Goal: Task Accomplishment & Management: Manage account settings

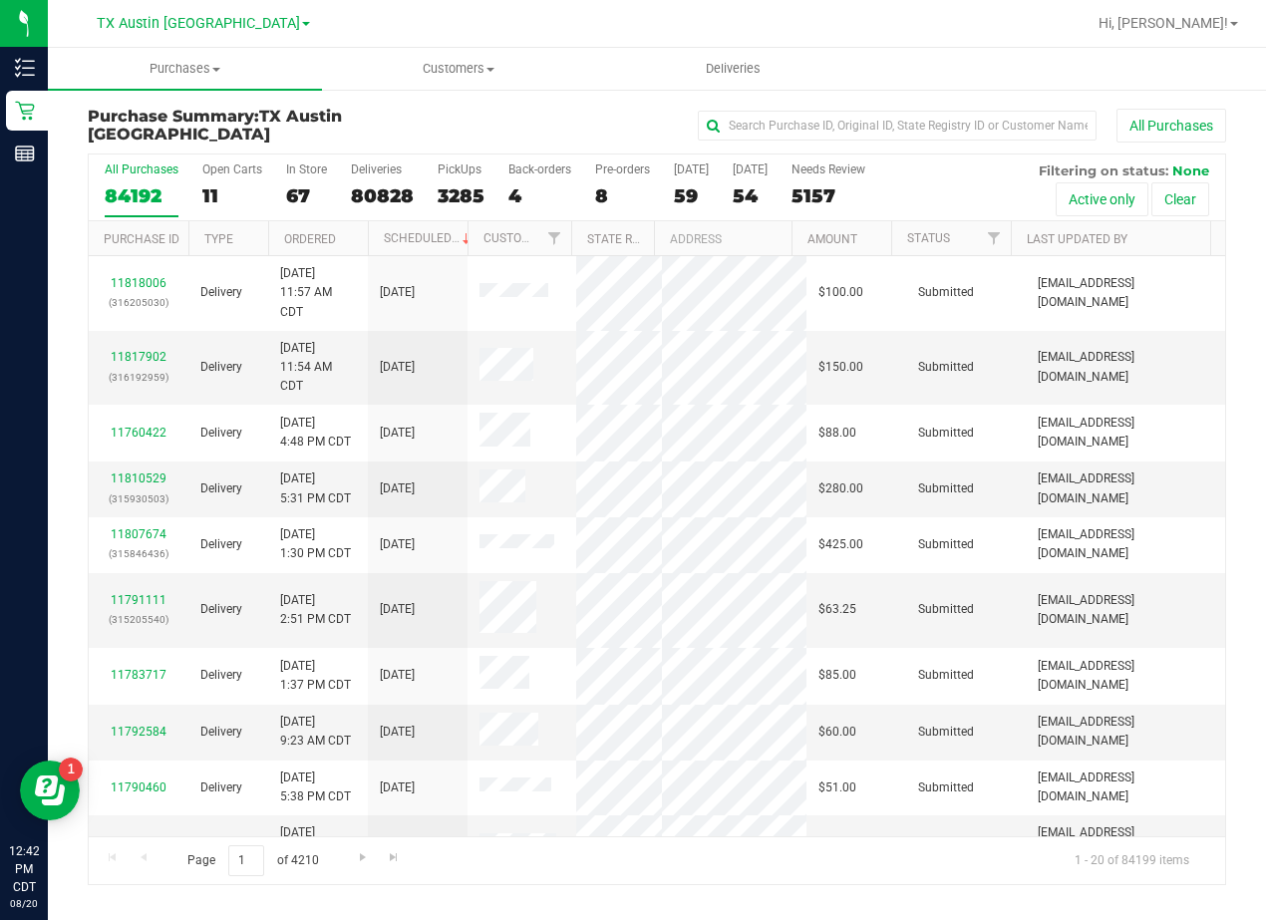
click at [670, 114] on div "All Purchases" at bounding box center [846, 126] width 758 height 34
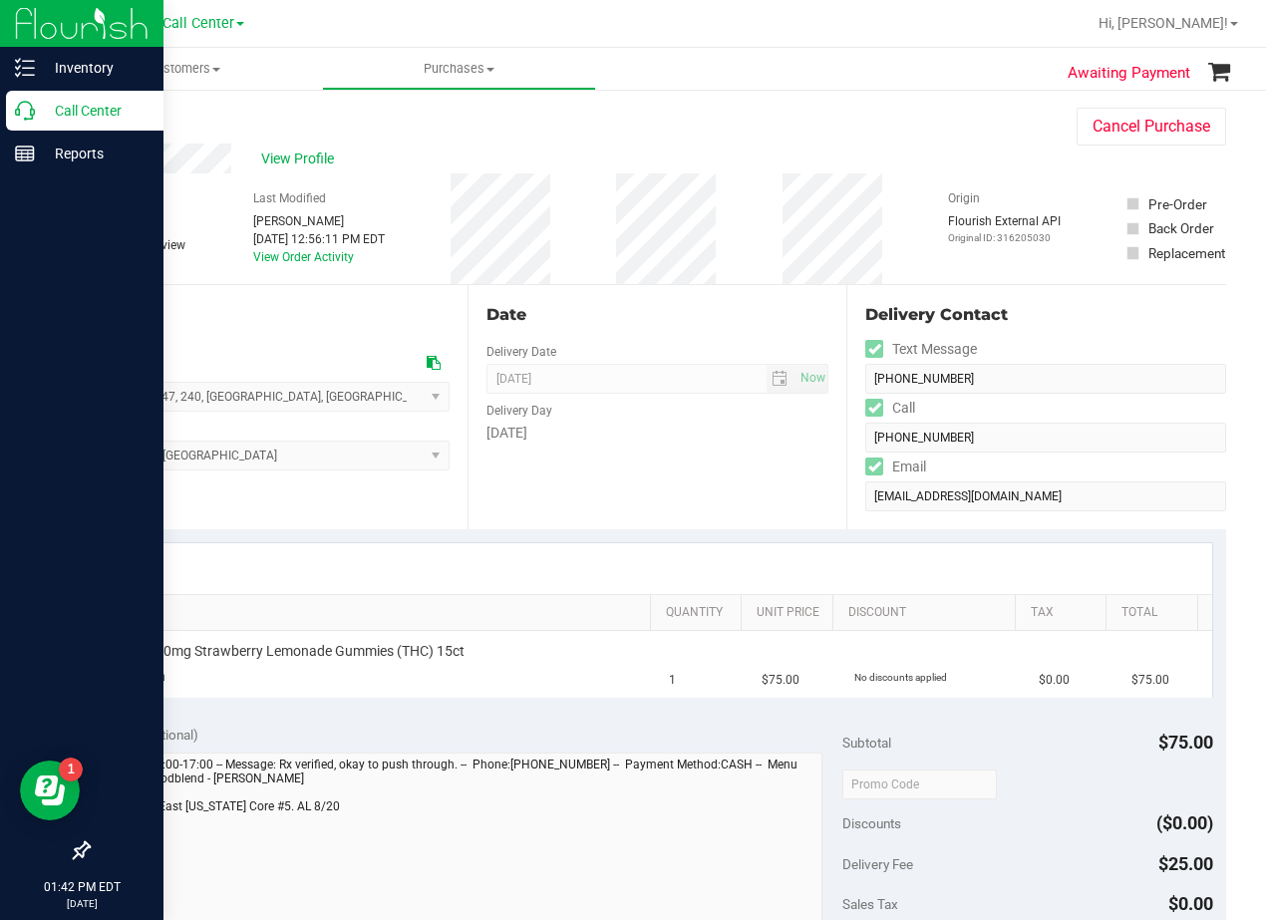
click at [35, 114] on p "Call Center" at bounding box center [95, 111] width 120 height 24
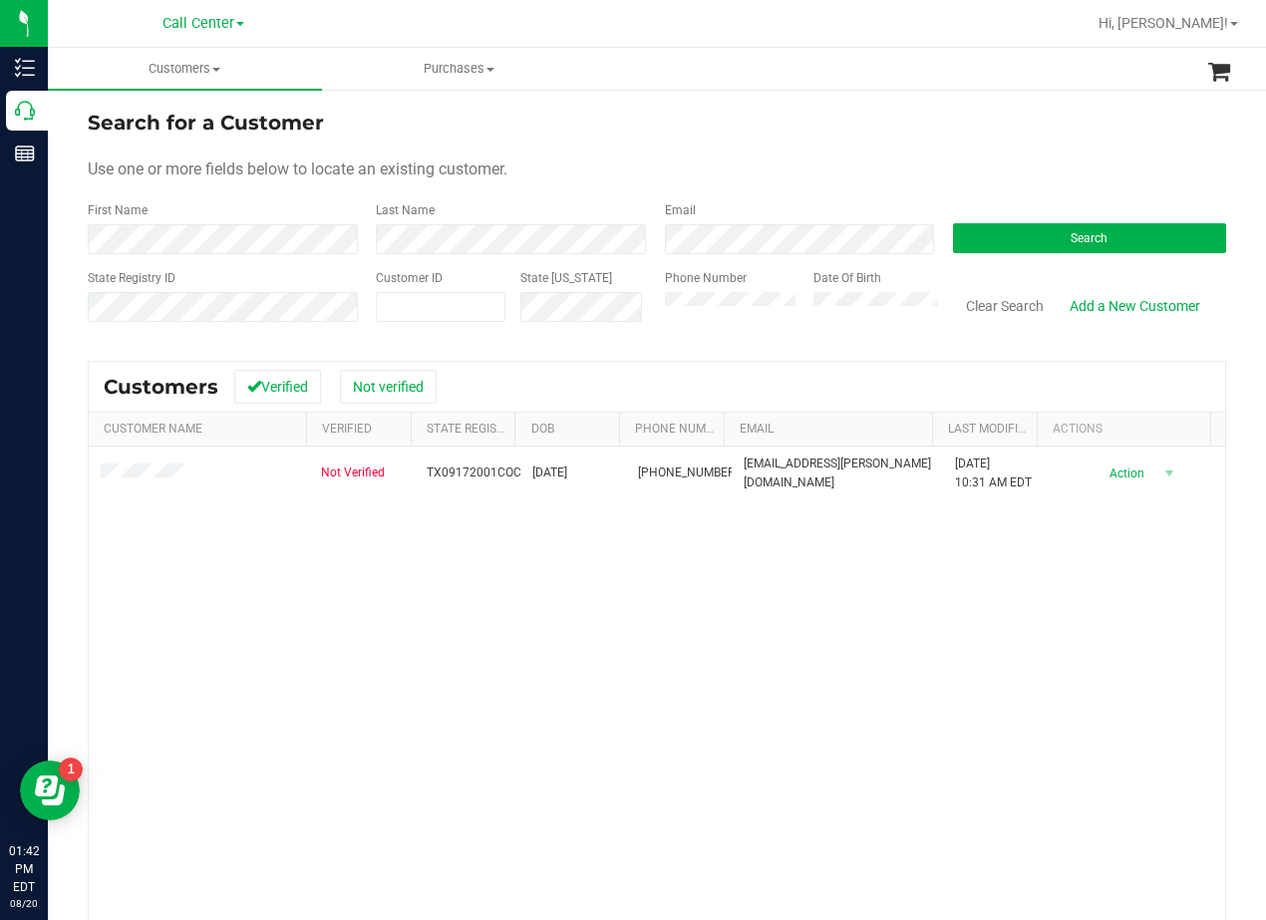
drag, startPoint x: 817, startPoint y: 180, endPoint x: 587, endPoint y: 285, distance: 252.9
click at [817, 180] on div "Use one or more fields below to locate an existing customer." at bounding box center [657, 169] width 1138 height 24
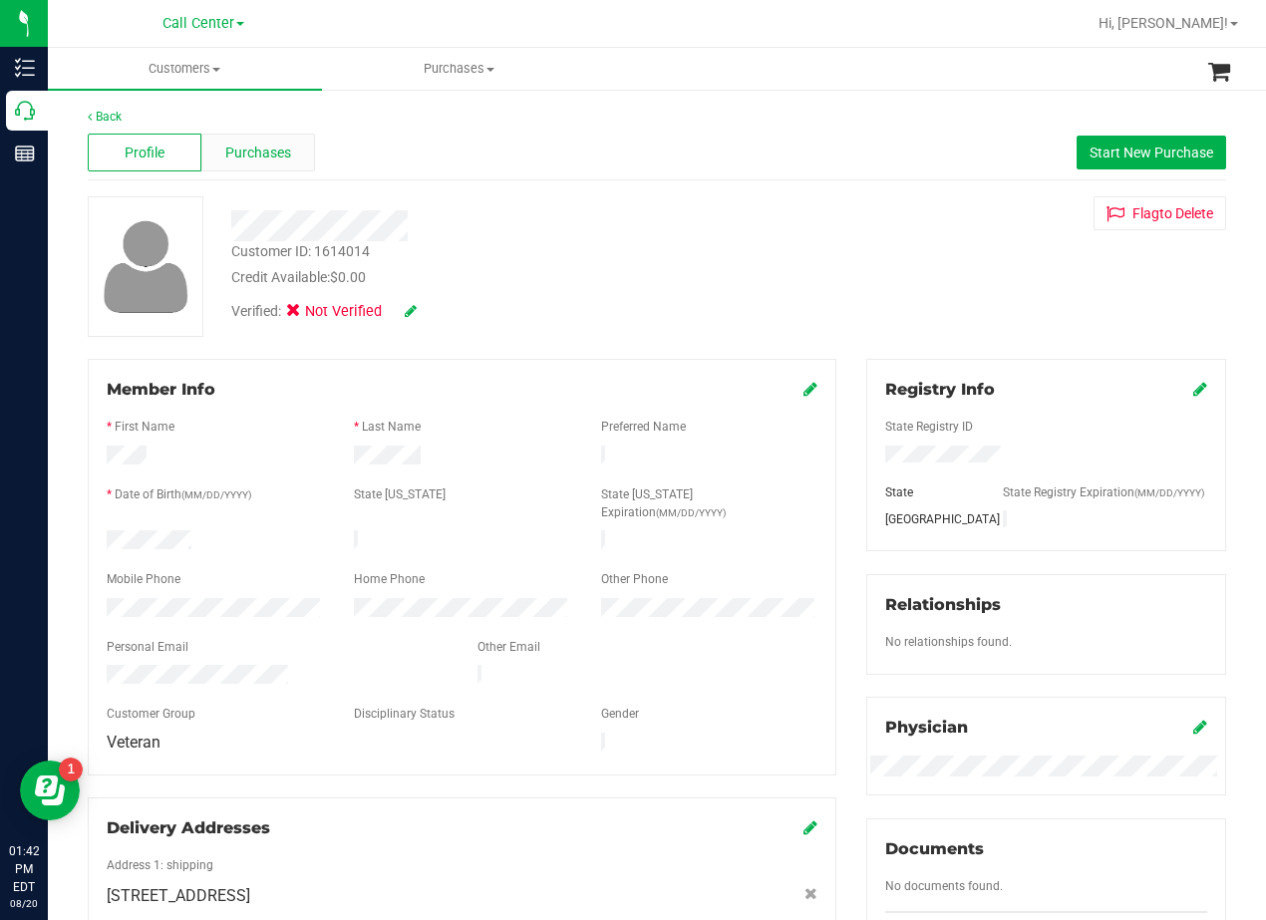
click at [268, 152] on span "Purchases" at bounding box center [258, 153] width 66 height 21
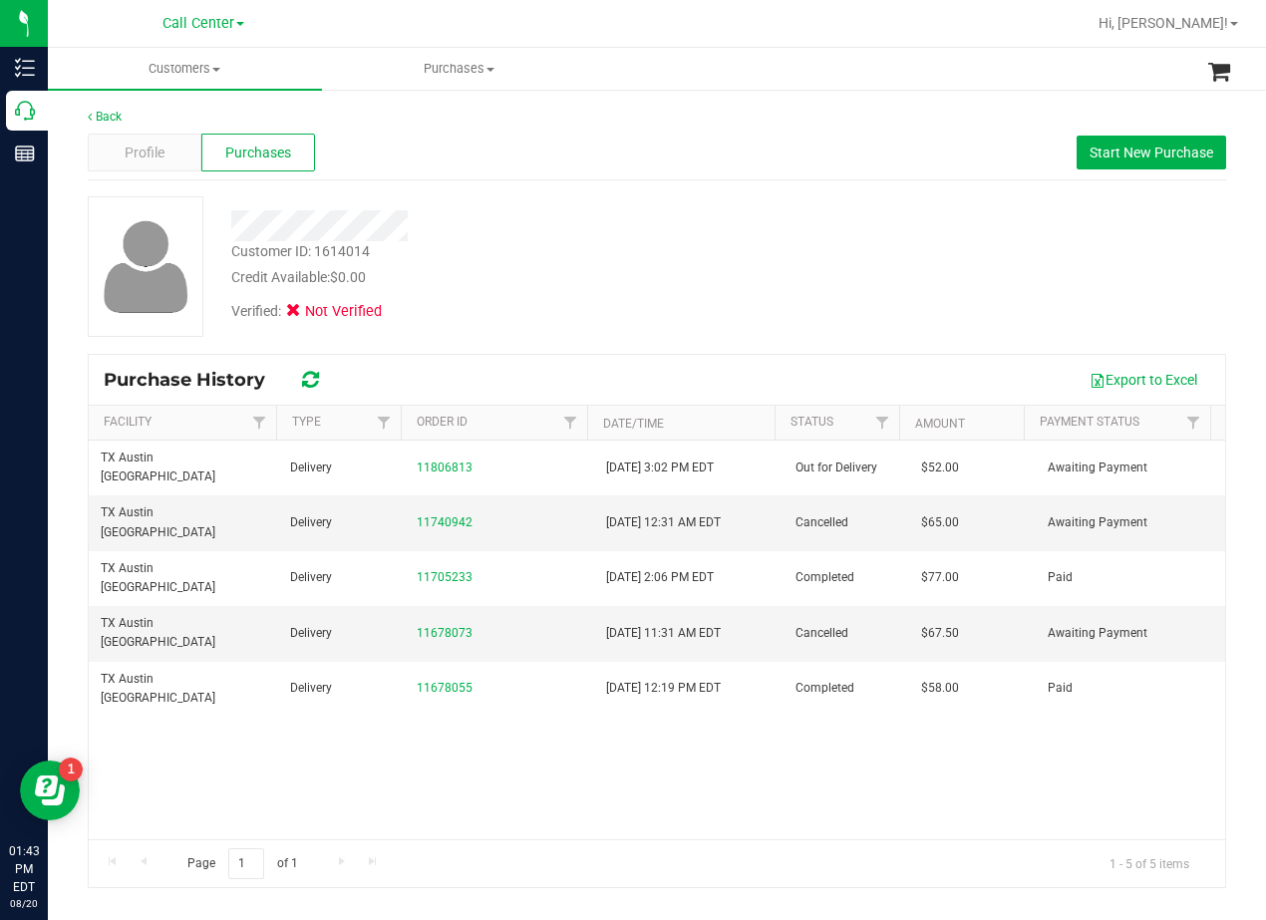
drag, startPoint x: 798, startPoint y: 270, endPoint x: 767, endPoint y: 282, distance: 33.1
click at [798, 270] on div "Customer ID: 1614014 Credit Available: $0.00" at bounding box center [508, 264] width 584 height 47
click at [820, 290] on div "Customer ID: 1614014 Credit Available: $0.00 Verified: Not Verified" at bounding box center [657, 266] width 1168 height 141
click at [115, 145] on div "Profile" at bounding box center [145, 153] width 114 height 38
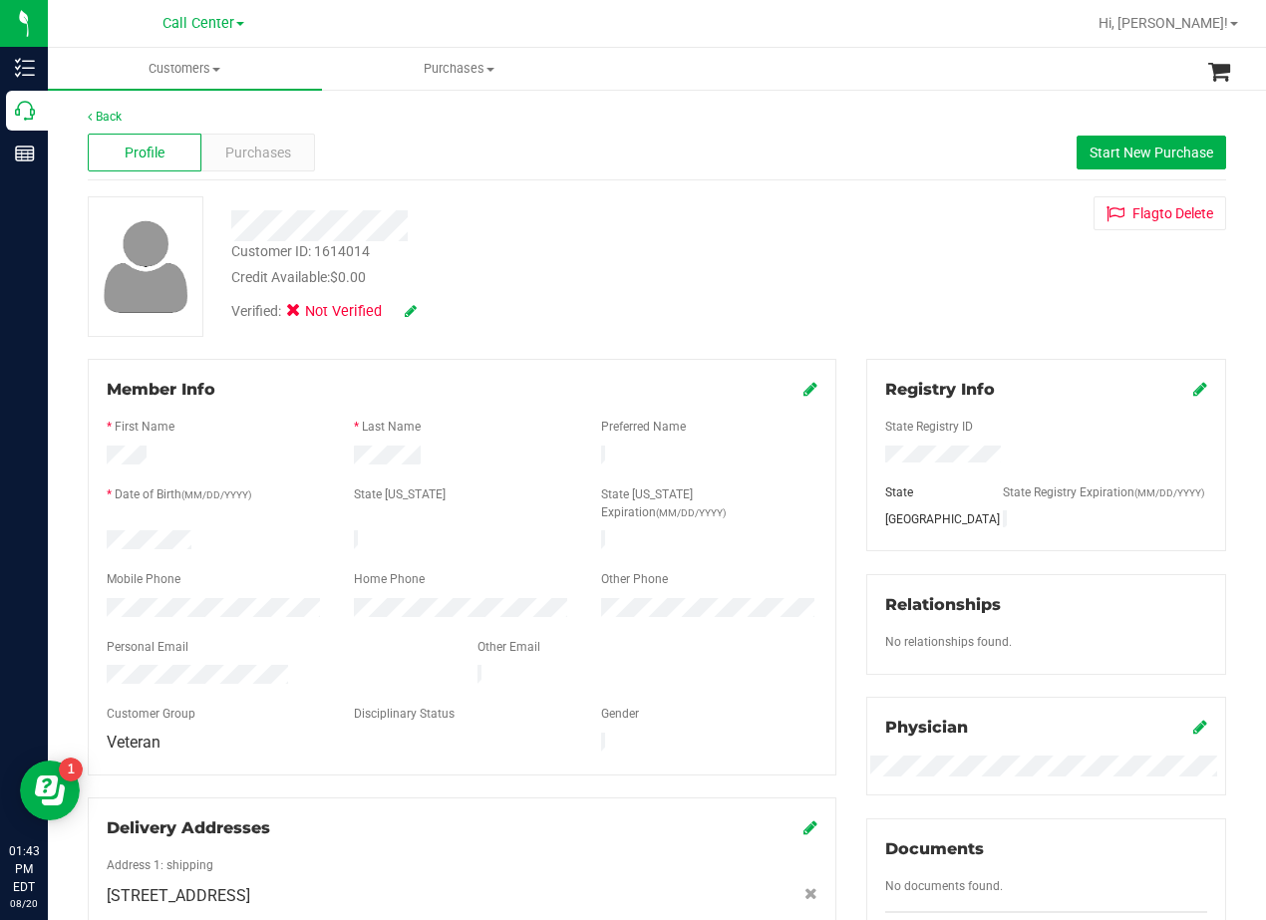
click at [810, 184] on div "Back Profile Purchases Start New Purchase Customer ID: 1614014 Credit Available…" at bounding box center [657, 760] width 1138 height 1304
click at [226, 148] on span "Purchases" at bounding box center [258, 153] width 66 height 21
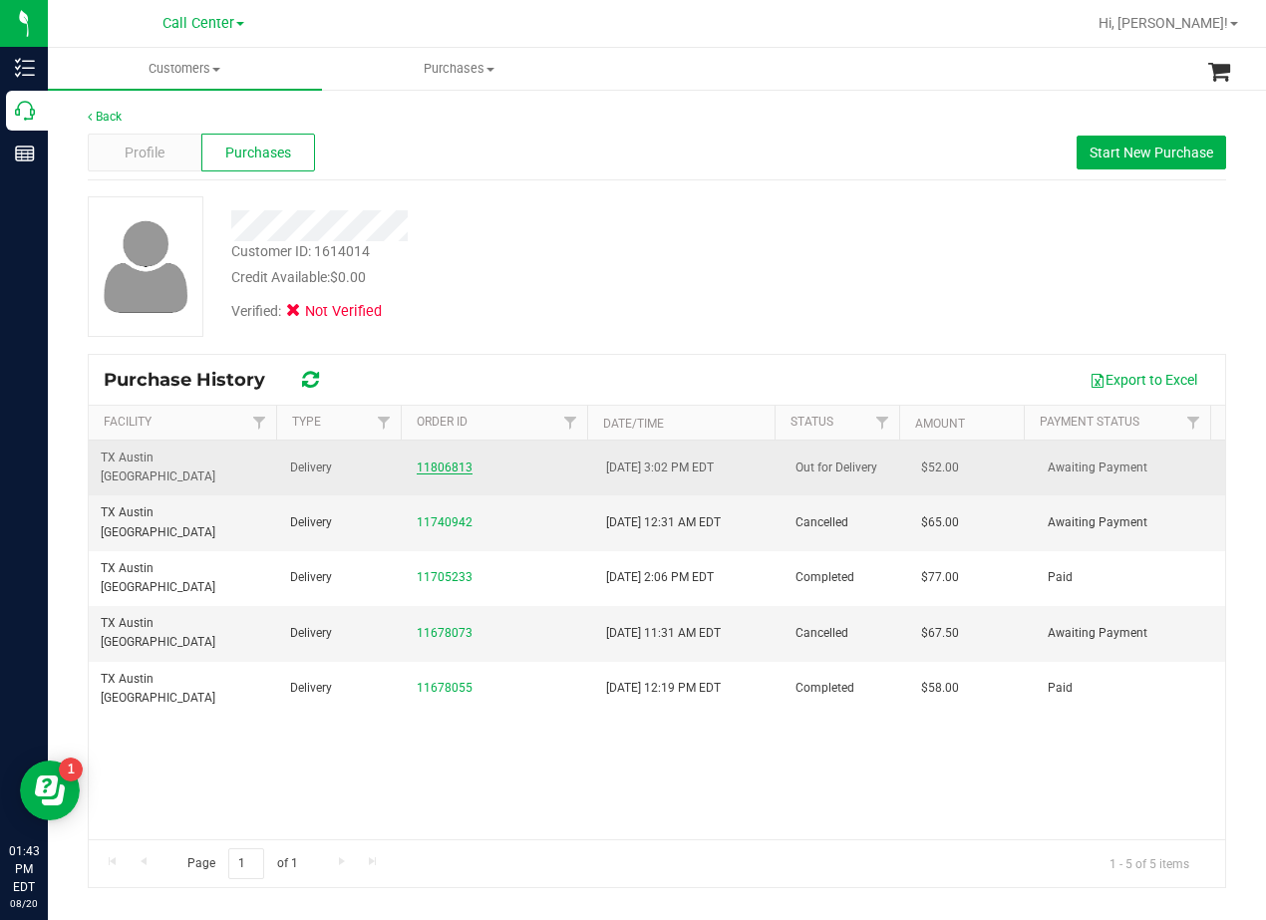
click at [443, 460] on link "11806813" at bounding box center [445, 467] width 56 height 14
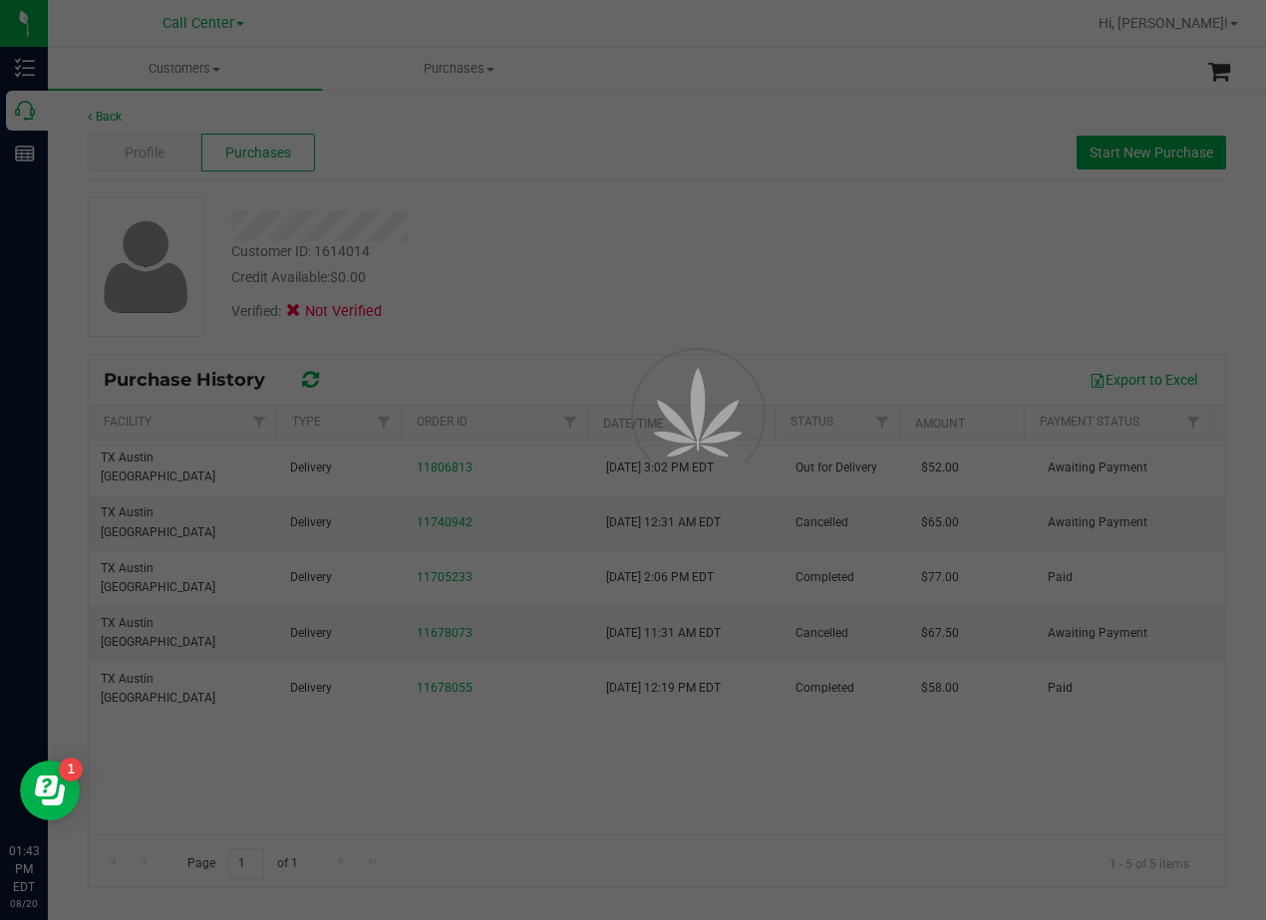
click at [570, 247] on div at bounding box center [633, 460] width 1266 height 920
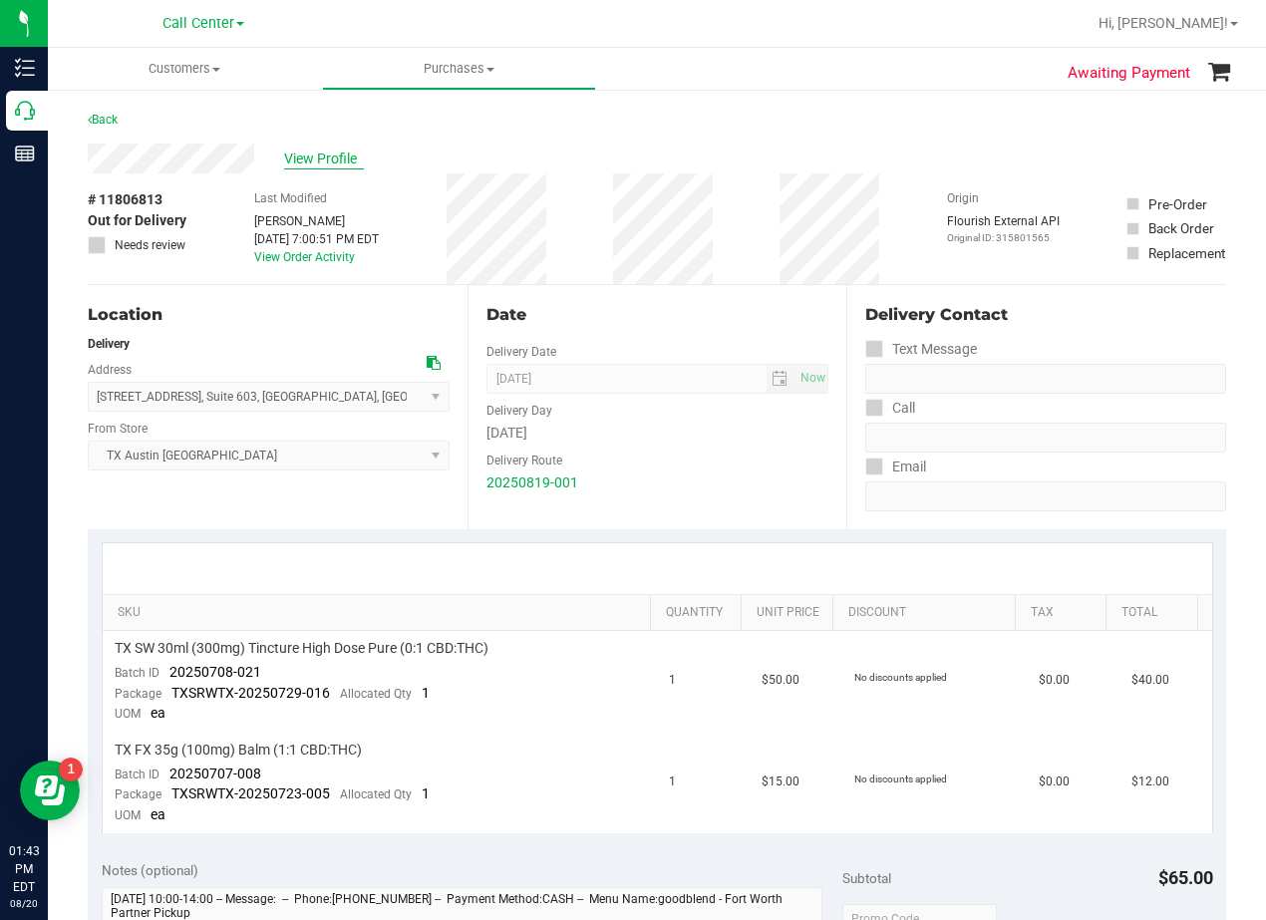
click at [332, 158] on span "View Profile" at bounding box center [324, 158] width 80 height 21
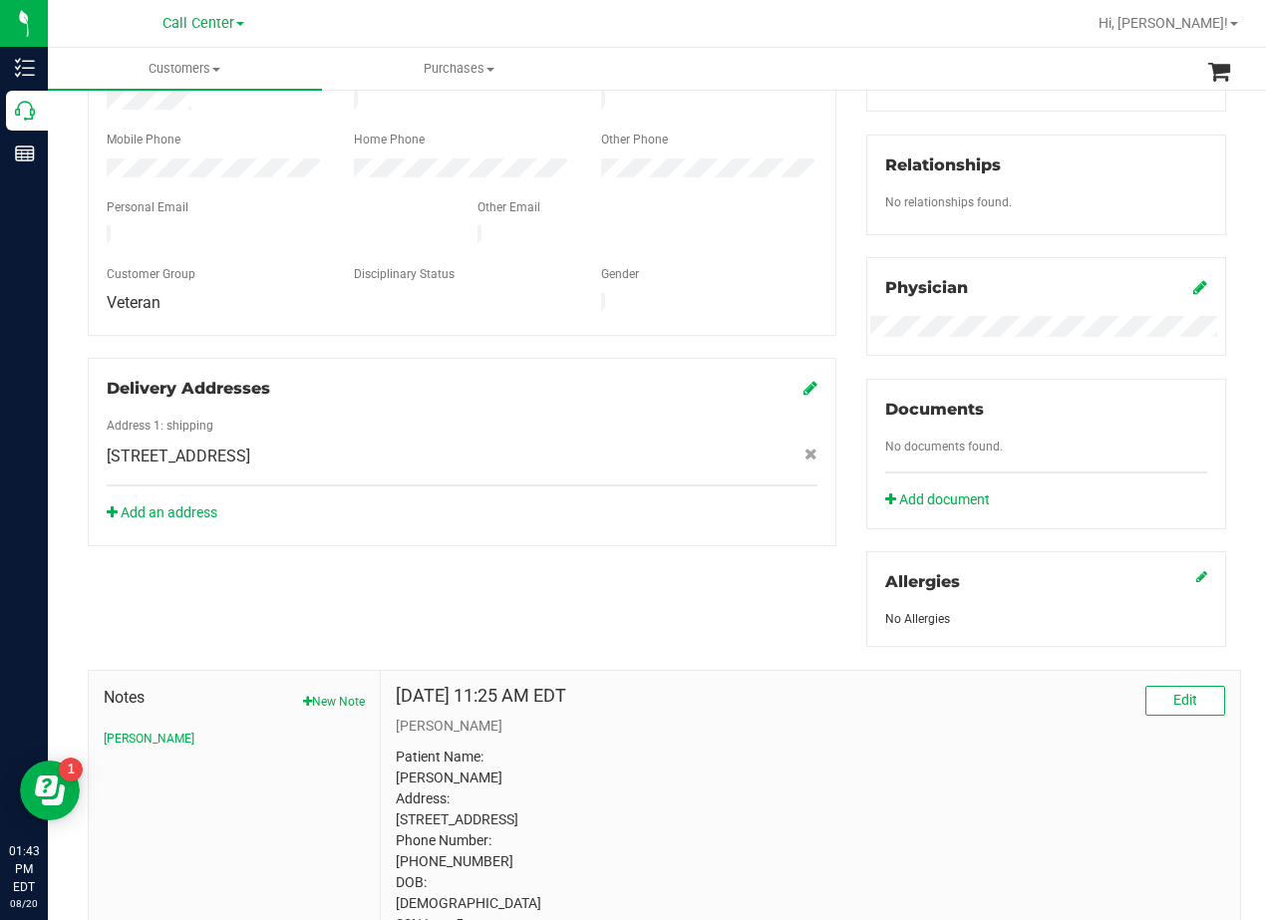
scroll to position [614, 0]
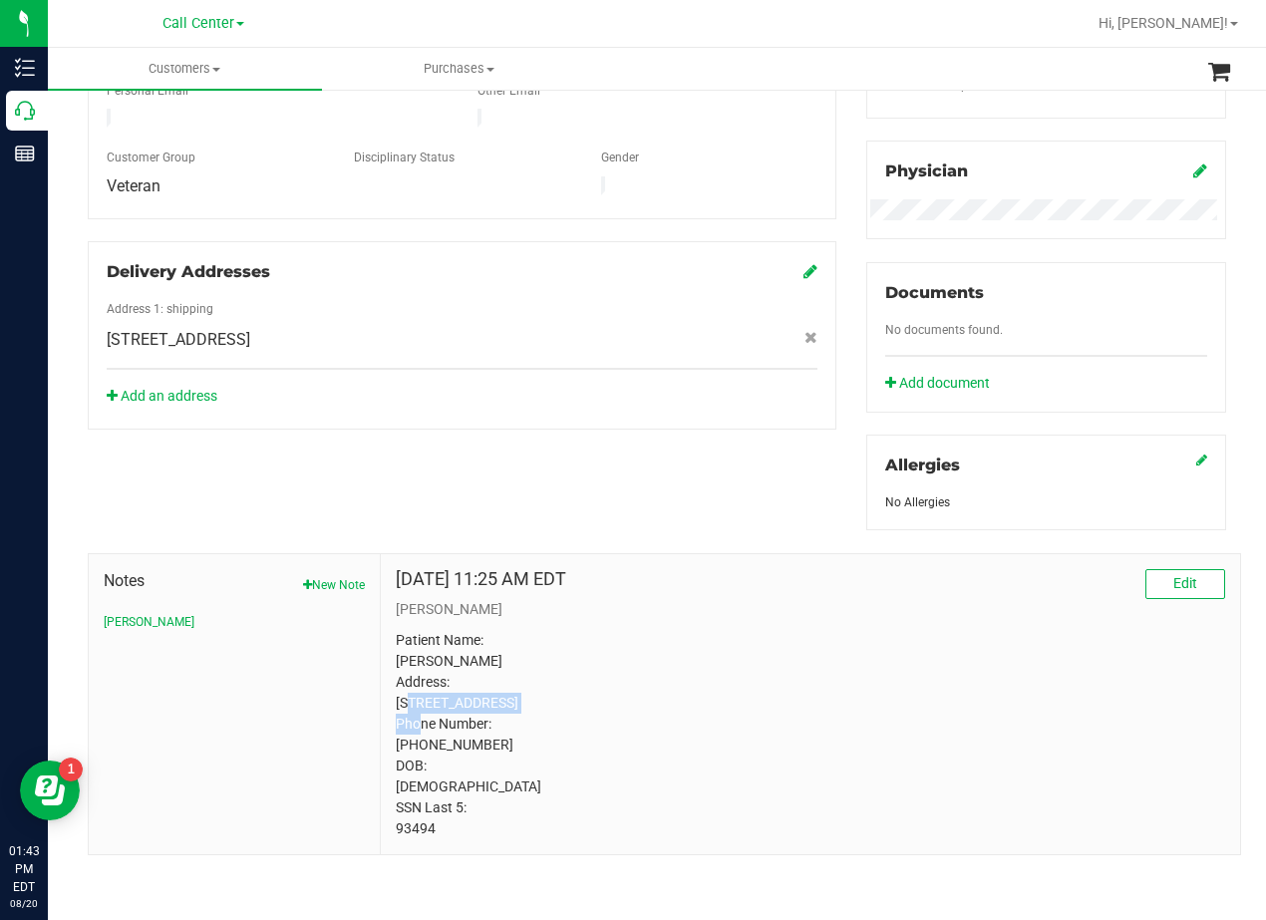
drag, startPoint x: 389, startPoint y: 661, endPoint x: 543, endPoint y: 667, distance: 154.6
click at [543, 667] on div "Jul 24, 2025 11:25 AM EDT Edit curt Patient Name: Collin Clements Address: 1650…" at bounding box center [810, 704] width 859 height 300
click at [543, 668] on p "Patient Name: Collin Clements Address: 1650 candles drive Apt 10306 Burleson, T…" at bounding box center [810, 734] width 829 height 209
click at [532, 669] on p "Patient Name: Collin Clements Address: 1650 candles drive Apt 10306 Burleson, T…" at bounding box center [810, 734] width 829 height 209
click at [645, 464] on div "Member Info * First Name * Last Name Preferred Name * Date of Birth (MM/DD/YYYY…" at bounding box center [657, 329] width 1168 height 1052
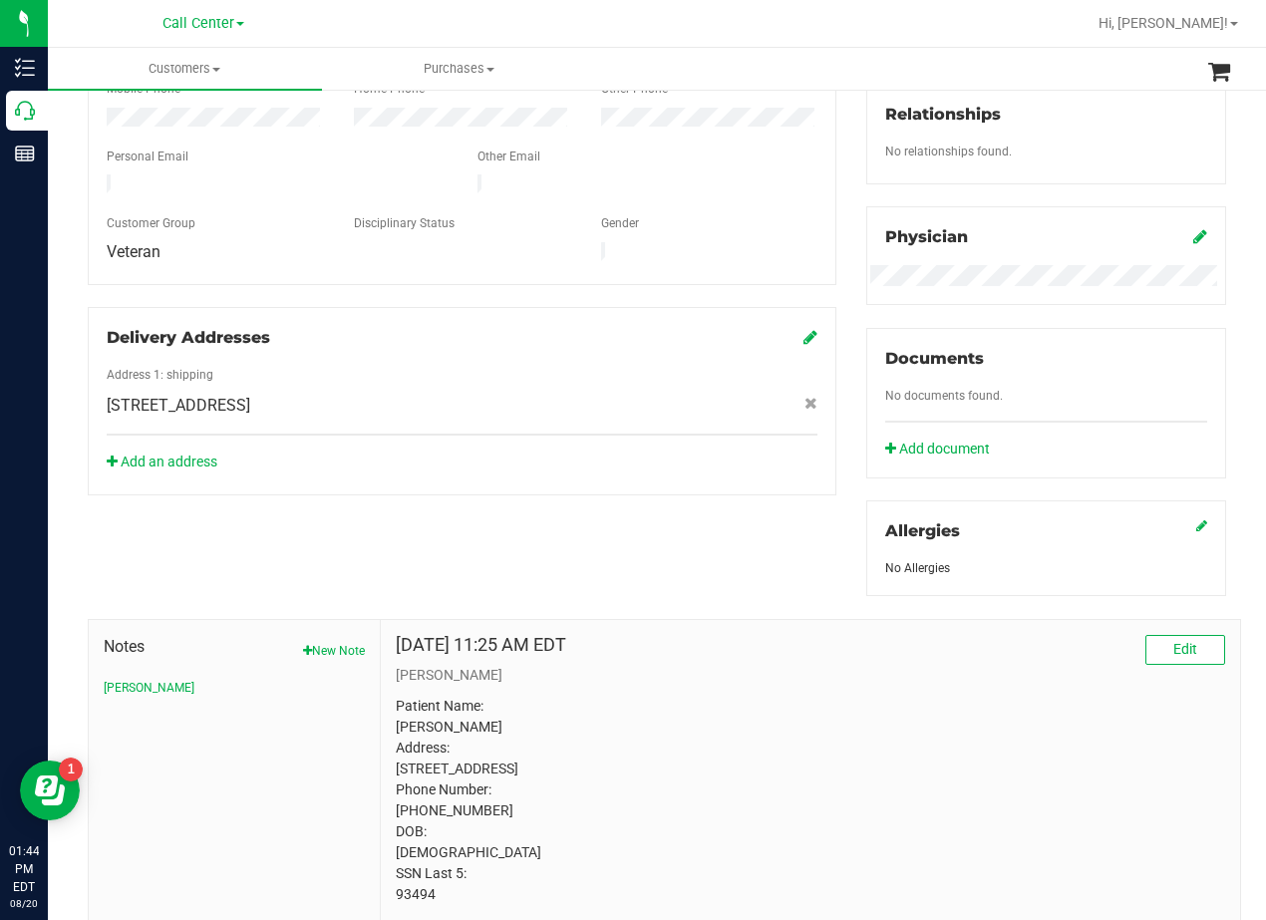
scroll to position [215, 0]
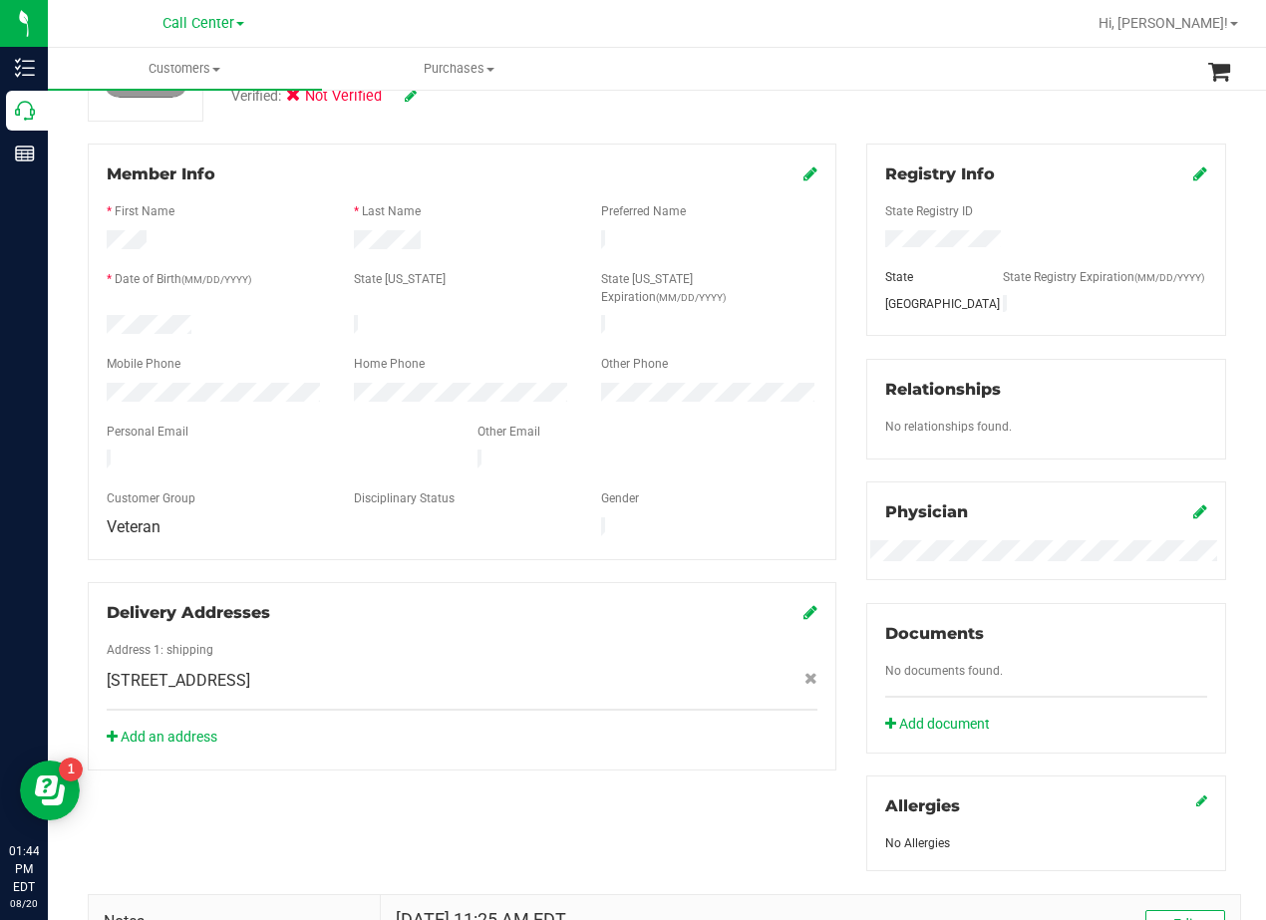
click at [830, 243] on div "Member Info * First Name * Last Name Preferred Name * Date of Birth (MM/DD/YYYY…" at bounding box center [462, 457] width 778 height 627
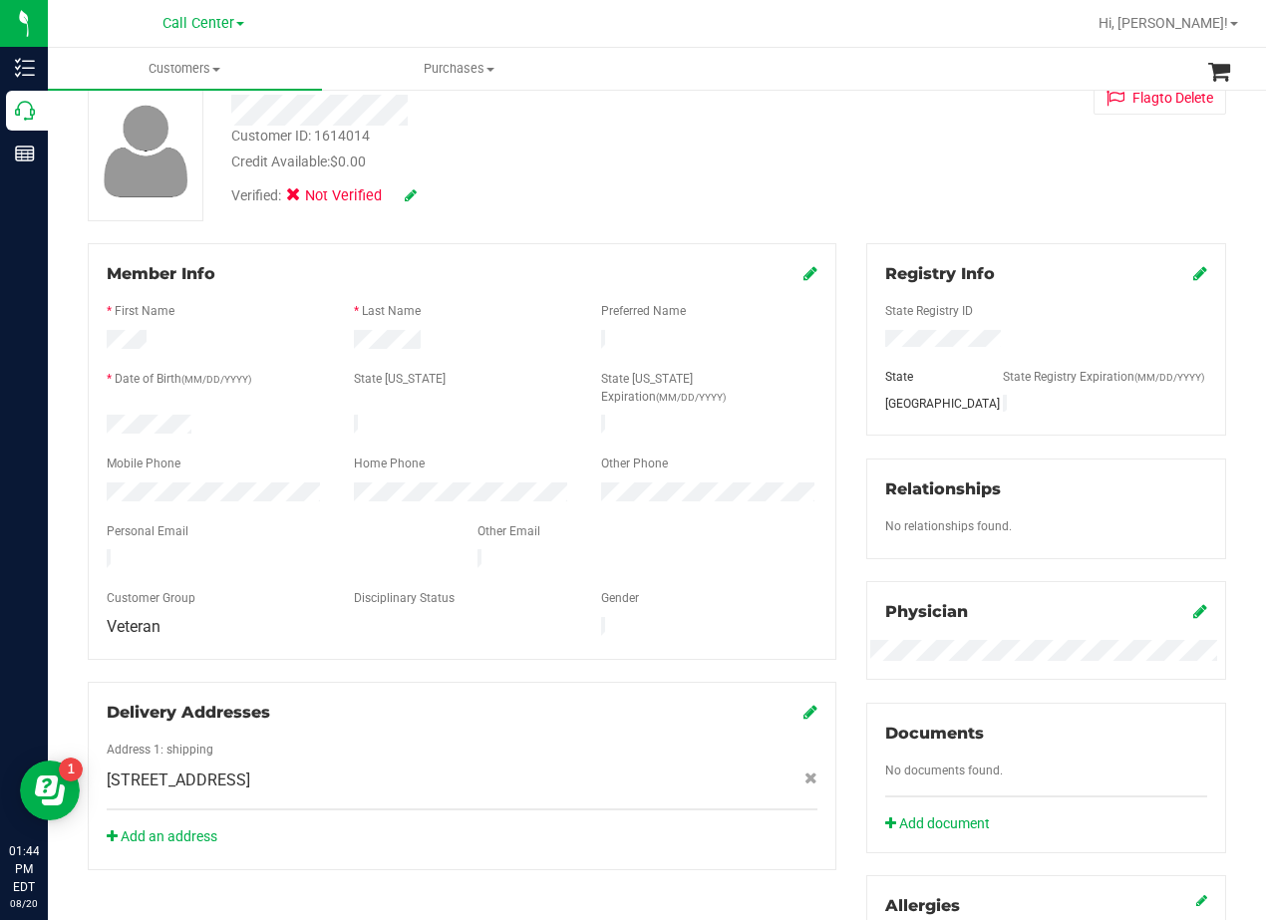
click at [835, 218] on div "Customer ID: 1614014 Credit Available: $0.00 Verified: Not Verified Flag to Del…" at bounding box center [657, 151] width 1168 height 141
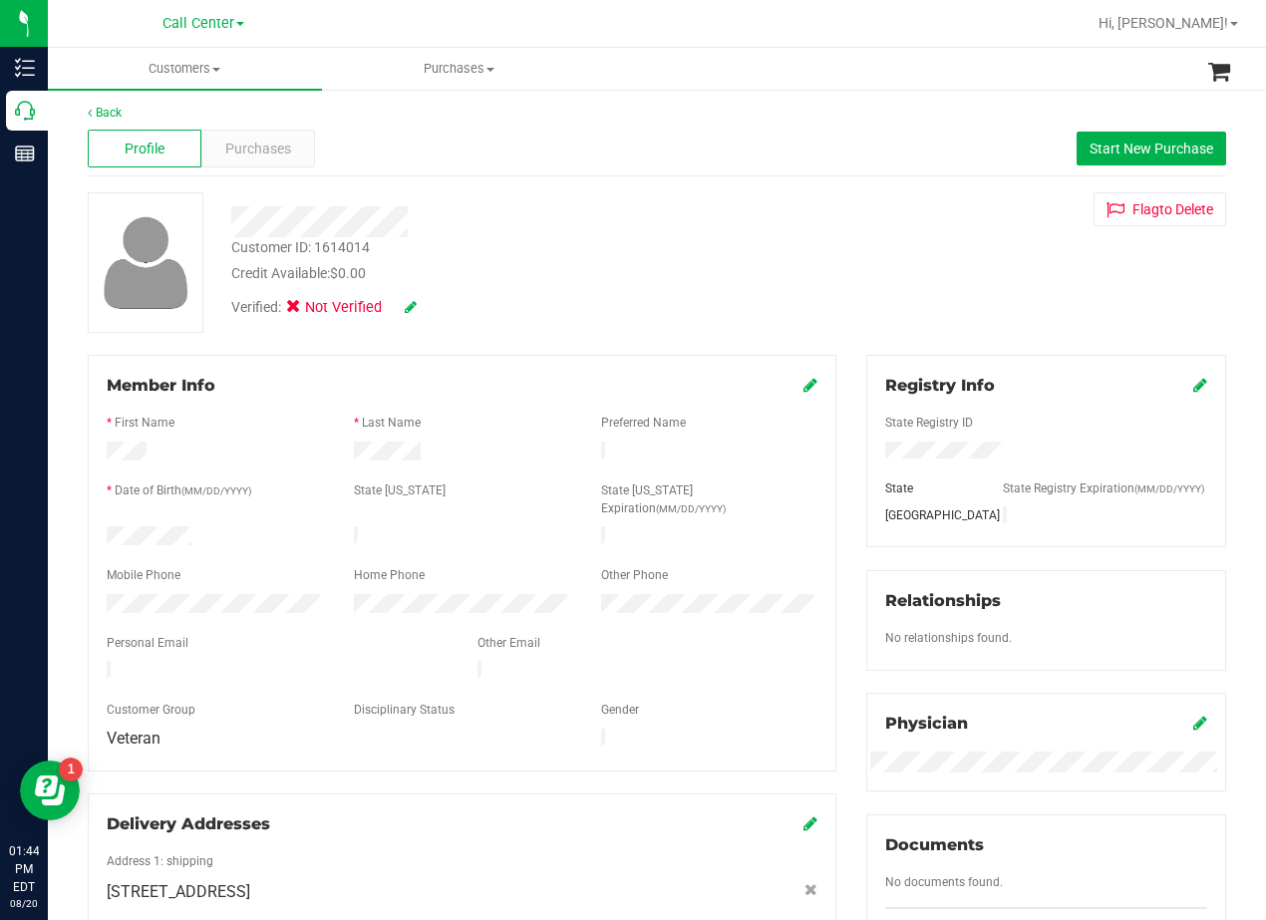
scroll to position [0, 0]
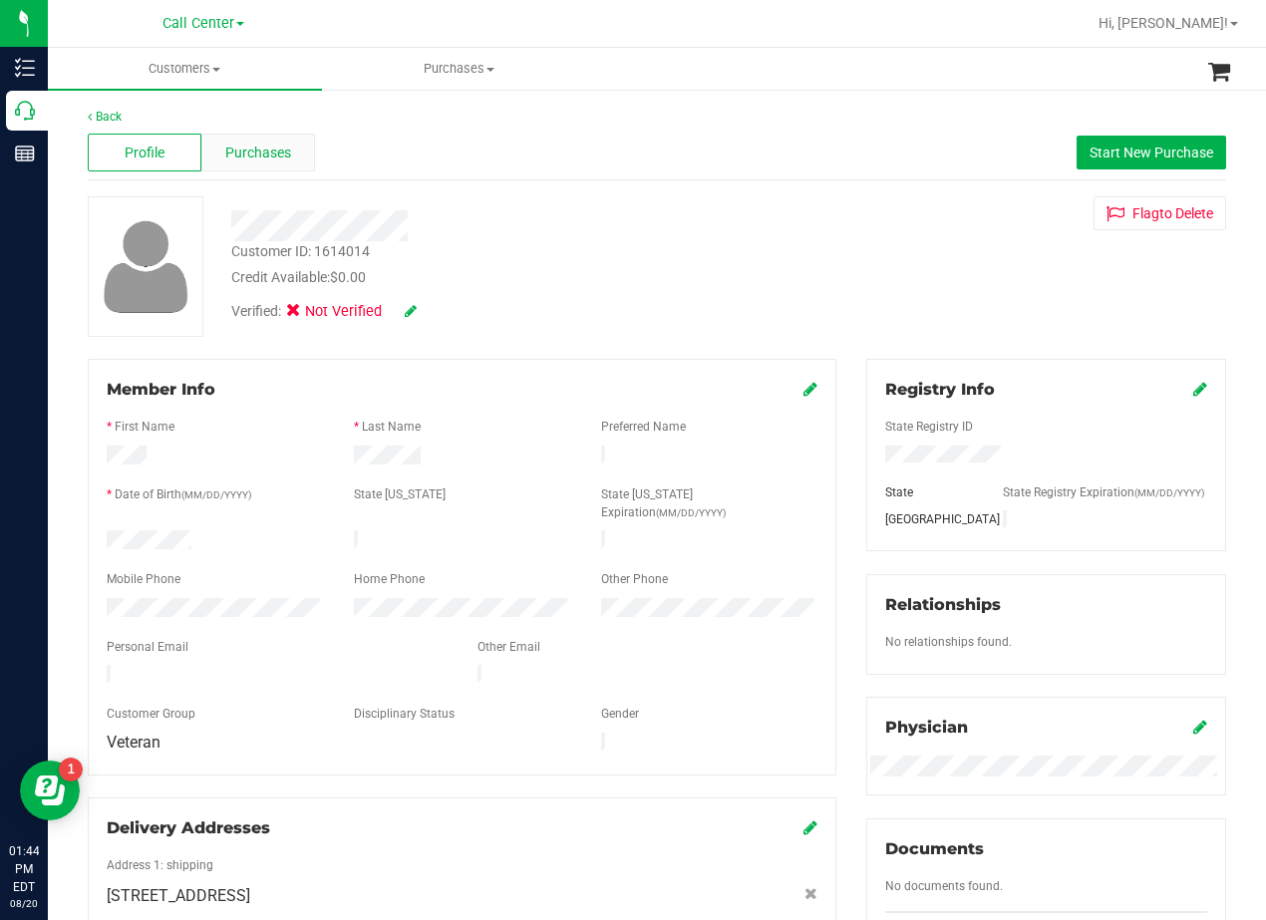
click at [297, 149] on div "Purchases" at bounding box center [258, 153] width 114 height 38
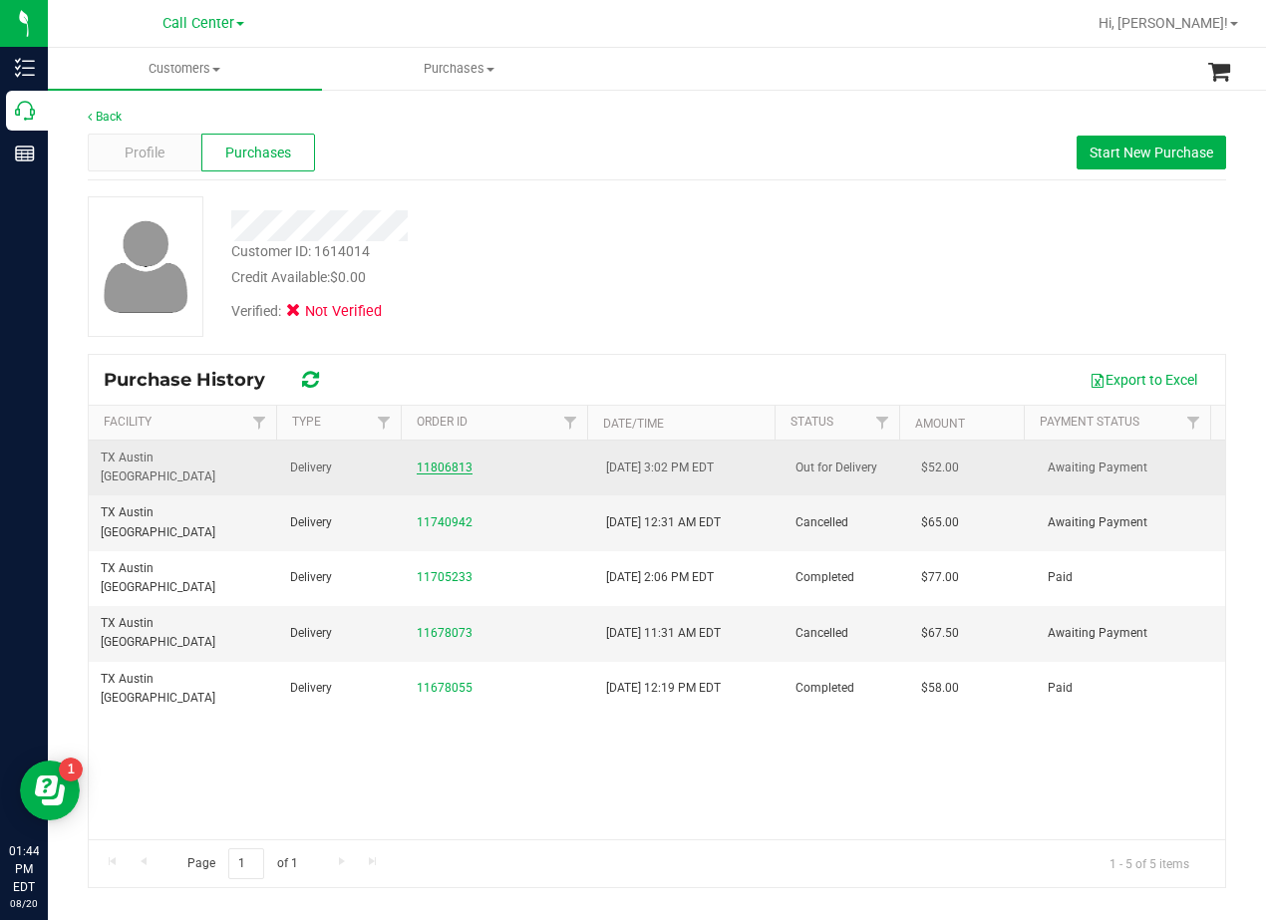
click at [437, 460] on link "11806813" at bounding box center [445, 467] width 56 height 14
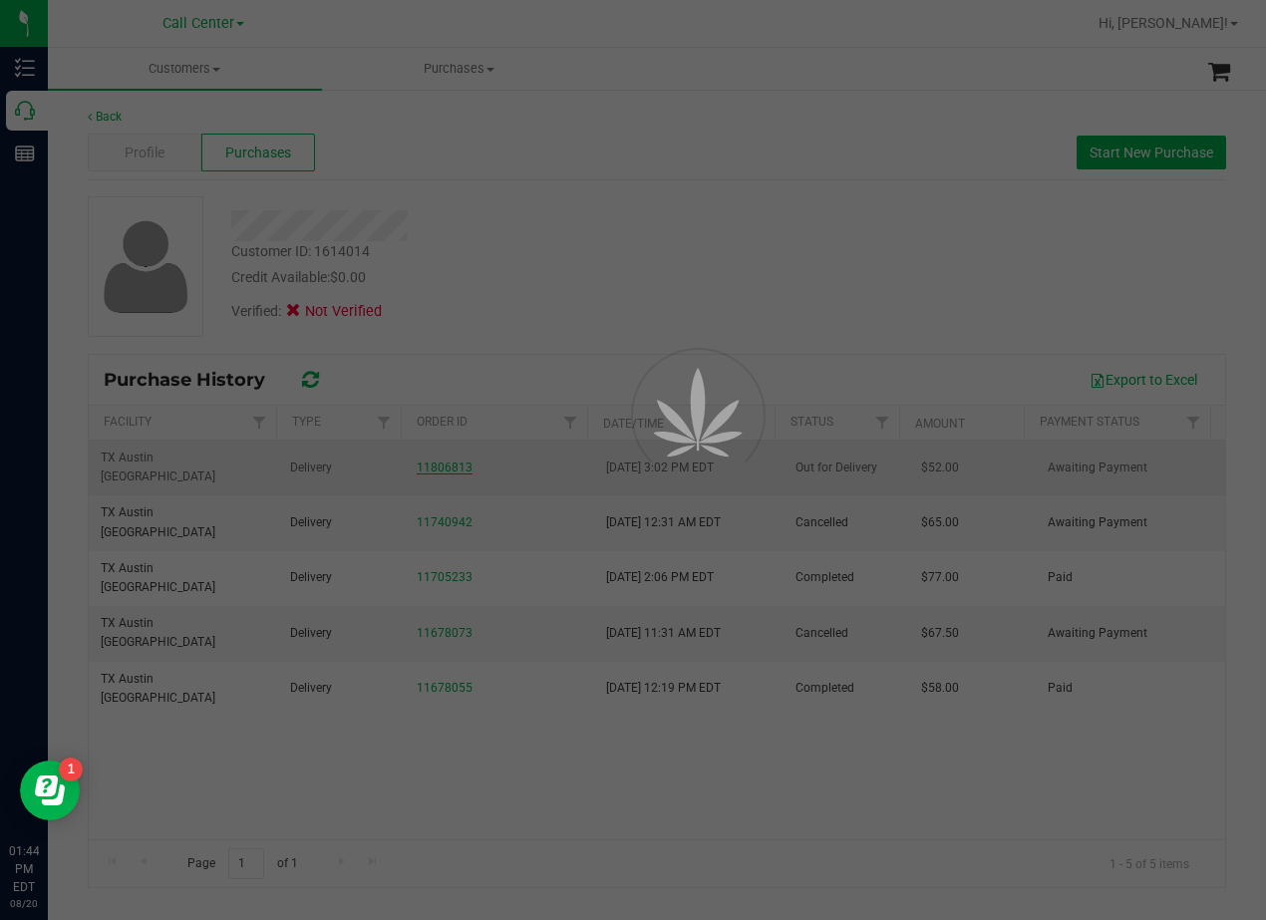
click at [630, 139] on div at bounding box center [633, 460] width 1266 height 920
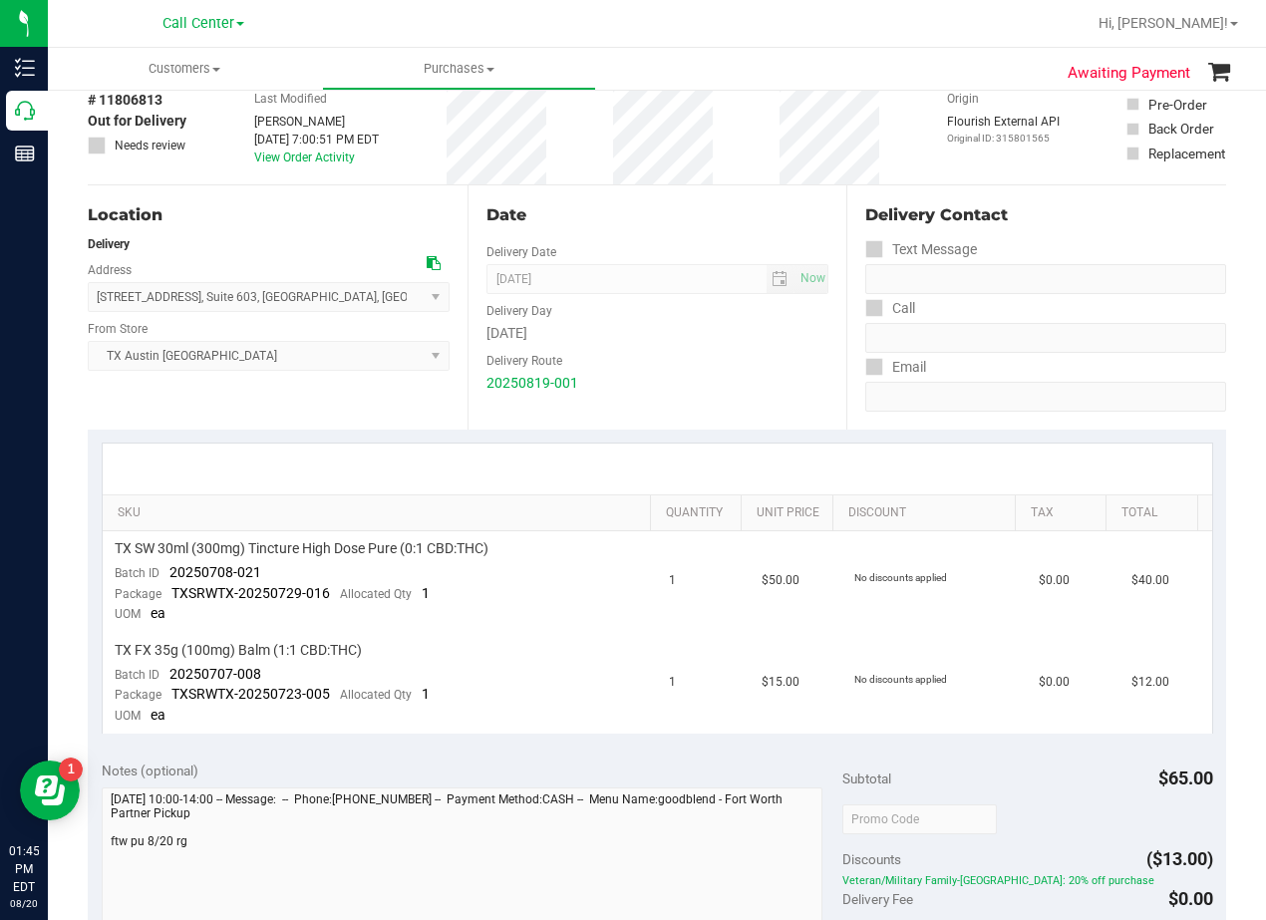
click at [681, 234] on div "Date Delivery Date 08/20/2025 Now 08/20/2025 08:00 AM Now Delivery Day Wednesda…" at bounding box center [657, 307] width 380 height 244
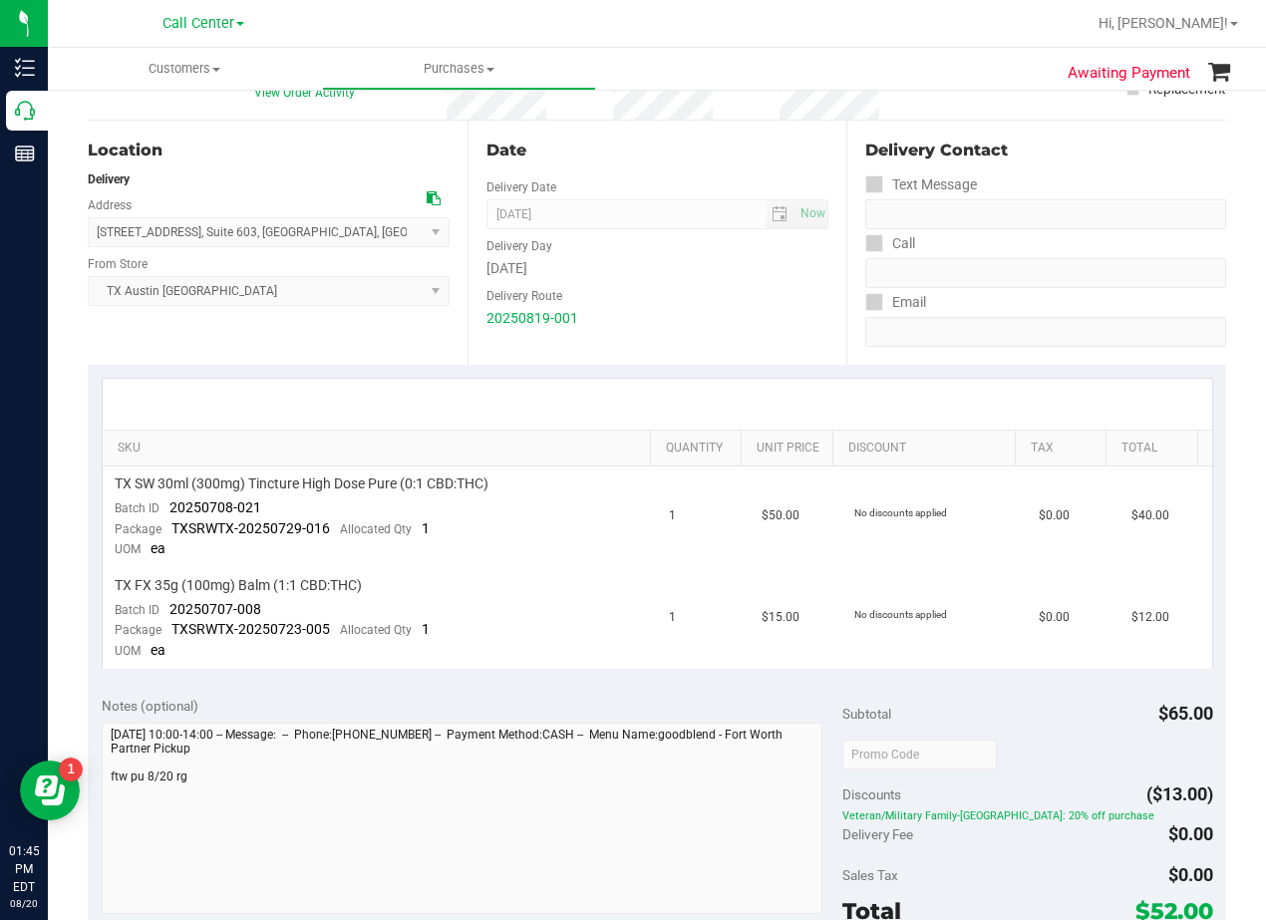
scroll to position [199, 0]
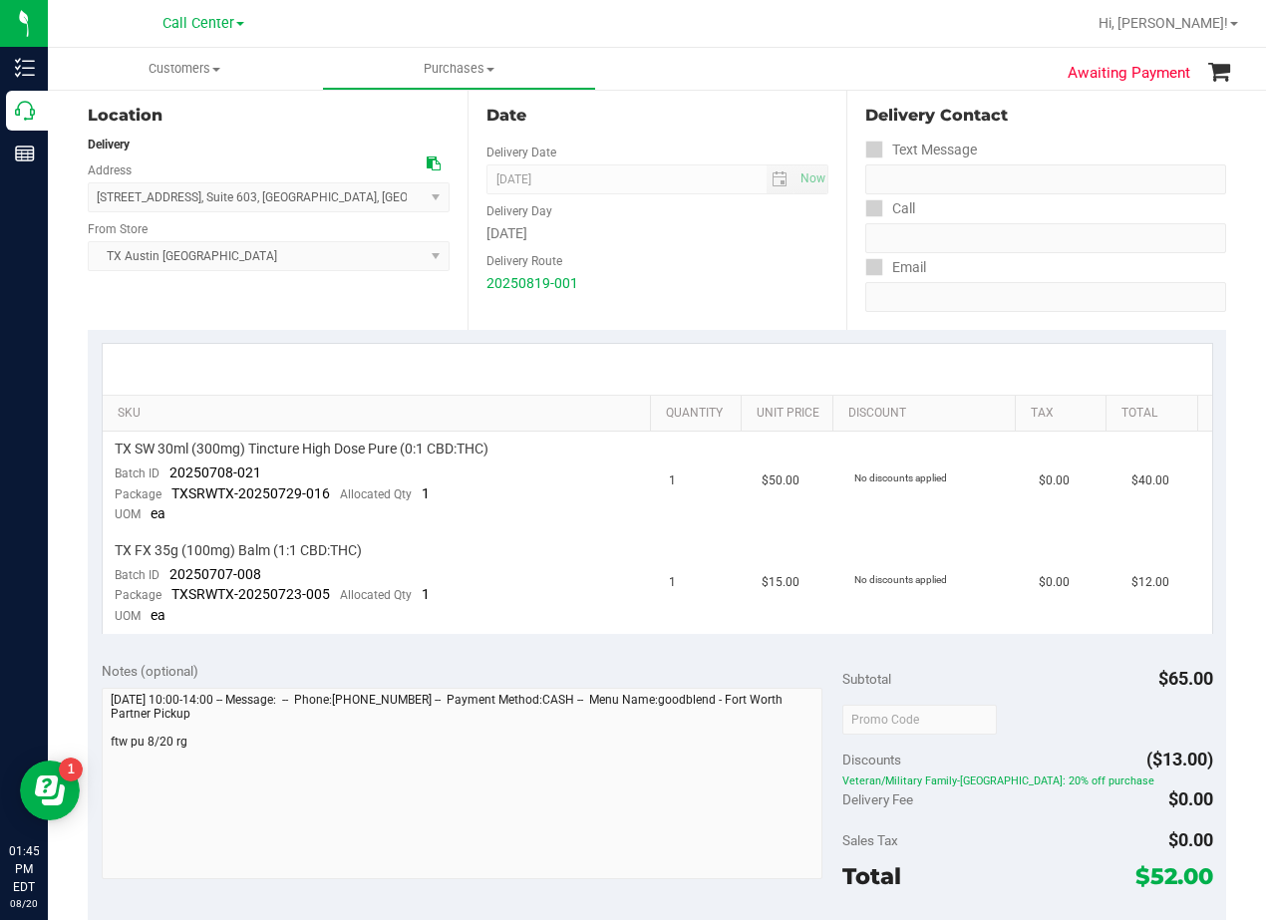
click at [743, 236] on div "[DATE]" at bounding box center [657, 233] width 343 height 21
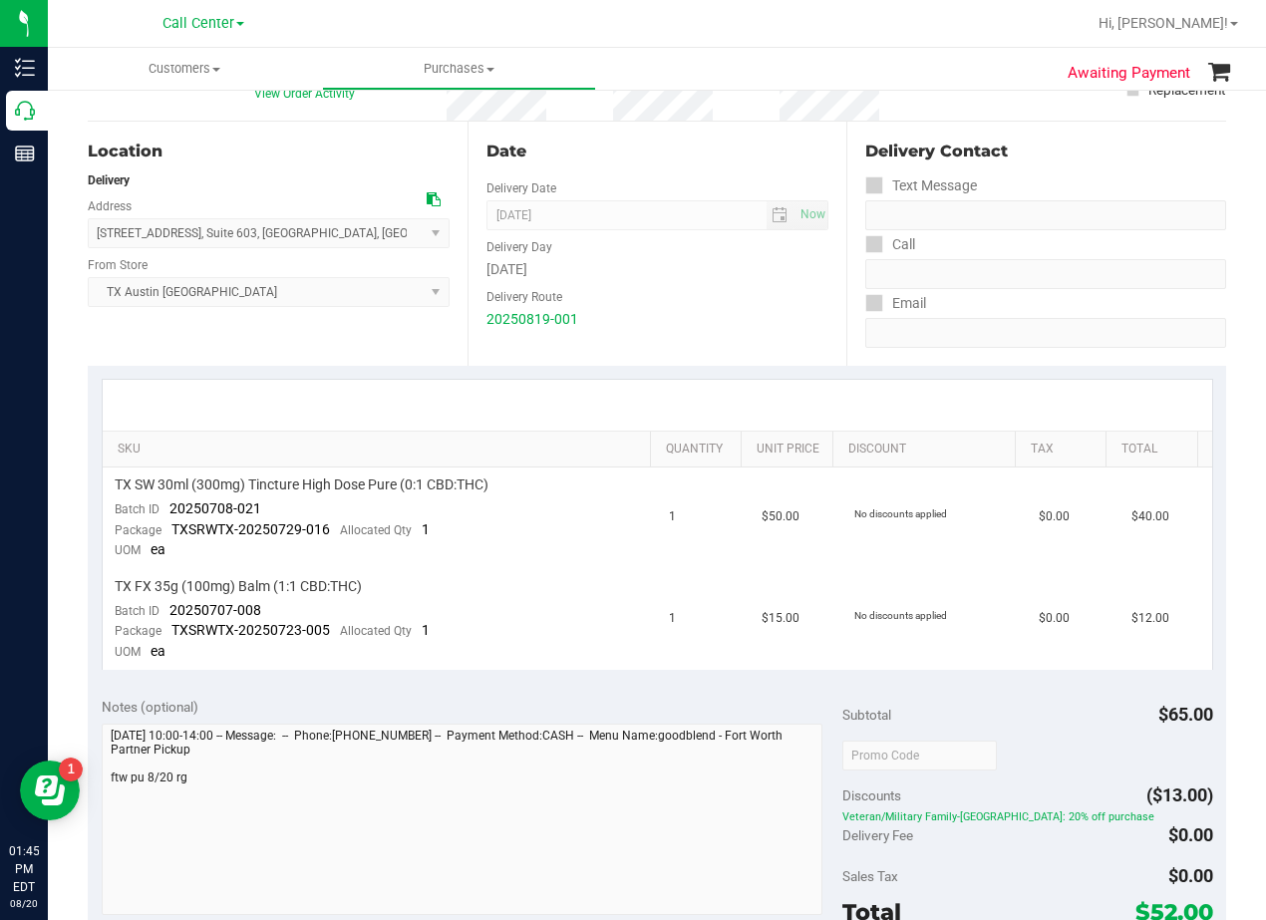
scroll to position [100, 0]
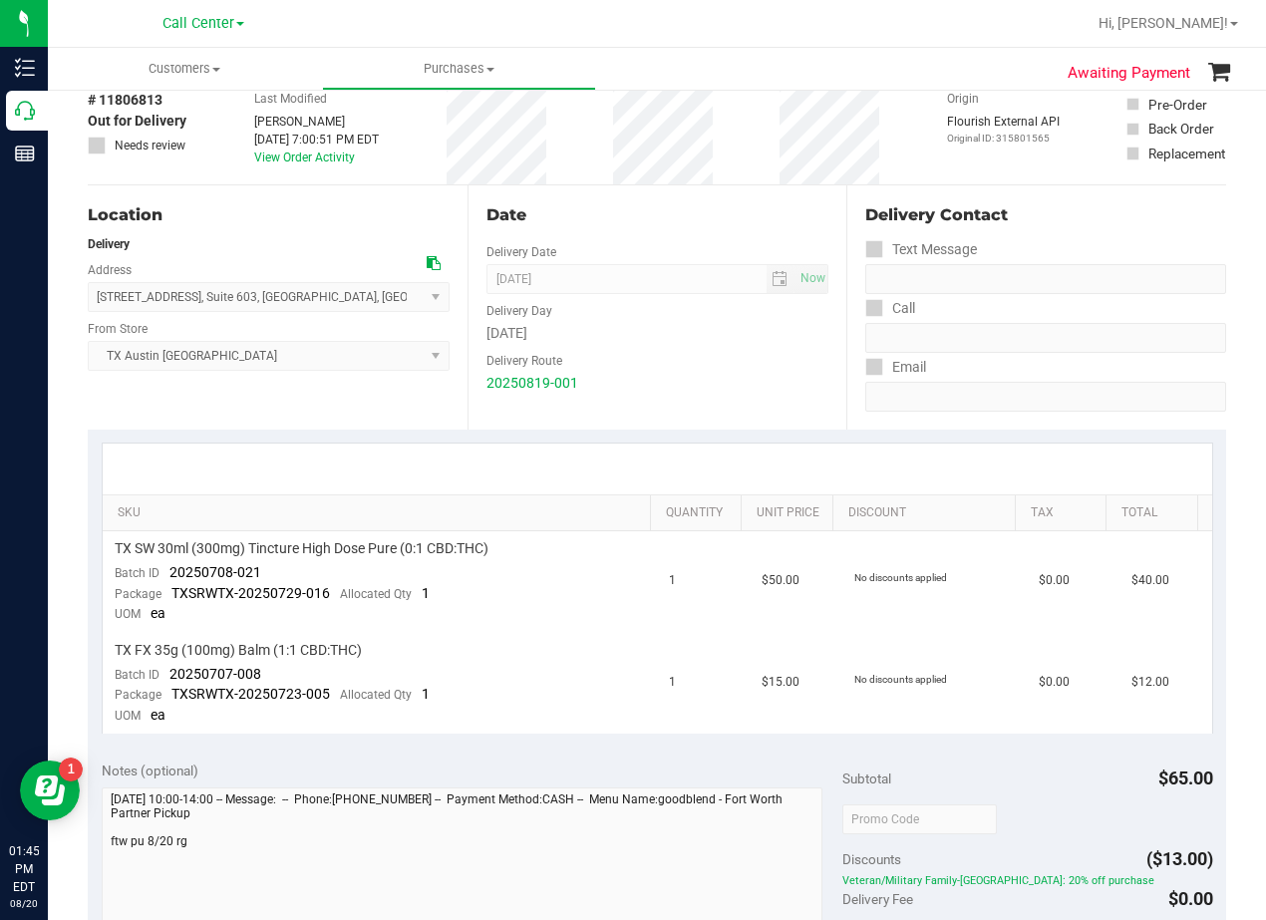
click at [664, 210] on div "Date" at bounding box center [657, 215] width 343 height 24
click at [642, 219] on div "Date" at bounding box center [657, 215] width 343 height 24
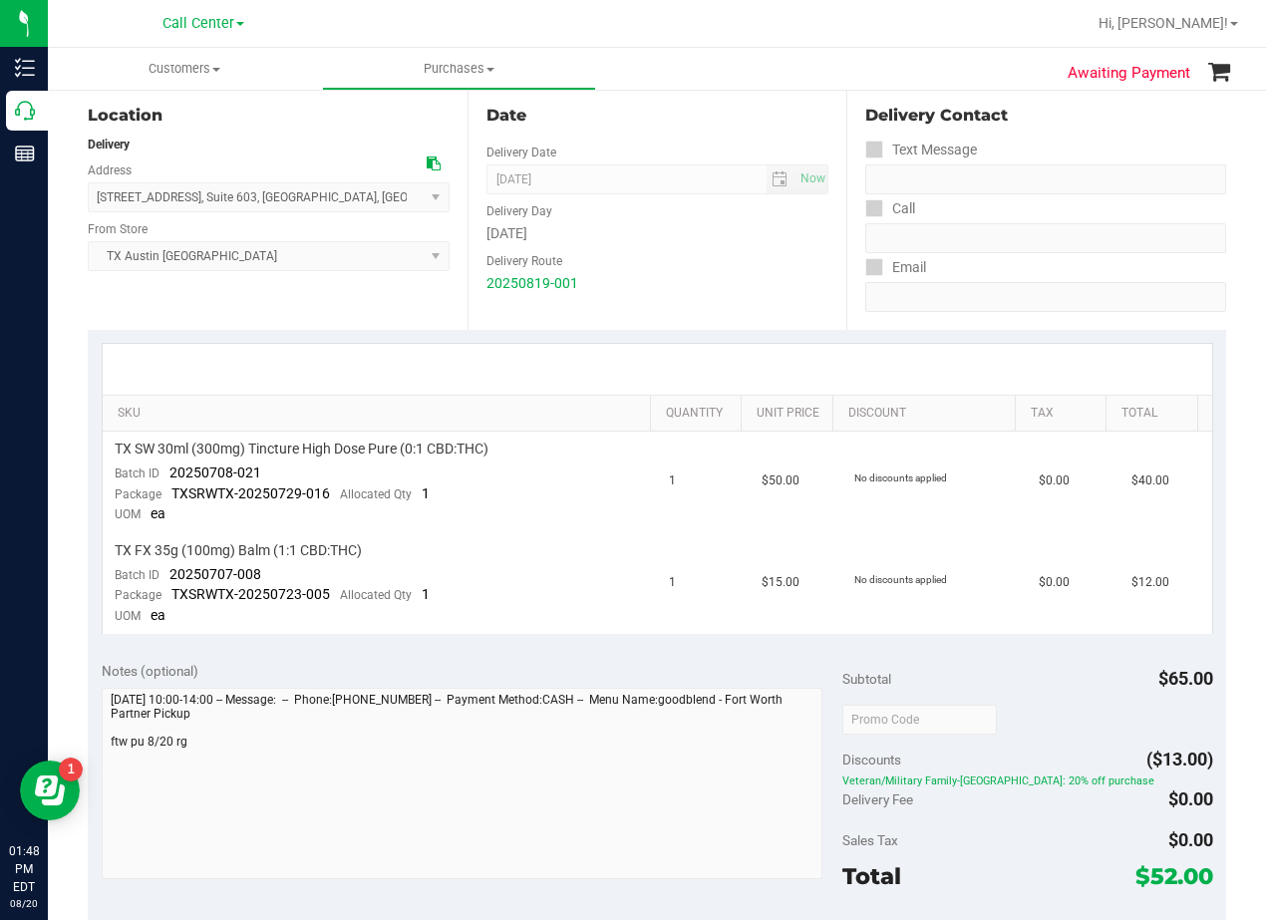
scroll to position [0, 0]
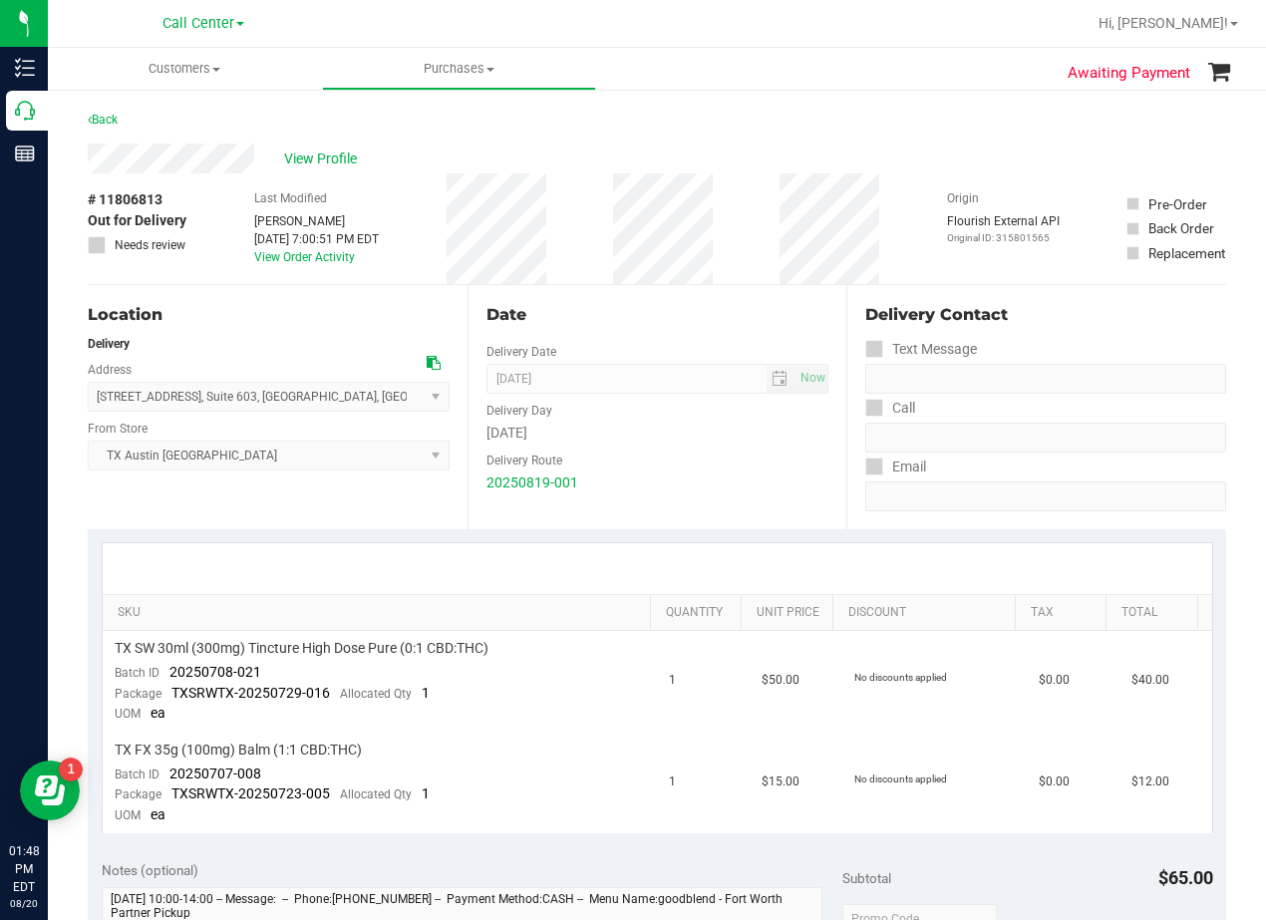
click at [344, 141] on div "Back" at bounding box center [657, 126] width 1138 height 36
click at [342, 153] on span "View Profile" at bounding box center [324, 158] width 80 height 21
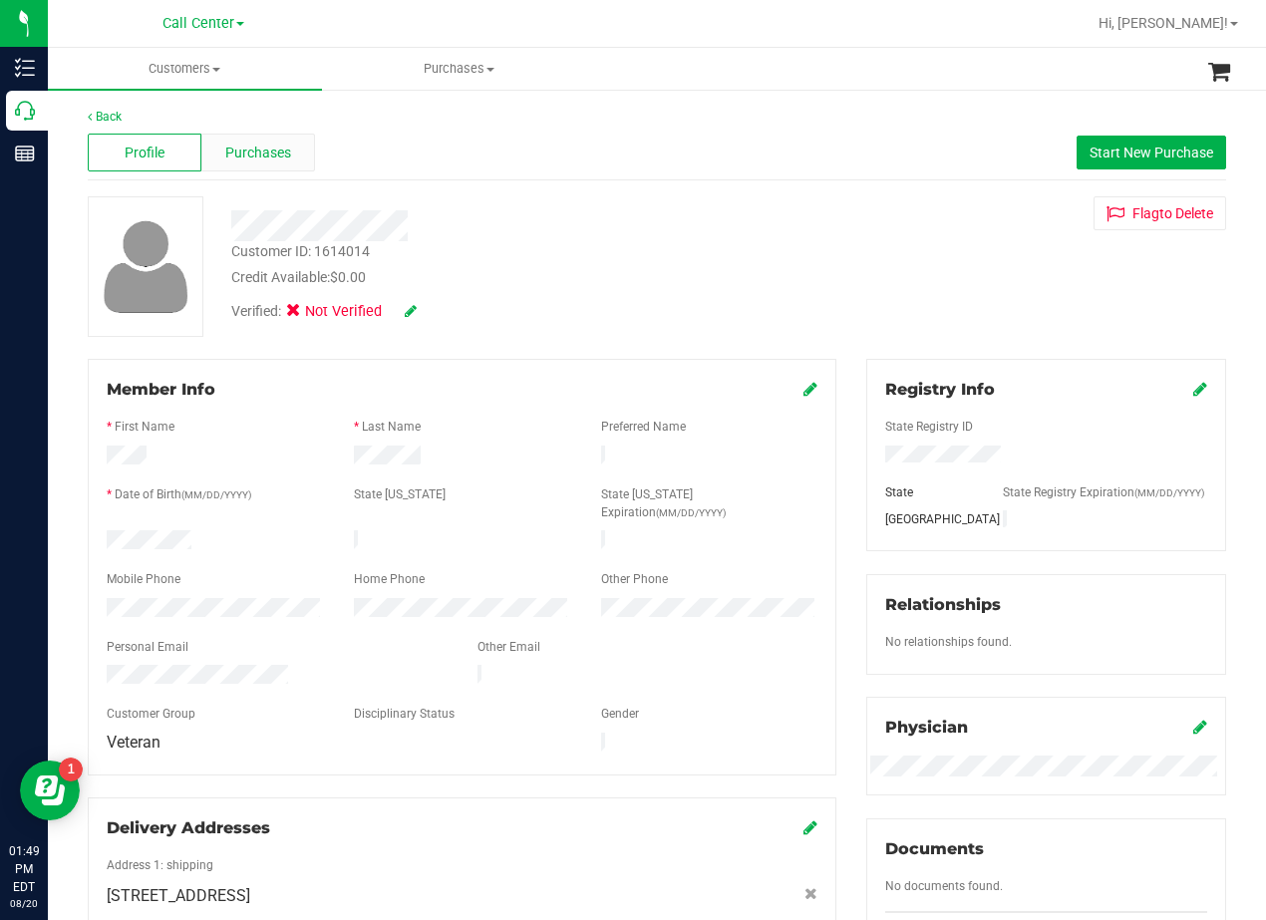
click at [248, 147] on span "Purchases" at bounding box center [258, 153] width 66 height 21
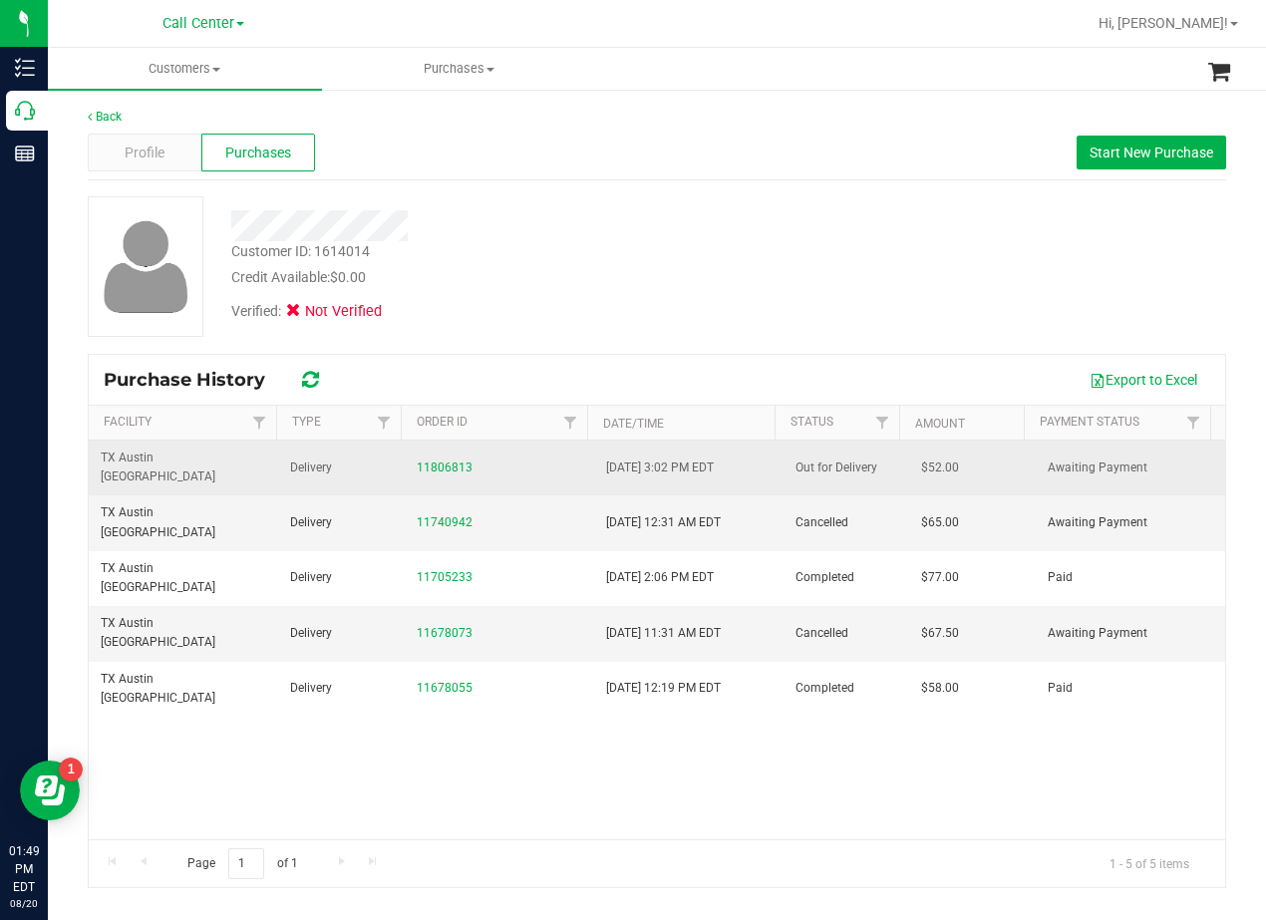
click at [451, 464] on div "11806813" at bounding box center [499, 467] width 165 height 19
click at [450, 460] on link "11806813" at bounding box center [445, 467] width 56 height 14
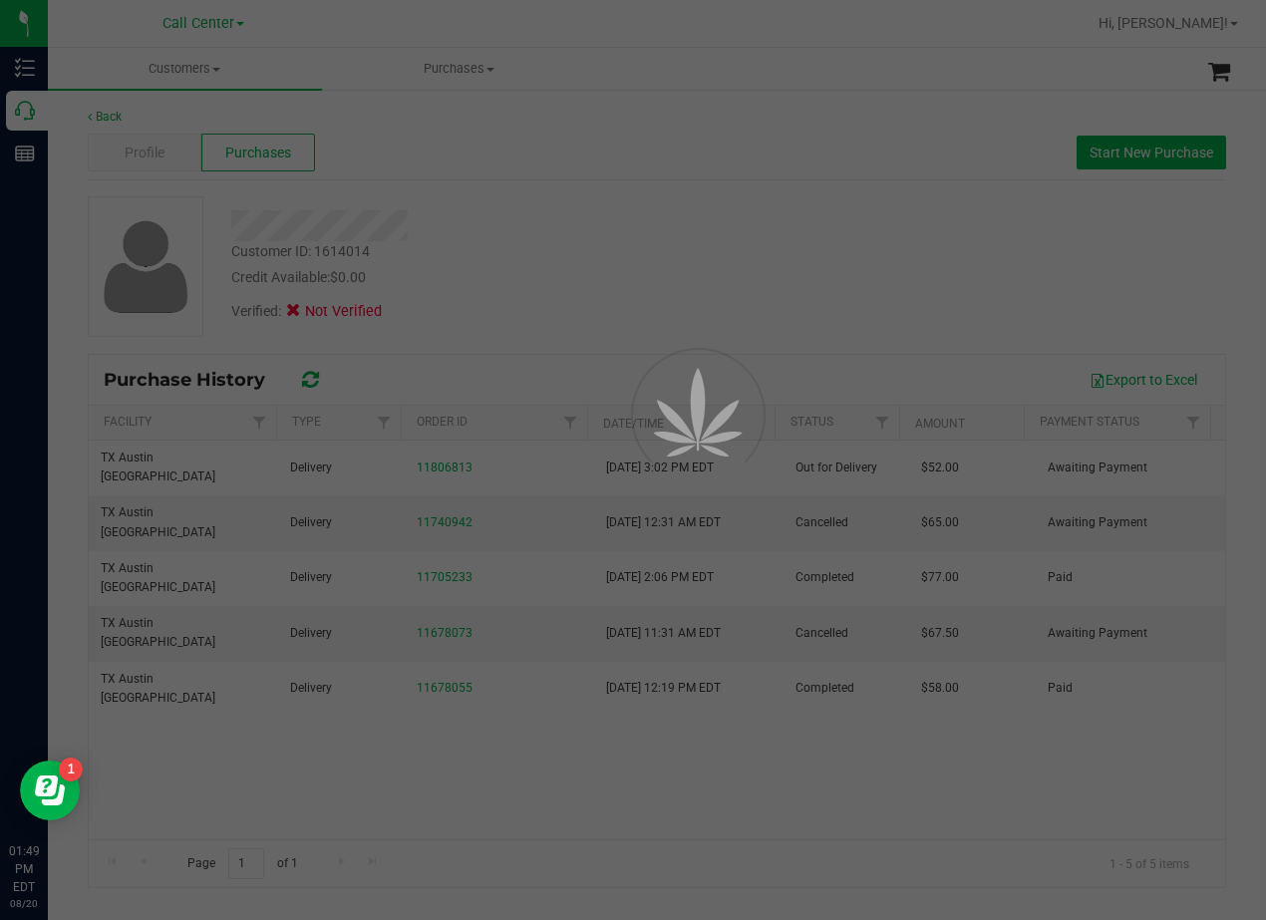
click at [621, 240] on div at bounding box center [633, 460] width 1266 height 920
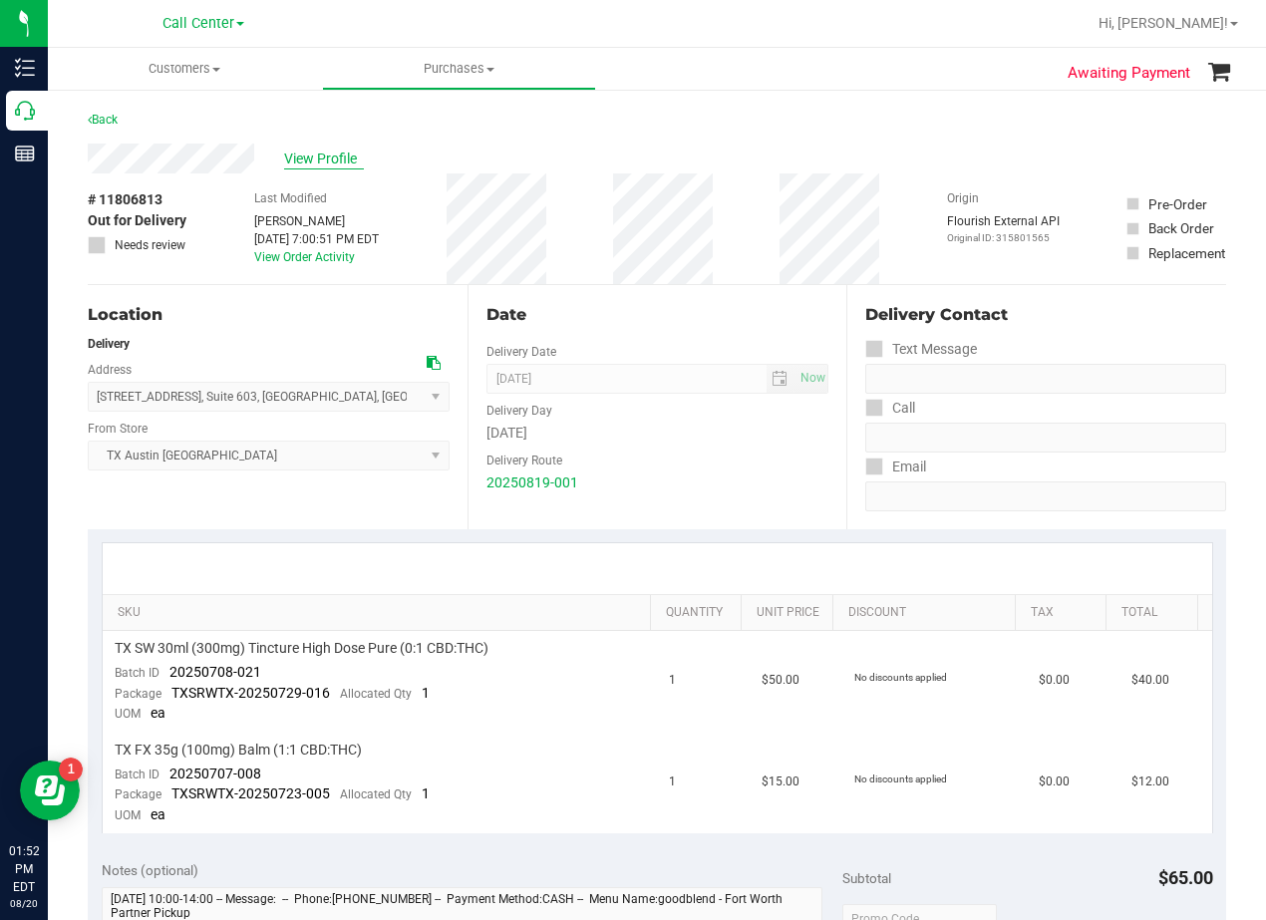
click at [303, 153] on span "View Profile" at bounding box center [324, 158] width 80 height 21
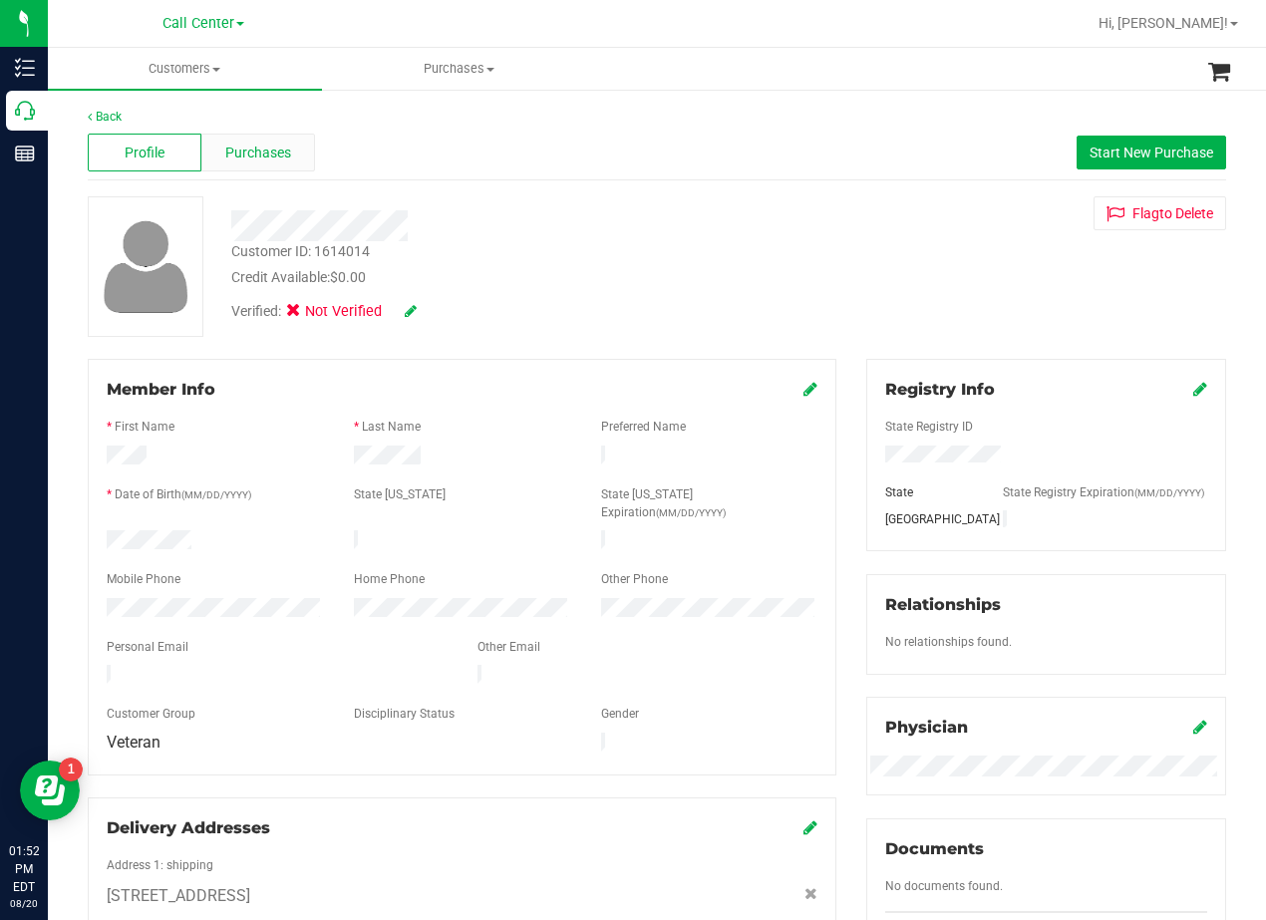
click at [293, 154] on div "Purchases" at bounding box center [258, 153] width 114 height 38
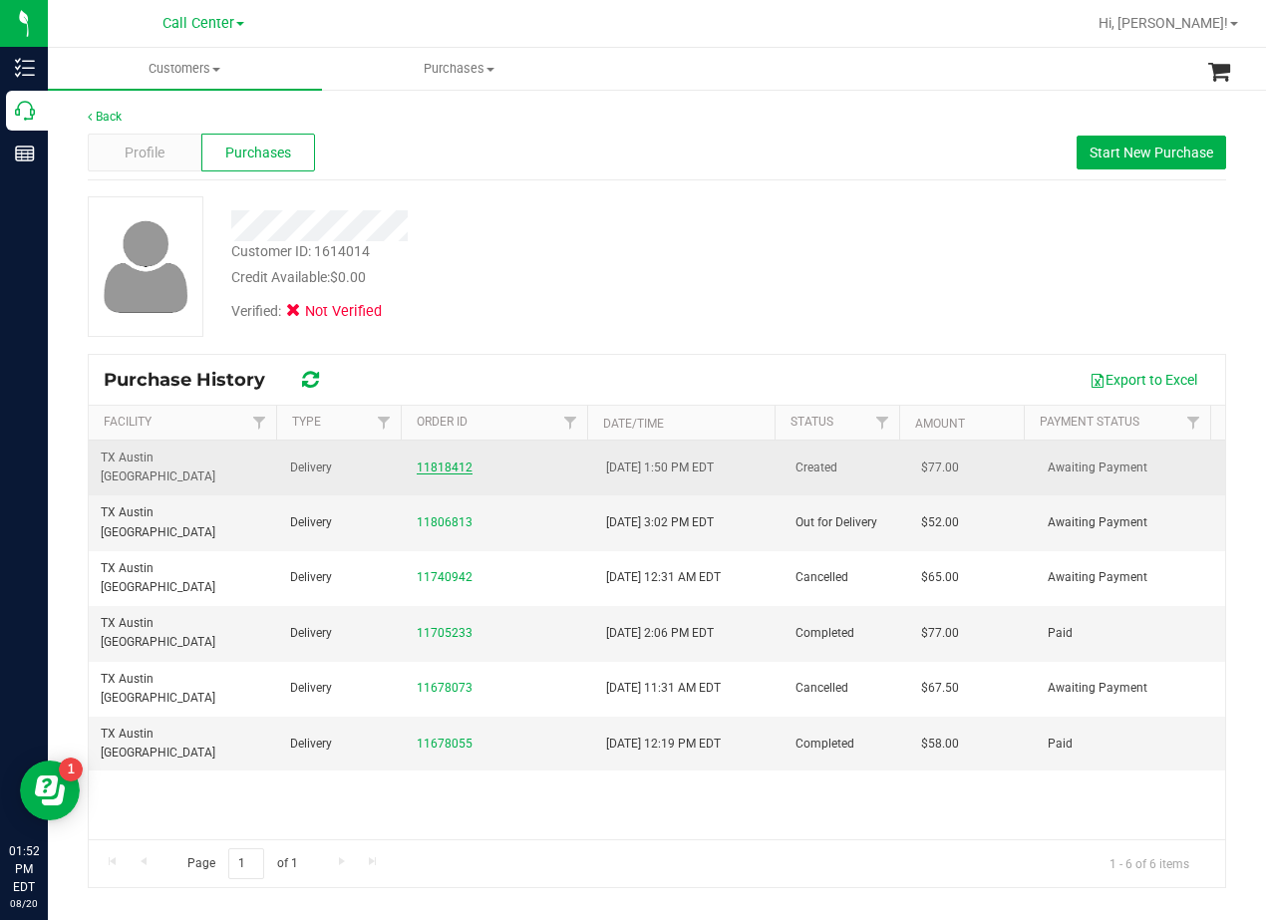
click at [435, 460] on link "11818412" at bounding box center [445, 467] width 56 height 14
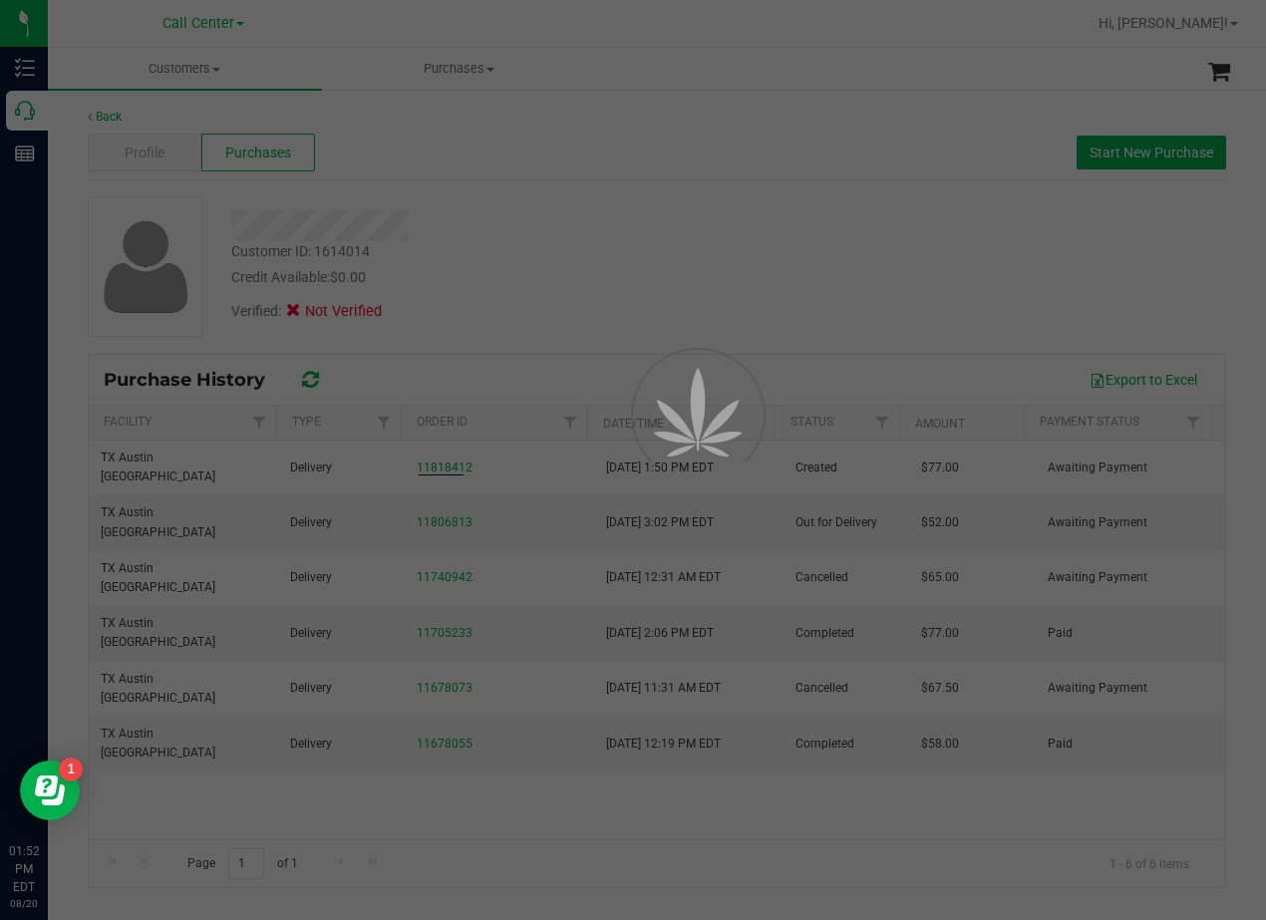
click at [692, 213] on div at bounding box center [633, 460] width 1266 height 920
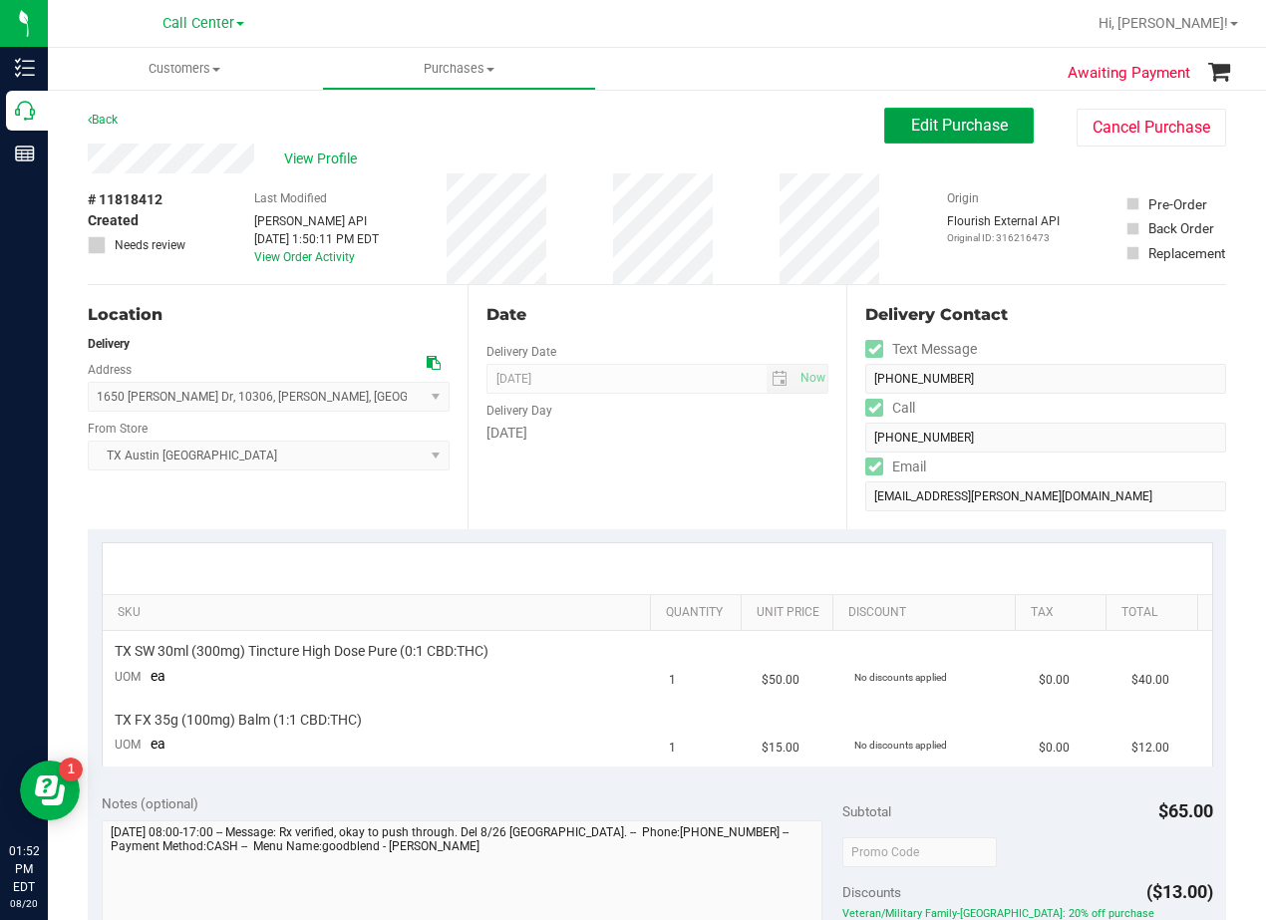
click at [888, 121] on button "Edit Purchase" at bounding box center [958, 126] width 149 height 36
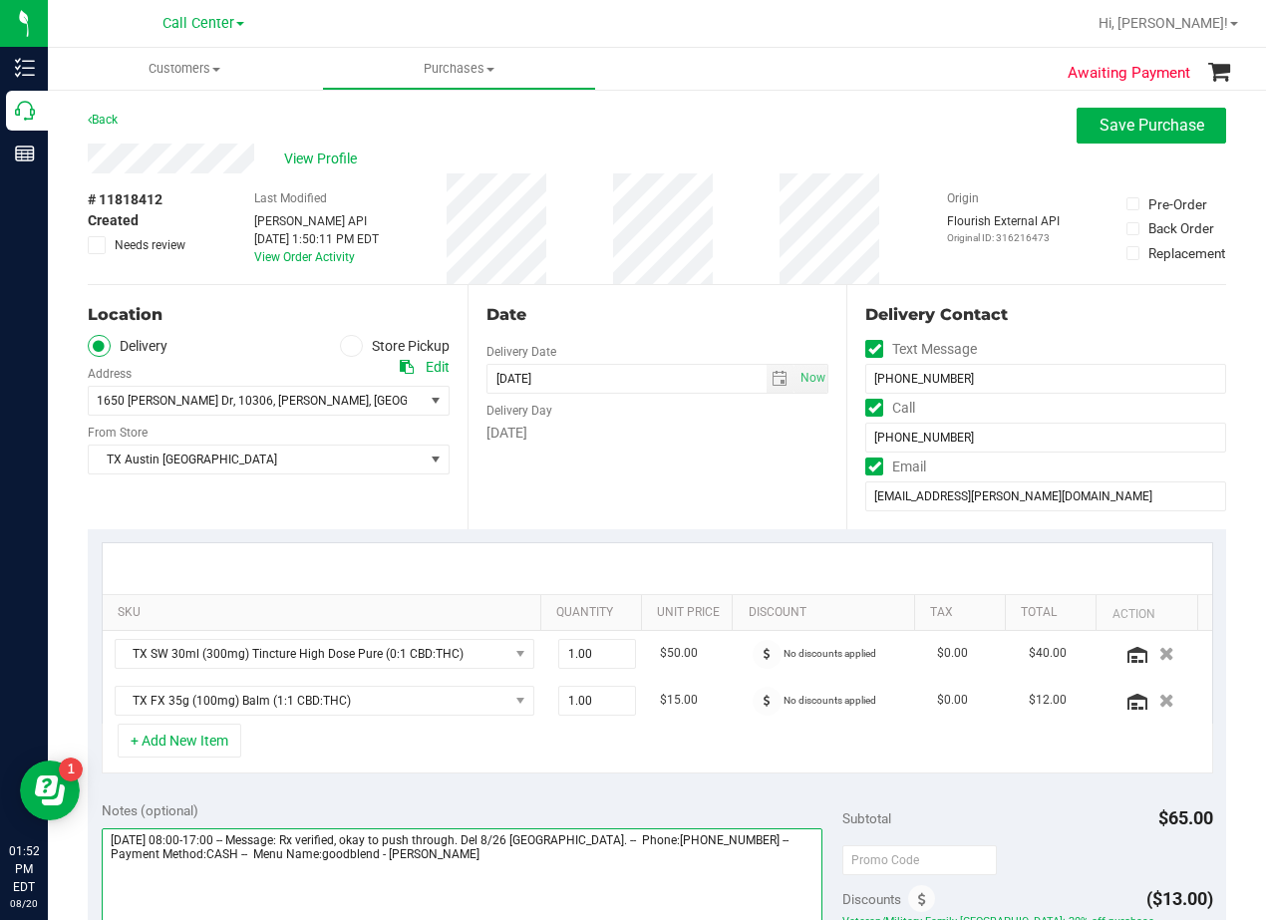
drag, startPoint x: 533, startPoint y: 840, endPoint x: 671, endPoint y: 841, distance: 137.5
click at [671, 841] on textarea at bounding box center [462, 923] width 721 height 191
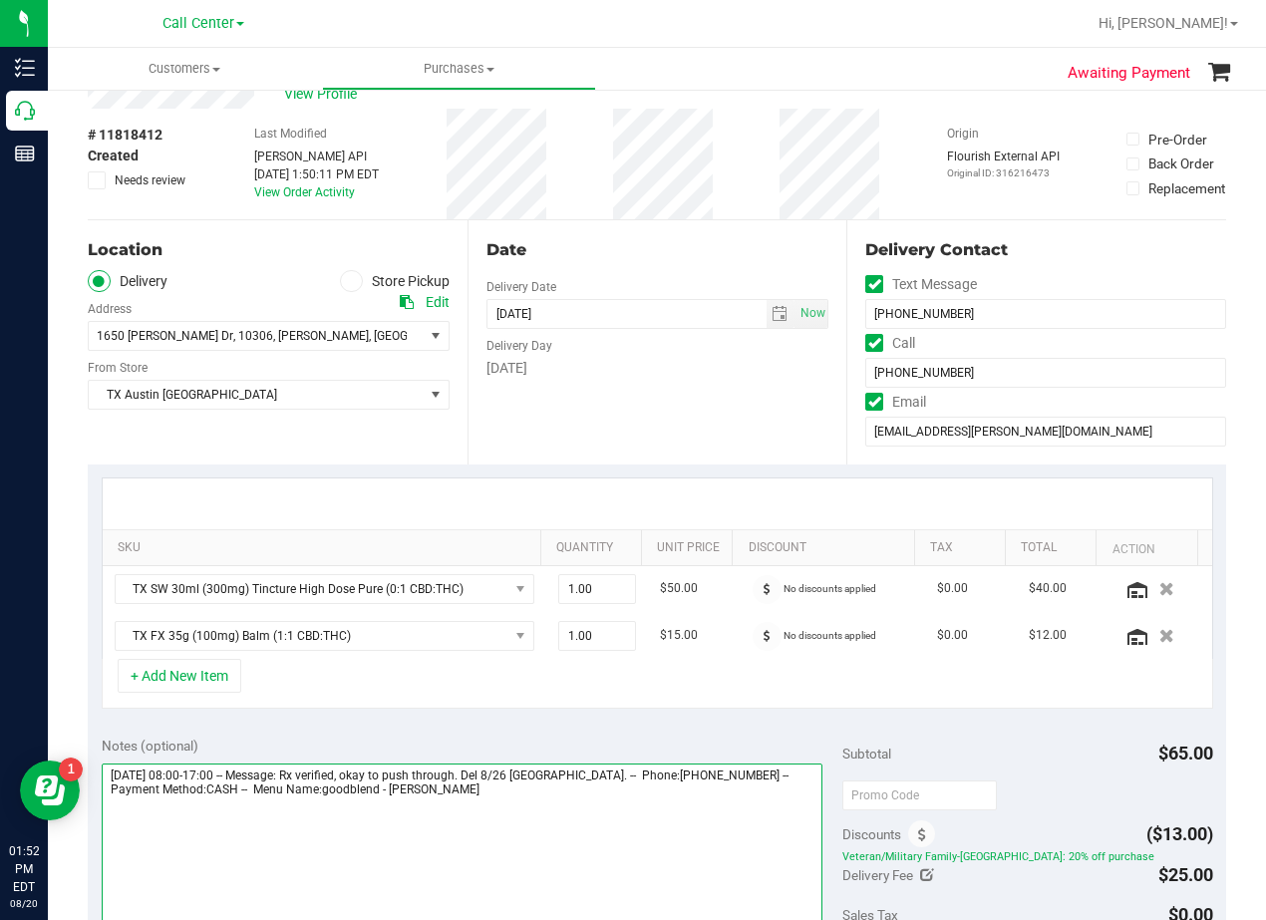
scroll to position [100, 0]
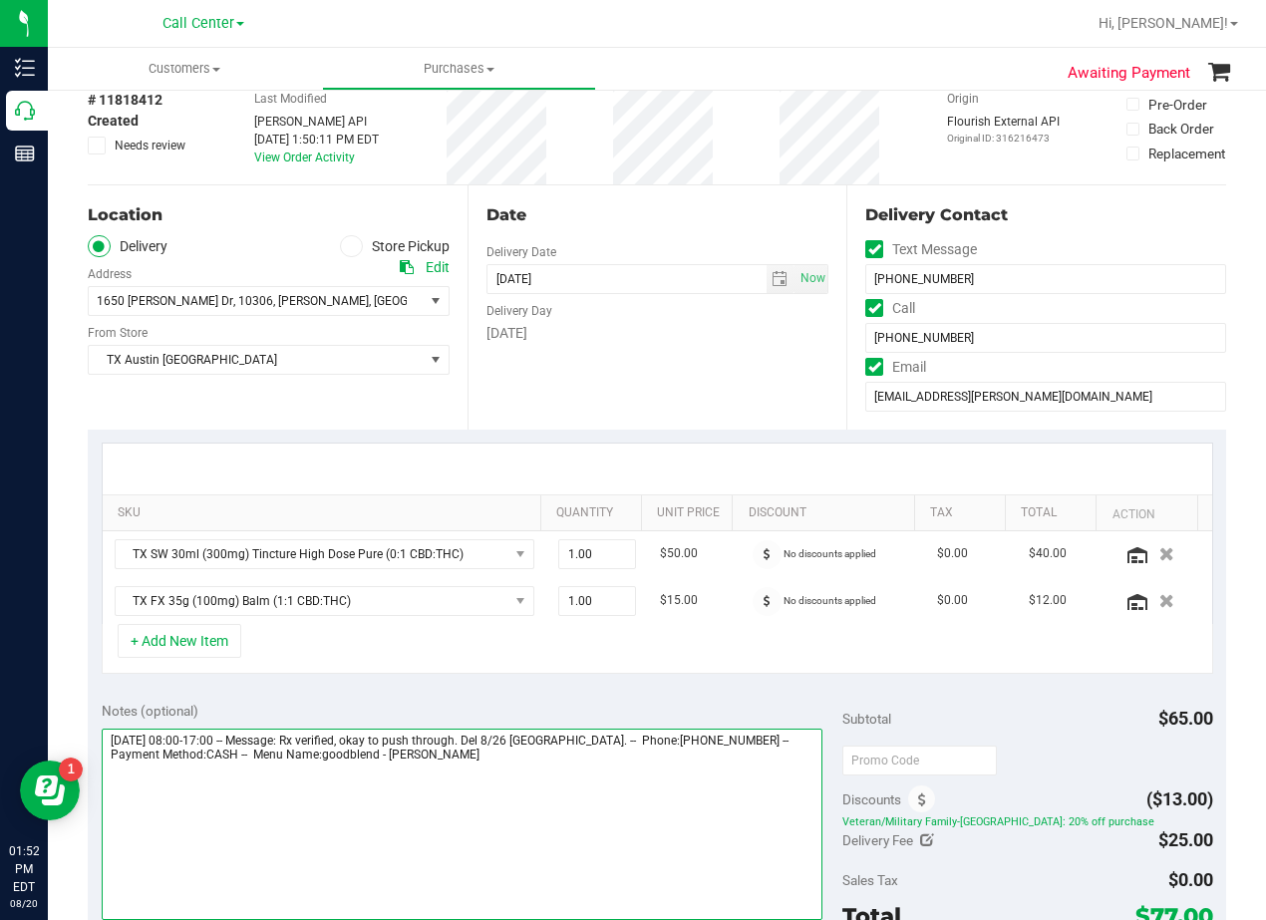
click at [436, 829] on textarea at bounding box center [462, 823] width 721 height 191
click at [569, 784] on textarea at bounding box center [462, 823] width 721 height 191
paste textarea "Del 8/26 Fort Worth West."
click at [260, 780] on textarea at bounding box center [462, 823] width 721 height 191
click at [399, 784] on textarea at bounding box center [462, 823] width 721 height 191
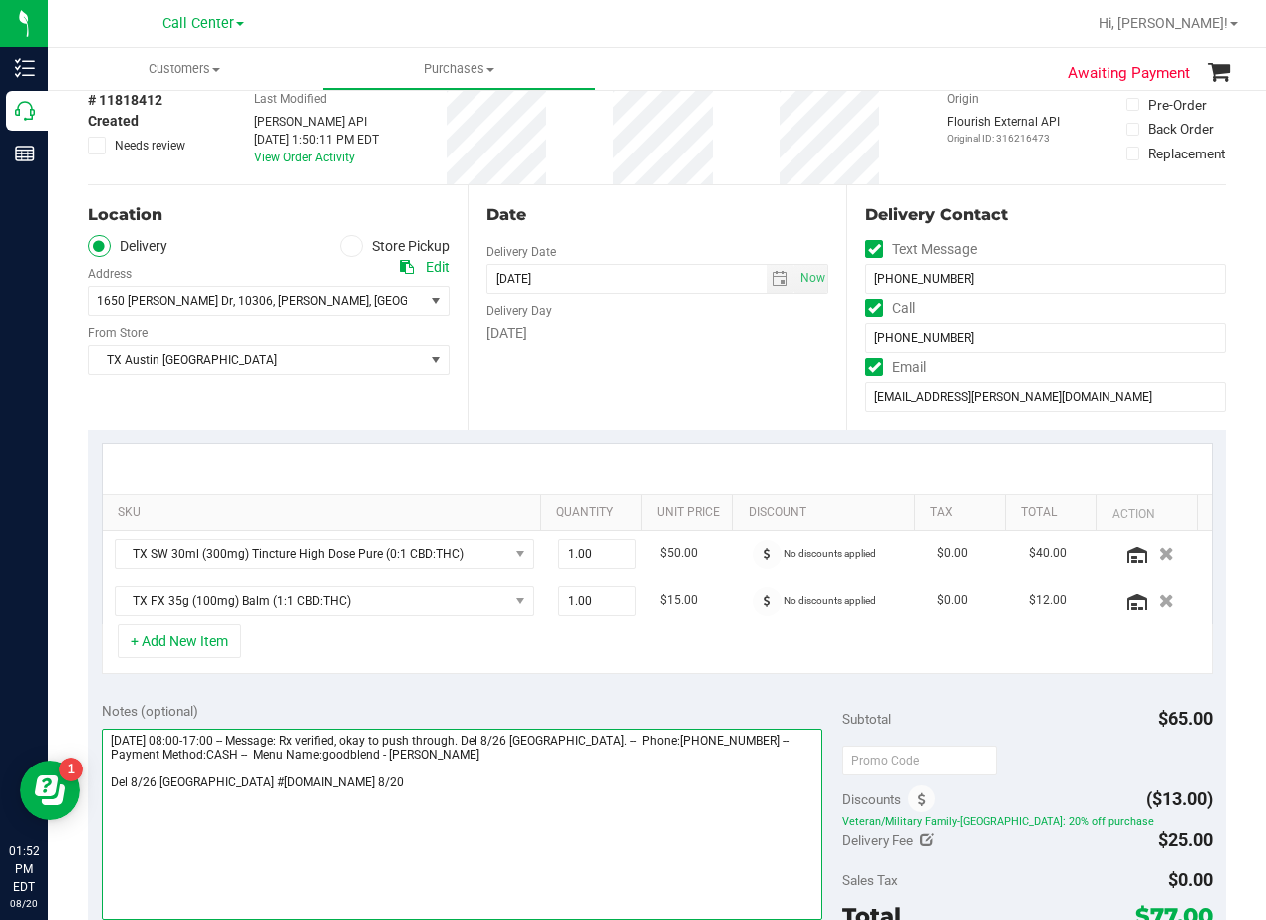
type textarea "Tuesday 08/26/2025 08:00-17:00 -- Message: Rx verified, okay to push through. D…"
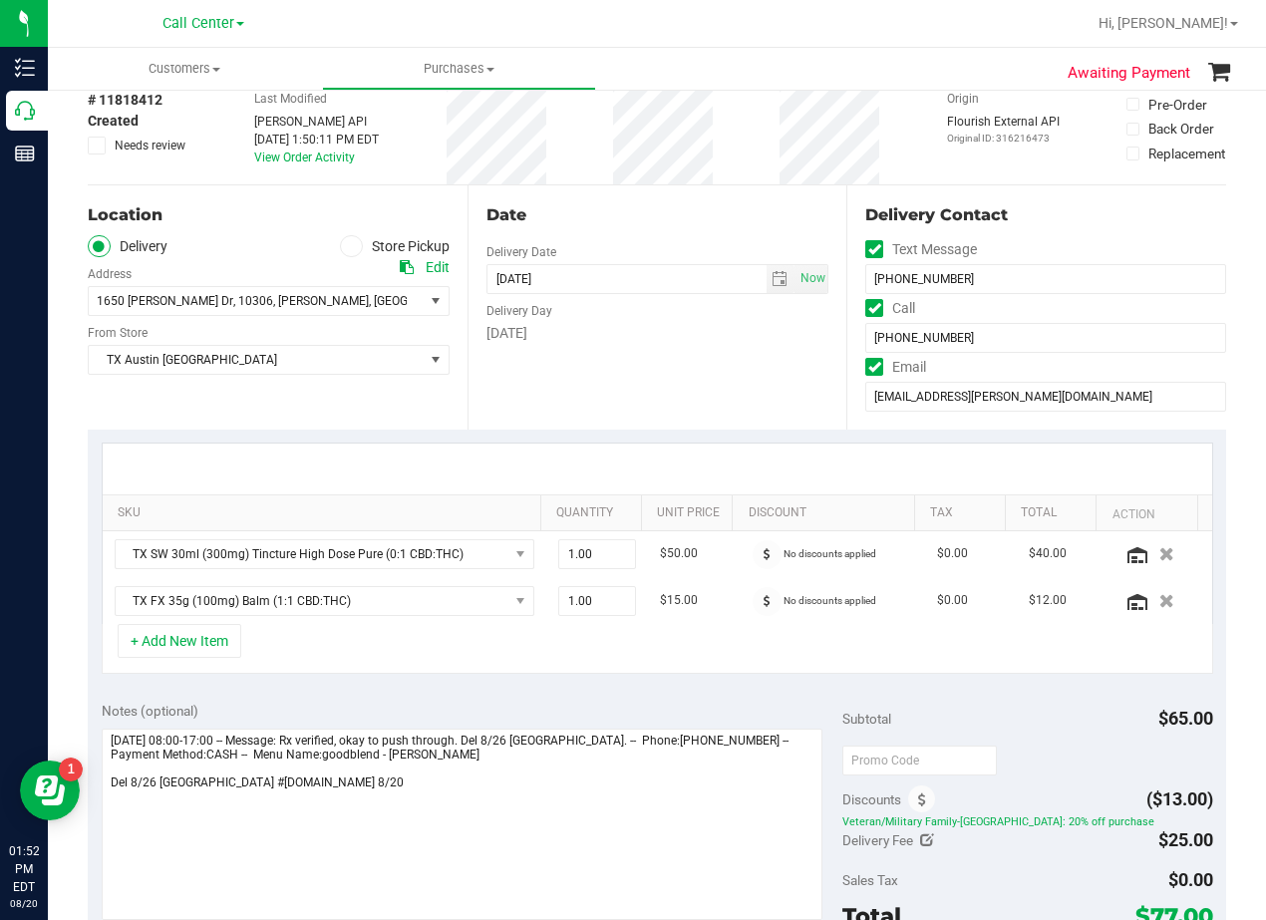
click at [408, 264] on icon at bounding box center [407, 267] width 14 height 14
drag, startPoint x: 680, startPoint y: 237, endPoint x: 678, endPoint y: 222, distance: 15.1
click at [680, 237] on div "Date Delivery Date 08/26/2025 Now 08/26/2025 06:00 PM Now Delivery Day Tuesday" at bounding box center [657, 307] width 380 height 244
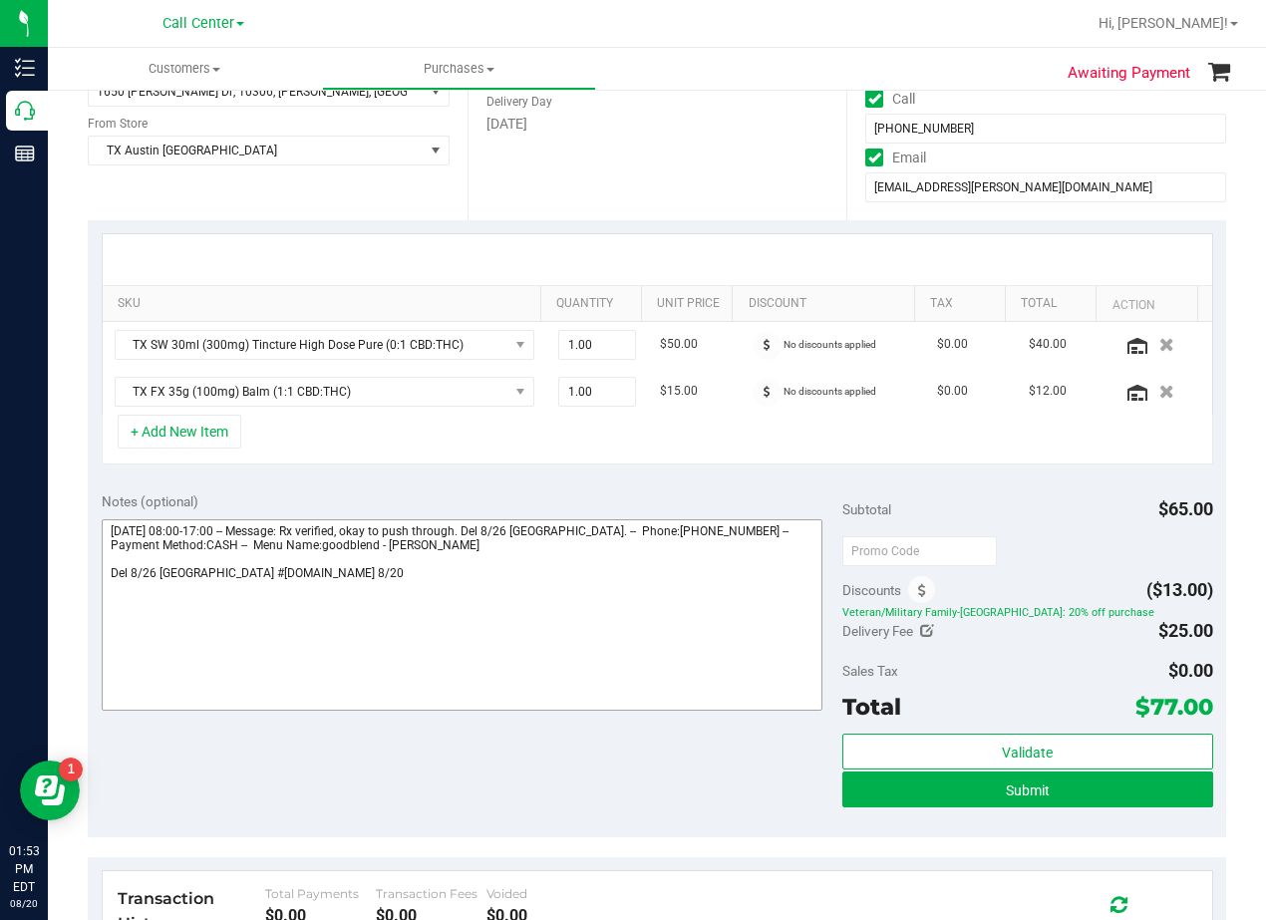
scroll to position [399, 0]
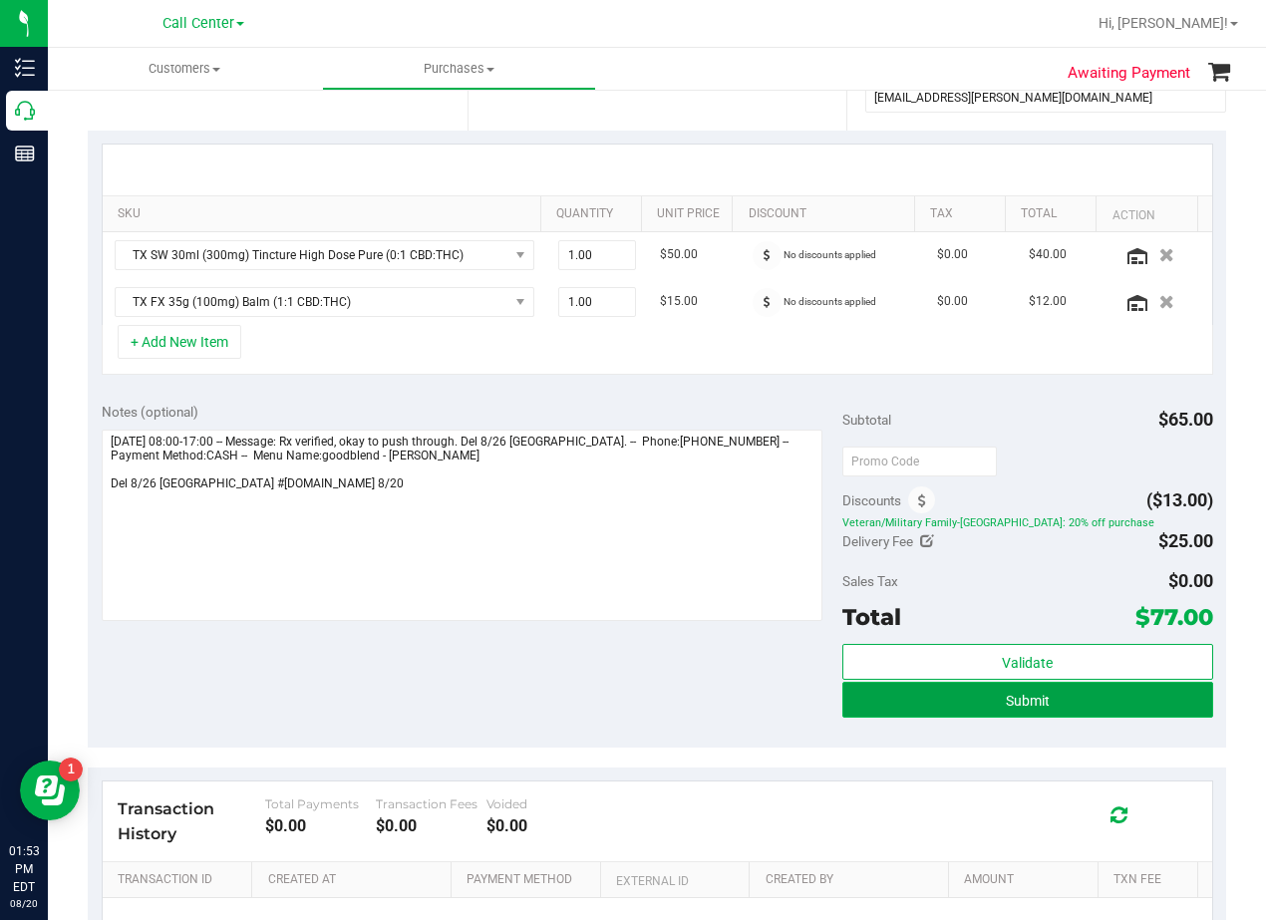
click at [894, 693] on button "Submit" at bounding box center [1027, 700] width 371 height 36
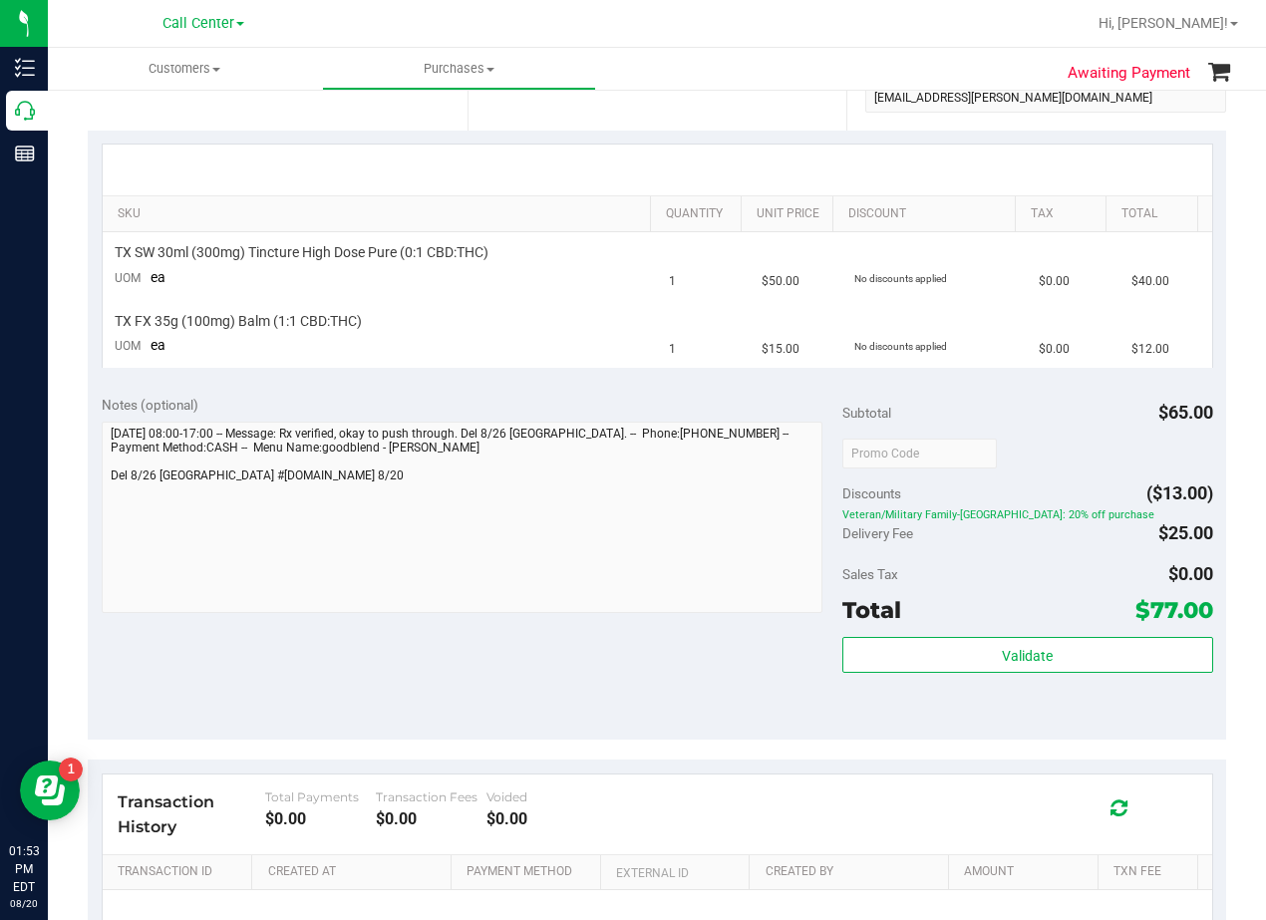
drag, startPoint x: 716, startPoint y: 662, endPoint x: 690, endPoint y: 651, distance: 28.1
click at [715, 662] on div "Notes (optional) Subtotal $65.00 Discounts ($13.00) Veteran/Military Family-TX:…" at bounding box center [657, 560] width 1138 height 359
click at [740, 697] on div "Notes (optional) Subtotal $65.00 Discounts ($13.00) Veteran/Military Family-TX:…" at bounding box center [657, 560] width 1138 height 359
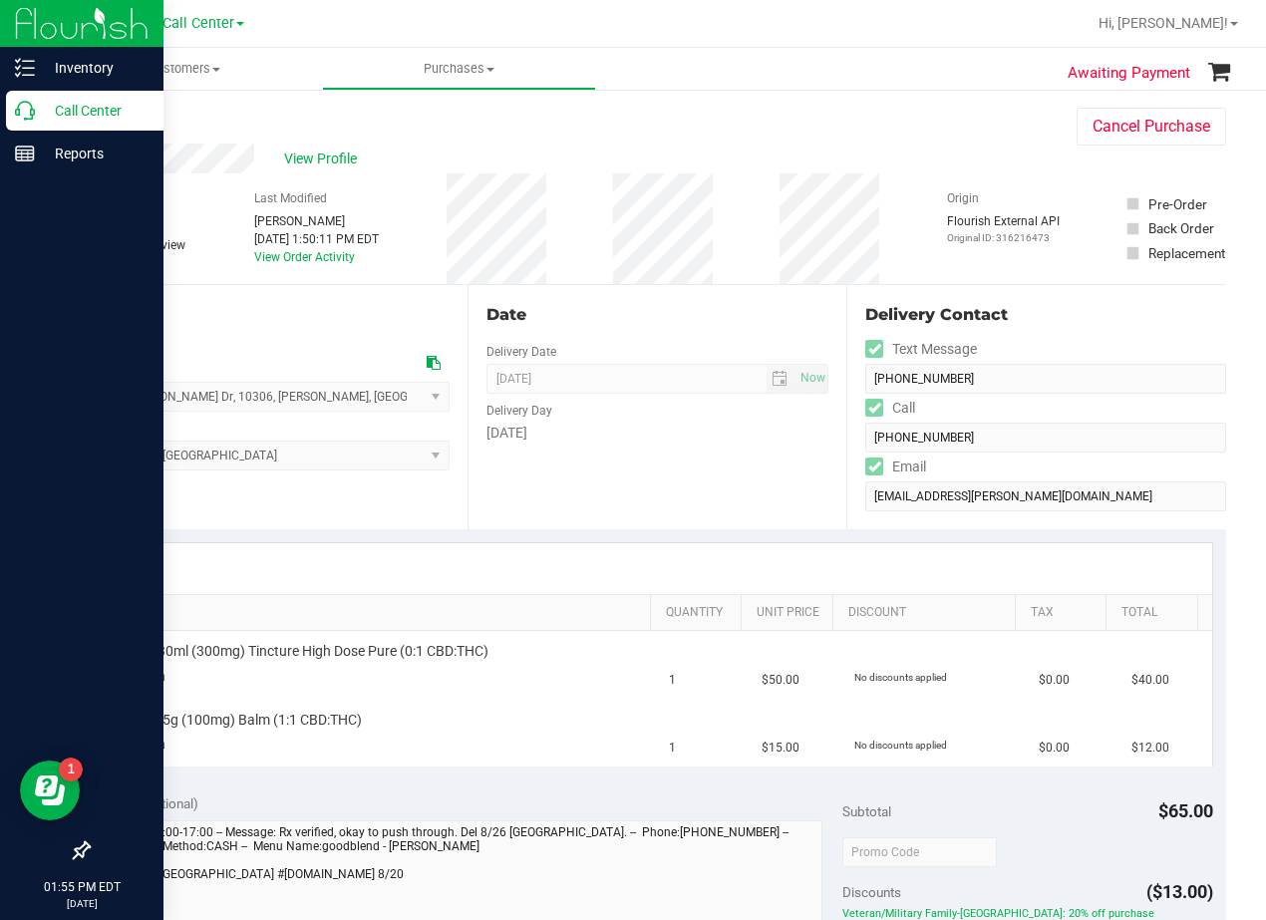
click at [12, 108] on div "Call Center" at bounding box center [84, 111] width 157 height 40
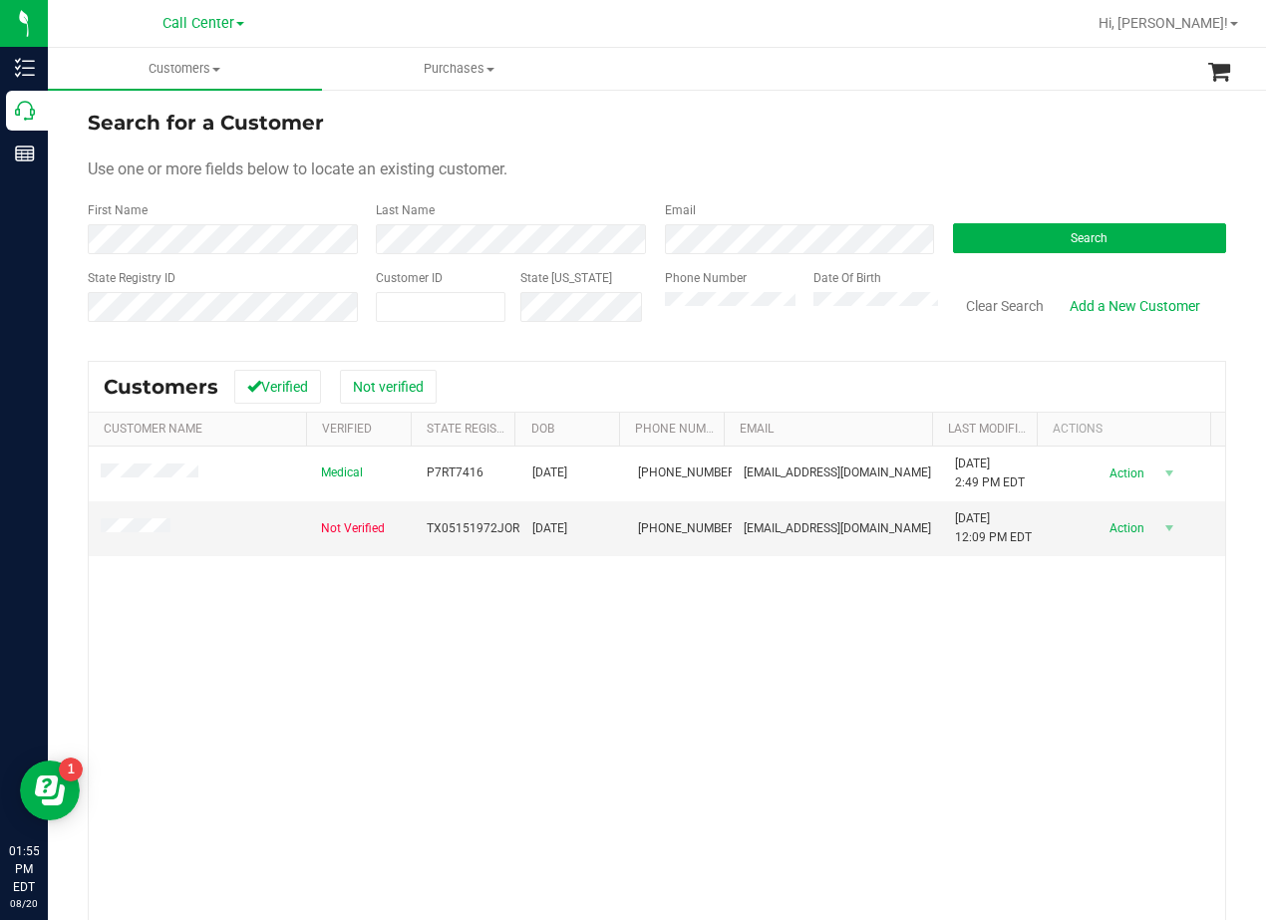
click at [827, 159] on div "Use one or more fields below to locate an existing customer." at bounding box center [657, 169] width 1138 height 24
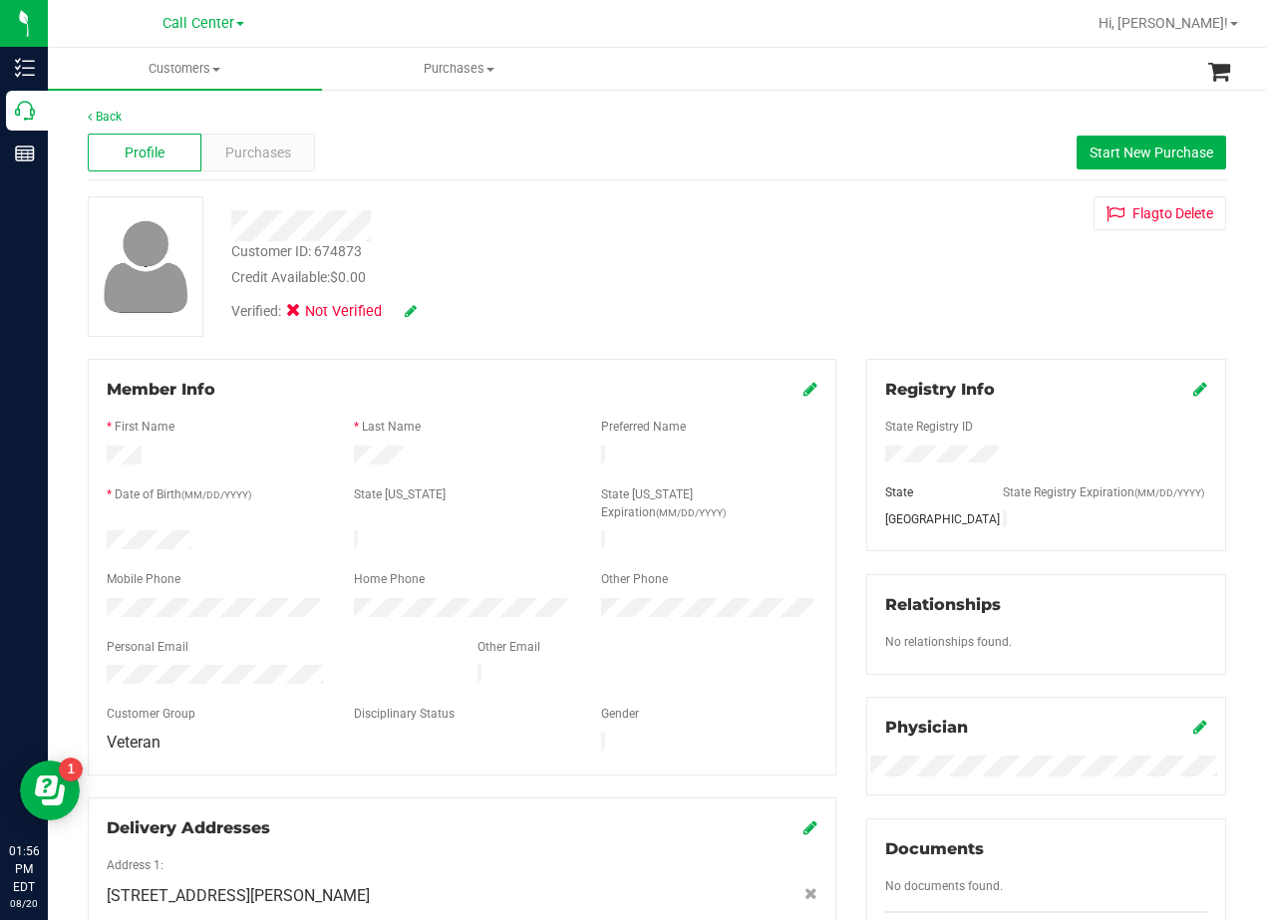
click at [712, 295] on div "Verified: Not Verified" at bounding box center [508, 310] width 584 height 44
drag, startPoint x: 1090, startPoint y: 153, endPoint x: 833, endPoint y: 190, distance: 259.7
click at [1089, 154] on span "Start New Purchase" at bounding box center [1151, 153] width 124 height 16
drag, startPoint x: 830, startPoint y: 190, endPoint x: 737, endPoint y: 235, distance: 103.0
click at [827, 190] on div "Back Profile Purchases Start New Purchase Customer ID: 674873 Credit Available:…" at bounding box center [657, 784] width 1138 height 1352
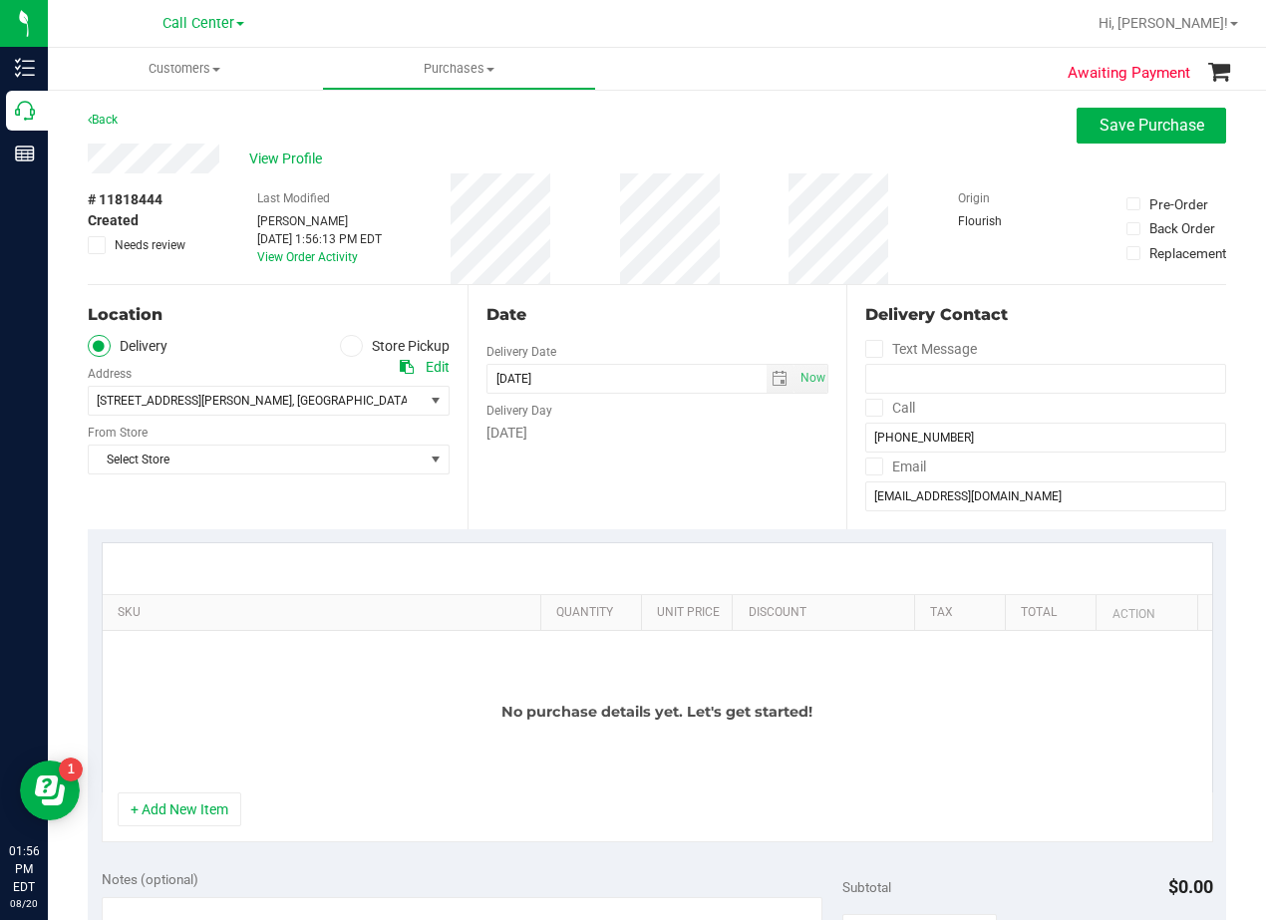
click at [862, 283] on purchase-details "Back Save Purchase View Profile # 11818444 Created Needs review Last Modified A…" at bounding box center [657, 843] width 1138 height 1471
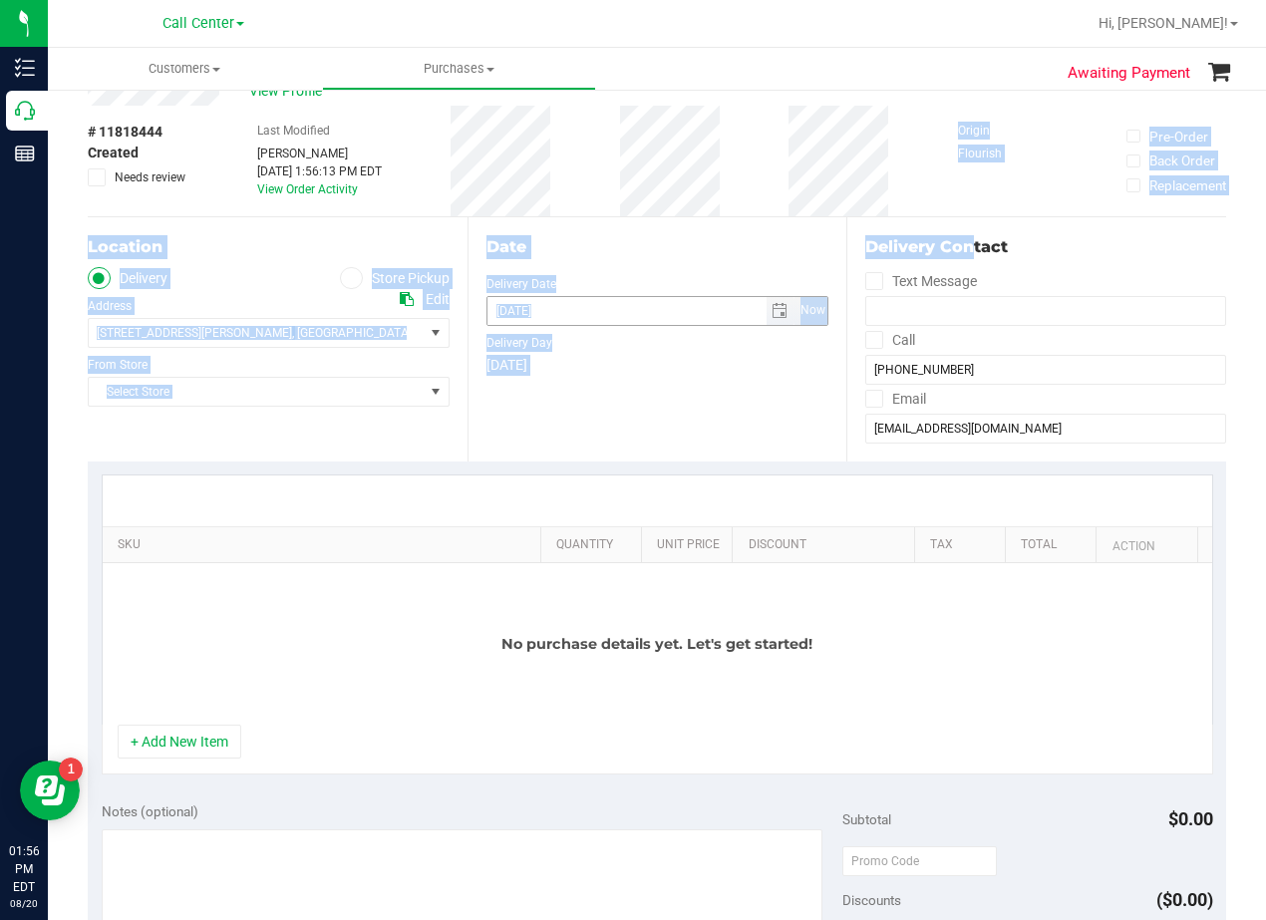
scroll to position [100, 0]
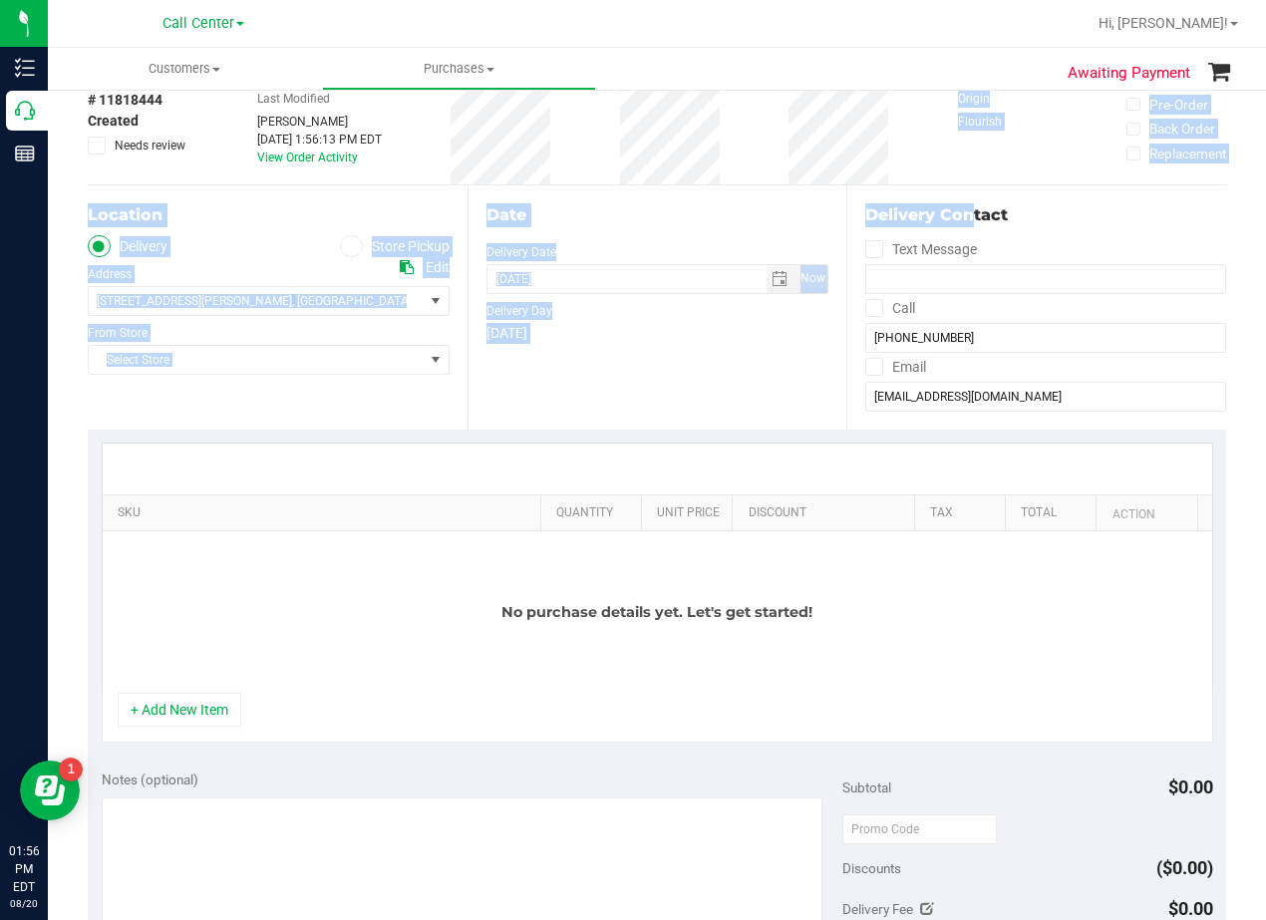
click at [665, 192] on div "Date Delivery Date 08/20/2025 Now 08/20/2025 01:56 PM Now Delivery Day Wednesday" at bounding box center [657, 307] width 380 height 244
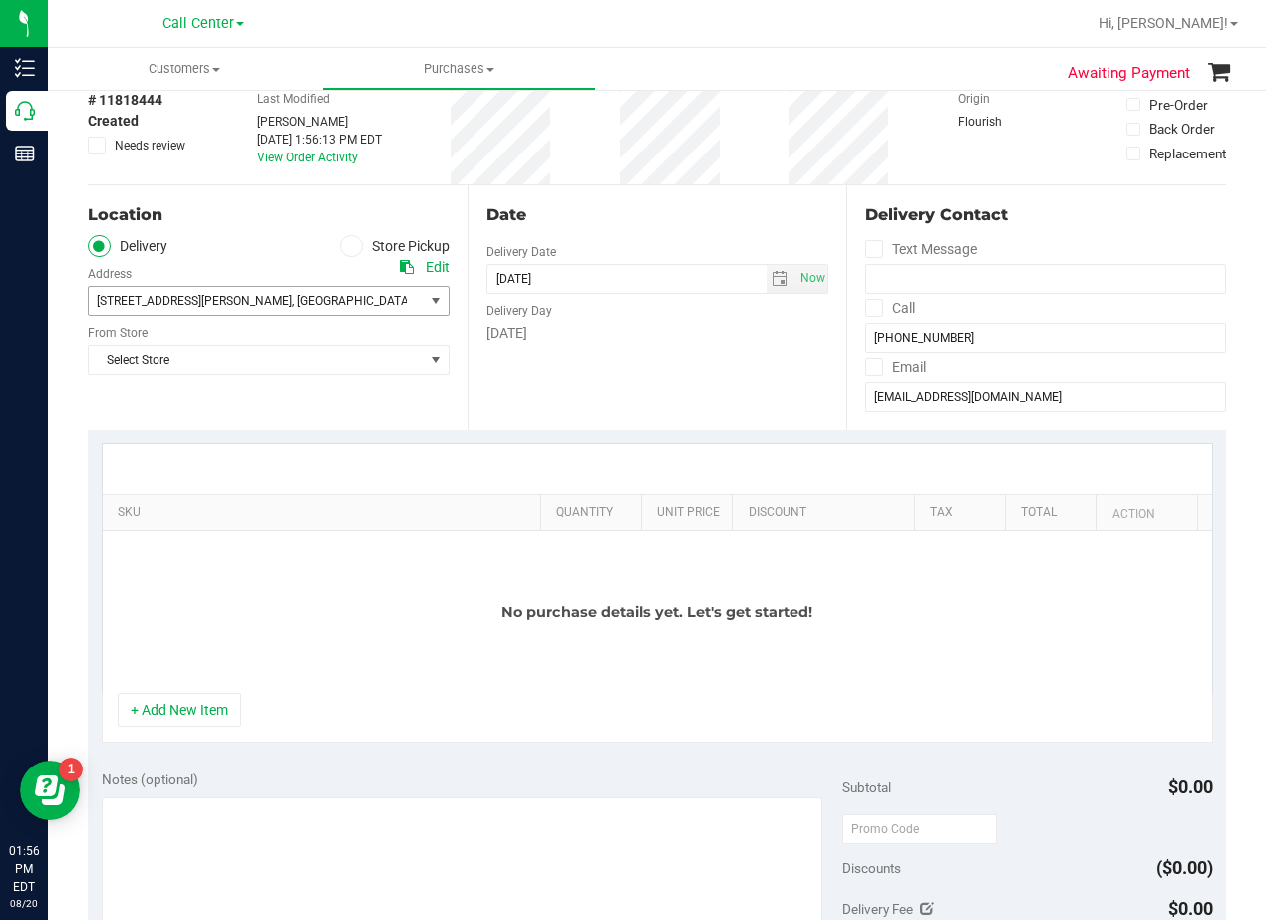
click at [531, 301] on span "78240" at bounding box center [548, 301] width 35 height 14
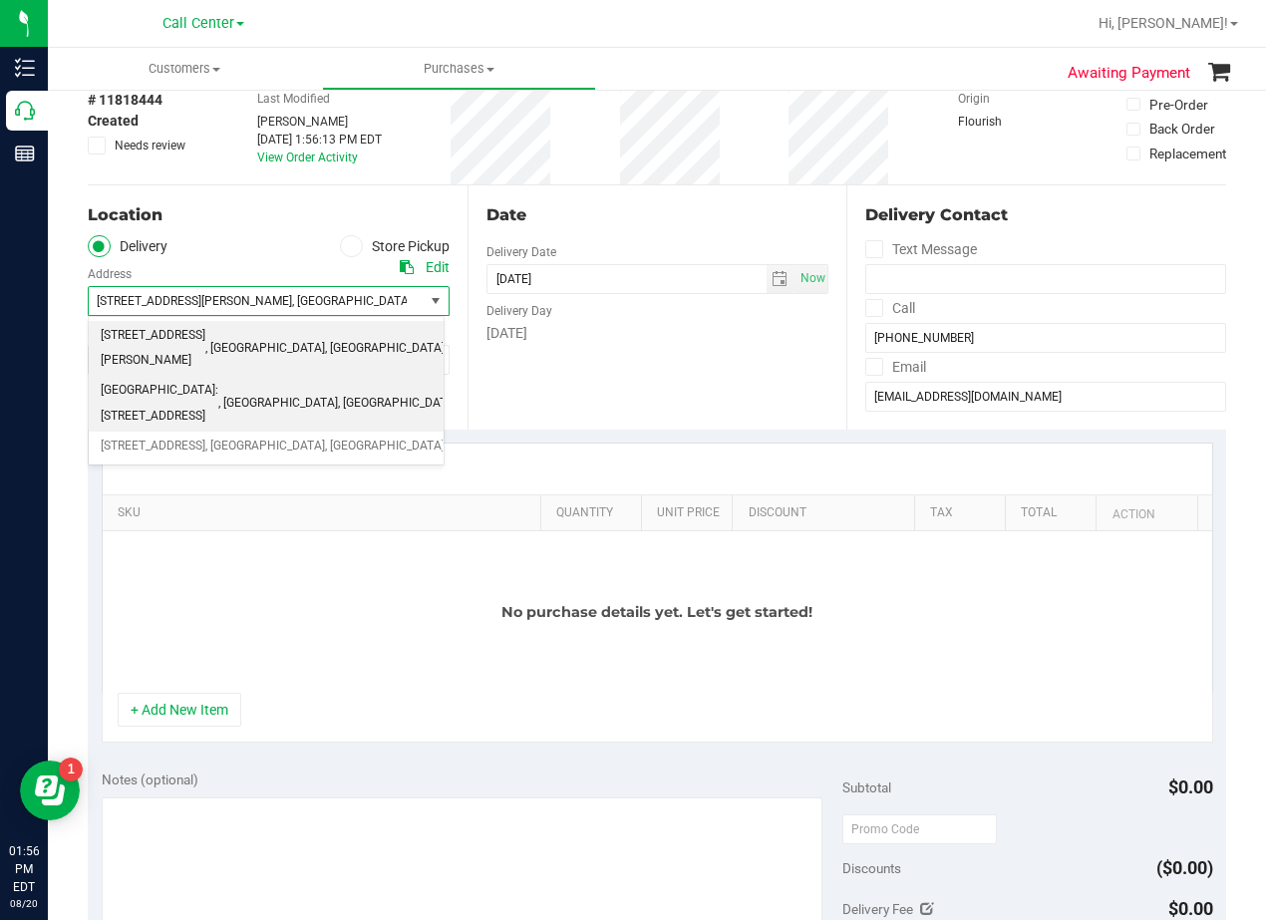
click at [218, 388] on span "San Antonio: 18720 Stone Oak #107 San Antonio, TX 78258" at bounding box center [160, 403] width 118 height 51
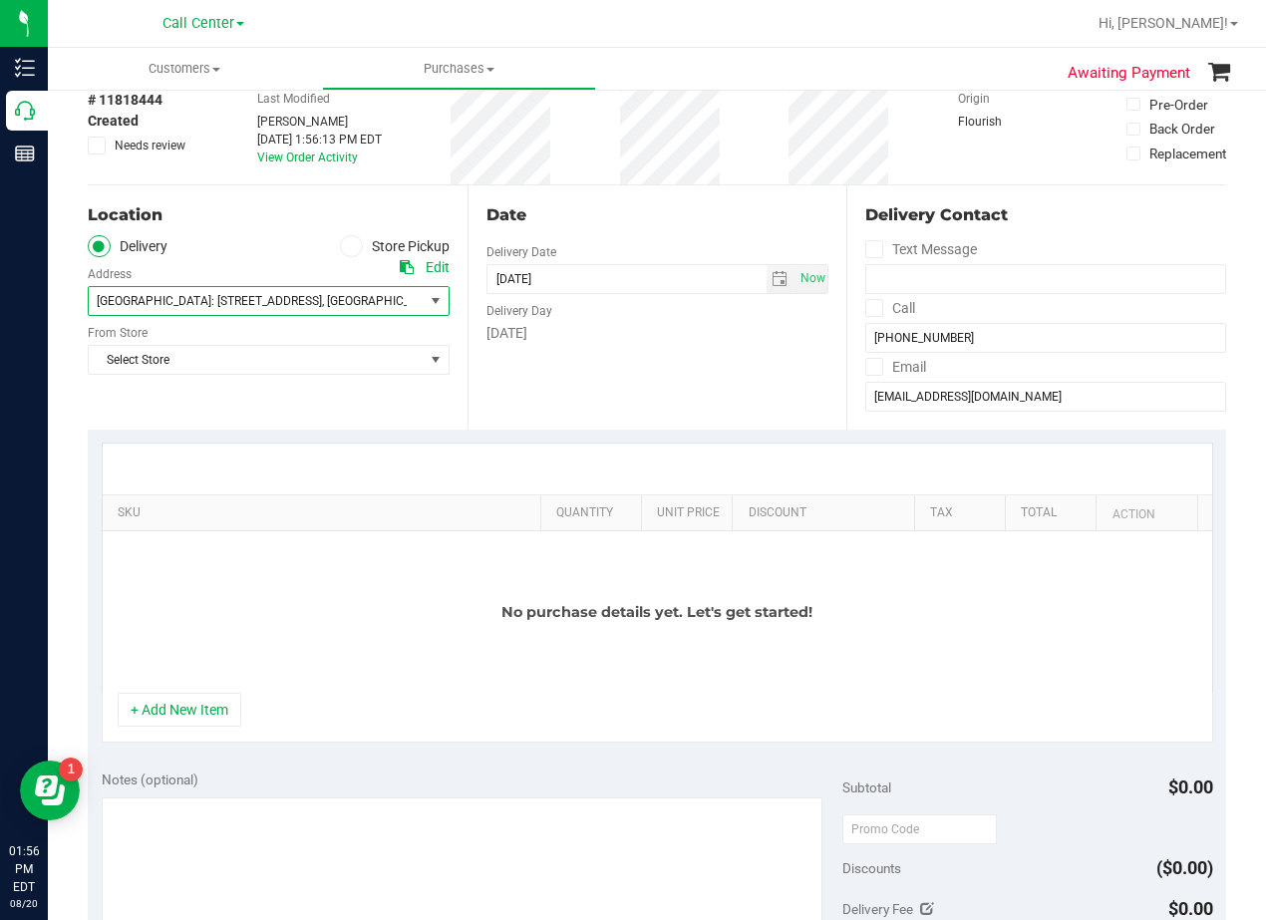
click at [261, 380] on div "Location Delivery Store Pickup Address Edit San Antonio: 18720 Stone Oak #107 S…" at bounding box center [278, 307] width 380 height 244
click at [259, 370] on span "Select Store" at bounding box center [256, 360] width 335 height 28
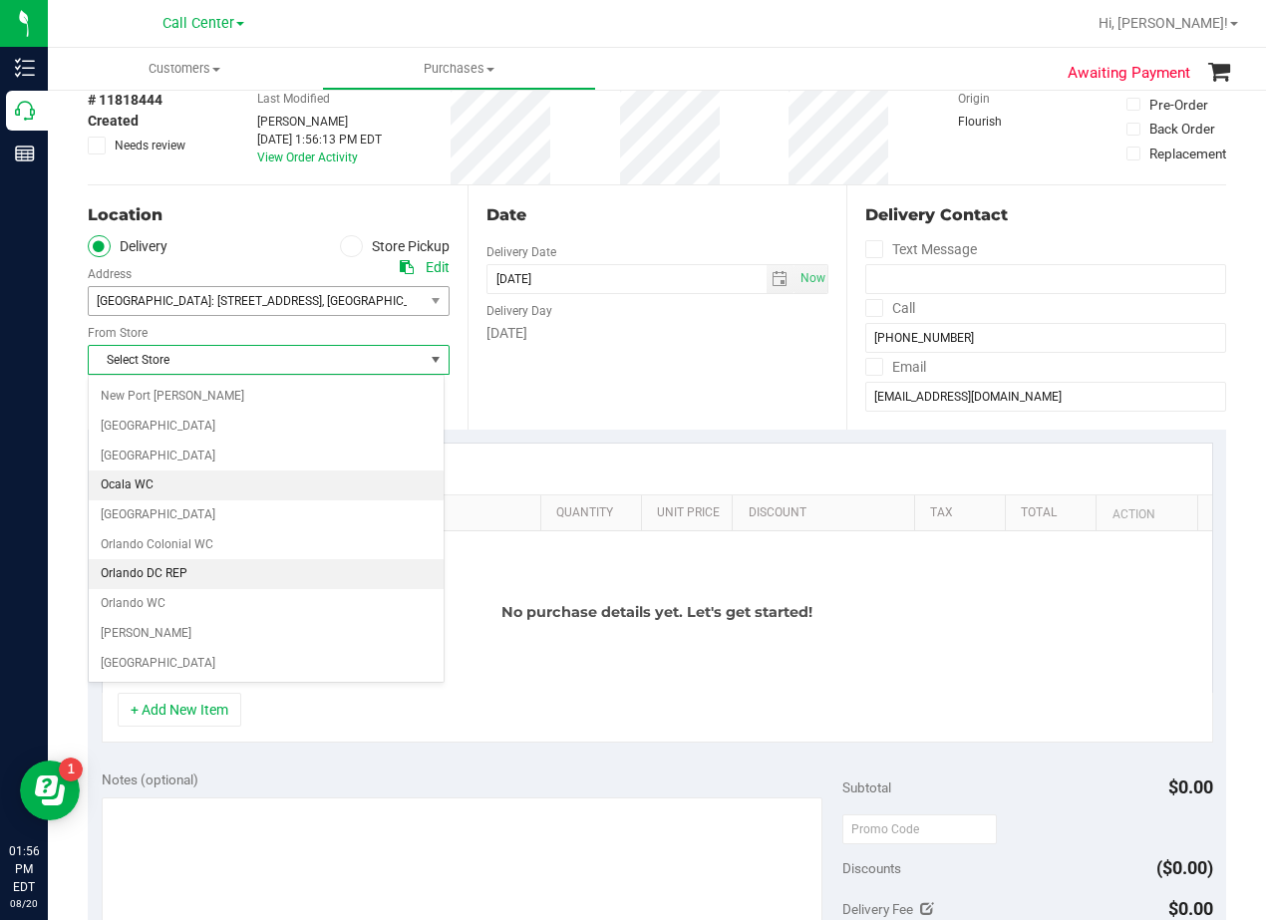
scroll to position [1448, 0]
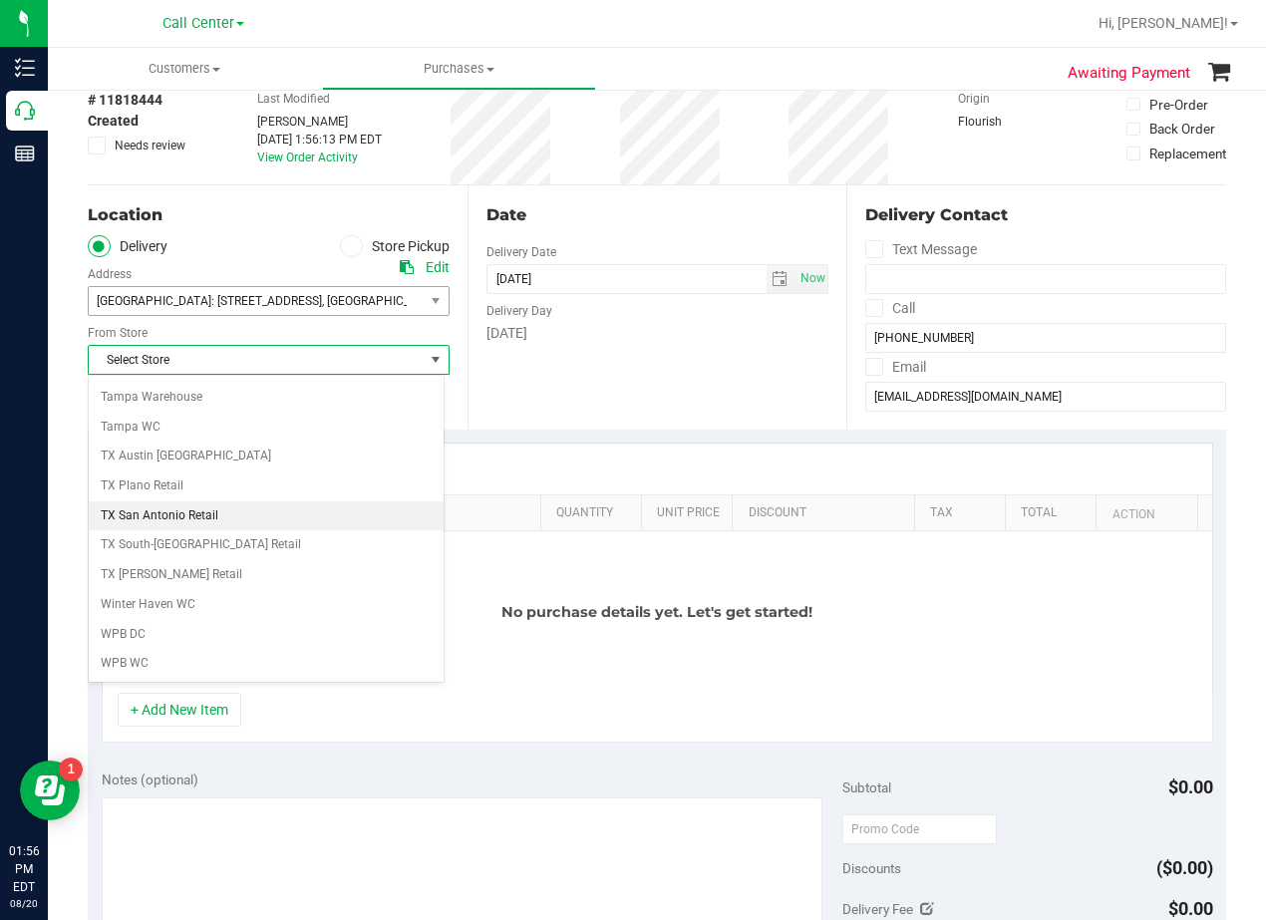
click at [285, 518] on li "TX San Antonio Retail" at bounding box center [266, 516] width 355 height 30
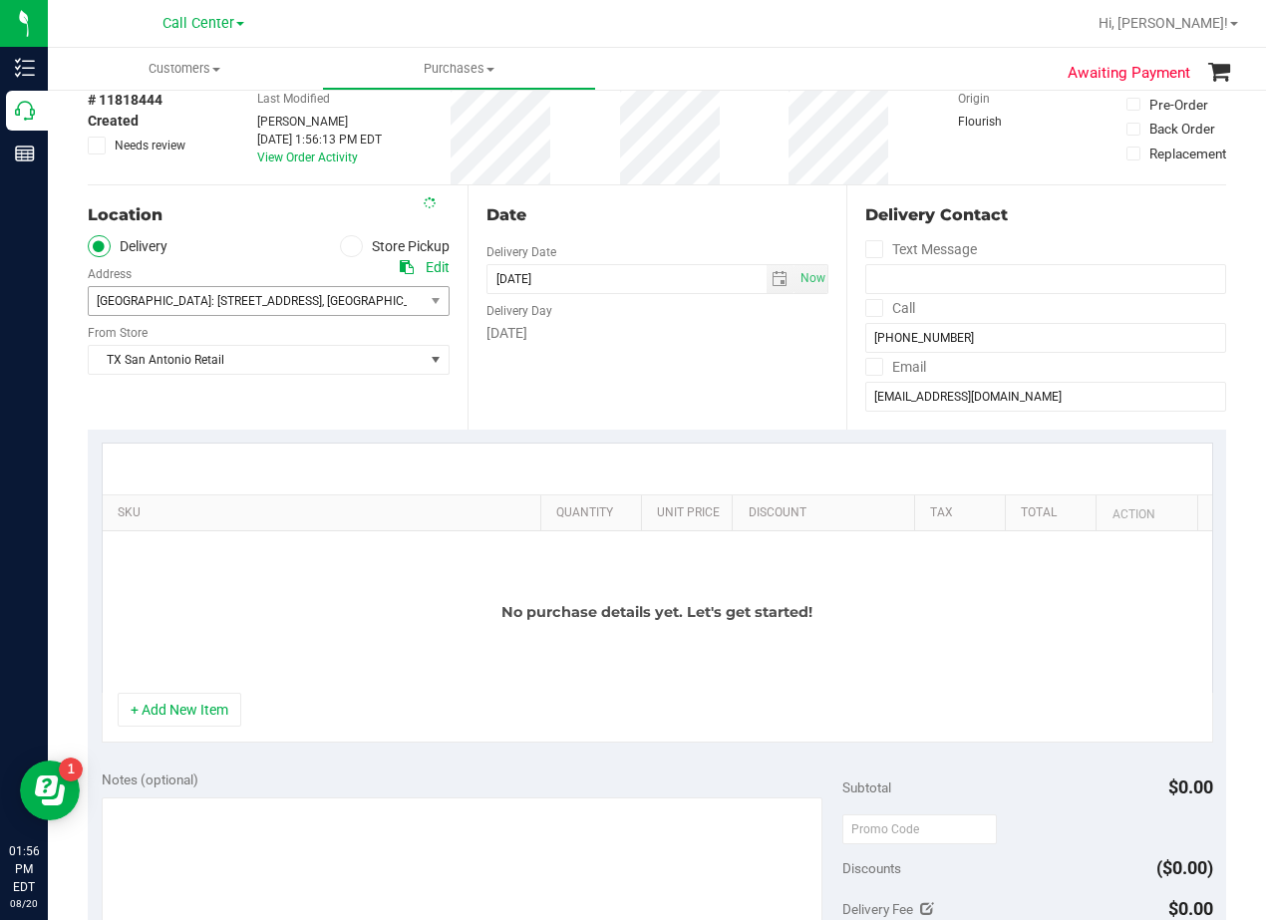
click at [498, 385] on div "Date Delivery Date 08/20/2025 Now 08/20/2025 01:56 PM Now Delivery Day Wednesday" at bounding box center [657, 307] width 380 height 244
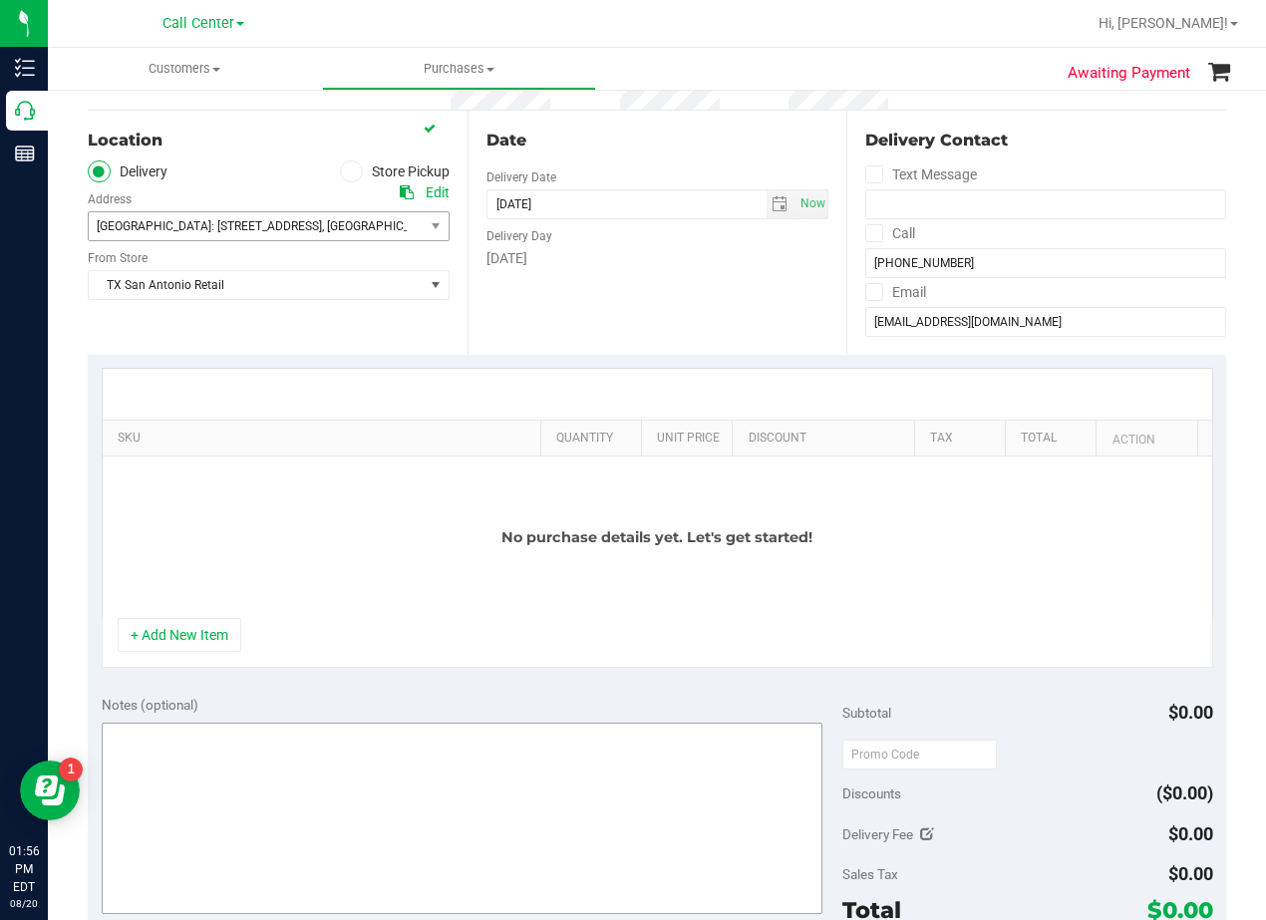
scroll to position [299, 0]
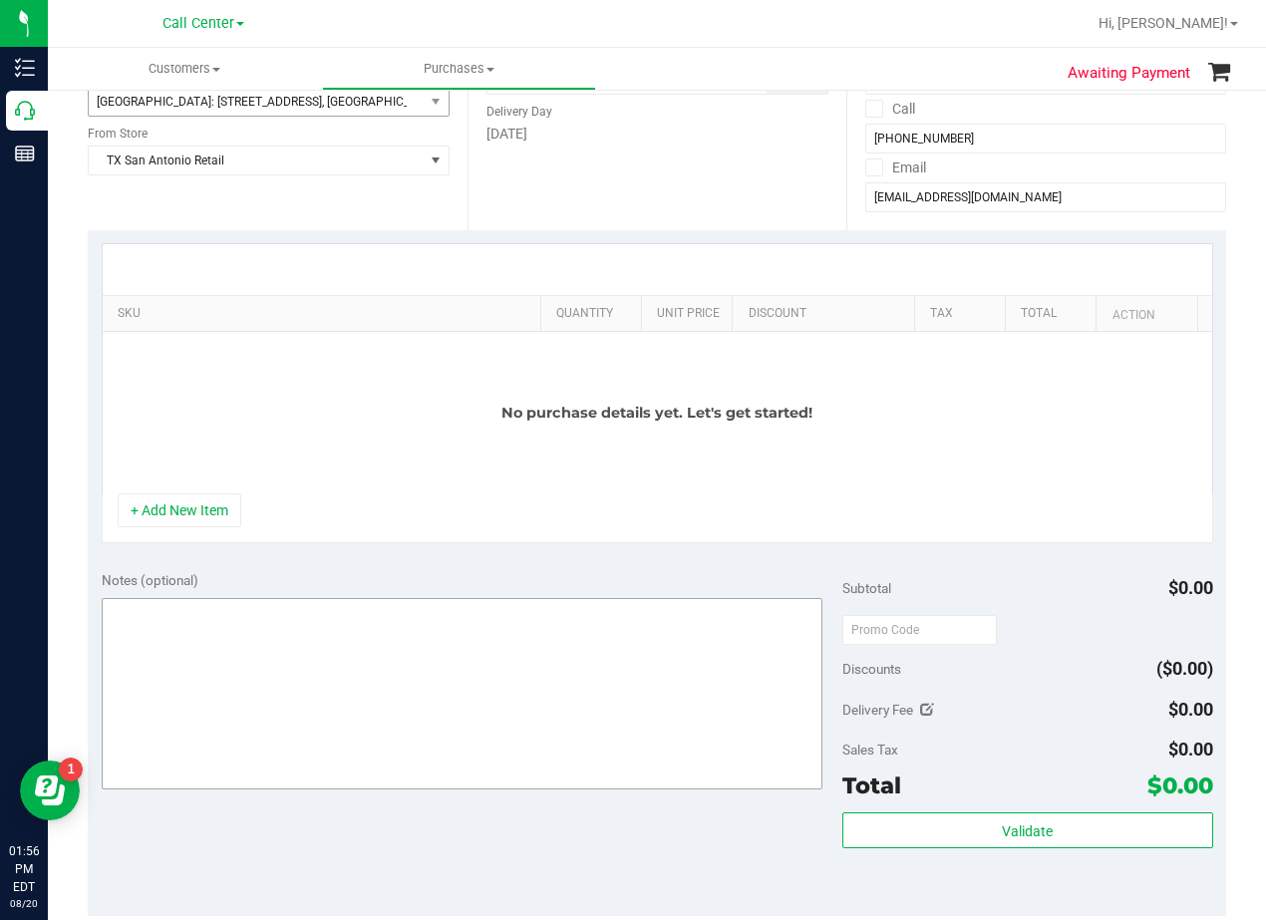
click at [163, 511] on button "+ Add New Item" at bounding box center [180, 510] width 124 height 34
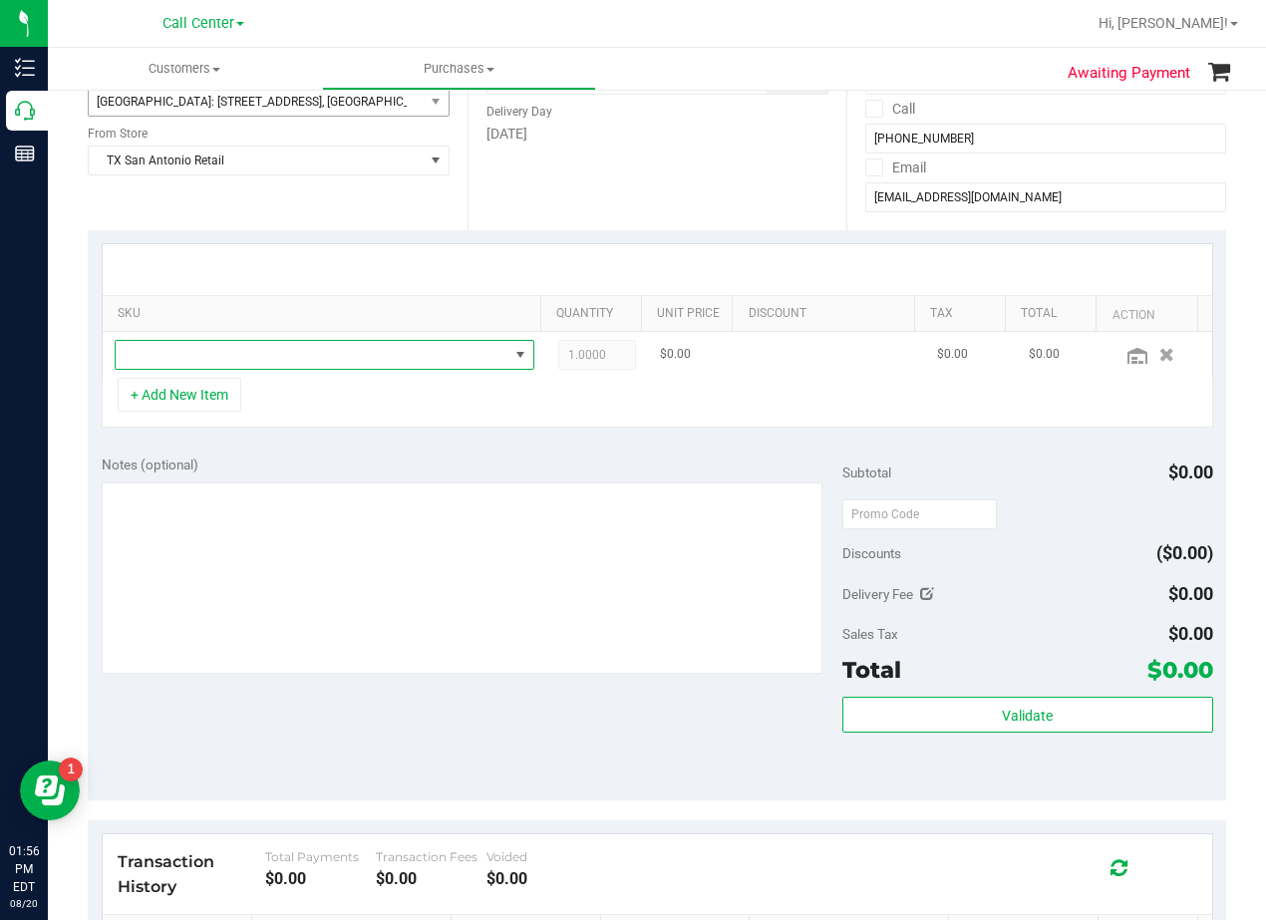
click at [220, 358] on span "NO DATA FOUND" at bounding box center [312, 355] width 393 height 28
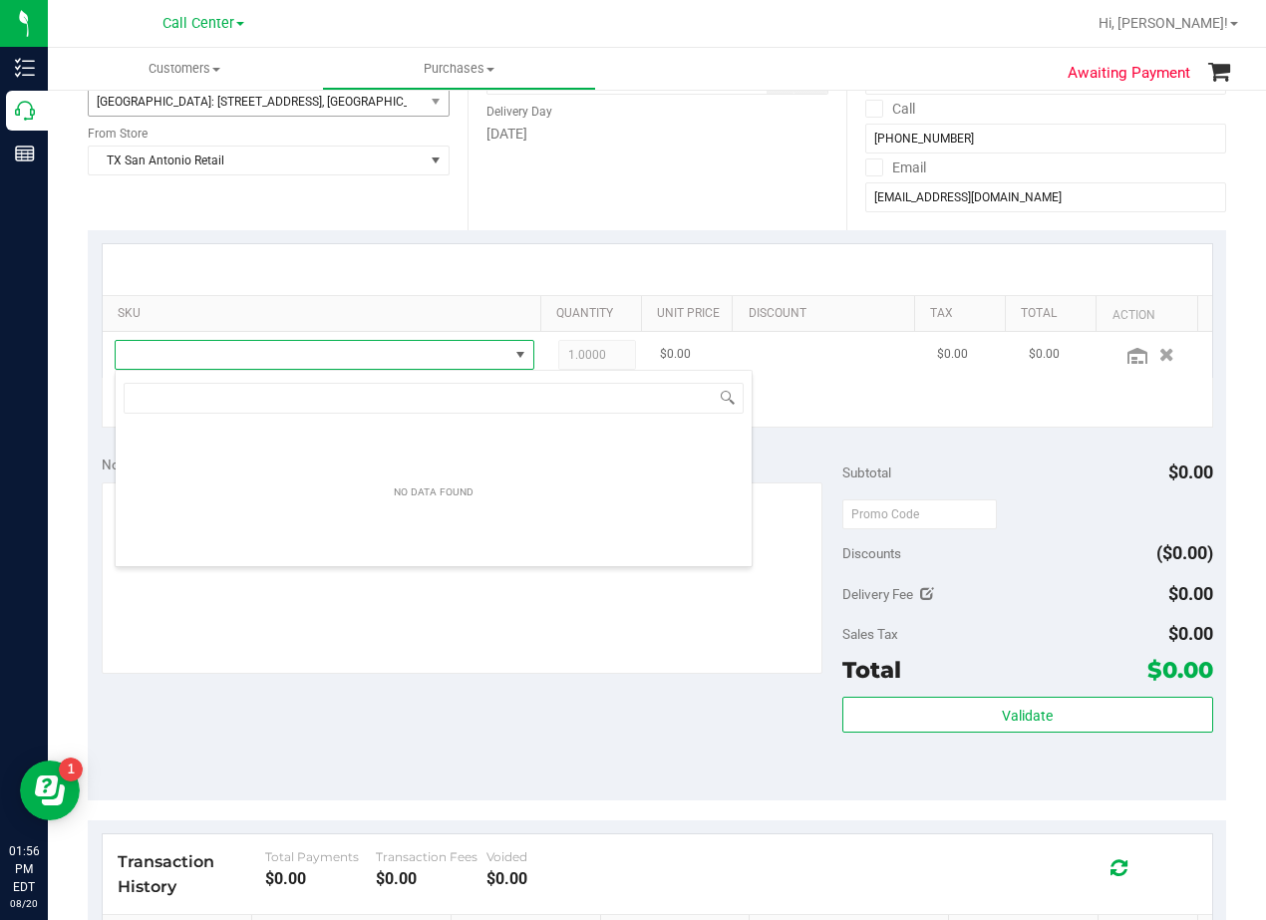
scroll to position [30, 408]
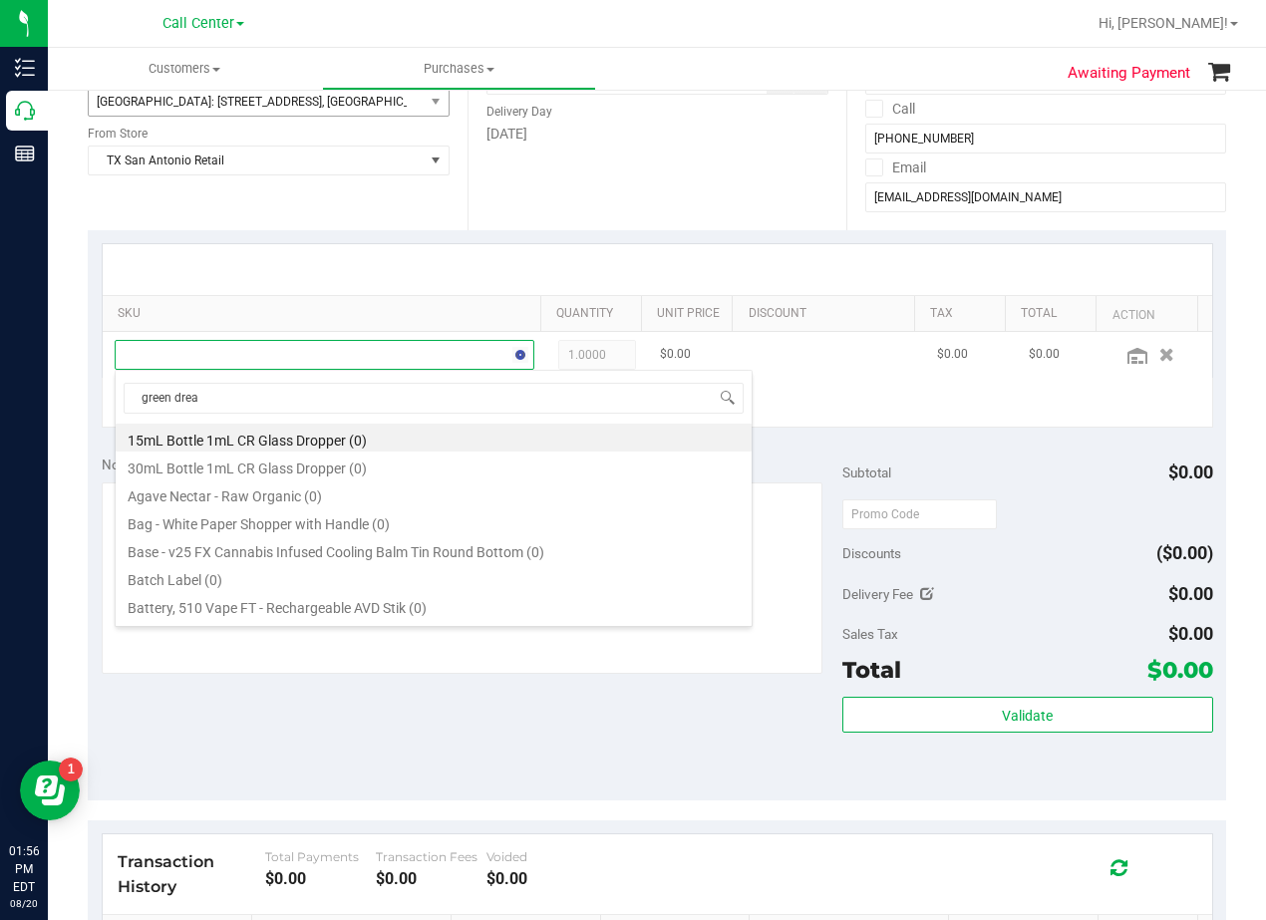
type input "green dream"
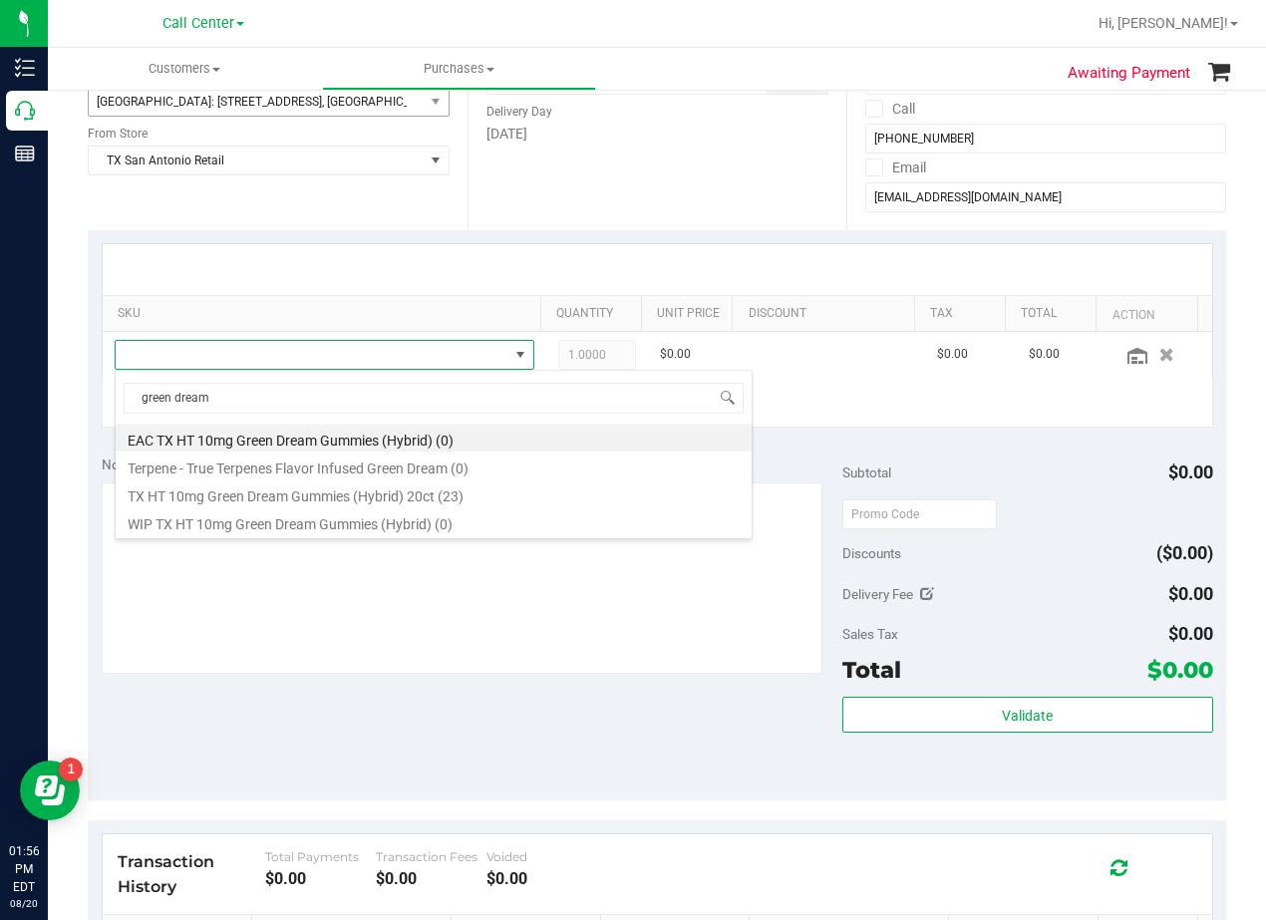
drag, startPoint x: 343, startPoint y: 485, endPoint x: 359, endPoint y: 467, distance: 24.0
click at [344, 485] on li "TX HT 10mg Green Dream Gummies (Hybrid) 20ct (23)" at bounding box center [434, 493] width 636 height 28
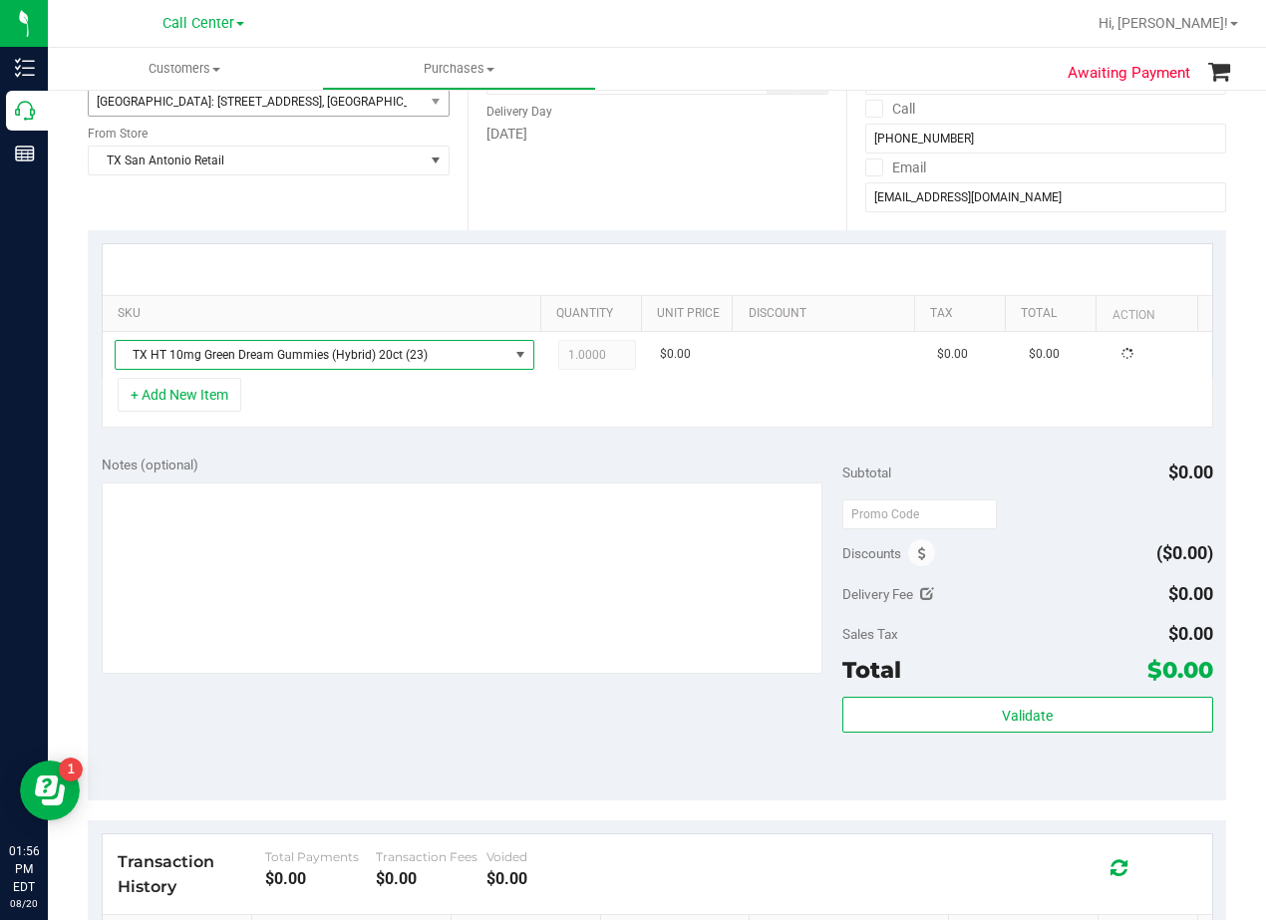
click at [367, 454] on div "Notes (optional)" at bounding box center [472, 464] width 740 height 20
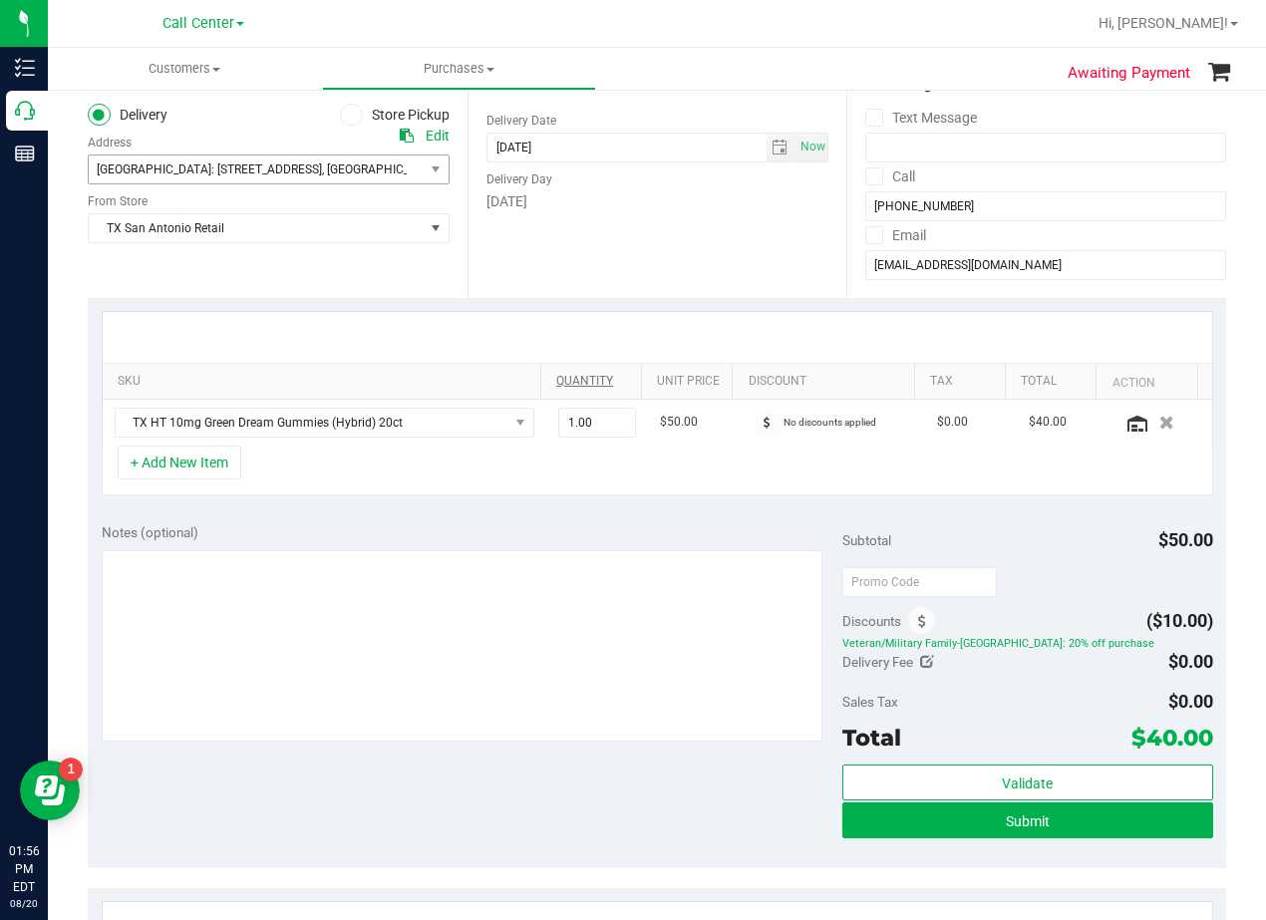
scroll to position [199, 0]
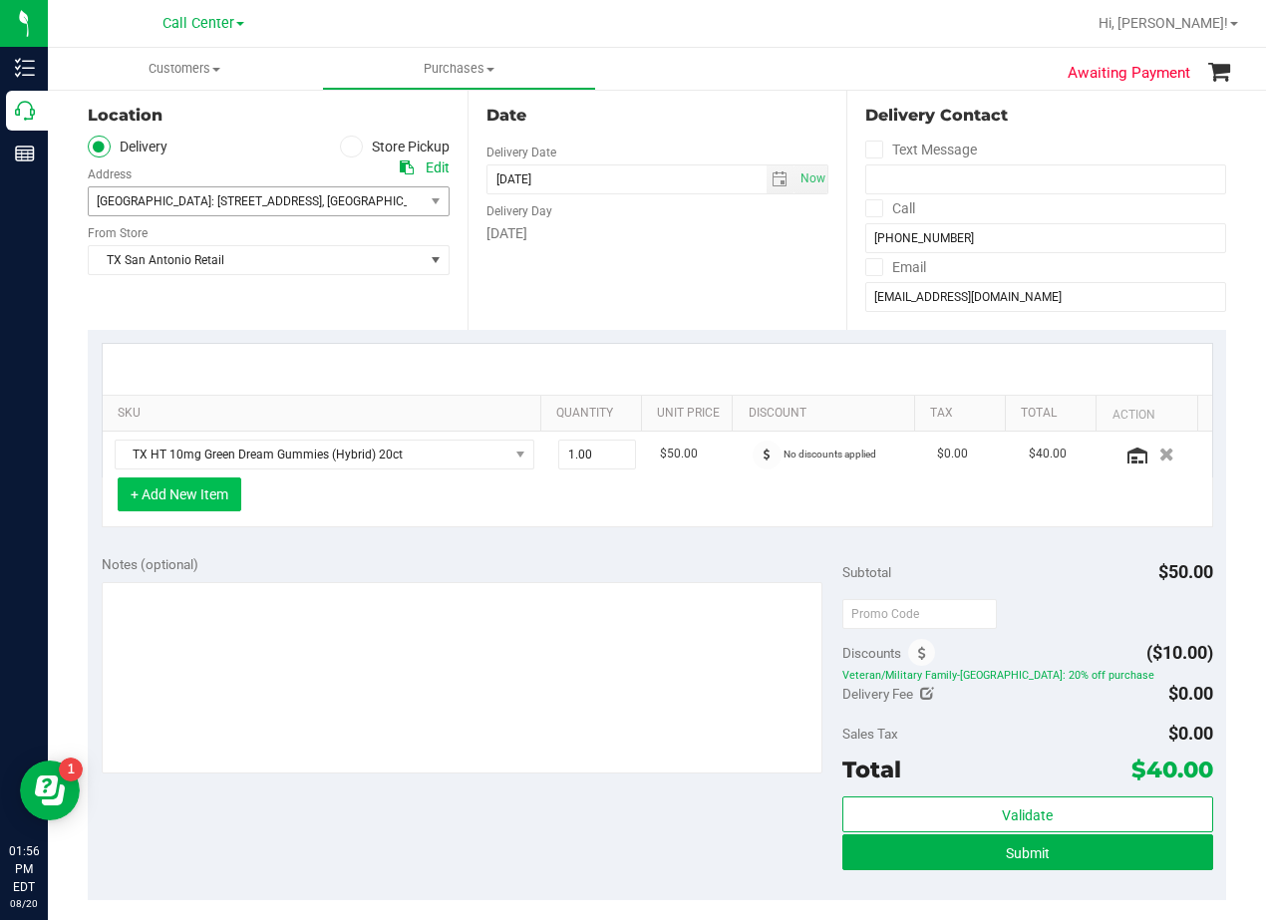
click at [214, 506] on button "+ Add New Item" at bounding box center [180, 494] width 124 height 34
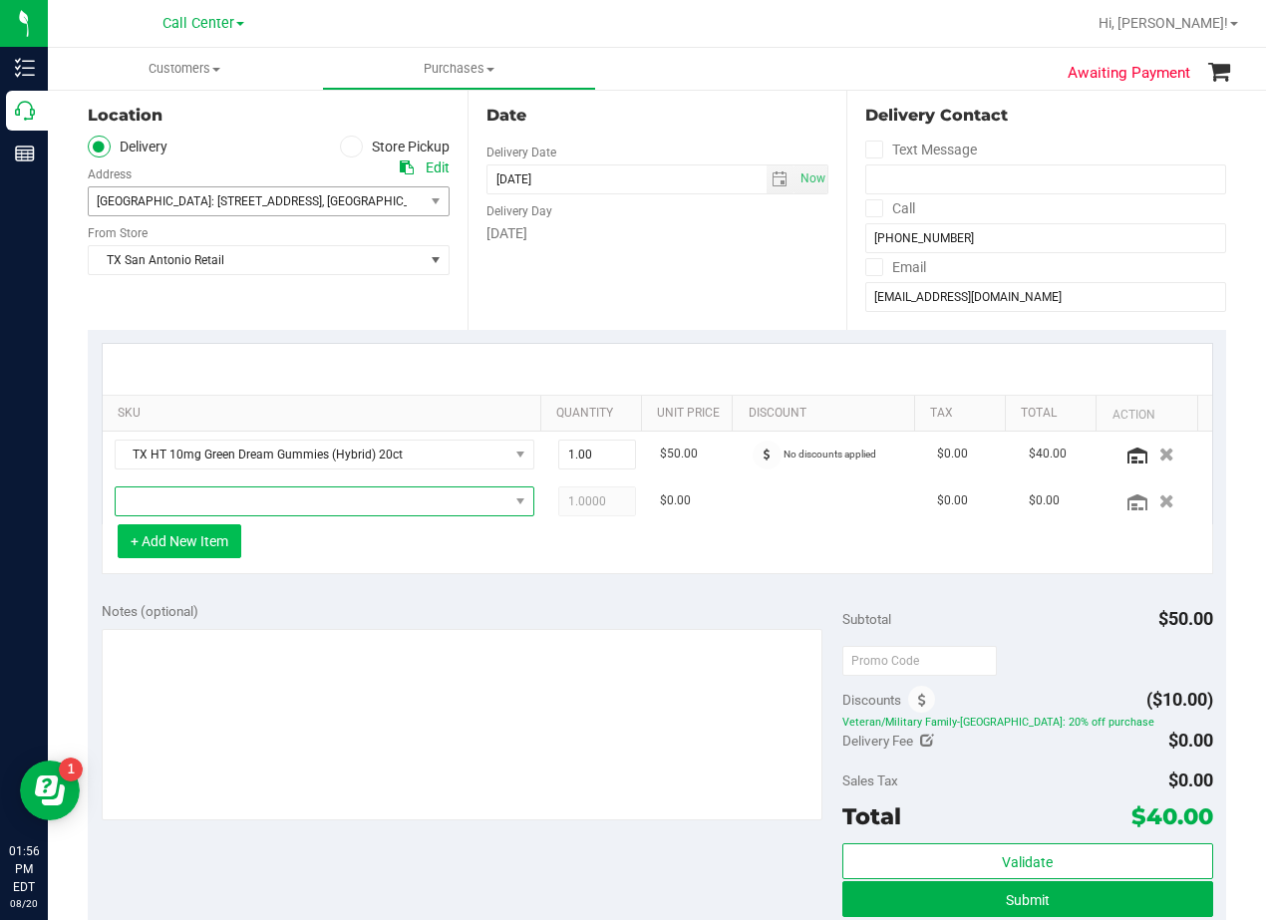
click at [214, 506] on span "NO DATA FOUND" at bounding box center [312, 501] width 393 height 28
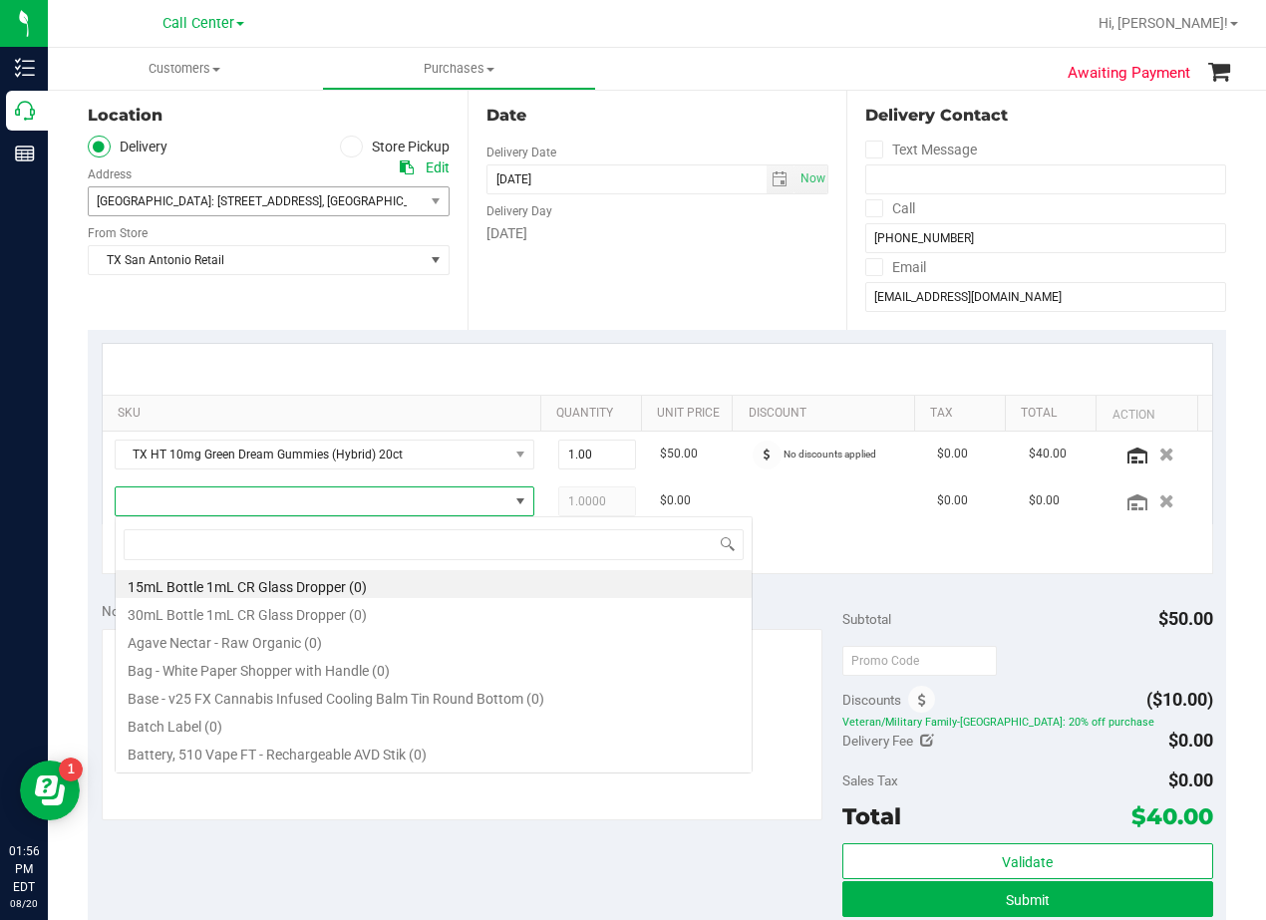
scroll to position [30, 408]
type input "tropical par"
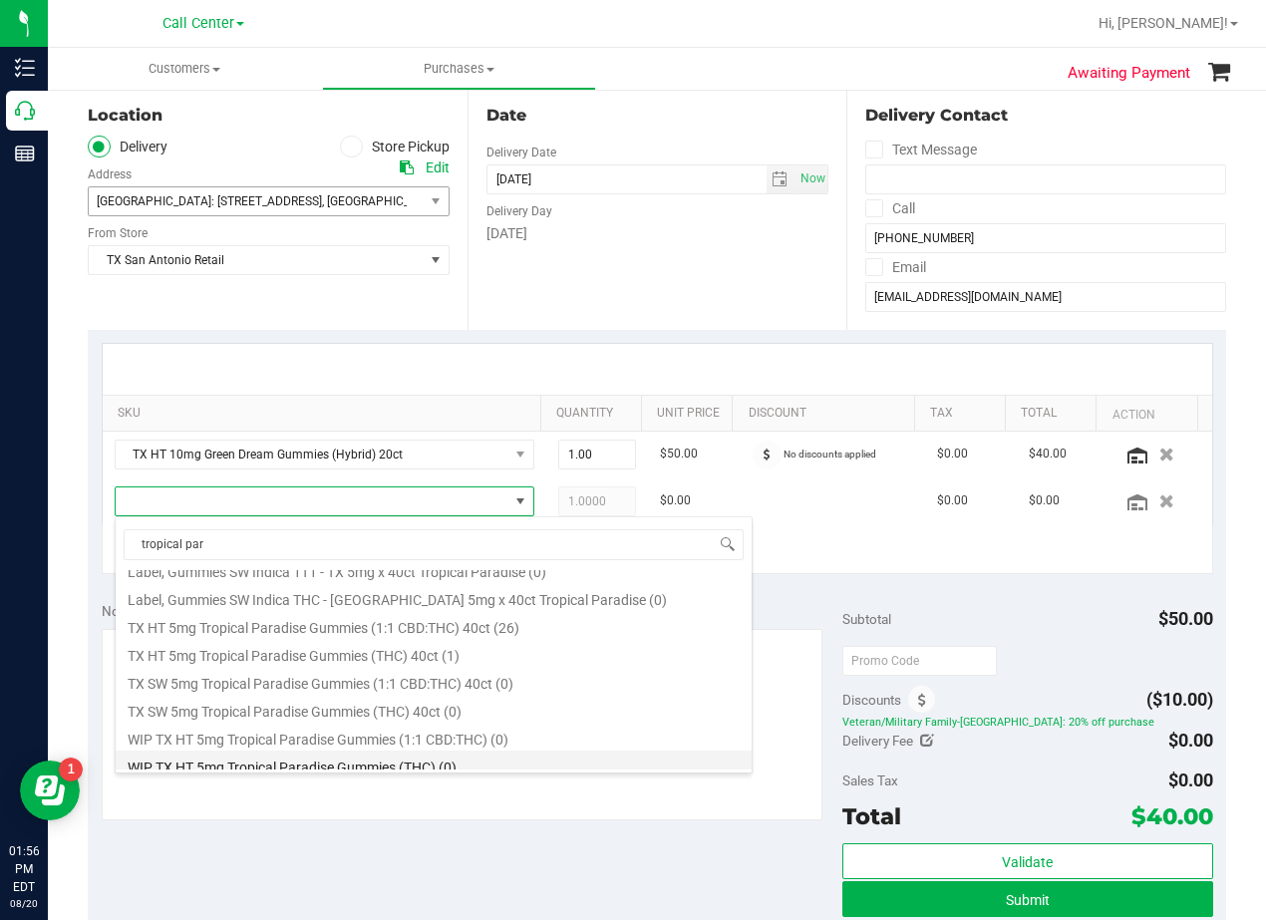
scroll to position [259, 0]
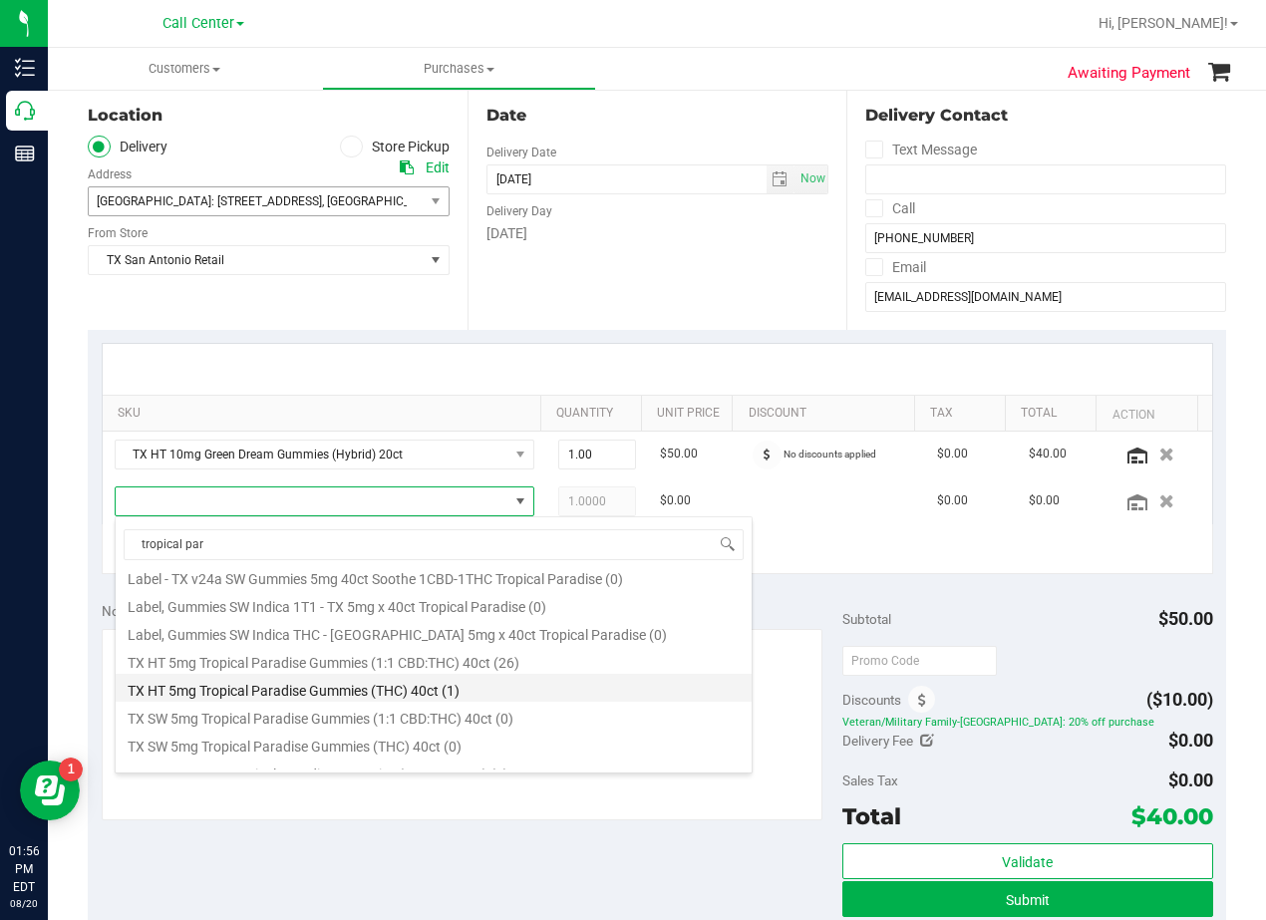
click at [497, 684] on li "TX HT 5mg Tropical Paradise Gummies (THC) 40ct (1)" at bounding box center [434, 688] width 636 height 28
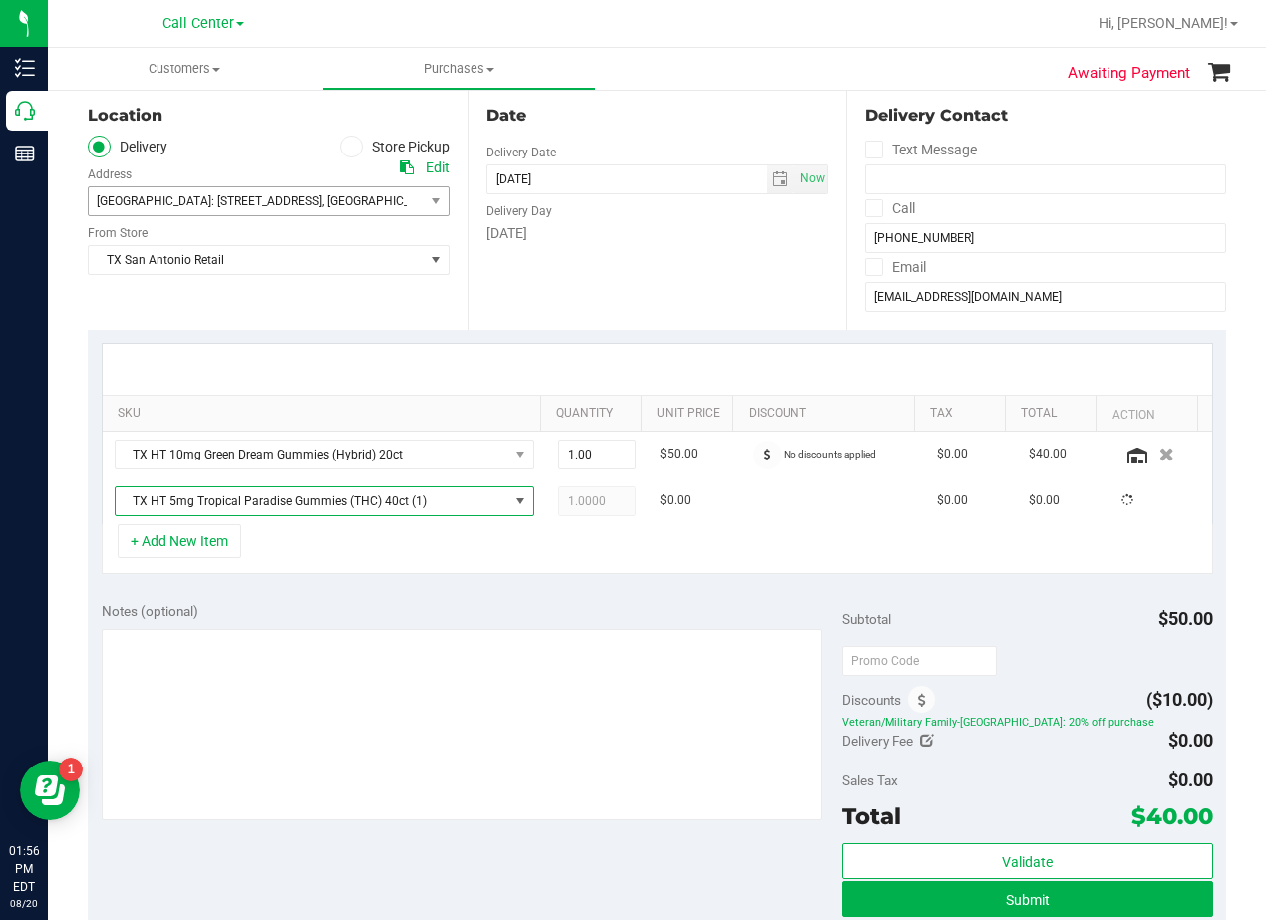
click at [493, 619] on div "Notes (optional)" at bounding box center [472, 611] width 740 height 20
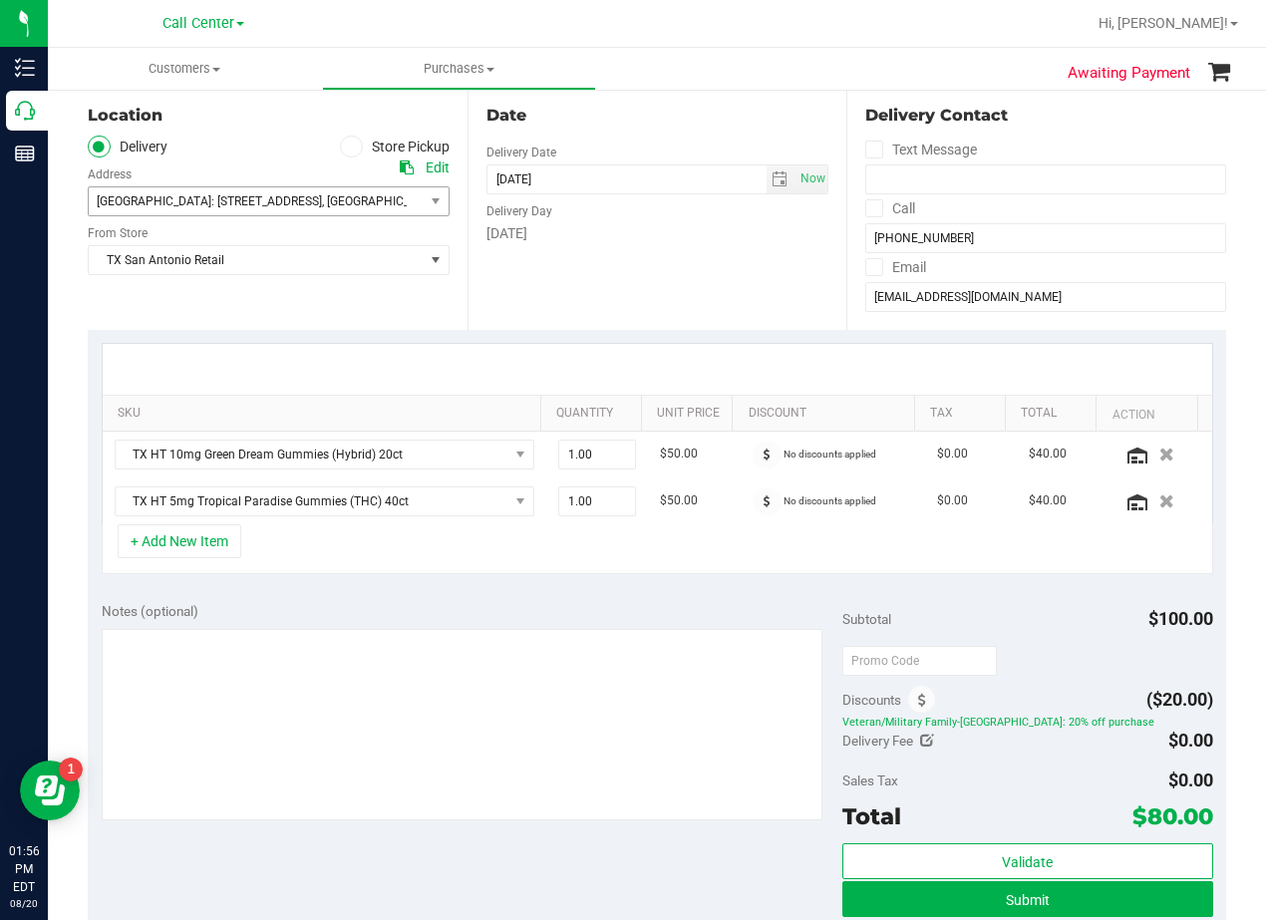
click at [734, 358] on div at bounding box center [657, 369] width 1109 height 51
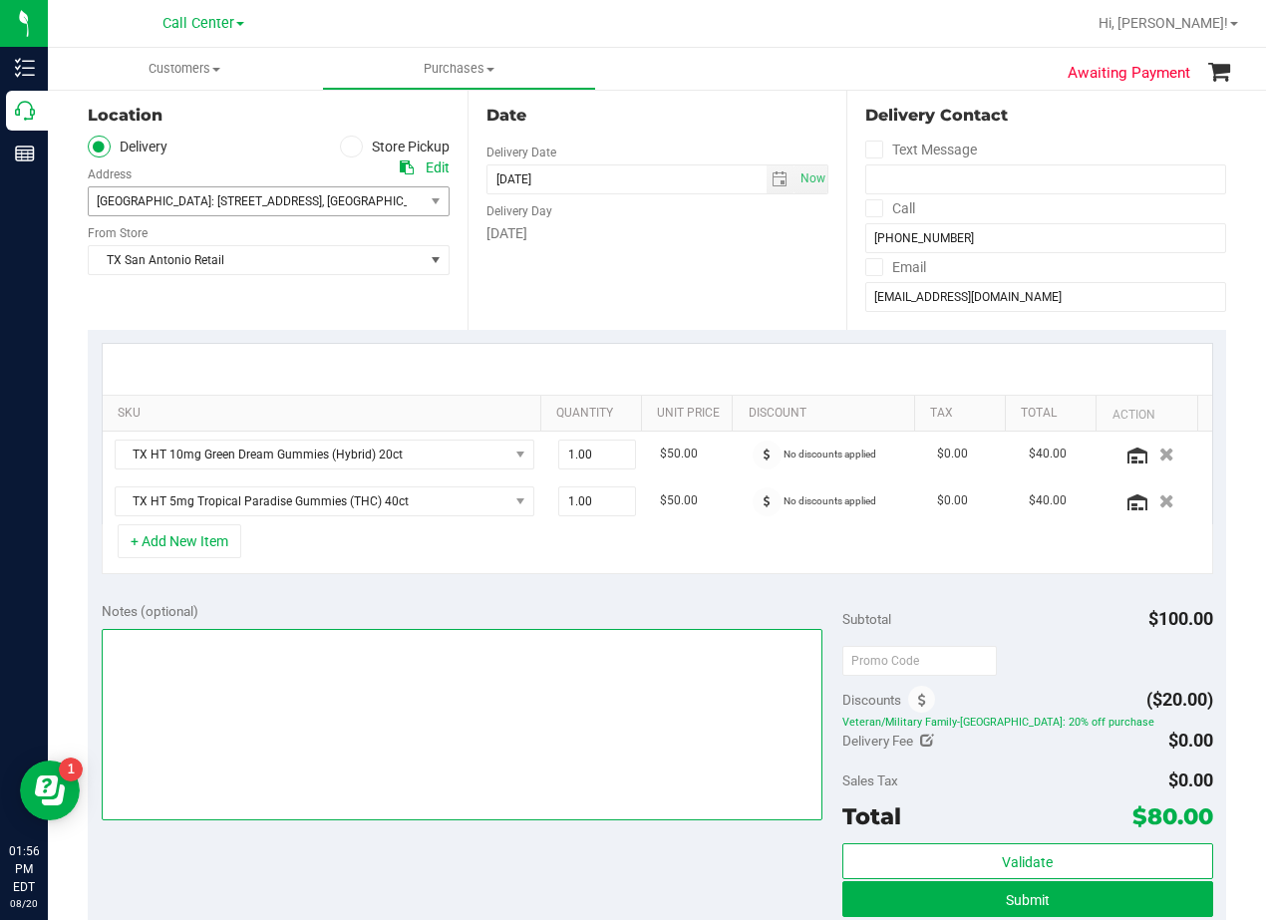
click at [637, 776] on textarea at bounding box center [462, 724] width 721 height 191
type textarea "pu"
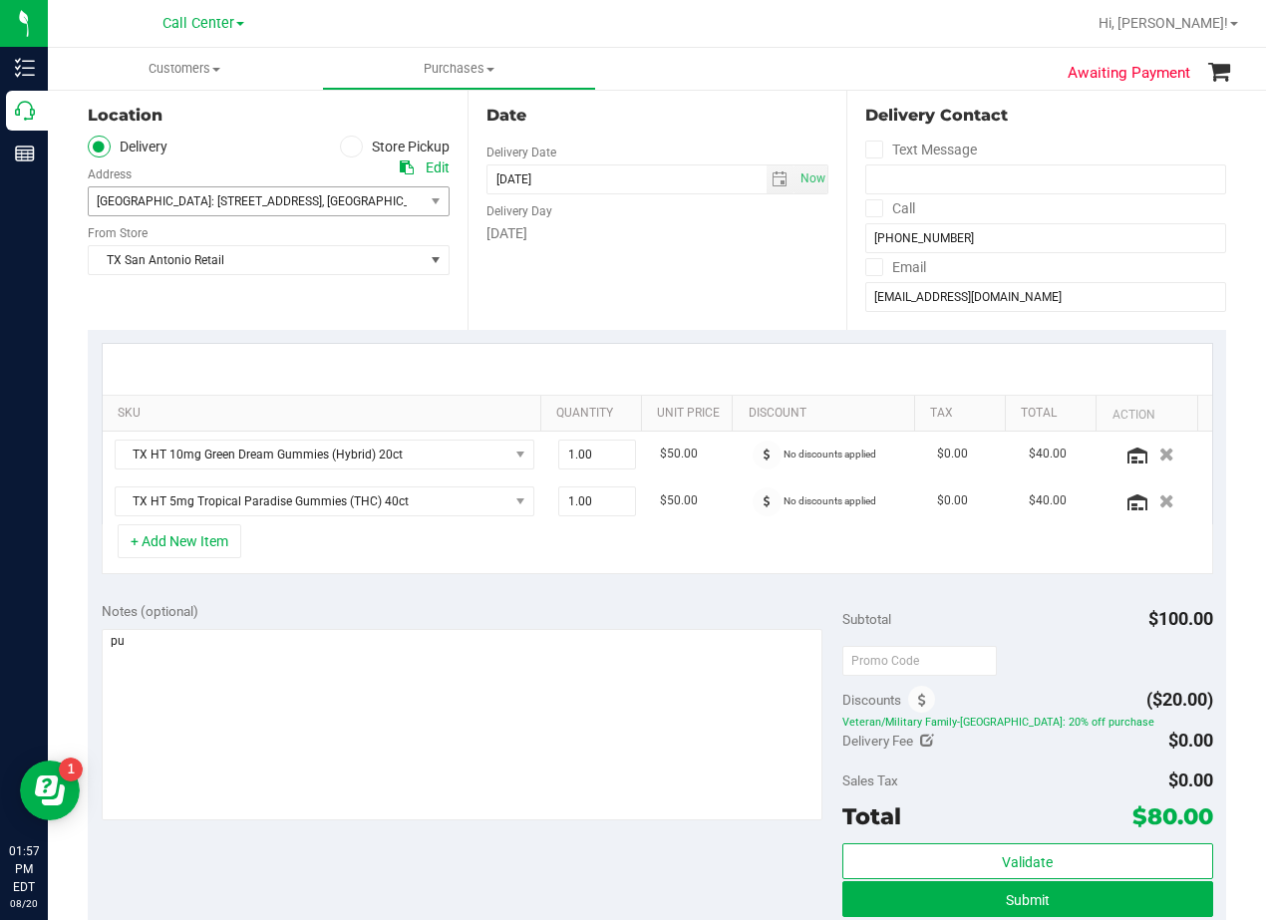
click at [713, 365] on div at bounding box center [657, 369] width 1109 height 51
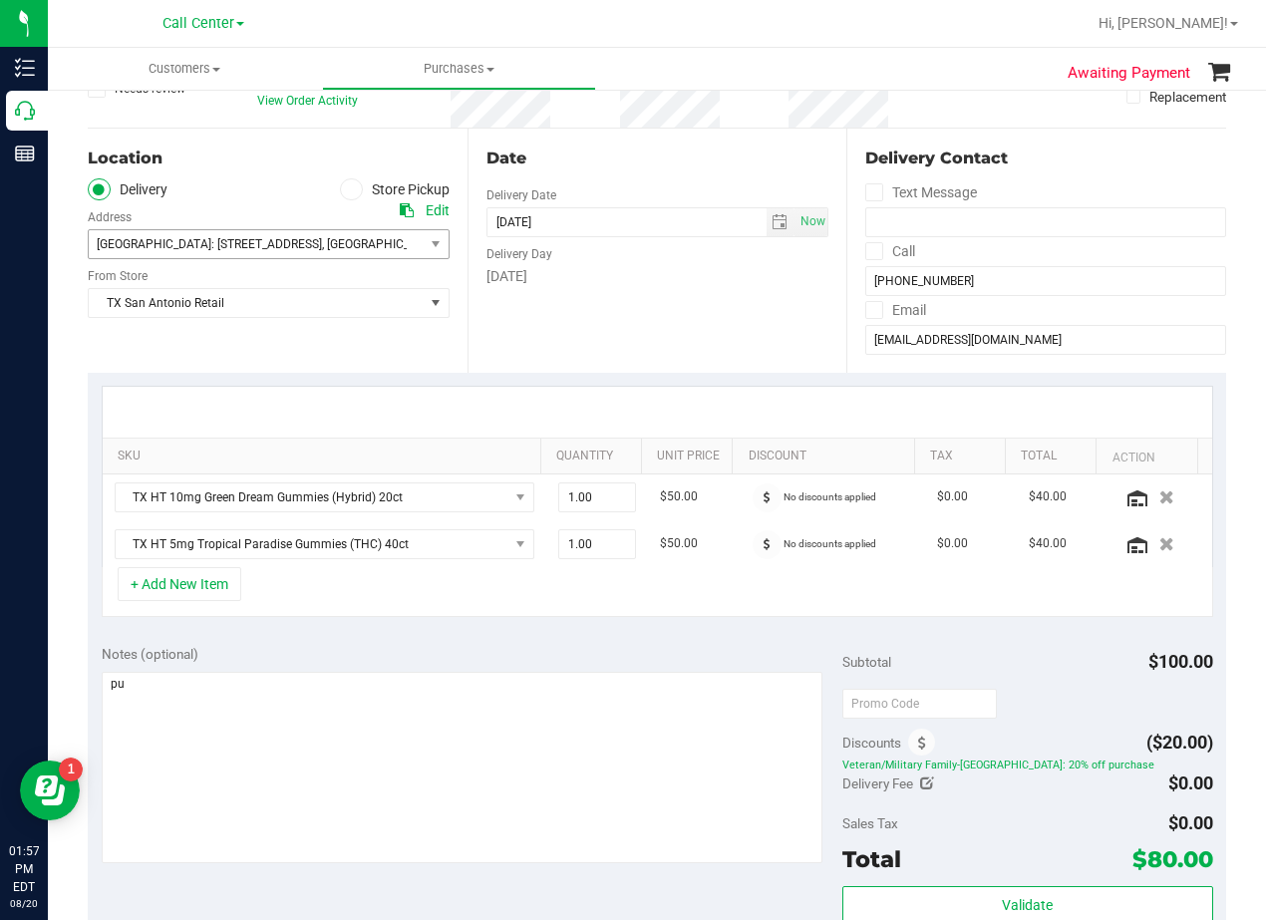
scroll to position [0, 0]
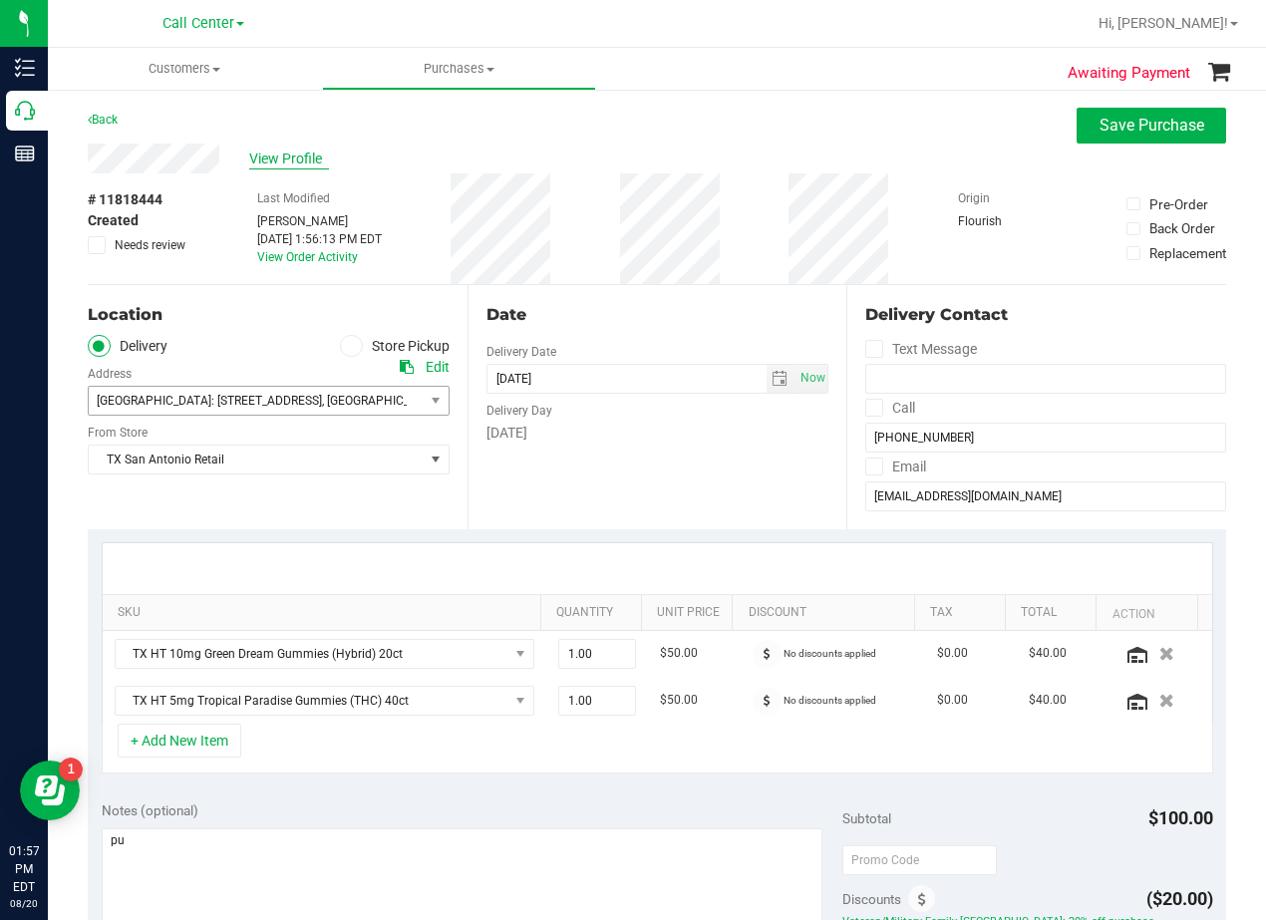
click at [315, 149] on span "View Profile" at bounding box center [289, 158] width 80 height 21
click at [1128, 134] on span "Save Purchase" at bounding box center [1151, 125] width 105 height 19
click at [668, 143] on div "Back Save Purchase" at bounding box center [657, 126] width 1138 height 36
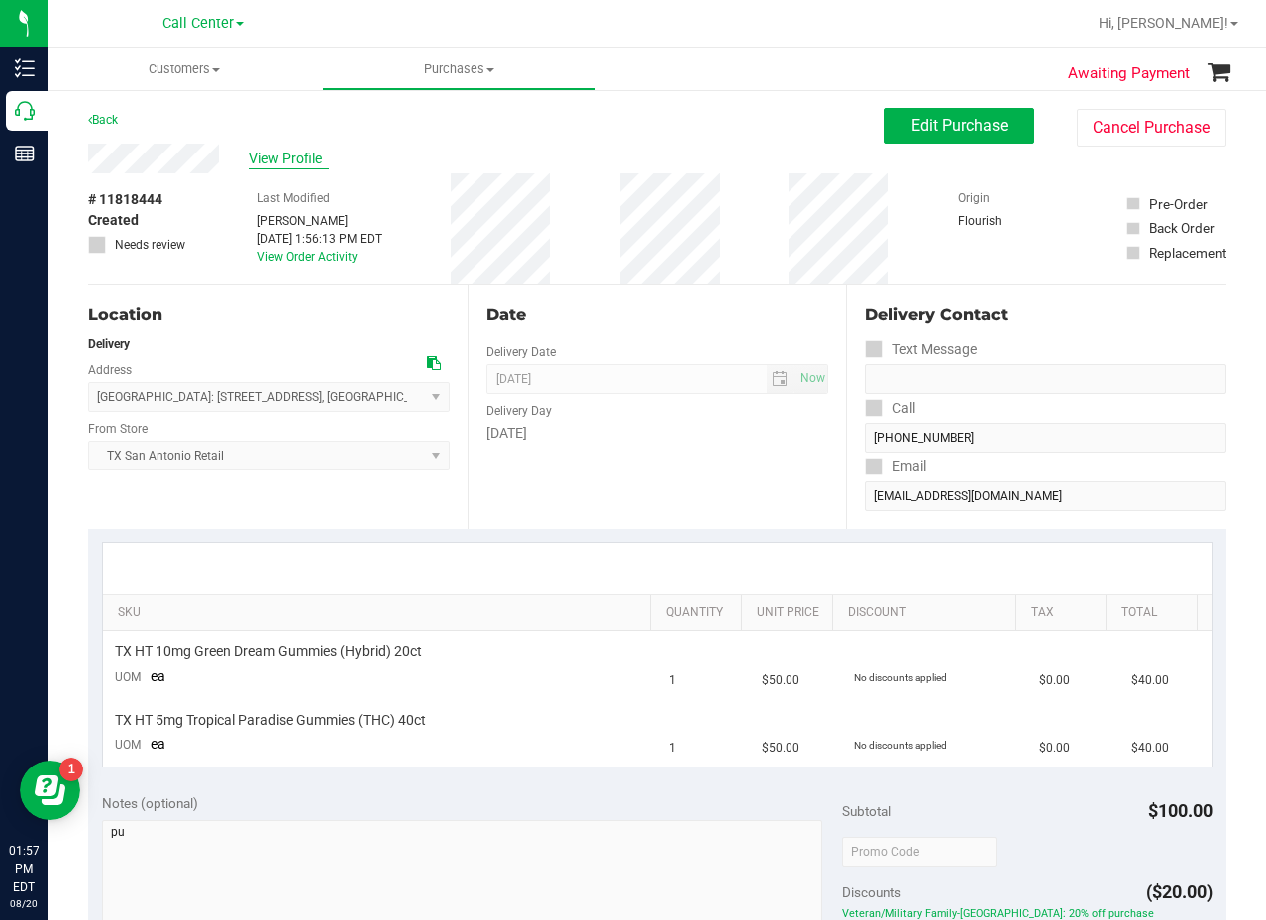
click at [301, 154] on span "View Profile" at bounding box center [289, 158] width 80 height 21
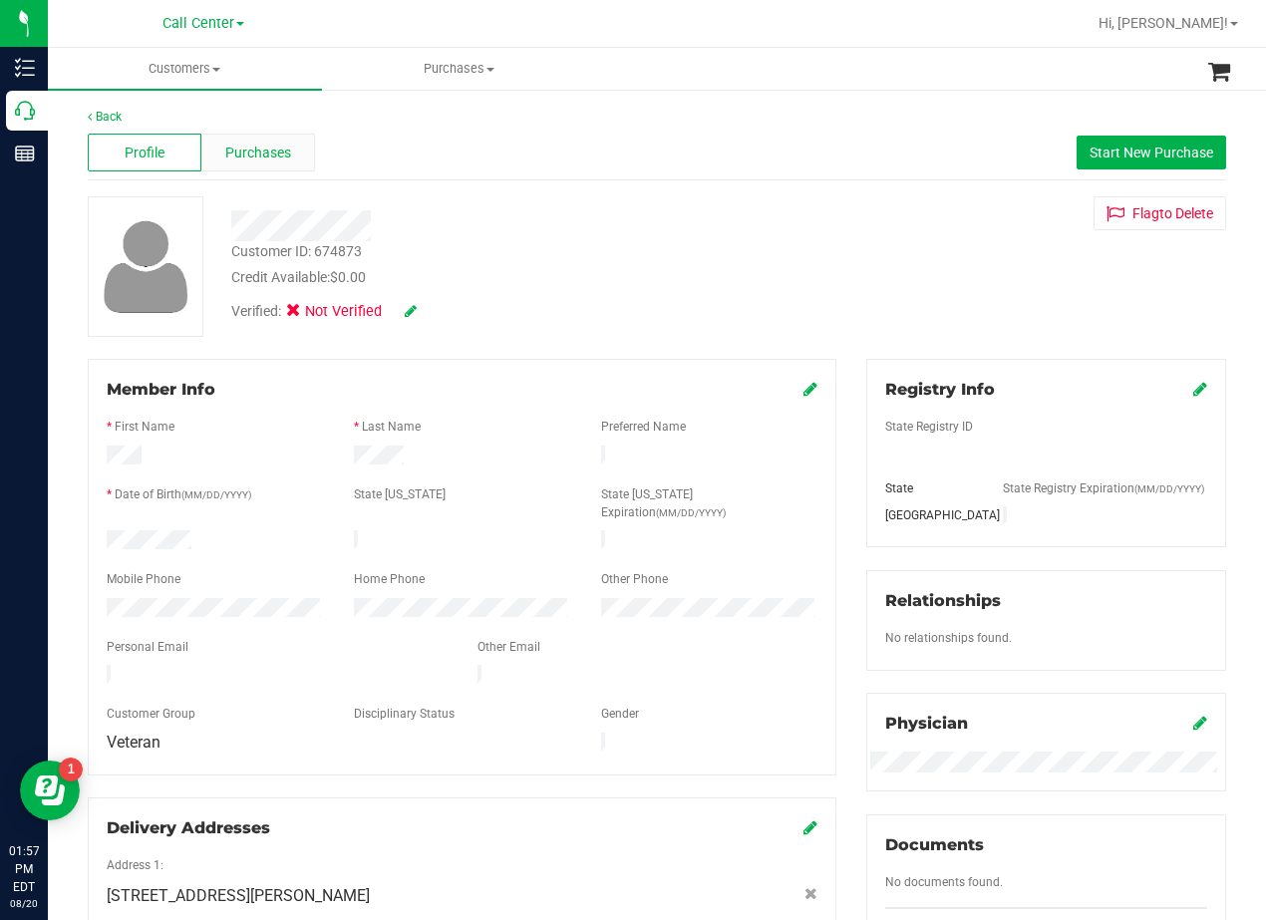
click at [246, 168] on div "Purchases" at bounding box center [258, 153] width 114 height 38
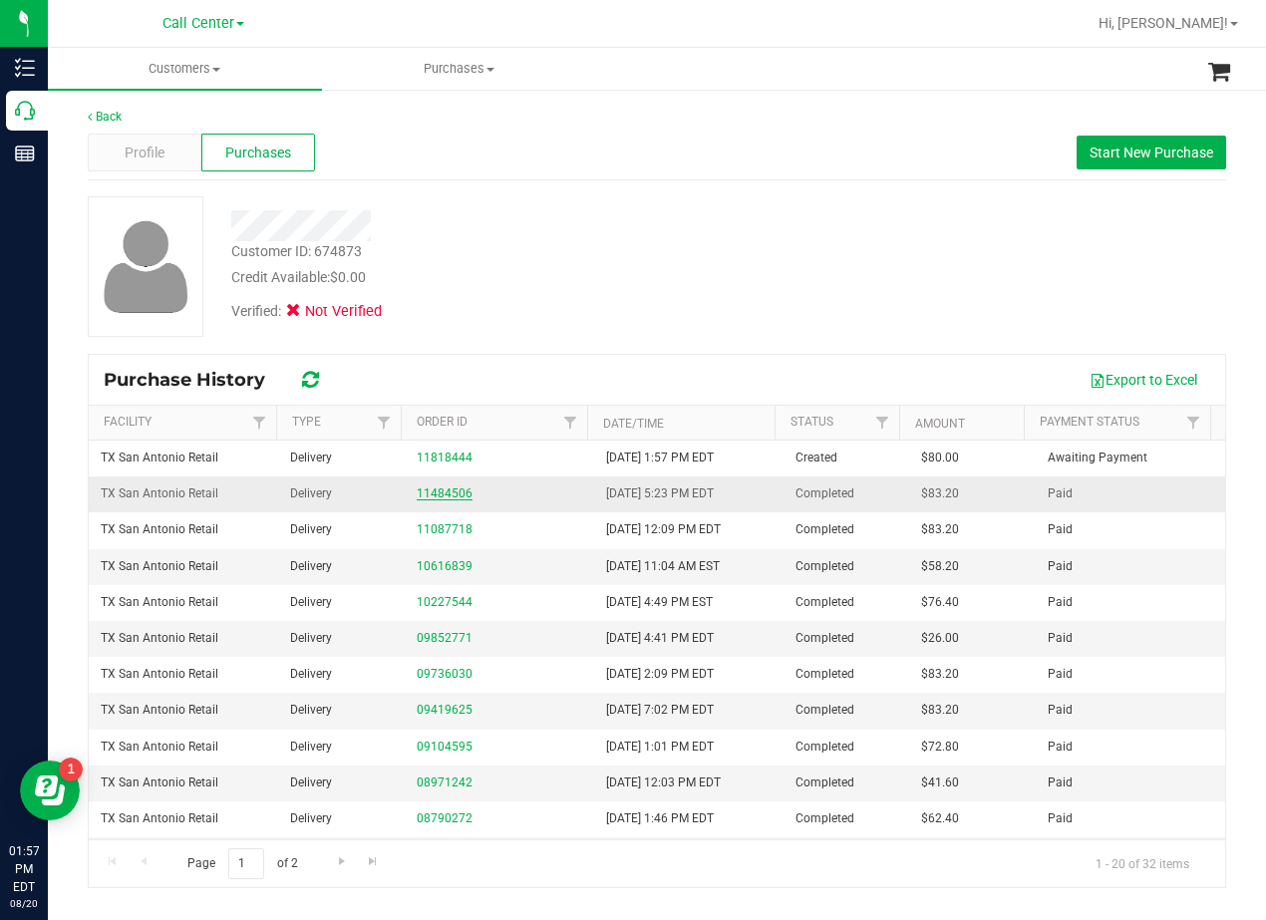
drag, startPoint x: 468, startPoint y: 492, endPoint x: 440, endPoint y: 491, distance: 27.9
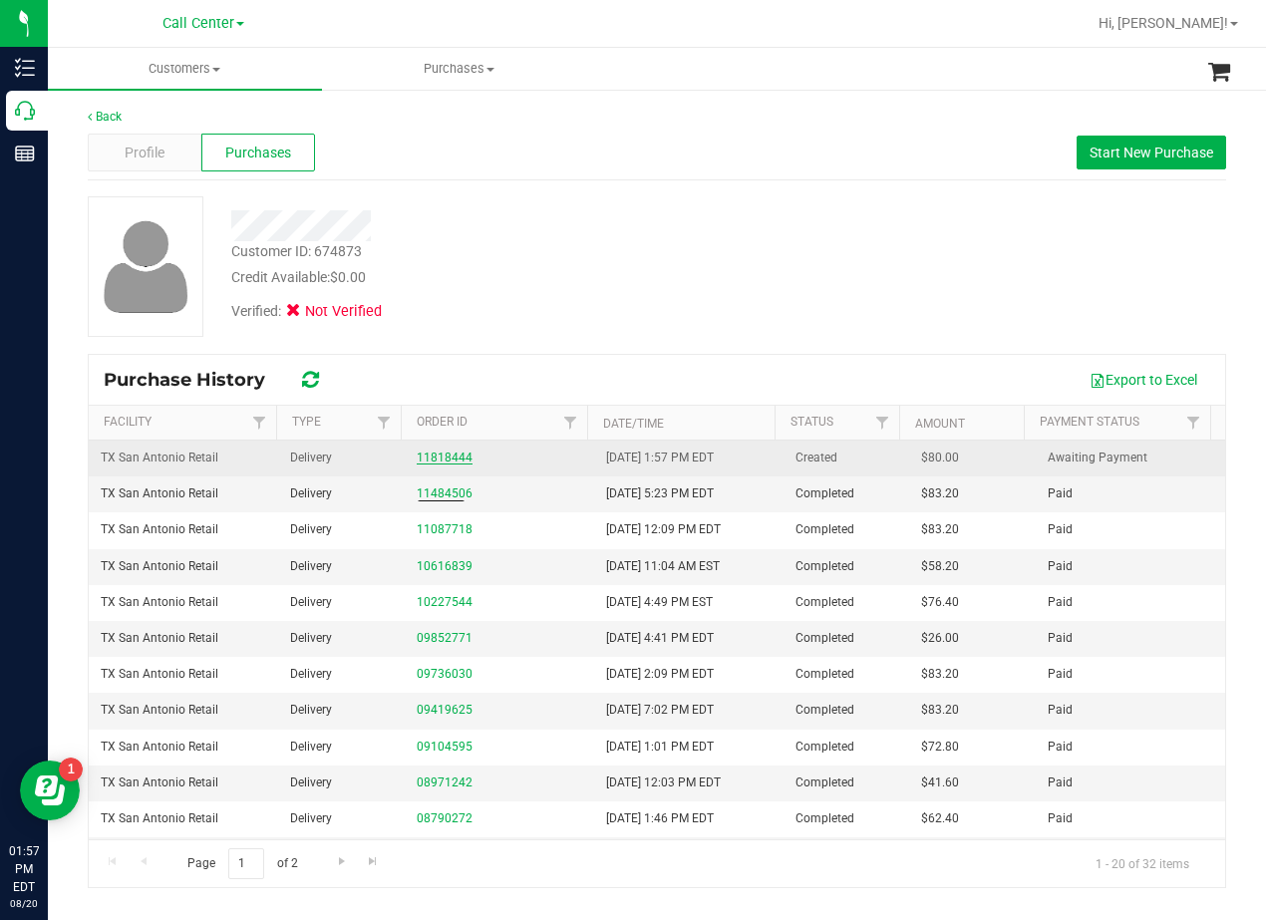
click at [431, 453] on link "11818444" at bounding box center [445, 457] width 56 height 14
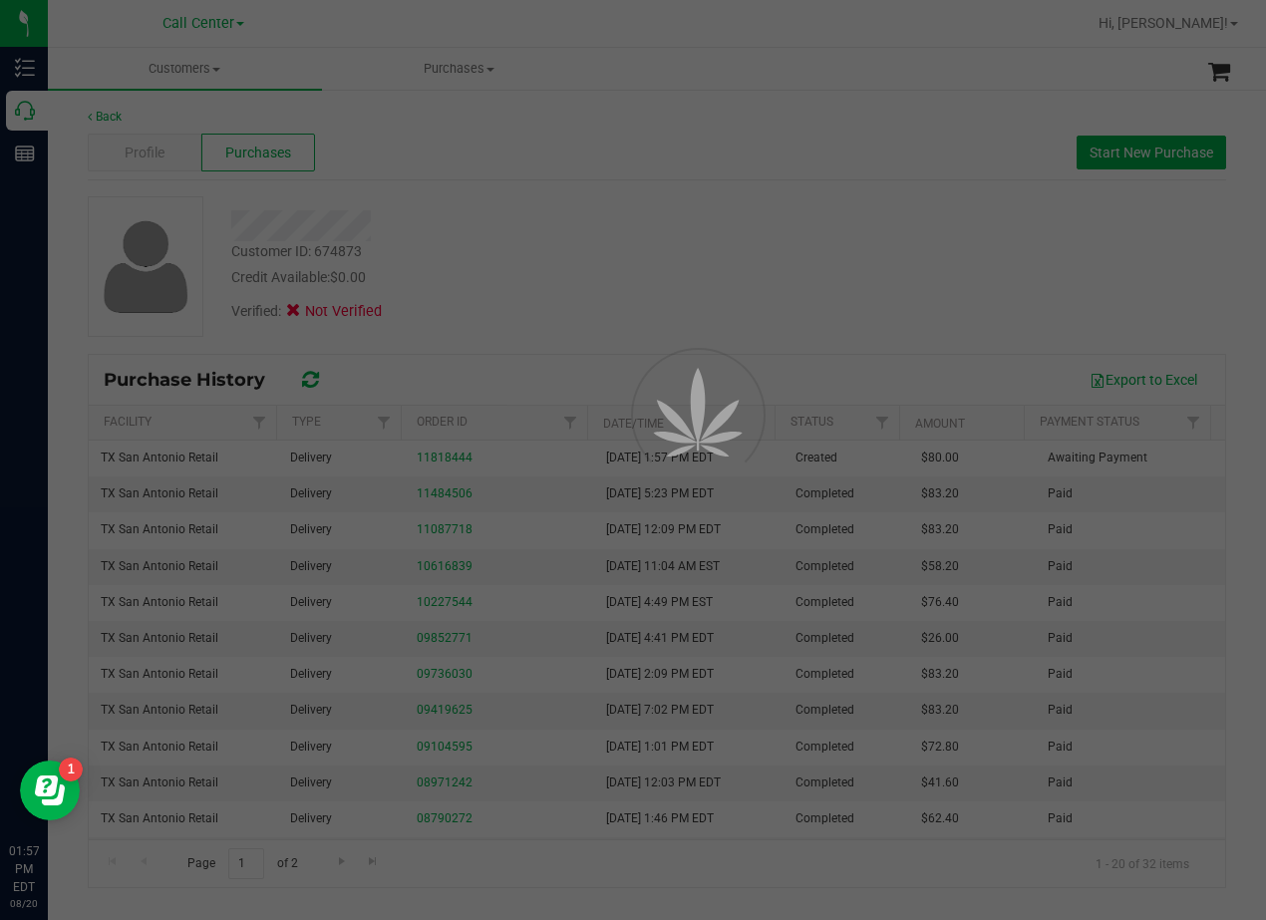
click at [595, 253] on div at bounding box center [633, 460] width 1266 height 920
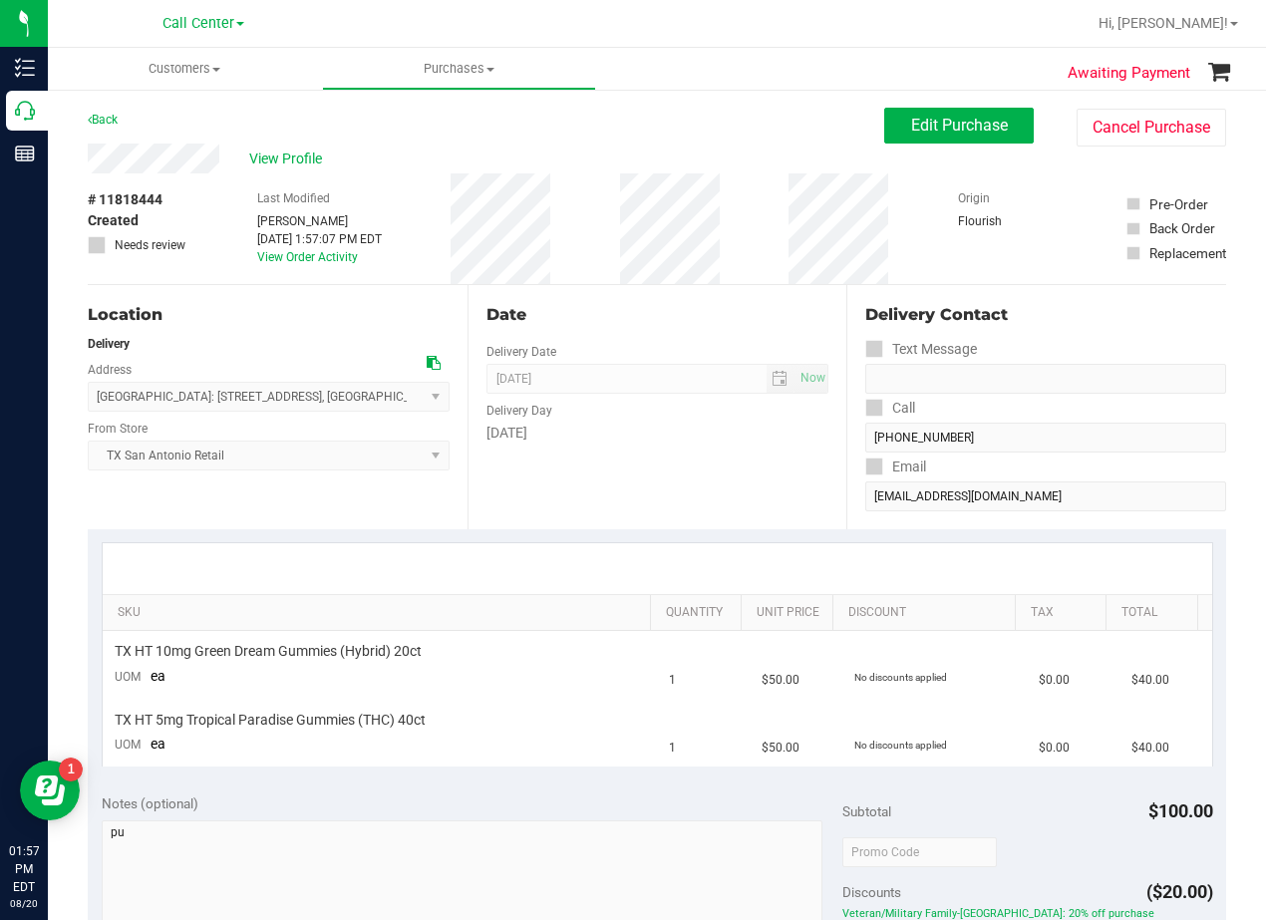
click at [990, 89] on ul "Customers All customers Add a new customer All physicians Purchases All purchas…" at bounding box center [681, 69] width 1266 height 43
click at [944, 108] on button "Edit Purchase" at bounding box center [958, 126] width 149 height 36
click at [724, 147] on div "View Profile" at bounding box center [486, 159] width 796 height 30
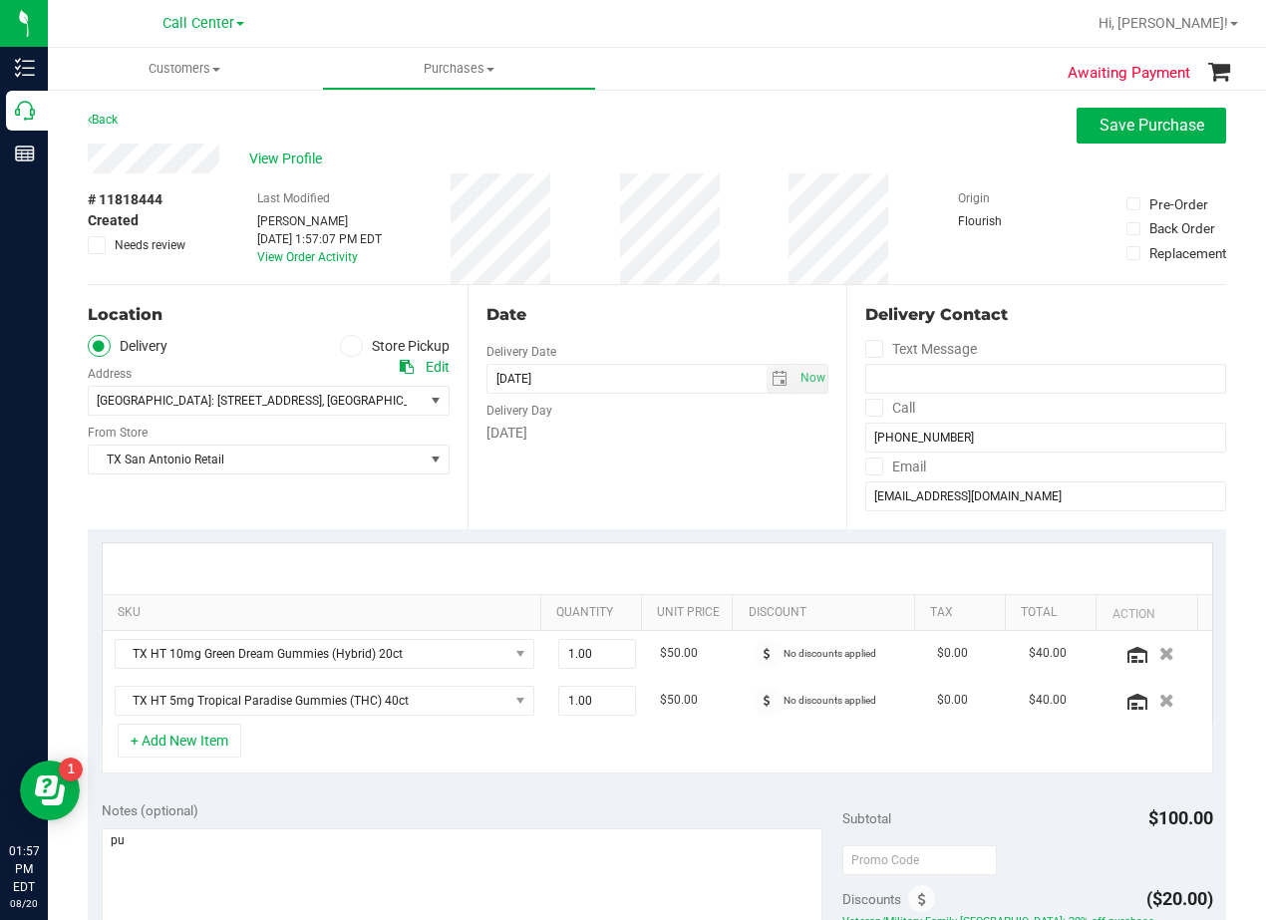
click at [733, 152] on div "View Profile" at bounding box center [657, 159] width 1138 height 30
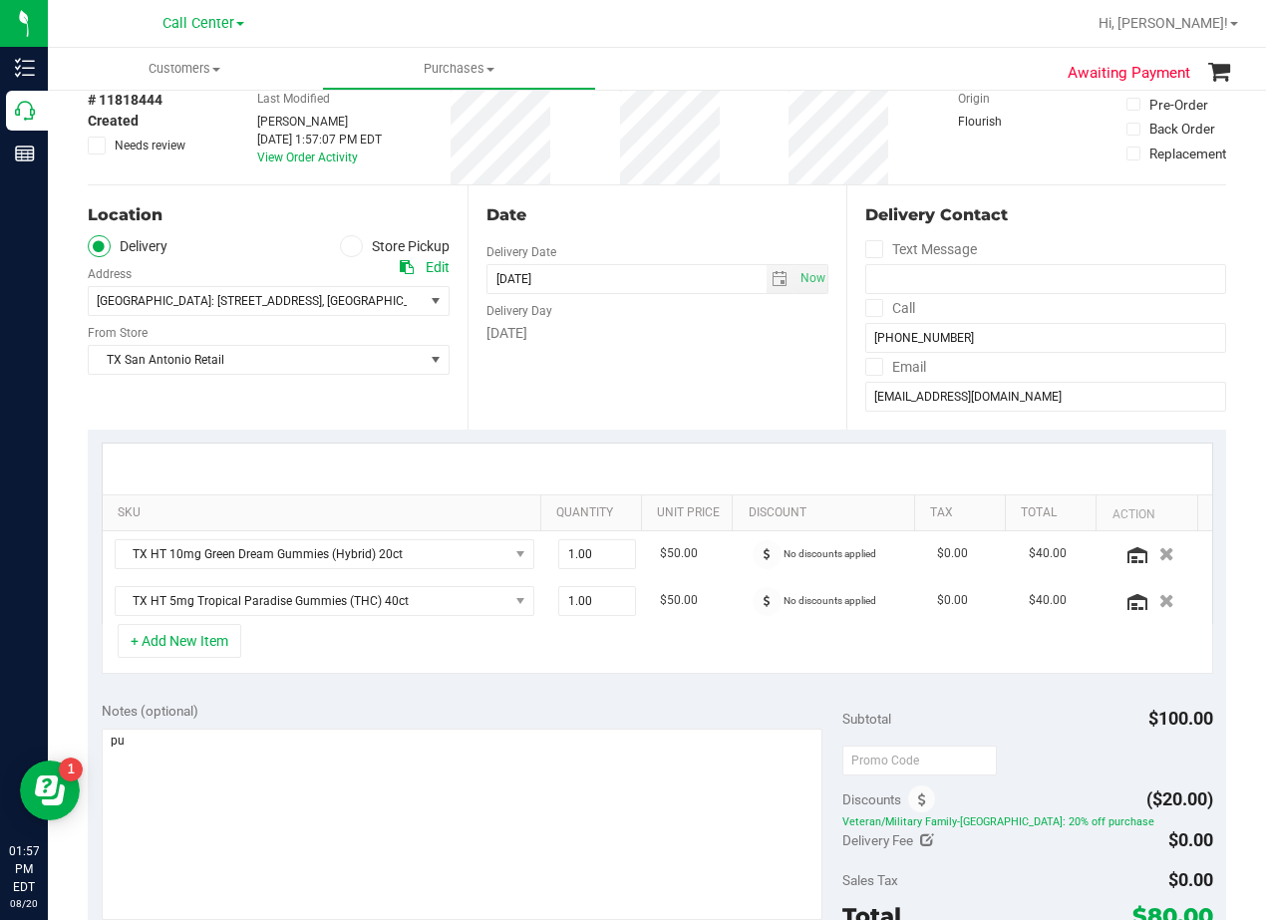
click at [732, 340] on div "[DATE]" at bounding box center [657, 333] width 343 height 21
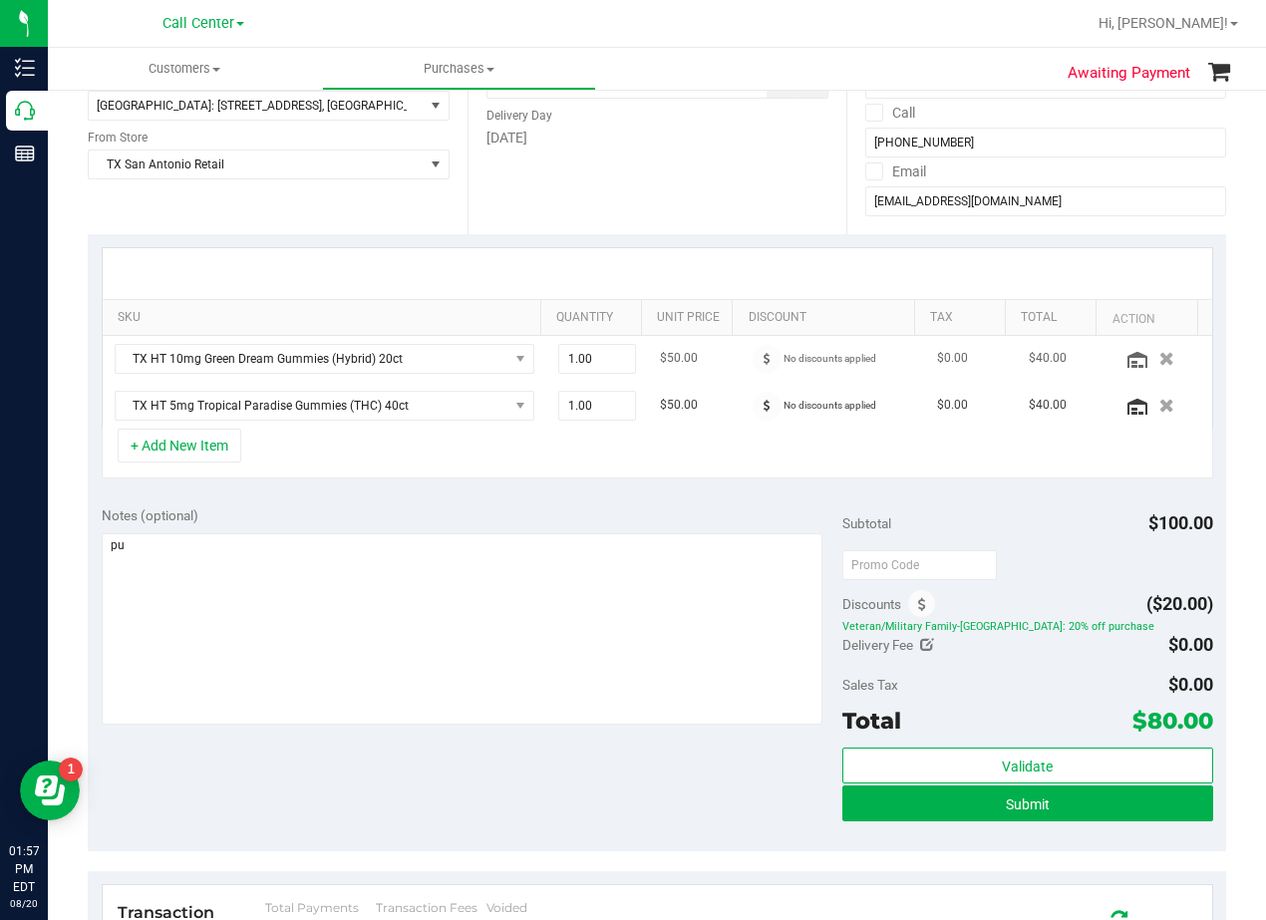
scroll to position [299, 0]
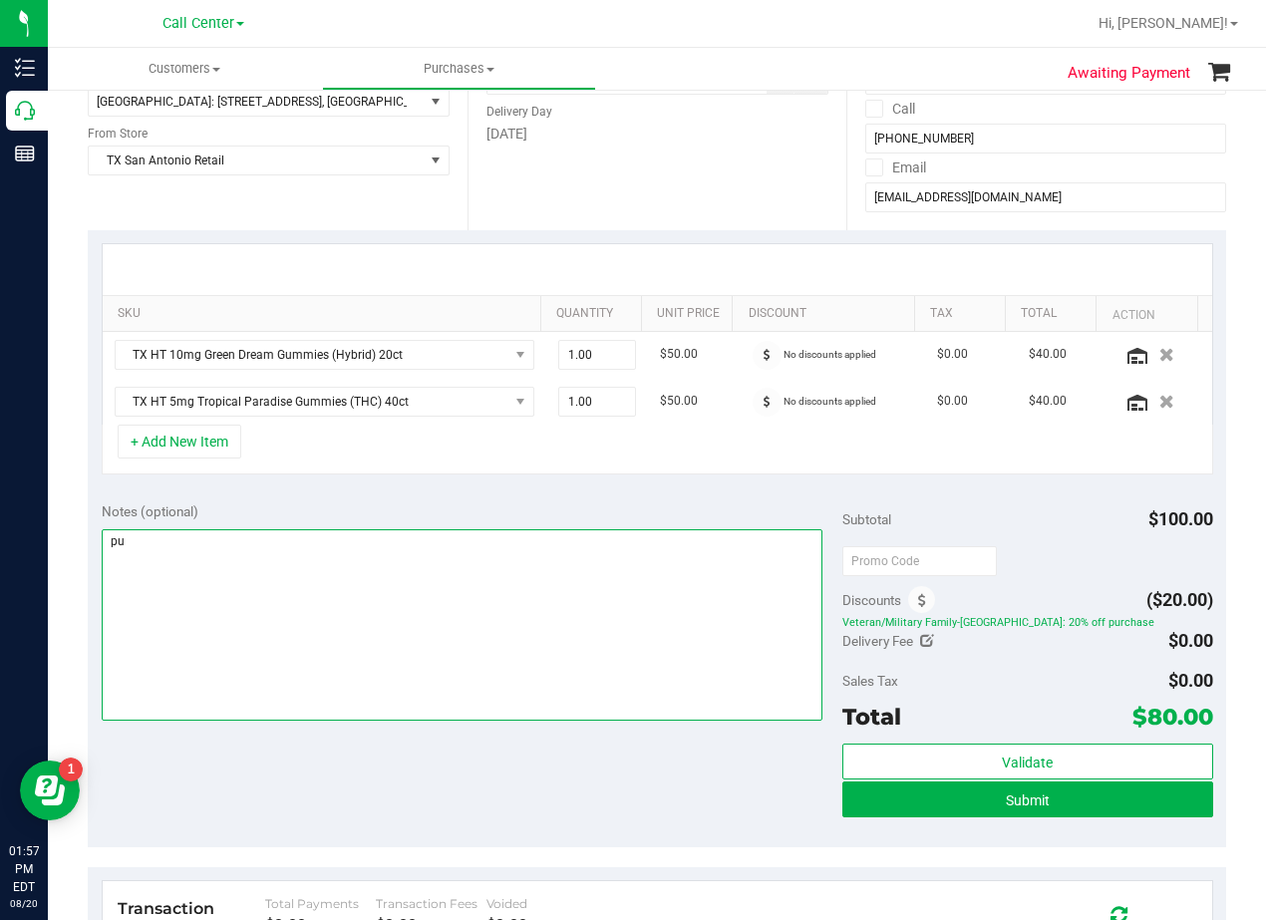
click at [476, 551] on textarea at bounding box center [462, 624] width 721 height 191
type textarea "pu 8/21 San Antonio. AL 8/20"
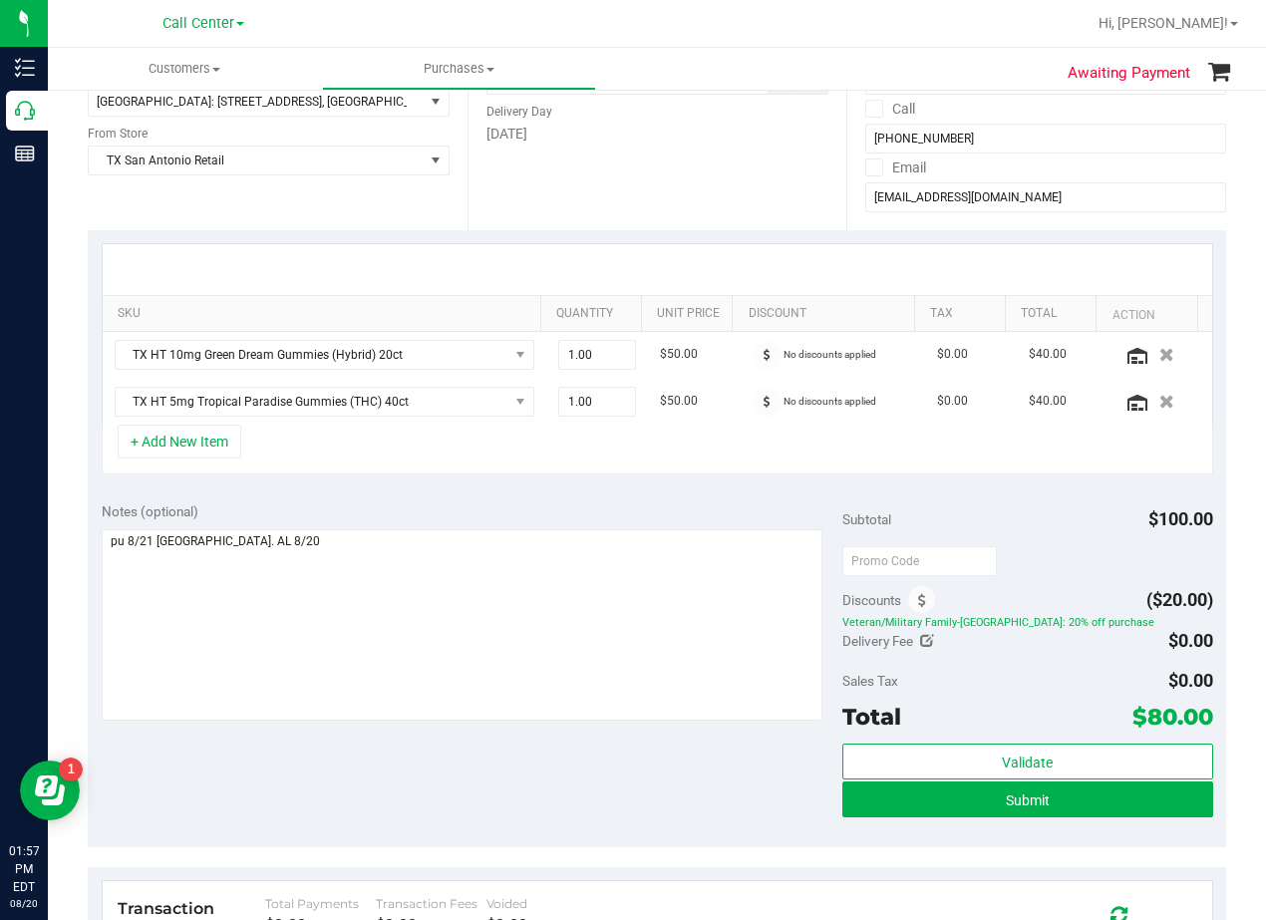
click at [693, 503] on div "Notes (optional)" at bounding box center [472, 511] width 740 height 20
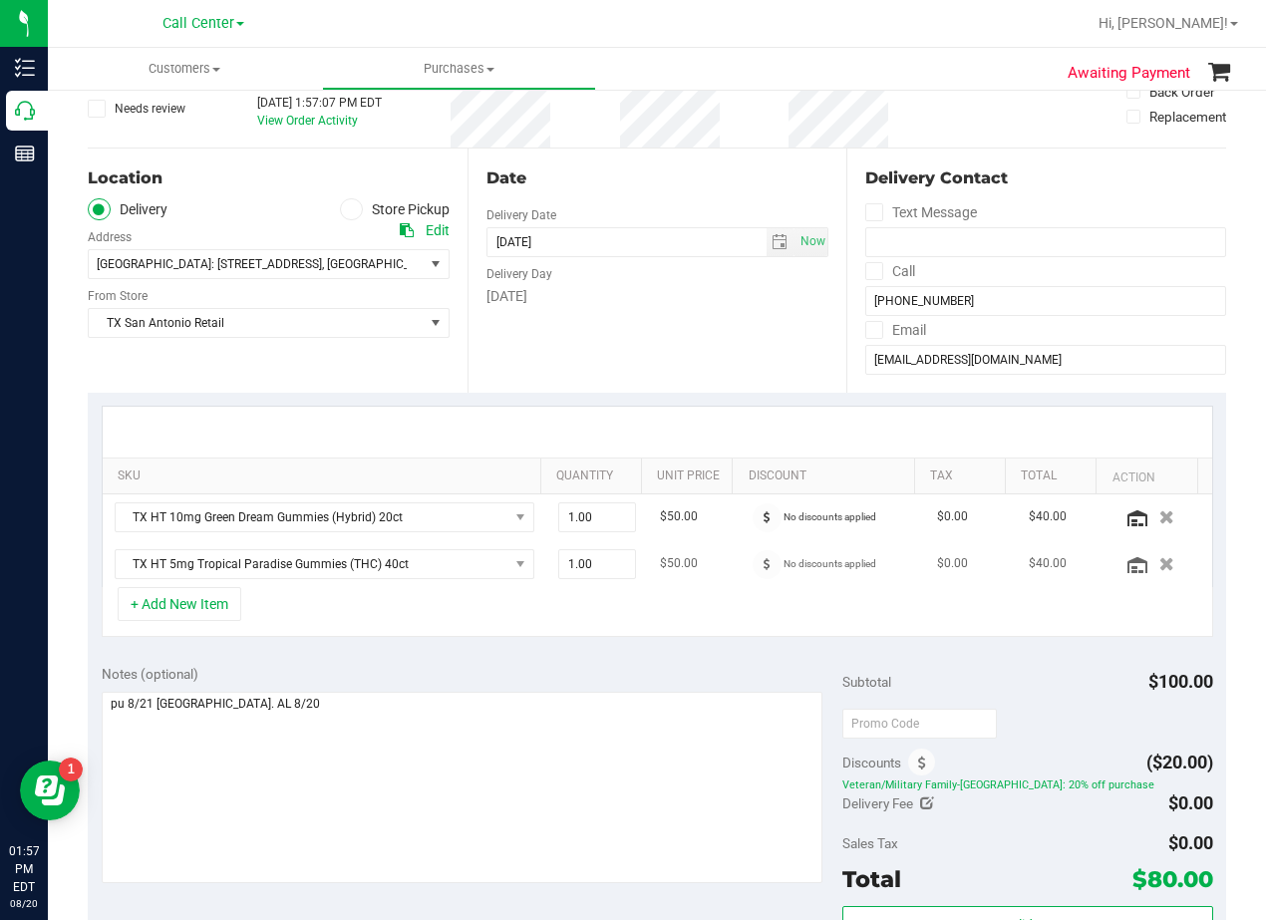
scroll to position [0, 0]
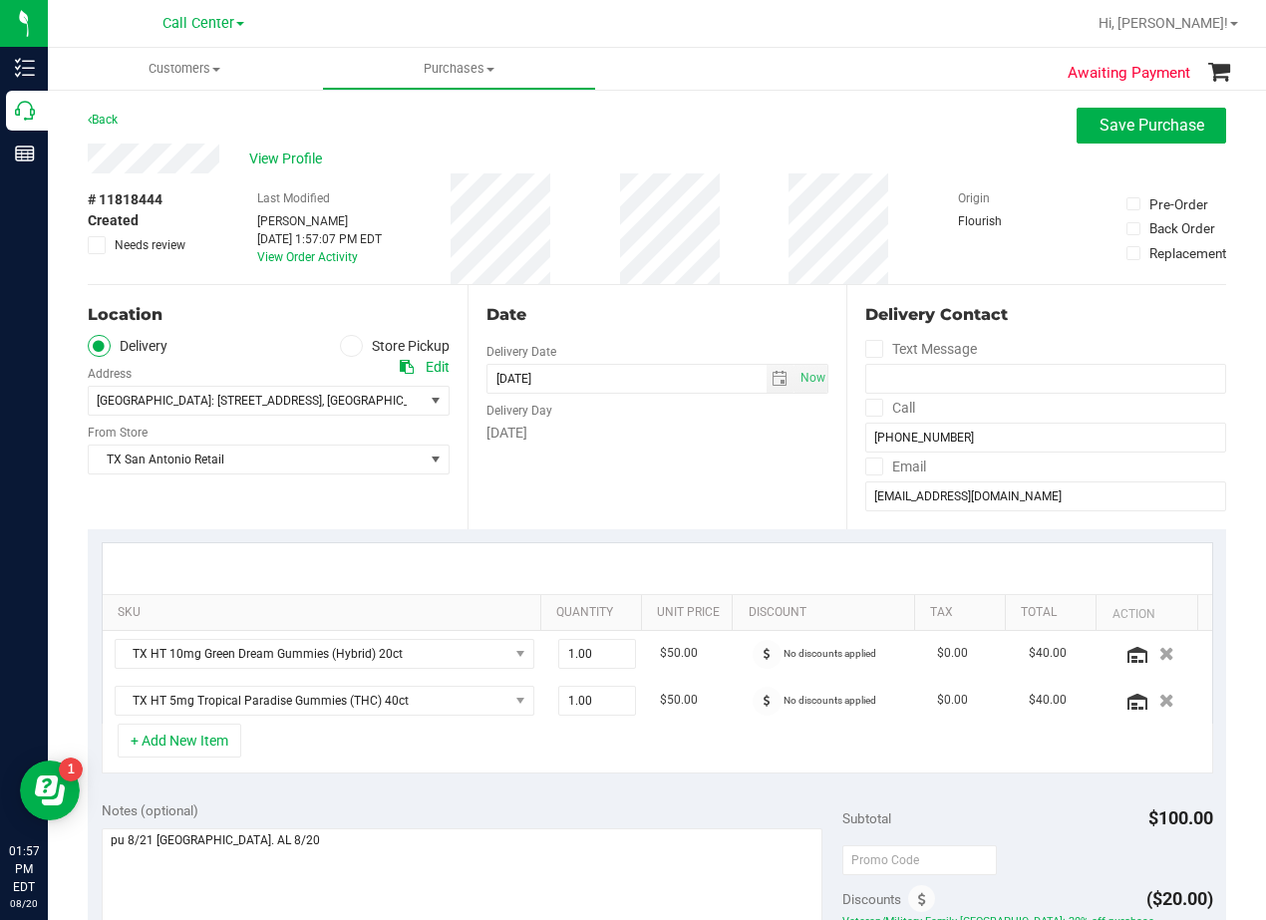
click at [701, 489] on div "Date Delivery Date 08/20/2025 Now 08/20/2025 08:00 AM Now Delivery Day Wednesday" at bounding box center [657, 407] width 380 height 244
click at [771, 382] on span "select" at bounding box center [779, 379] width 16 height 16
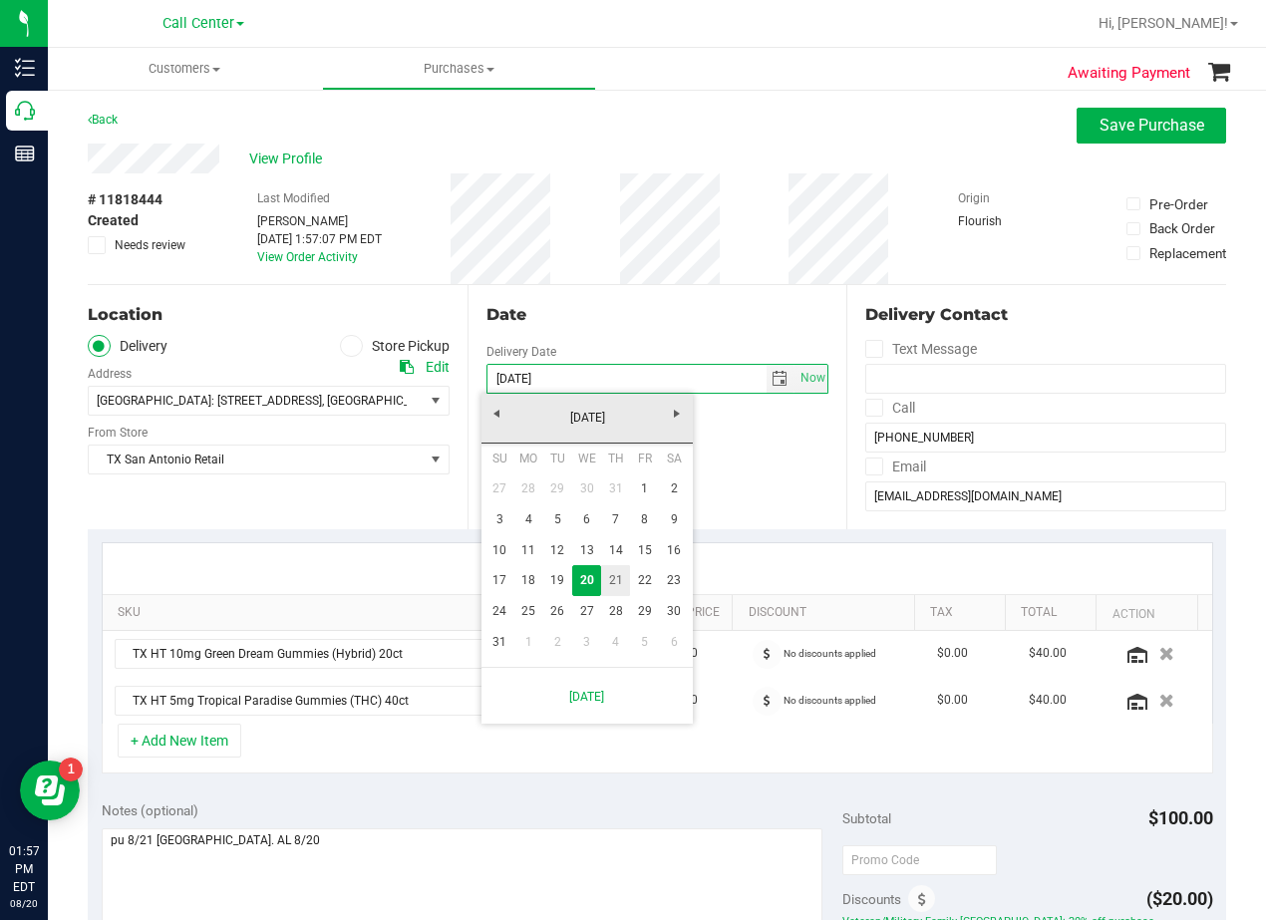
click at [619, 579] on link "21" at bounding box center [615, 580] width 29 height 31
type input "08/21/2025"
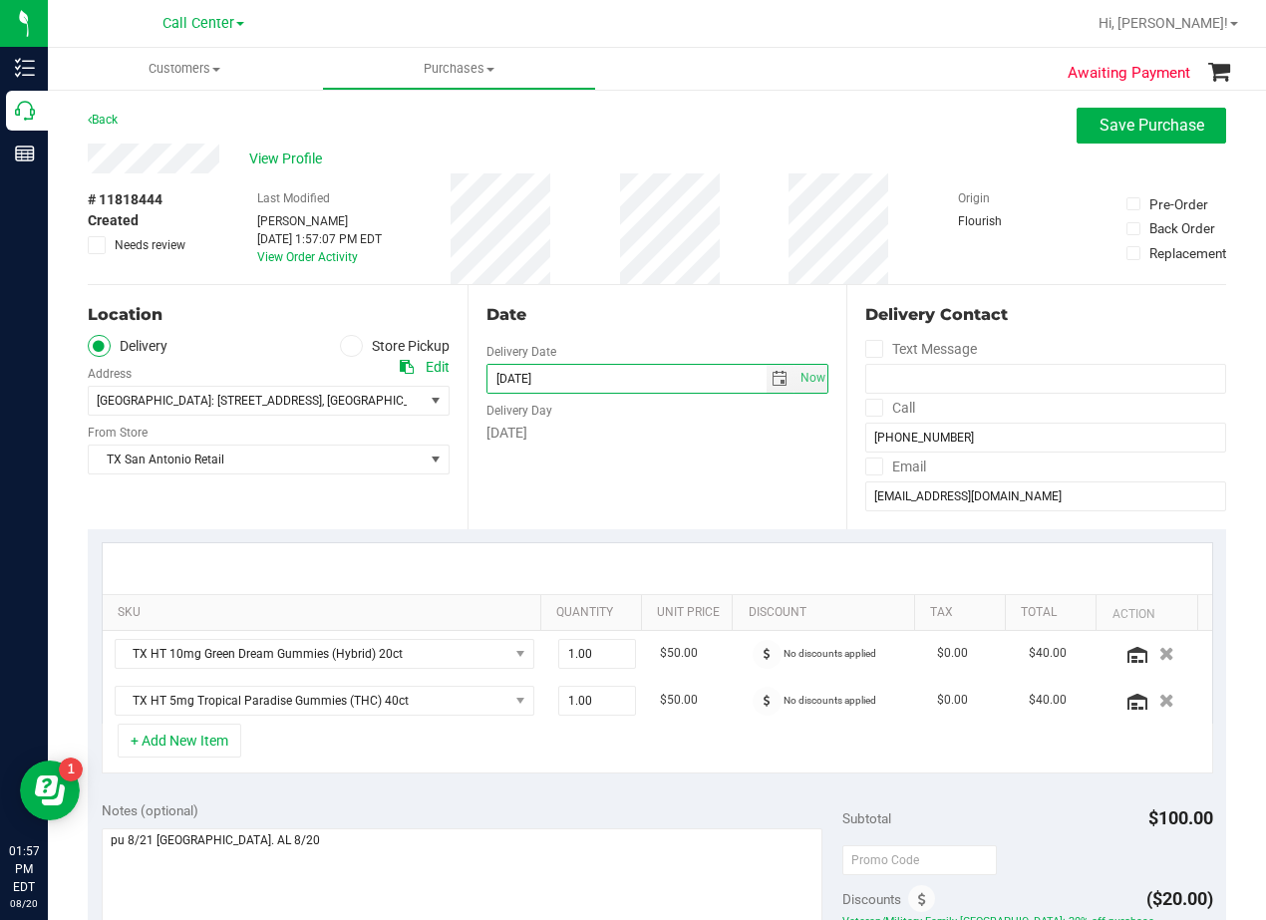
click at [673, 435] on div "Thursday" at bounding box center [657, 433] width 343 height 21
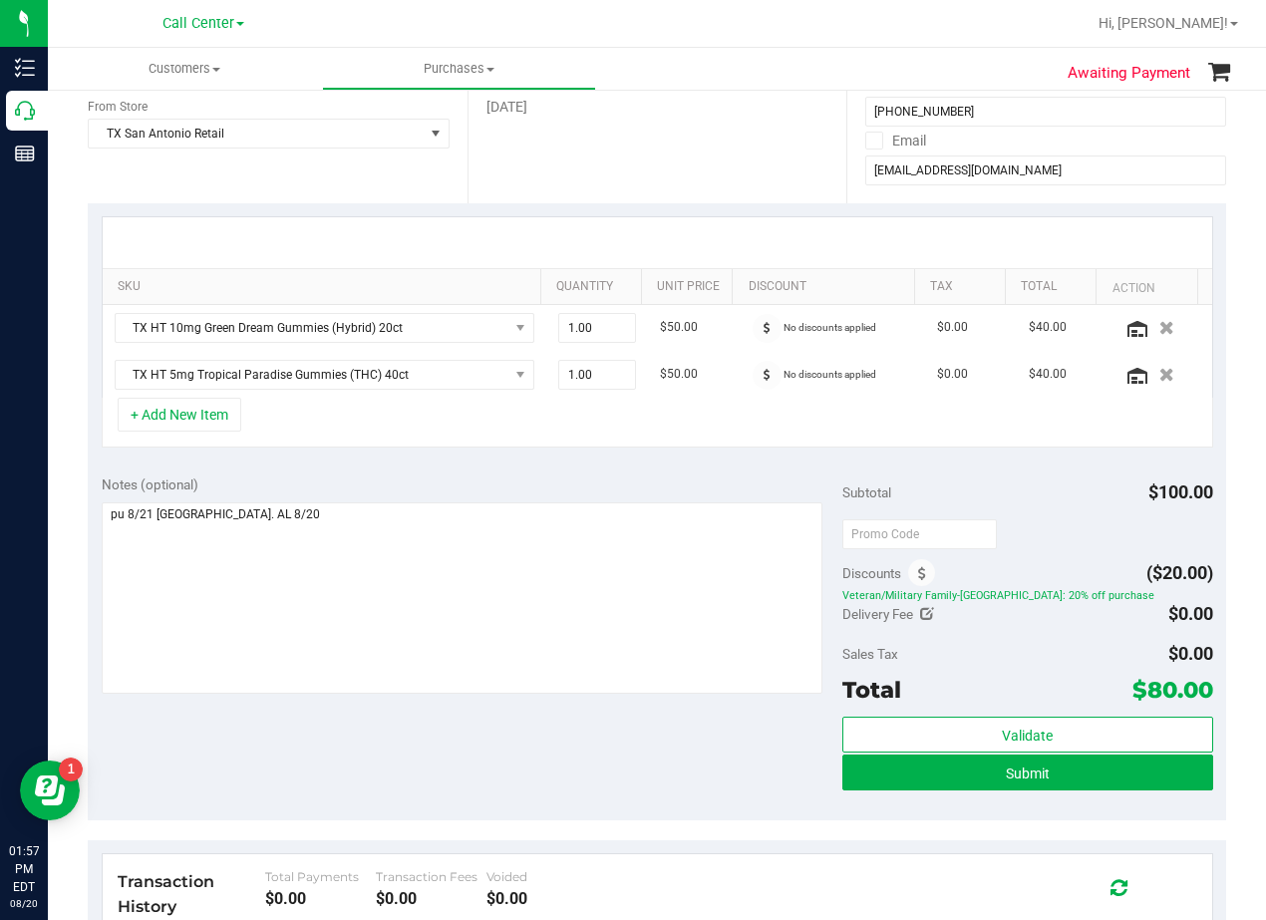
scroll to position [498, 0]
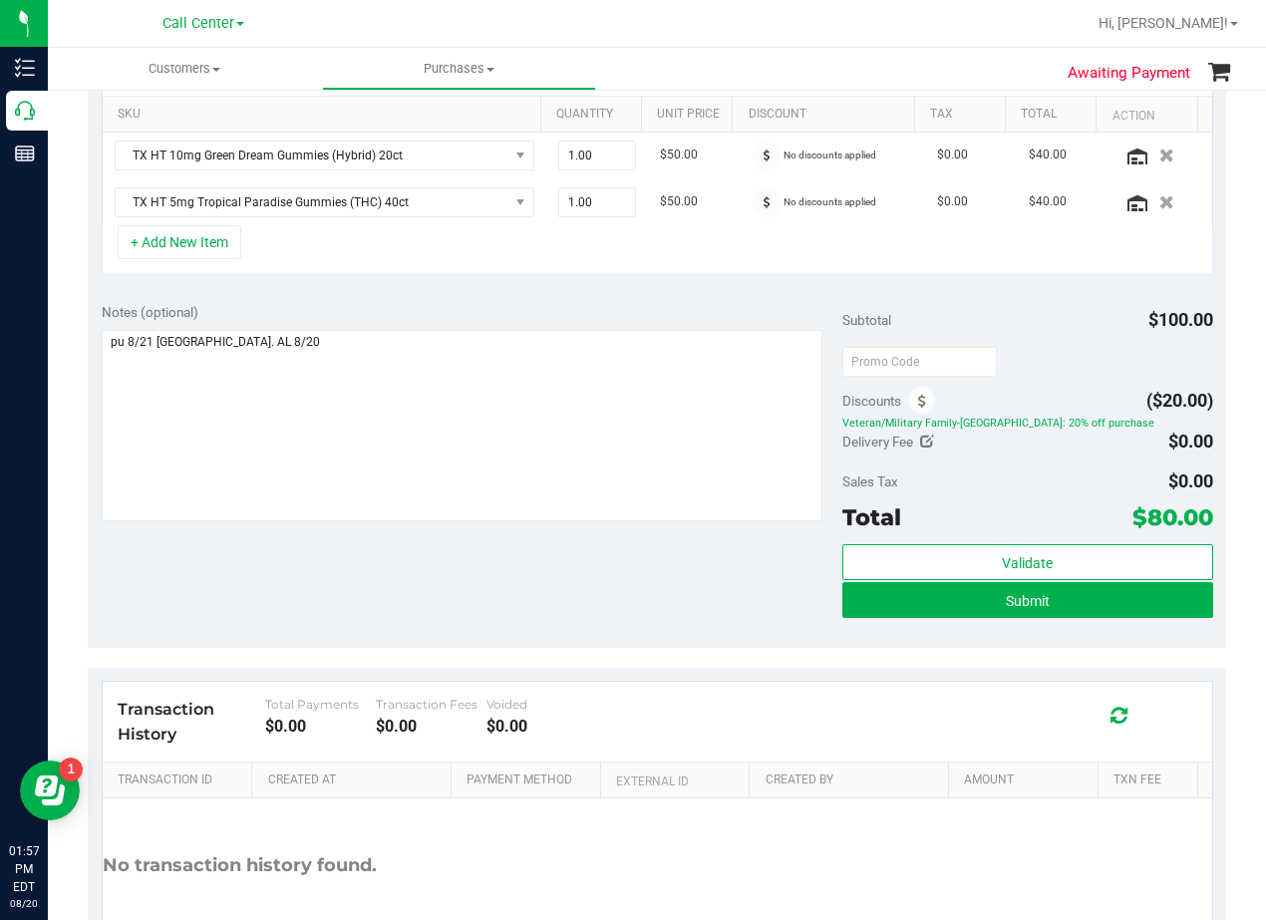
click at [634, 615] on div "Notes (optional) Subtotal $100.00 Discounts ($20.00) Veteran/Military Family-TX…" at bounding box center [657, 468] width 1138 height 359
click at [865, 613] on button "Submit" at bounding box center [1027, 600] width 371 height 36
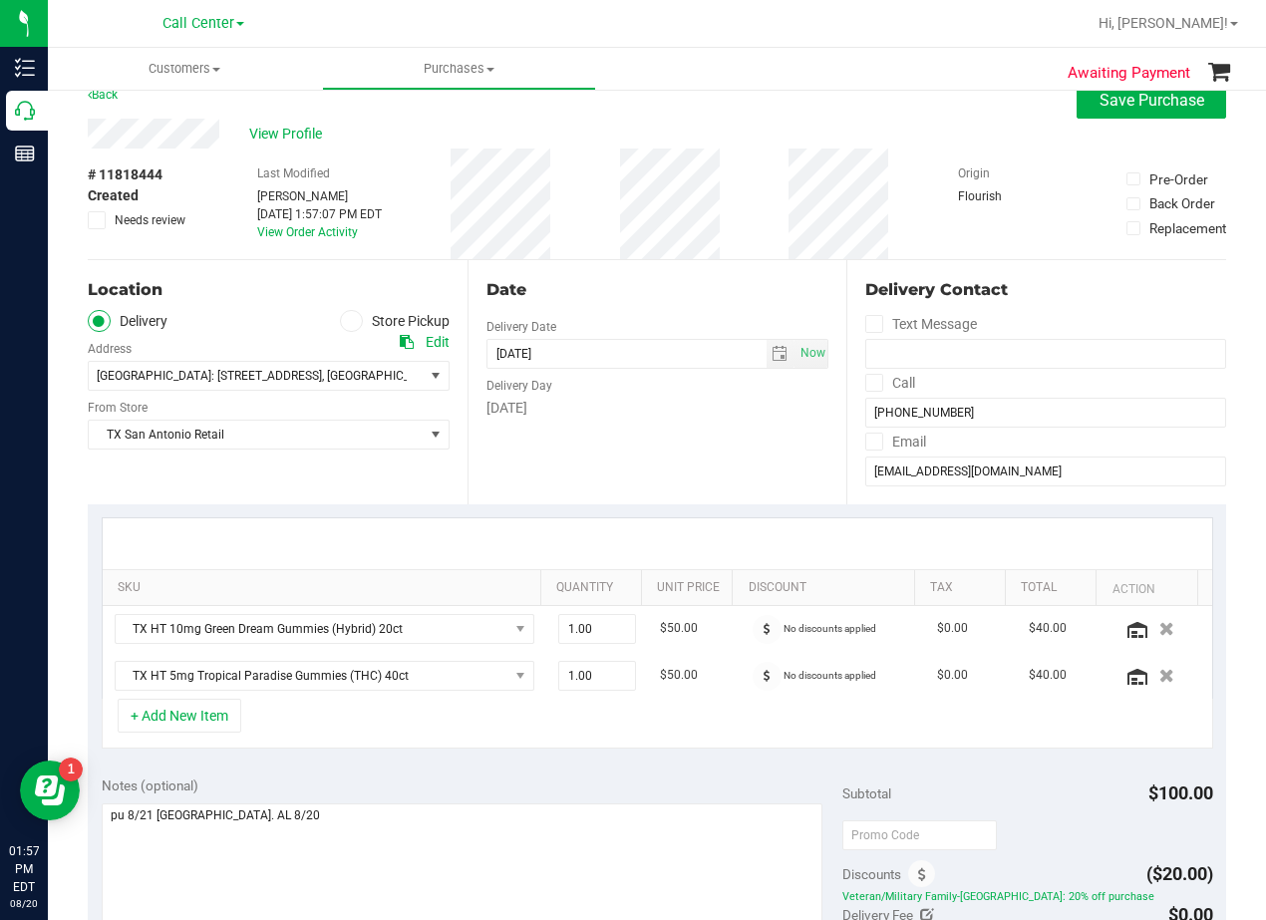
scroll to position [0, 0]
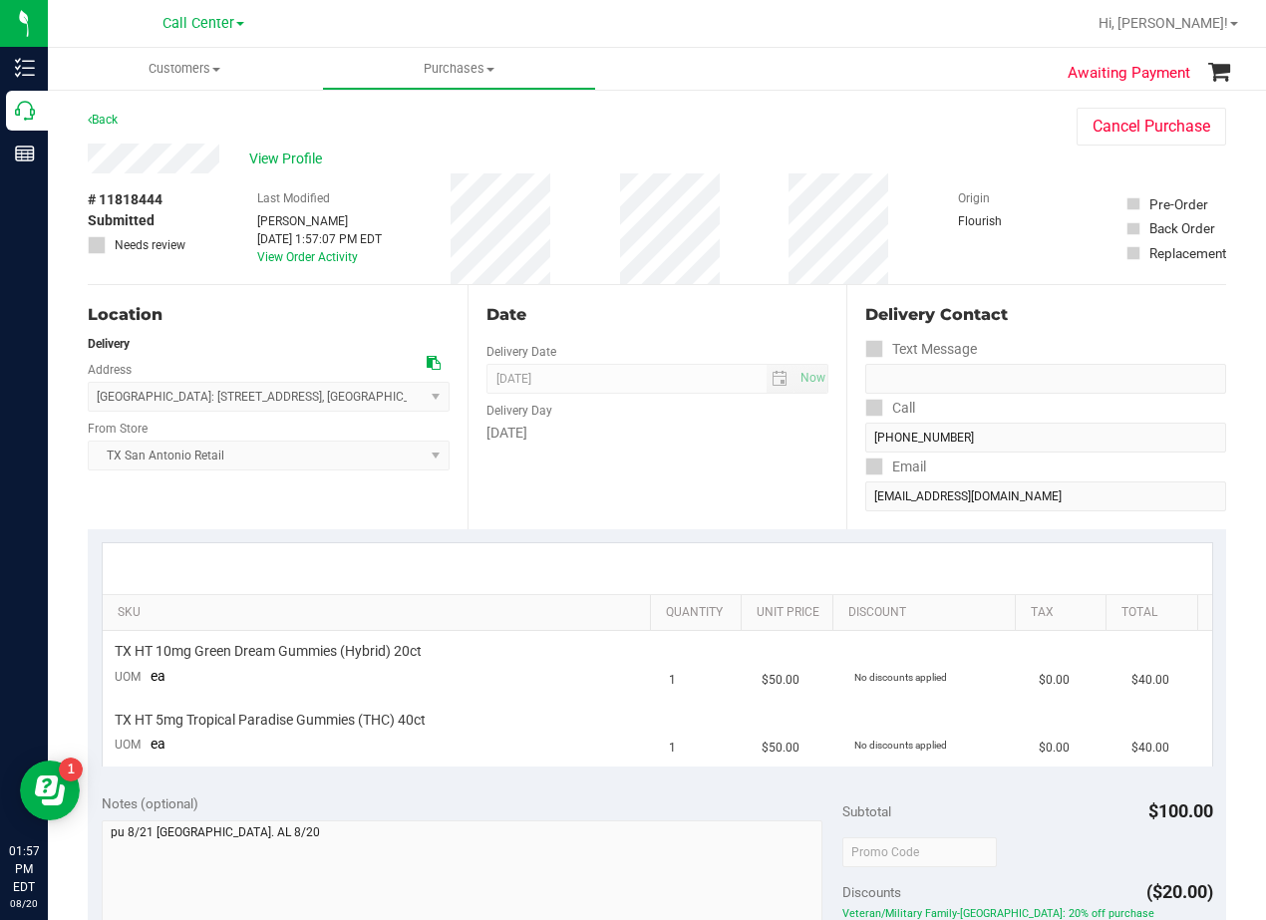
click at [649, 330] on div "Date Delivery Date 08/21/2025 Now 08/21/2025 08:00 AM Now Delivery Day Thursday" at bounding box center [657, 407] width 380 height 244
click at [652, 323] on div "Date" at bounding box center [657, 315] width 343 height 24
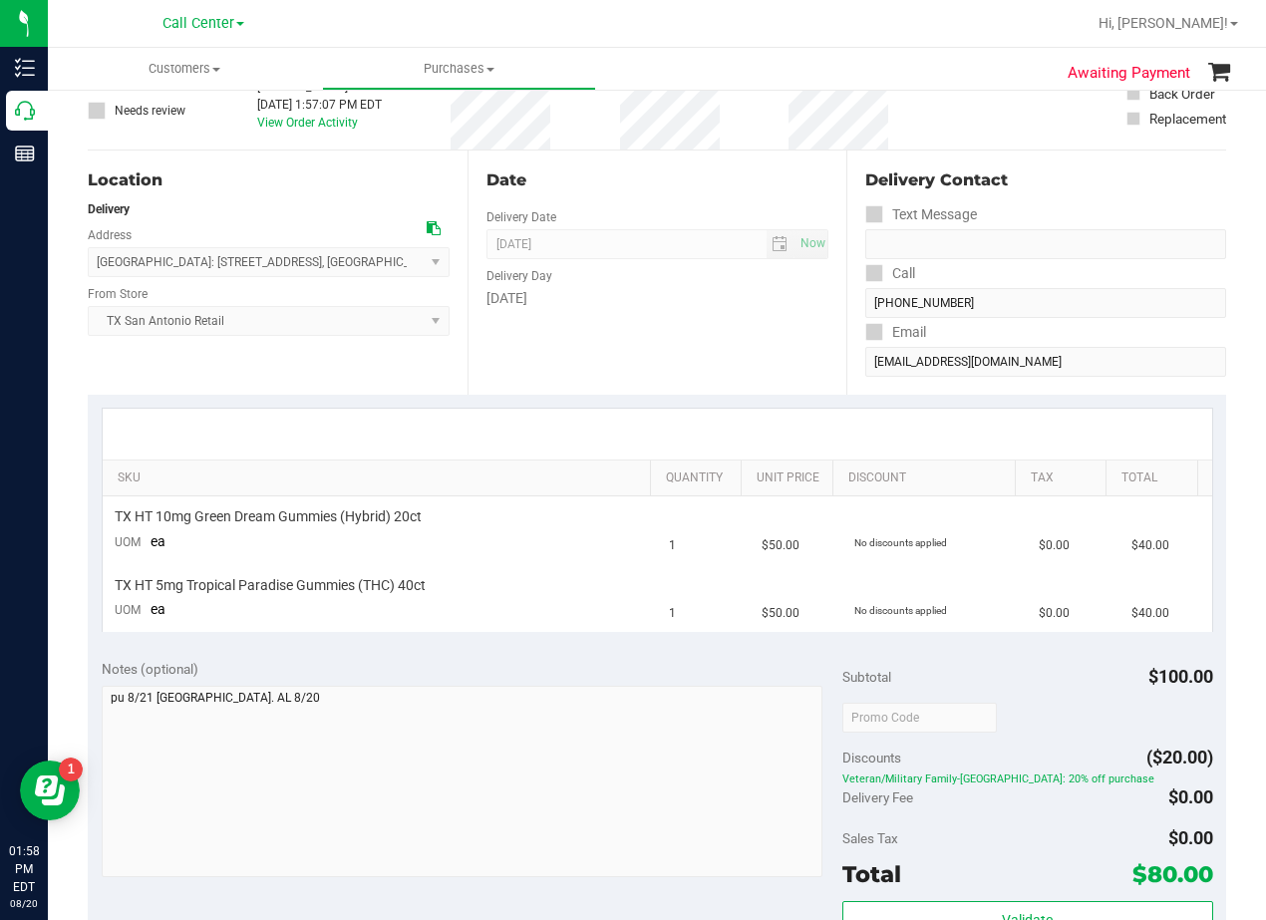
scroll to position [399, 0]
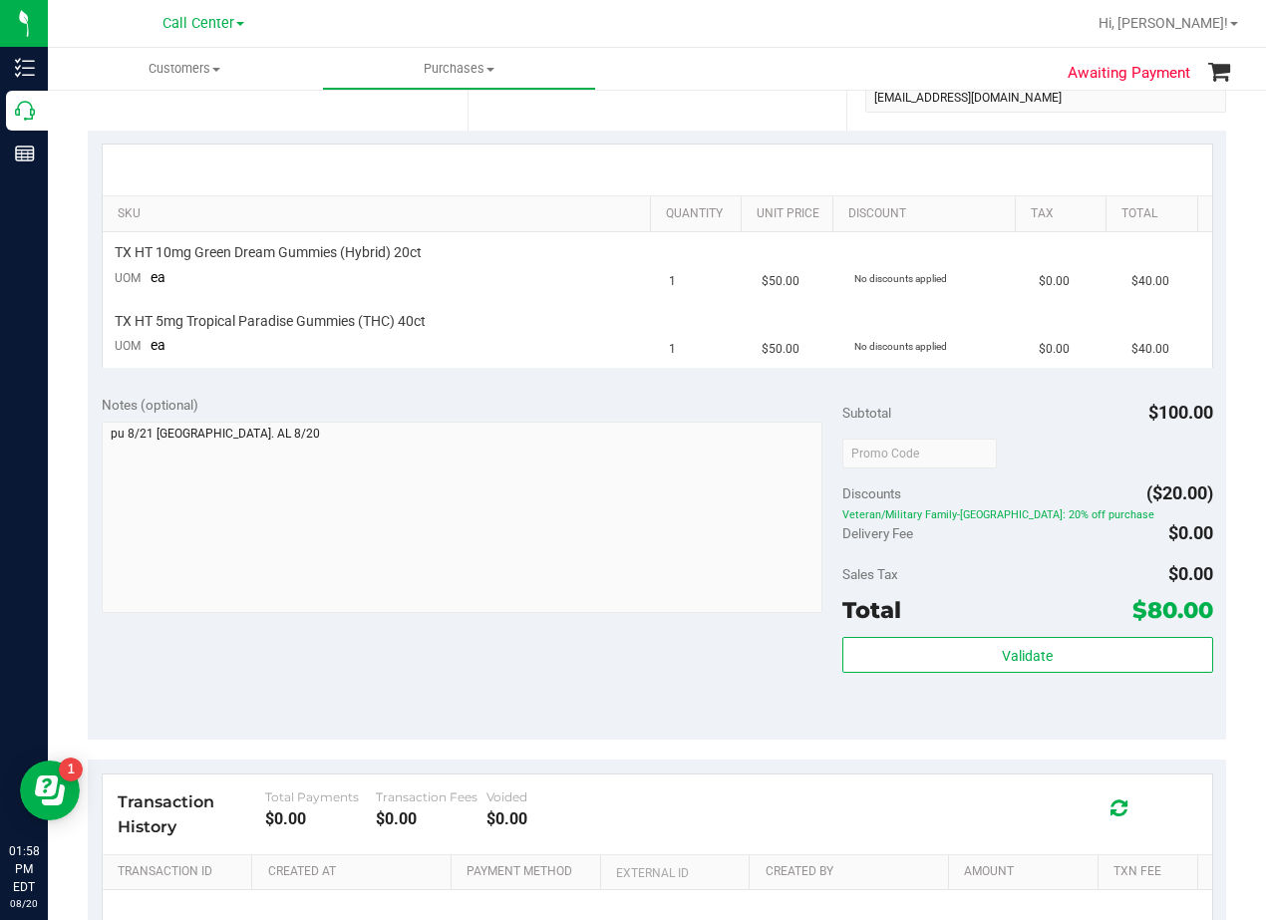
click at [676, 676] on div "Notes (optional) Subtotal $100.00 Discounts ($20.00) Veteran/Military Family-TX…" at bounding box center [657, 560] width 1138 height 359
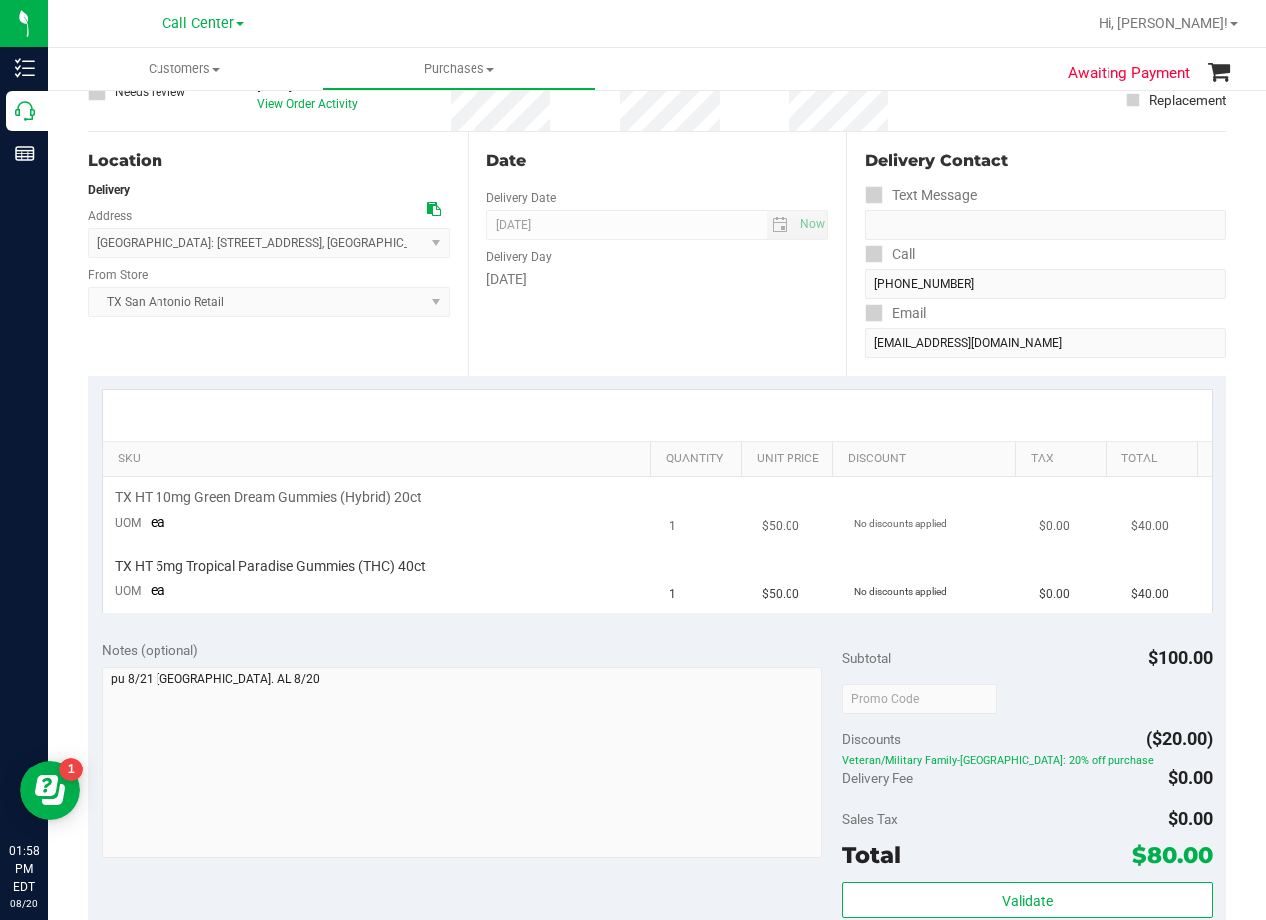
scroll to position [0, 0]
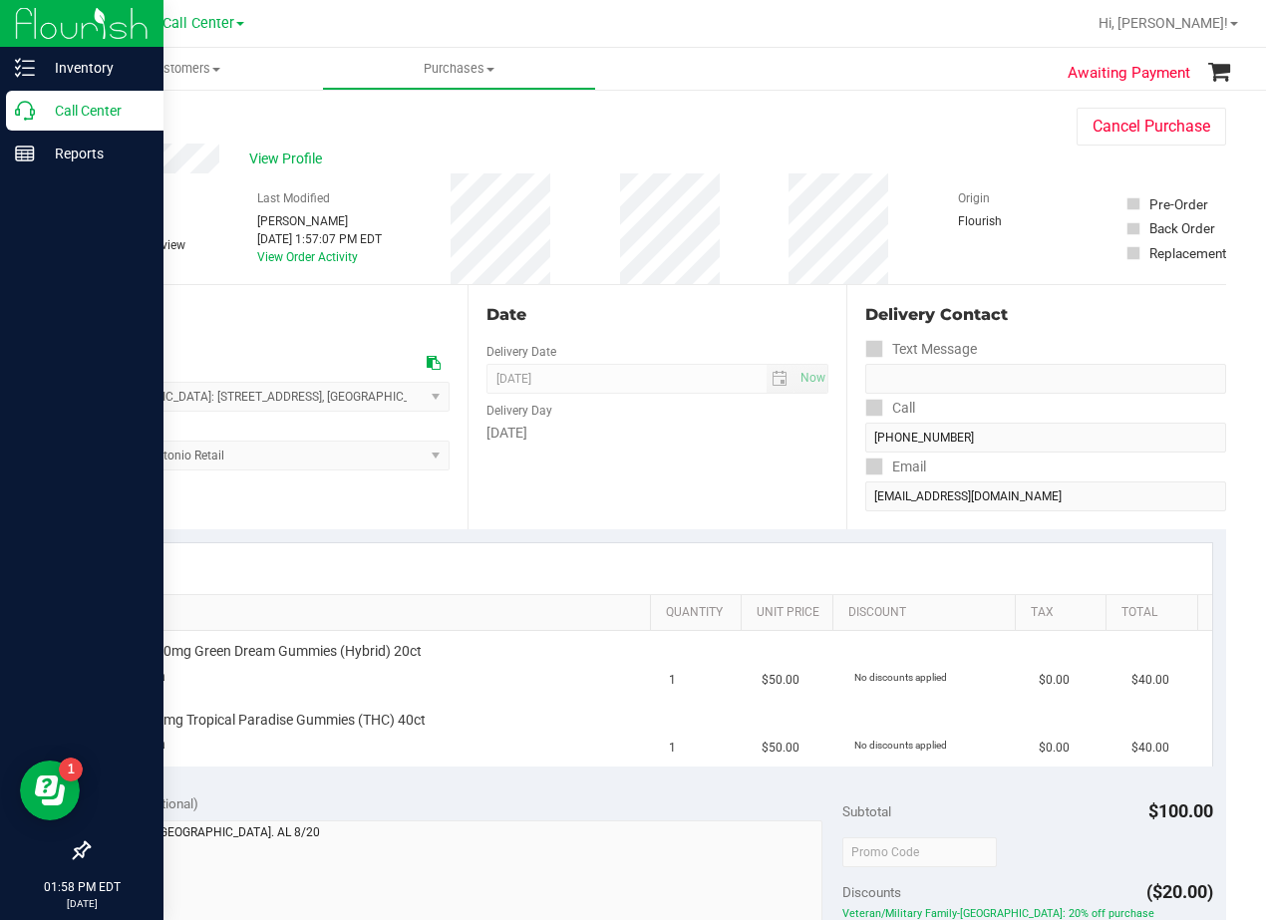
click at [31, 110] on icon at bounding box center [25, 111] width 20 height 20
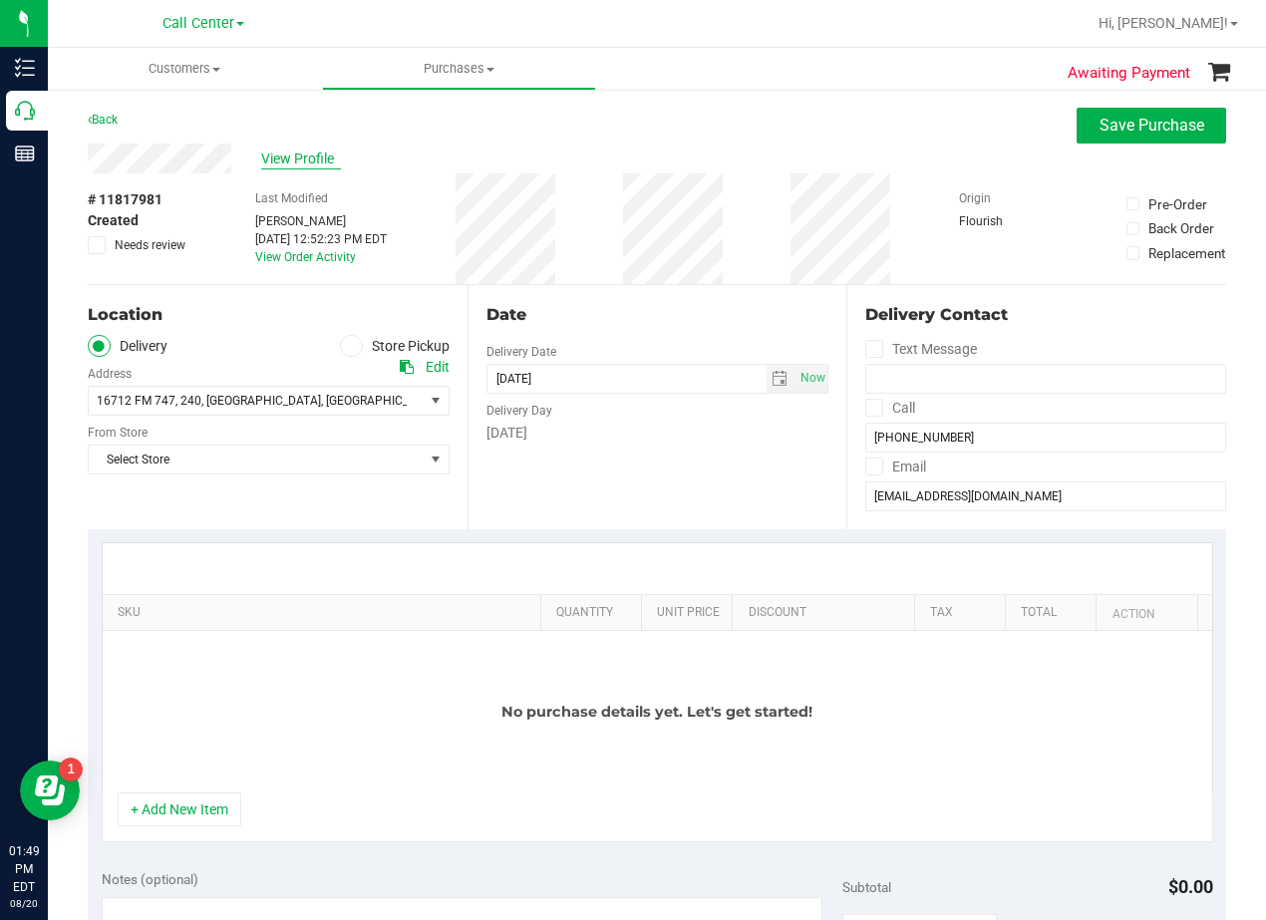
click at [324, 148] on span "View Profile" at bounding box center [301, 158] width 80 height 21
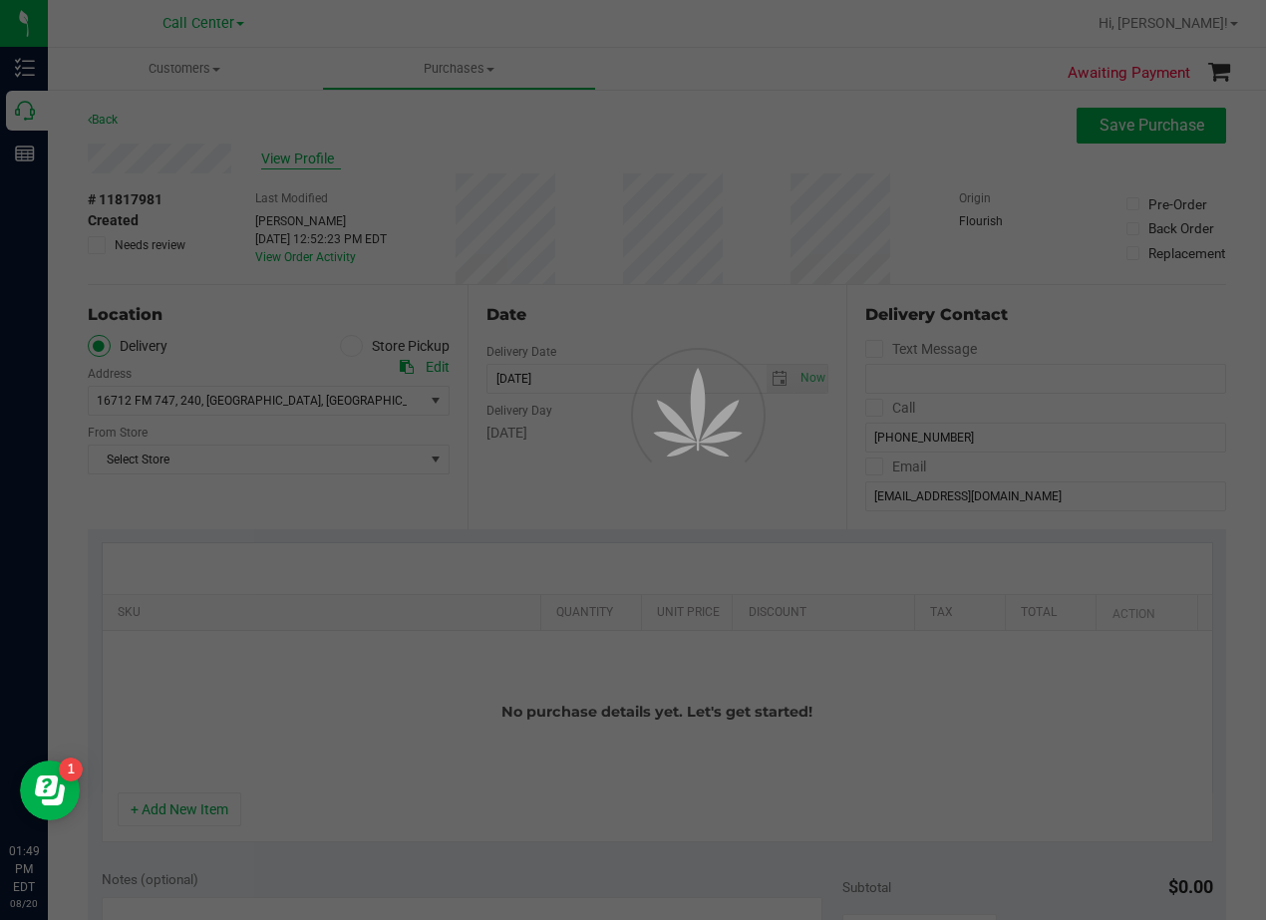
click at [321, 152] on div at bounding box center [633, 460] width 1266 height 920
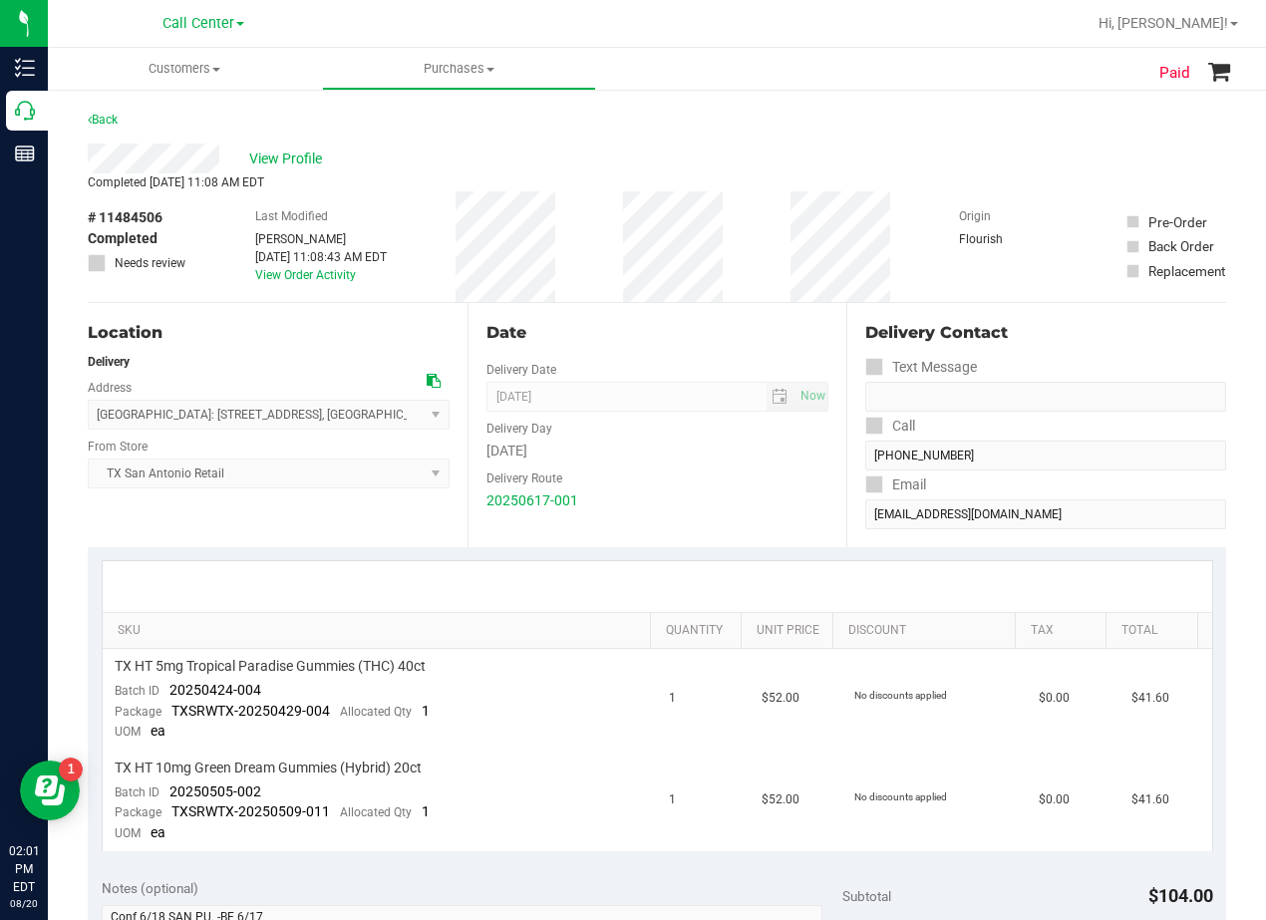
click at [732, 434] on div "Delivery Day" at bounding box center [657, 426] width 343 height 29
click at [747, 325] on div "Date" at bounding box center [657, 333] width 343 height 24
click at [849, 120] on div "Back" at bounding box center [657, 126] width 1138 height 36
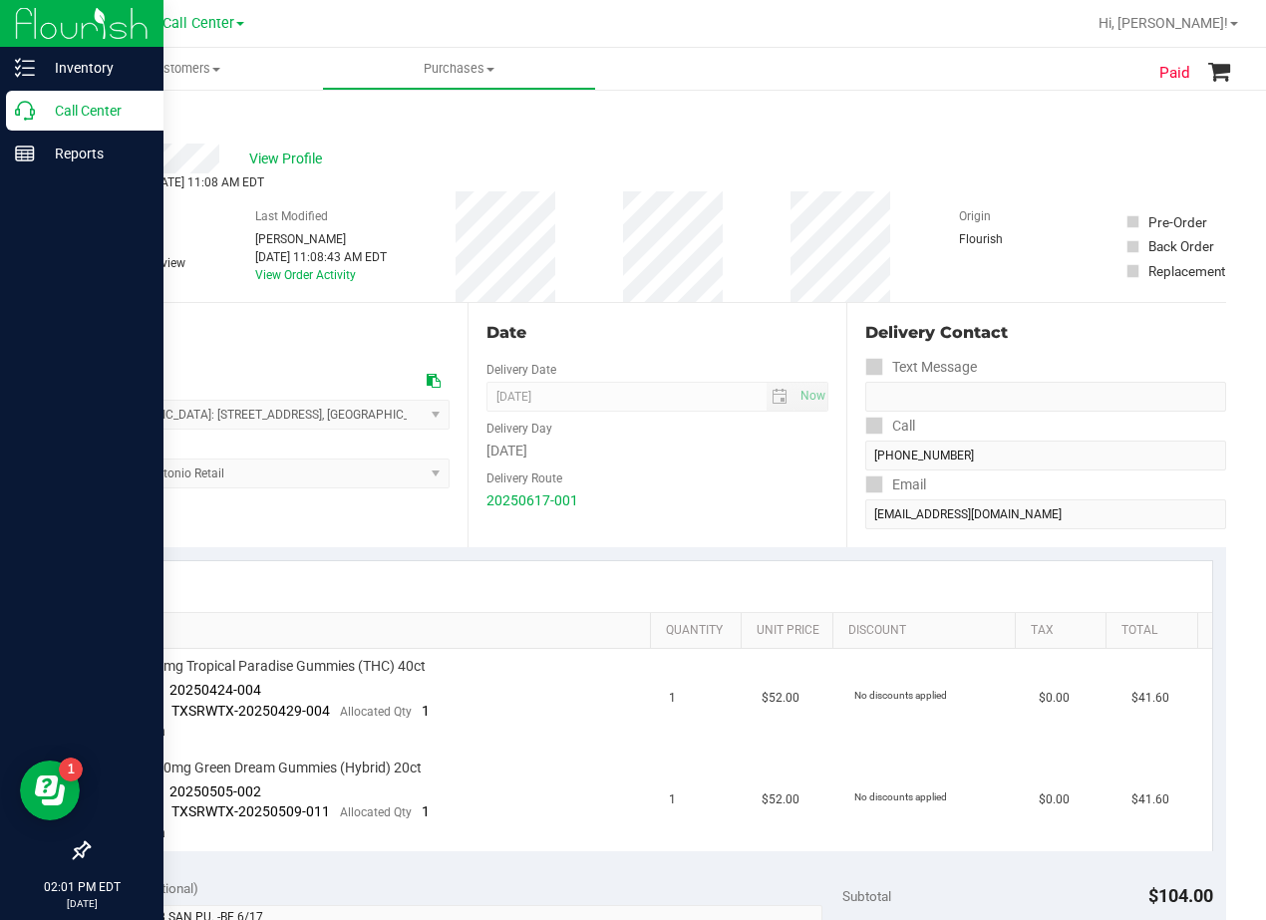
click at [15, 107] on icon at bounding box center [25, 111] width 20 height 20
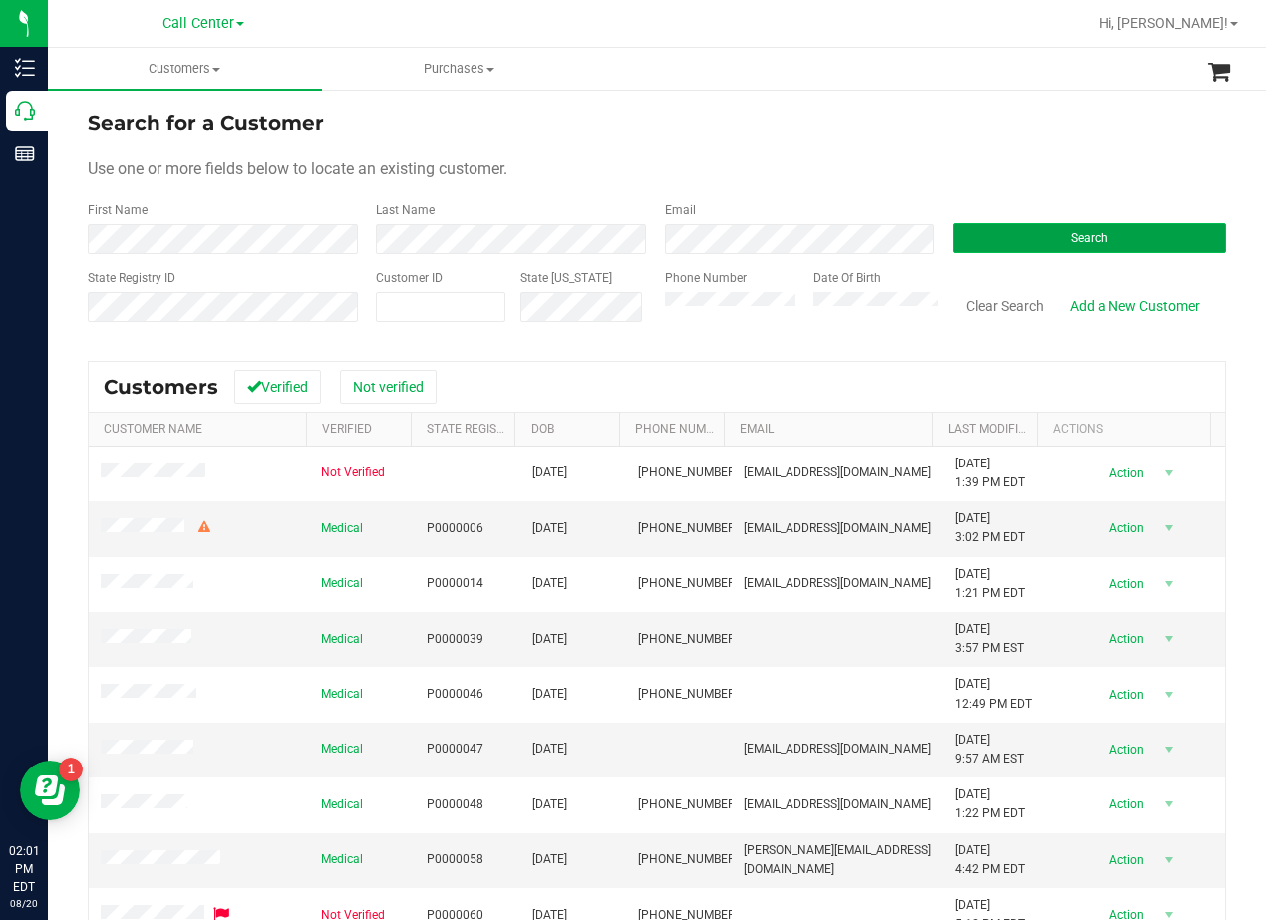
click at [1036, 236] on button "Search" at bounding box center [1089, 238] width 273 height 30
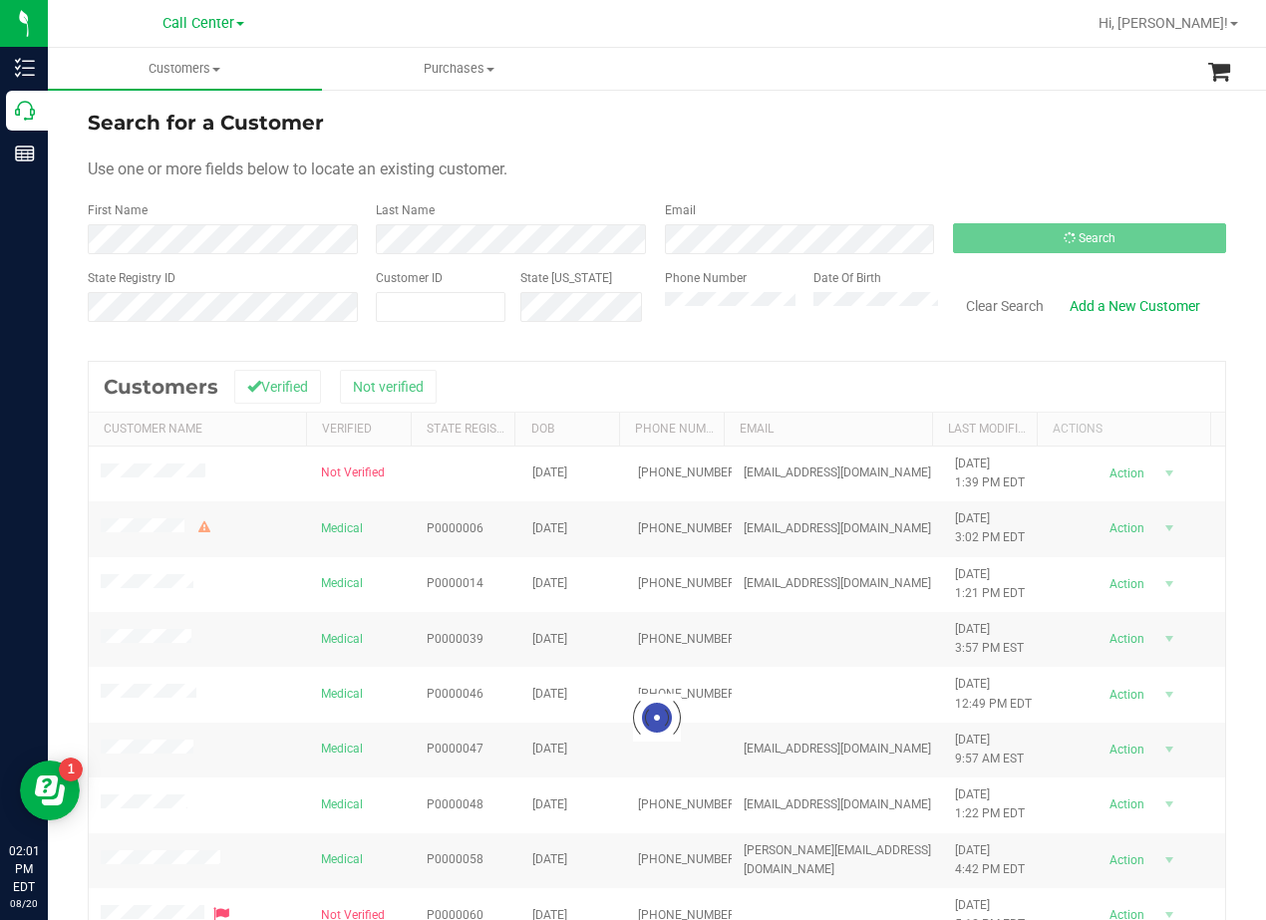
click at [948, 153] on form "Search for a Customer Use one or more fields below to locate an existing custom…" at bounding box center [657, 224] width 1138 height 232
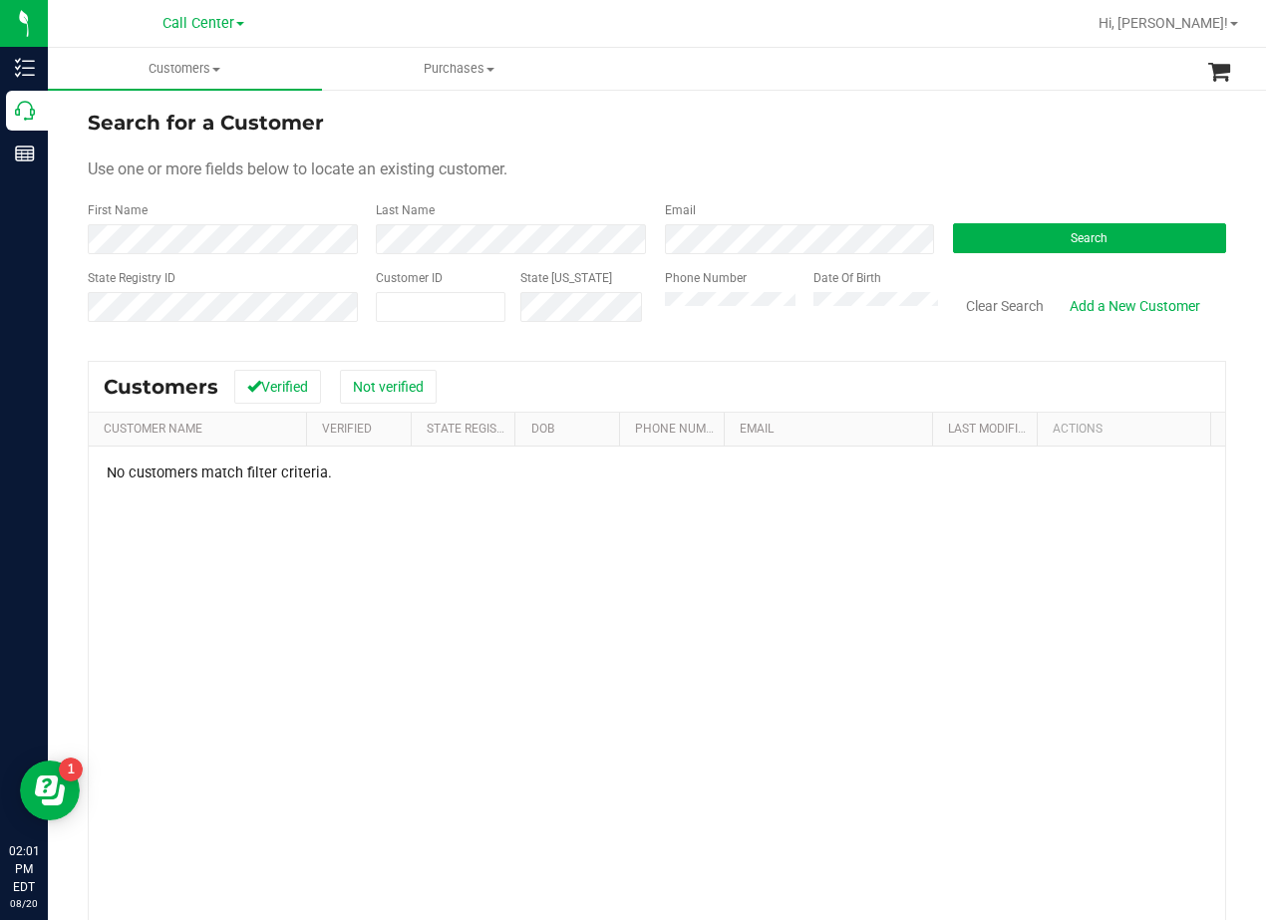
click at [848, 166] on div "Use one or more fields below to locate an existing customer." at bounding box center [657, 169] width 1138 height 24
click at [749, 176] on div "Use one or more fields below to locate an existing customer." at bounding box center [657, 169] width 1138 height 24
click at [1018, 305] on button "Clear Search" at bounding box center [1005, 306] width 104 height 34
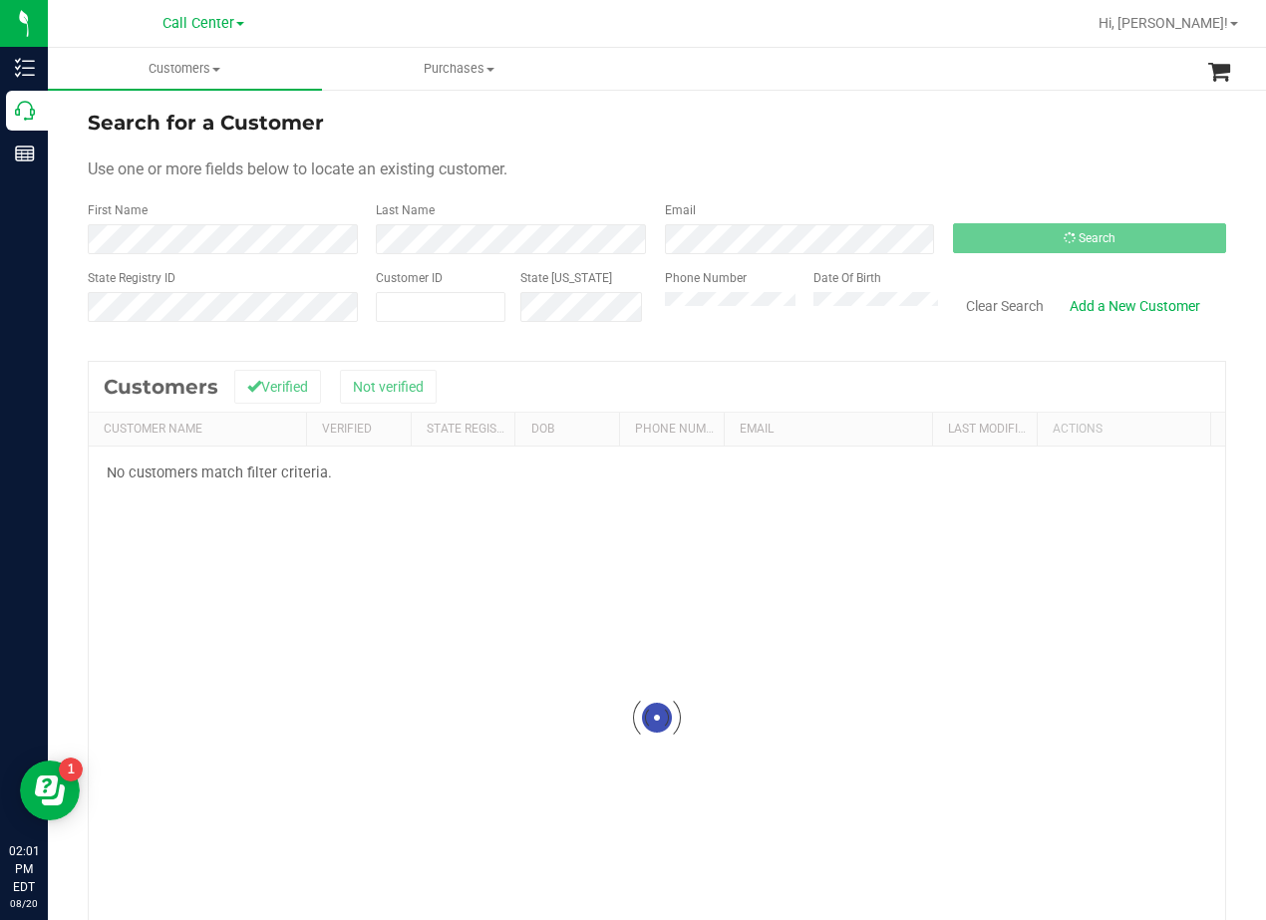
click at [698, 106] on div "Search for a Customer Use one or more fields below to locate an existing custom…" at bounding box center [657, 591] width 1218 height 1007
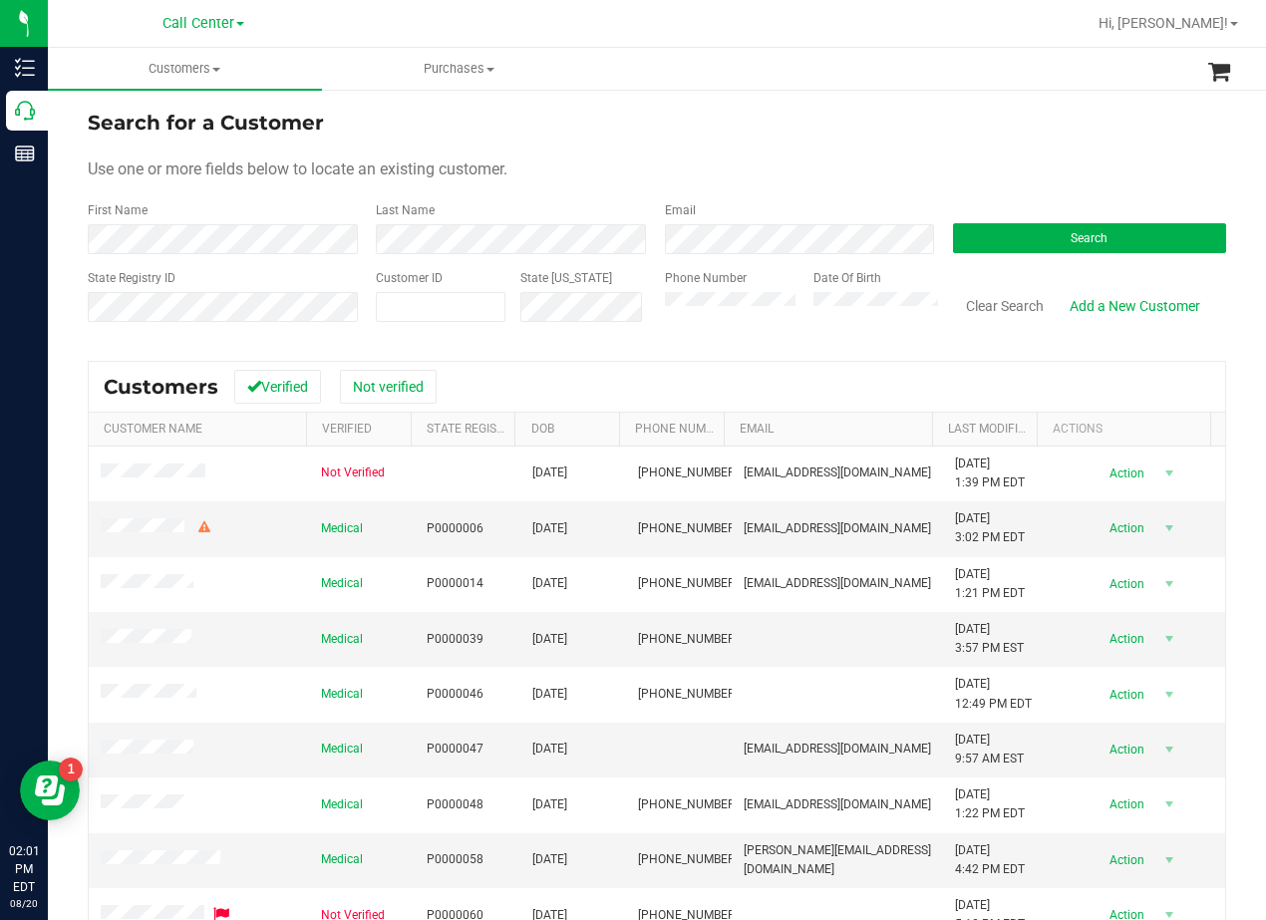
click at [870, 139] on form "Search for a Customer Use one or more fields below to locate an existing custom…" at bounding box center [657, 224] width 1138 height 232
click at [568, 165] on div "Use one or more fields below to locate an existing customer." at bounding box center [657, 169] width 1138 height 24
click at [809, 167] on div "Use one or more fields below to locate an existing customer." at bounding box center [657, 169] width 1138 height 24
click at [841, 148] on form "Search for a Customer Use one or more fields below to locate an existing custom…" at bounding box center [657, 224] width 1138 height 232
click at [1079, 301] on link "Add a New Customer" at bounding box center [1134, 306] width 156 height 34
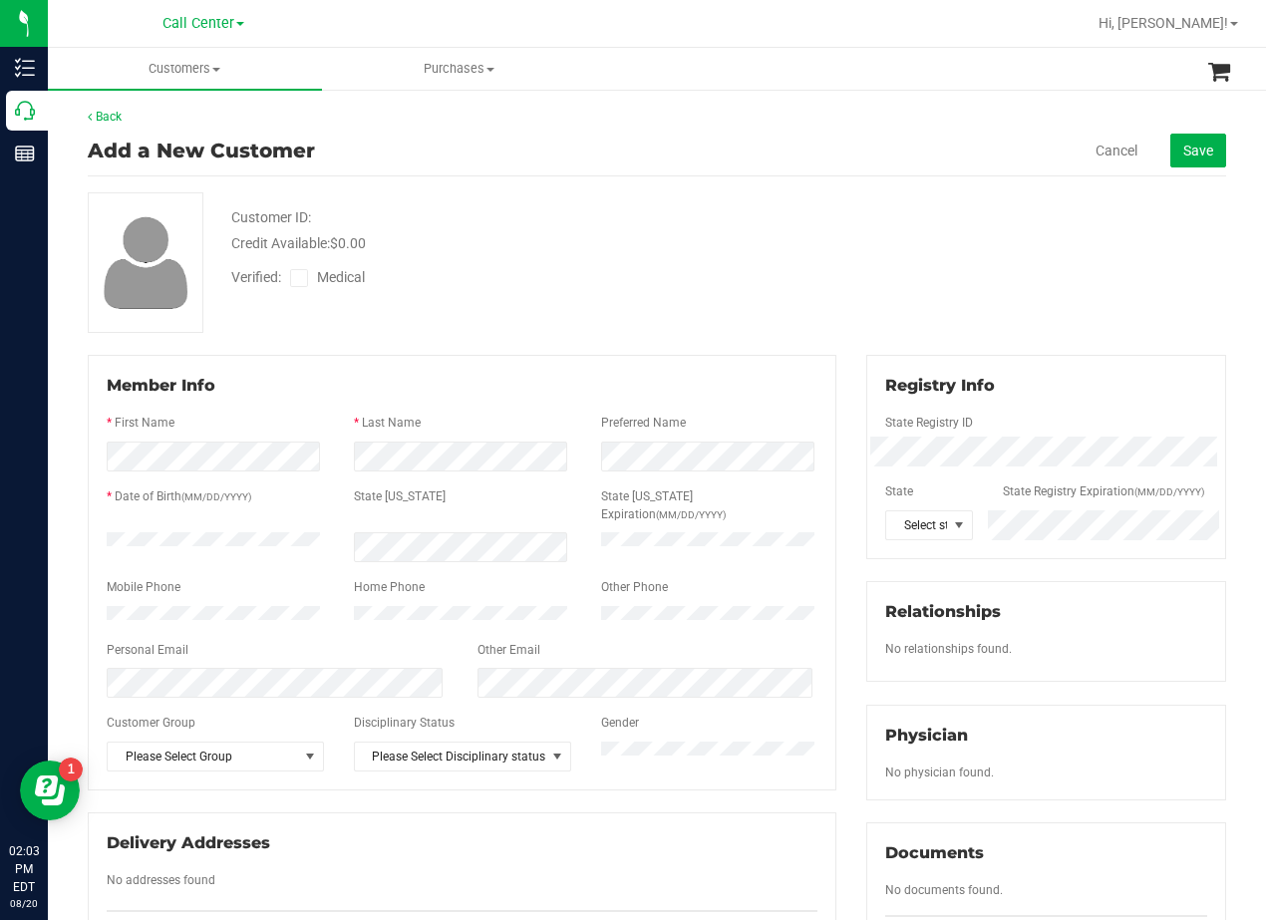
drag, startPoint x: 734, startPoint y: 187, endPoint x: 499, endPoint y: 369, distance: 297.0
click at [733, 192] on div "Back Add a New Customer Cancel Save Customer ID: Credit Available: $0.00 Verifi…" at bounding box center [657, 735] width 1138 height 1254
click at [435, 318] on div "Customer ID: Credit Available: $0.00 Verified: Medical" at bounding box center [657, 262] width 1168 height 141
click at [720, 210] on div "Customer ID: Credit Available: $0.00" at bounding box center [508, 230] width 584 height 47
click at [620, 369] on div "Member Info * First Name * Last Name Preferred Name * Date of Birth (MM/DD/YYYY…" at bounding box center [462, 572] width 748 height 435
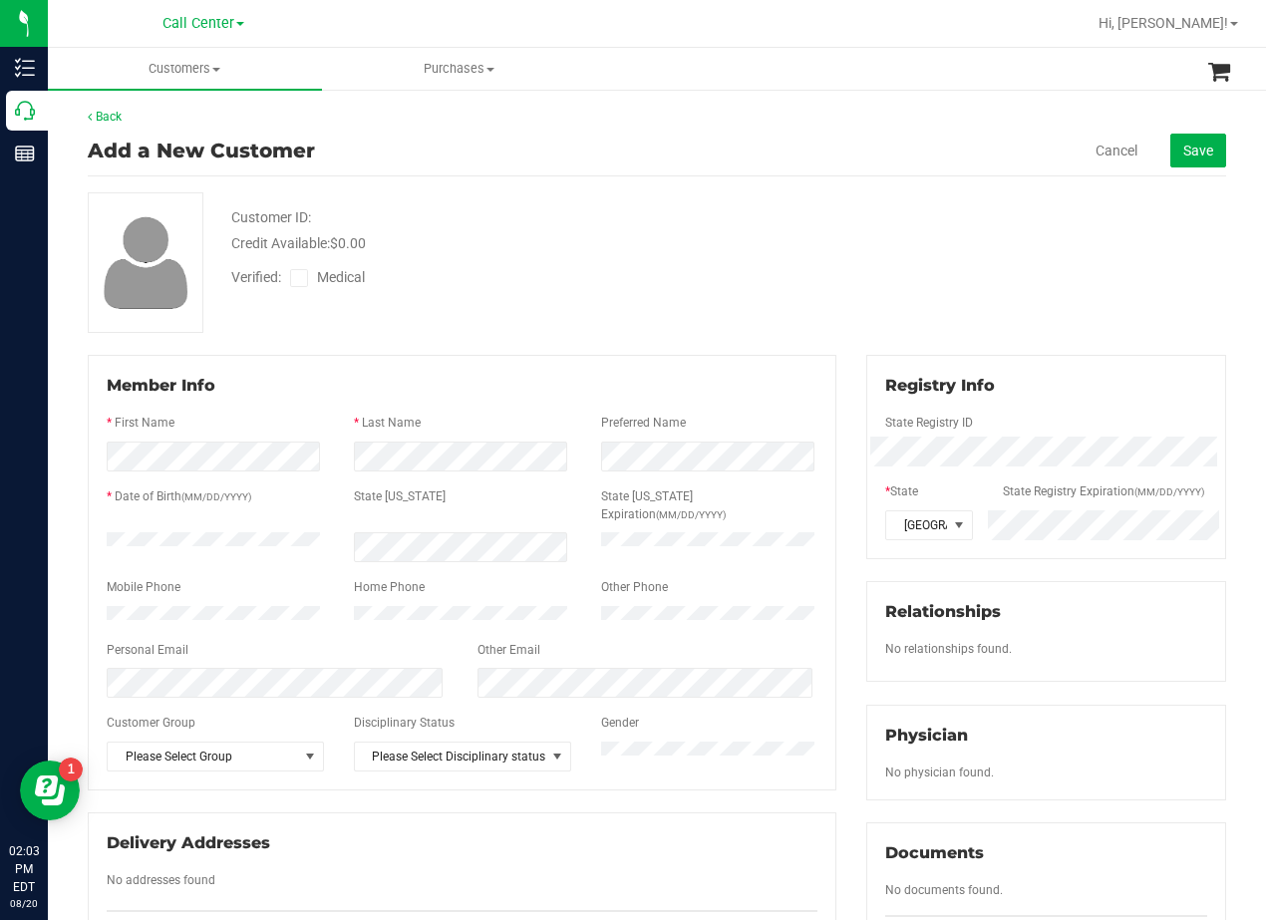
click at [302, 290] on div "Verified: Medical" at bounding box center [313, 282] width 194 height 30
click at [300, 278] on icon at bounding box center [299, 278] width 13 height 0
click at [0, 0] on input "Medical" at bounding box center [0, 0] width 0 height 0
click at [747, 215] on div "Customer ID: Credit Available: $0.00" at bounding box center [508, 230] width 584 height 47
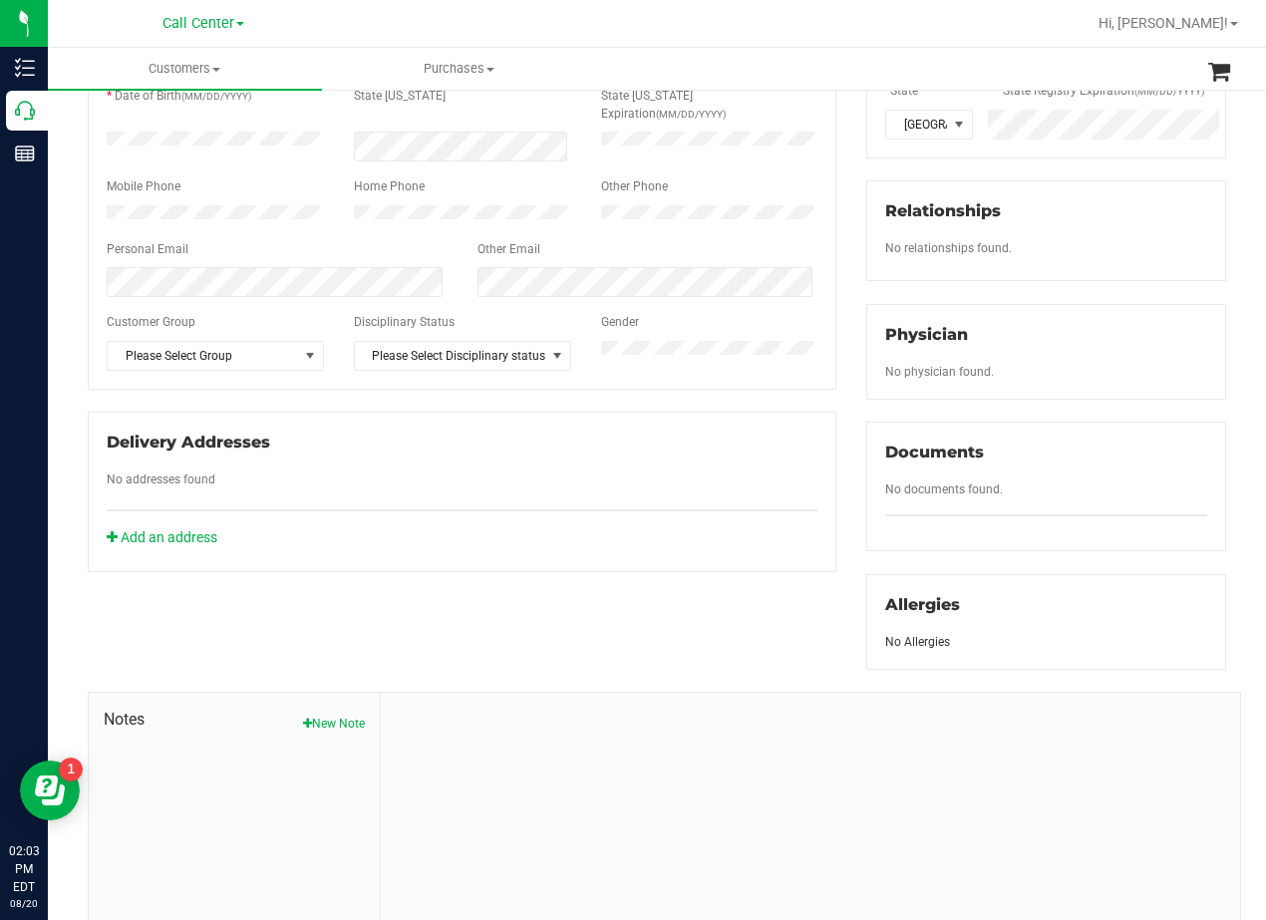
scroll to position [524, 0]
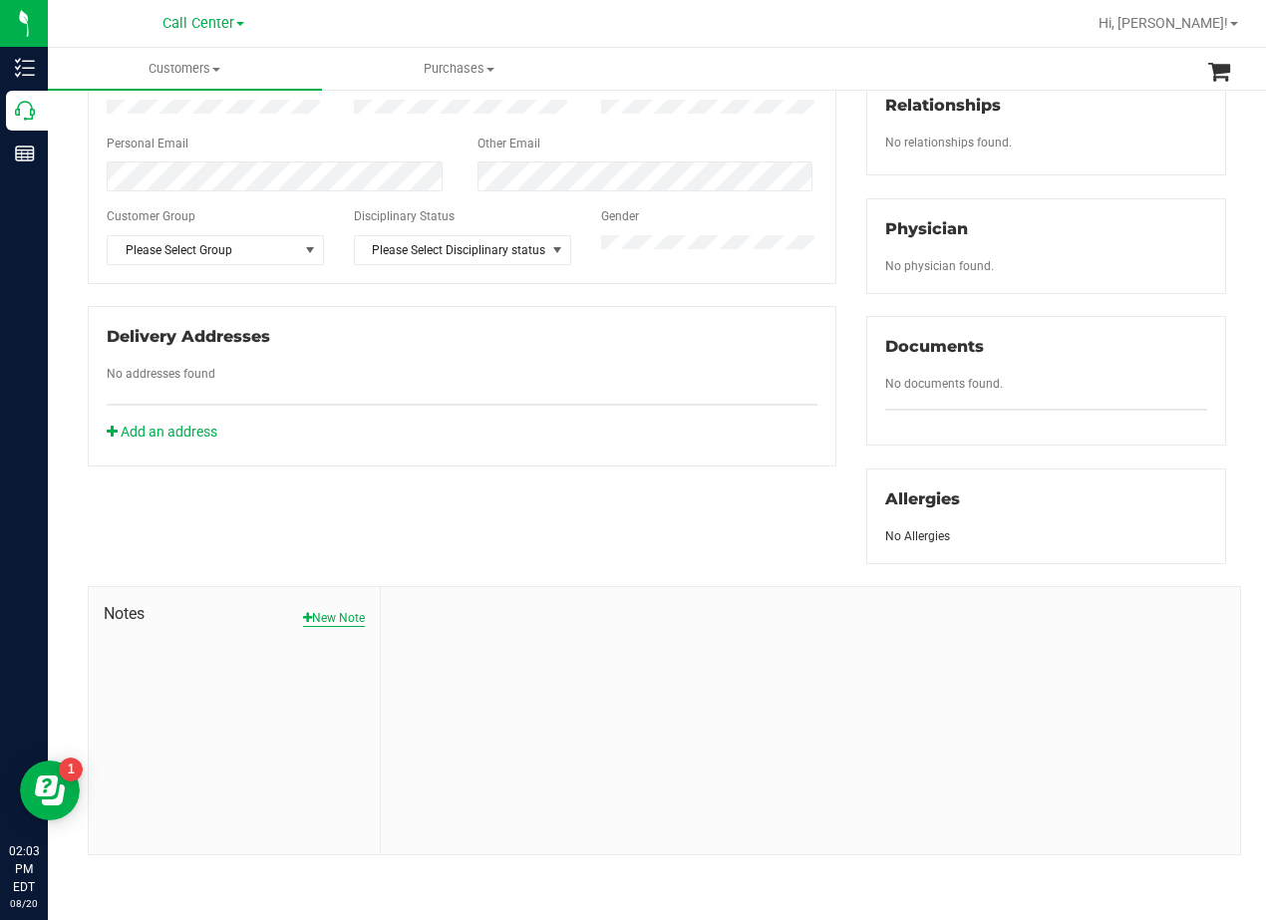
click at [334, 622] on button "New Note" at bounding box center [334, 618] width 62 height 18
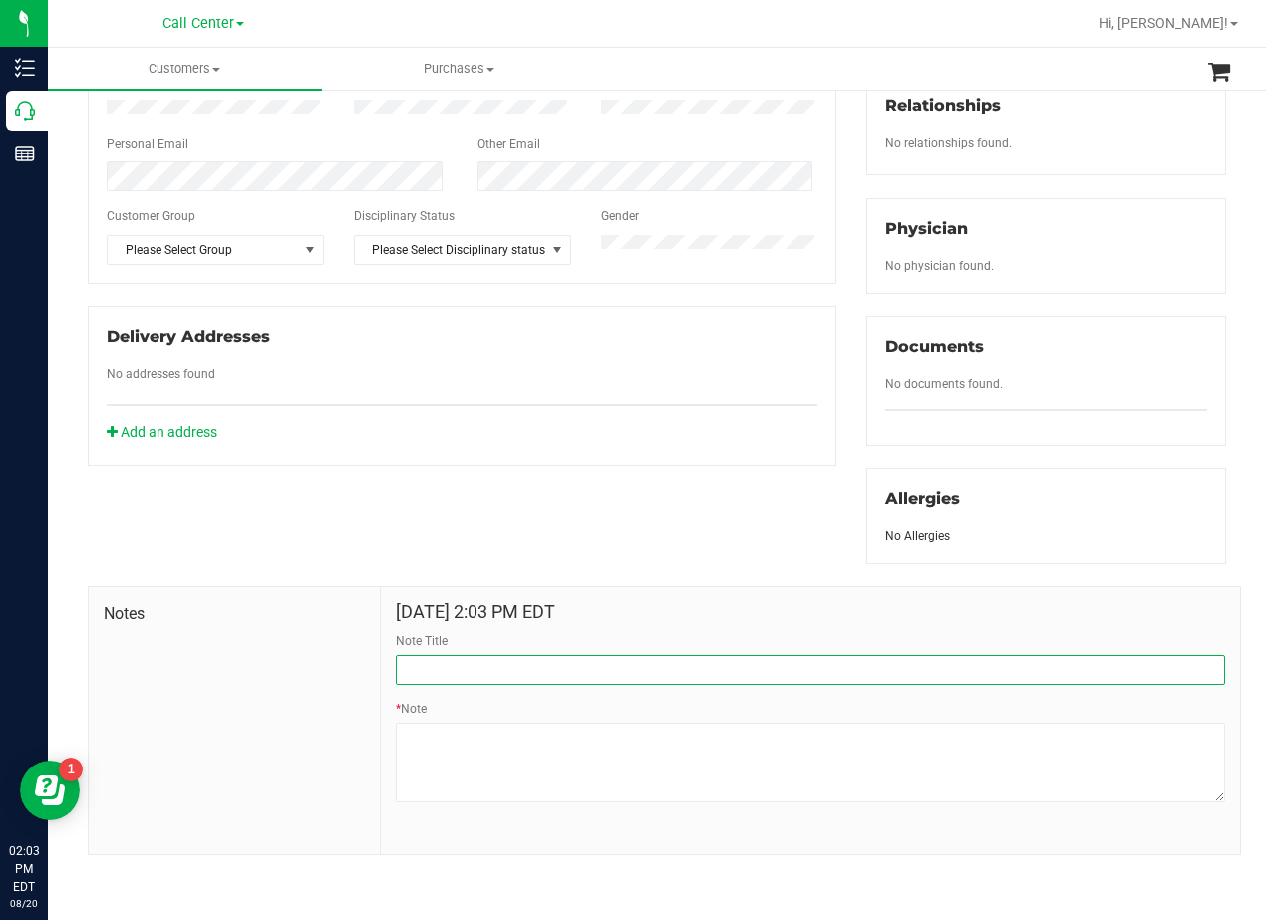
drag, startPoint x: 534, startPoint y: 657, endPoint x: 578, endPoint y: 685, distance: 52.0
click at [536, 660] on input "Note Title" at bounding box center [810, 670] width 829 height 30
type input "CURT"
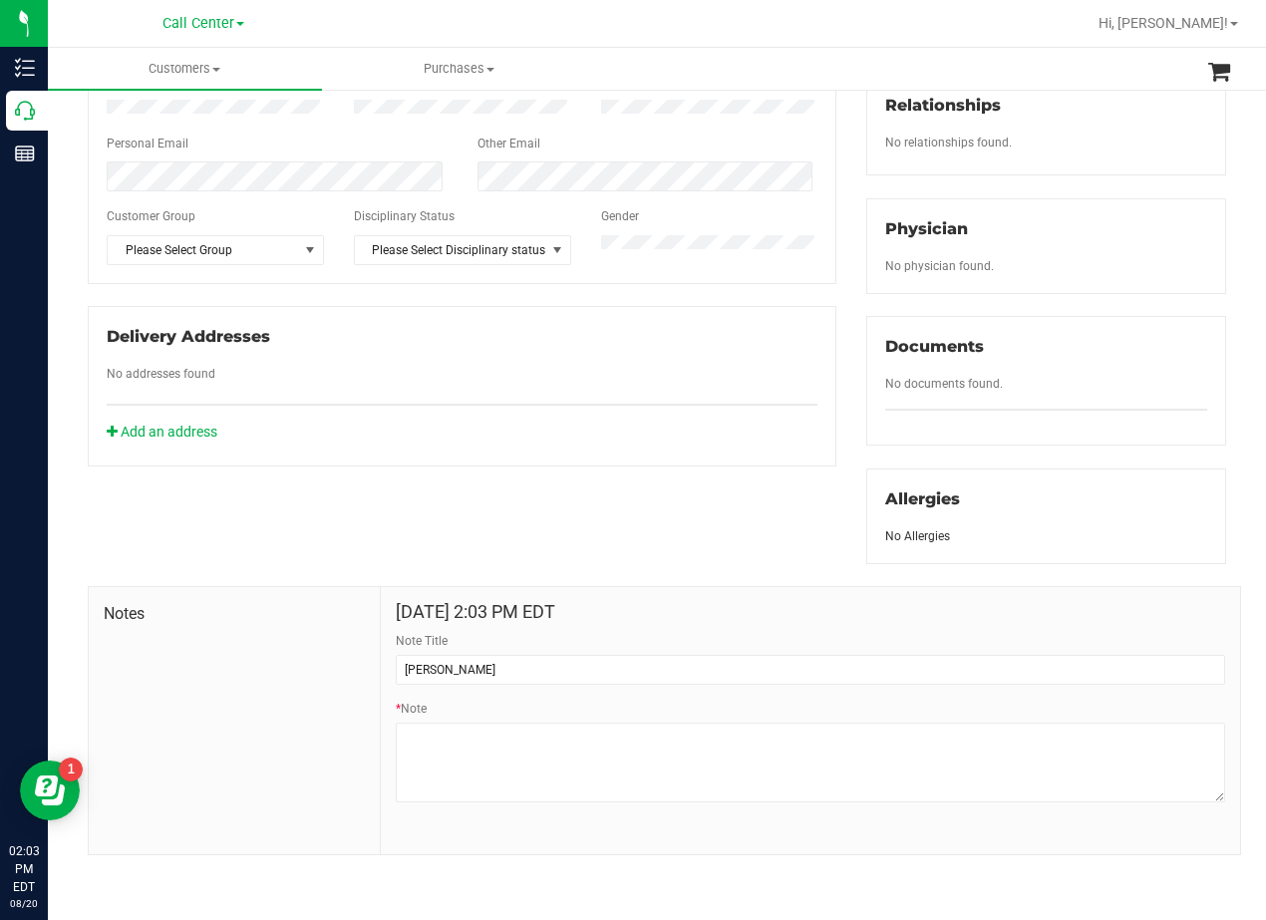
click at [574, 561] on div "Member Info * First Name * Last Name Preferred Name * Date of Birth (MM/DD/YYYY…" at bounding box center [657, 352] width 1168 height 1007
click at [810, 548] on div "Member Info * First Name * Last Name Preferred Name * Date of Birth (MM/DD/YYYY…" at bounding box center [657, 352] width 1168 height 1007
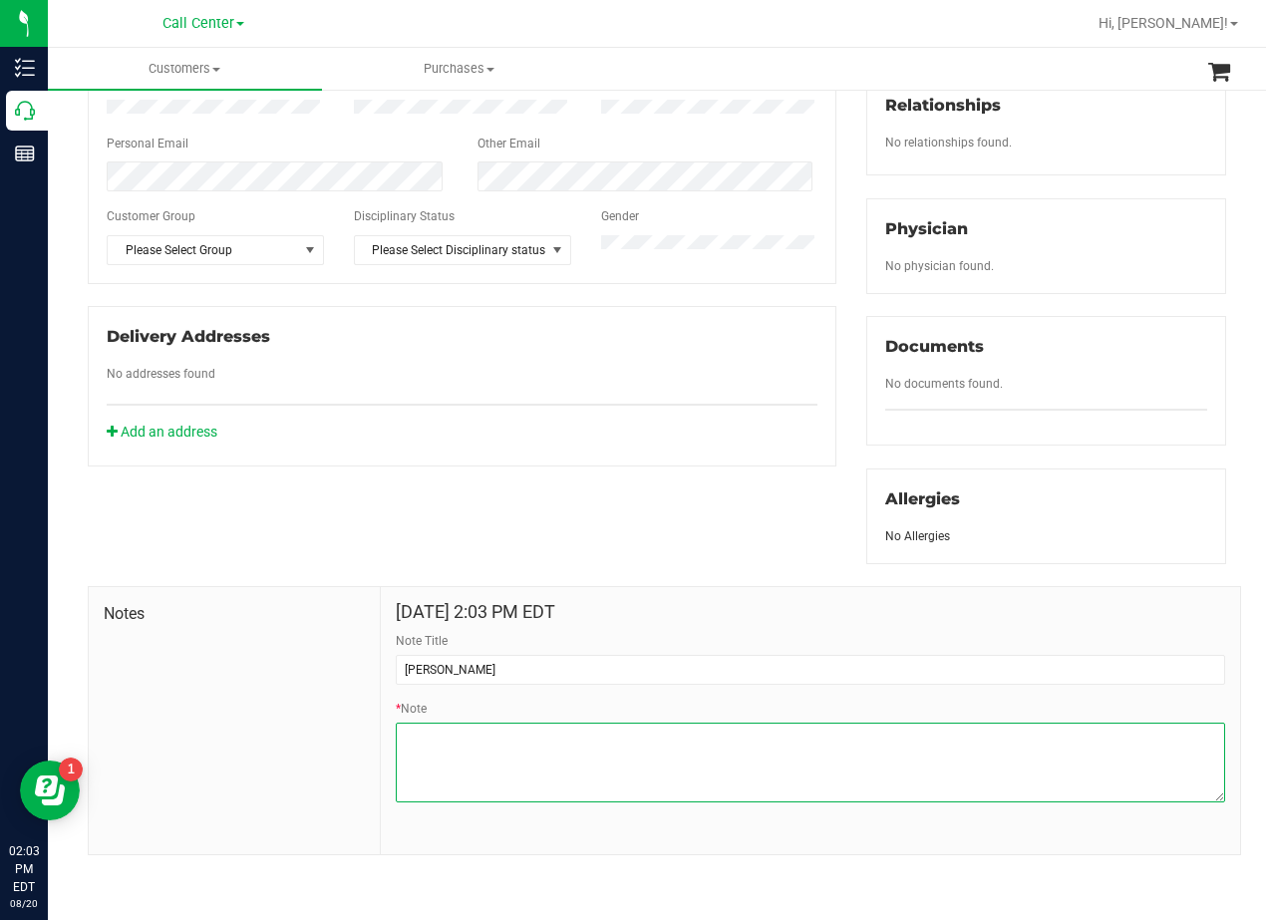
click at [589, 759] on textarea "* Note" at bounding box center [810, 763] width 829 height 80
paste textarea "Patient Name: Jose Cadena Address: 5907 Forest Knoll ST San Antonio, TX, 78240 …"
type textarea "Patient Name: Jose Cadena Address: 5907 Forest Knoll ST San Antonio, TX, 78240 …"
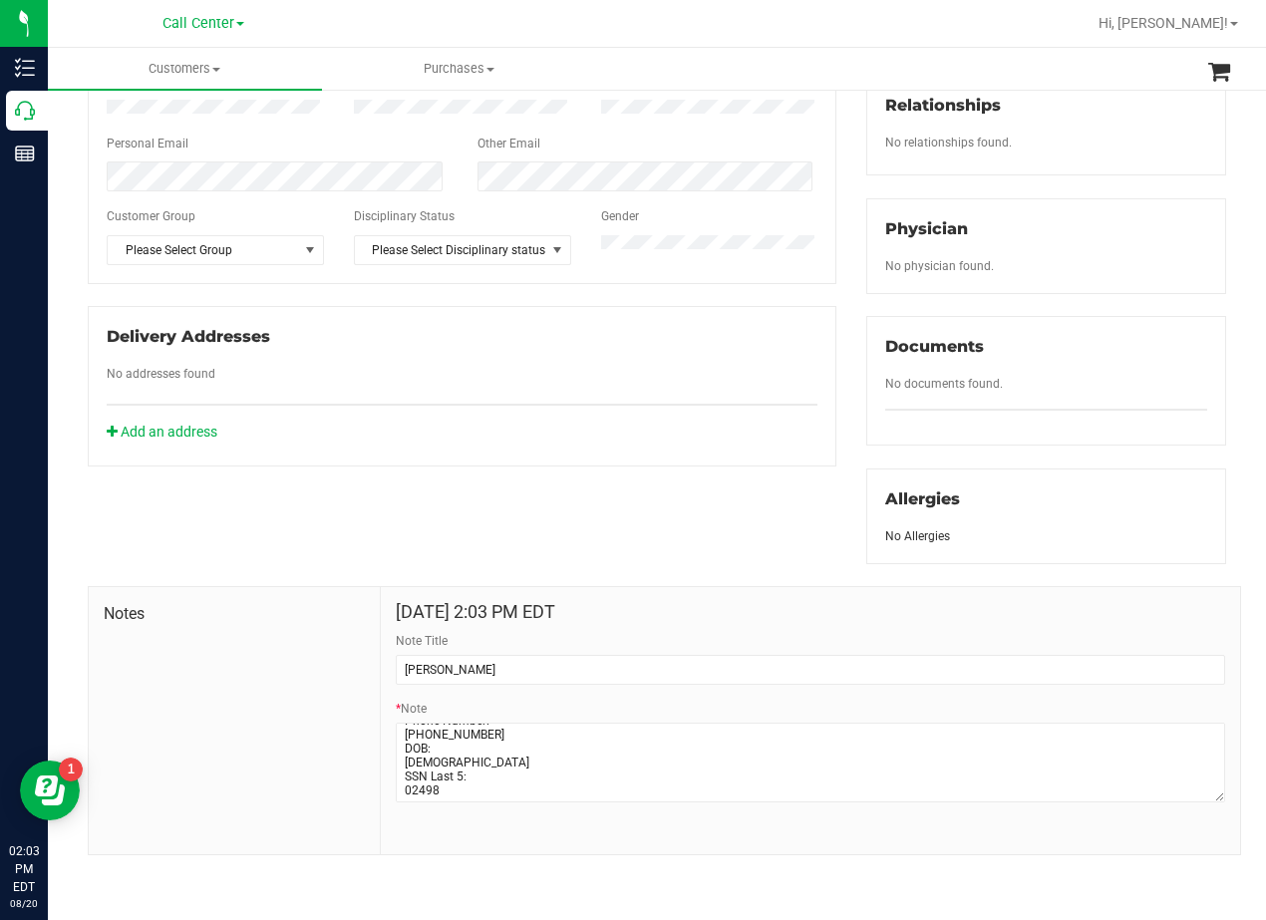
click at [666, 484] on div "Member Info * First Name * Last Name Preferred Name * Date of Birth (MM/DD/YYYY…" at bounding box center [657, 352] width 1168 height 1007
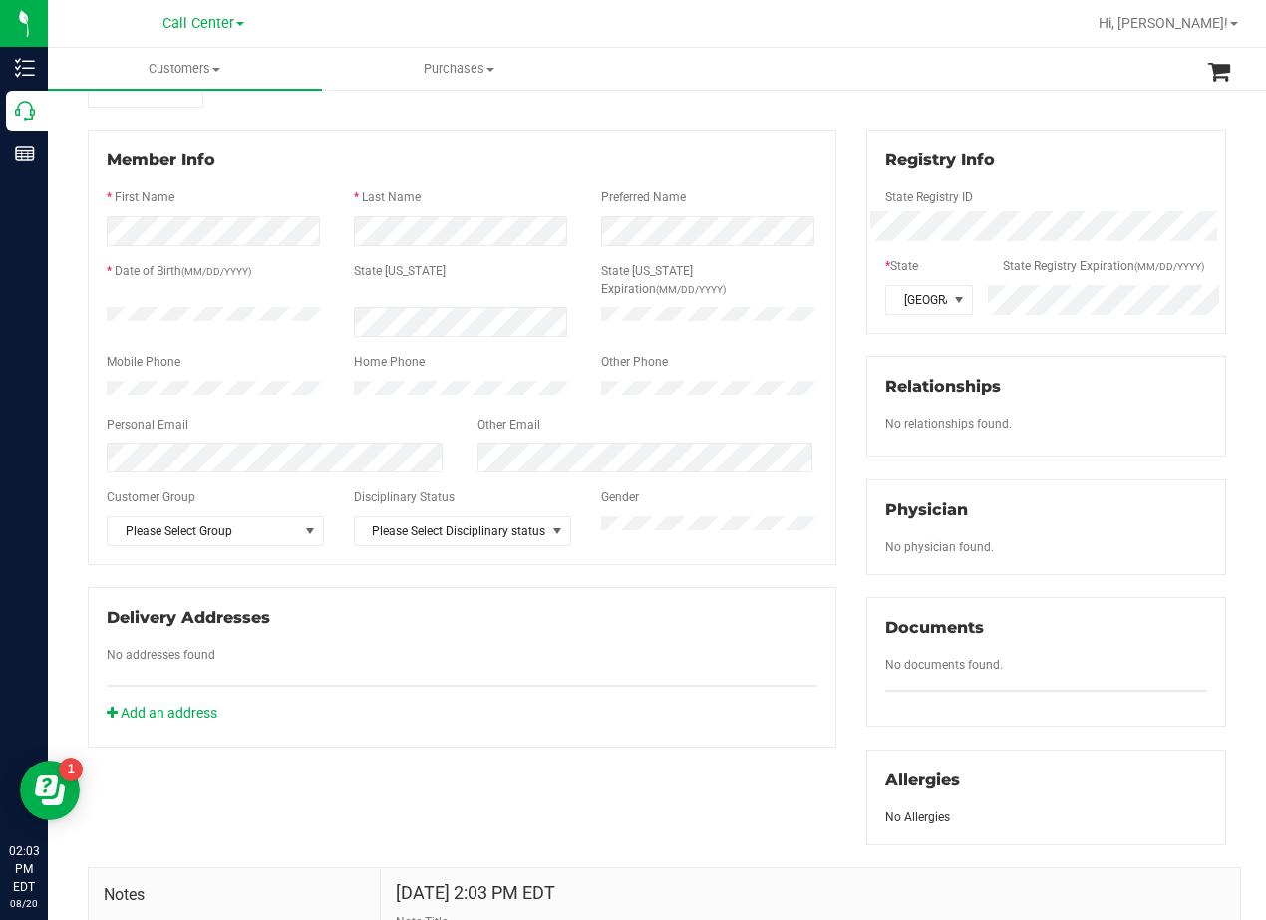
click at [836, 441] on div "Member Info * First Name * Last Name Preferred Name * Date of Birth (MM/DD/YYYY…" at bounding box center [462, 439] width 778 height 618
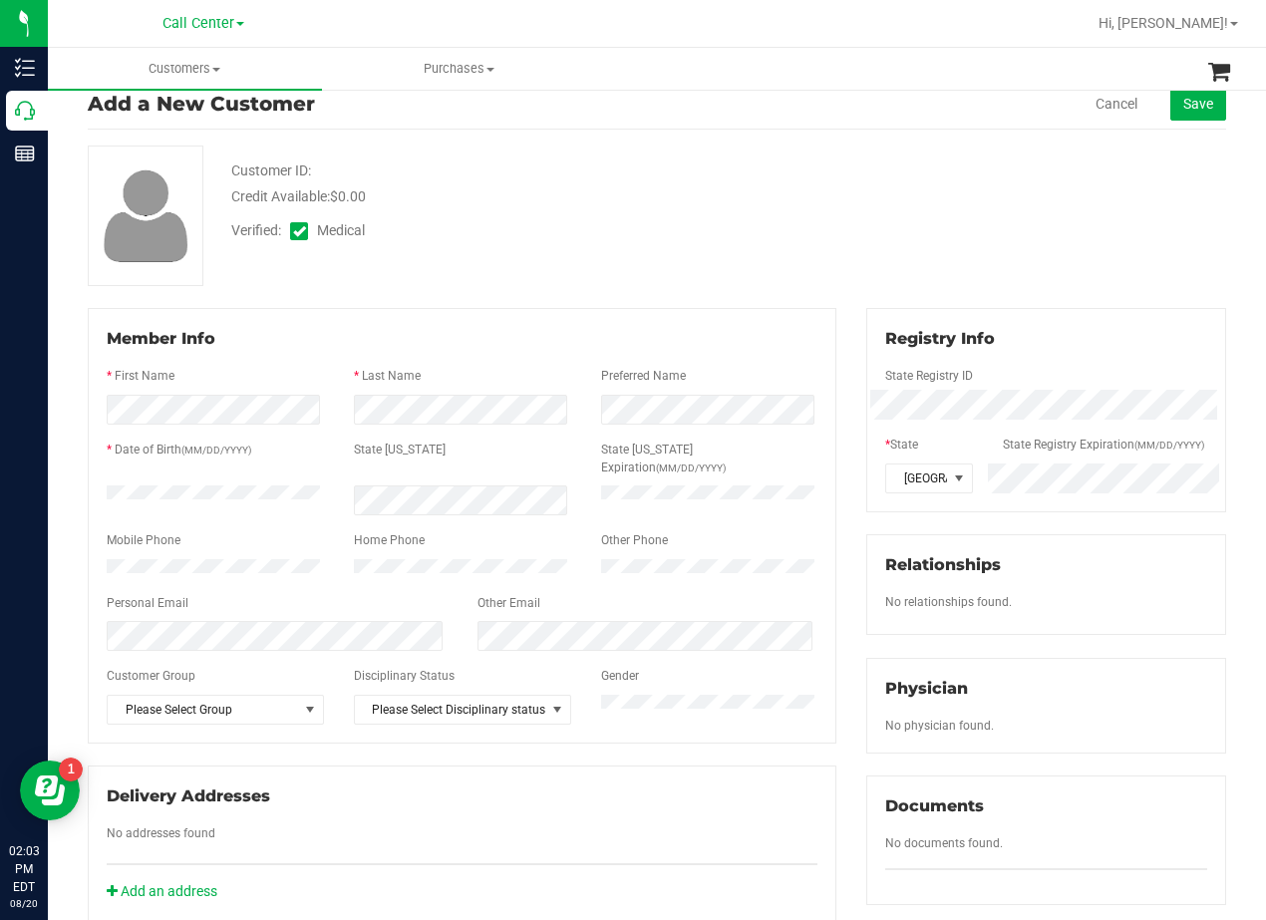
scroll to position [0, 0]
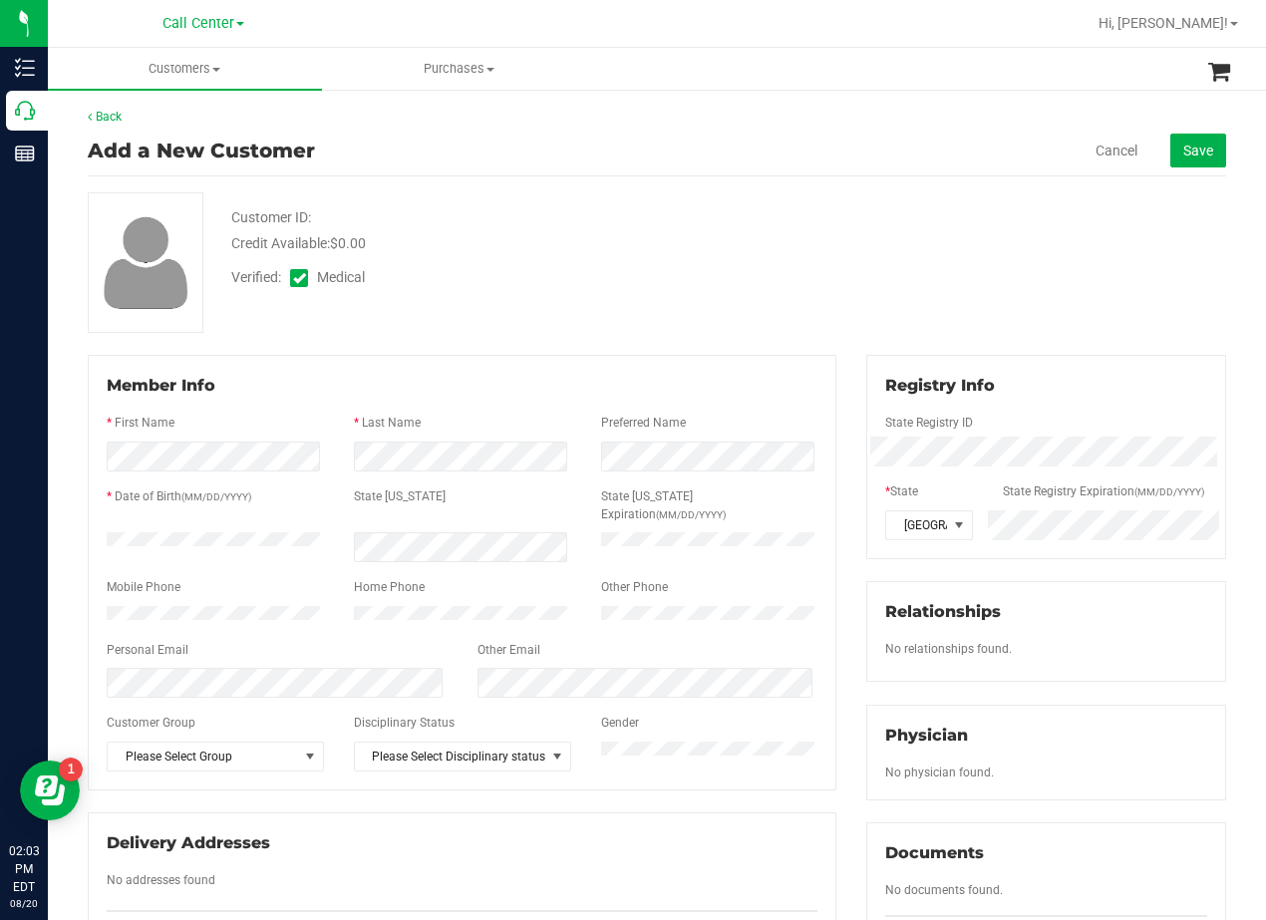
click at [836, 441] on div "Member Info * First Name * Last Name Preferred Name * Date of Birth (MM/DD/YYYY…" at bounding box center [462, 664] width 778 height 618
click at [841, 299] on div "Customer ID: Credit Available: $0.00 Verified: Medical" at bounding box center [657, 262] width 1168 height 141
click at [1183, 144] on span "Save" at bounding box center [1198, 151] width 30 height 16
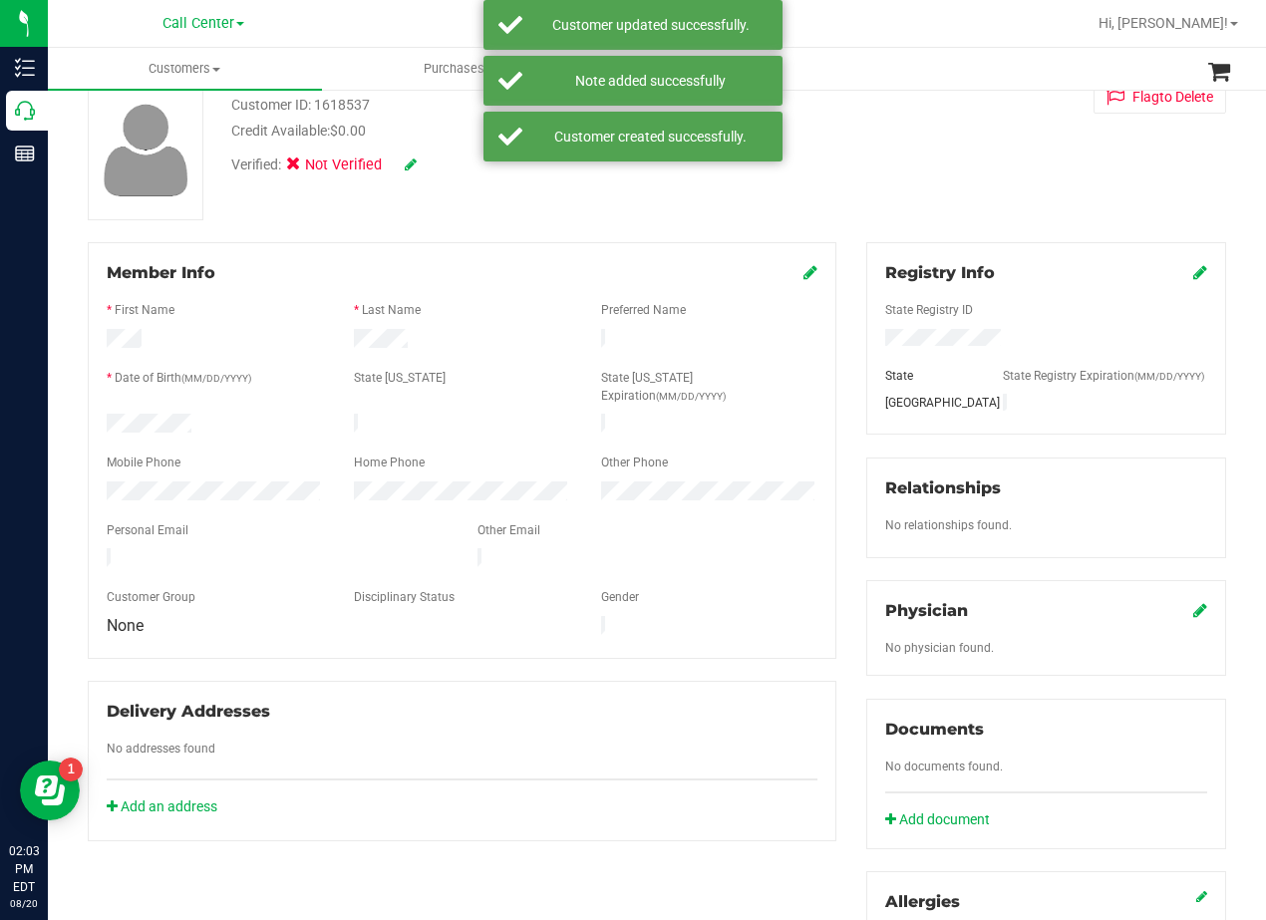
scroll to position [299, 0]
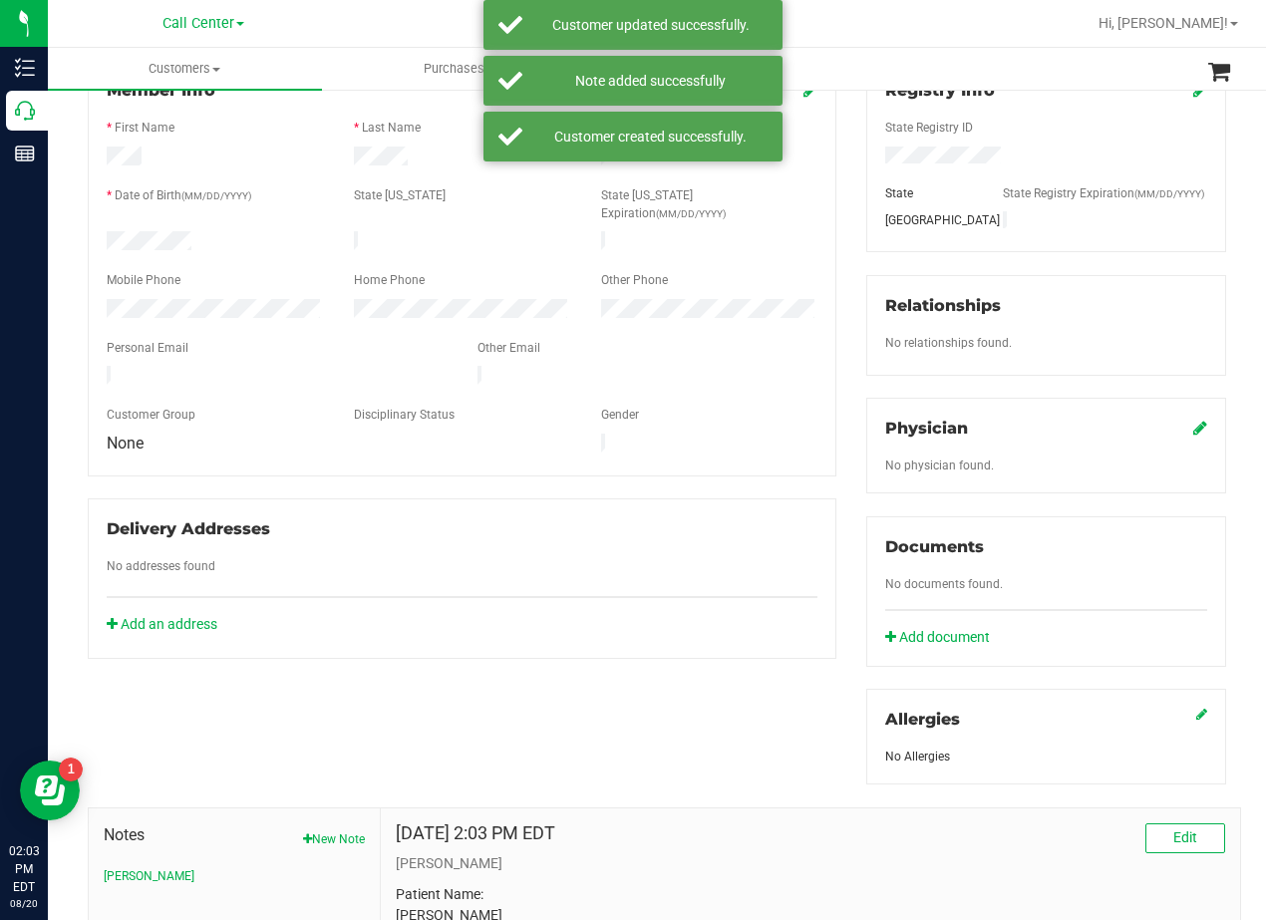
click at [1193, 435] on icon at bounding box center [1200, 428] width 14 height 16
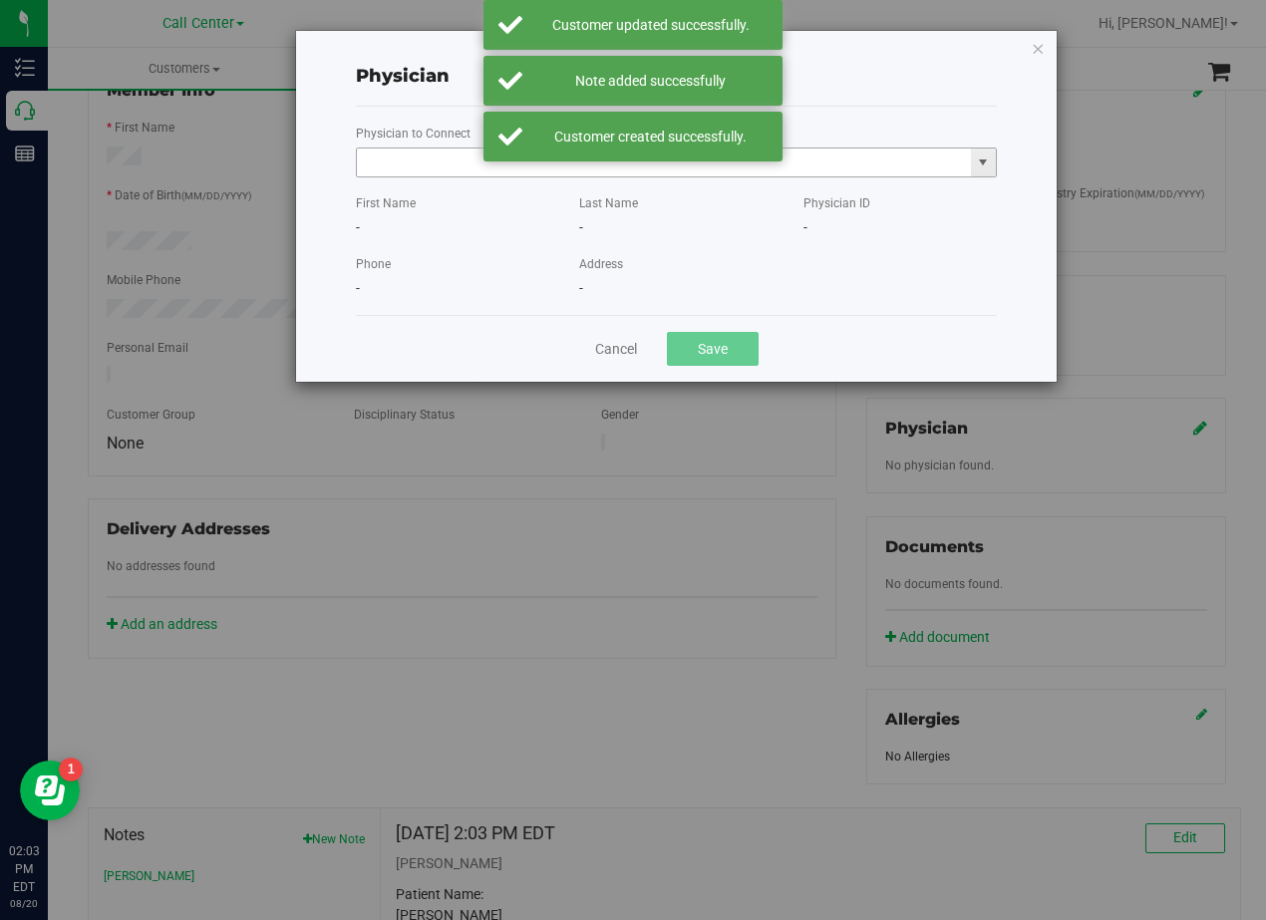
click at [410, 164] on input "text" at bounding box center [664, 162] width 614 height 28
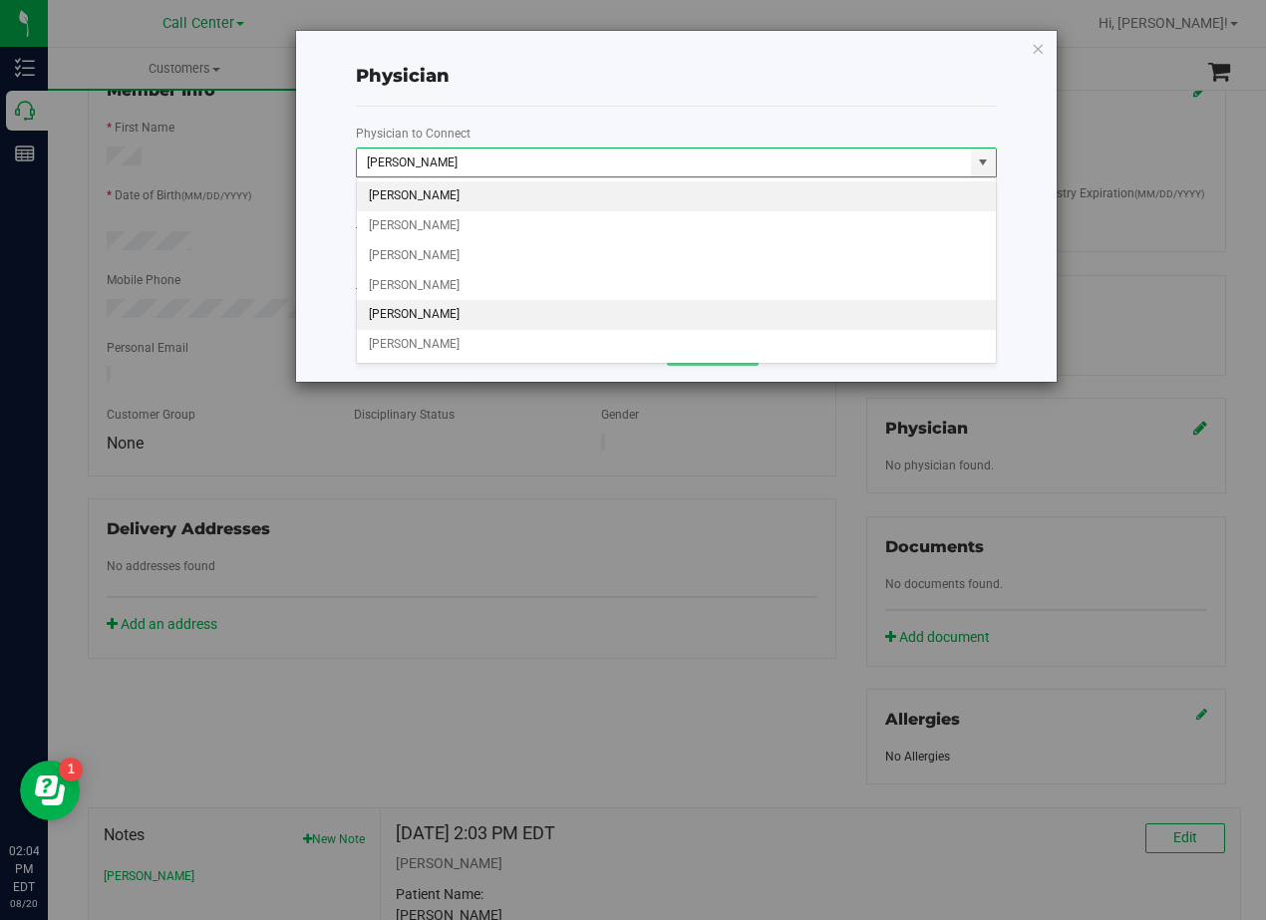
click at [564, 318] on li "Cassandra Brandon" at bounding box center [676, 315] width 639 height 30
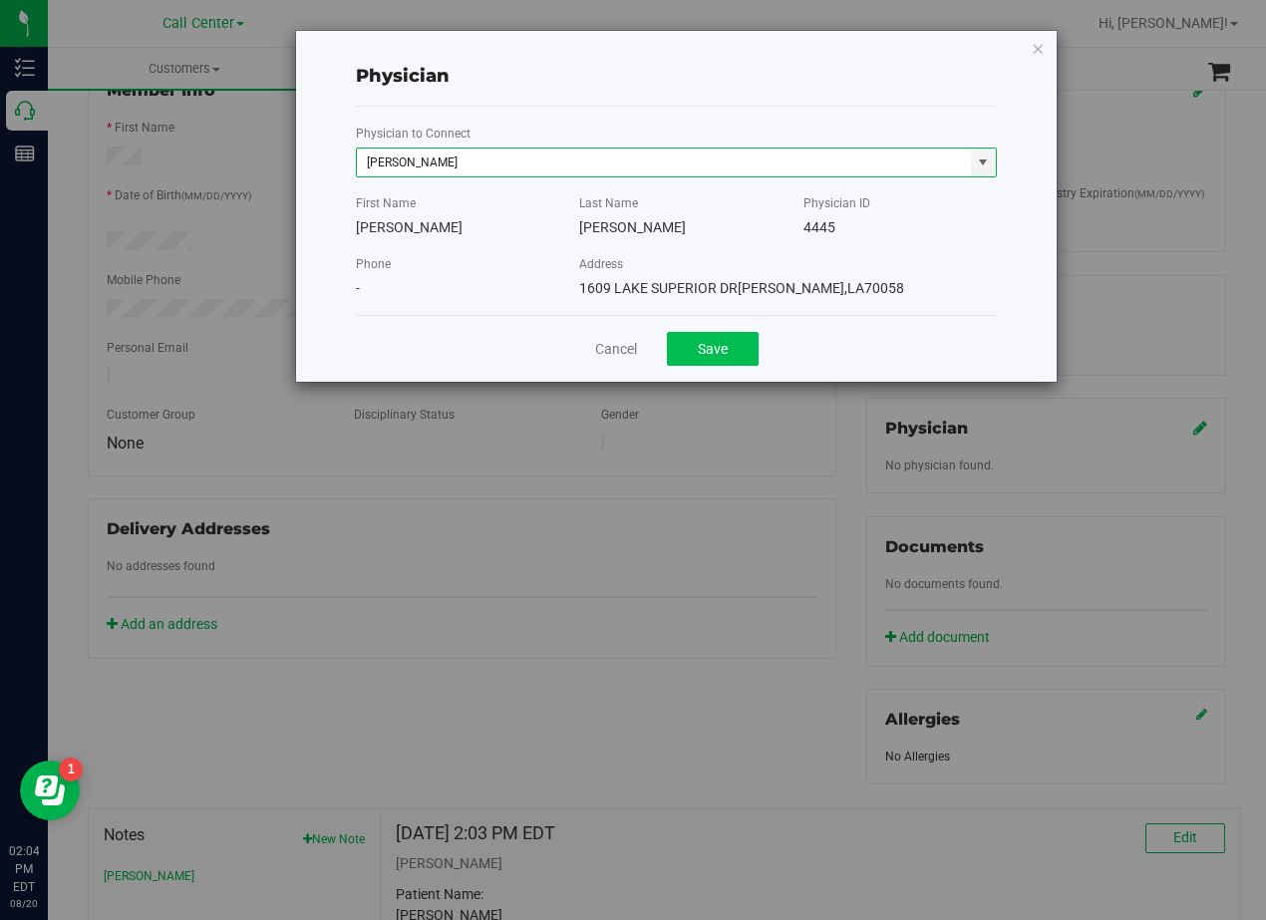
type input "Cassandra Brandon"
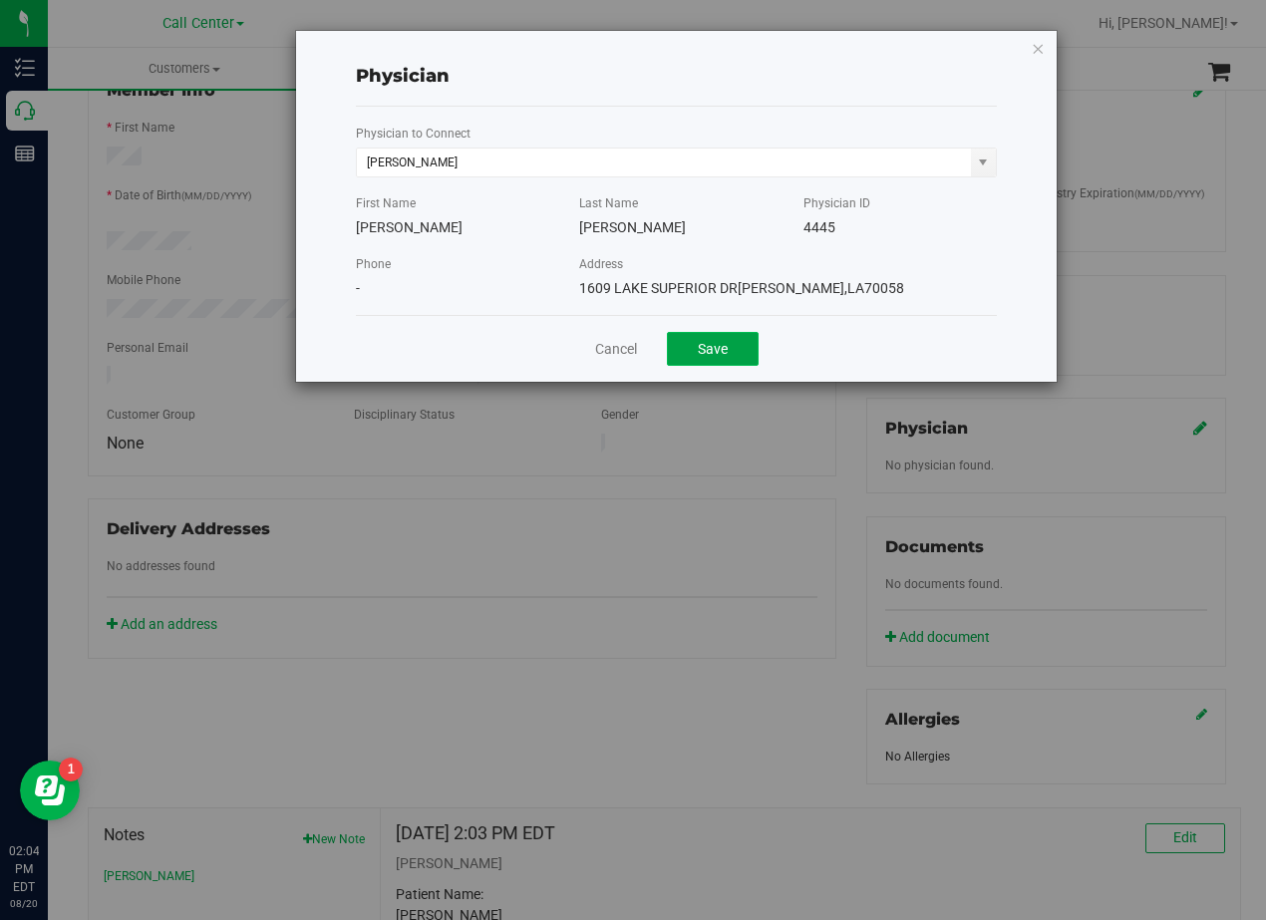
click at [708, 357] on button "Save" at bounding box center [713, 349] width 92 height 34
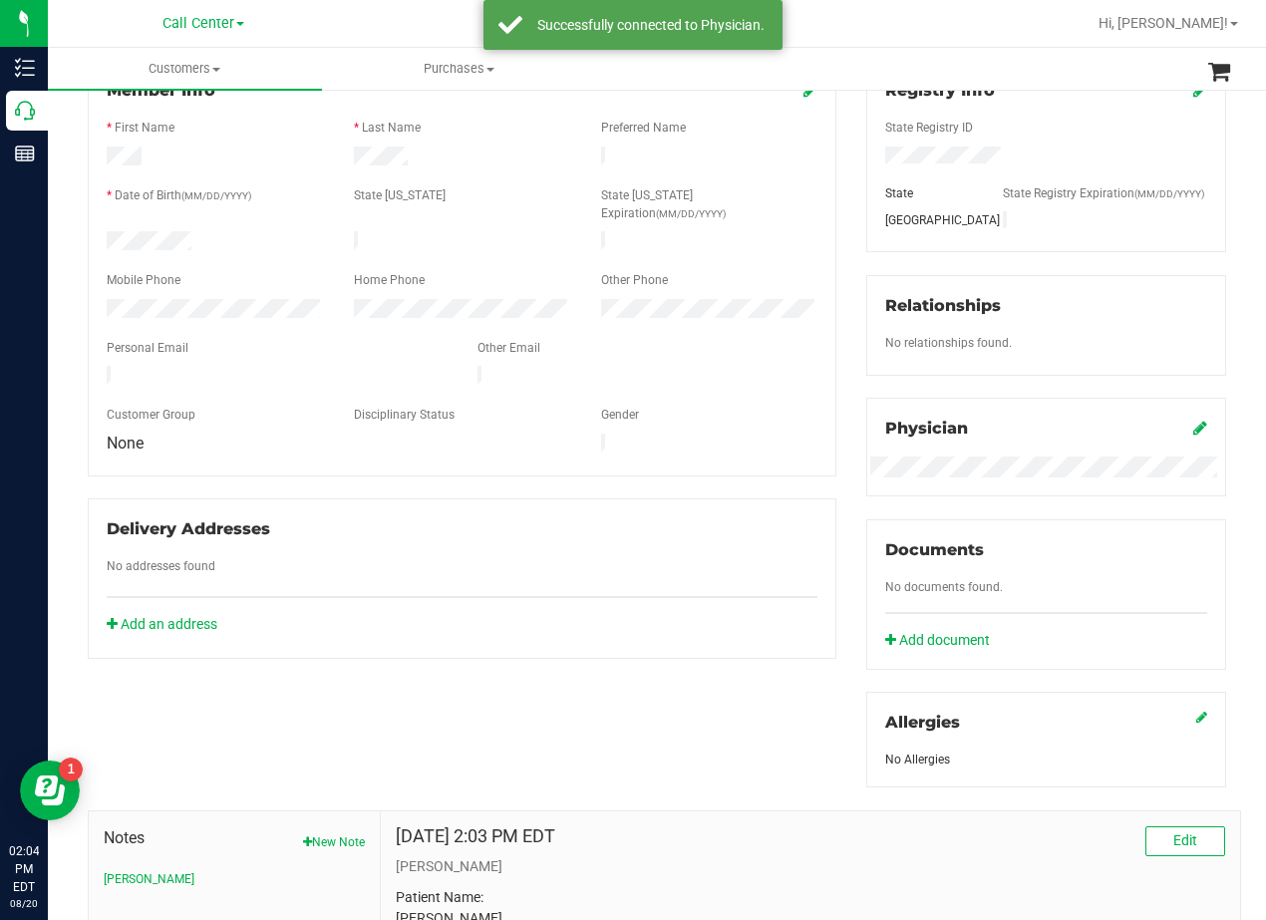
click at [851, 355] on div "Registry Info State Registry ID State State Registry Expiration (MM/DD/YYYY) TX…" at bounding box center [1046, 423] width 390 height 727
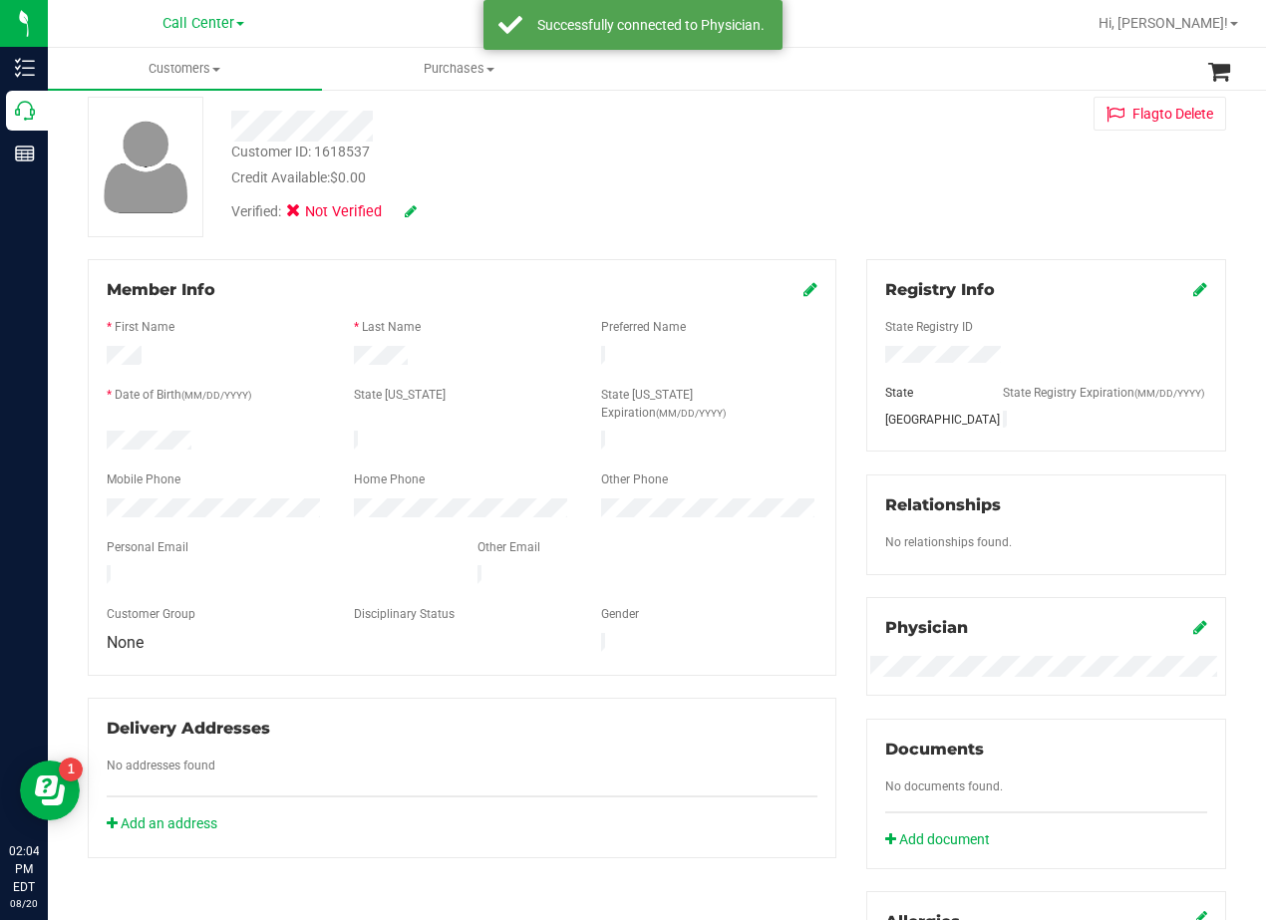
scroll to position [199, 0]
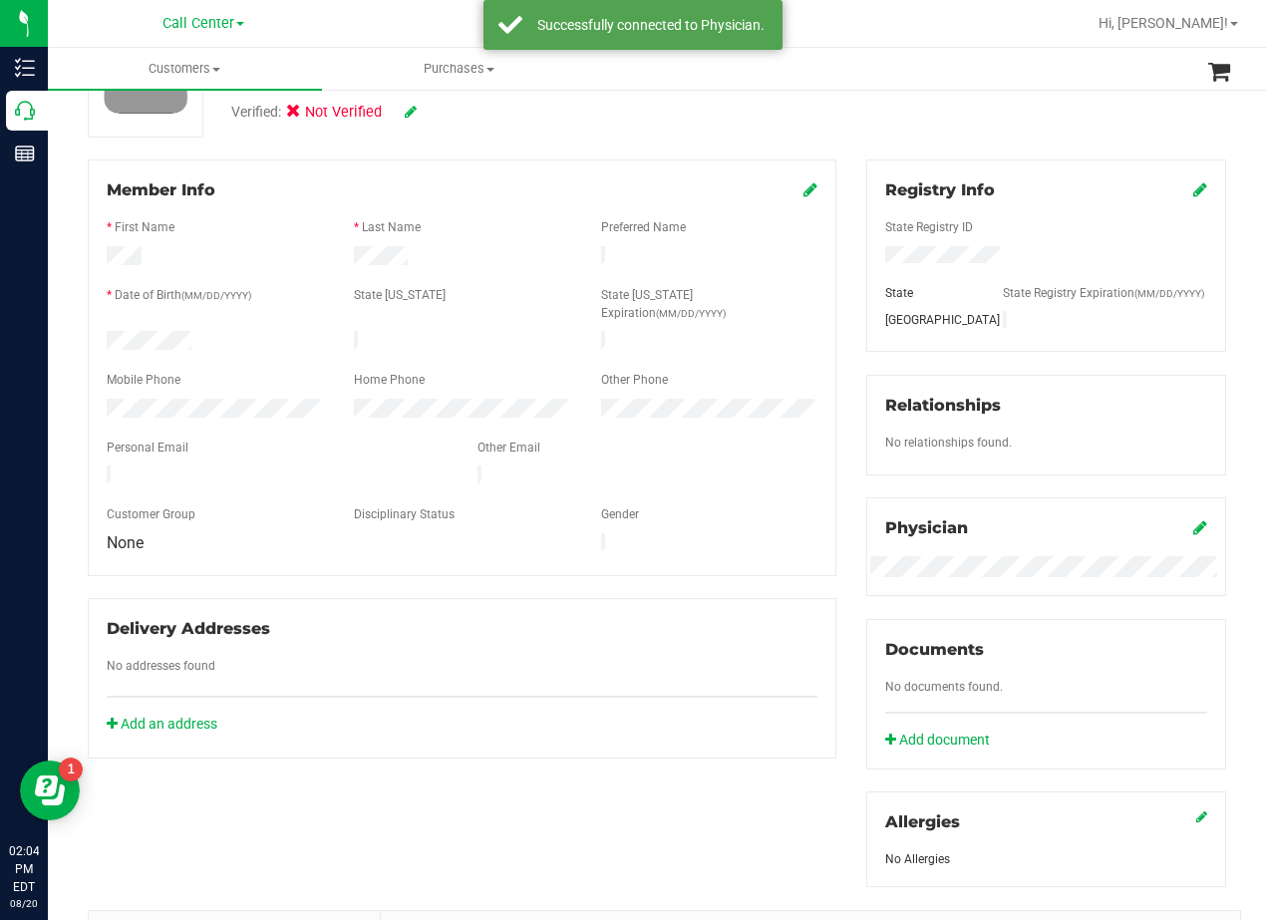
click at [803, 187] on icon at bounding box center [810, 189] width 14 height 16
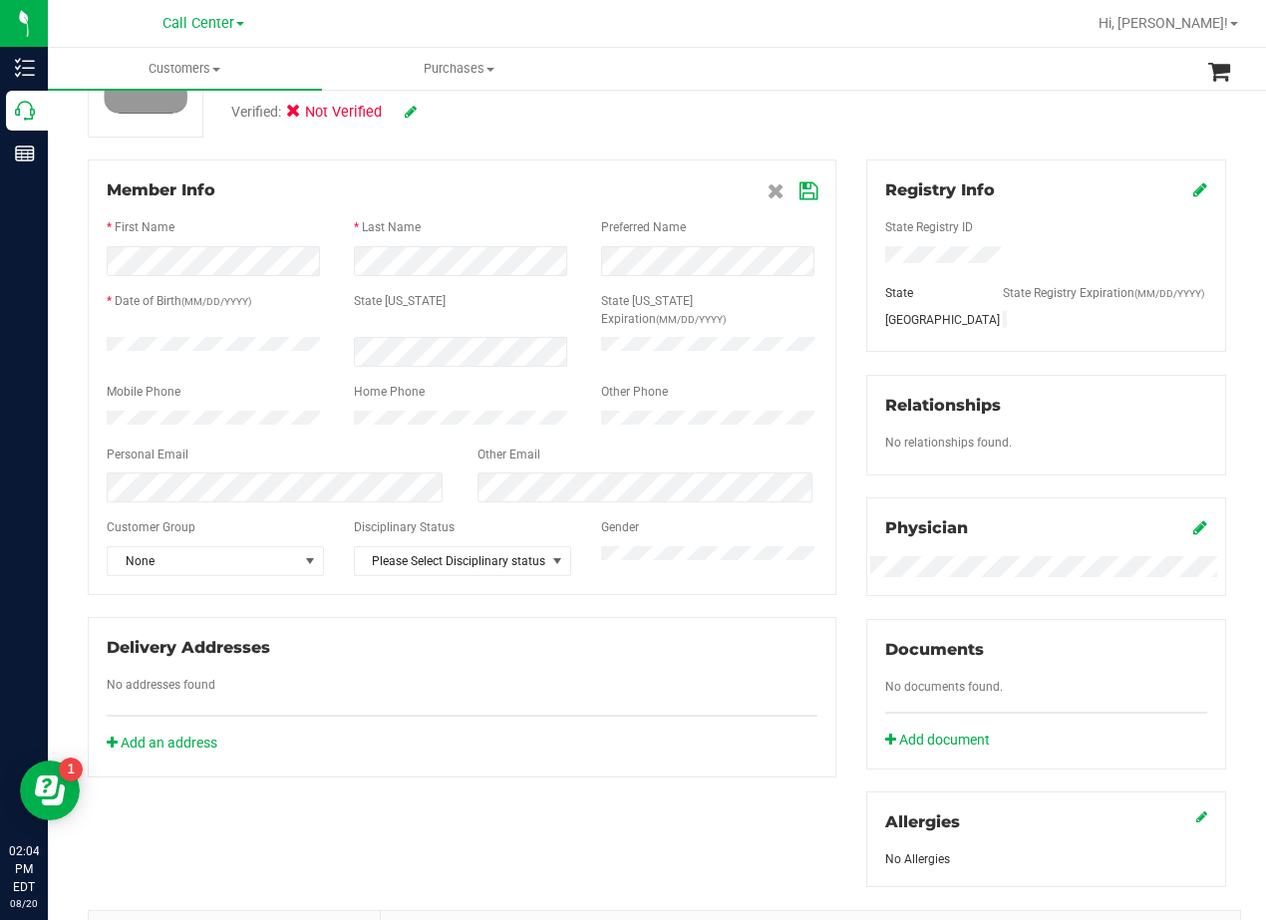
click at [799, 196] on icon at bounding box center [808, 191] width 18 height 16
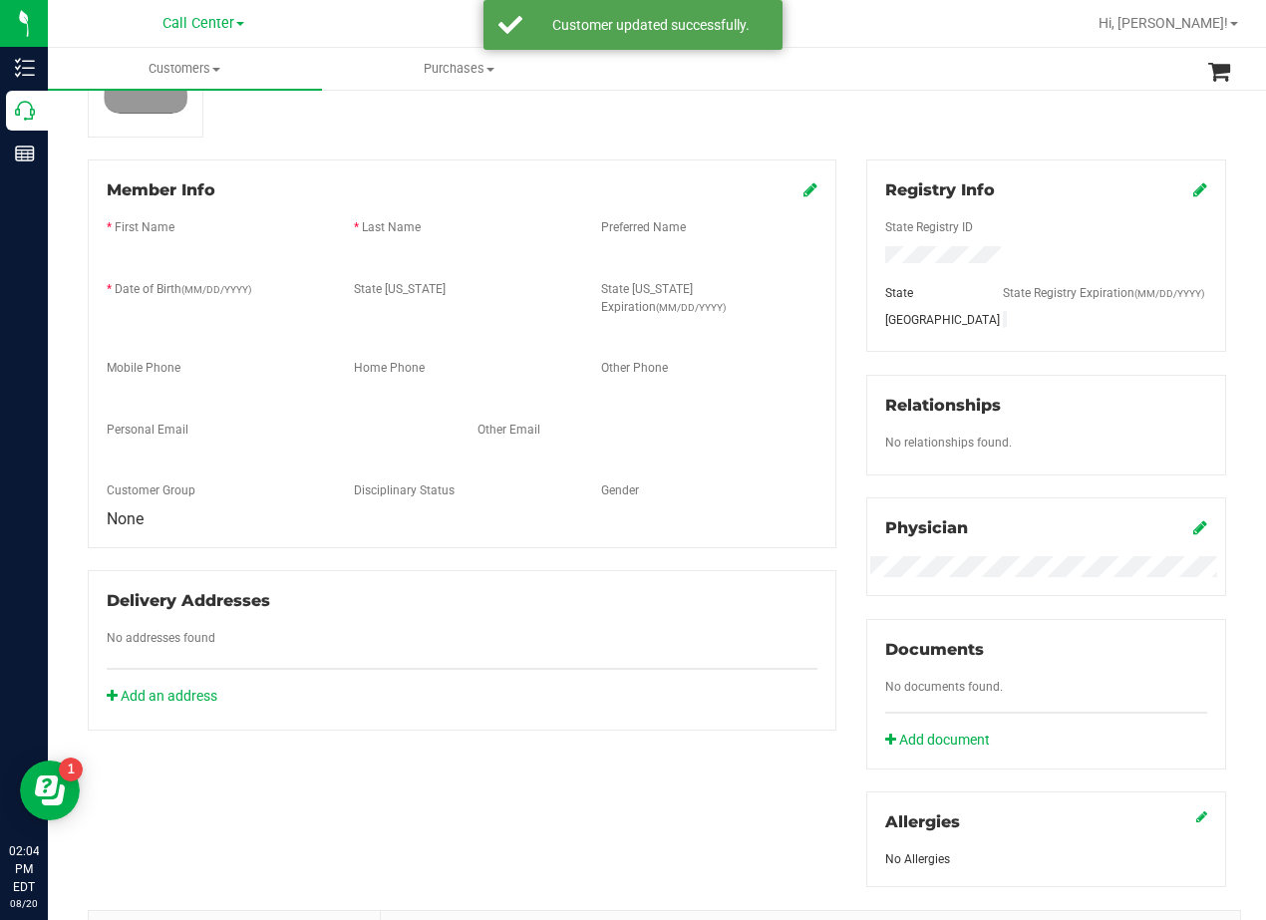
click at [851, 289] on div "Registry Info State Registry ID State State Registry Expiration (MM/DD/YYYY) TX…" at bounding box center [1046, 522] width 390 height 727
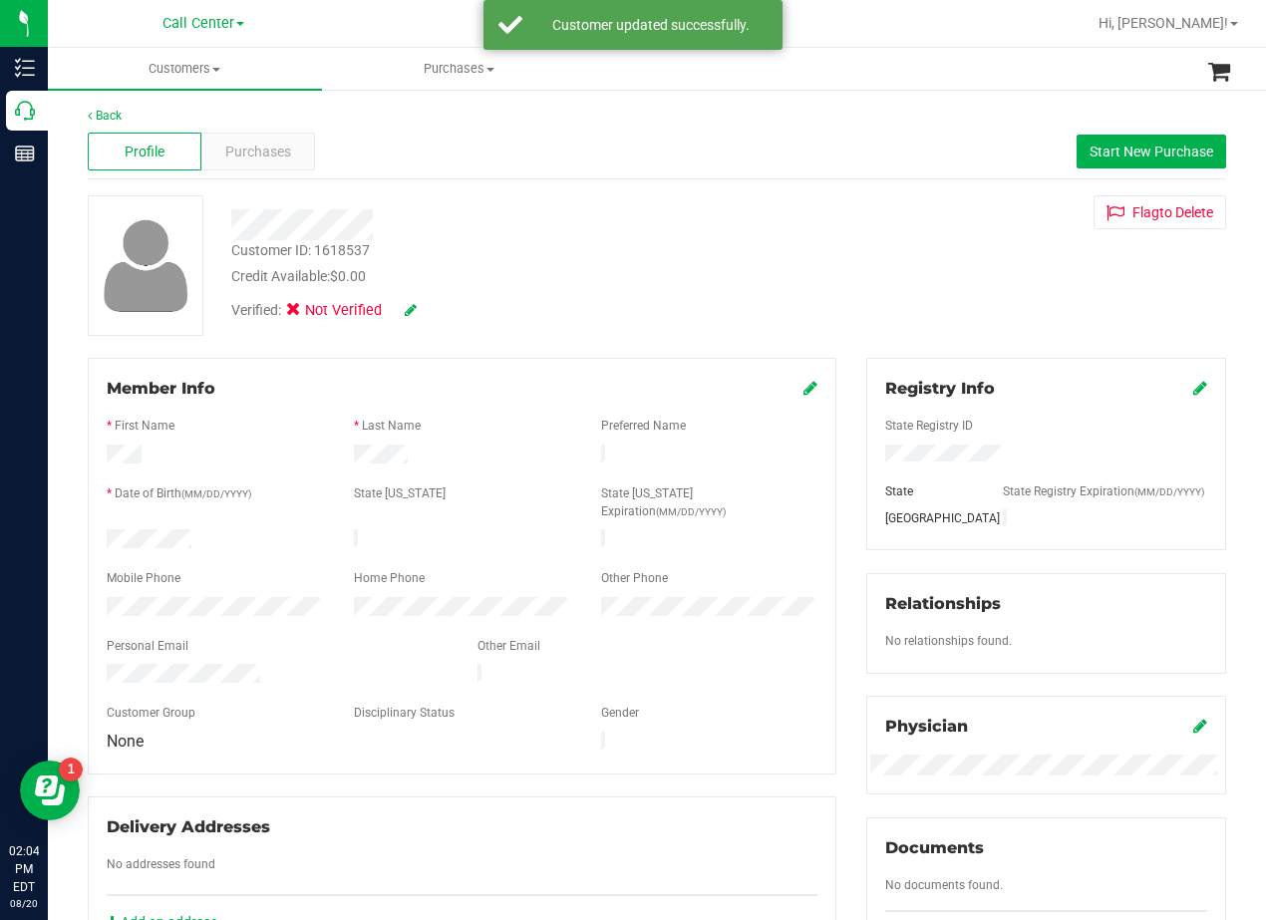
scroll to position [0, 0]
click at [421, 312] on div "Verified: Not Verified" at bounding box center [508, 310] width 584 height 44
click at [417, 312] on icon at bounding box center [411, 311] width 12 height 14
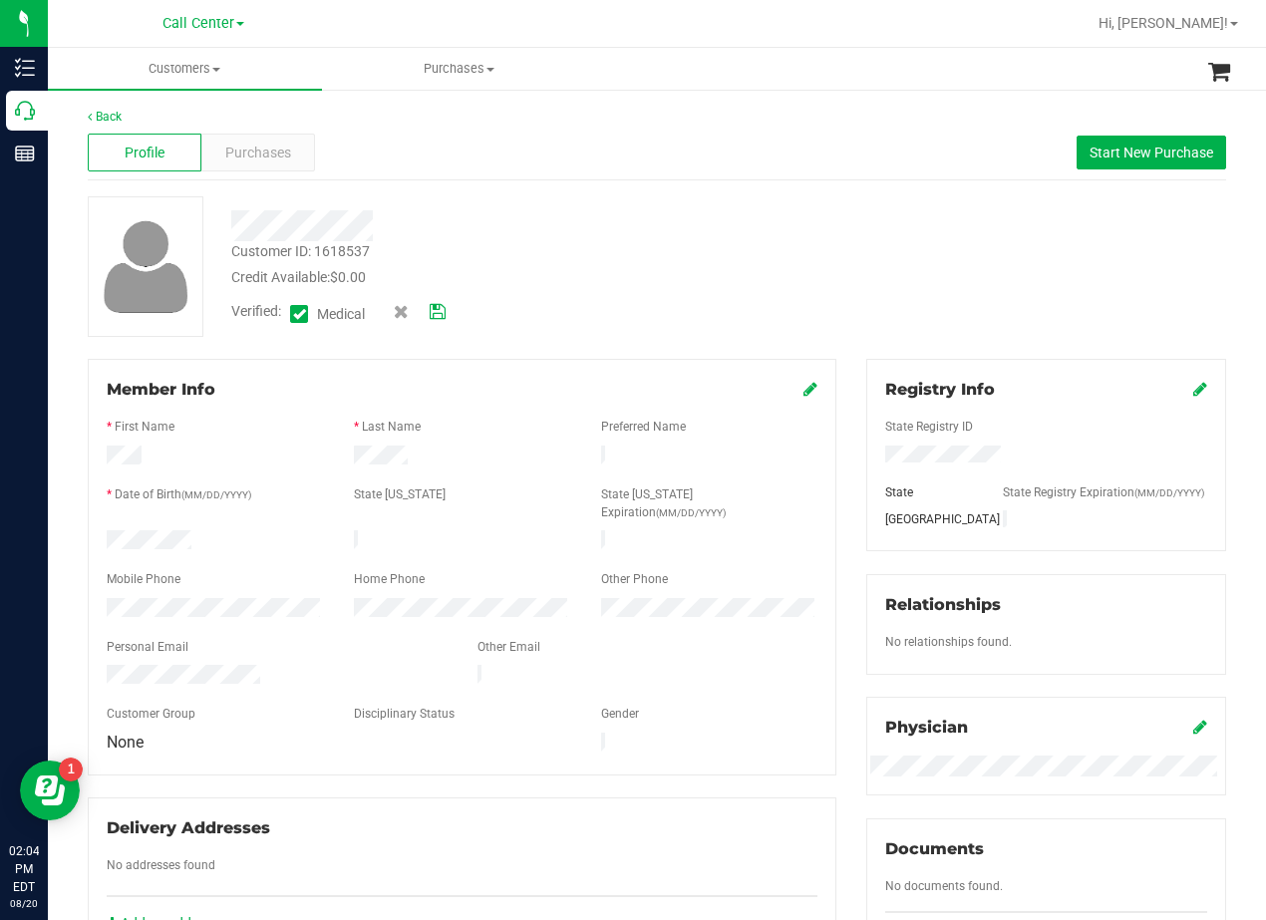
click at [436, 308] on icon at bounding box center [438, 312] width 16 height 14
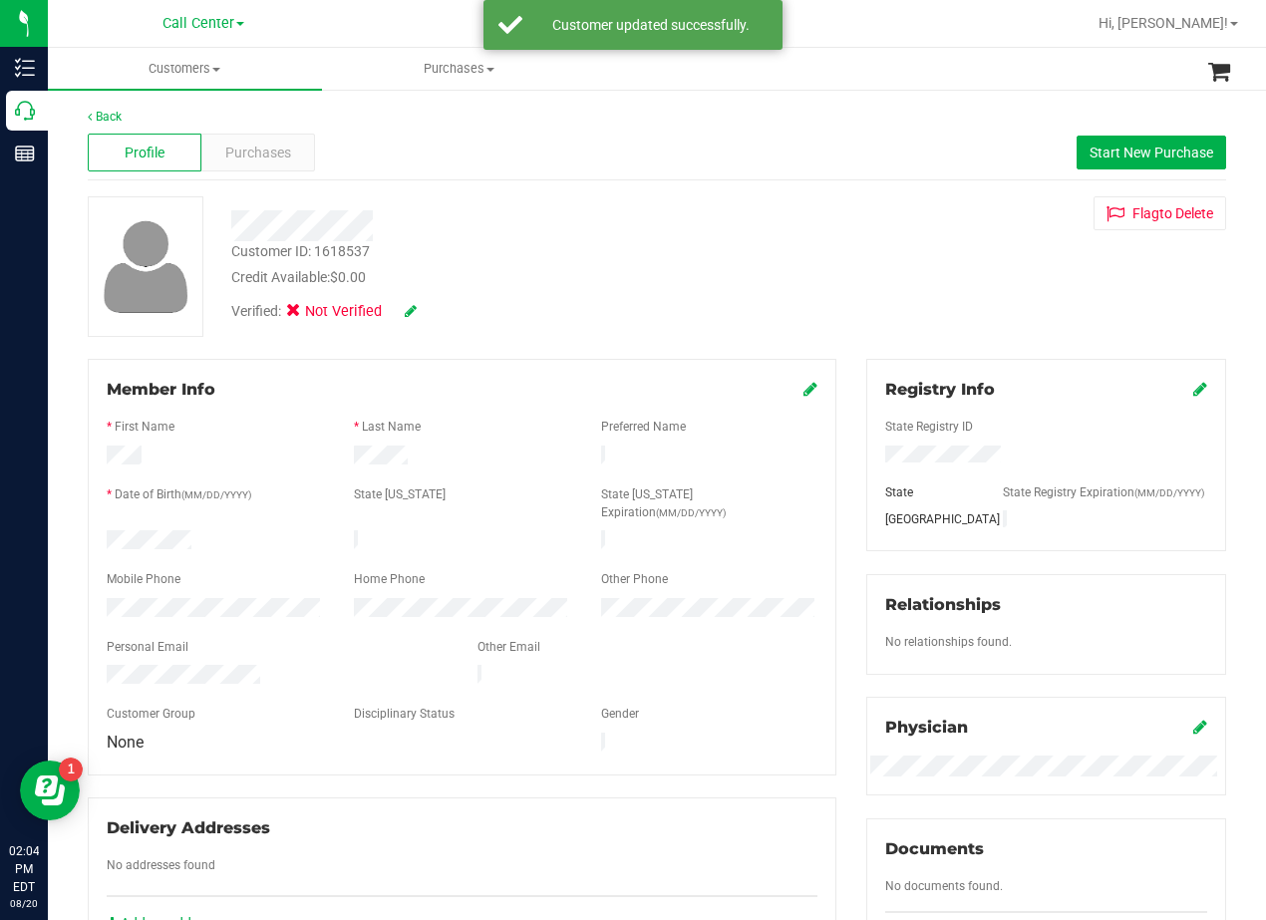
click at [656, 270] on div "Credit Available: $0.00" at bounding box center [508, 277] width 554 height 21
drag, startPoint x: 834, startPoint y: 268, endPoint x: 843, endPoint y: 283, distance: 17.4
click at [840, 273] on div "Customer ID: 1618537 Credit Available: $0.00 Verified: Not Verified Flag to Del…" at bounding box center [657, 266] width 1168 height 141
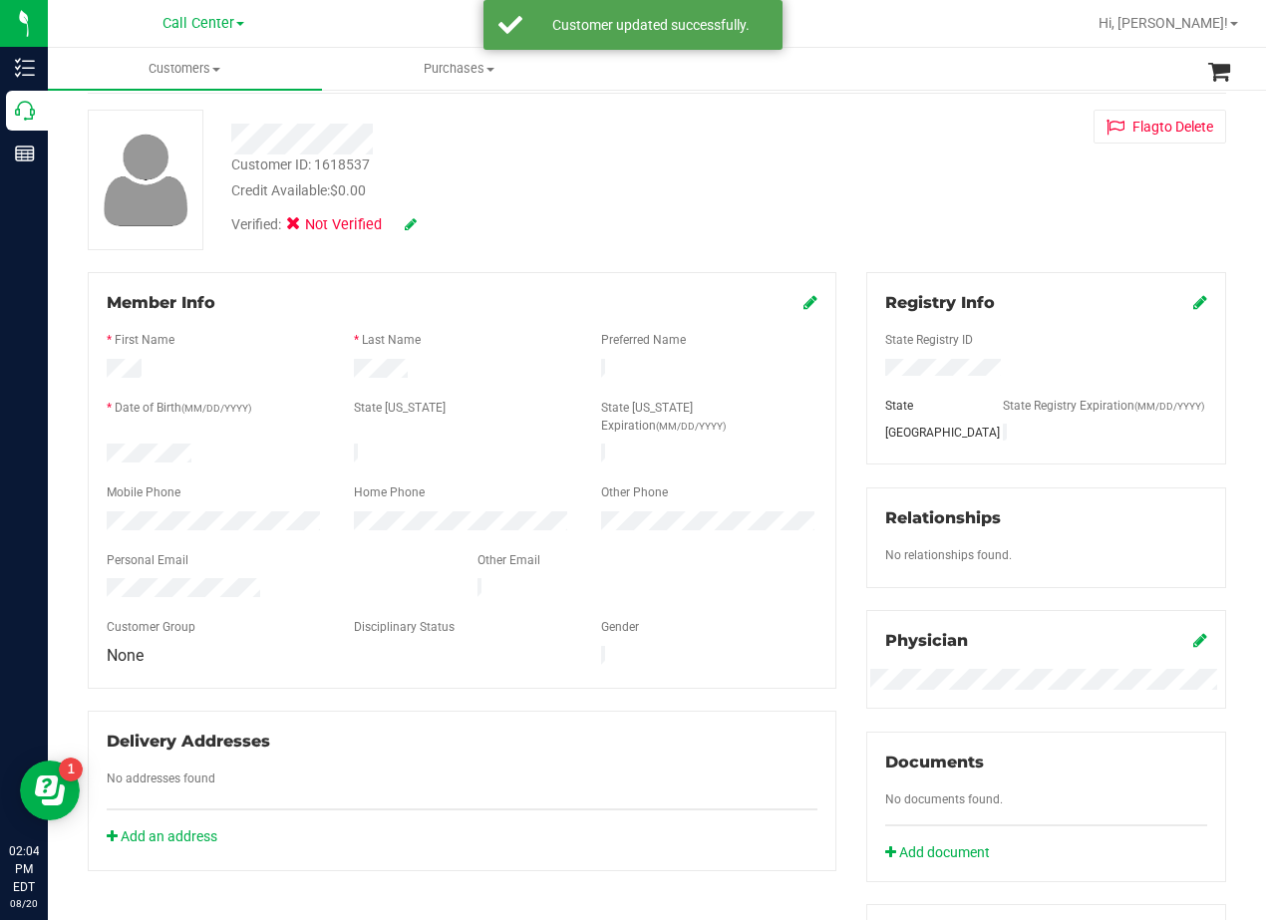
scroll to position [199, 0]
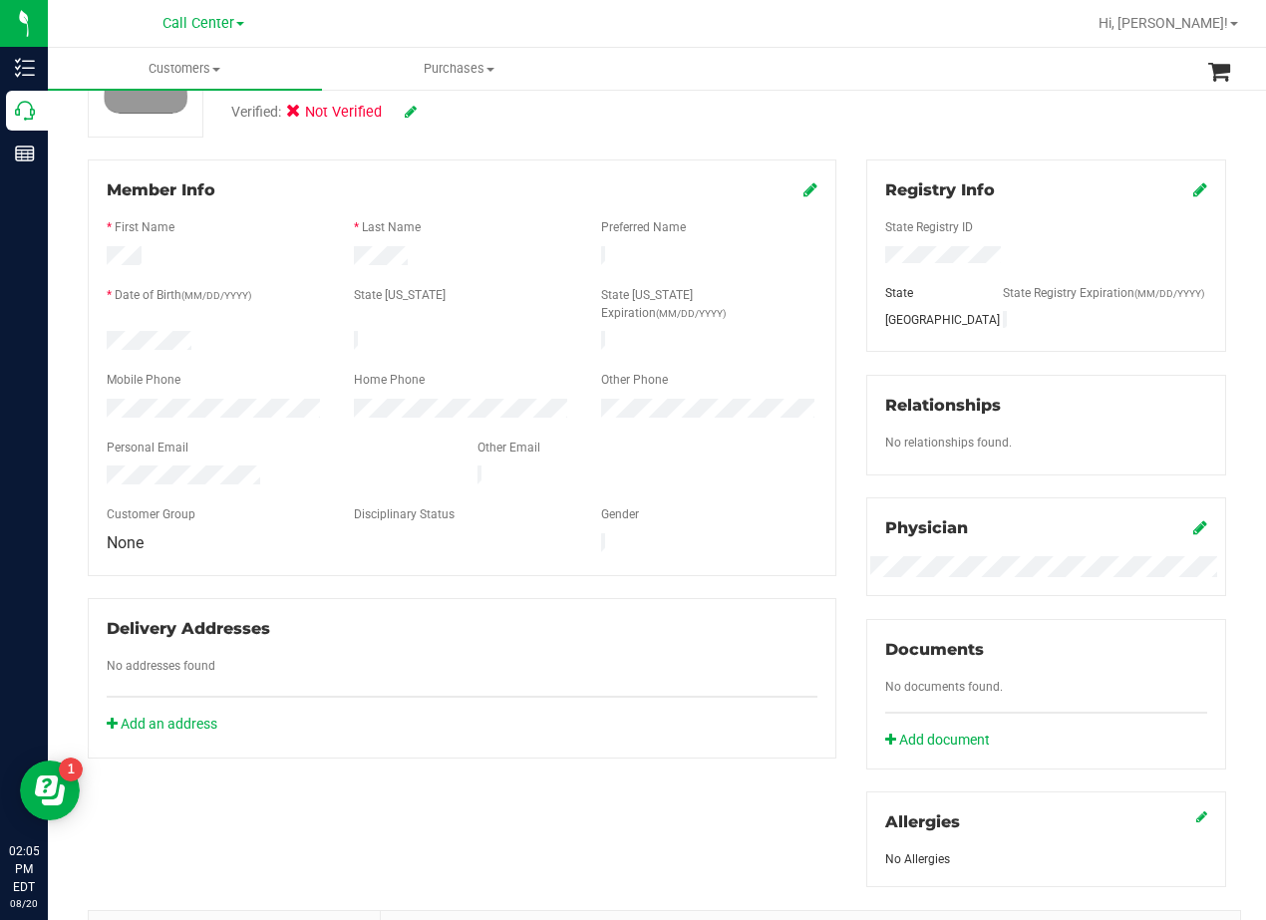
click at [833, 302] on div "Member Info * First Name * Last Name Preferred Name * Date of Birth (MM/DD/YYYY…" at bounding box center [462, 458] width 778 height 599
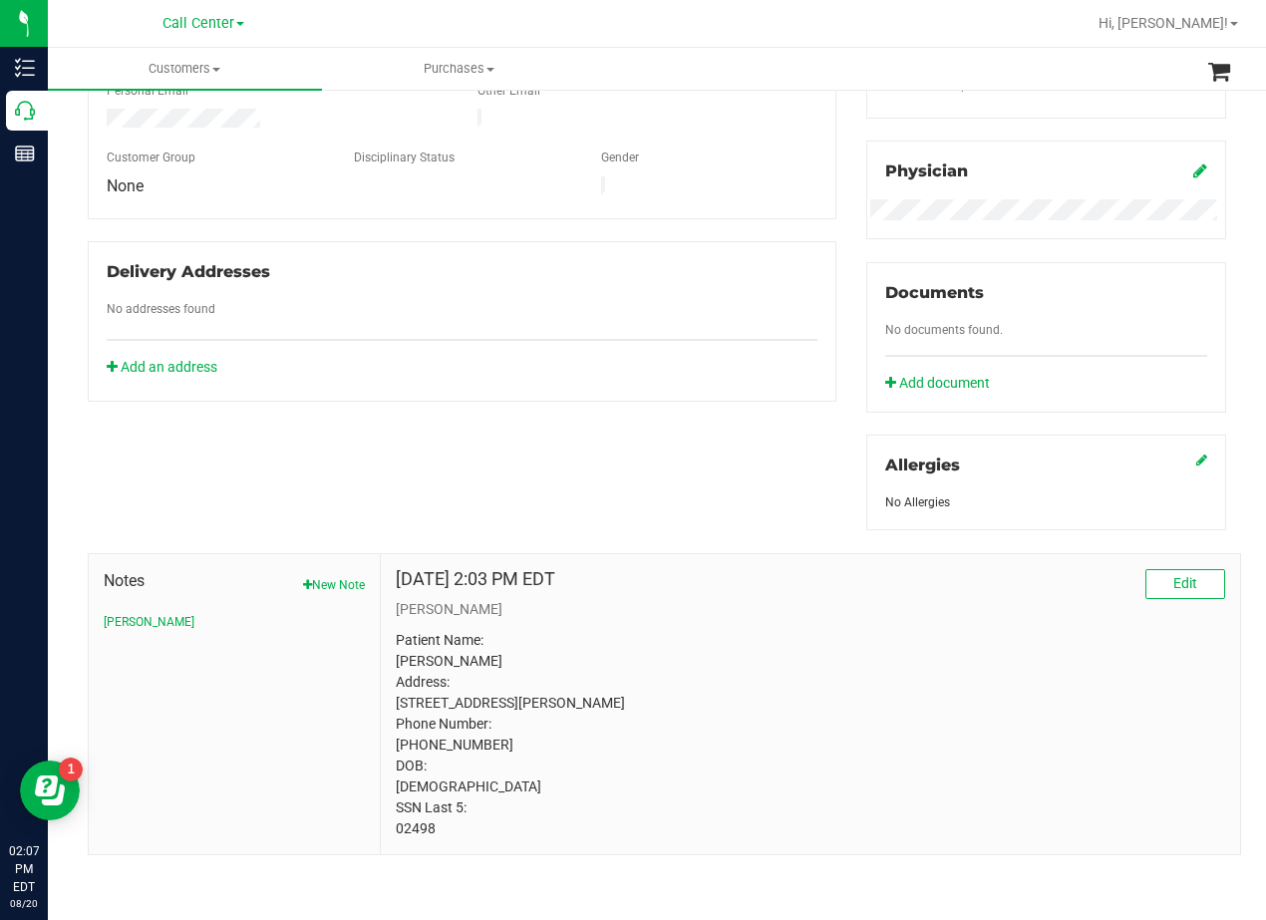
scroll to position [0, 0]
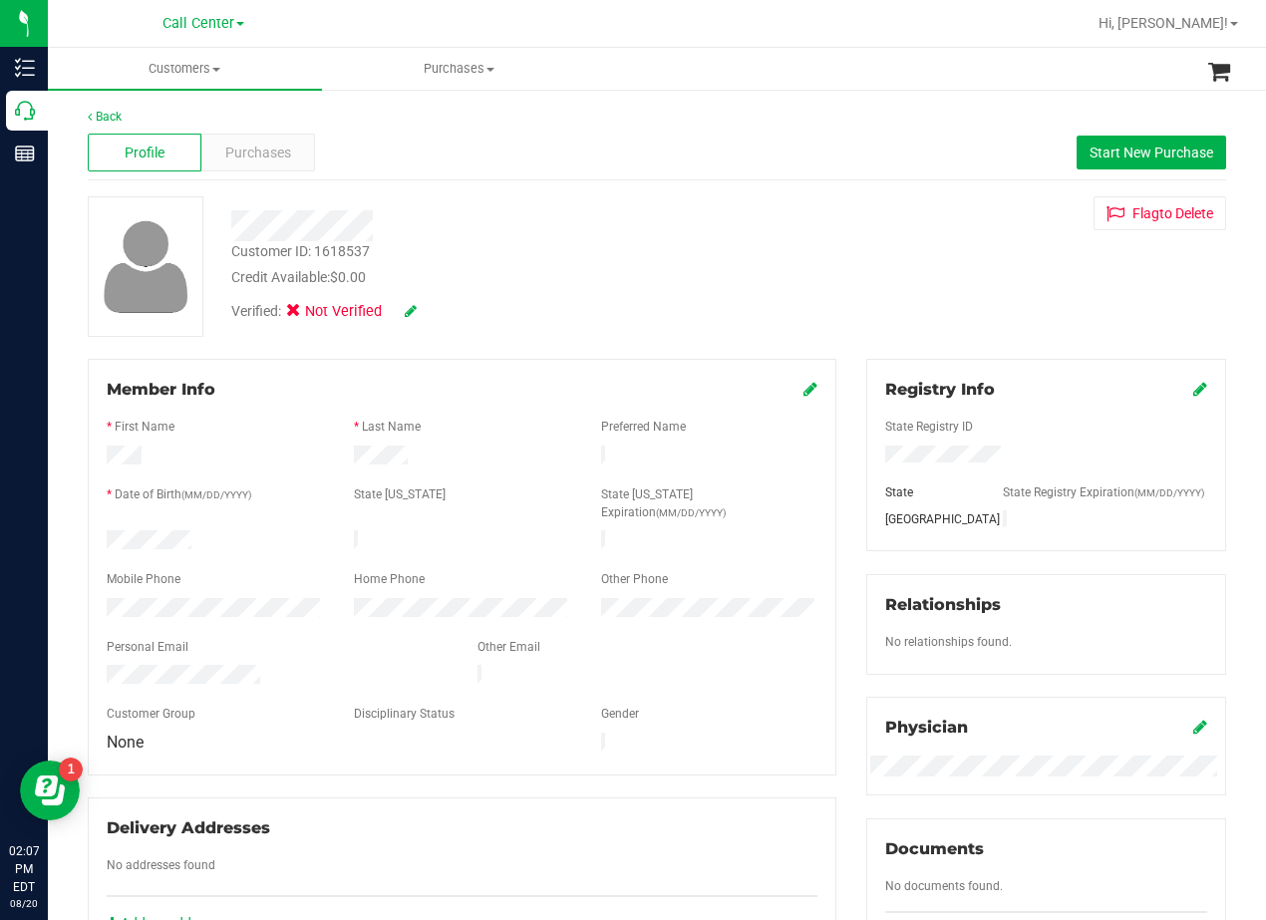
click at [777, 262] on div "Customer ID: 1618537 Credit Available: $0.00" at bounding box center [508, 264] width 584 height 47
click at [663, 267] on div "Credit Available: $0.00" at bounding box center [508, 277] width 554 height 21
click at [841, 233] on div "Customer ID: 1618537 Credit Available: $0.00 Verified: Not Verified Flag to Del…" at bounding box center [657, 266] width 1168 height 141
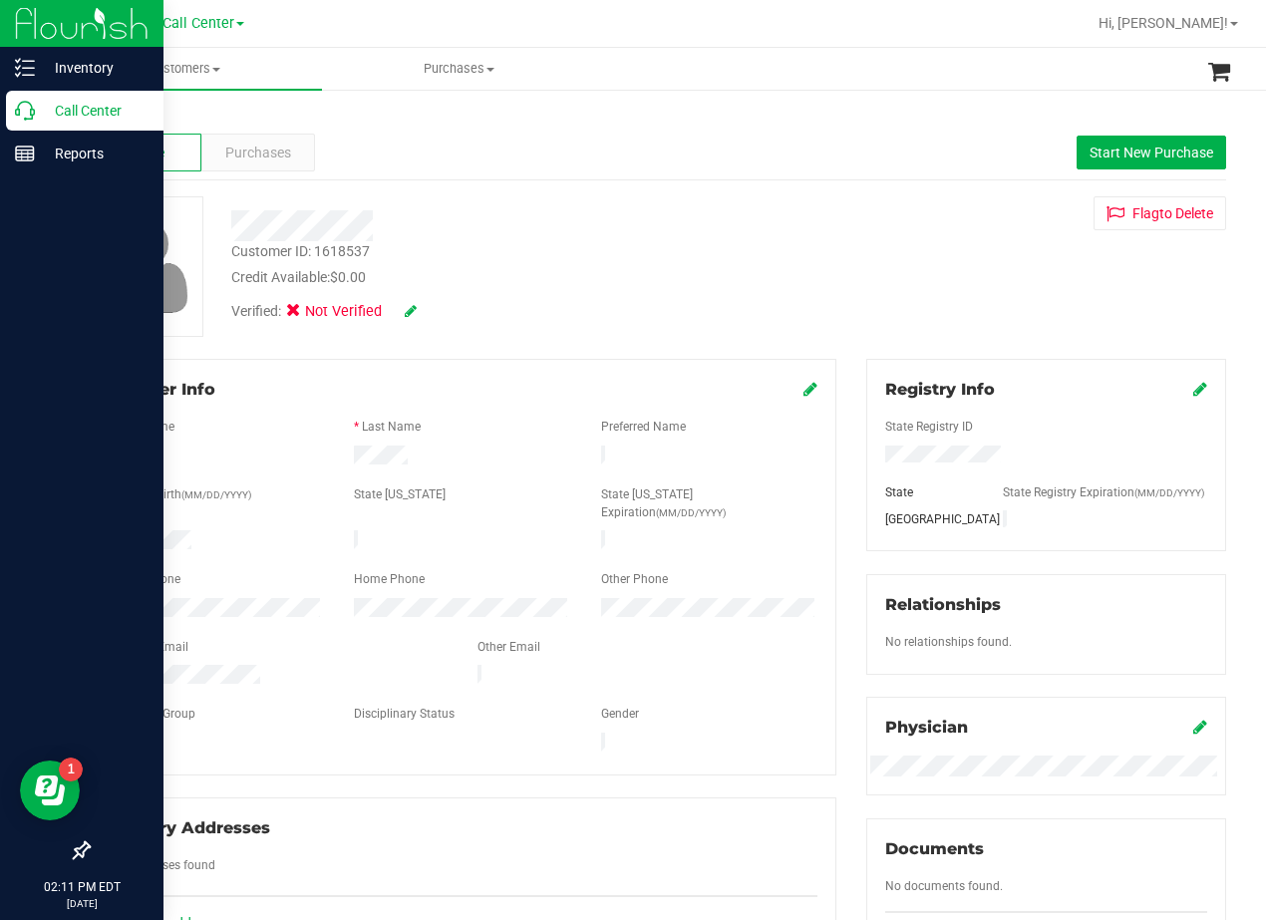
click at [32, 116] on icon at bounding box center [25, 111] width 20 height 20
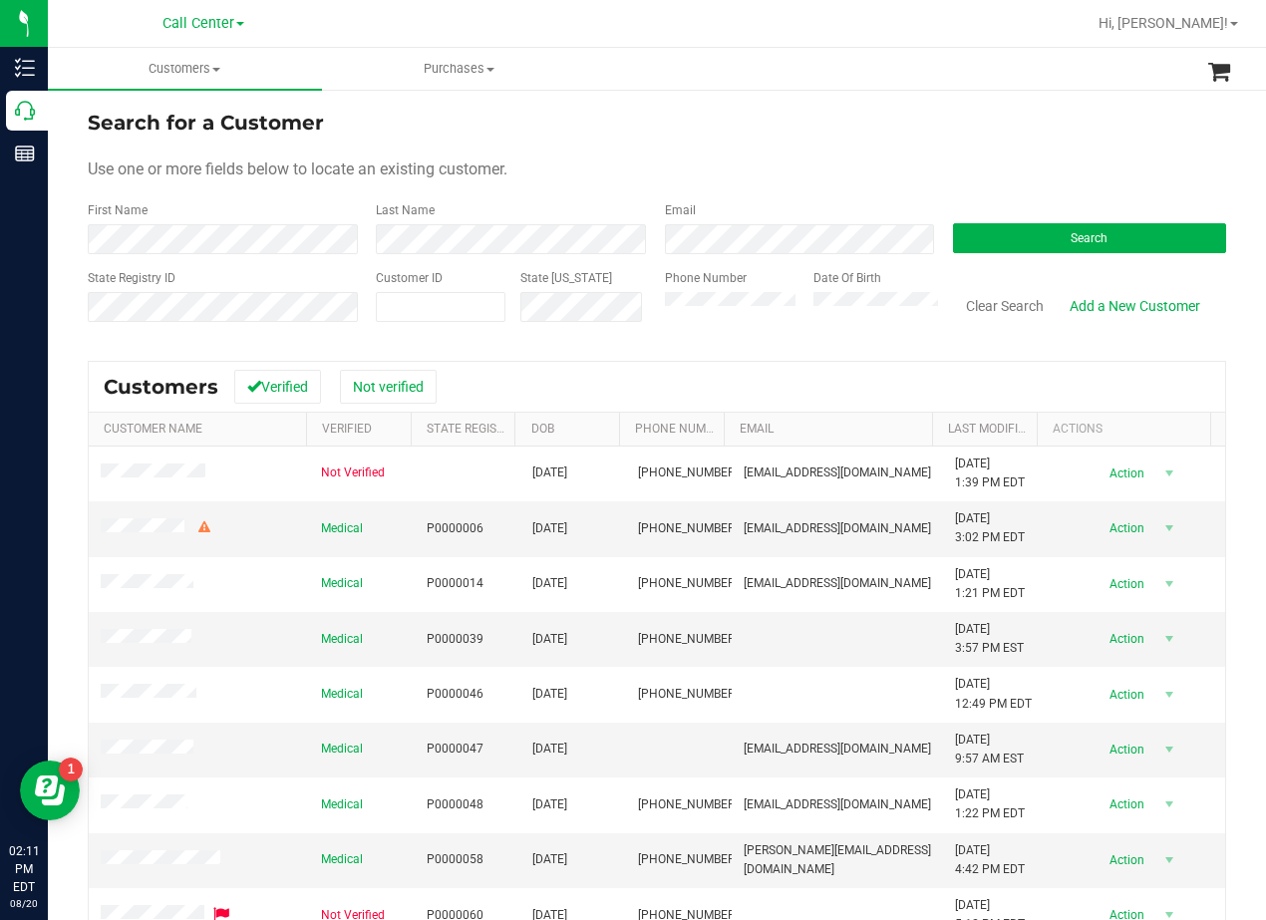
drag, startPoint x: 893, startPoint y: 146, endPoint x: 871, endPoint y: 168, distance: 31.0
click at [892, 146] on form "Search for a Customer Use one or more fields below to locate an existing custom…" at bounding box center [657, 224] width 1138 height 232
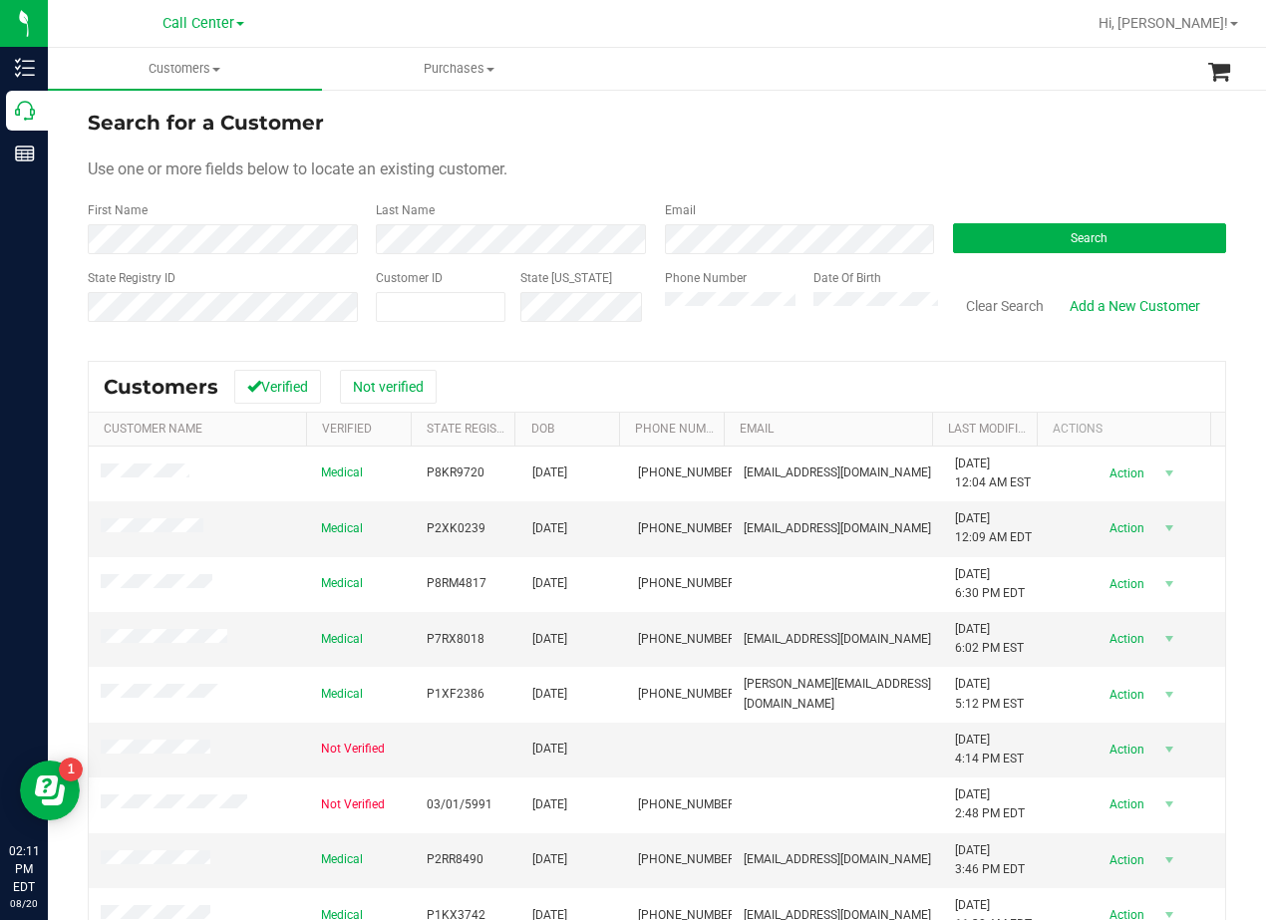
click at [800, 151] on form "Search for a Customer Use one or more fields below to locate an existing custom…" at bounding box center [657, 224] width 1138 height 232
click at [721, 169] on div "Use one or more fields below to locate an existing customer." at bounding box center [657, 169] width 1138 height 24
click at [778, 150] on form "Search for a Customer Use one or more fields below to locate an existing custom…" at bounding box center [657, 224] width 1138 height 232
click at [764, 156] on form "Search for a Customer Use one or more fields below to locate an existing custom…" at bounding box center [657, 224] width 1138 height 232
drag, startPoint x: 957, startPoint y: 141, endPoint x: 723, endPoint y: 339, distance: 306.9
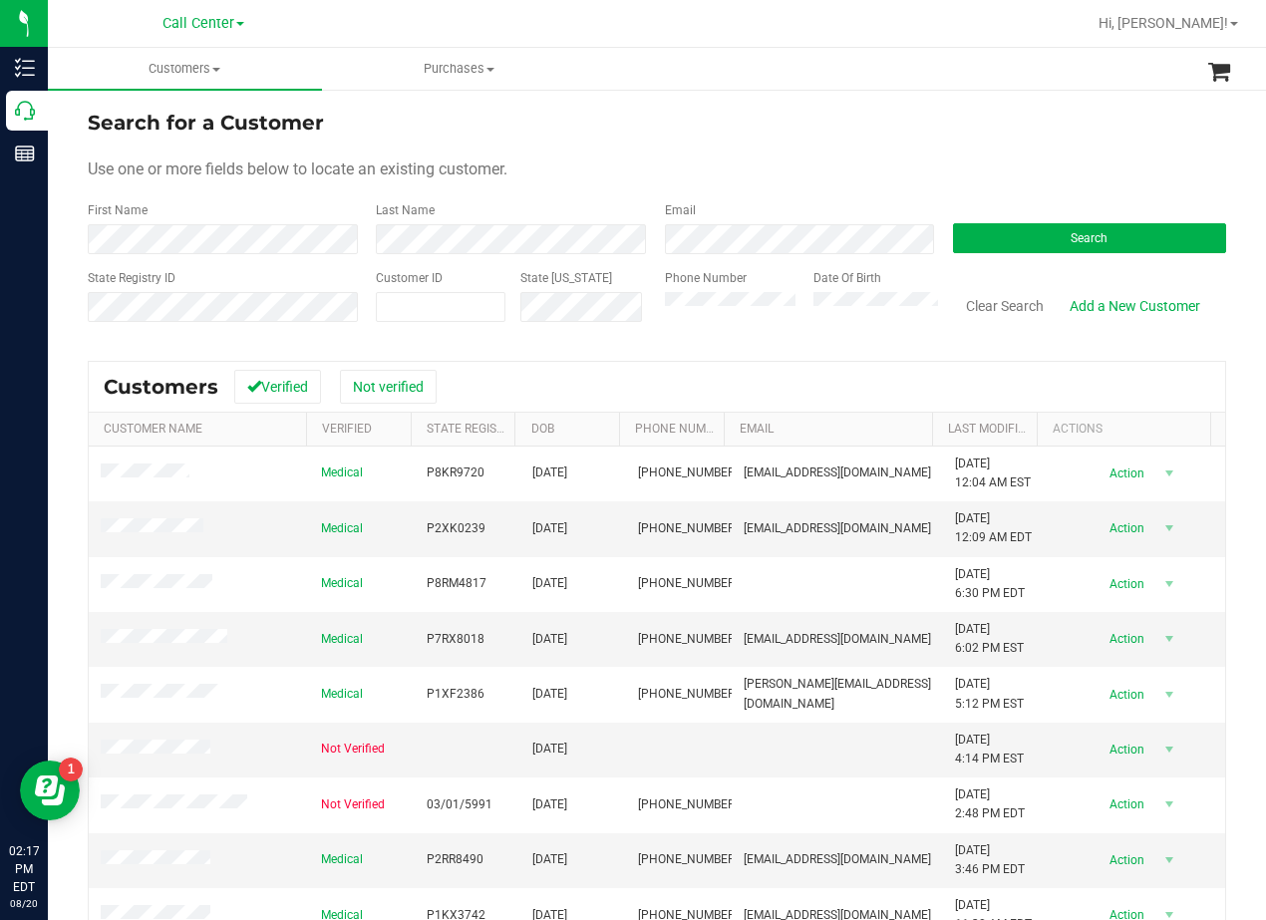
click at [954, 141] on form "Search for a Customer Use one or more fields below to locate an existing custom…" at bounding box center [657, 224] width 1138 height 232
click at [826, 168] on div "Use one or more fields below to locate an existing customer." at bounding box center [657, 169] width 1138 height 24
click at [849, 182] on form "Search for a Customer Use one or more fields below to locate an existing custom…" at bounding box center [657, 224] width 1138 height 232
click at [1017, 232] on button "Search" at bounding box center [1089, 238] width 273 height 30
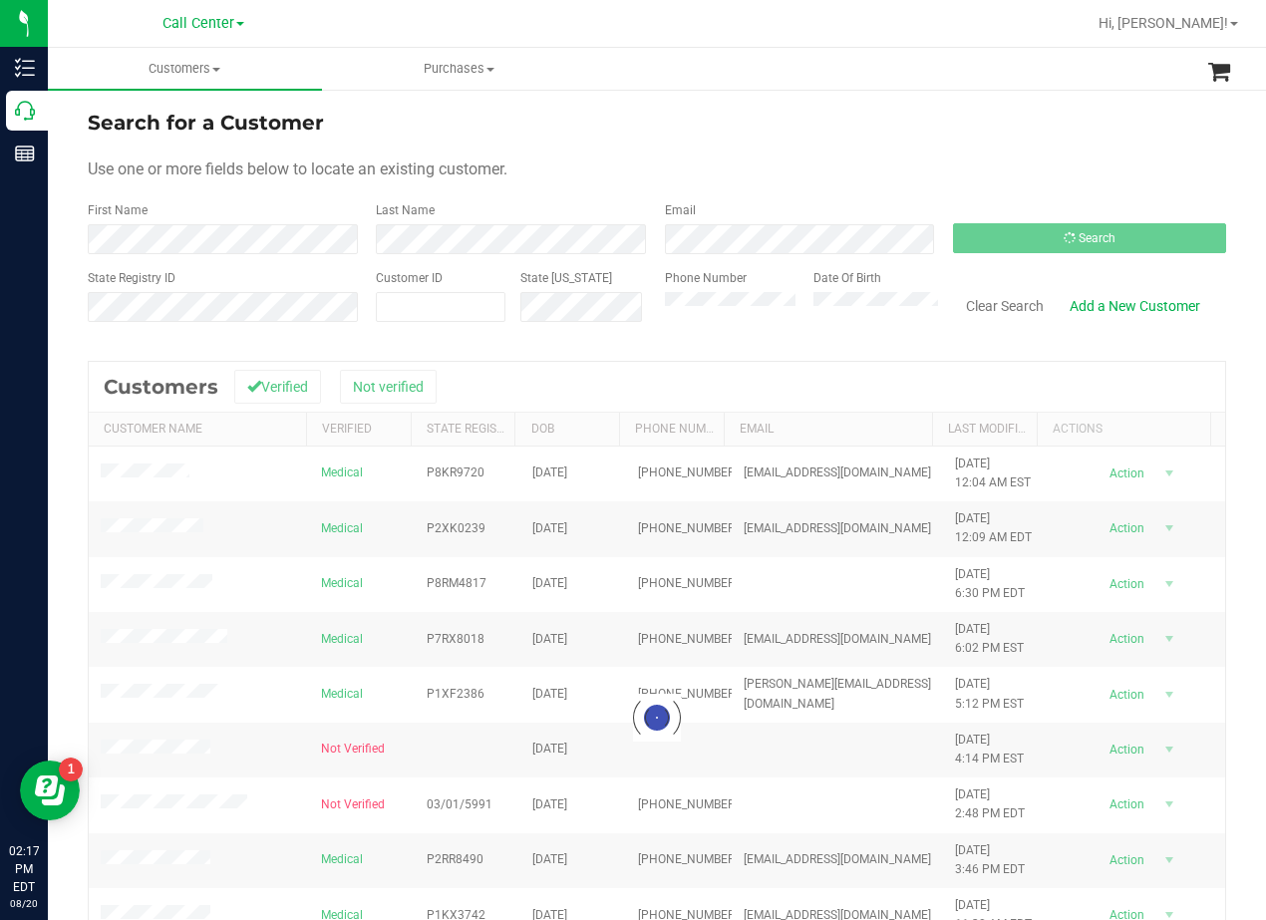
click at [742, 94] on div "Search for a Customer Use one or more fields below to locate an existing custom…" at bounding box center [657, 591] width 1218 height 1007
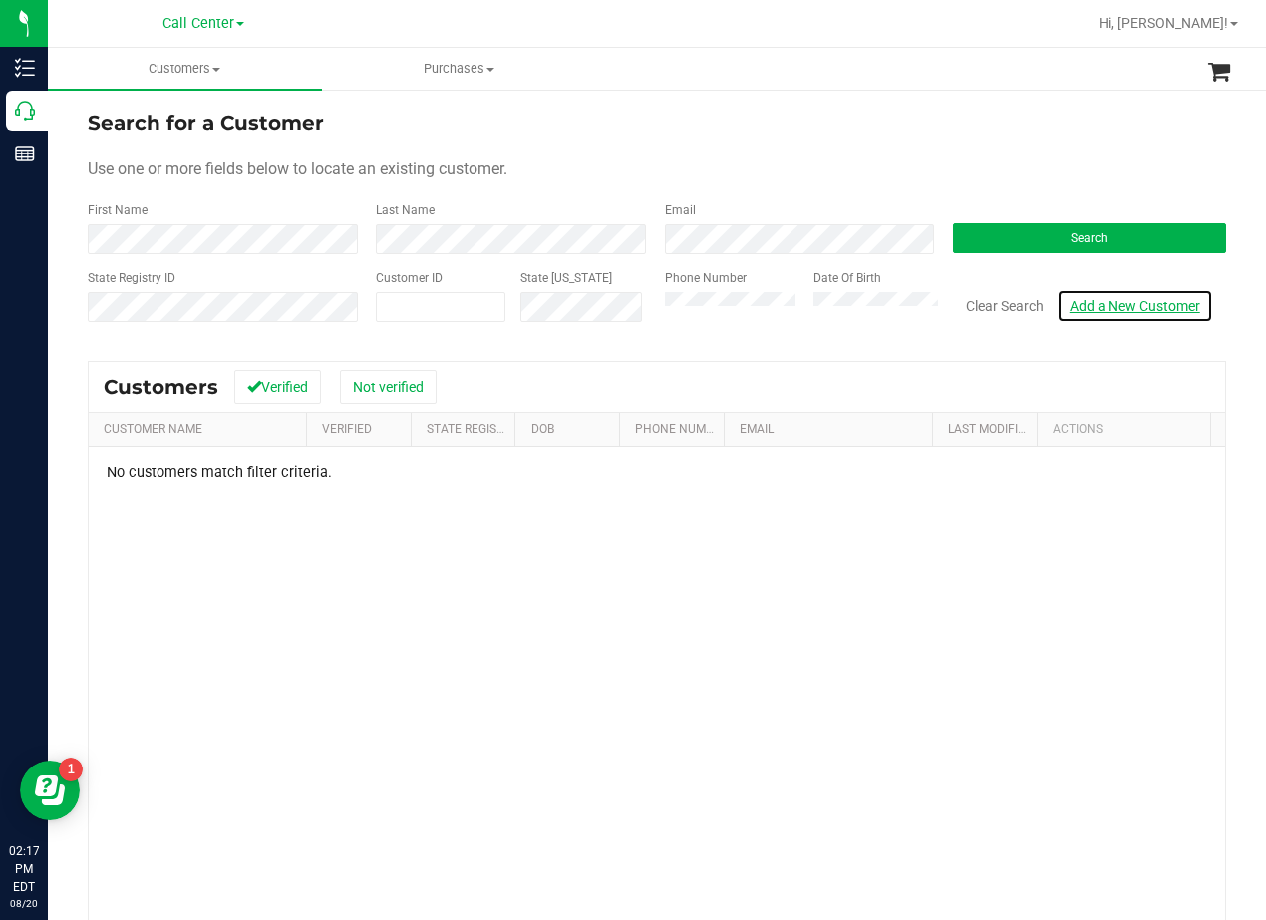
click at [1149, 306] on link "Add a New Customer" at bounding box center [1134, 306] width 156 height 34
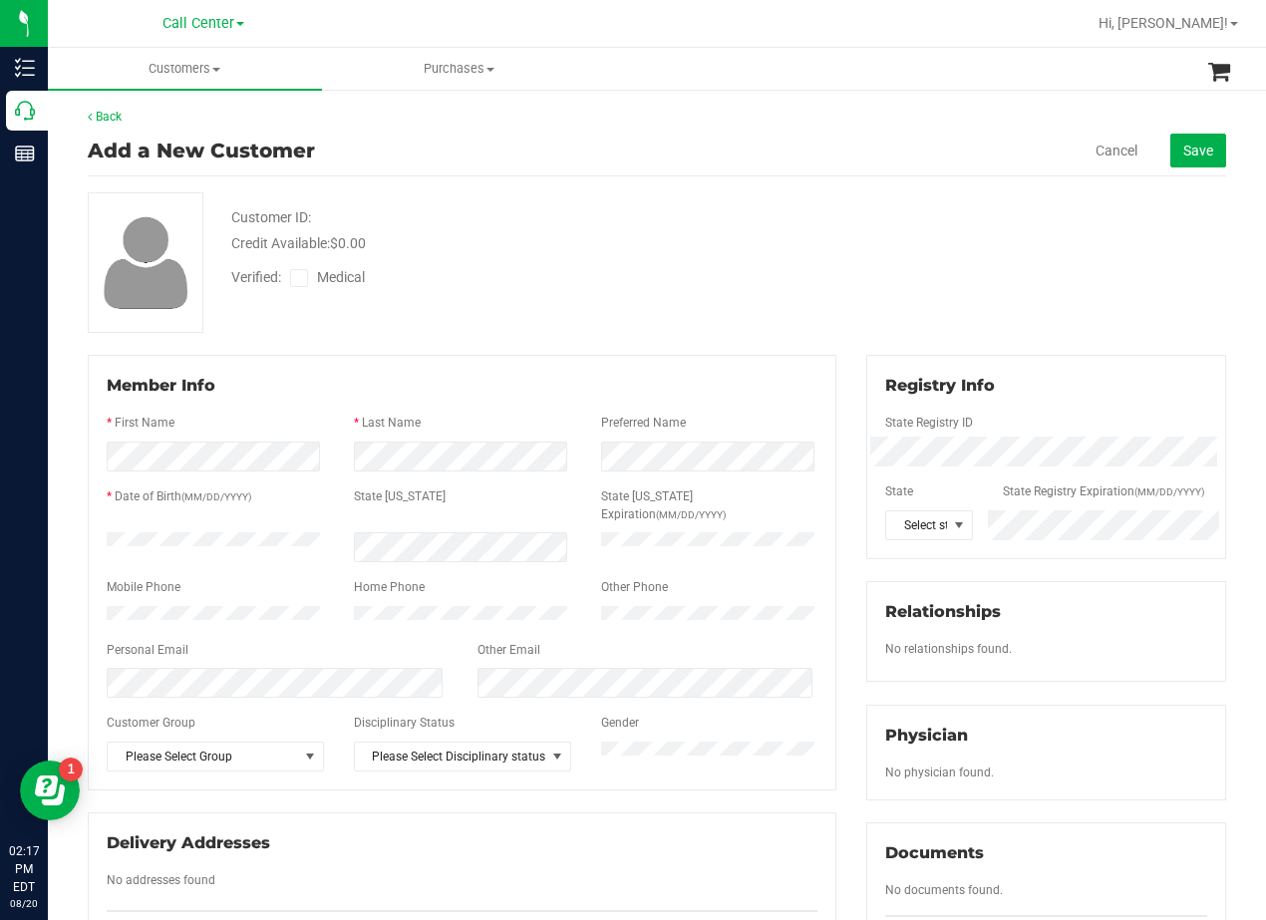
click at [838, 265] on div "Customer ID: Credit Available: $0.00 Verified: Medical" at bounding box center [657, 262] width 1168 height 141
drag, startPoint x: 571, startPoint y: 271, endPoint x: 554, endPoint y: 273, distance: 17.1
click at [570, 271] on div "Verified: Medical" at bounding box center [508, 276] width 584 height 44
click at [748, 258] on div "Verified: Medical" at bounding box center [508, 276] width 584 height 44
drag, startPoint x: 761, startPoint y: 255, endPoint x: 766, endPoint y: 225, distance: 30.3
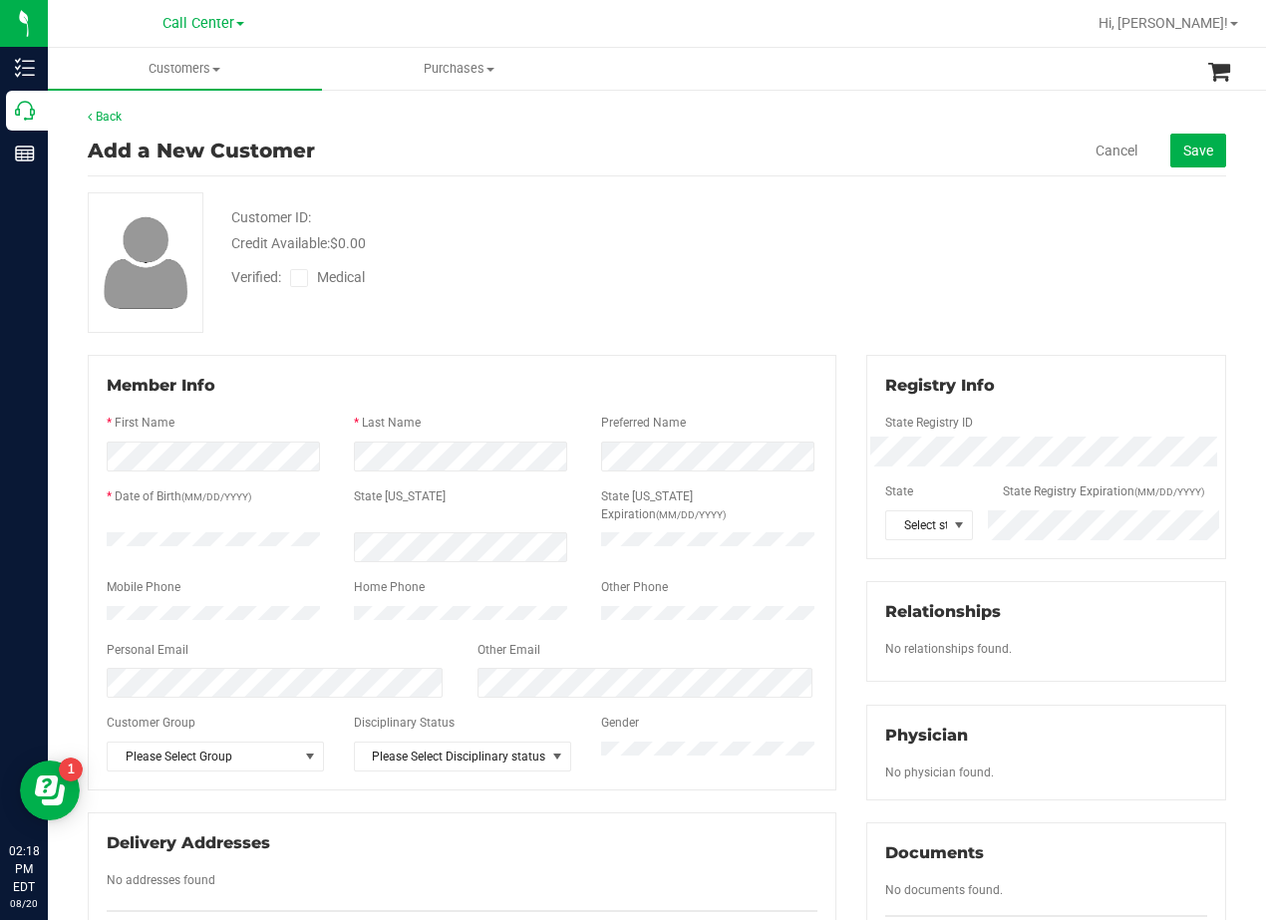
click at [762, 254] on div "Verified: Medical" at bounding box center [508, 276] width 584 height 44
click at [590, 261] on div "Verified: Medical" at bounding box center [508, 276] width 584 height 44
drag, startPoint x: 752, startPoint y: 210, endPoint x: 741, endPoint y: 285, distance: 75.5
click at [752, 209] on div "Customer ID: Credit Available: $0.00" at bounding box center [508, 230] width 584 height 47
click at [771, 234] on div "Credit Available: $0.00" at bounding box center [508, 243] width 554 height 21
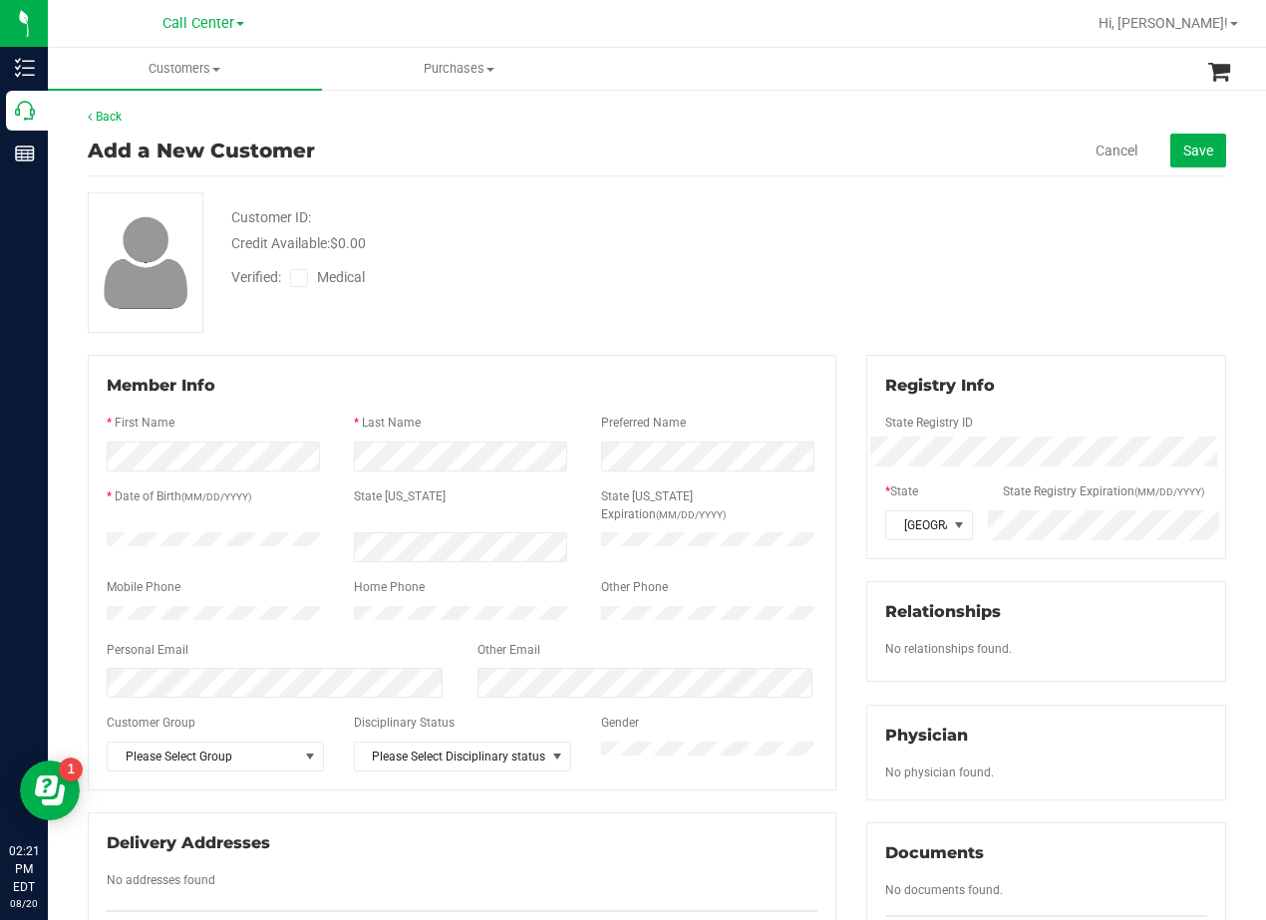
click at [688, 202] on div at bounding box center [508, 199] width 584 height 15
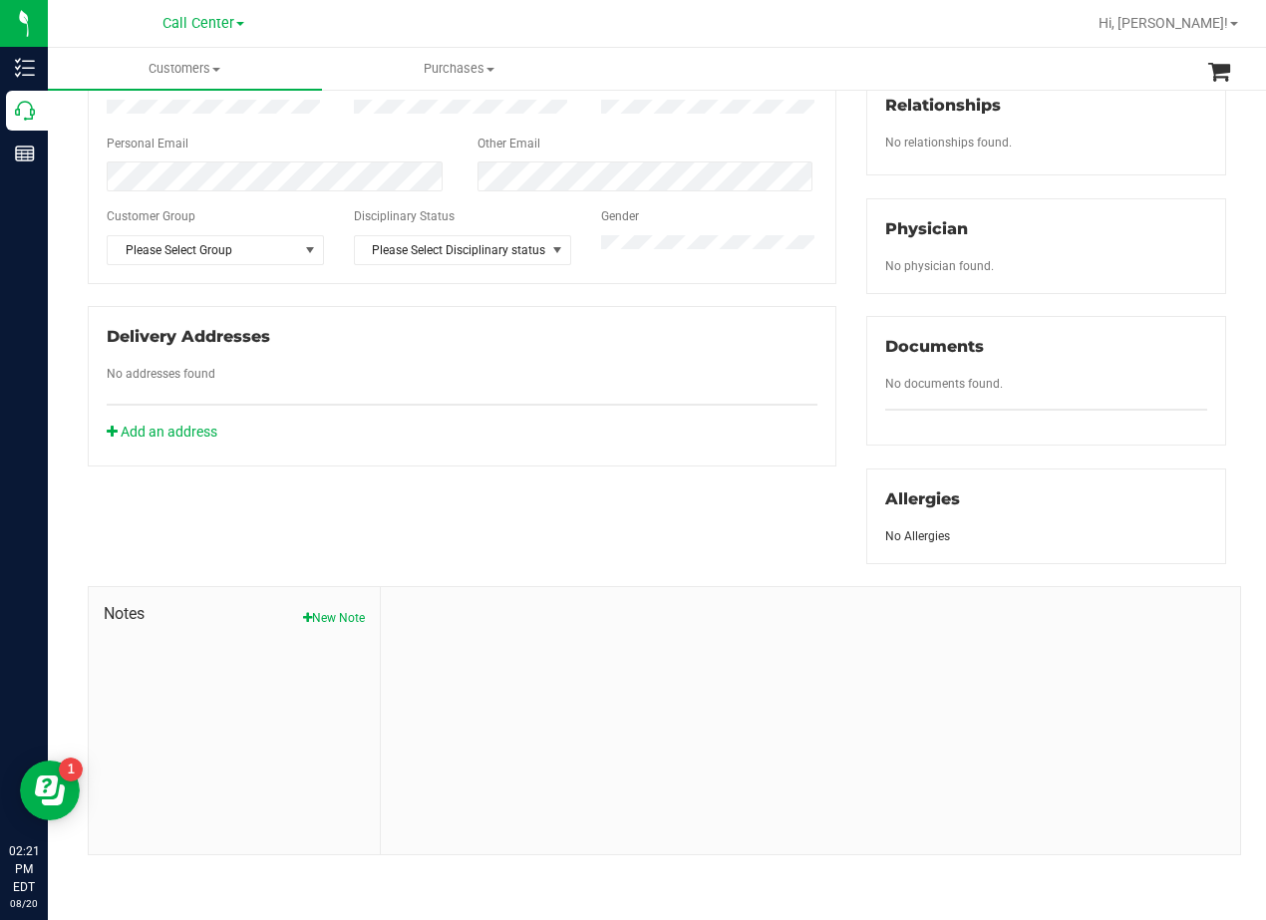
scroll to position [524, 0]
click at [314, 615] on button "New Note" at bounding box center [334, 618] width 62 height 18
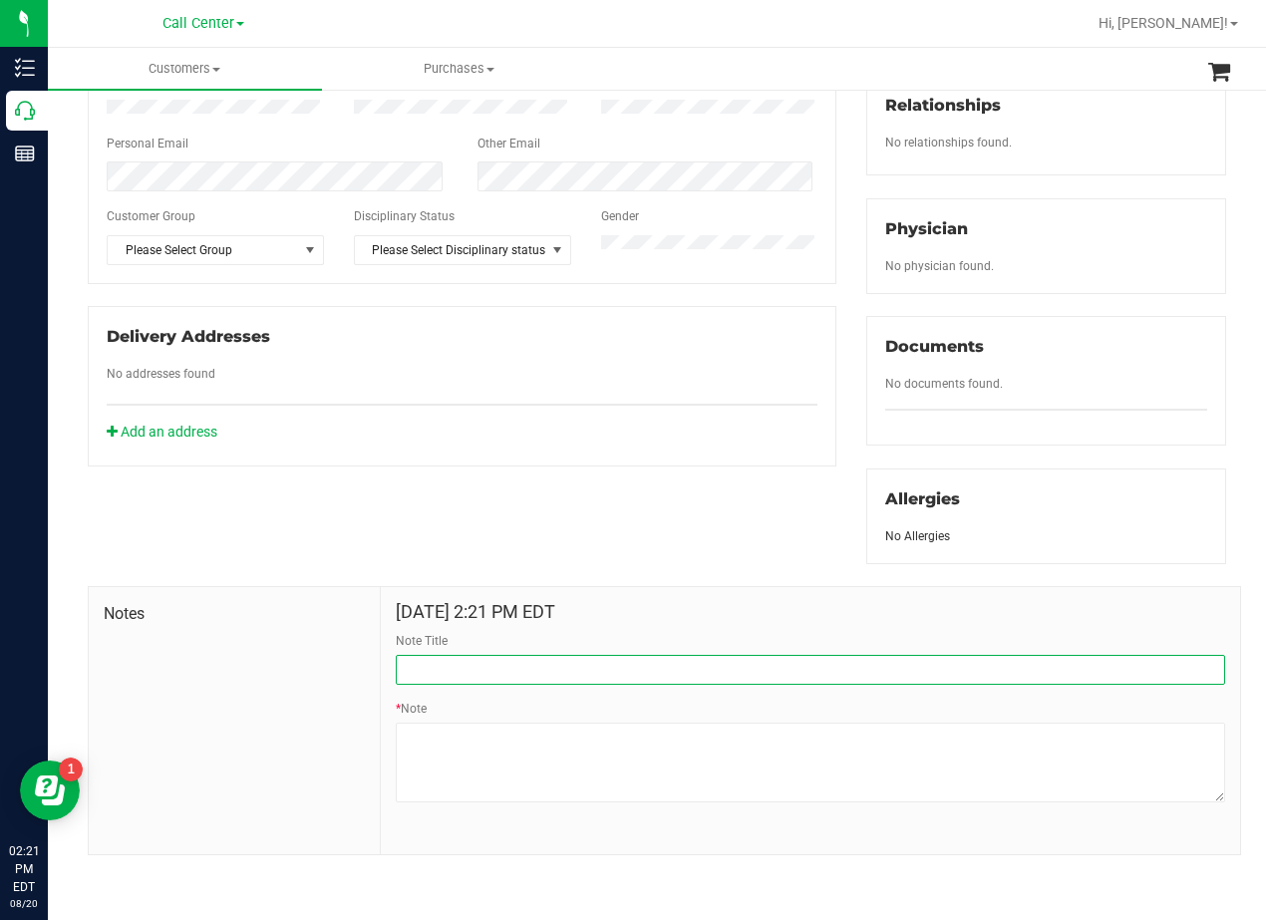
click at [507, 666] on input "Note Title" at bounding box center [810, 670] width 829 height 30
type input "CURT"
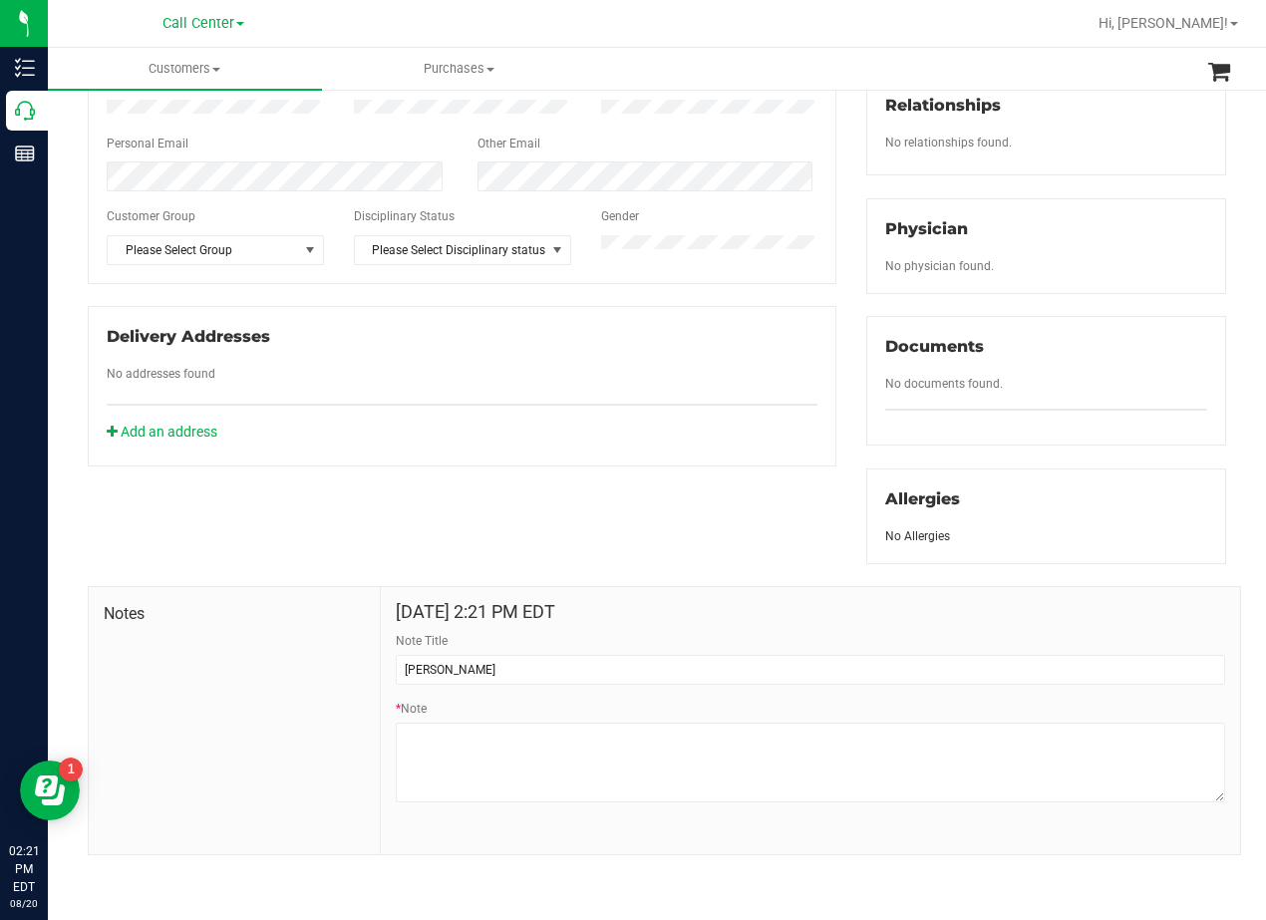
drag, startPoint x: 539, startPoint y: 561, endPoint x: 513, endPoint y: 555, distance: 26.6
click at [538, 561] on div "Member Info * First Name * Last Name Preferred Name * Date of Birth (MM/DD/YYYY…" at bounding box center [657, 352] width 1168 height 1007
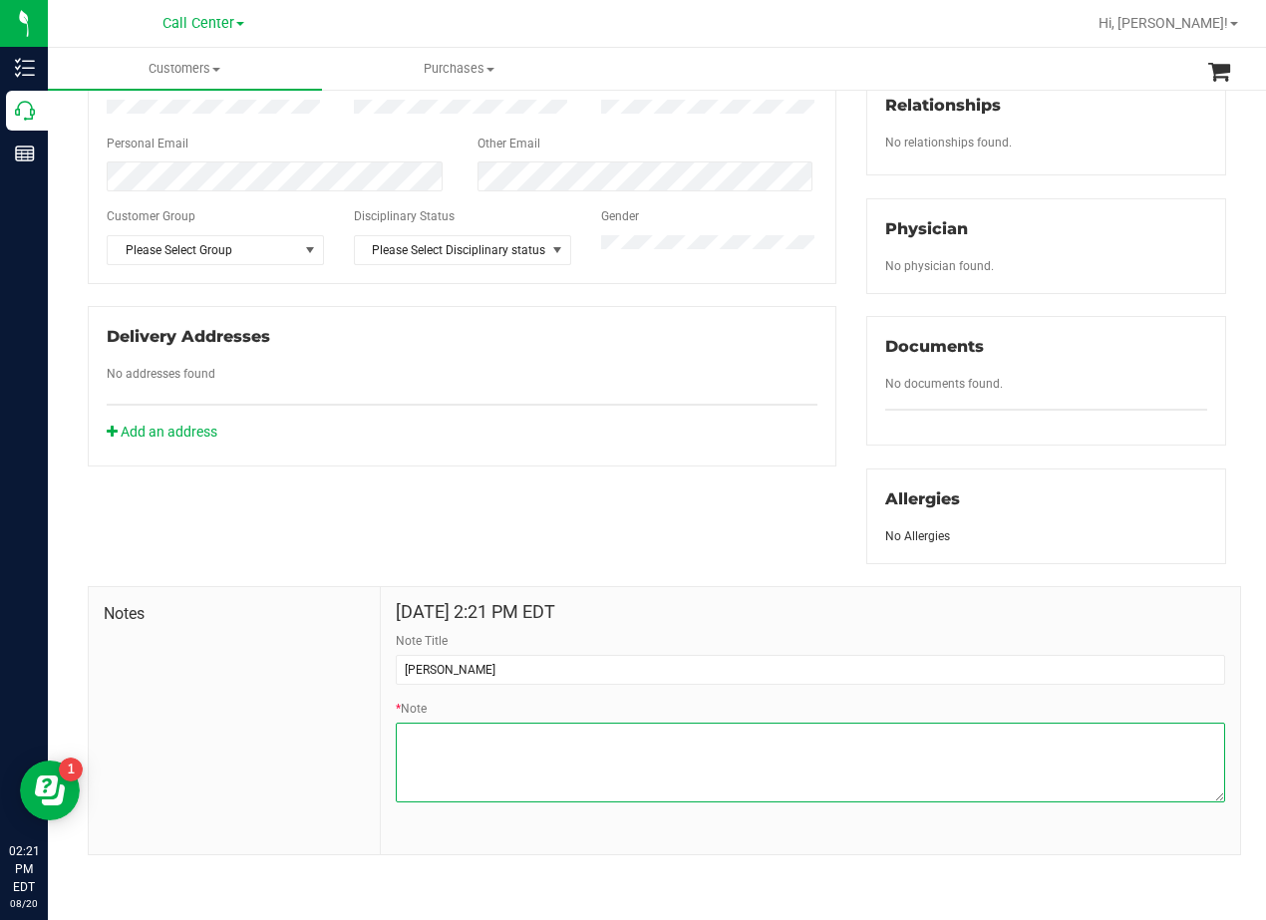
click at [859, 756] on textarea "* Note" at bounding box center [810, 763] width 829 height 80
paste textarea "Patient Name: Fred Brown Address: 104 W HIGHFIELD ST Hutto, TX, 78634 Phone Num…"
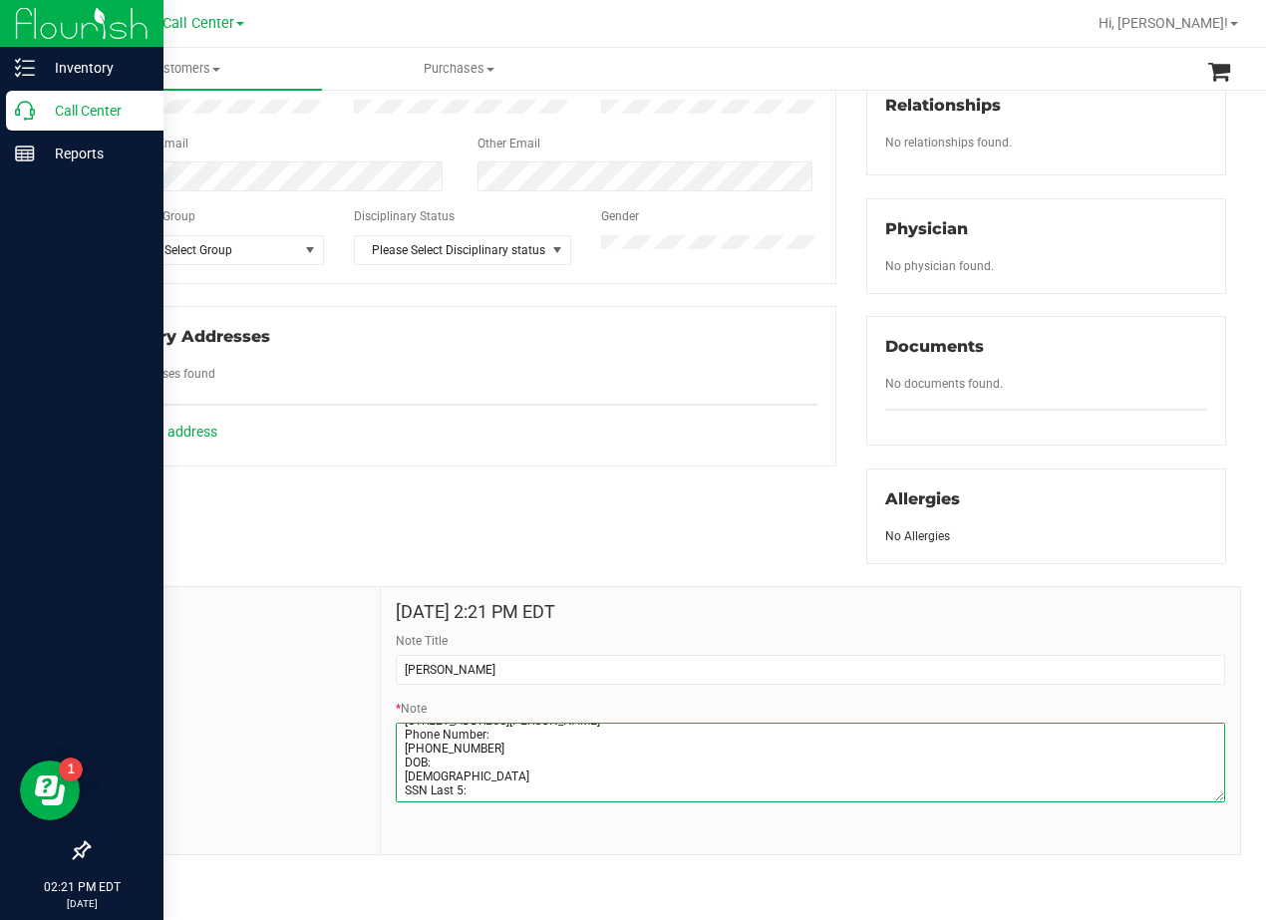
type textarea "Patient Name: Fred Brown Address: 104 W HIGHFIELD ST Hutto, TX, 78634 Phone Num…"
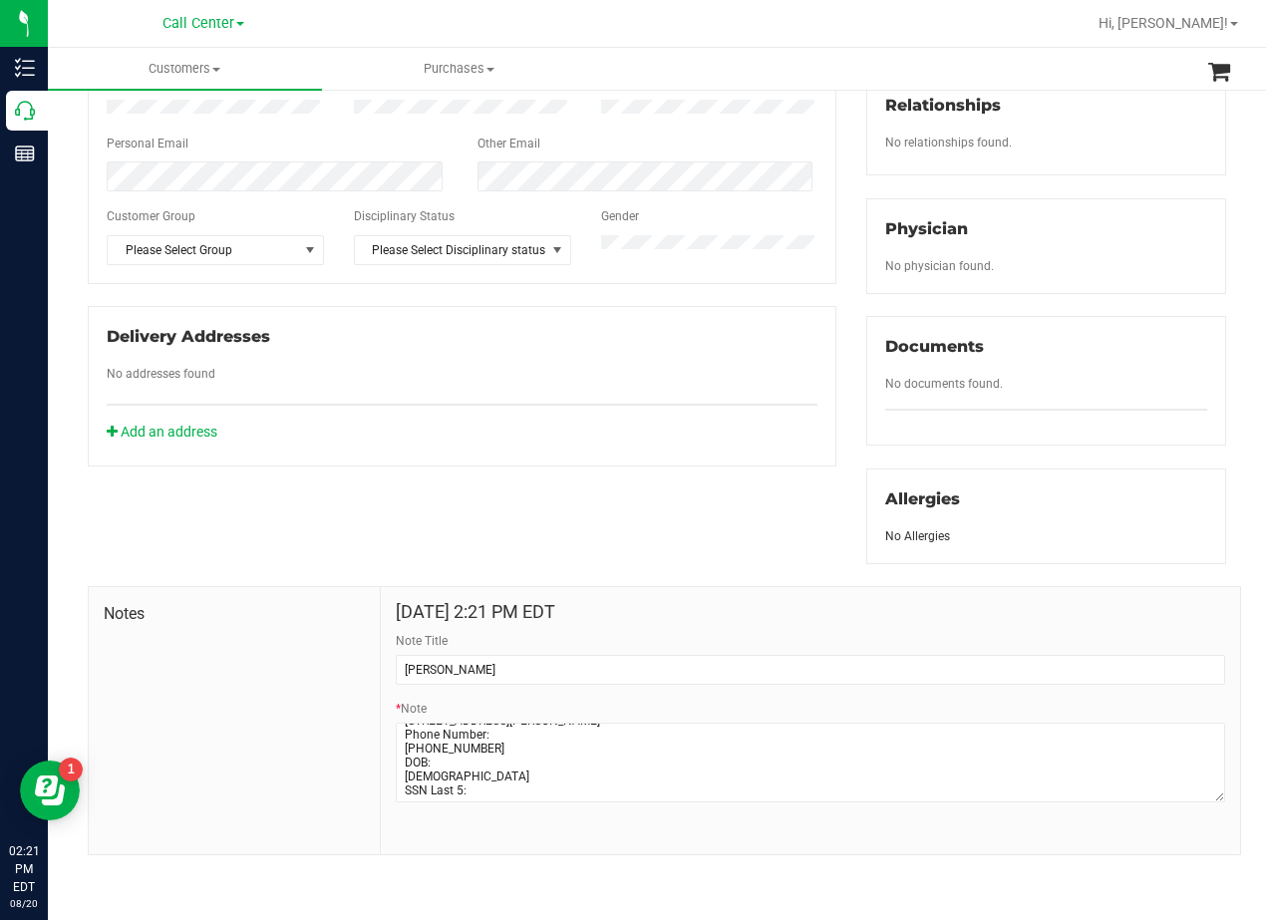
click at [836, 464] on div "Member Info * First Name * Last Name Preferred Name * Date of Birth (MM/DD/YYYY…" at bounding box center [657, 352] width 1168 height 1007
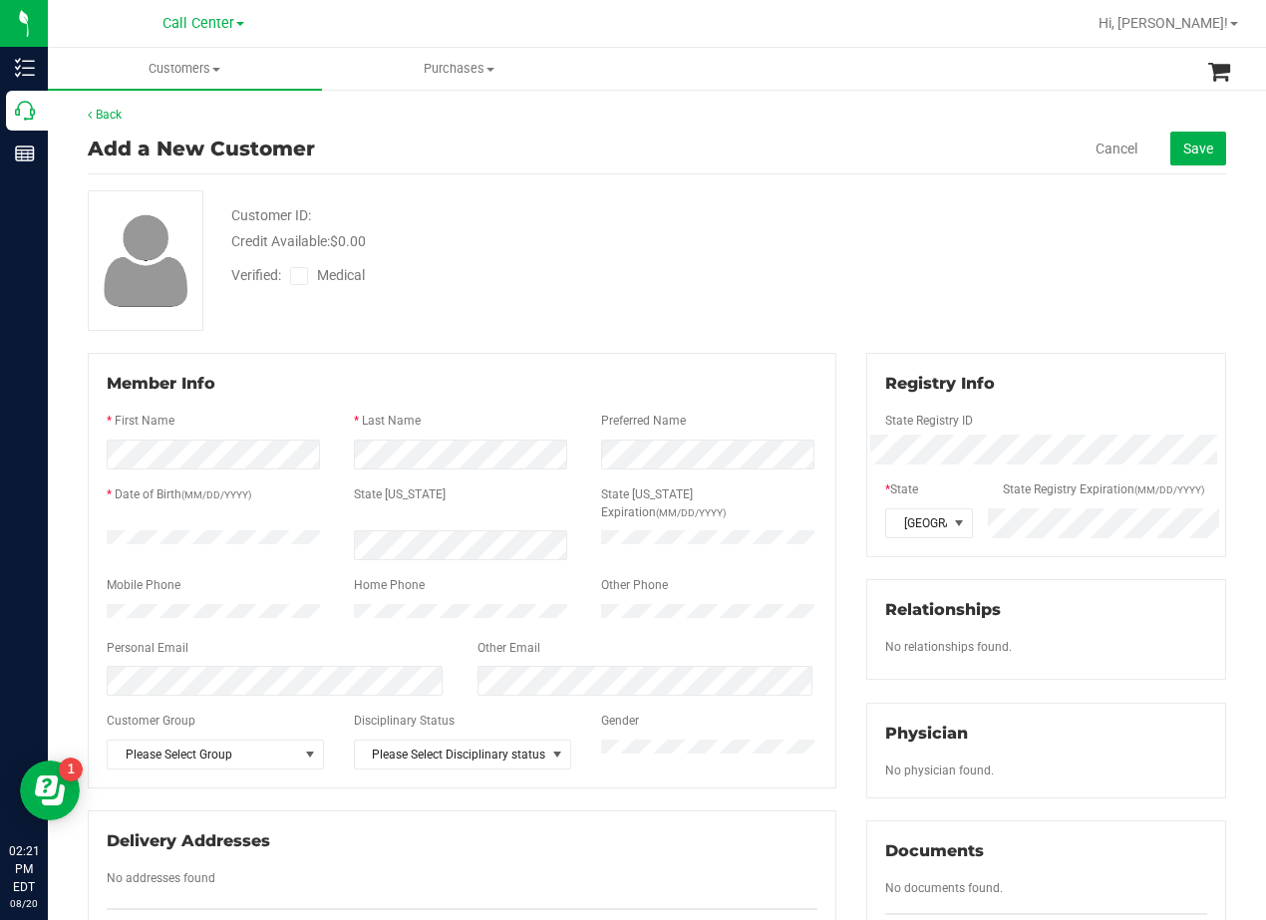
scroll to position [0, 0]
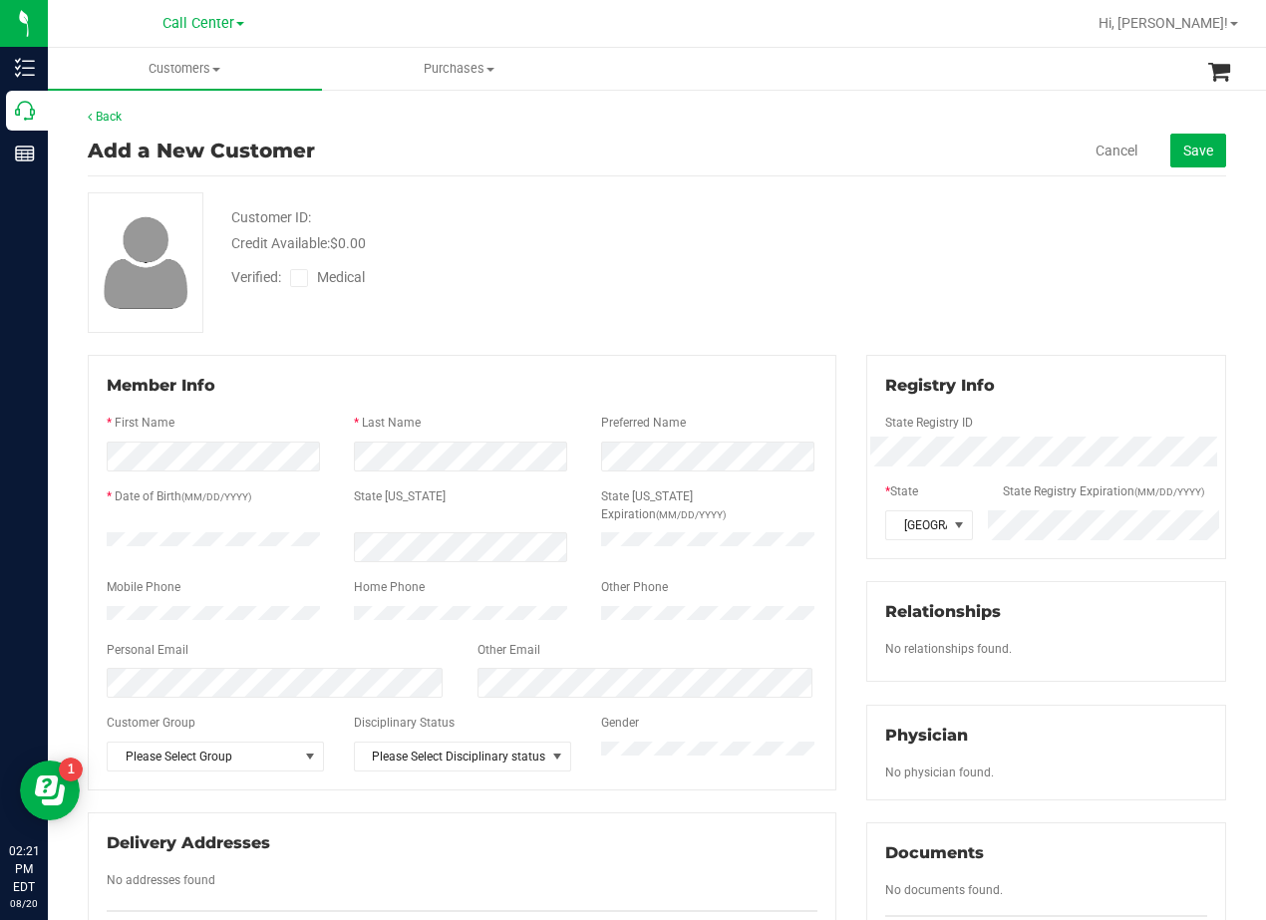
click at [294, 278] on icon at bounding box center [299, 278] width 13 height 0
click at [0, 0] on input "Medical" at bounding box center [0, 0] width 0 height 0
click at [835, 294] on div "Customer ID: Credit Available: $0.00 Verified: Medical" at bounding box center [657, 262] width 1168 height 141
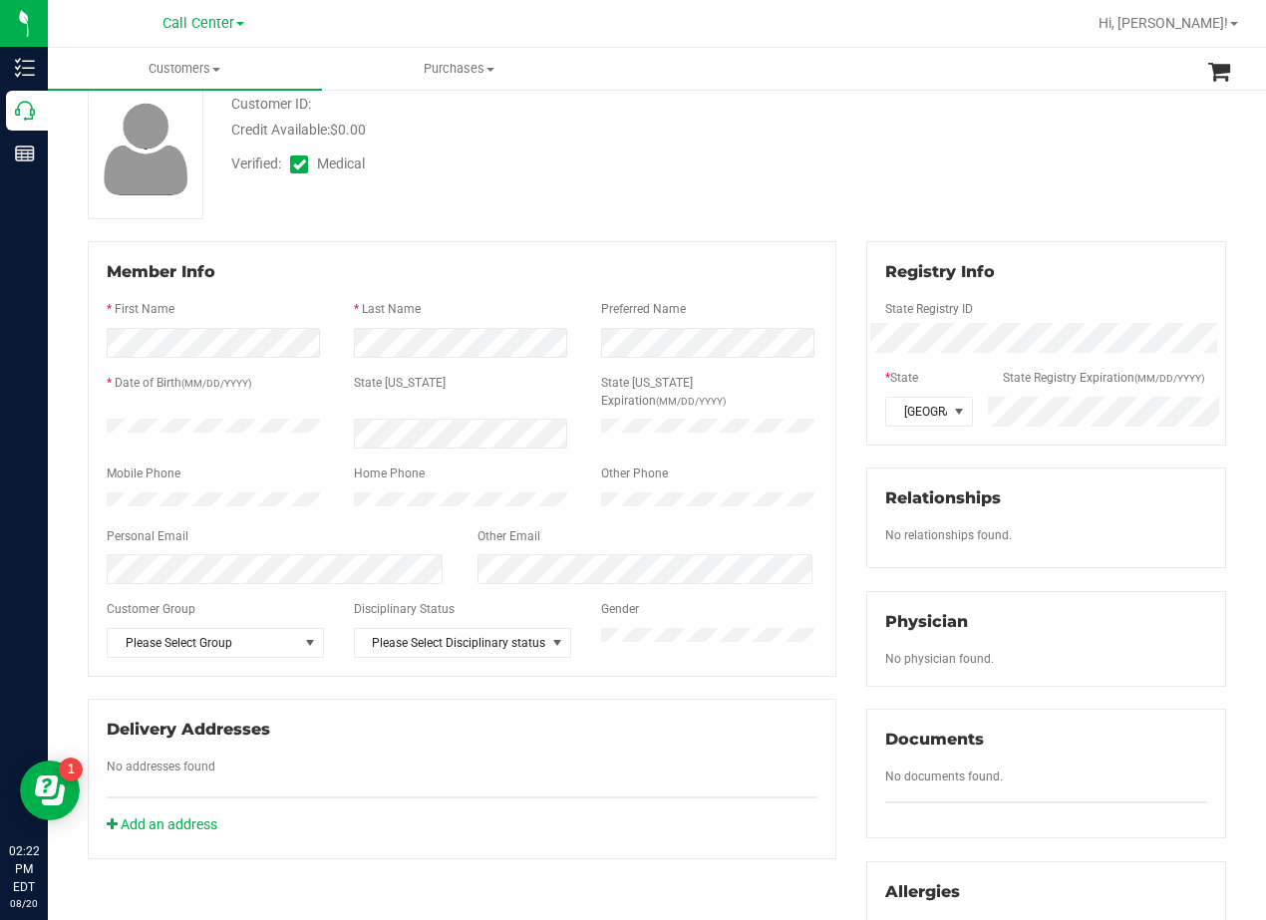
scroll to position [100, 0]
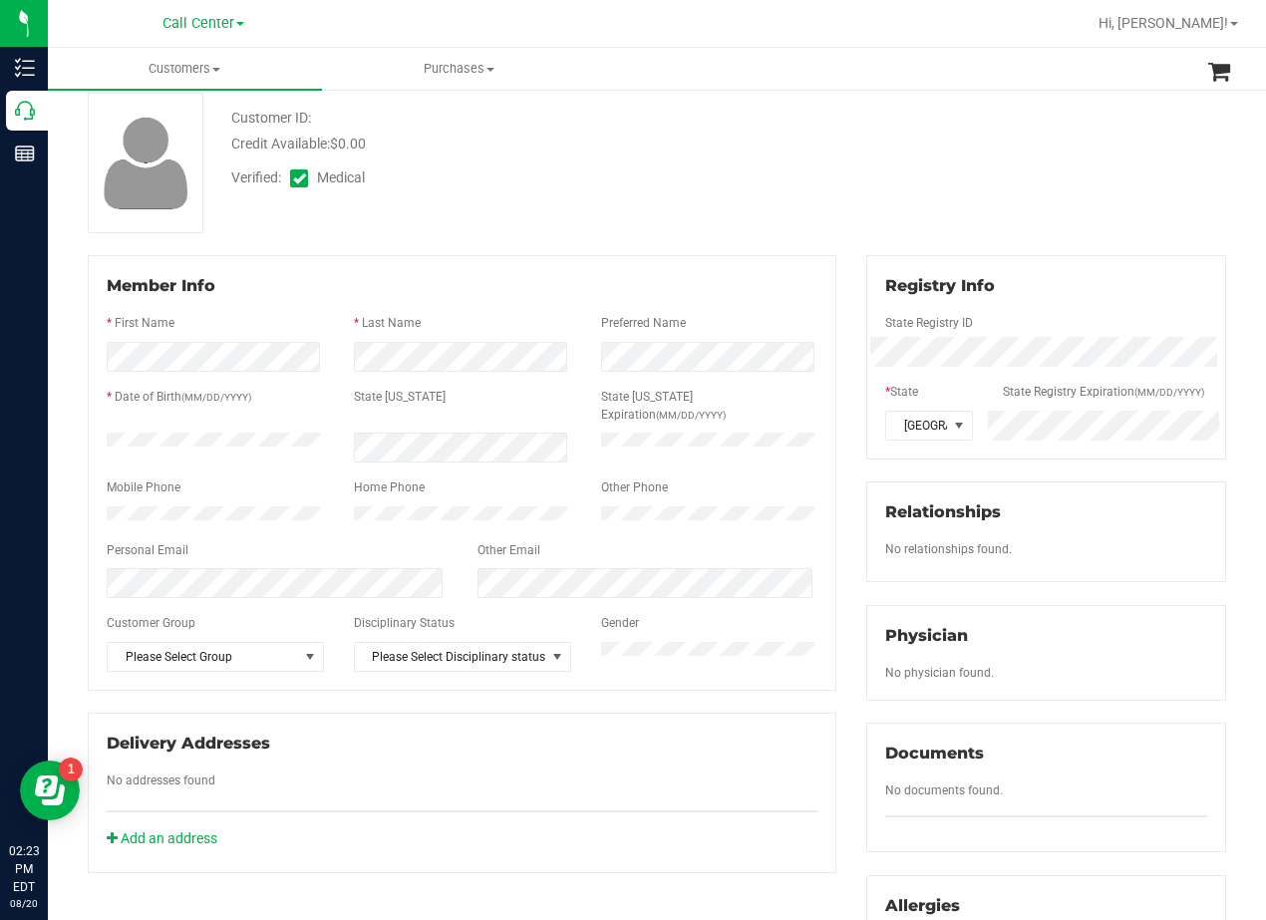
click at [833, 212] on div "Customer ID: Credit Available: $0.00 Verified: Medical" at bounding box center [657, 163] width 1168 height 141
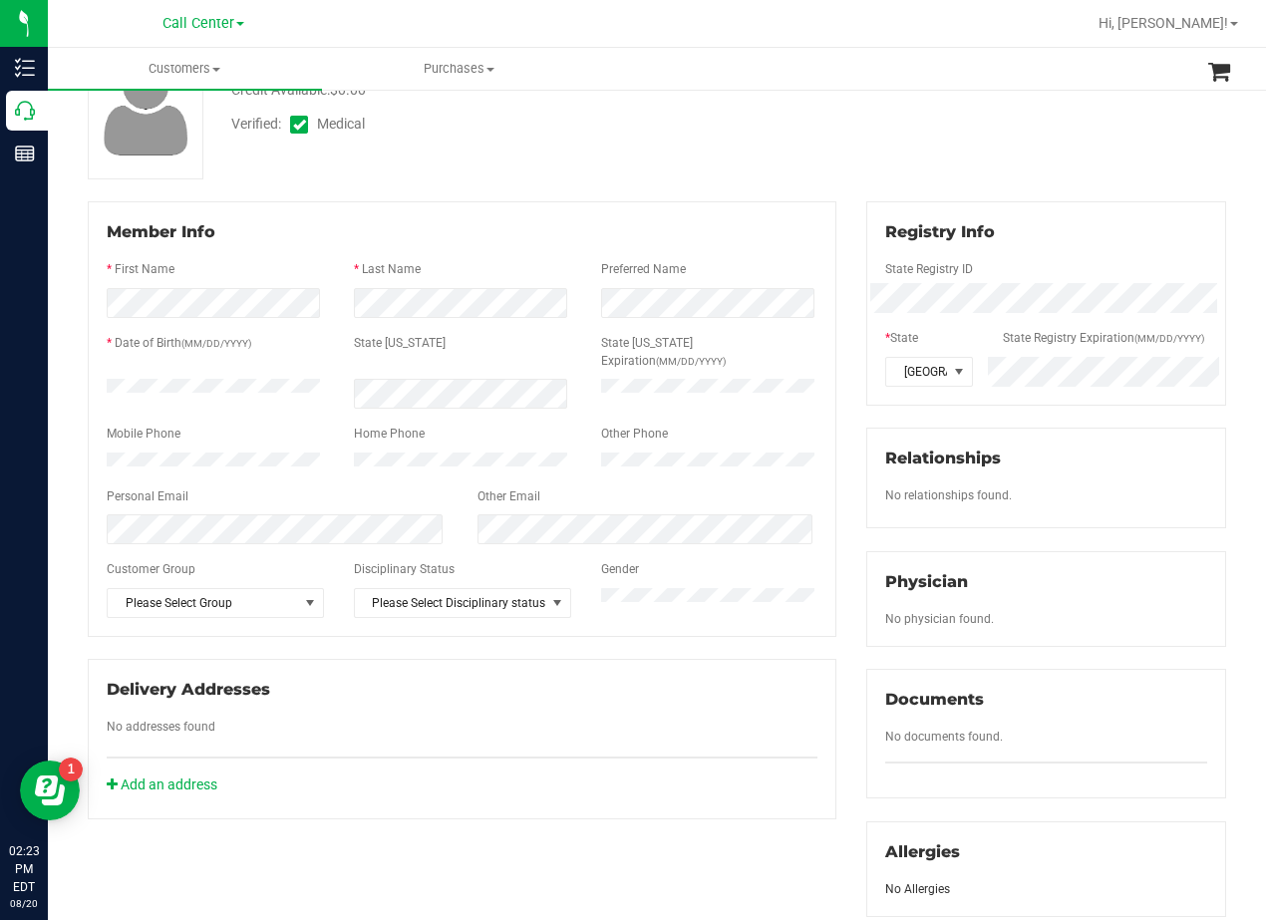
scroll to position [199, 0]
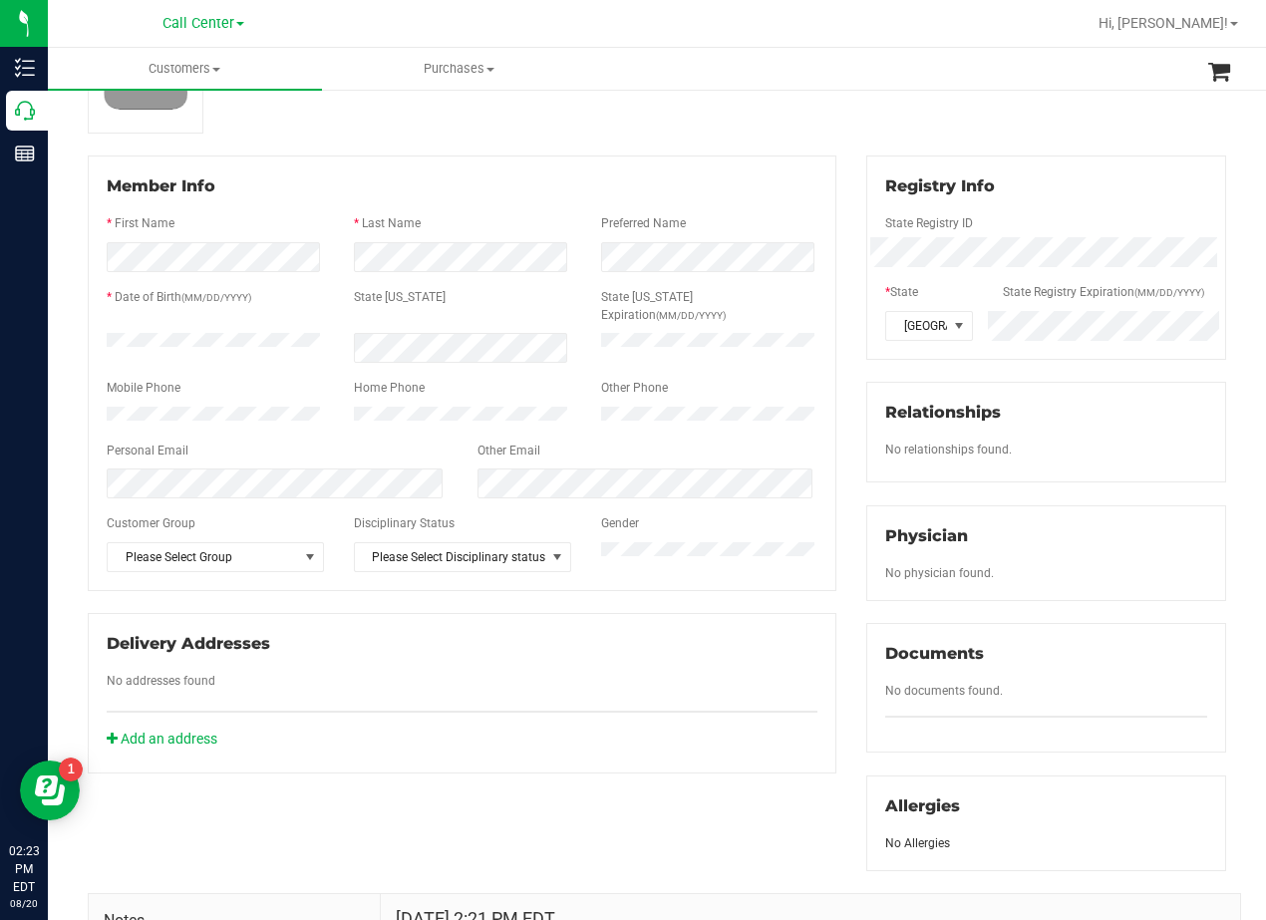
click at [829, 208] on div "Member Info * First Name * Last Name Preferred Name * Date of Birth (MM/DD/YYYY…" at bounding box center [462, 464] width 778 height 618
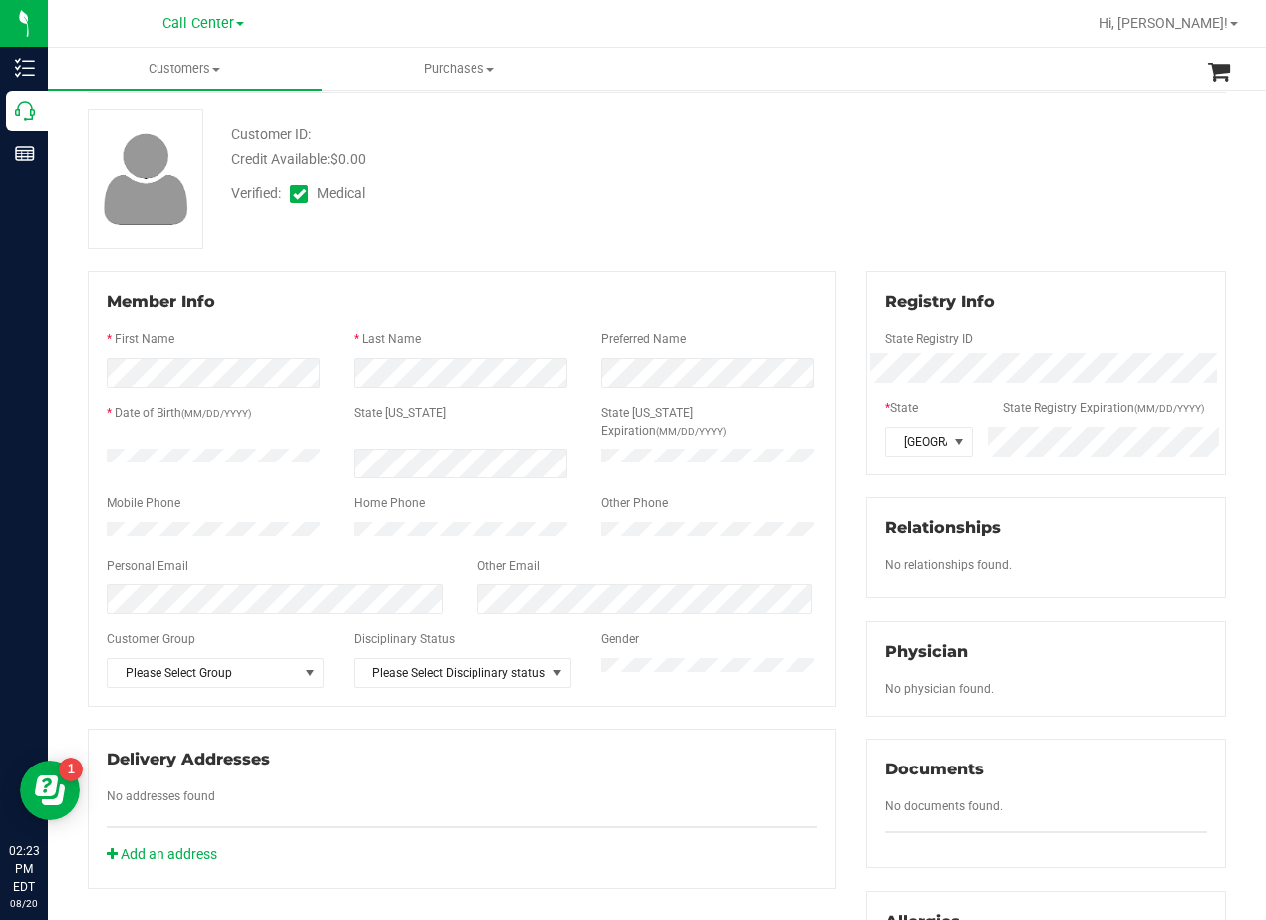
scroll to position [0, 0]
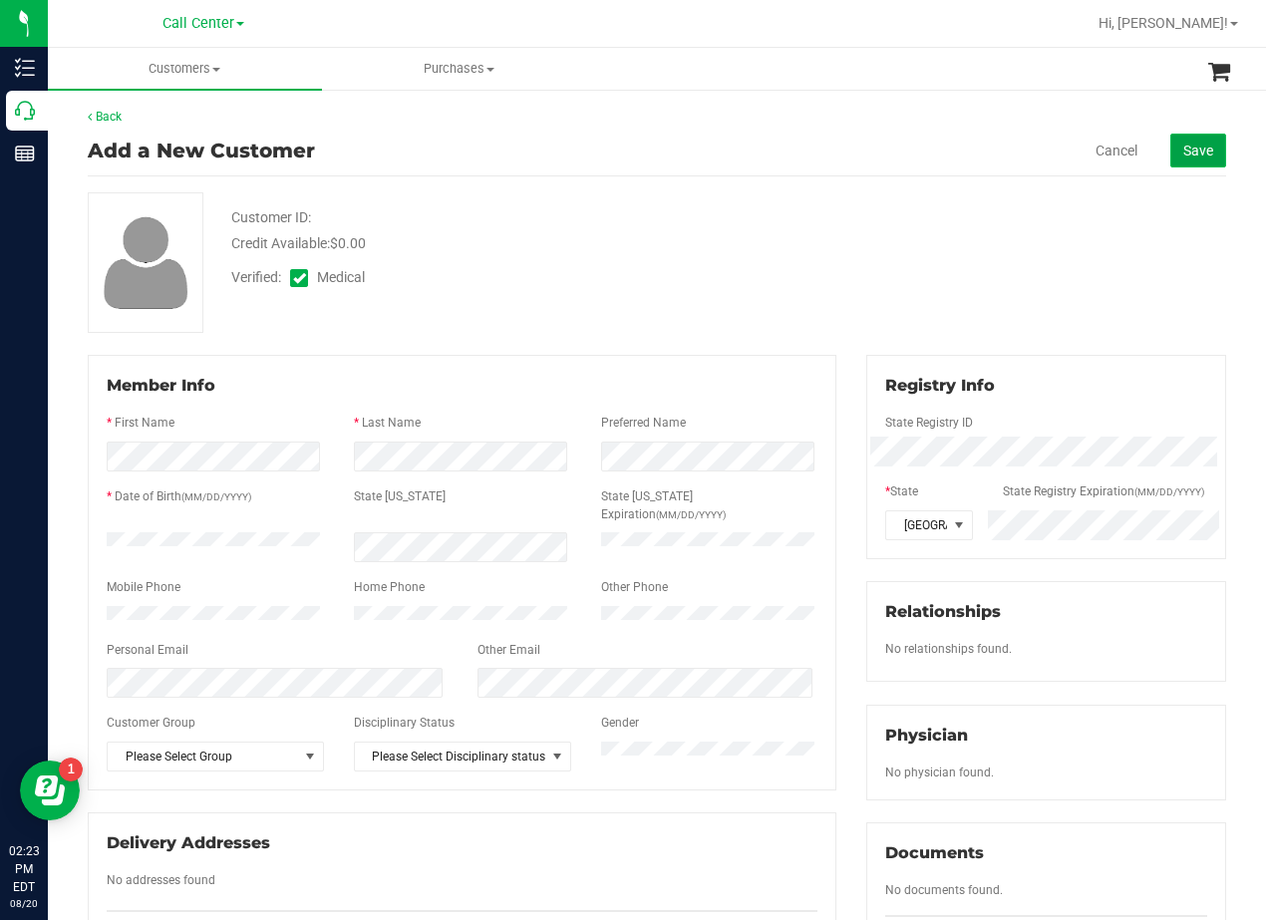
click at [1170, 160] on button "Save" at bounding box center [1198, 151] width 56 height 34
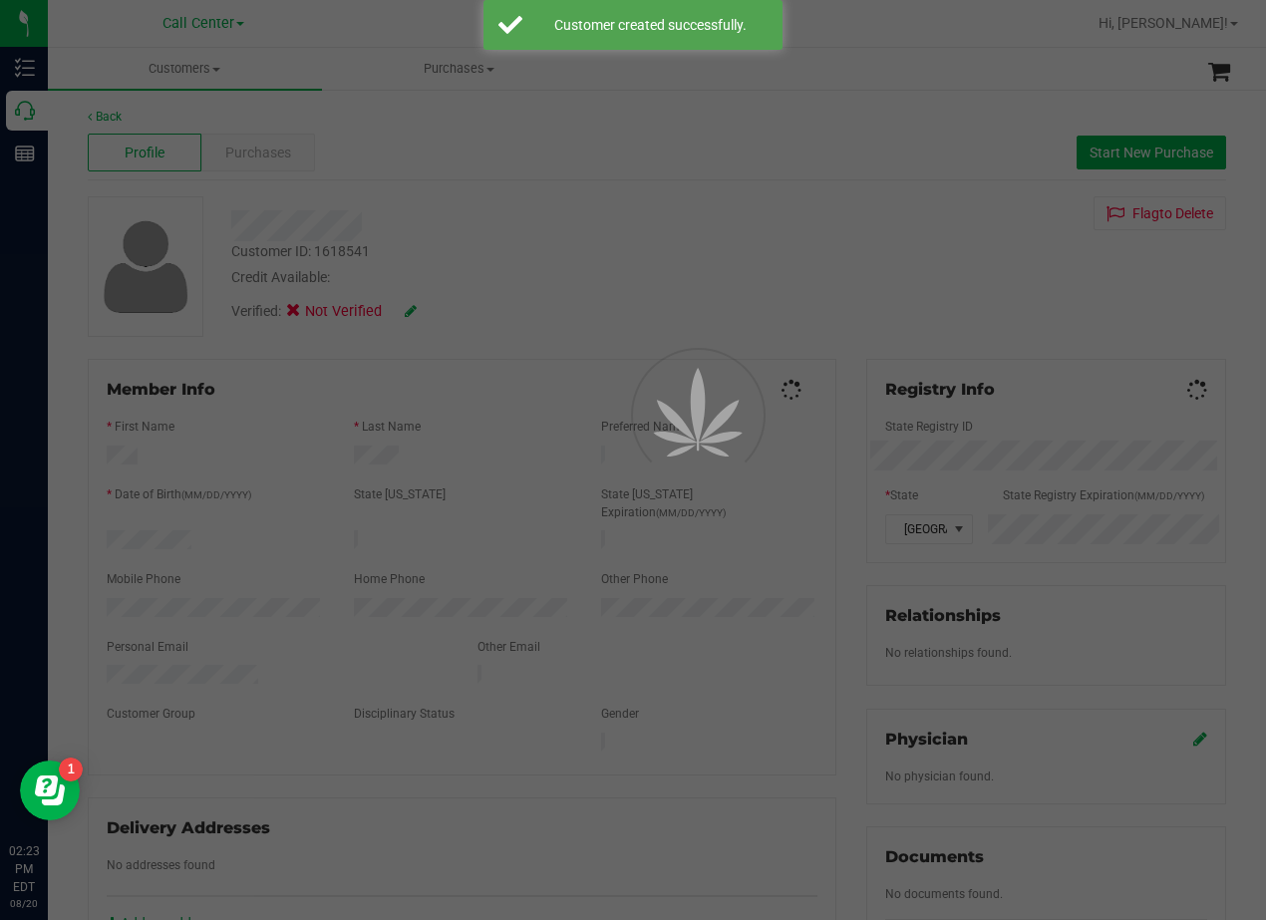
click at [869, 202] on div at bounding box center [633, 460] width 1266 height 920
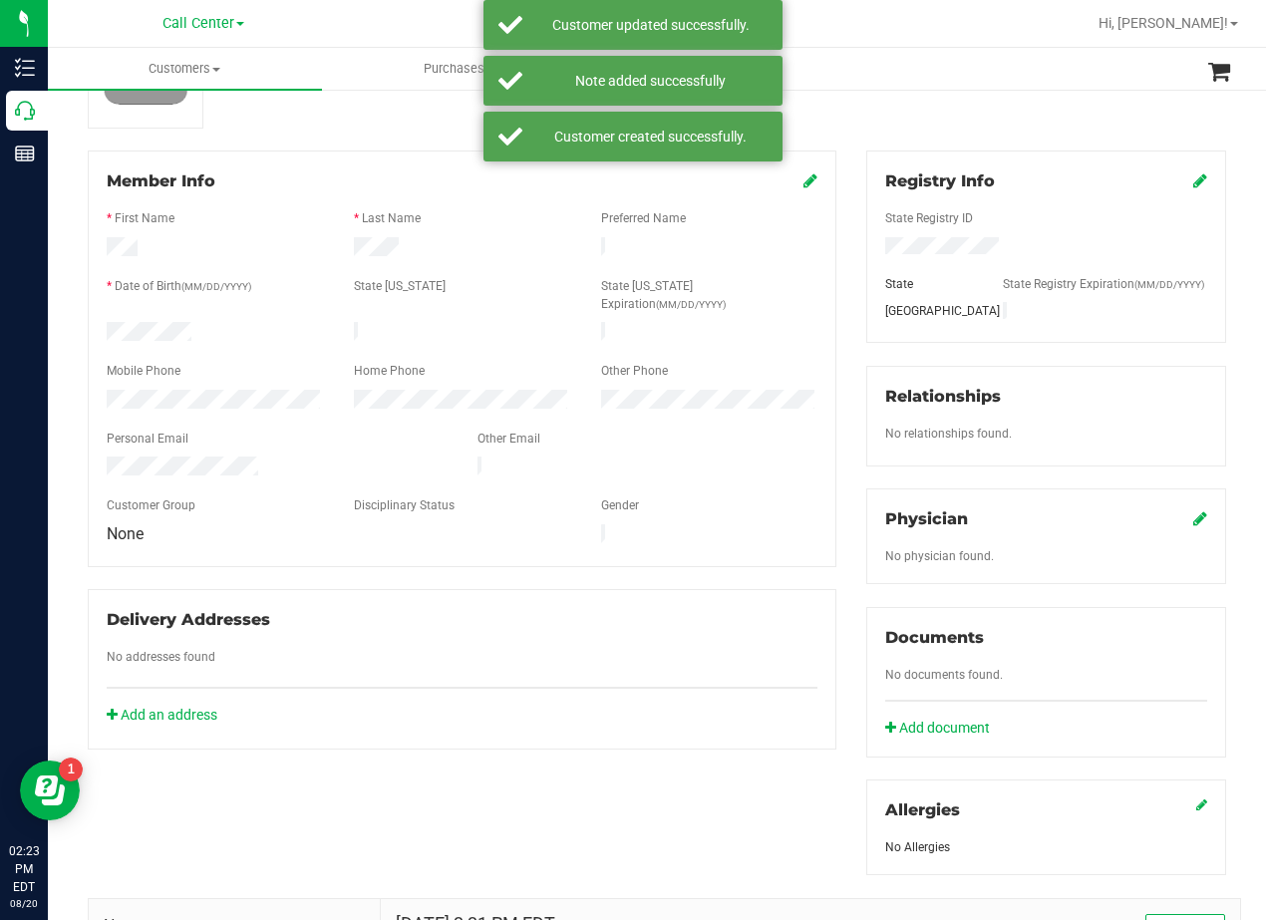
scroll to position [299, 0]
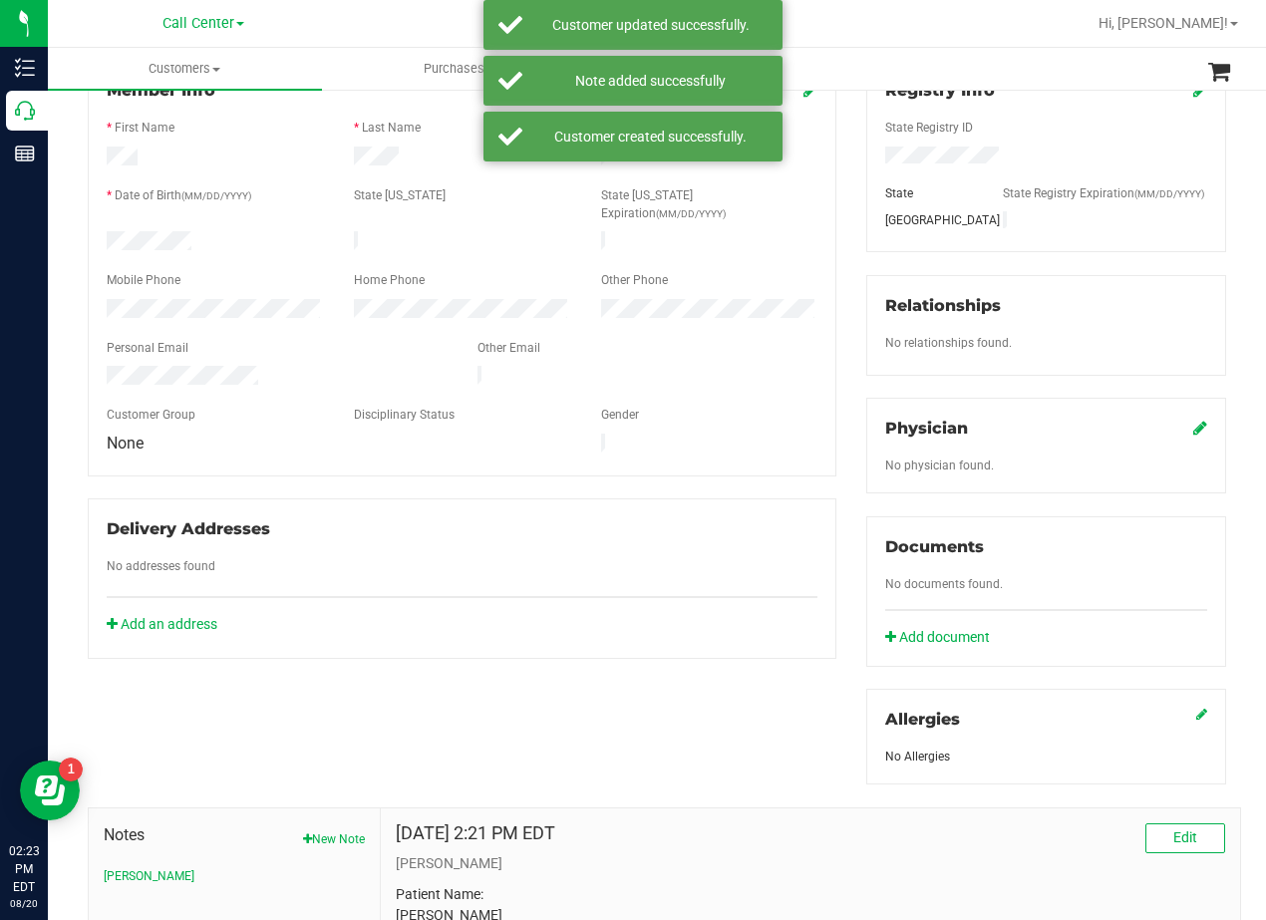
click at [1193, 435] on icon at bounding box center [1200, 428] width 14 height 16
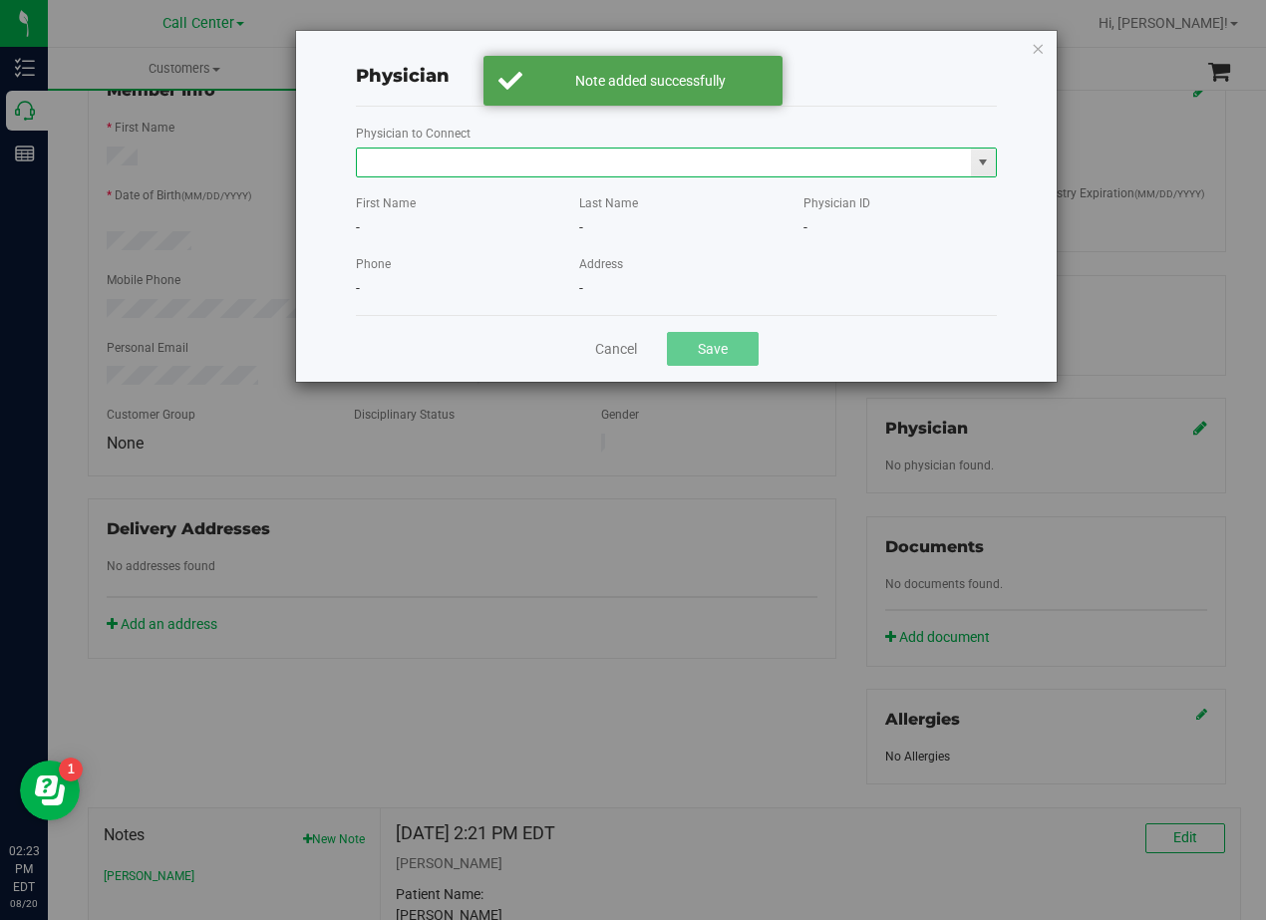
click at [883, 162] on input "text" at bounding box center [664, 162] width 614 height 28
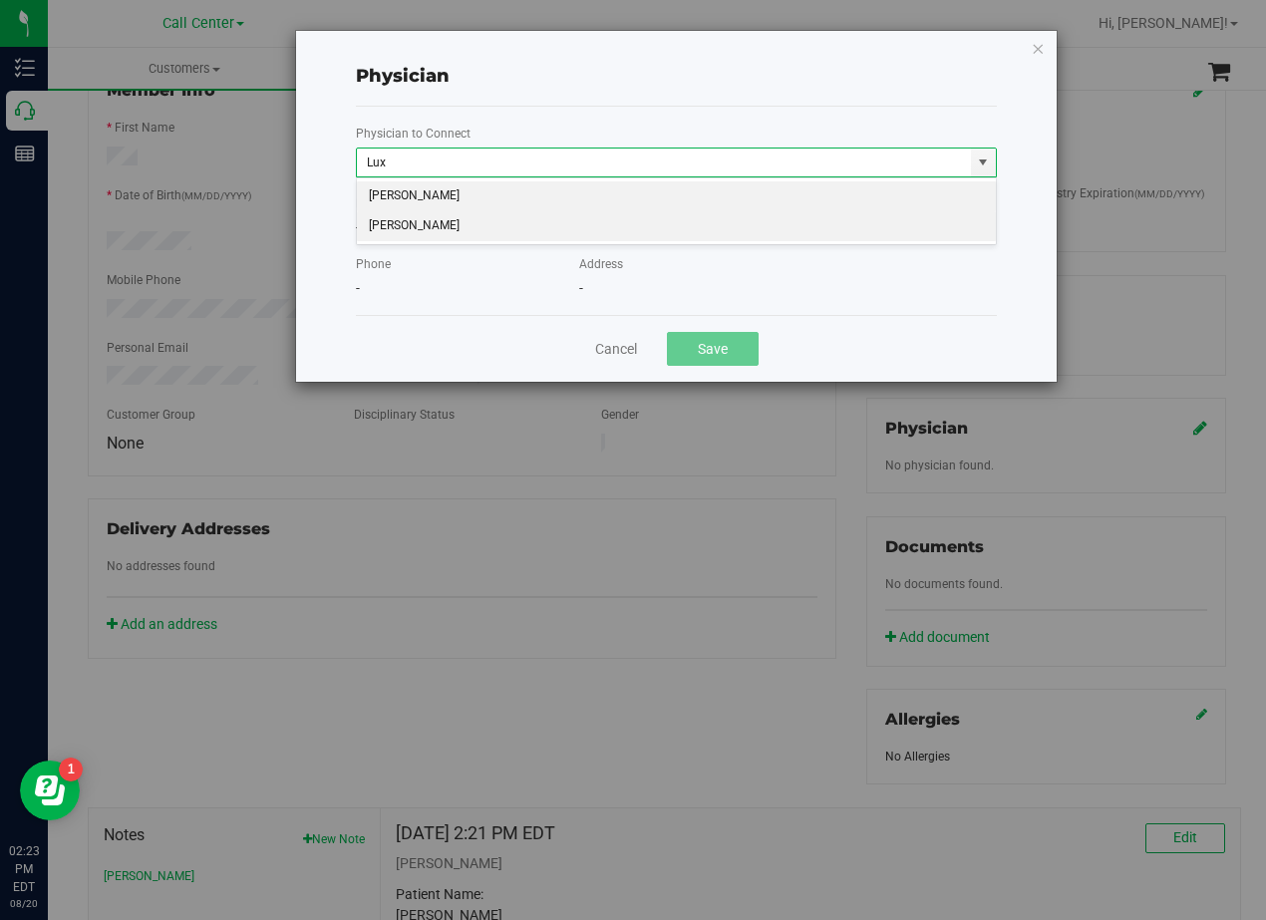
click at [533, 225] on li "Louis Lux" at bounding box center [676, 226] width 639 height 30
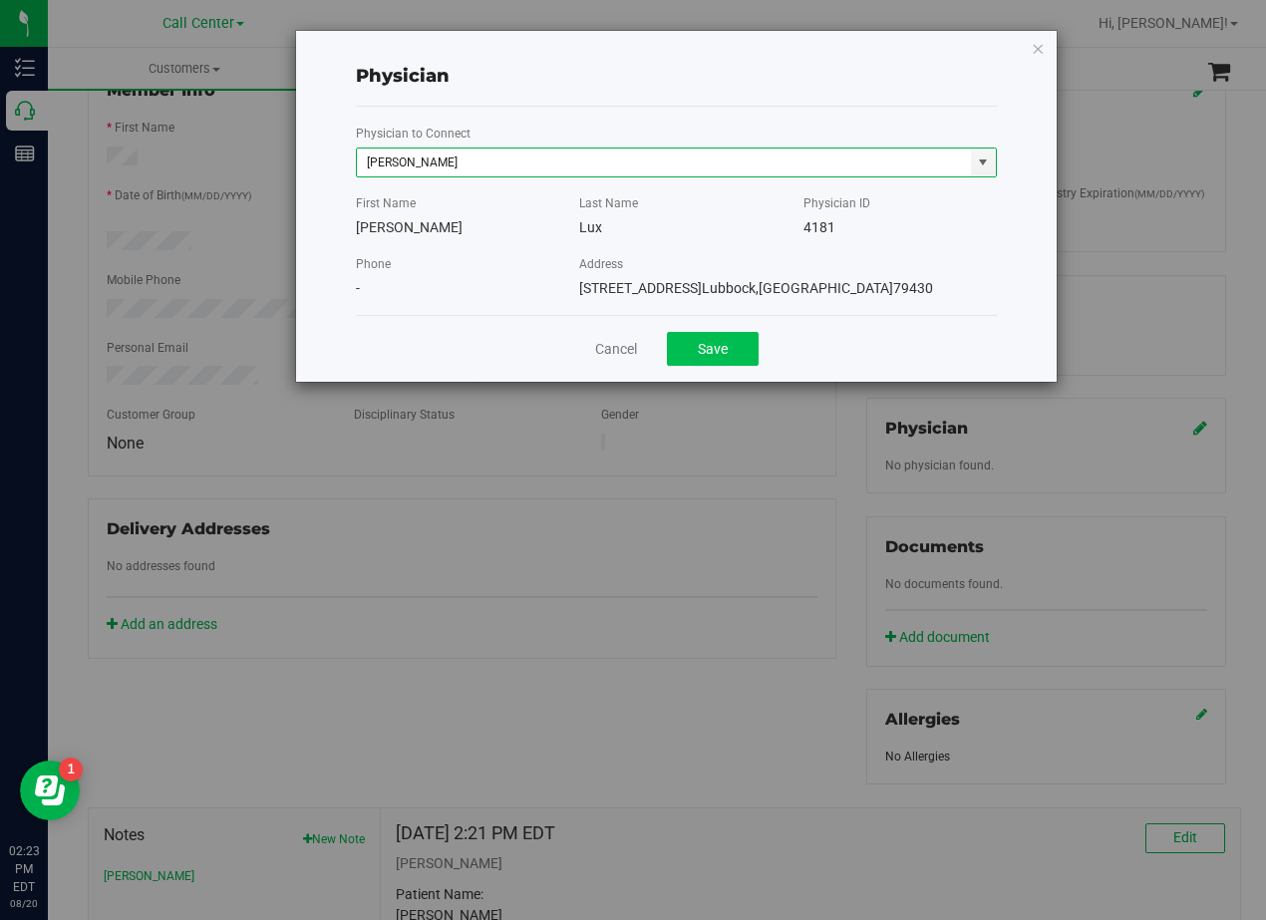
type input "Louis Lux"
click at [676, 341] on button "Save" at bounding box center [713, 349] width 92 height 34
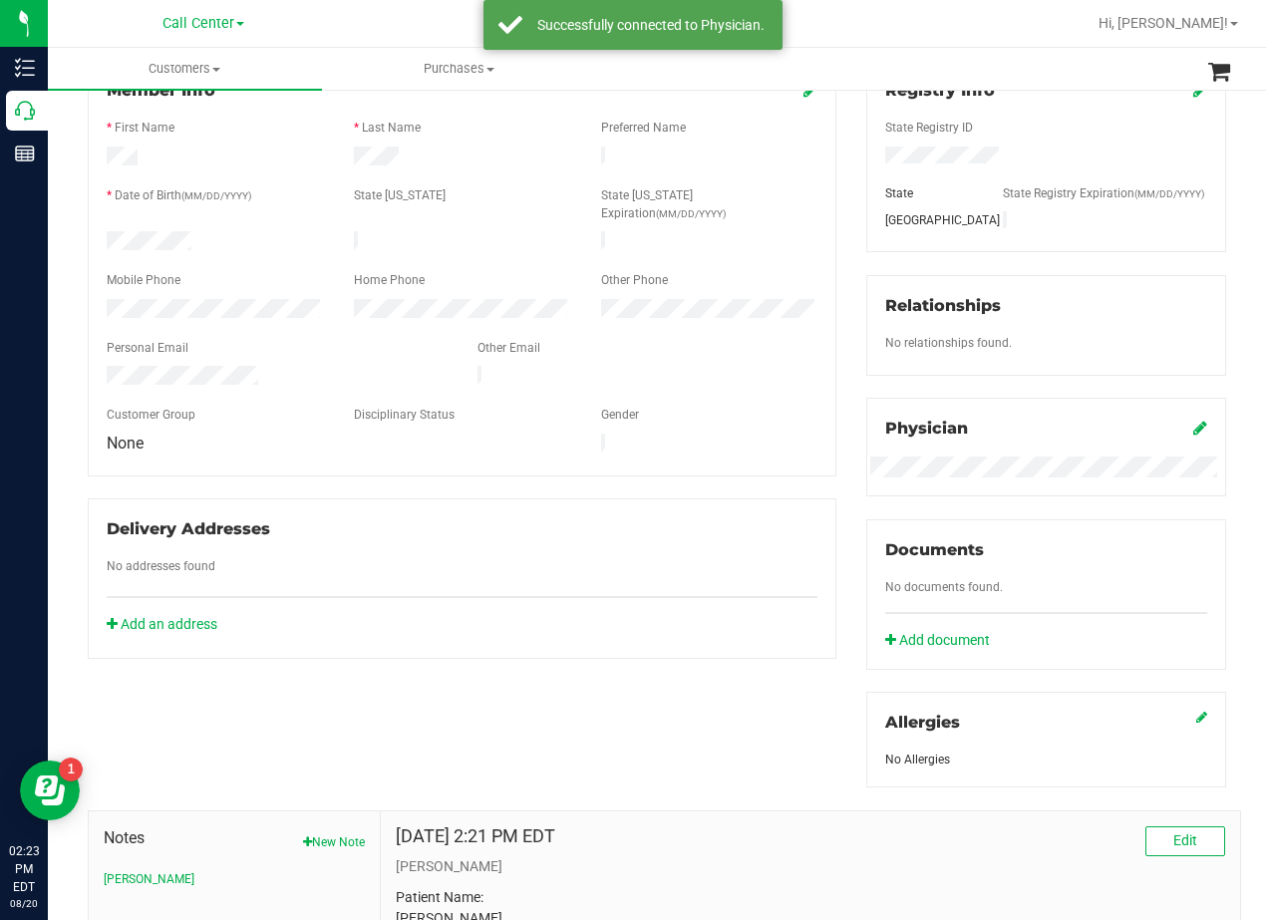
click at [851, 342] on div "Registry Info State Registry ID State State Registry Expiration (MM/DD/YYYY) TX…" at bounding box center [1046, 423] width 390 height 727
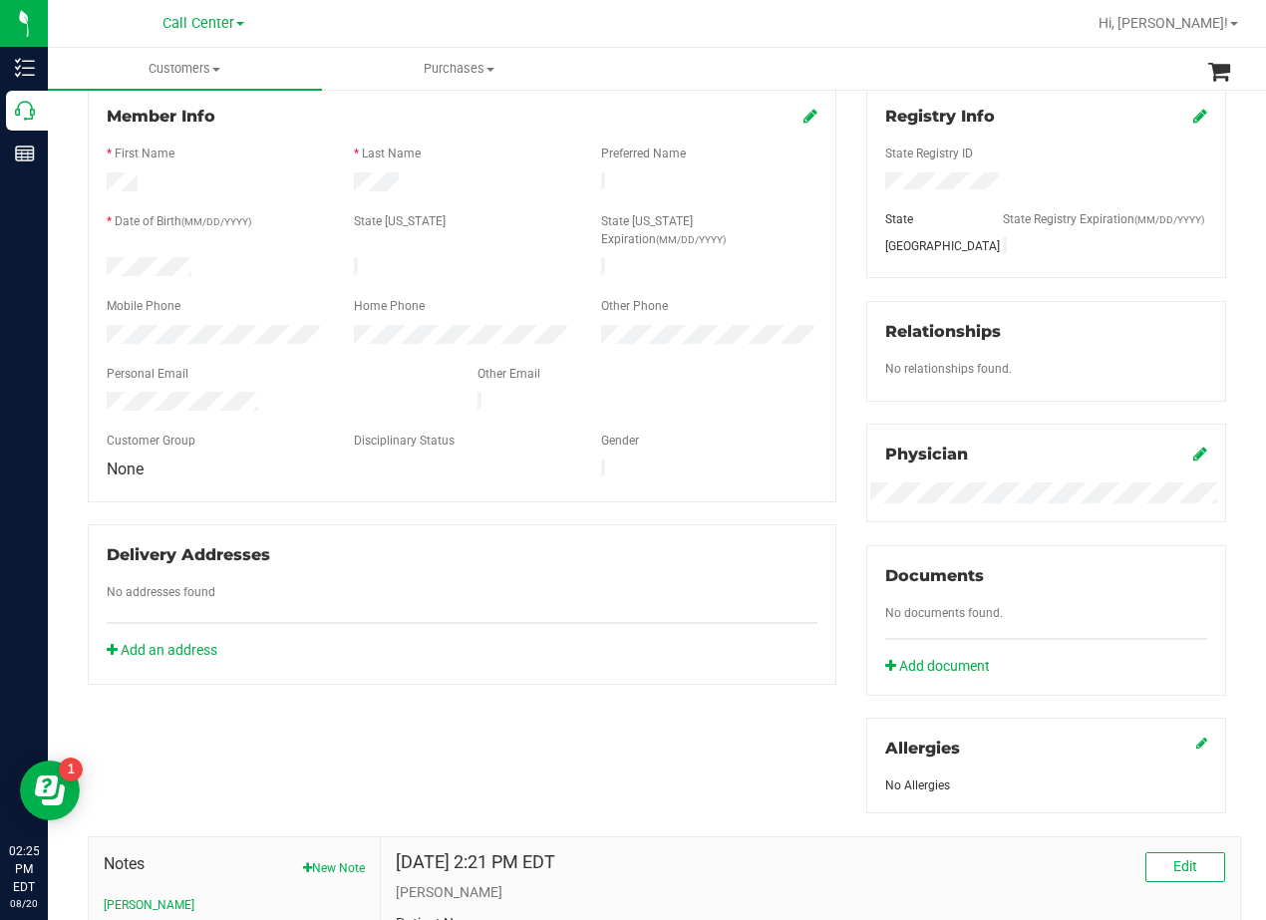
scroll to position [0, 0]
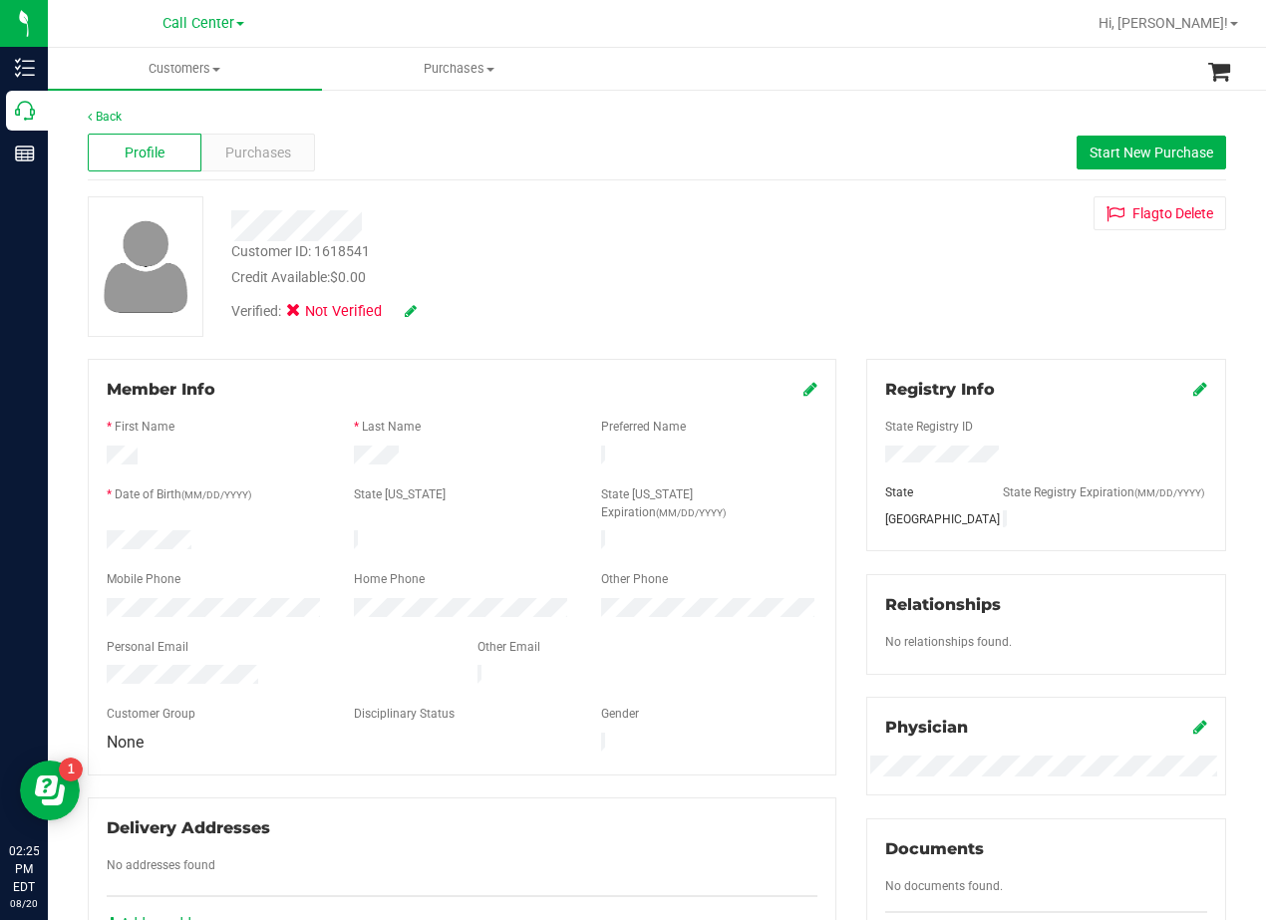
click at [677, 228] on div at bounding box center [508, 225] width 584 height 31
click at [231, 152] on span "Purchases" at bounding box center [258, 153] width 66 height 21
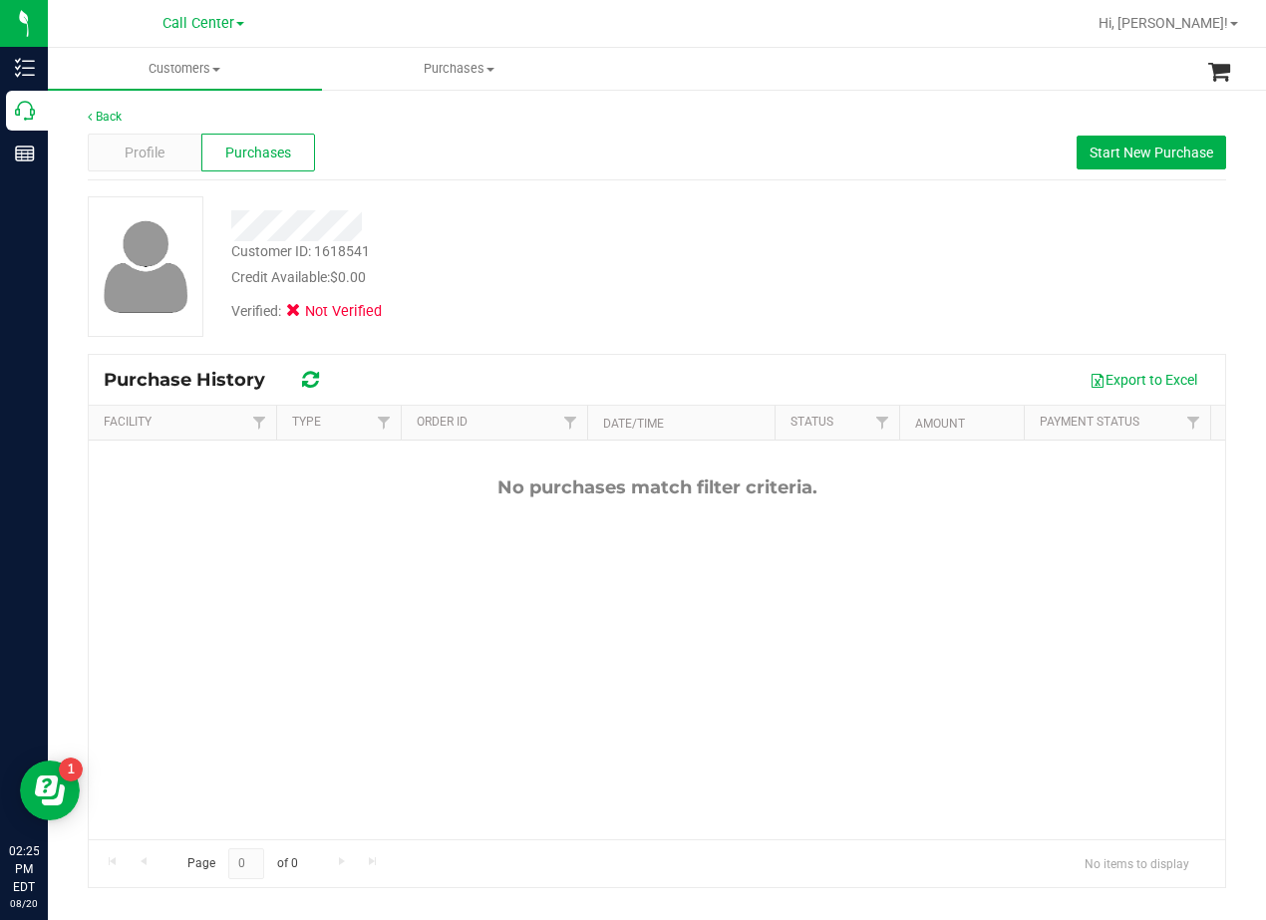
click at [591, 256] on div "Customer ID: 1618541 Credit Available: $0.00" at bounding box center [508, 264] width 584 height 47
click at [119, 146] on div "Profile" at bounding box center [145, 153] width 114 height 38
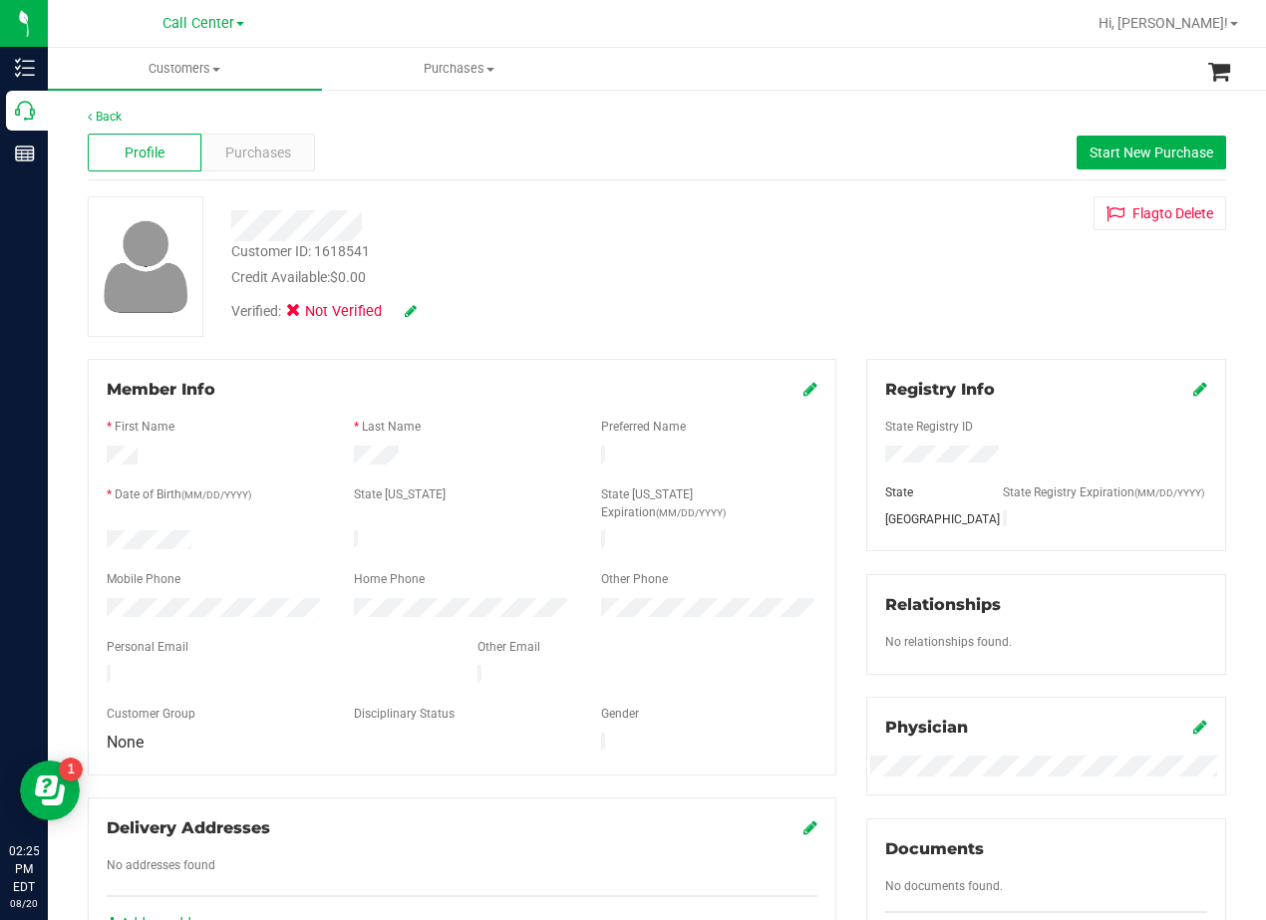
click at [842, 285] on div "Customer ID: 1618541 Credit Available: $0.00 Verified: Not Verified Flag to Del…" at bounding box center [657, 266] width 1168 height 141
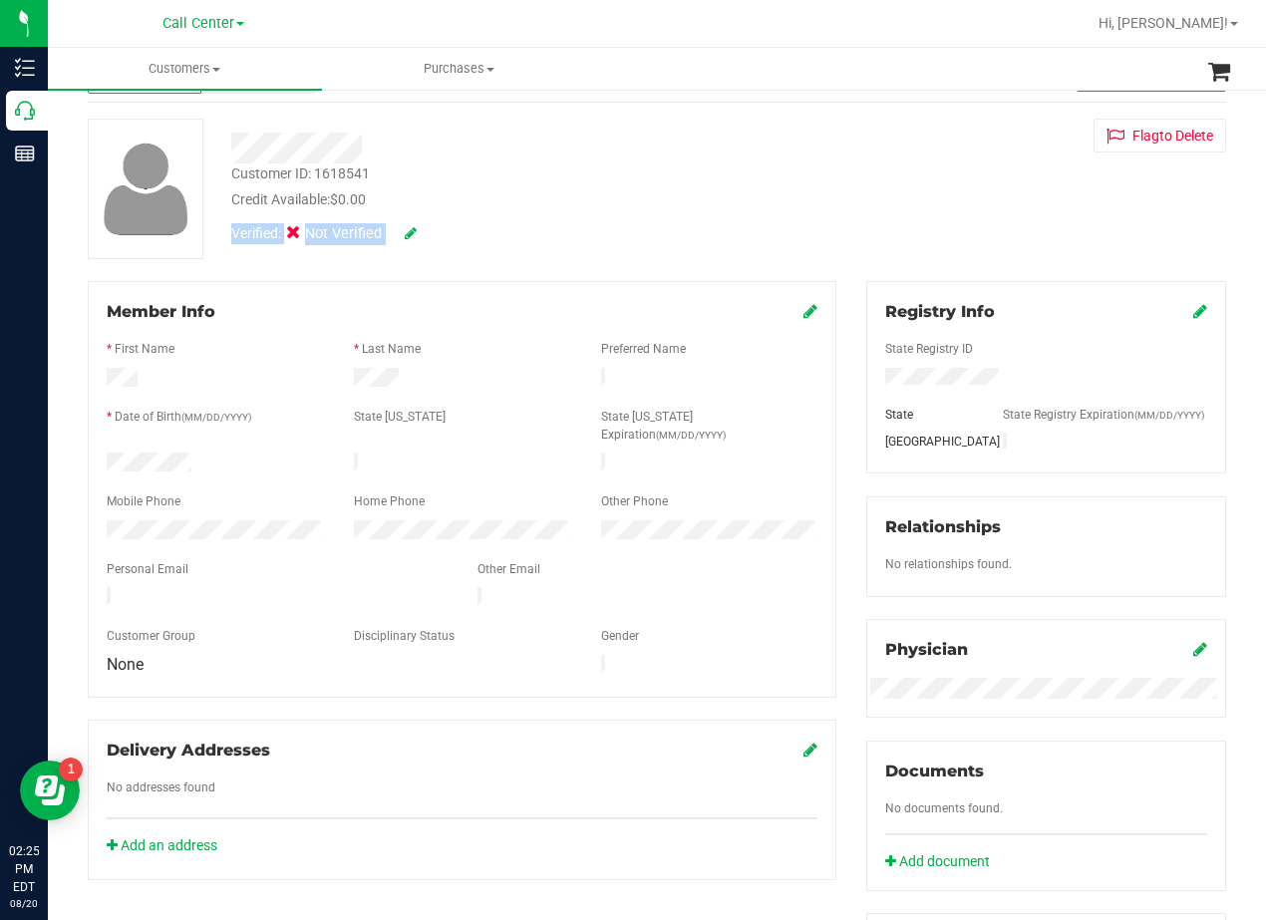
scroll to position [100, 0]
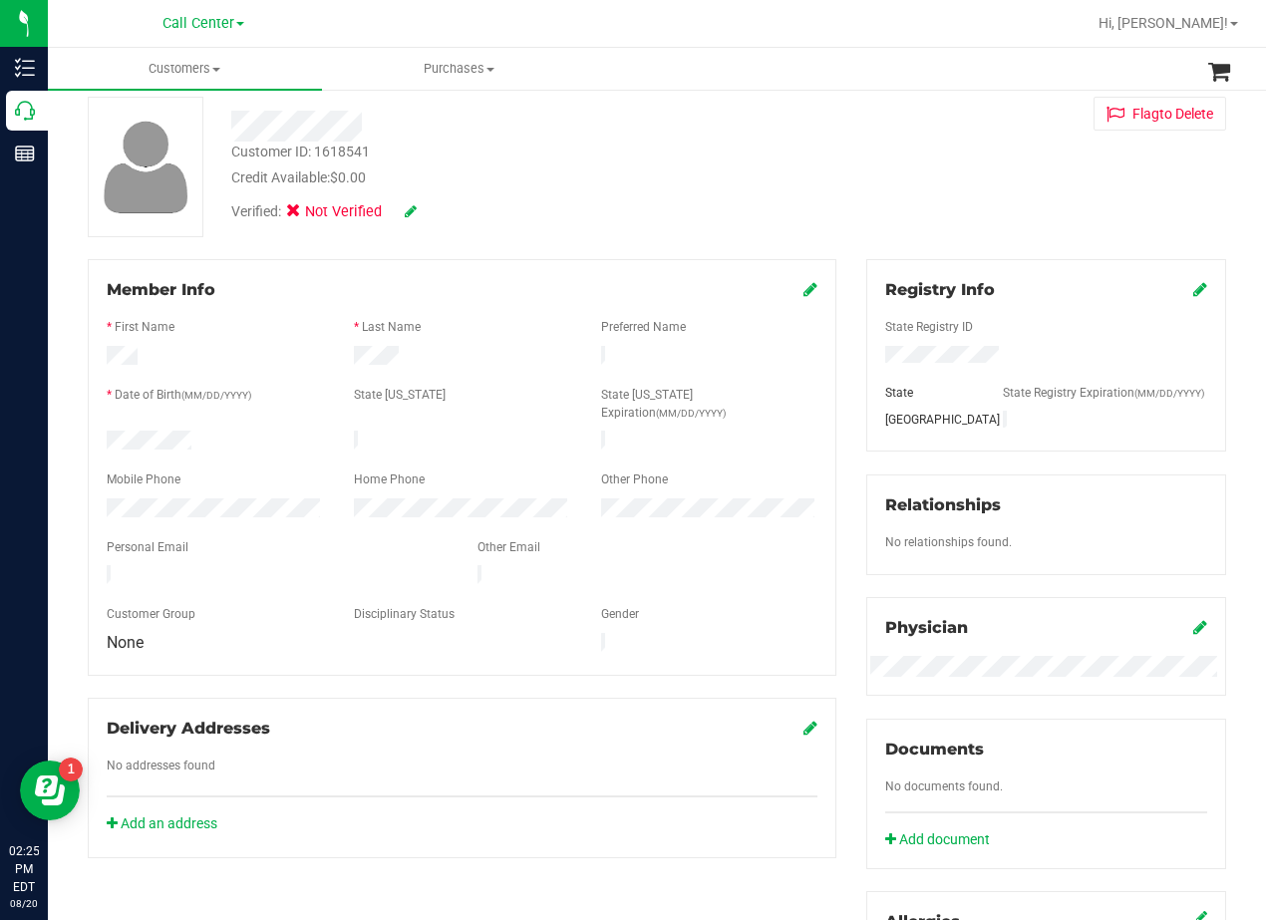
click at [836, 292] on div "Member Info * First Name * Last Name Preferred Name * Date of Birth (MM/DD/YYYY…" at bounding box center [462, 558] width 778 height 599
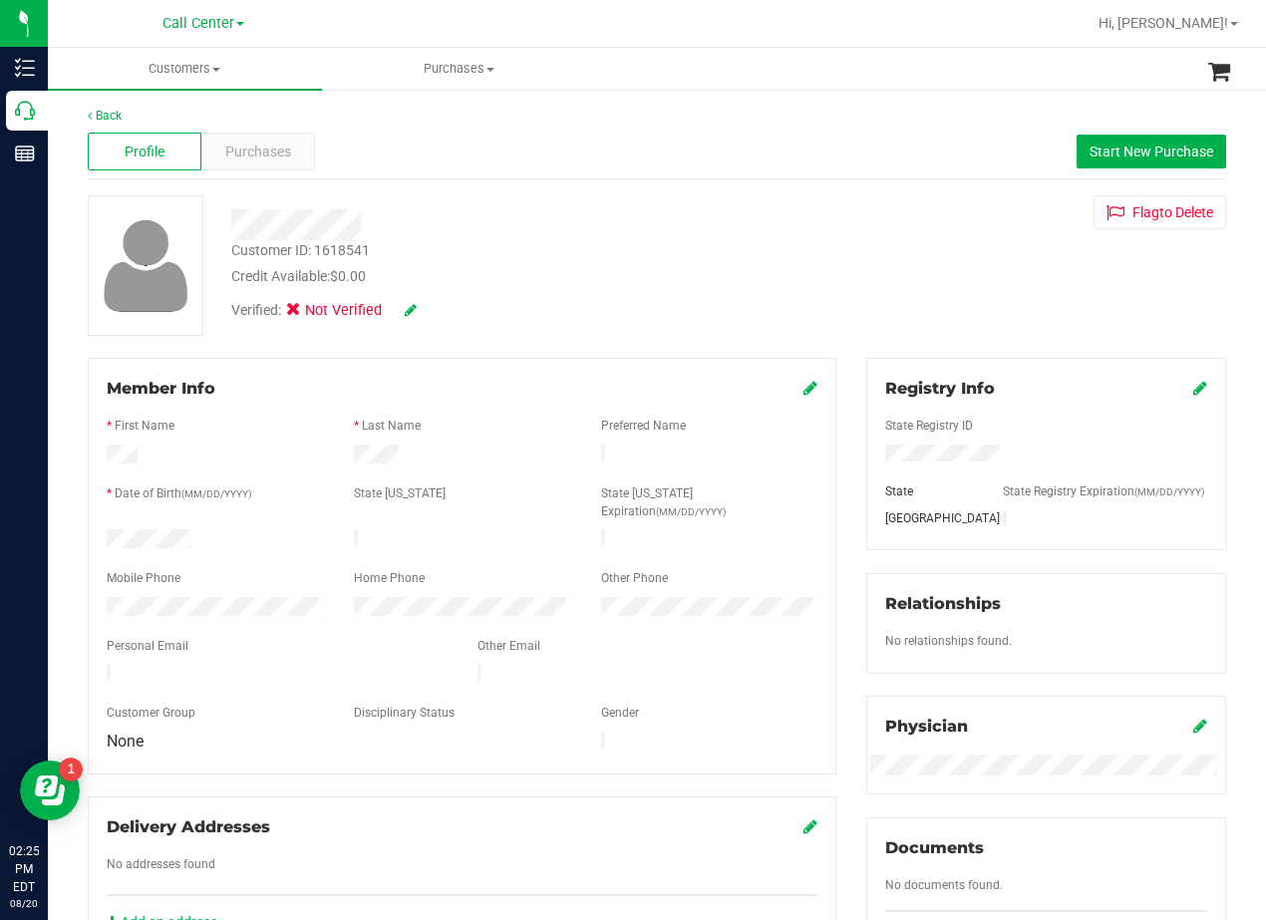
scroll to position [0, 0]
click at [288, 160] on span "Purchases" at bounding box center [258, 153] width 66 height 21
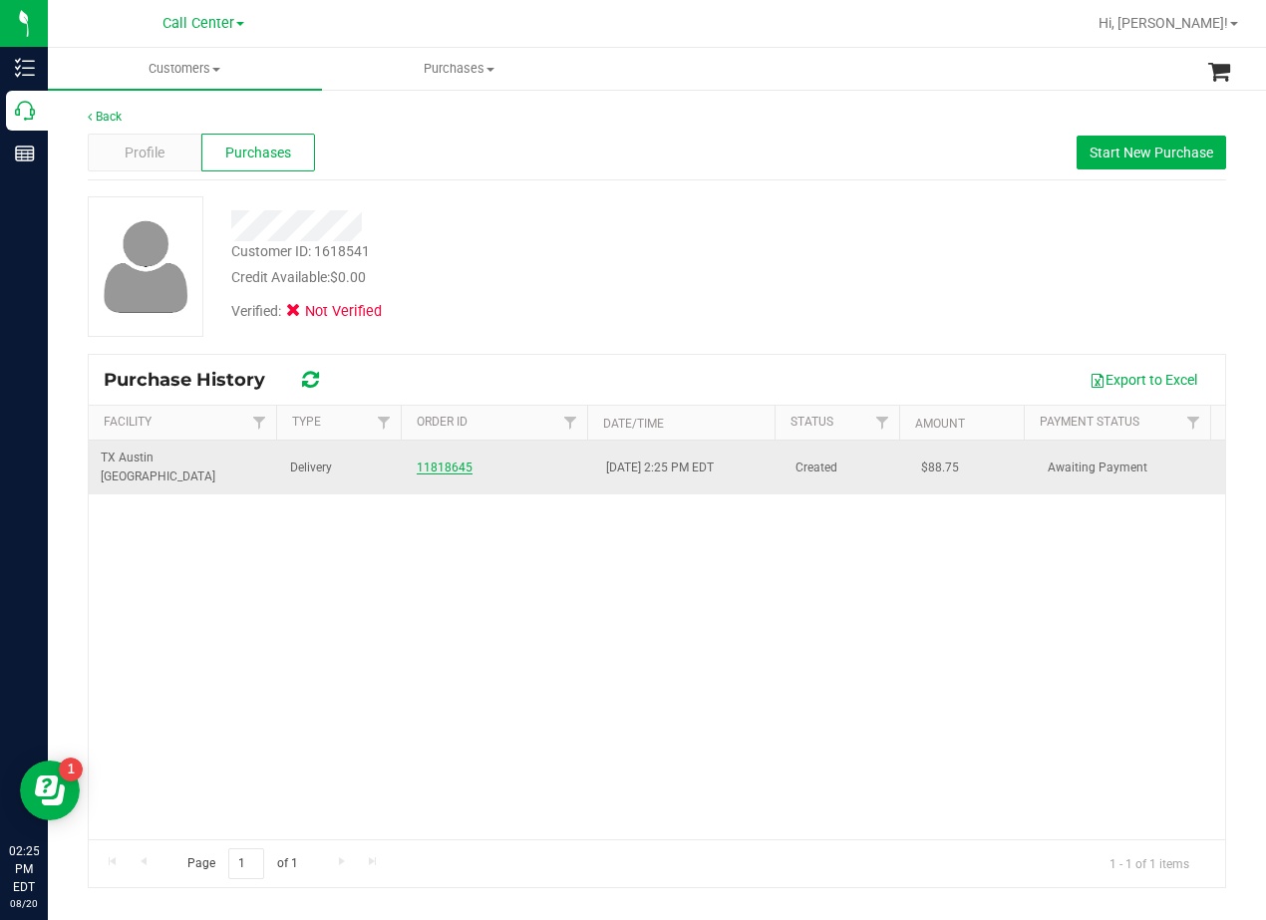
click at [452, 460] on link "11818645" at bounding box center [445, 467] width 56 height 14
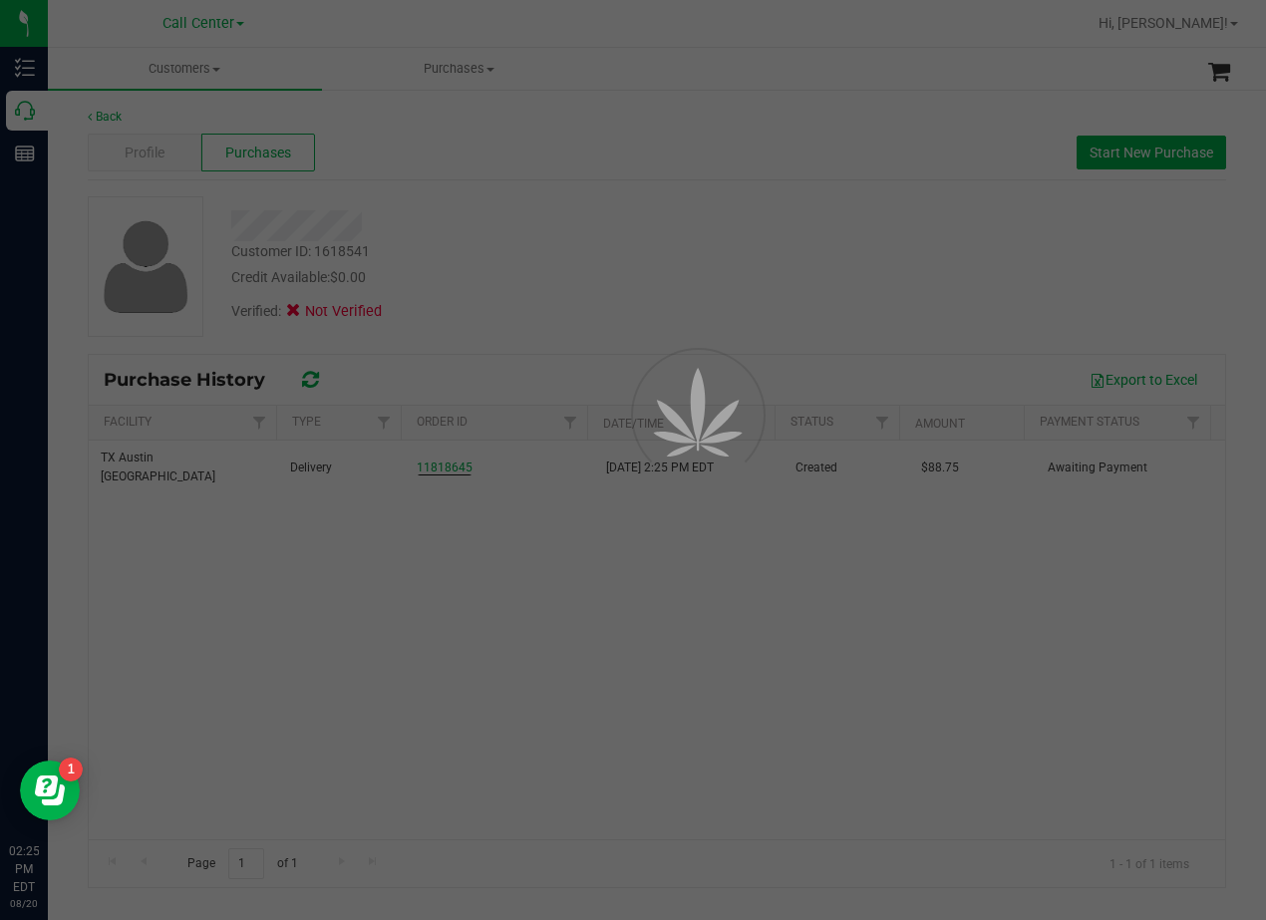
click at [608, 293] on div at bounding box center [633, 460] width 1266 height 920
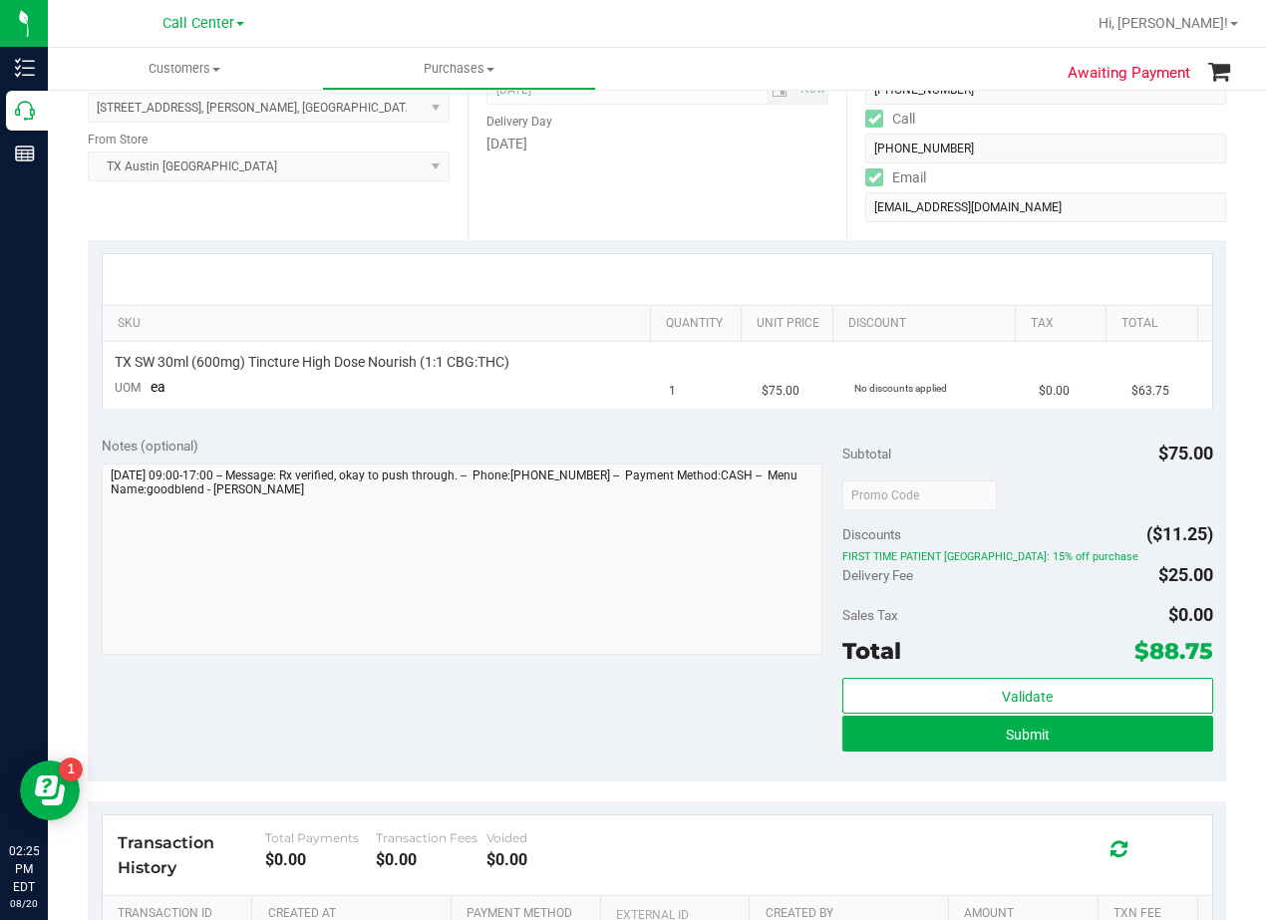
scroll to position [100, 0]
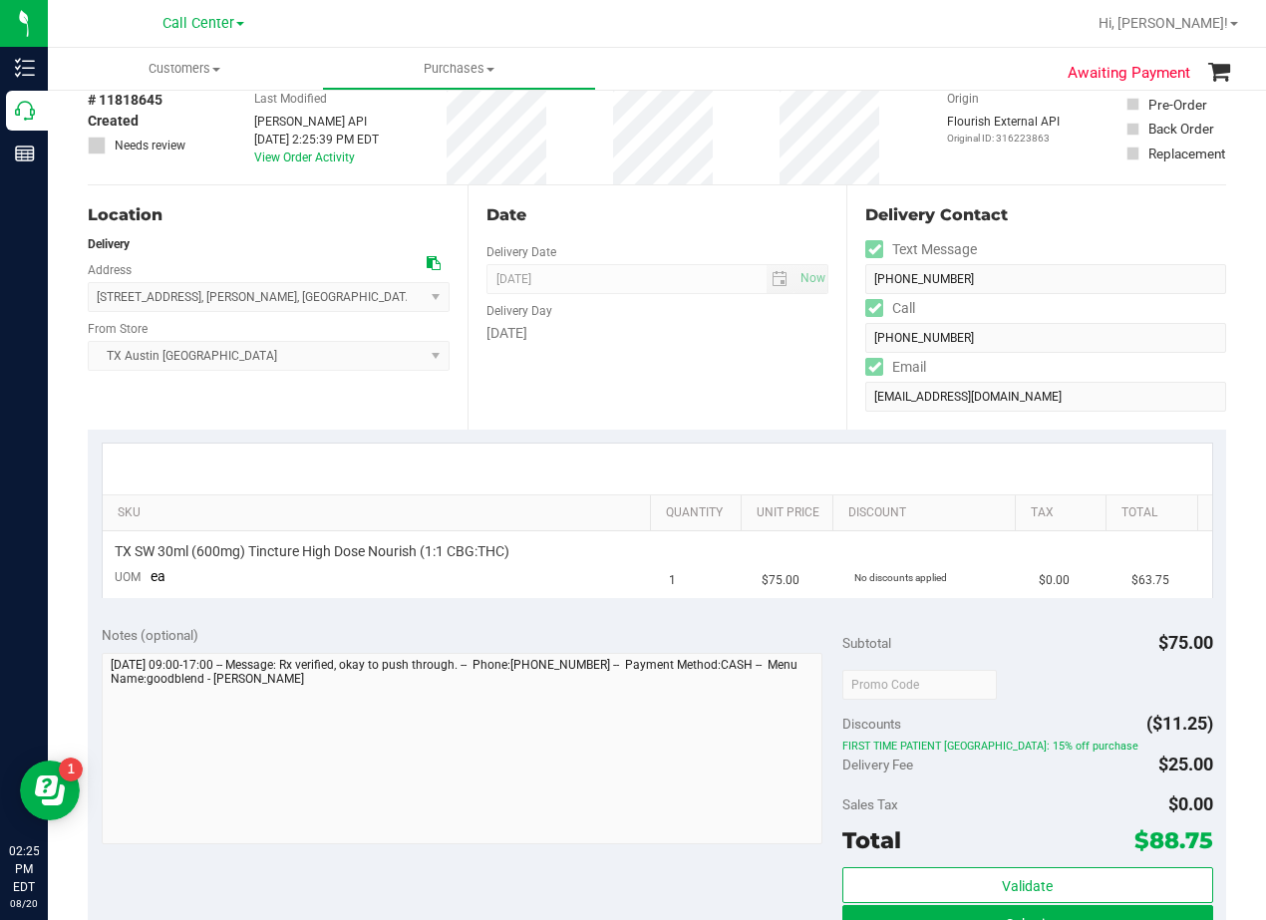
click at [621, 329] on div "Saturday" at bounding box center [657, 333] width 343 height 21
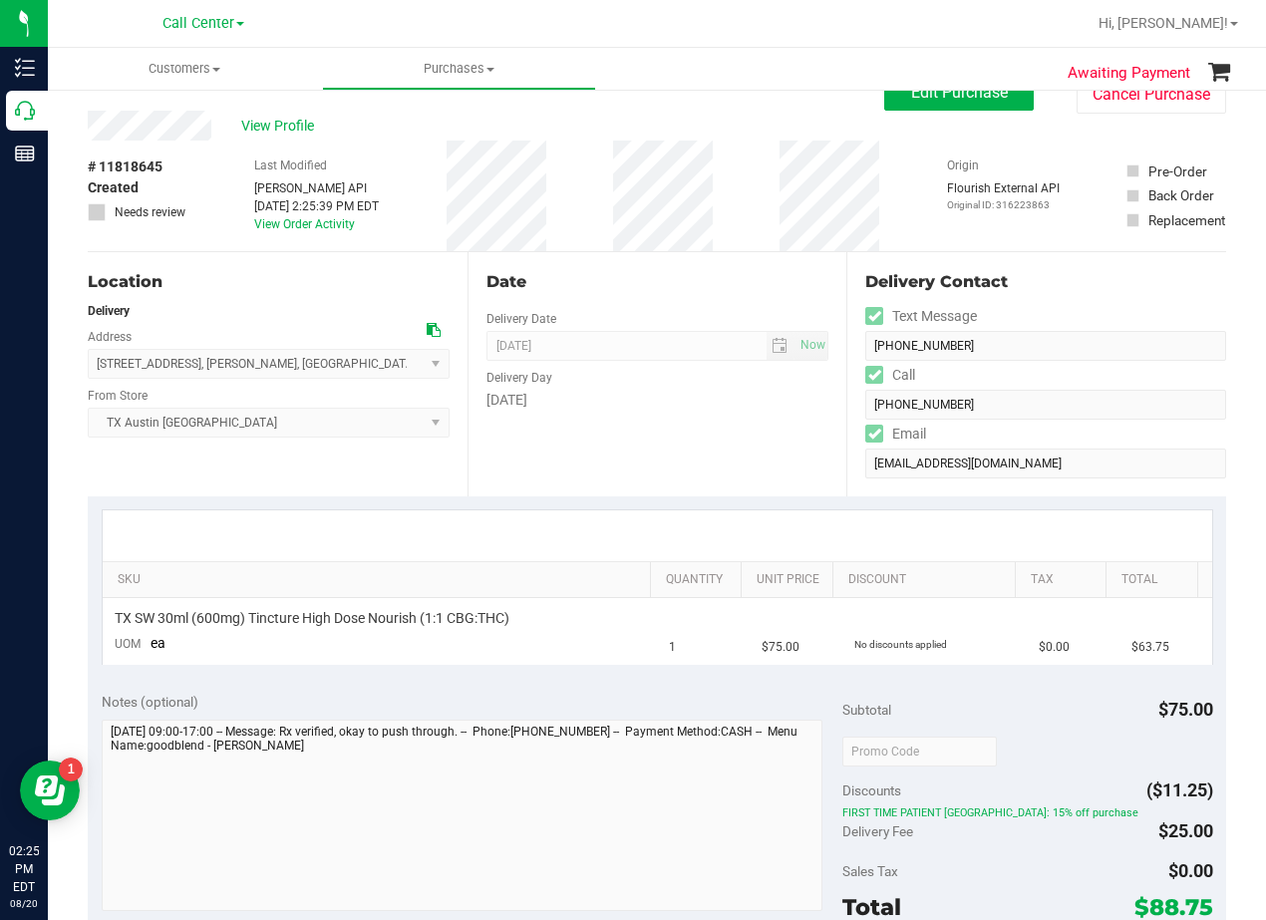
scroll to position [0, 0]
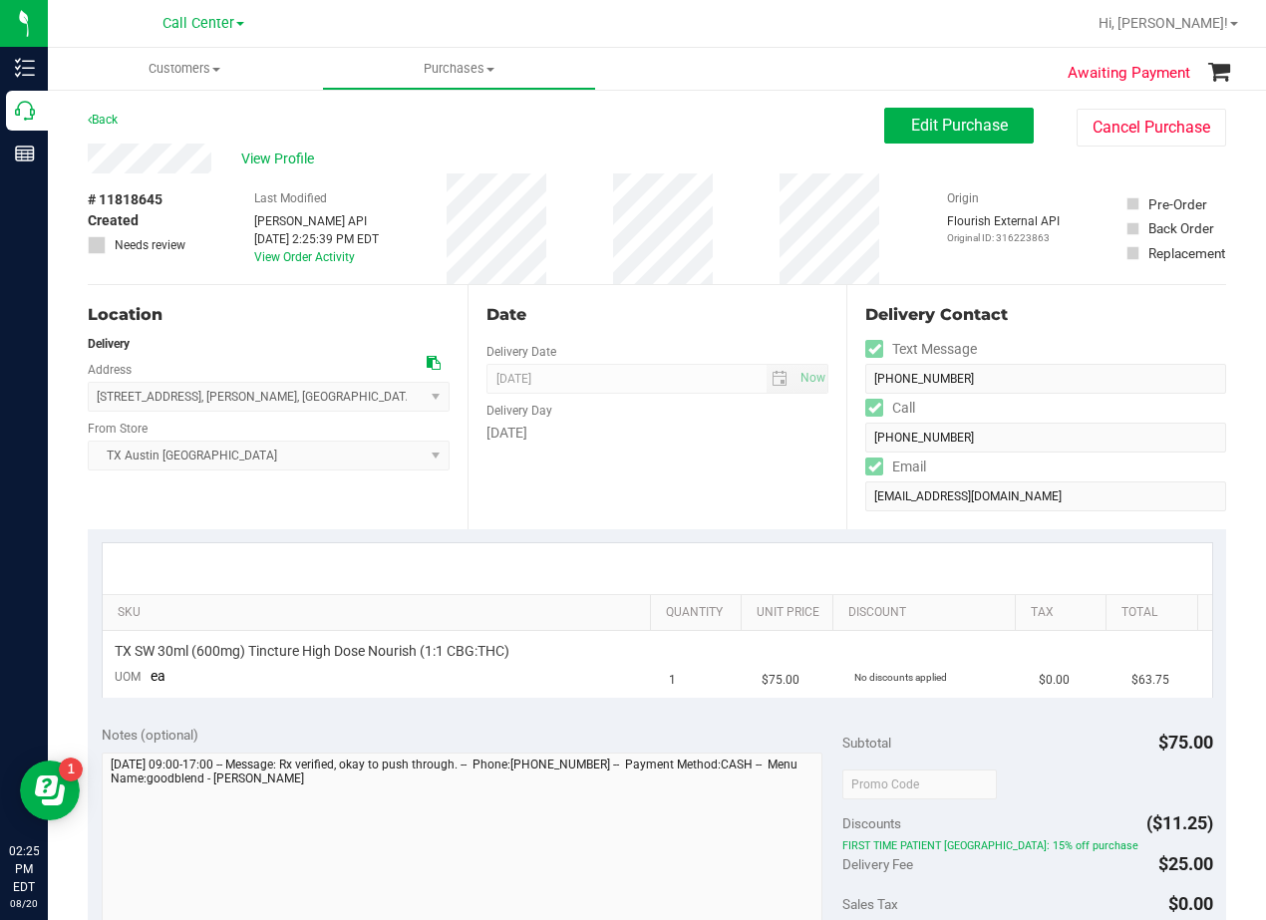
click at [636, 304] on div "Date" at bounding box center [657, 315] width 343 height 24
click at [911, 128] on span "Edit Purchase" at bounding box center [959, 125] width 97 height 19
click at [794, 148] on div "View Profile" at bounding box center [486, 159] width 796 height 30
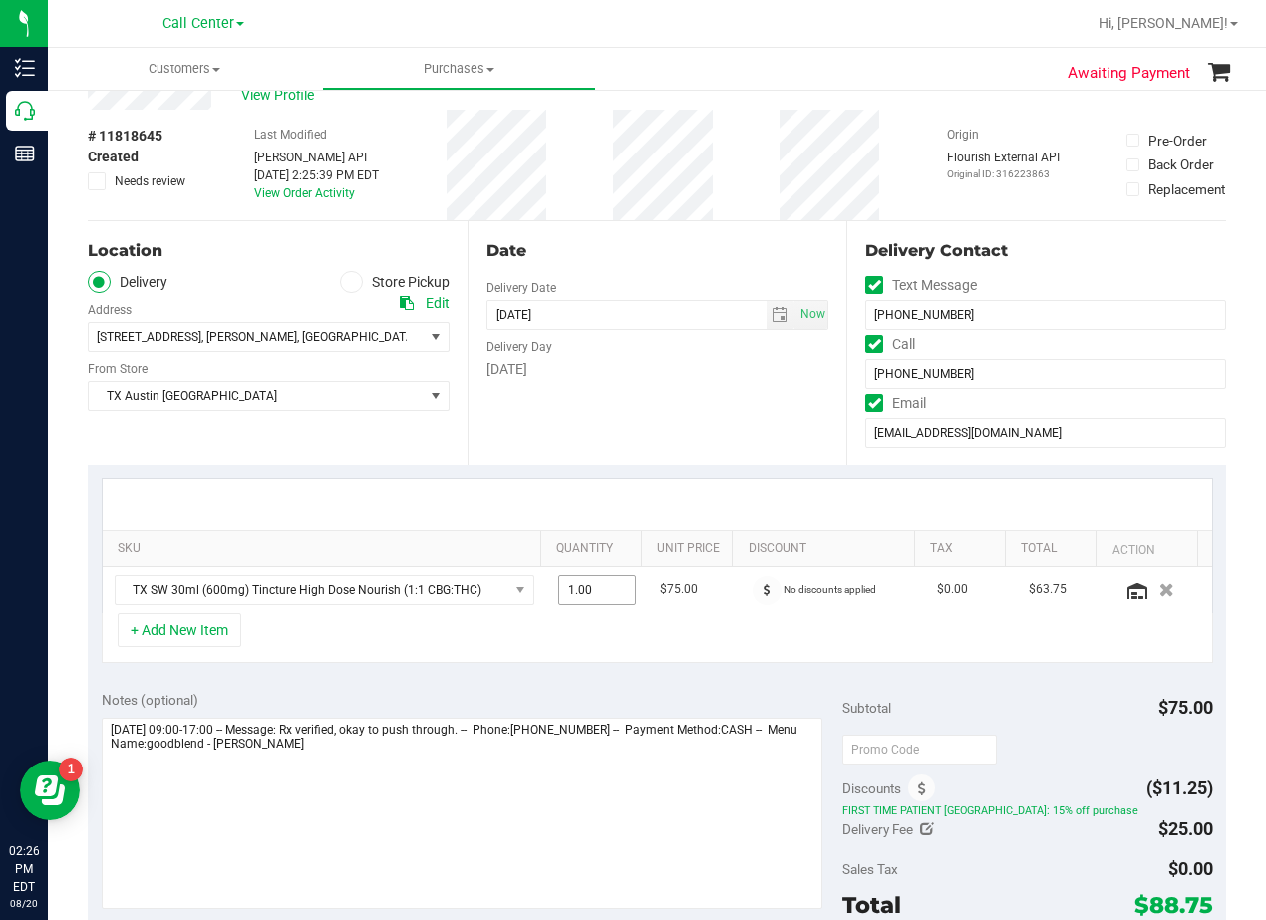
scroll to position [100, 0]
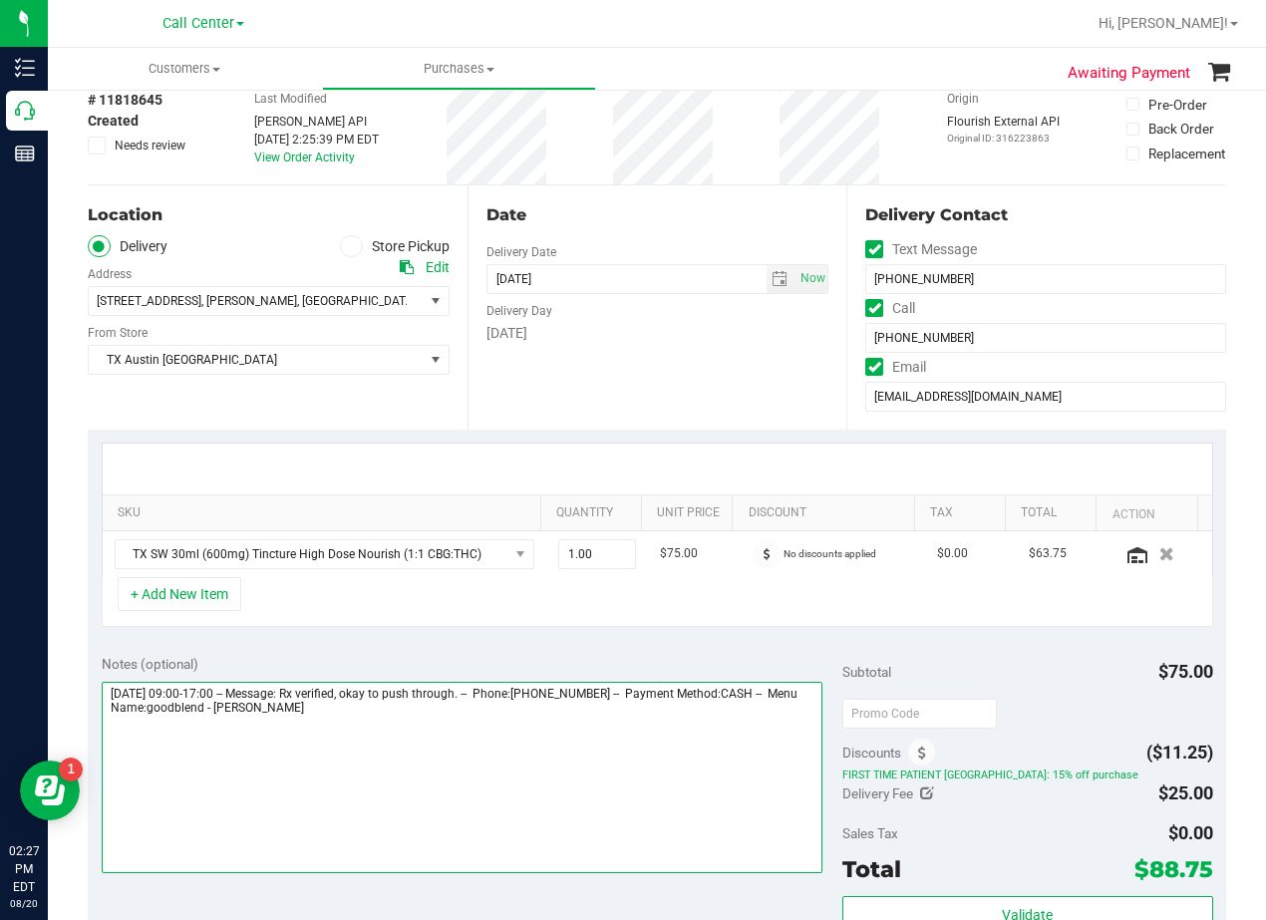
click at [491, 719] on textarea at bounding box center [462, 777] width 721 height 191
type textarea "Saturday 08/23/2025 09:00-17:00 -- Message: Rx verified, okay to push through. …"
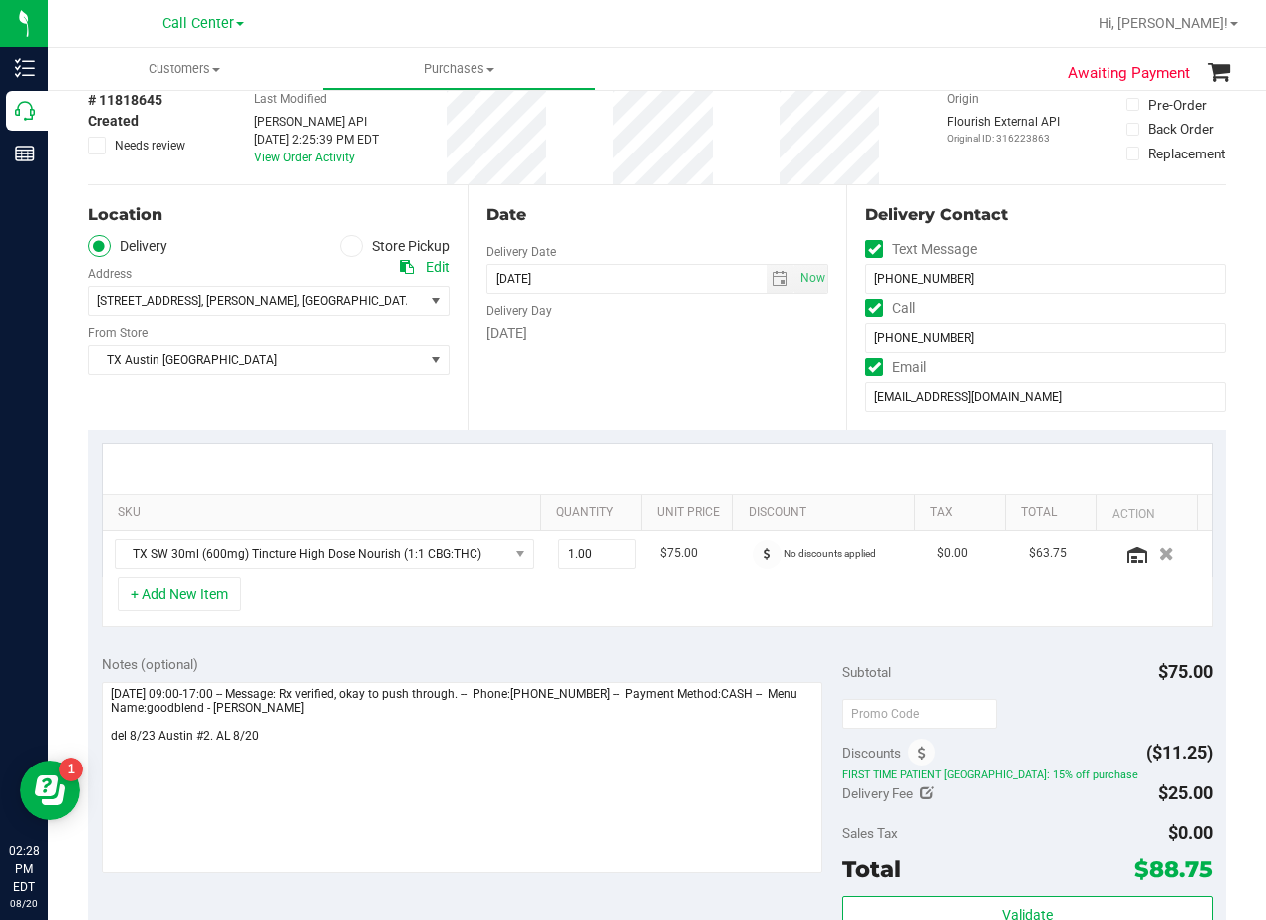
click at [595, 655] on div "Notes (optional)" at bounding box center [472, 664] width 740 height 20
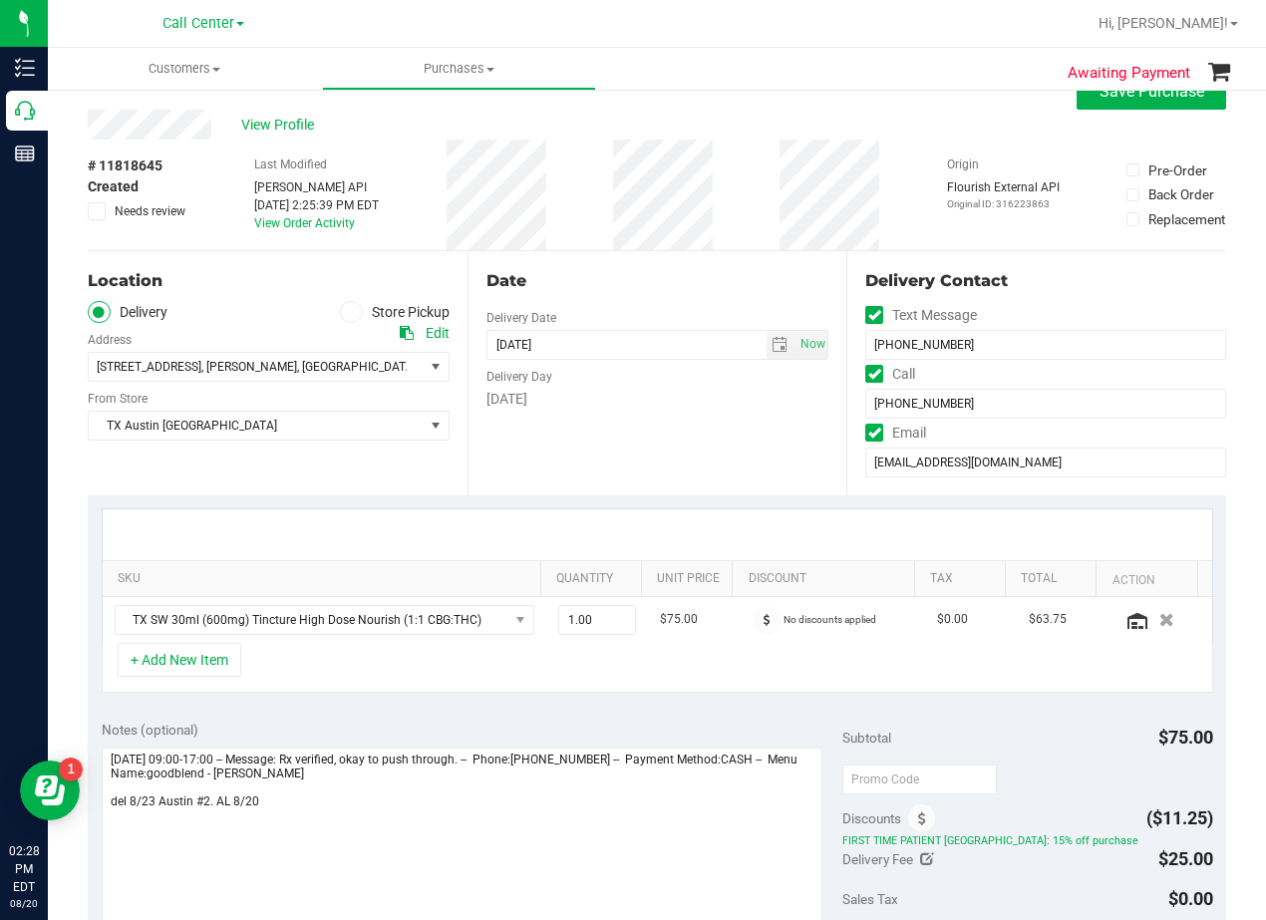
scroll to position [0, 0]
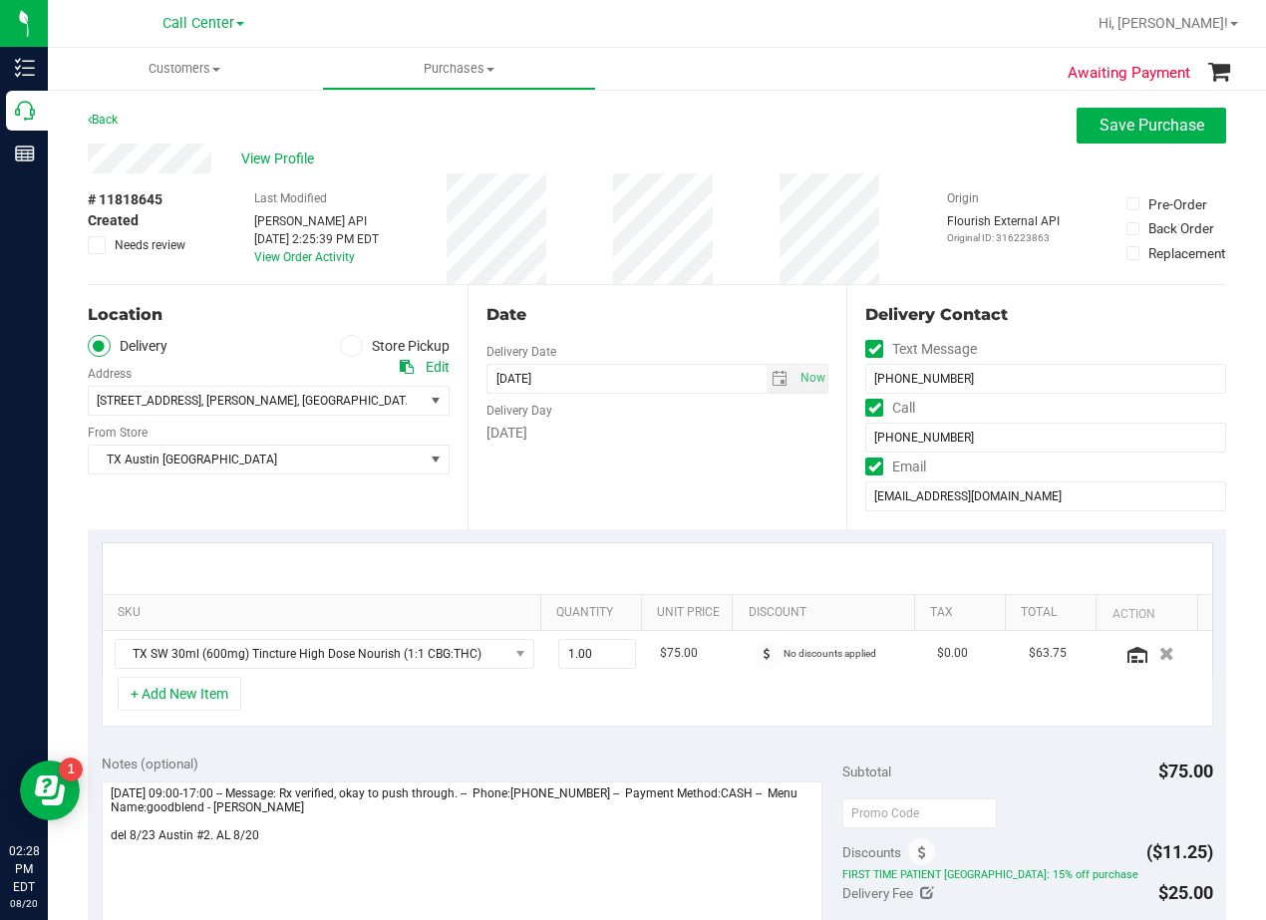
click at [674, 580] on div at bounding box center [657, 568] width 1109 height 51
drag, startPoint x: 674, startPoint y: 580, endPoint x: 719, endPoint y: 518, distance: 76.3
click at [711, 524] on purchase-details "Back Save Purchase View Profile # 11818645 Created Needs review Last Modified J…" at bounding box center [657, 785] width 1138 height 1355
click at [719, 518] on div "Date Delivery Date 08/23/2025 Now 08/23/2025 06:00 PM Now Delivery Day Saturday" at bounding box center [657, 407] width 380 height 244
click at [697, 482] on div "Date Delivery Date 08/23/2025 Now 08/23/2025 06:00 PM Now Delivery Day Saturday" at bounding box center [657, 407] width 380 height 244
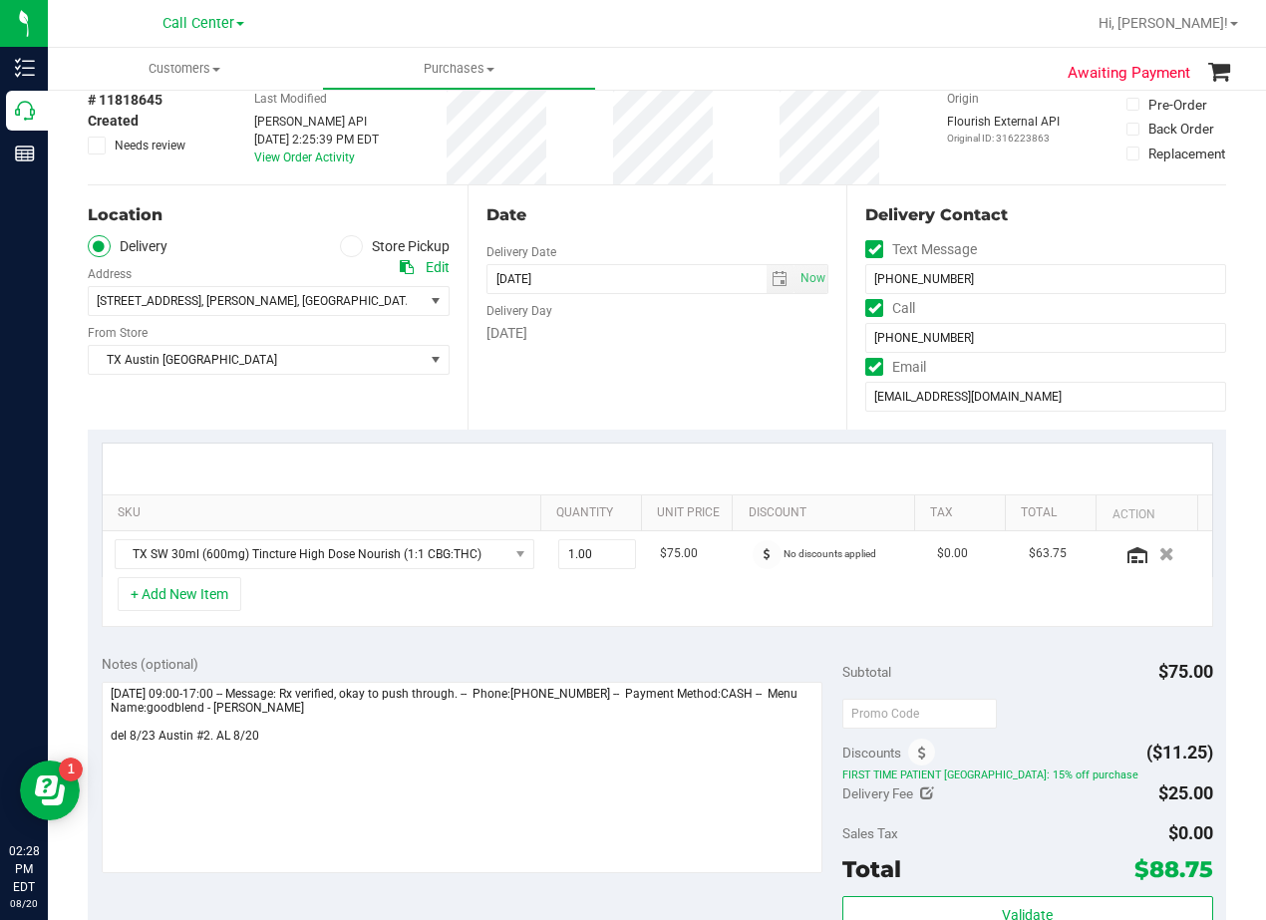
click at [702, 461] on div at bounding box center [657, 468] width 1109 height 51
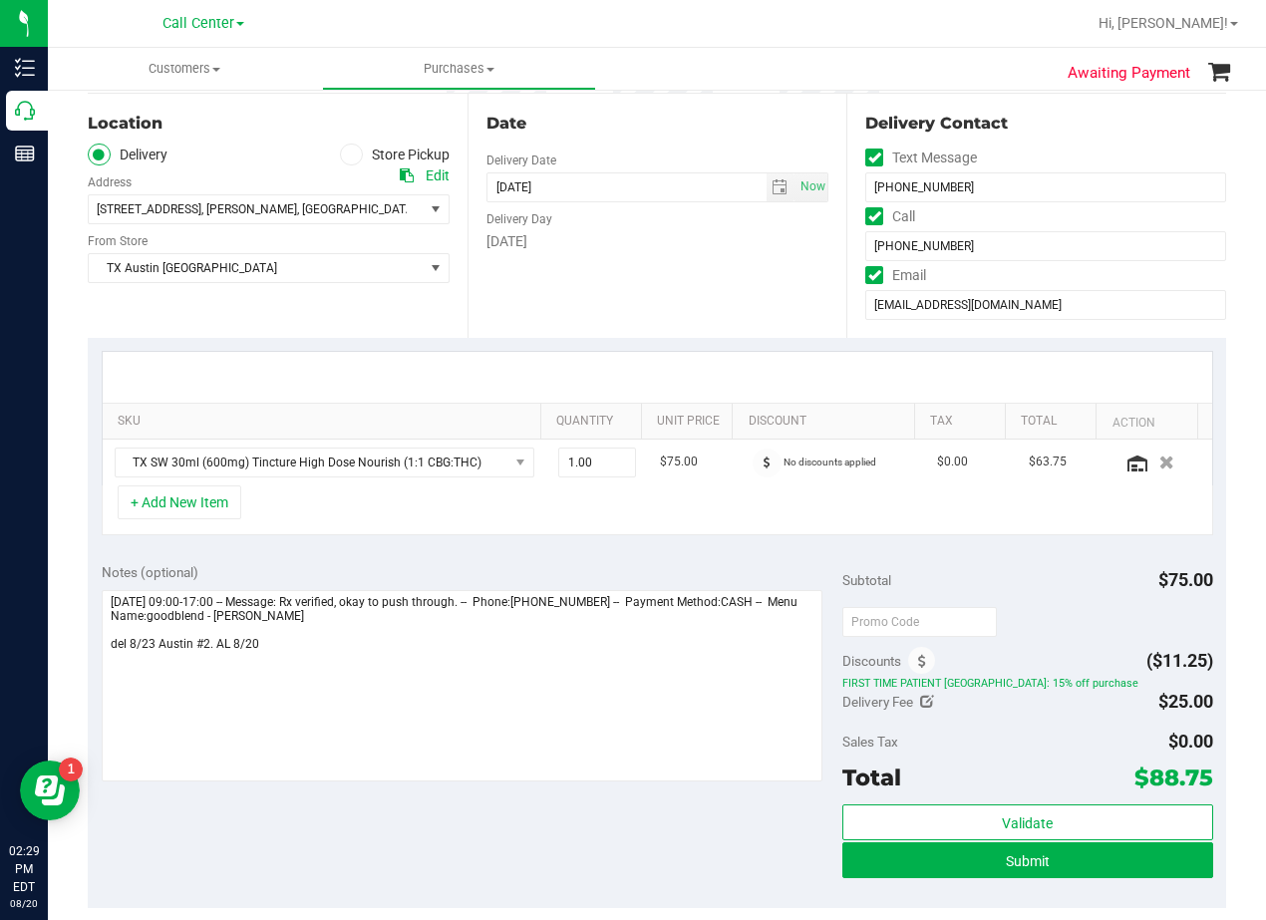
scroll to position [199, 0]
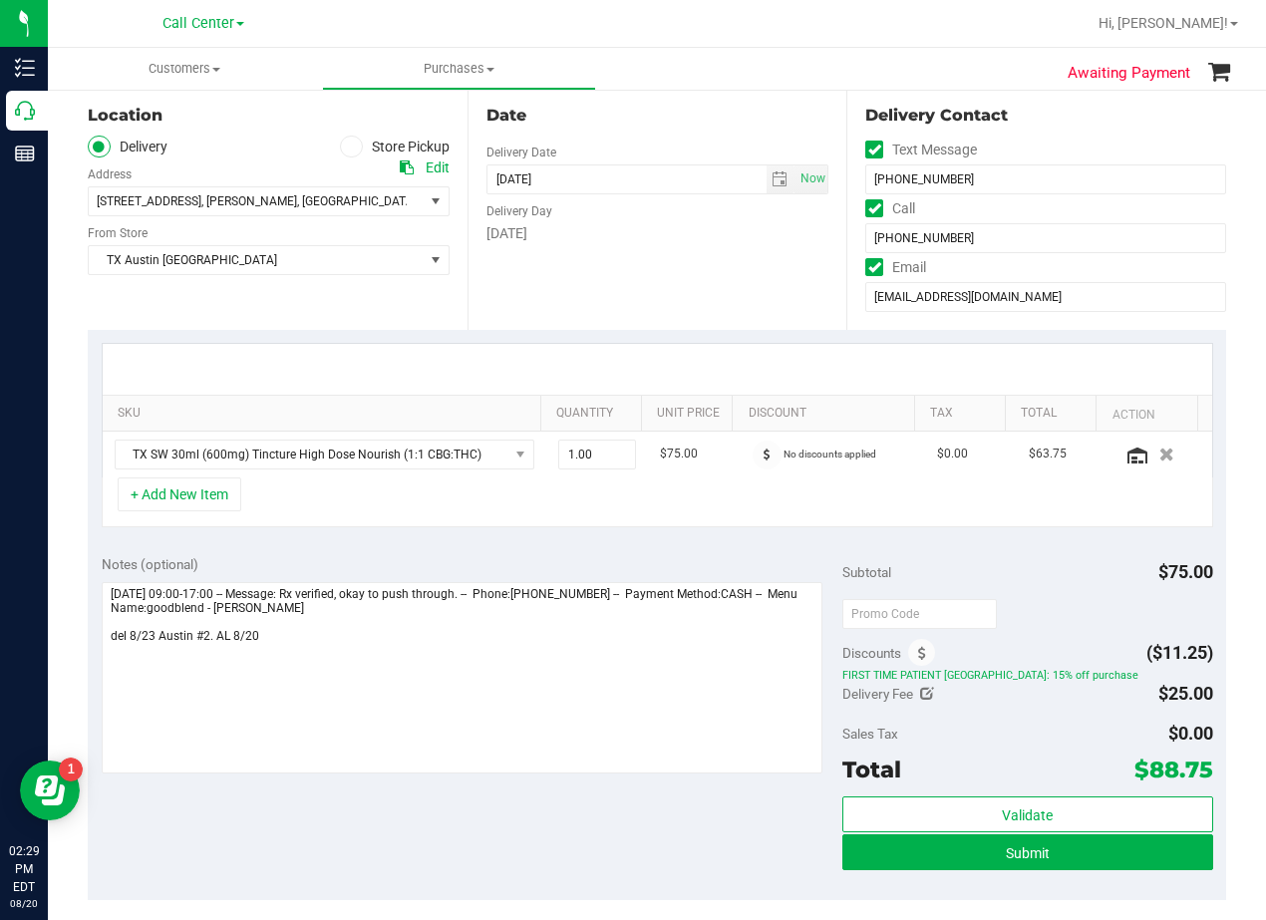
click at [691, 558] on div "Notes (optional)" at bounding box center [472, 564] width 740 height 20
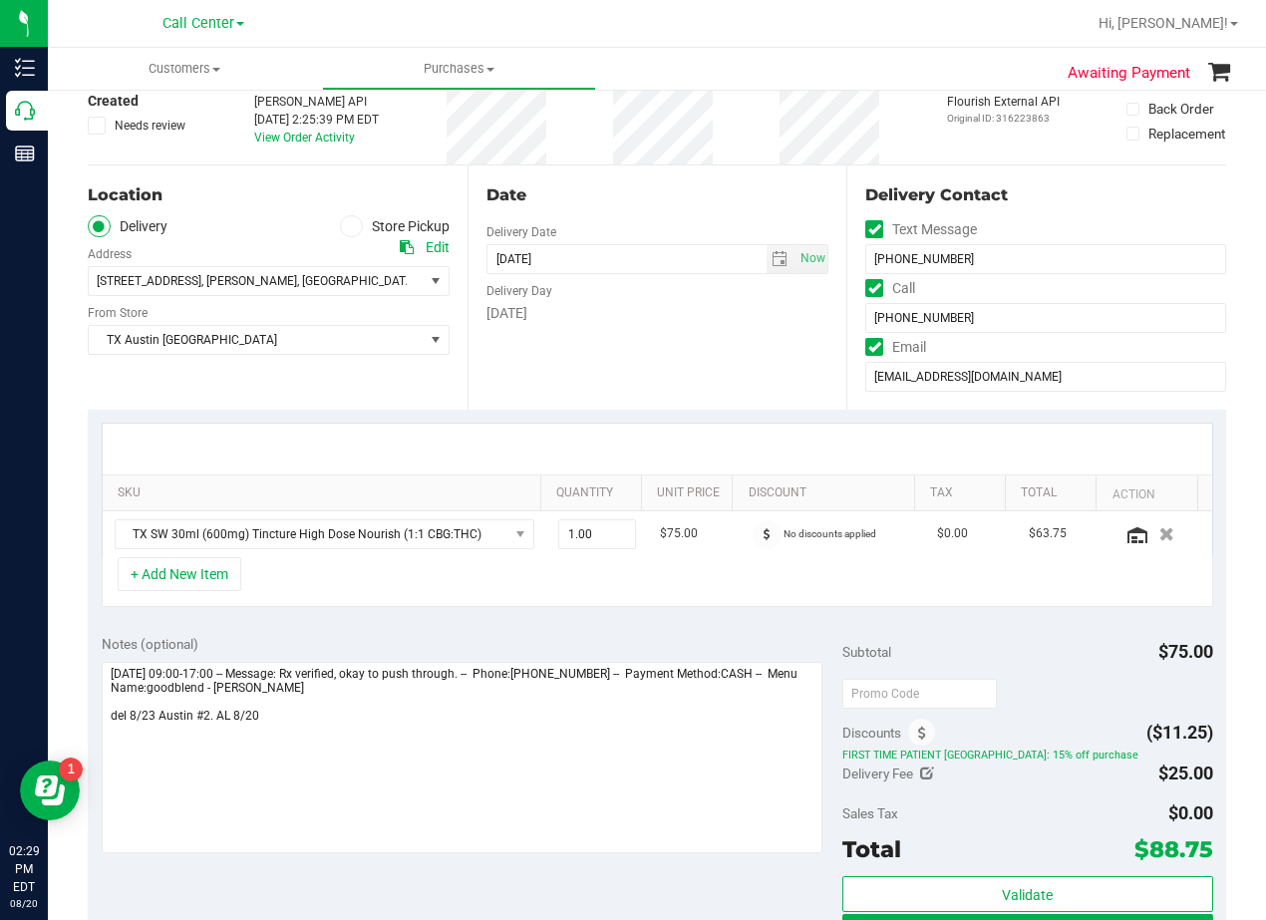
scroll to position [0, 0]
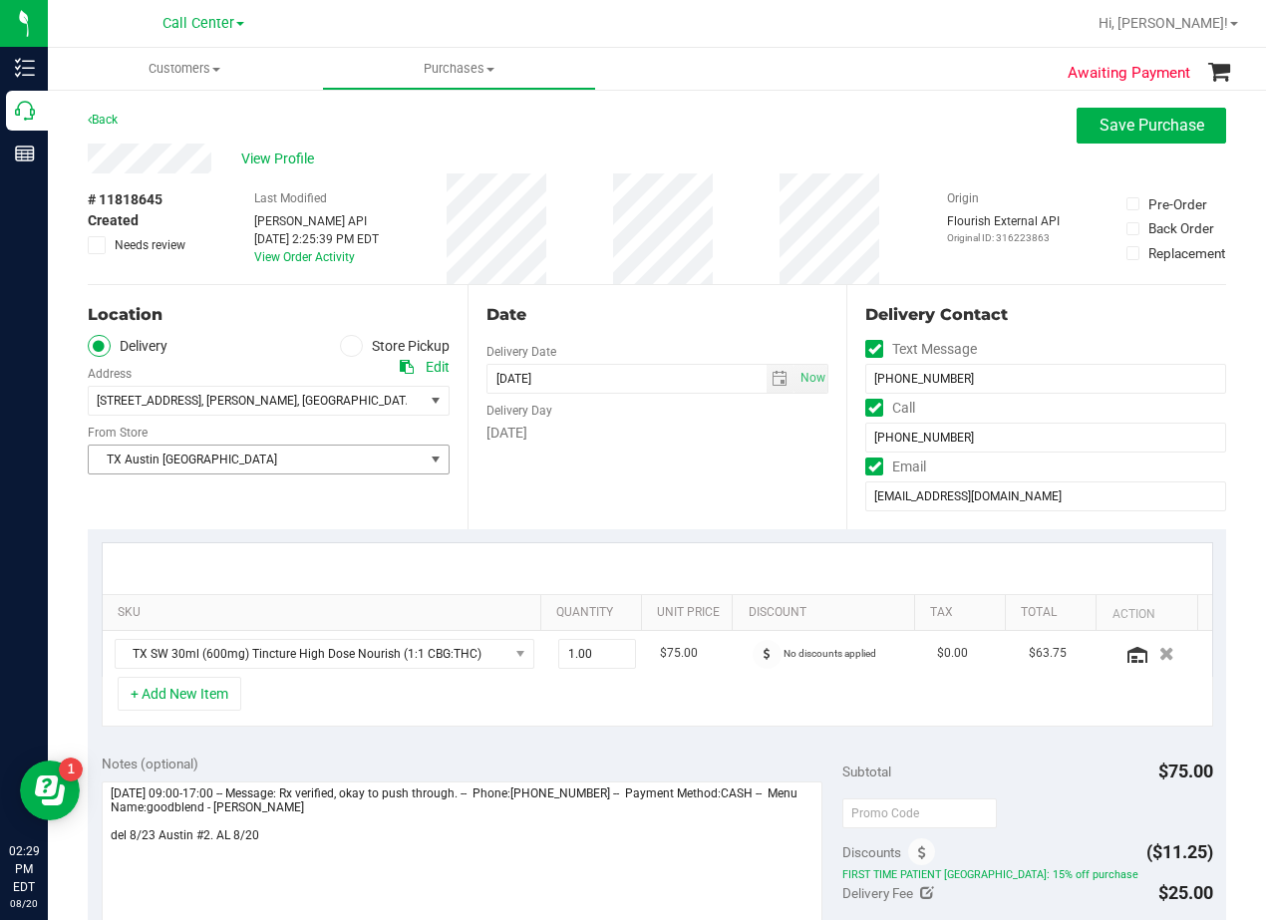
click at [274, 455] on span "TX Austin [GEOGRAPHIC_DATA]" at bounding box center [256, 459] width 335 height 28
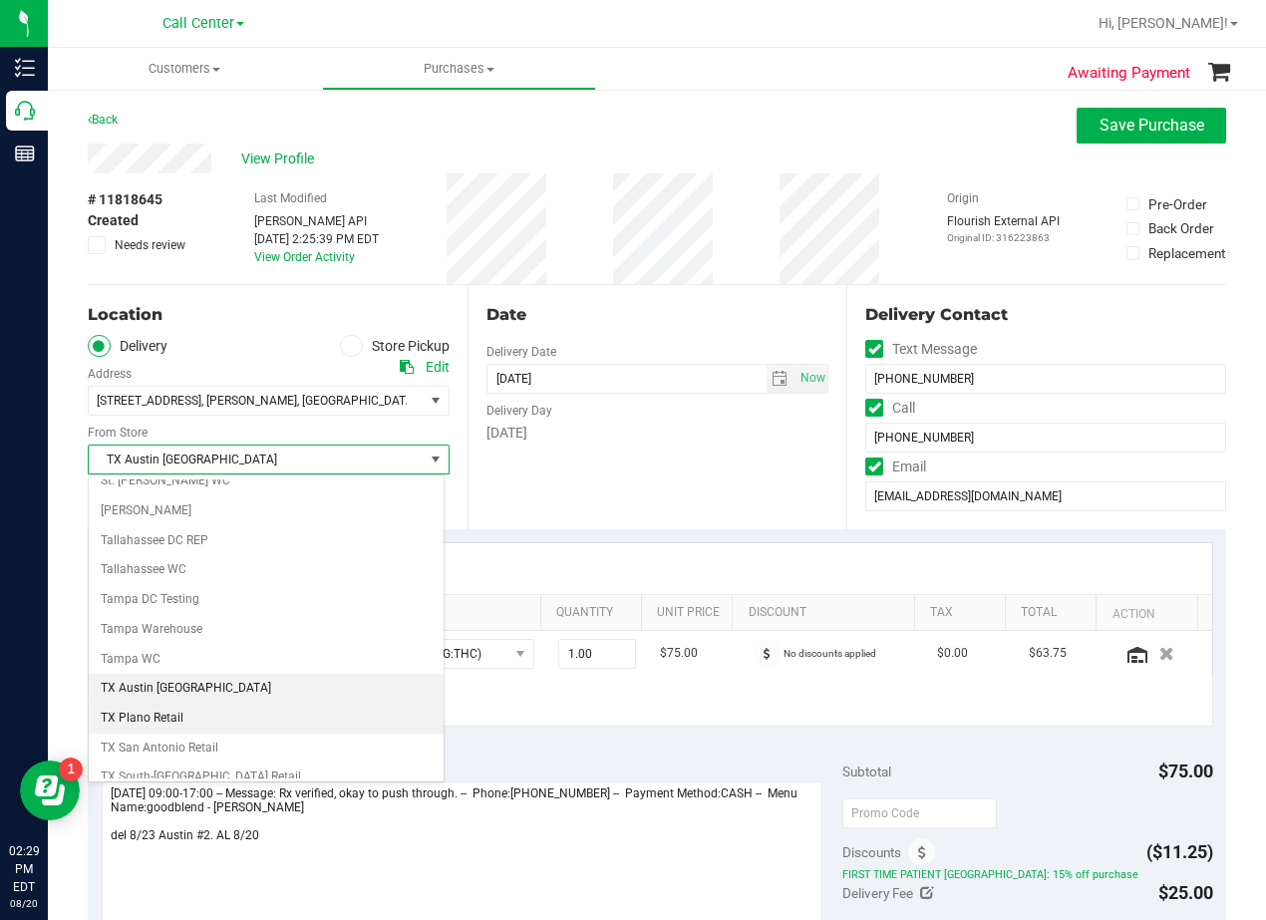
scroll to position [1441, 0]
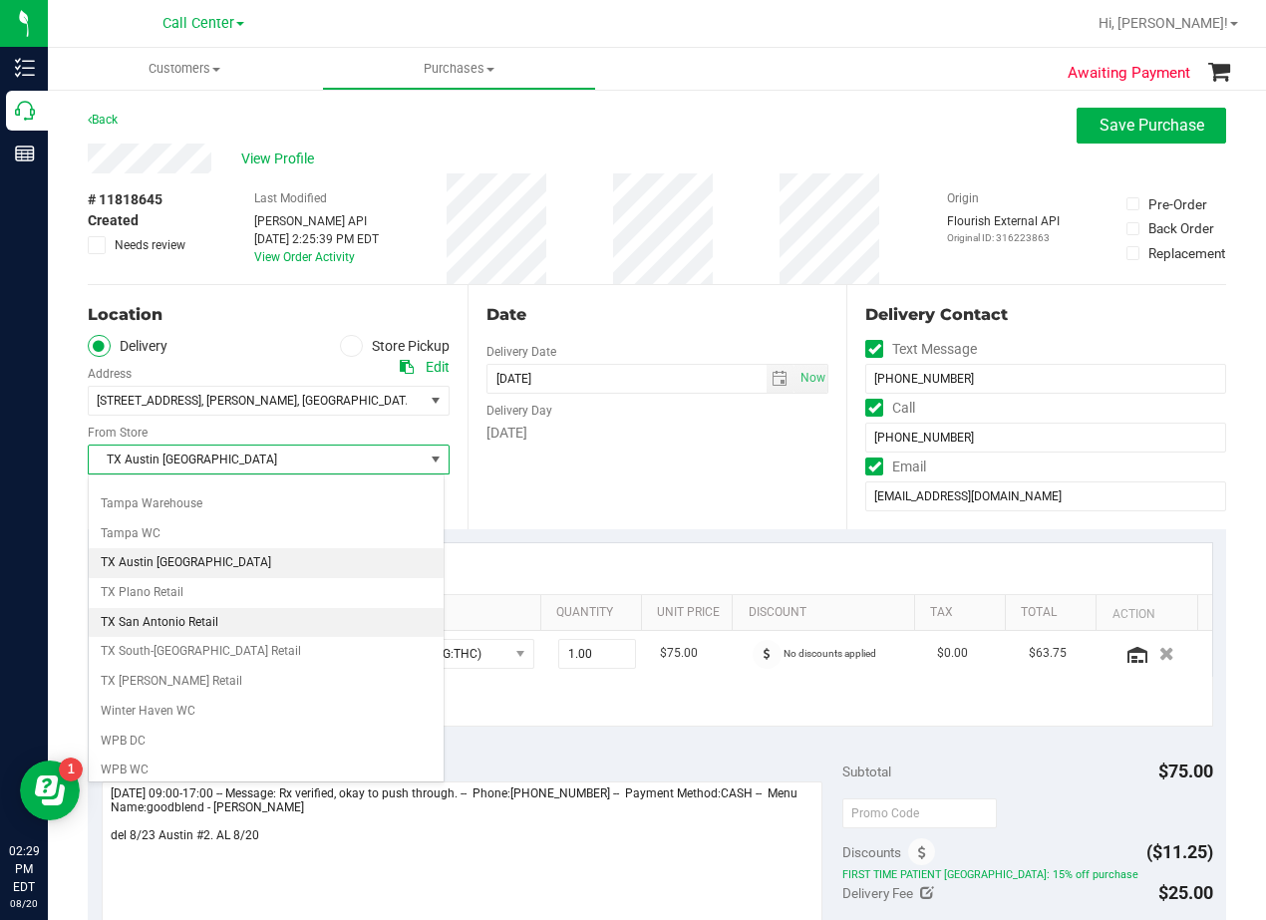
click at [274, 625] on li "TX San Antonio Retail" at bounding box center [266, 623] width 355 height 30
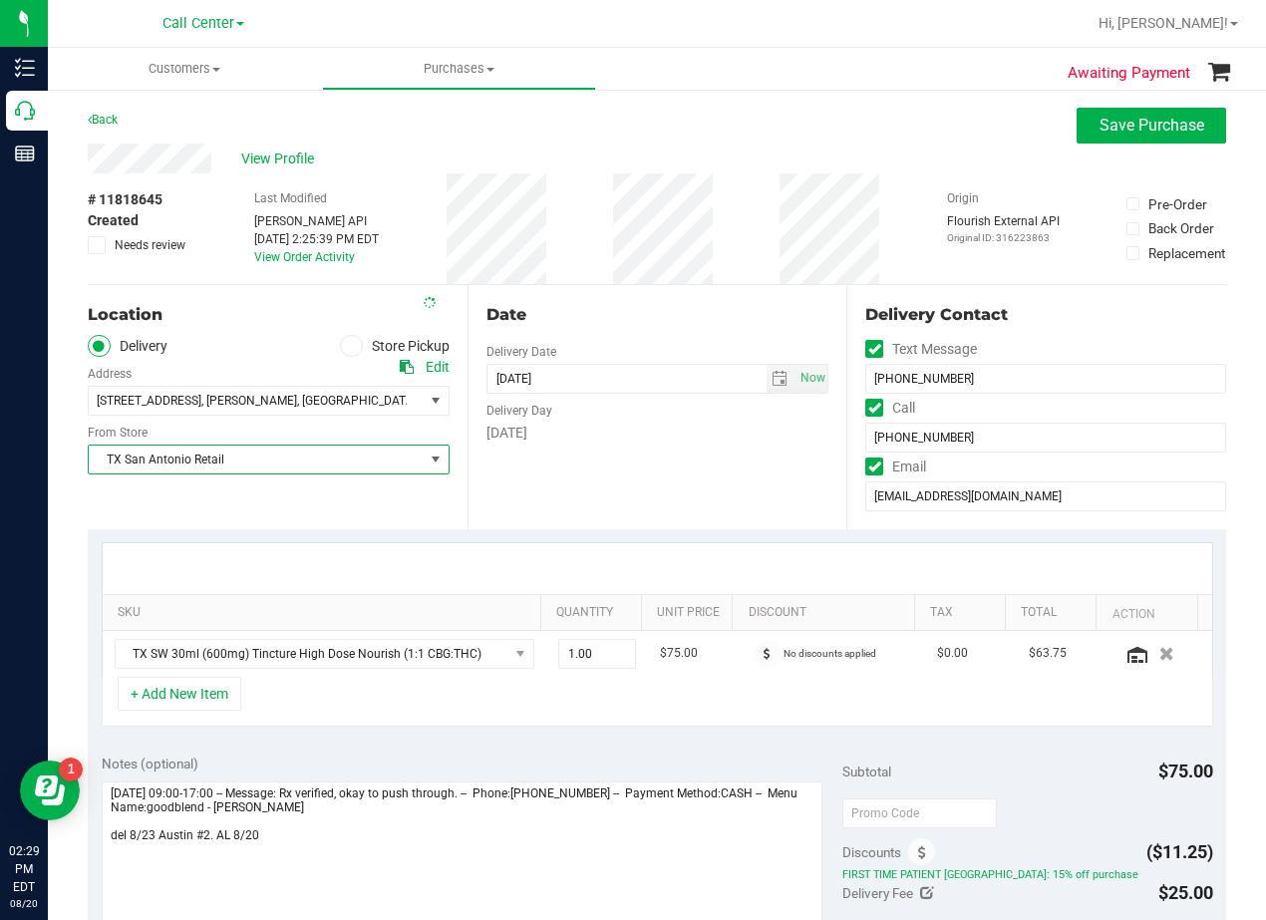
click at [626, 480] on div "Date Delivery Date 08/23/2025 Now 08/23/2025 06:00 PM Now Delivery Day Saturday" at bounding box center [657, 407] width 380 height 244
click at [641, 320] on div "Date" at bounding box center [657, 315] width 343 height 24
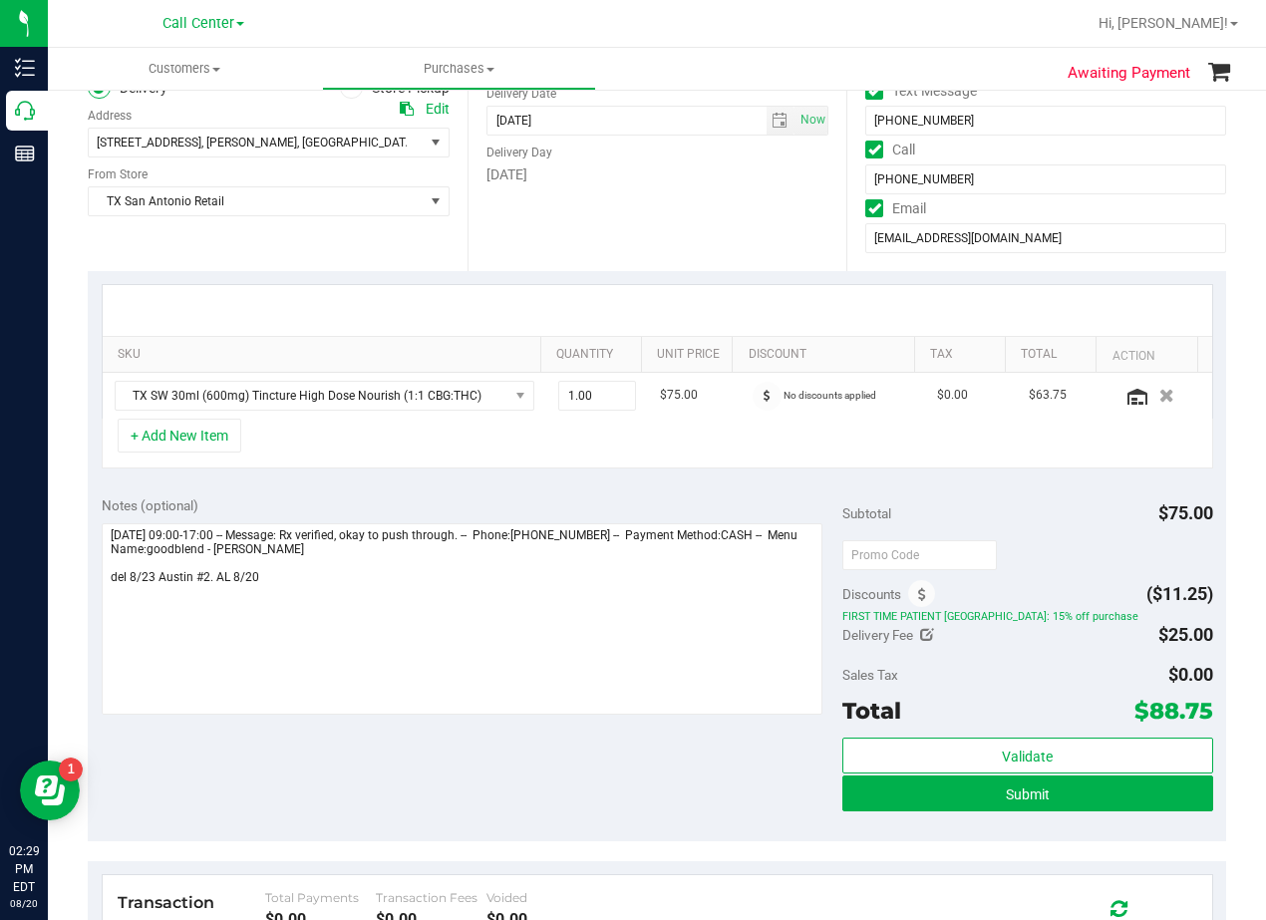
scroll to position [498, 0]
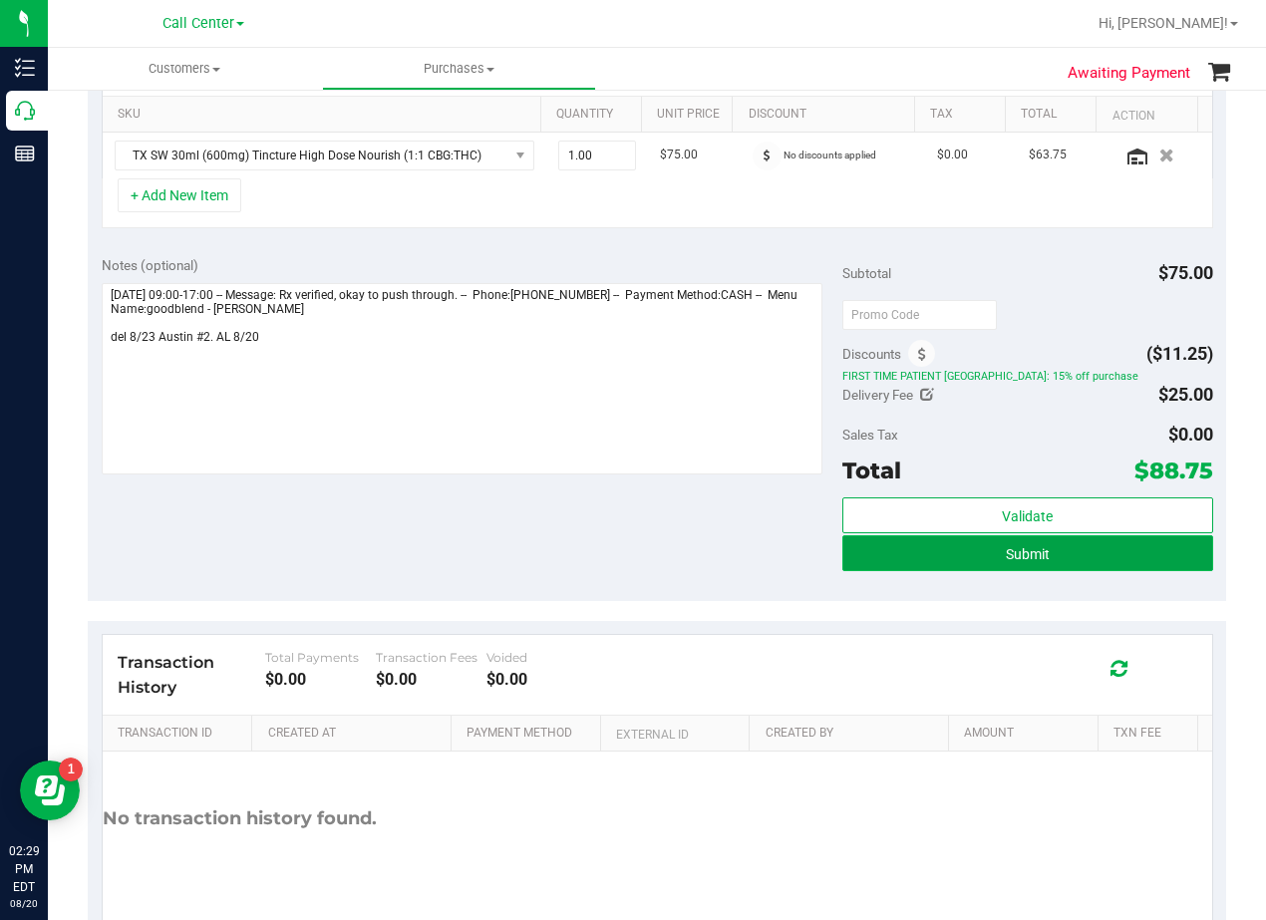
click at [854, 566] on button "Submit" at bounding box center [1027, 553] width 371 height 36
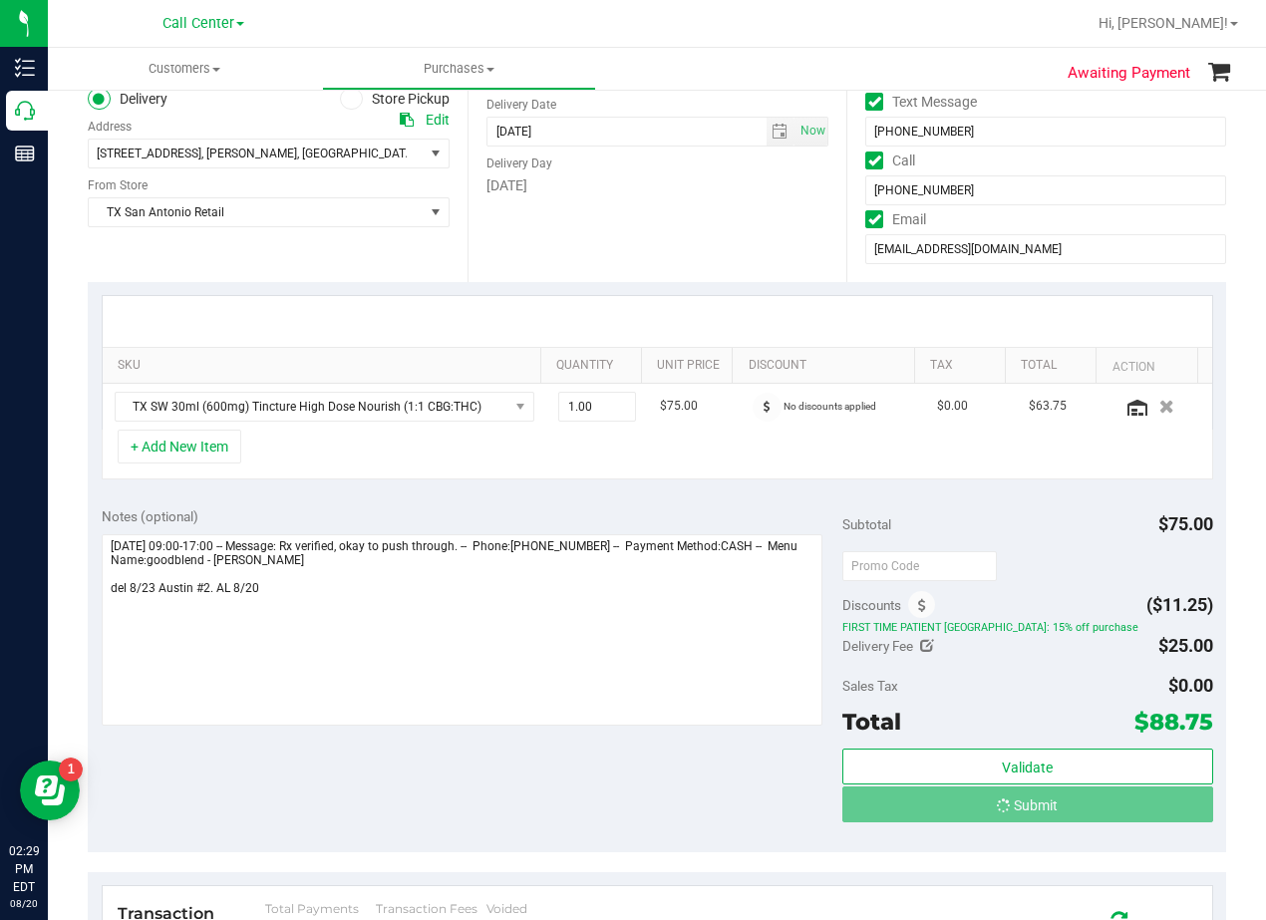
scroll to position [0, 0]
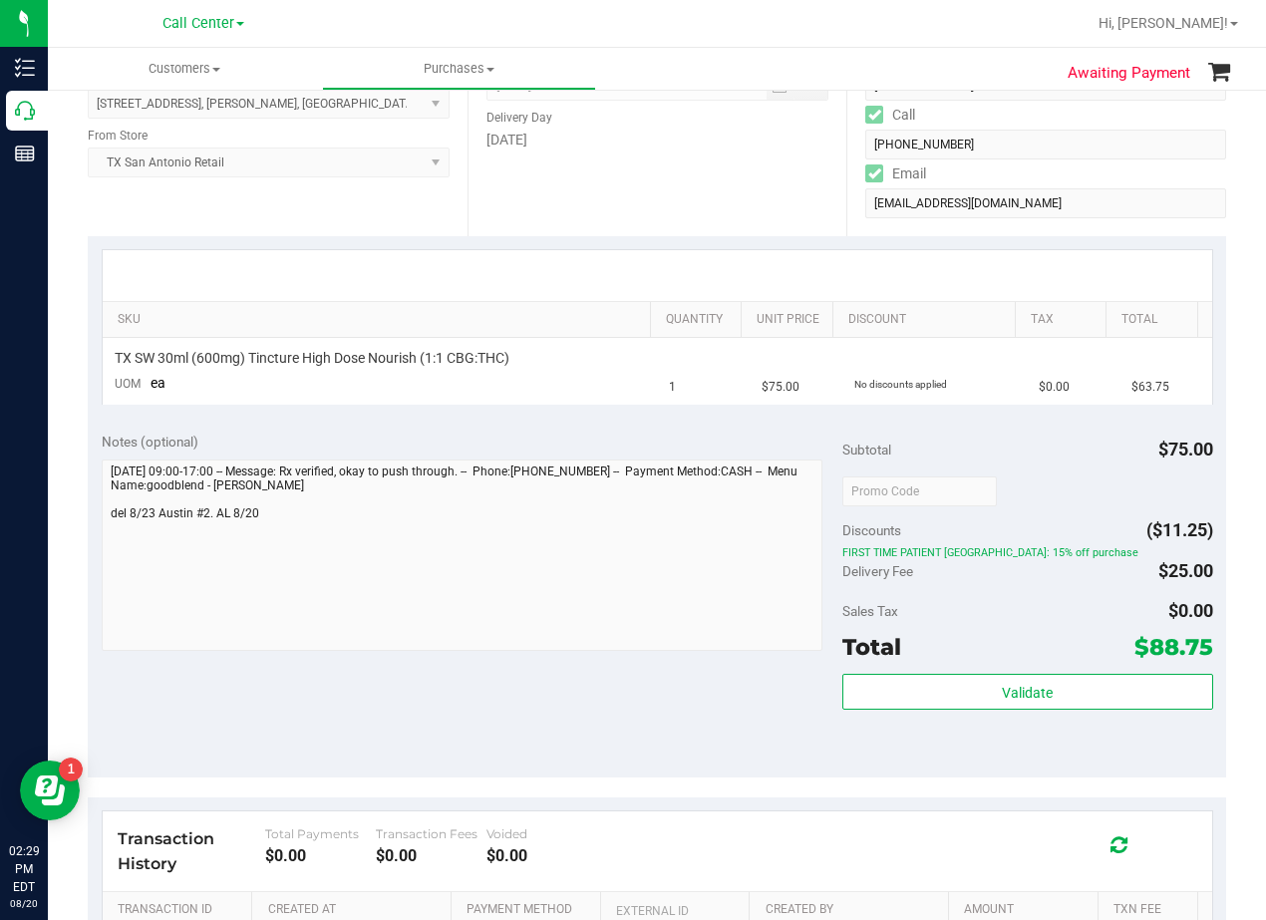
scroll to position [299, 0]
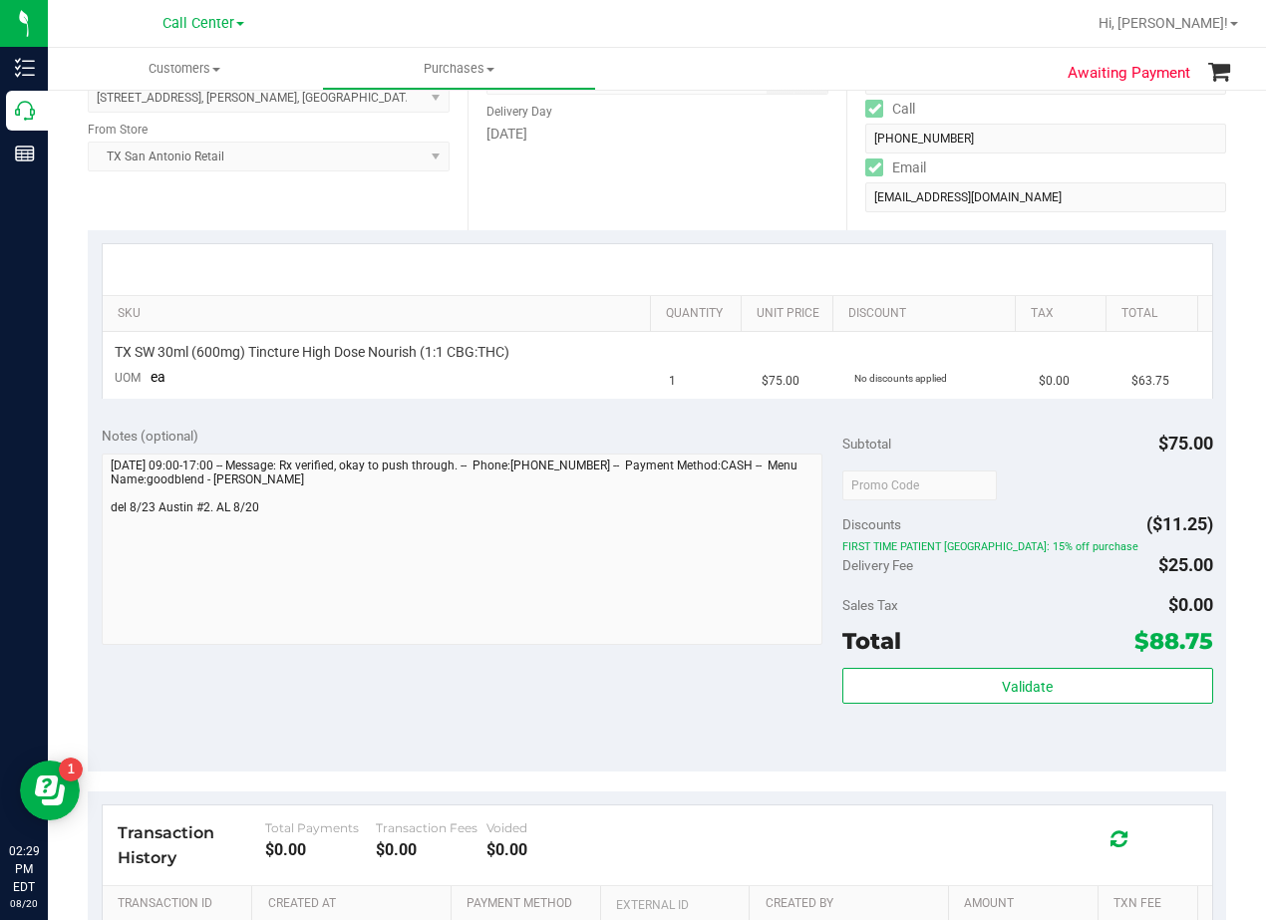
click at [693, 736] on div "Notes (optional) Subtotal $75.00 Discounts ($11.25) FIRST TIME PATIENT TX: 15% …" at bounding box center [657, 592] width 1138 height 359
click at [779, 202] on div "Date Delivery Date 08/23/2025 Now 08/23/2025 08:00 AM Now Delivery Day Saturday" at bounding box center [657, 108] width 380 height 244
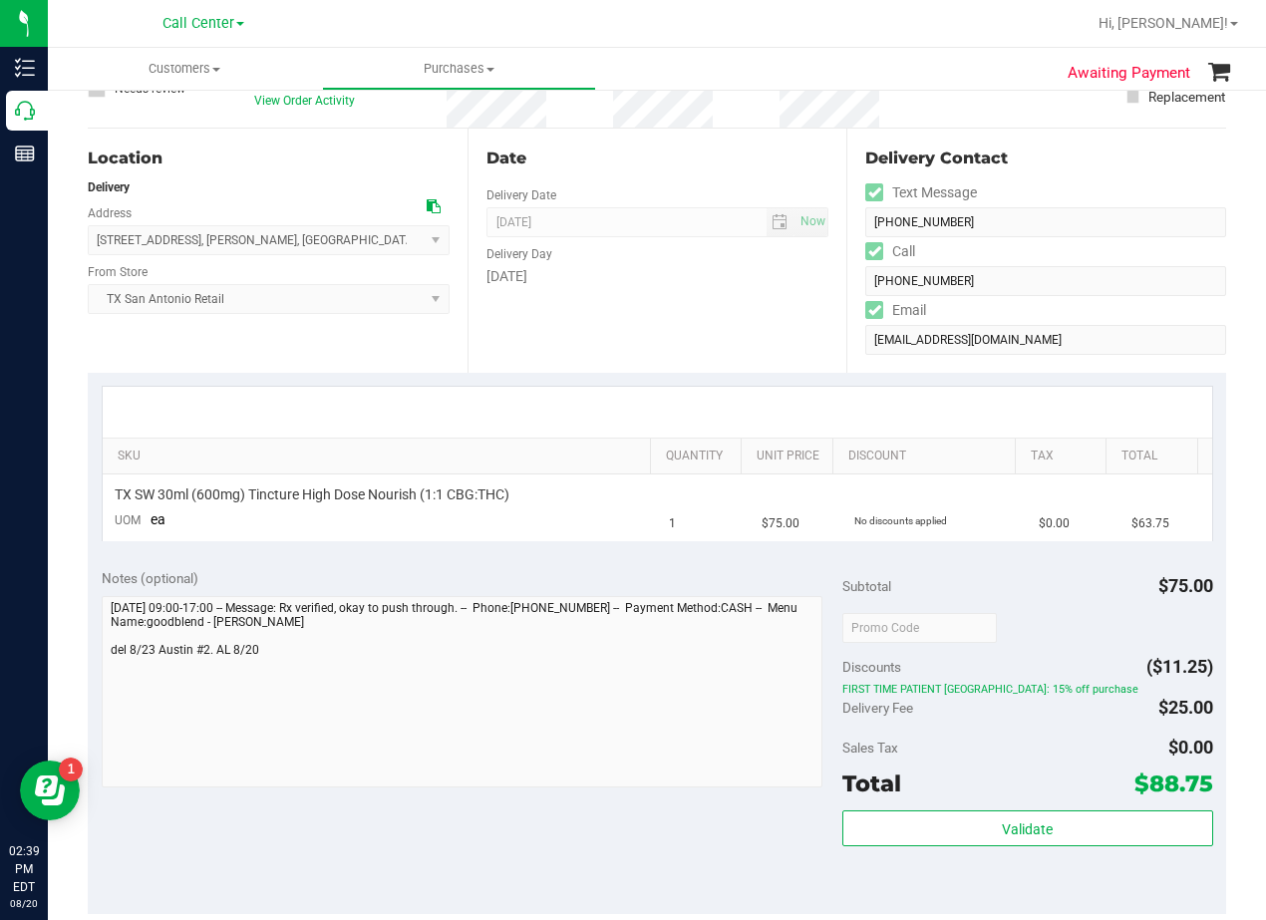
scroll to position [0, 0]
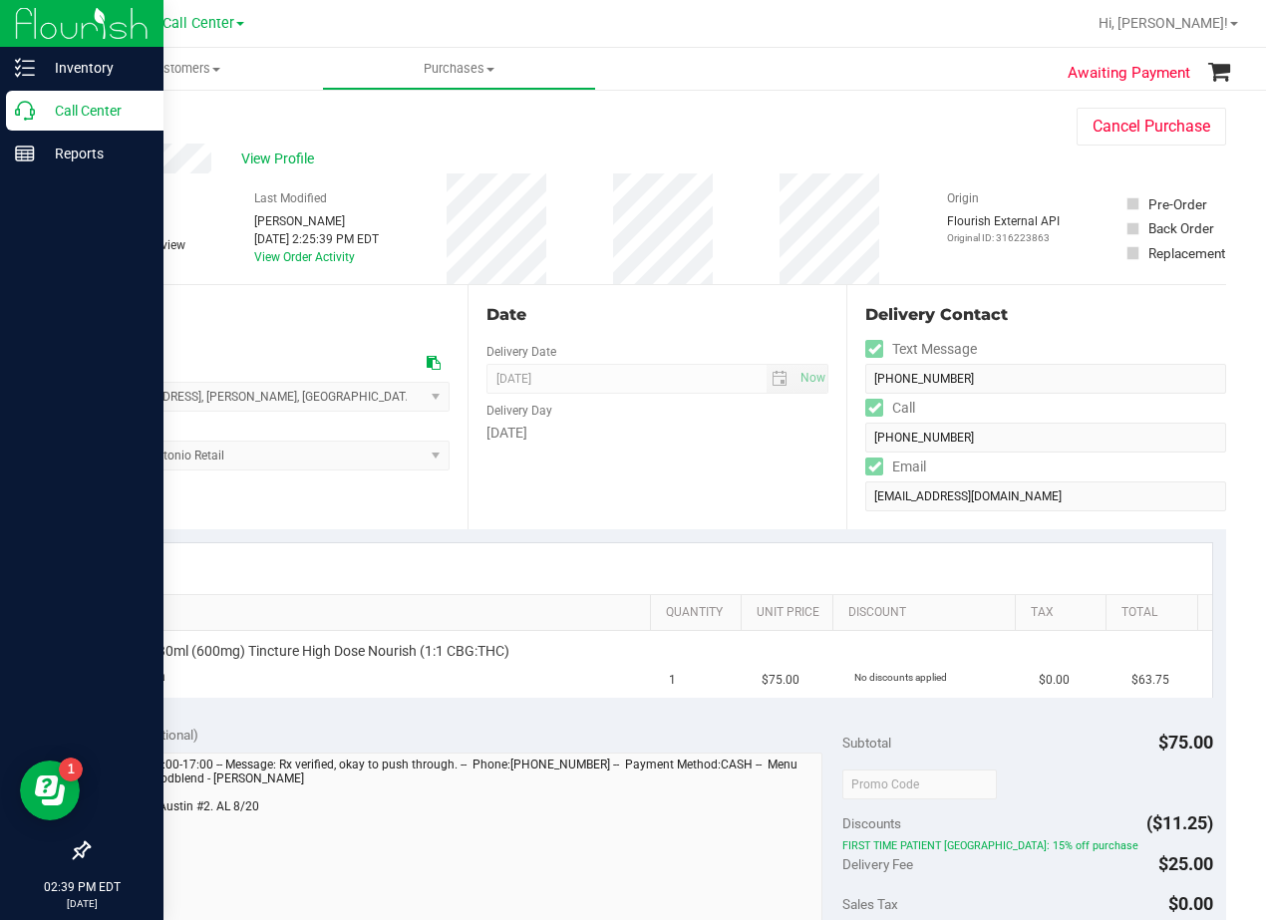
click at [45, 112] on p "Call Center" at bounding box center [95, 111] width 120 height 24
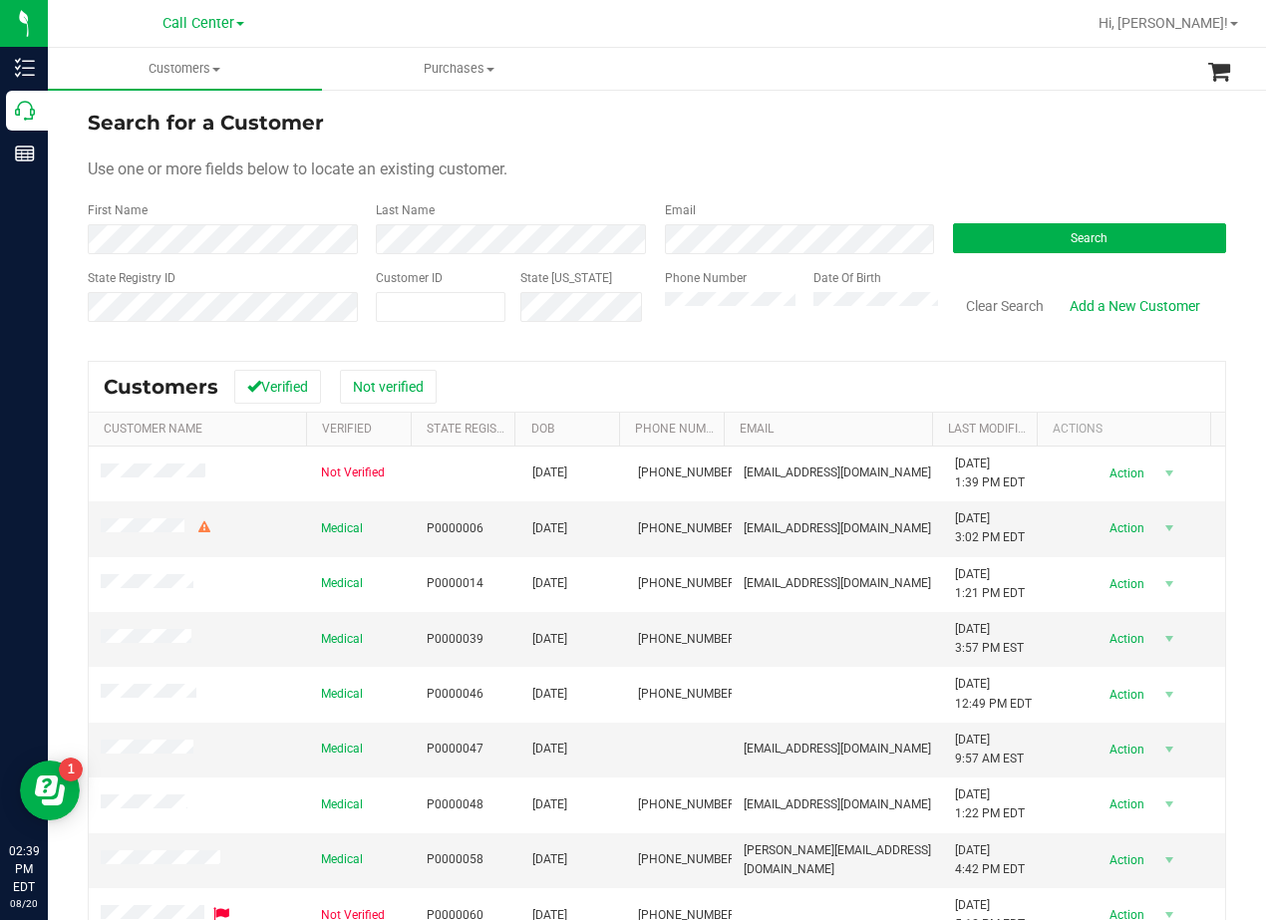
drag, startPoint x: 814, startPoint y: 165, endPoint x: 711, endPoint y: 220, distance: 117.2
click at [813, 165] on div "Use one or more fields below to locate an existing customer." at bounding box center [657, 169] width 1138 height 24
click at [714, 130] on div "Search for a Customer" at bounding box center [657, 123] width 1138 height 30
click at [655, 119] on div "Search for a Customer" at bounding box center [657, 123] width 1138 height 30
click at [779, 129] on div "Search for a Customer" at bounding box center [657, 123] width 1138 height 30
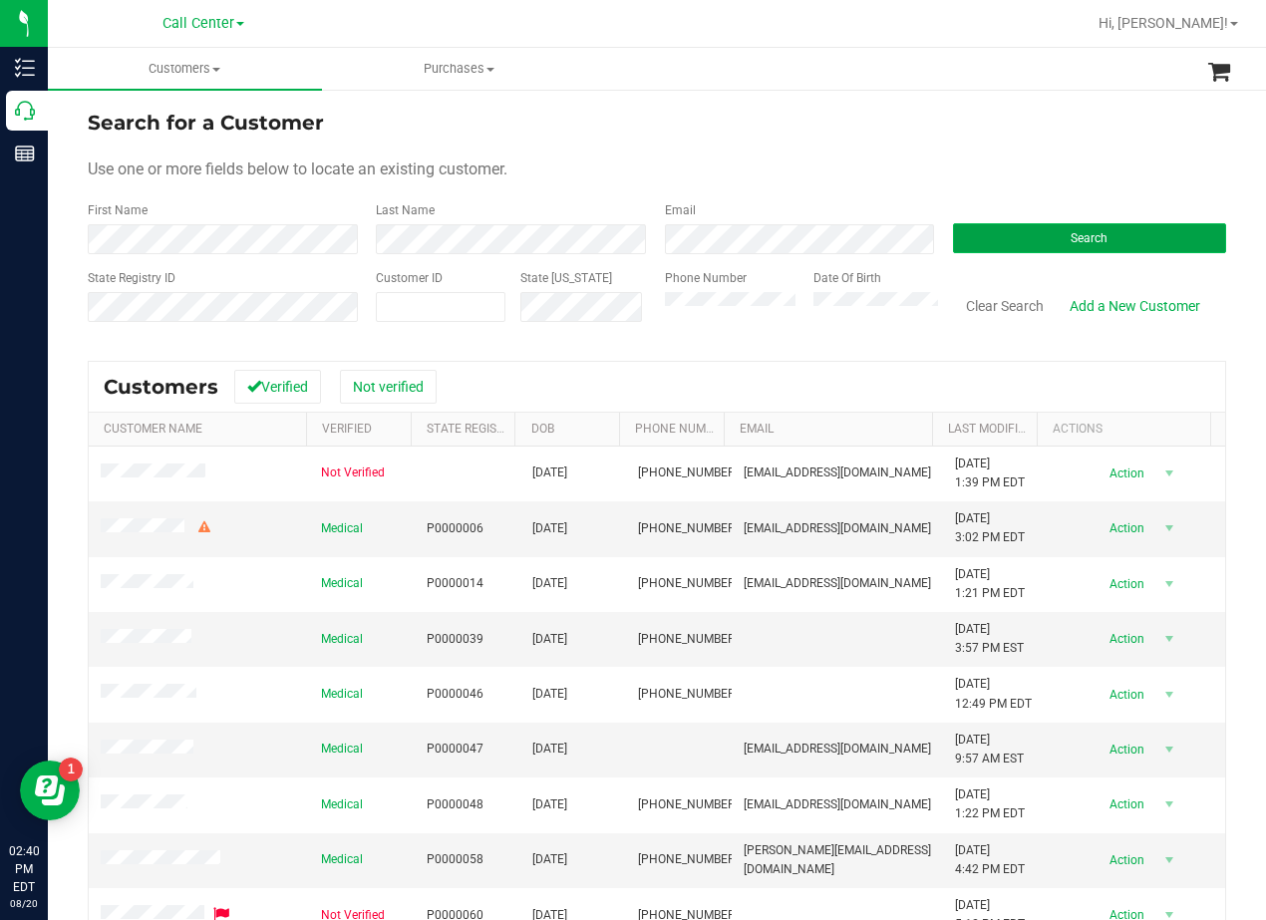
click at [1036, 241] on button "Search" at bounding box center [1089, 238] width 273 height 30
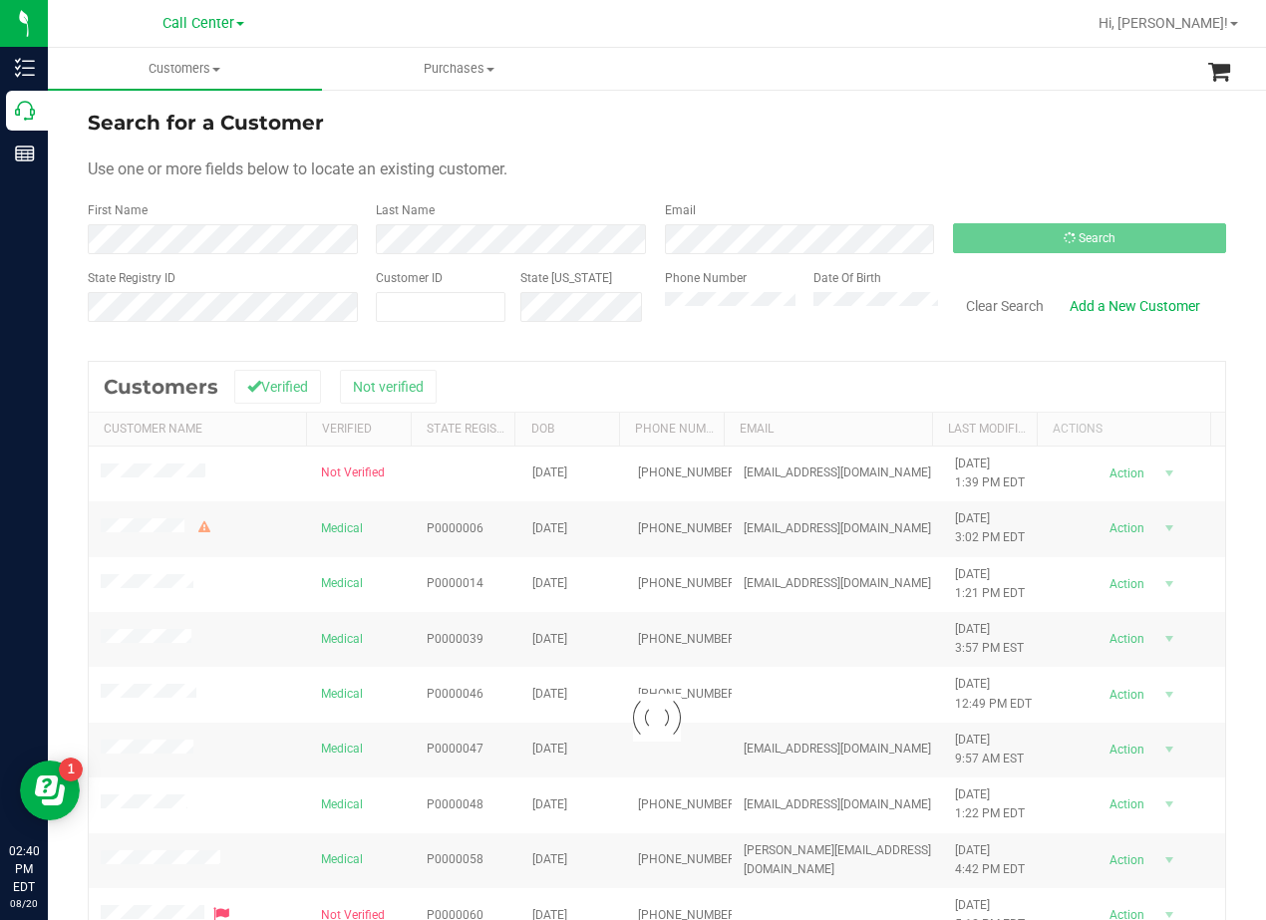
click at [828, 170] on div "Use one or more fields below to locate an existing customer." at bounding box center [657, 169] width 1138 height 24
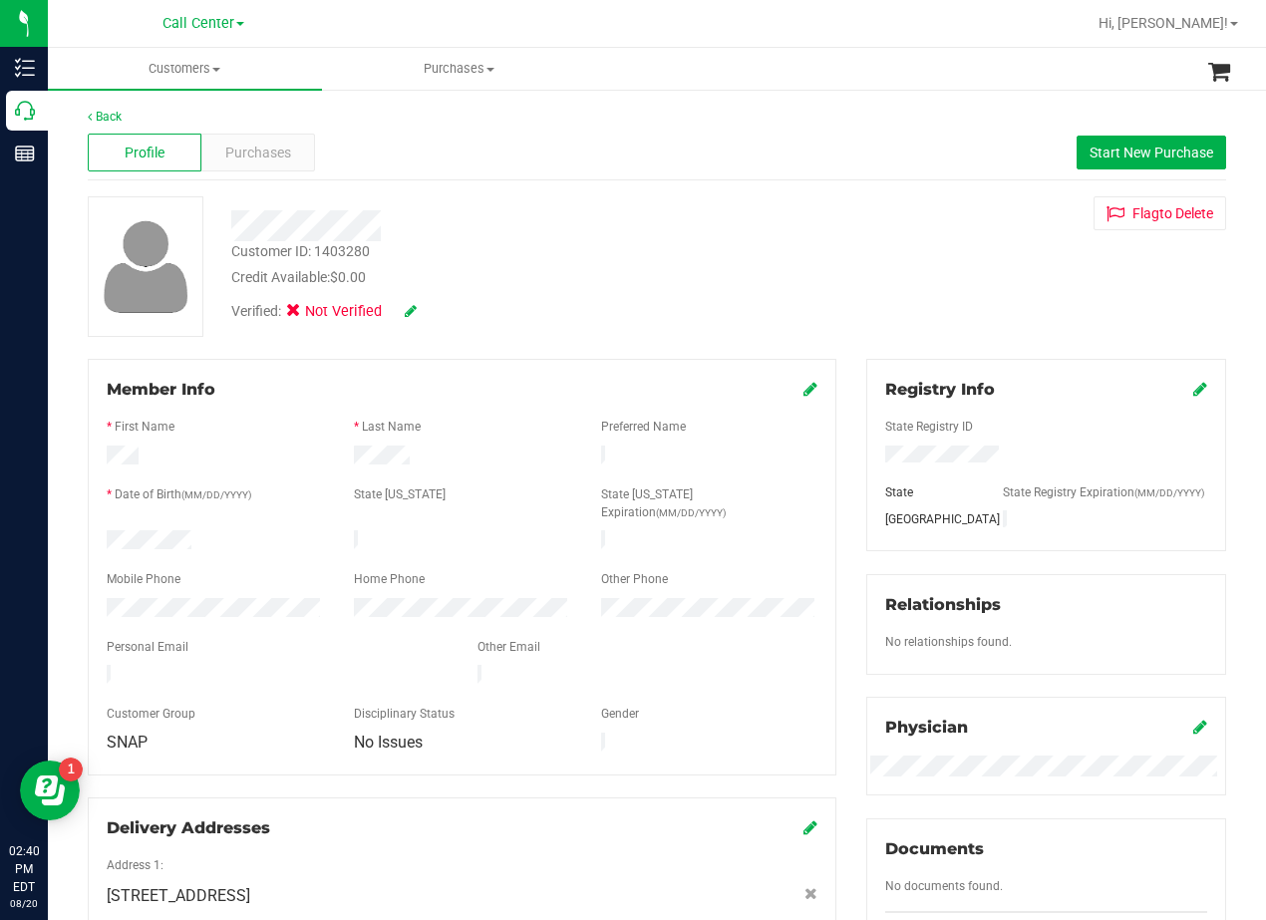
click at [592, 276] on div "Credit Available: $0.00" at bounding box center [508, 277] width 554 height 21
click at [1116, 140] on button "Start New Purchase" at bounding box center [1150, 153] width 149 height 34
click at [856, 176] on div "Profile Purchases Start New Purchase" at bounding box center [657, 153] width 1138 height 55
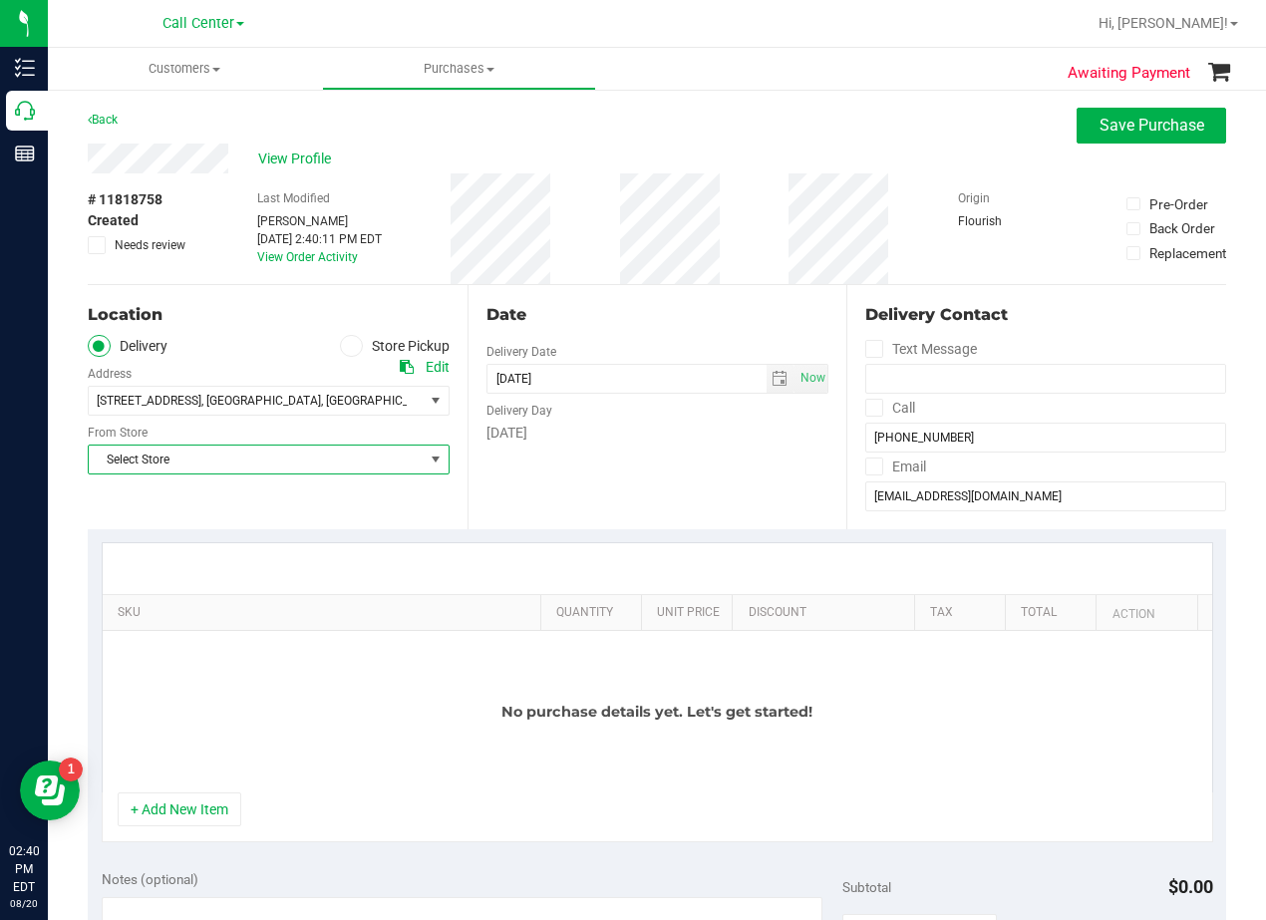
click at [358, 466] on span "Select Store" at bounding box center [256, 459] width 335 height 28
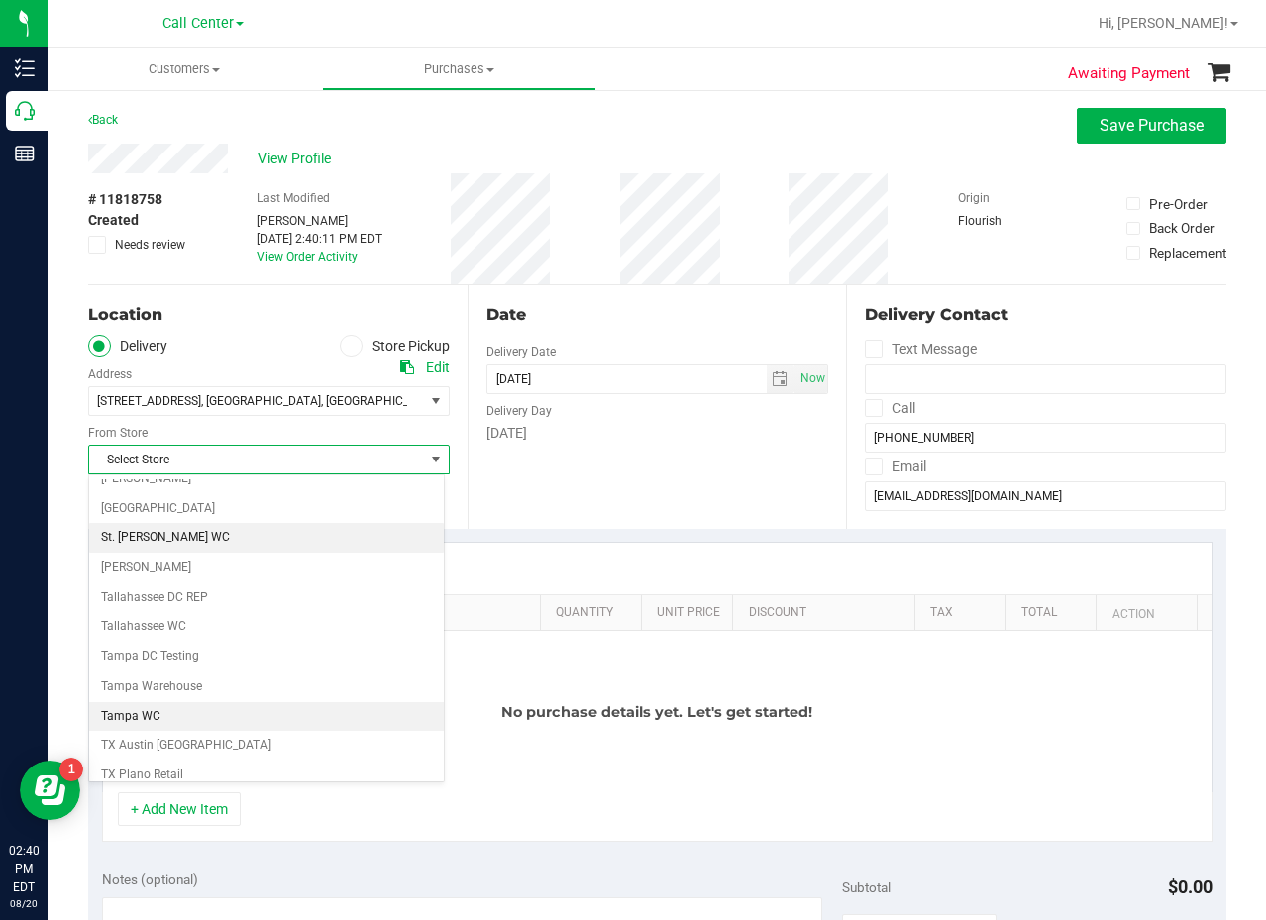
scroll to position [1448, 0]
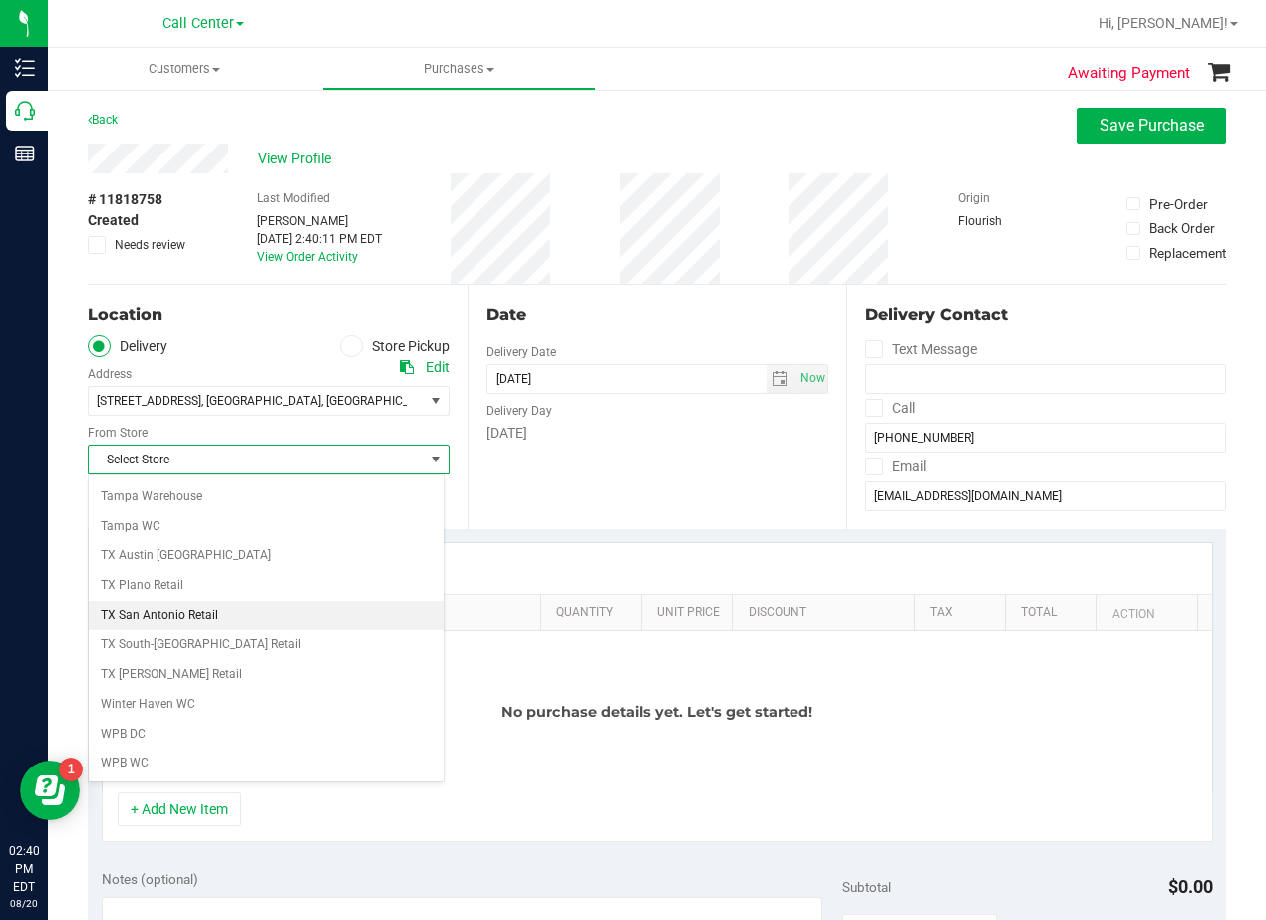
click at [274, 624] on li "TX San Antonio Retail" at bounding box center [266, 616] width 355 height 30
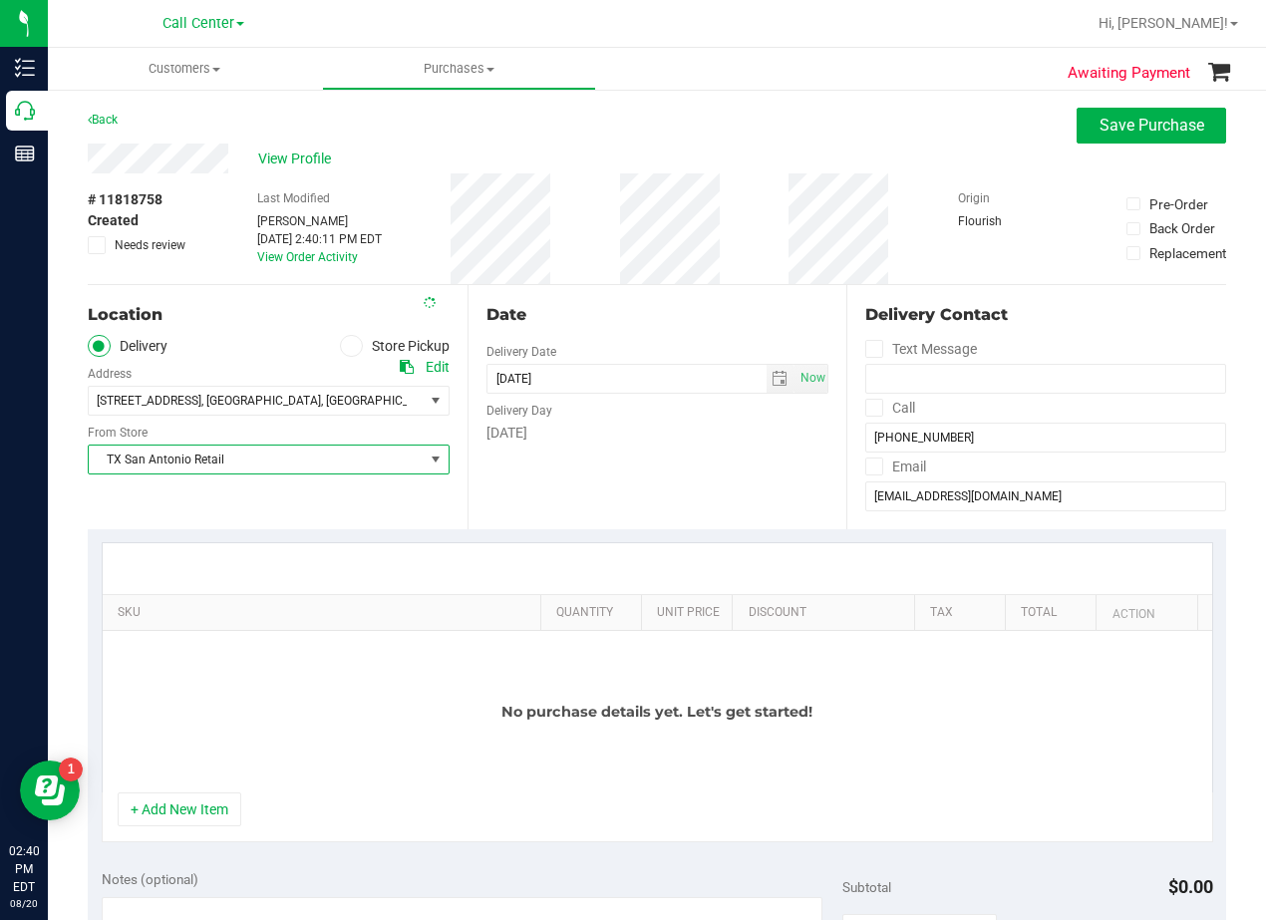
click at [592, 517] on div "Date Delivery Date 08/20/2025 Now 08/20/2025 02:40 PM Now Delivery Day Wednesday" at bounding box center [657, 407] width 380 height 244
click at [771, 371] on span "select" at bounding box center [779, 379] width 16 height 16
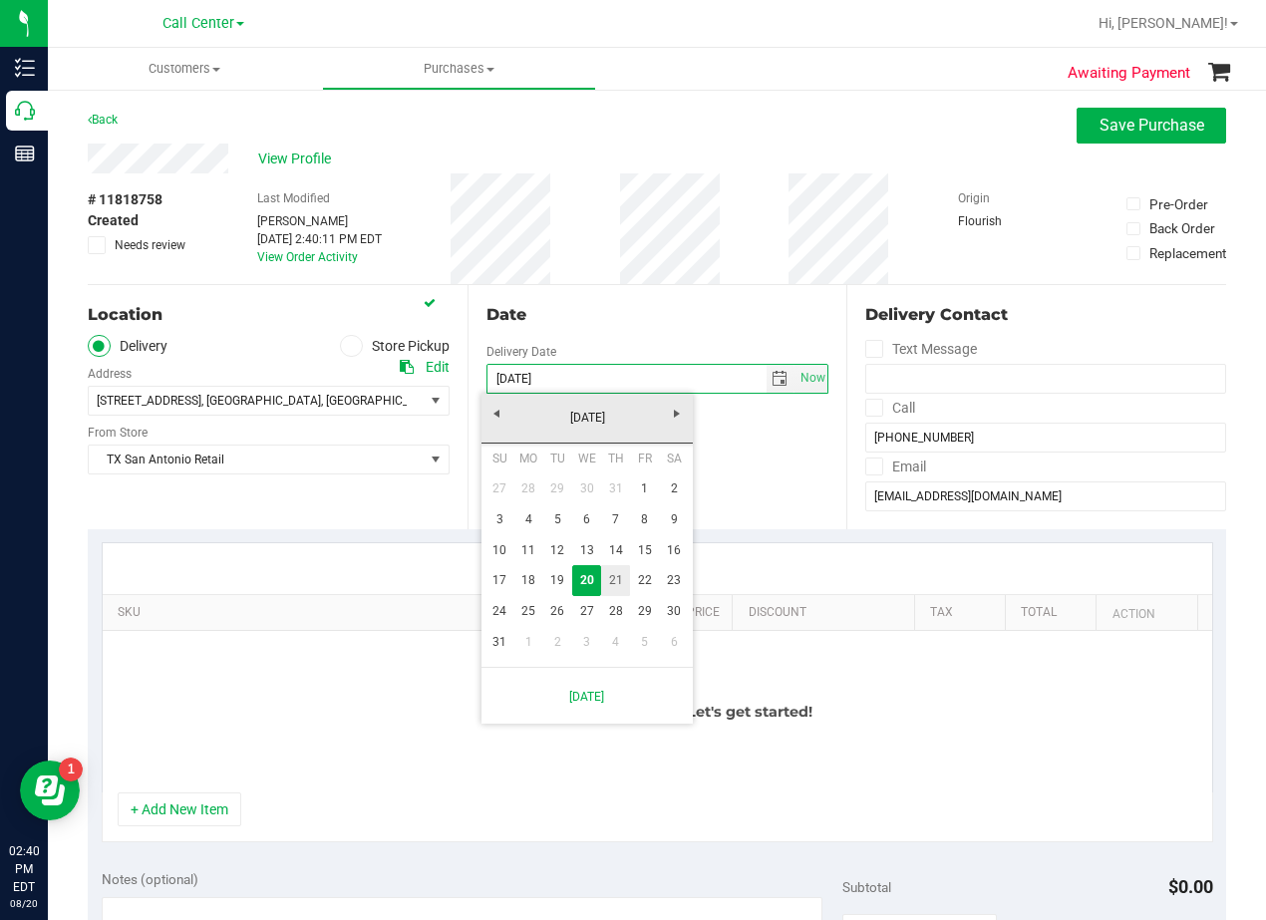
click at [611, 570] on link "21" at bounding box center [615, 580] width 29 height 31
type input "08/21/2025"
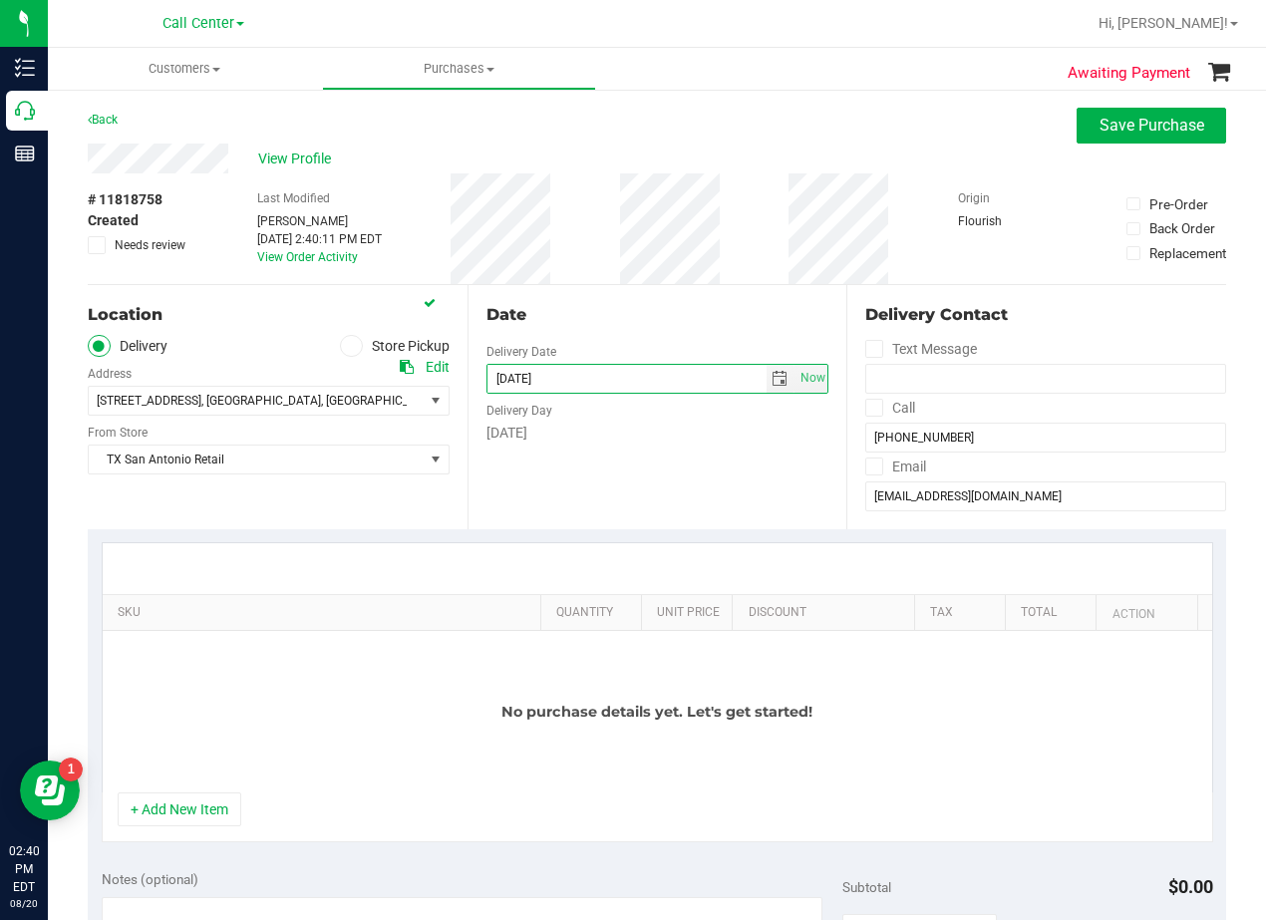
click at [627, 456] on div "Date Delivery Date 08/21/2025 Now 08/21/2025 02:40 PM Now Delivery Day Thursday" at bounding box center [657, 407] width 380 height 244
click at [608, 320] on div "Date" at bounding box center [657, 315] width 343 height 24
click at [312, 168] on div "View Profile" at bounding box center [657, 159] width 1138 height 30
click at [297, 160] on span "View Profile" at bounding box center [298, 158] width 80 height 21
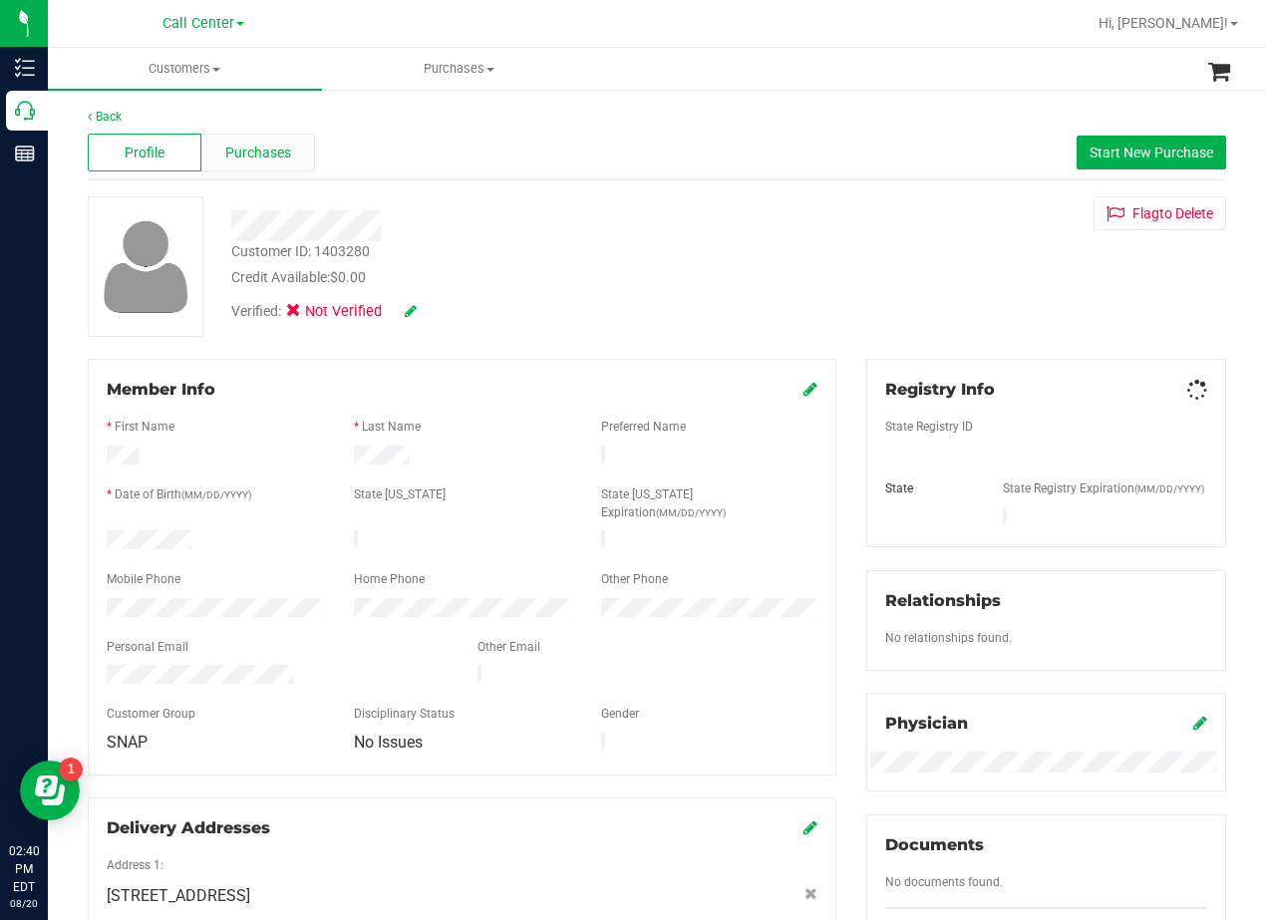
click at [271, 152] on span "Purchases" at bounding box center [258, 153] width 66 height 21
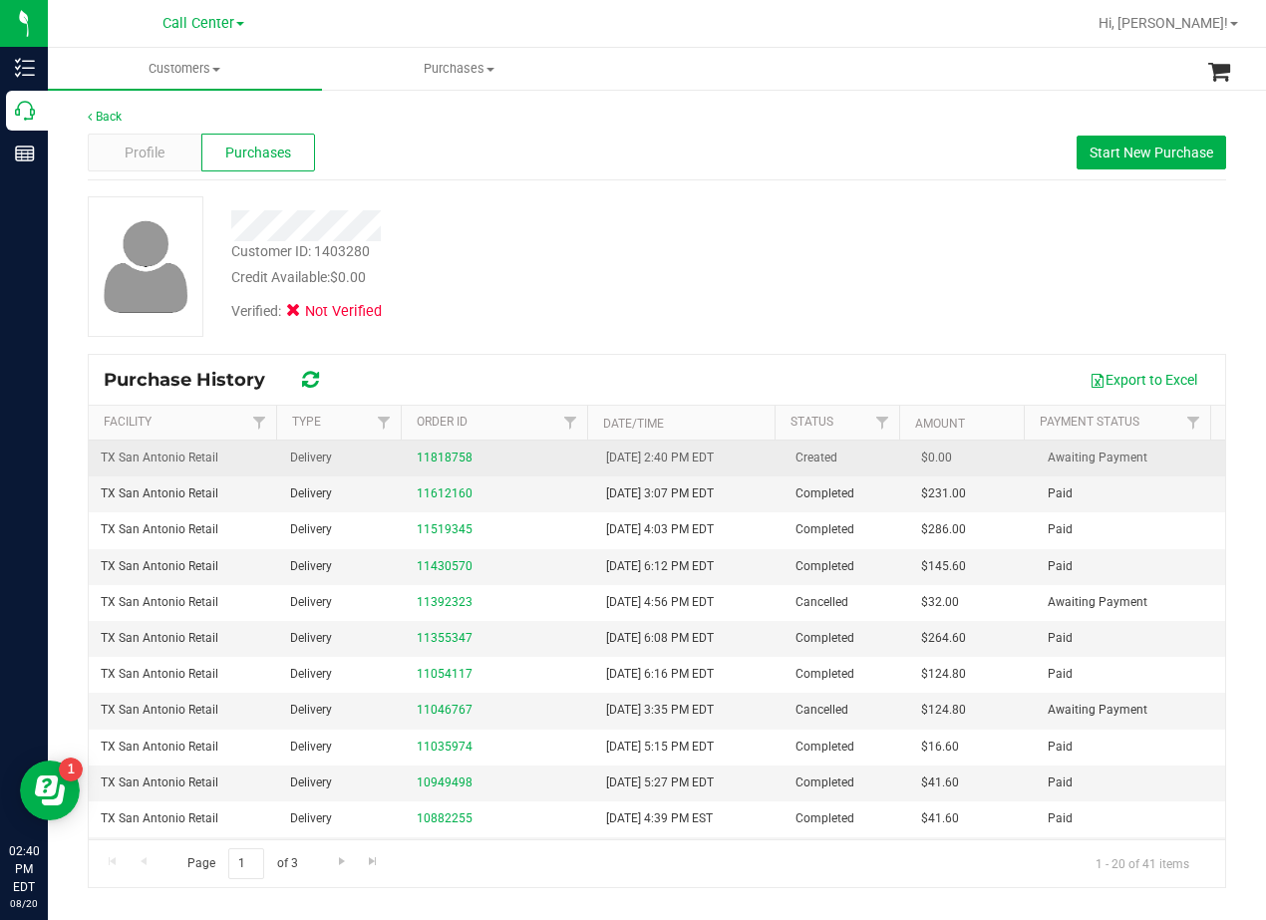
click at [438, 464] on div "11818758" at bounding box center [499, 457] width 165 height 19
click at [447, 454] on link "11818758" at bounding box center [445, 457] width 56 height 14
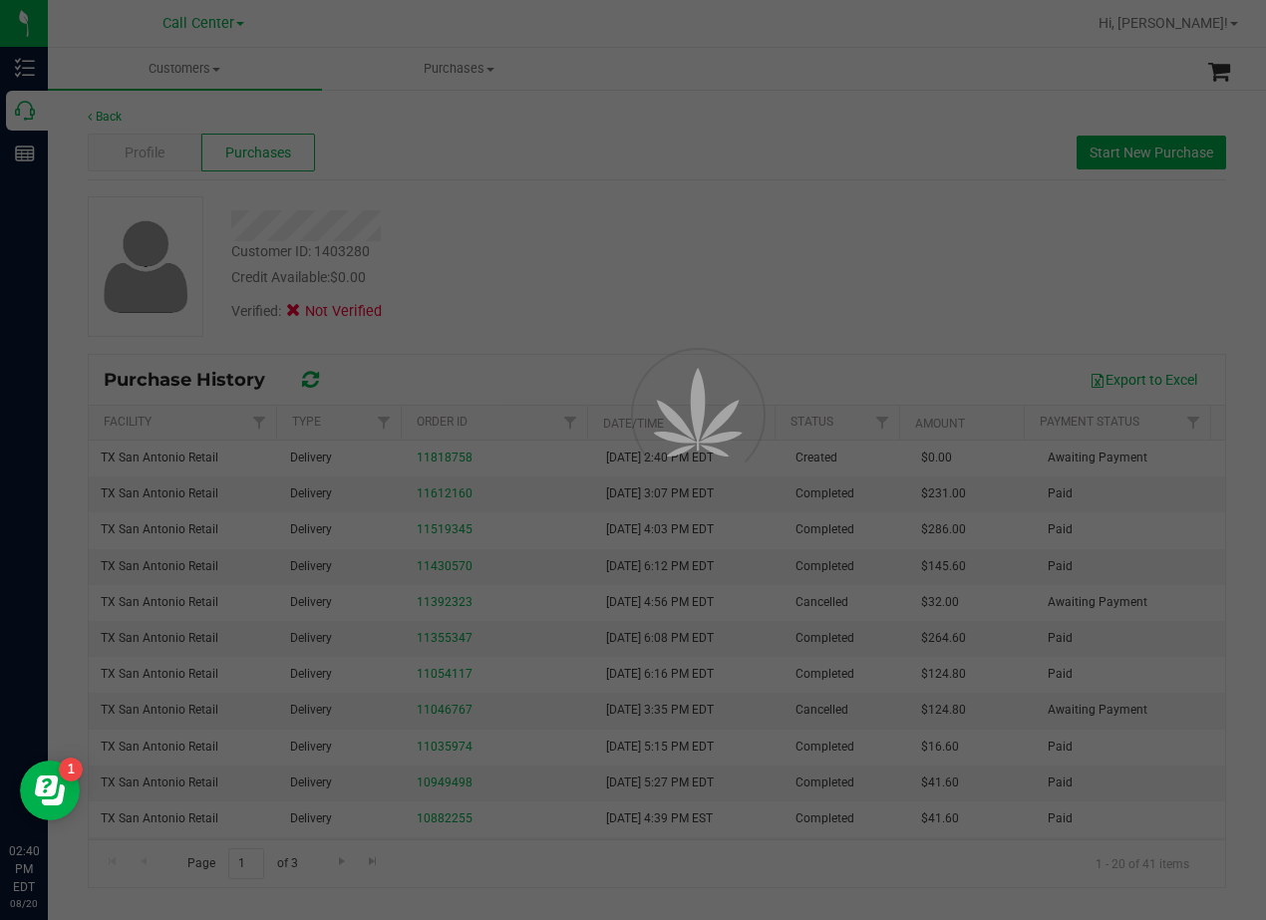
click at [506, 235] on div at bounding box center [633, 460] width 1266 height 920
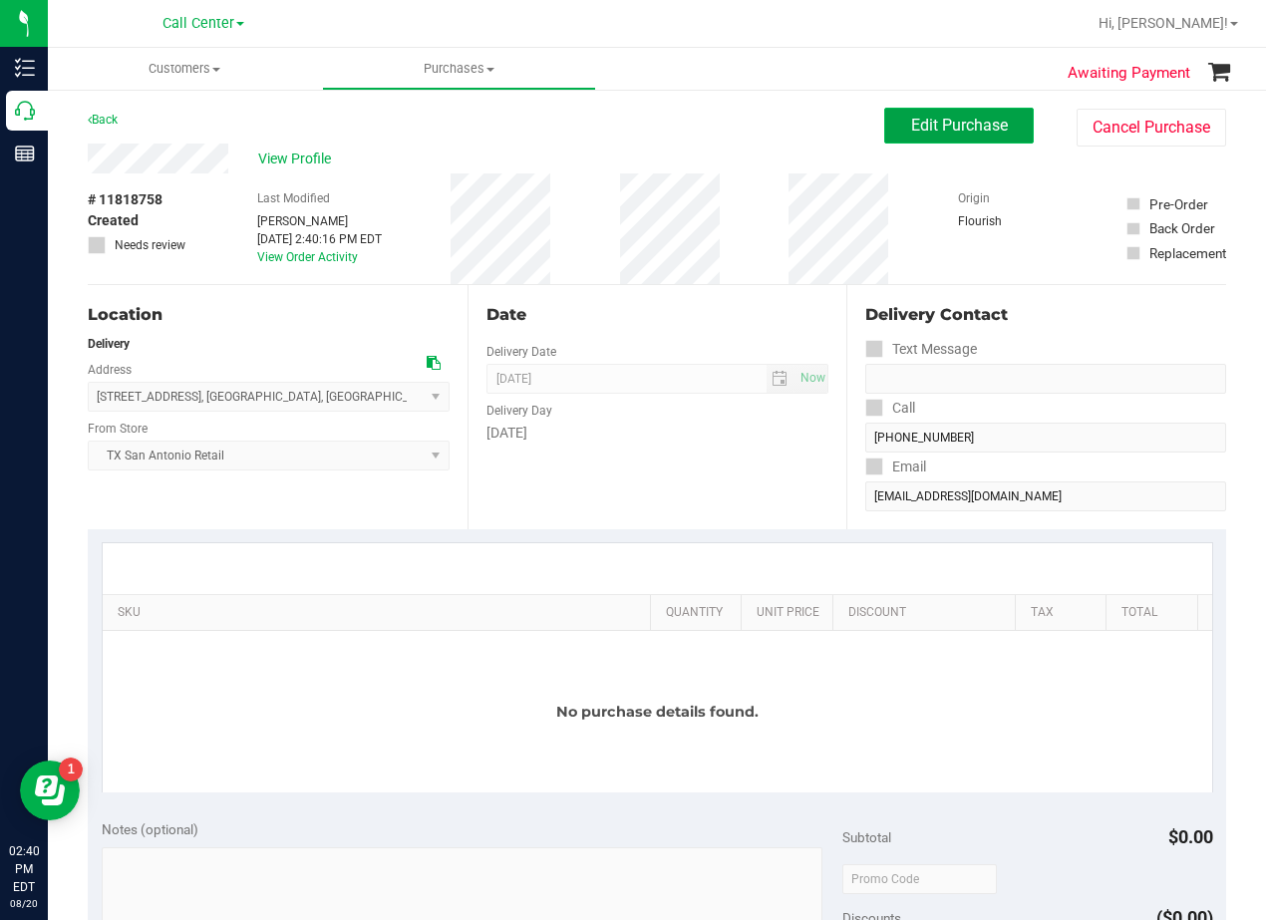
click at [921, 120] on span "Edit Purchase" at bounding box center [959, 125] width 97 height 19
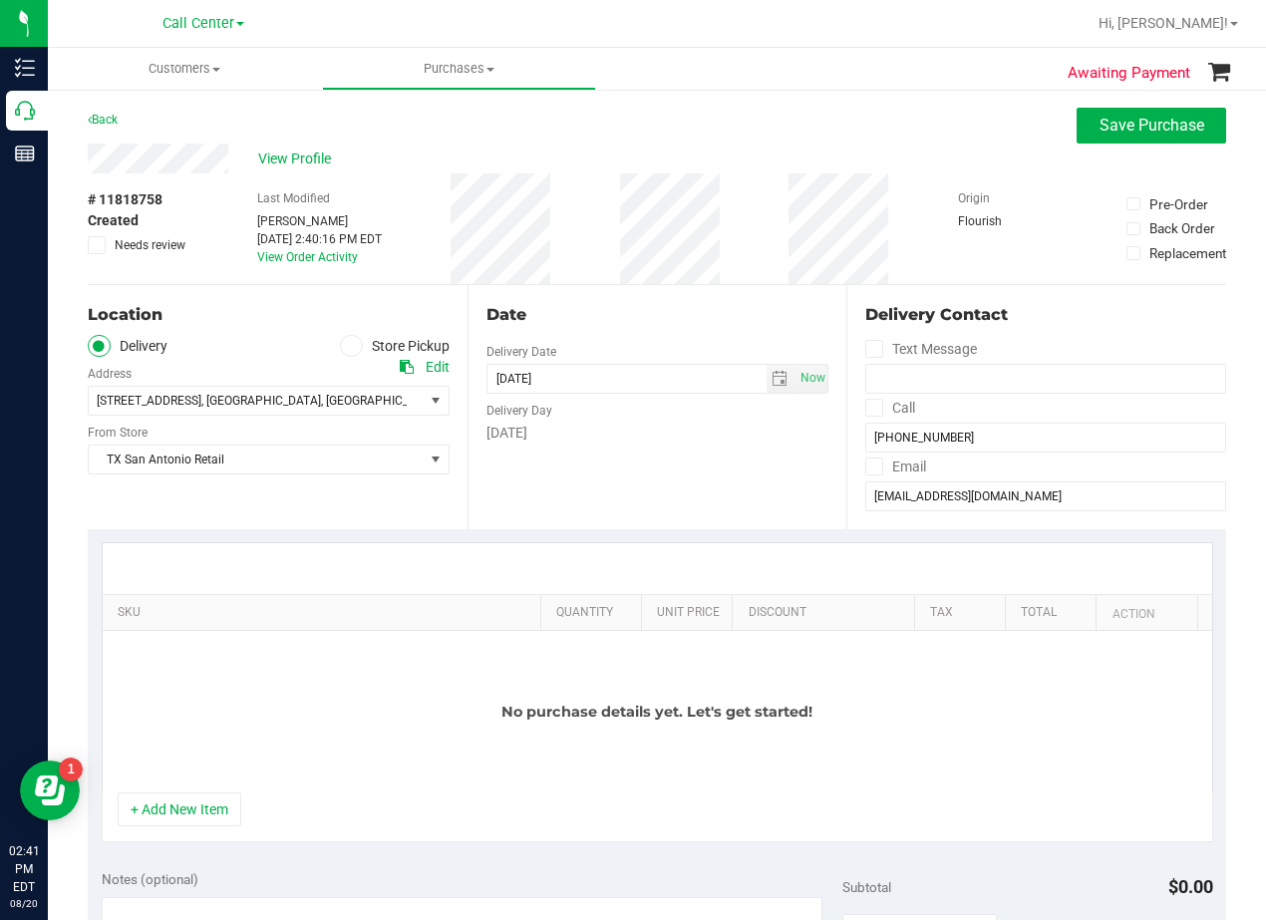
click at [204, 791] on div "No purchase details yet. Let's get started!" at bounding box center [657, 711] width 1109 height 161
click at [231, 799] on button "+ Add New Item" at bounding box center [180, 809] width 124 height 34
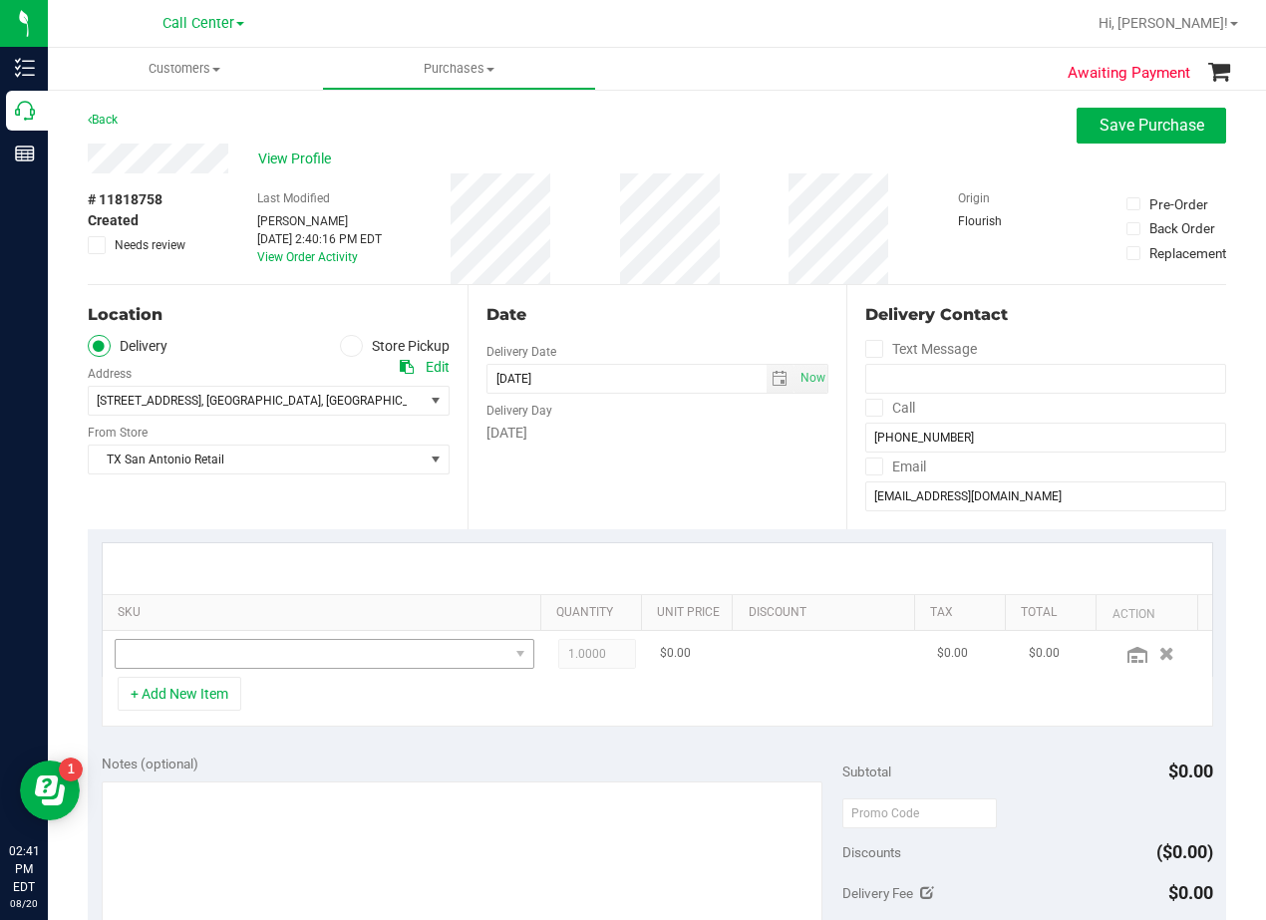
drag, startPoint x: 245, startPoint y: 628, endPoint x: 260, endPoint y: 648, distance: 24.9
click at [249, 633] on div "SKU Quantity Unit Price Discount Tax Total Action 1.0000 1 $0.00 $0.00 $0.00" at bounding box center [657, 609] width 1111 height 135
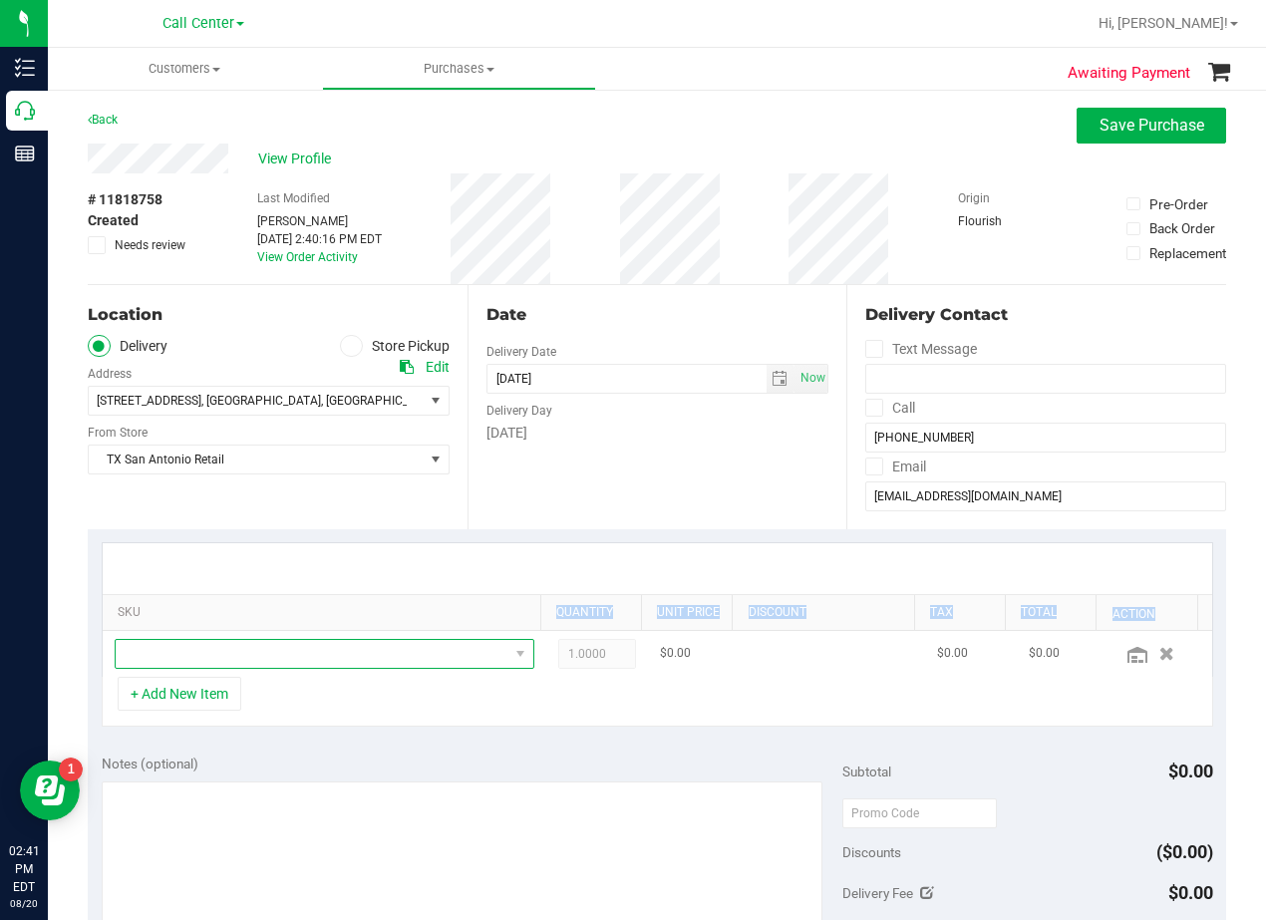
click at [263, 656] on span "NO DATA FOUND" at bounding box center [312, 654] width 393 height 28
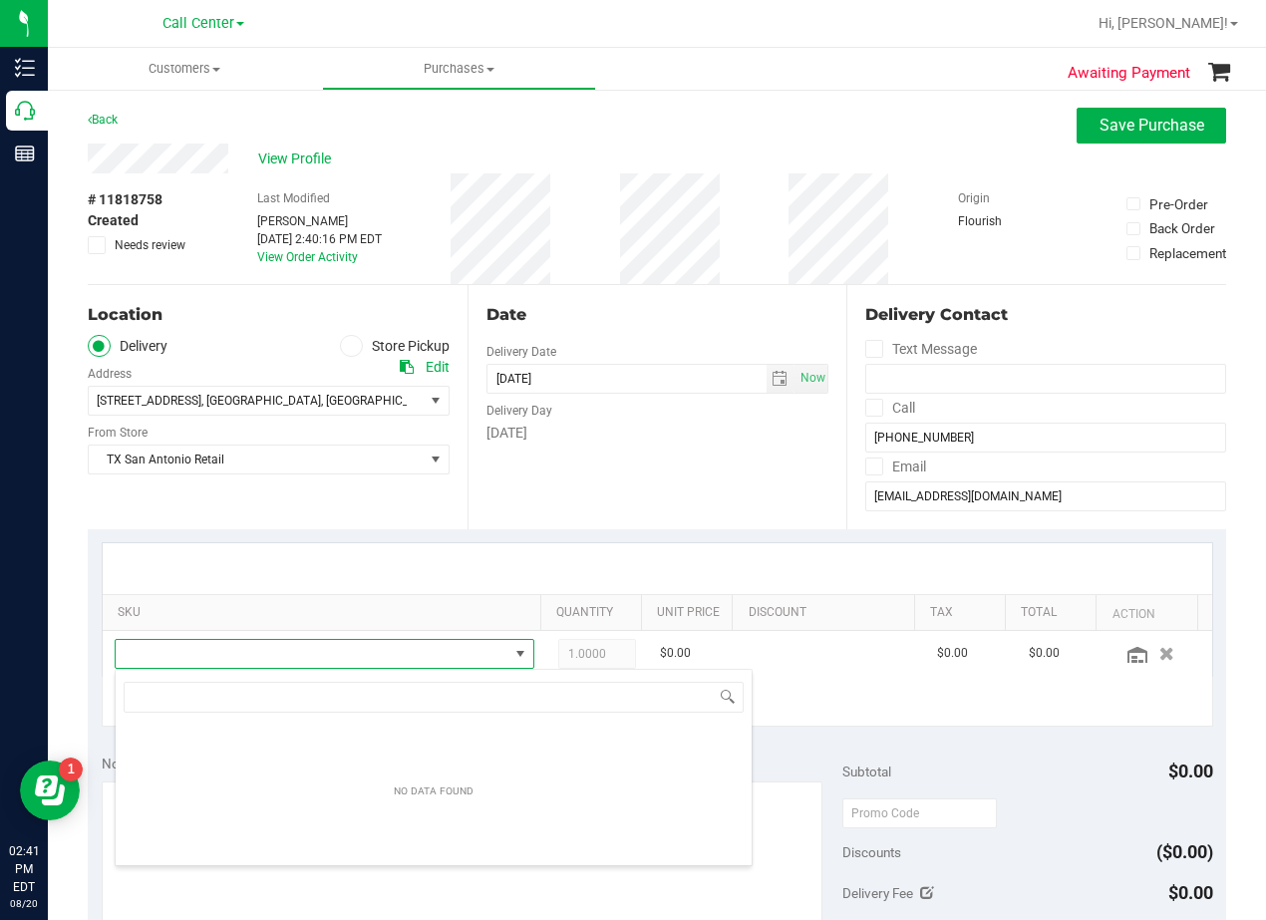
scroll to position [30, 393]
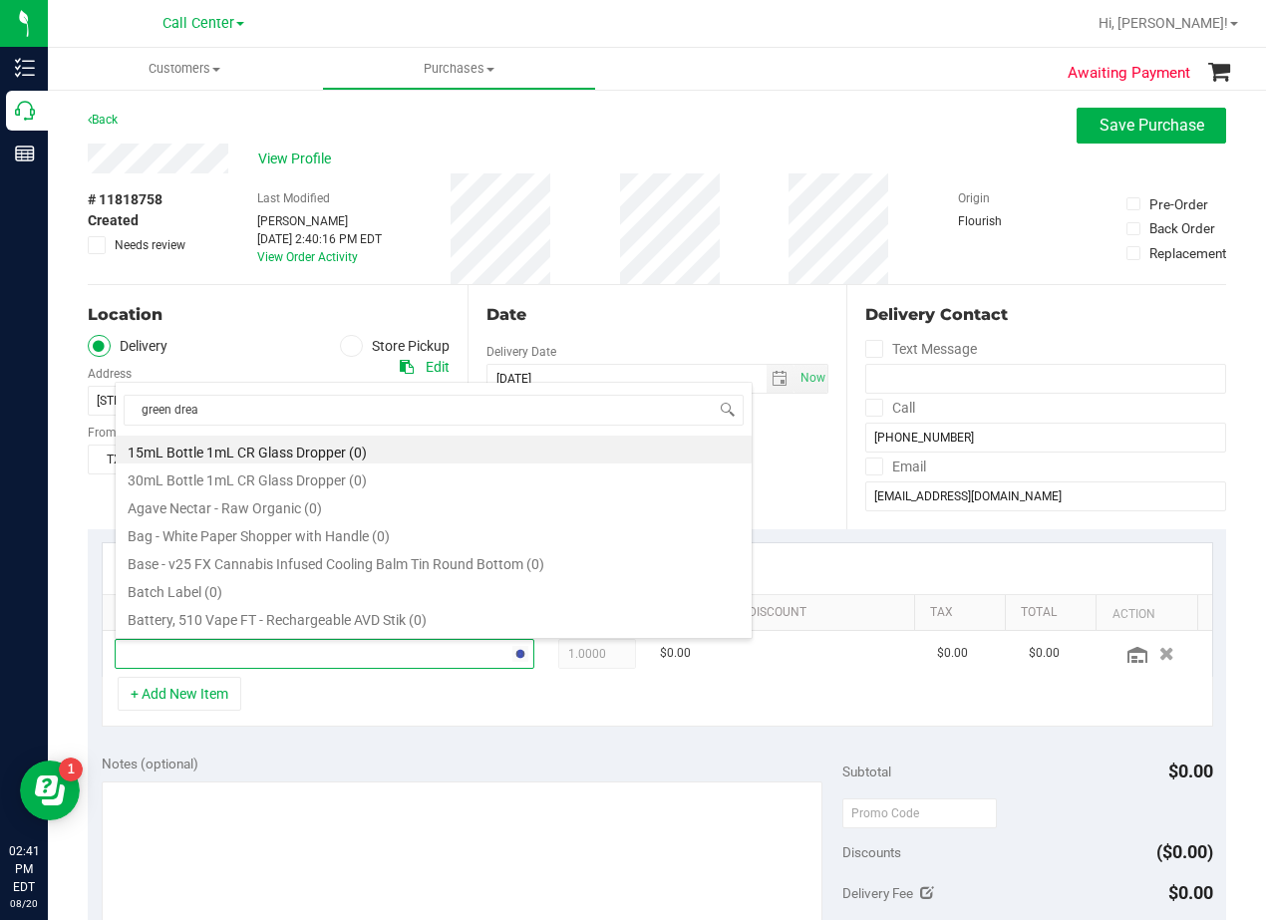
type input "green dream"
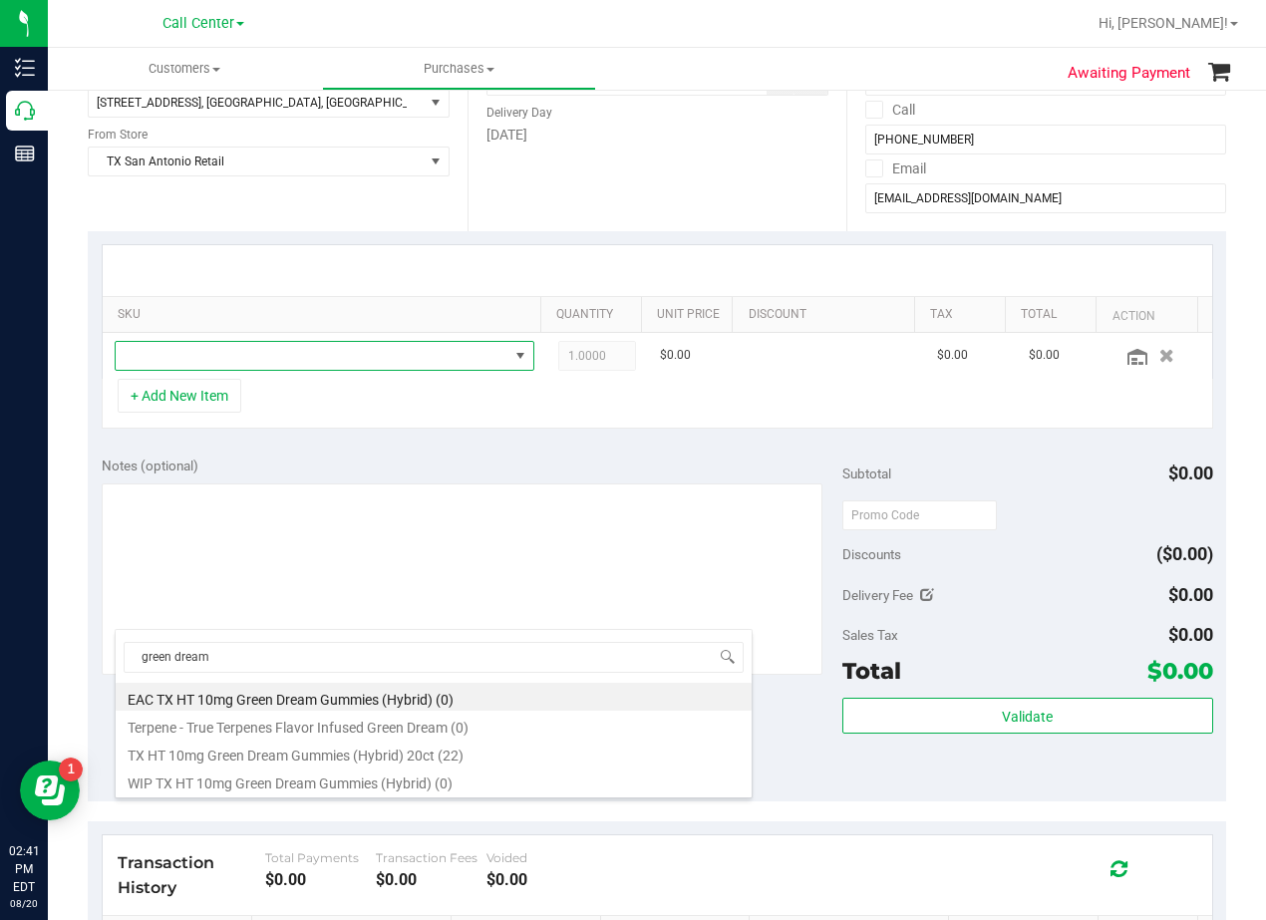
scroll to position [583, 0]
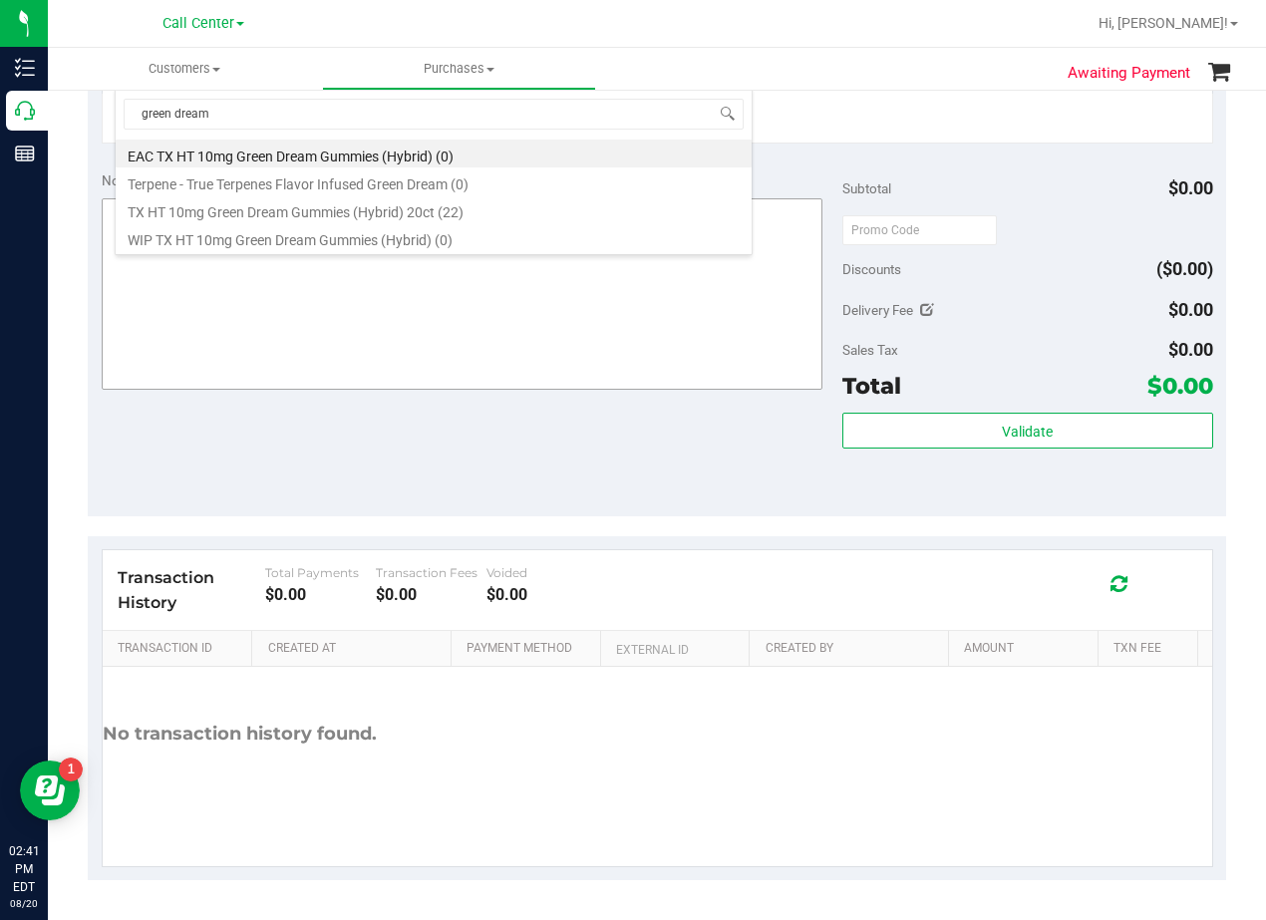
drag, startPoint x: 450, startPoint y: 216, endPoint x: 451, endPoint y: 239, distance: 22.9
click at [450, 215] on li "TX HT 10mg Green Dream Gummies (Hybrid) 20ct (22)" at bounding box center [434, 209] width 636 height 28
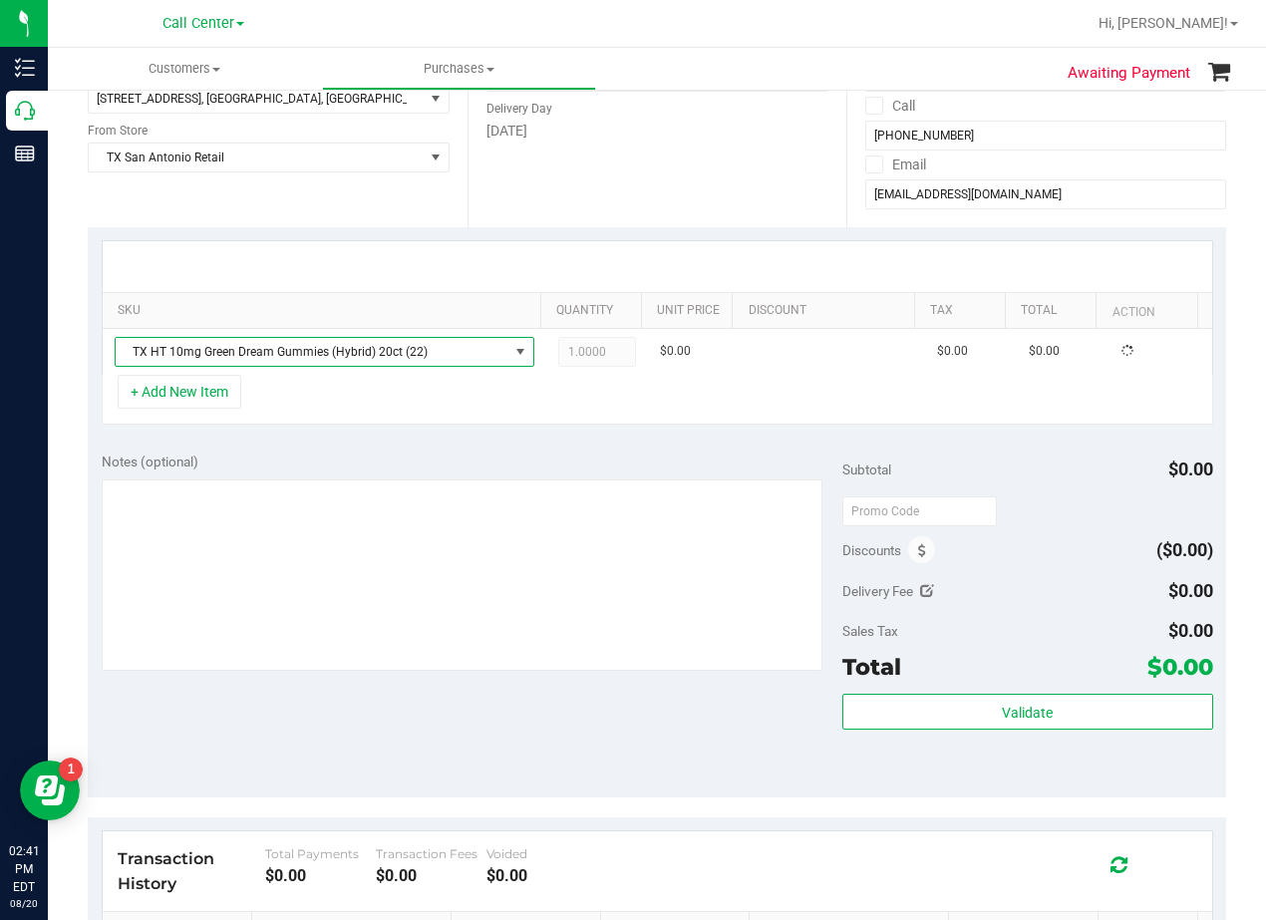
scroll to position [284, 0]
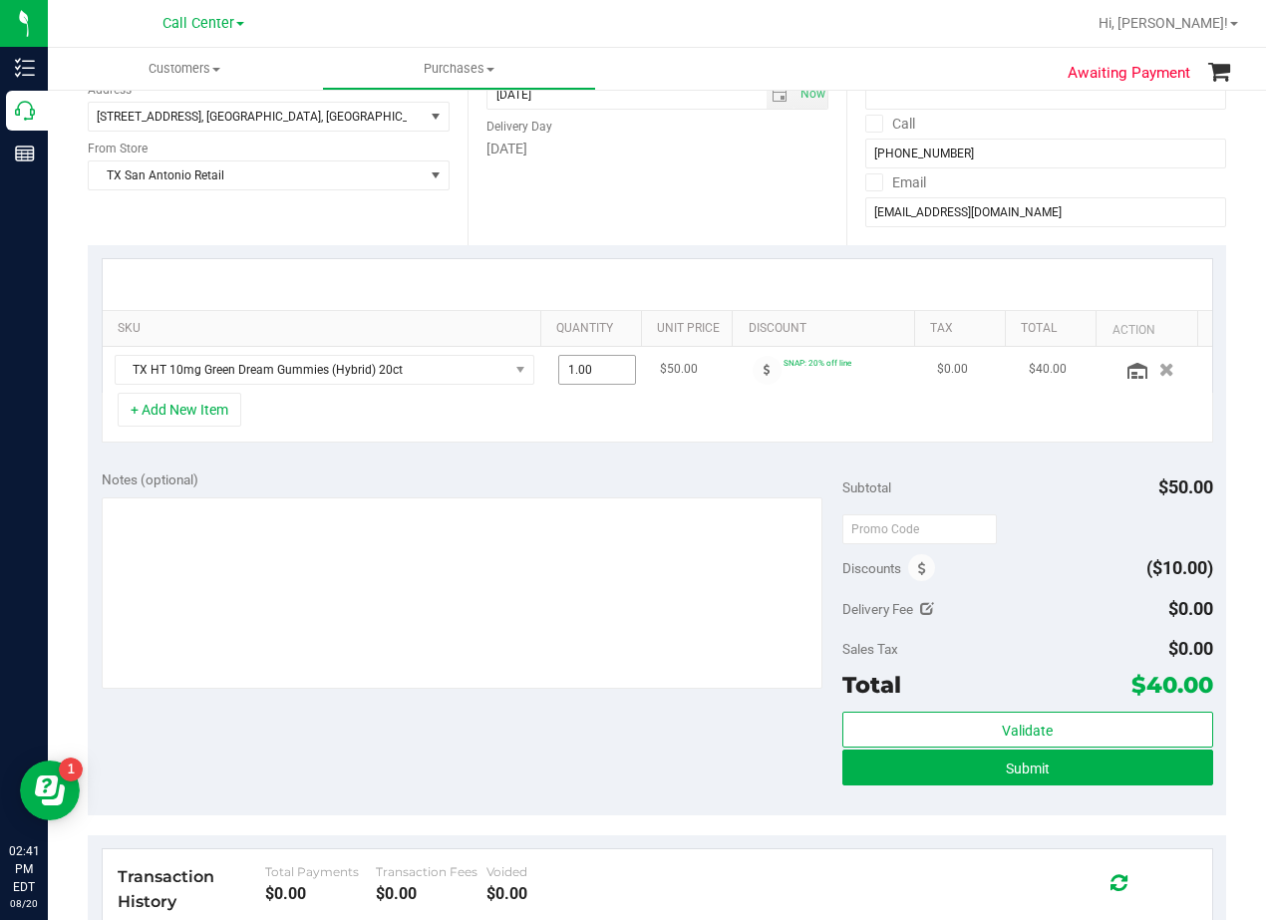
click at [568, 375] on span "1.00 1" at bounding box center [597, 370] width 79 height 30
click at [568, 375] on input "1" at bounding box center [597, 370] width 77 height 28
type input "5"
type input "5.00"
click at [593, 294] on div at bounding box center [657, 284] width 1109 height 51
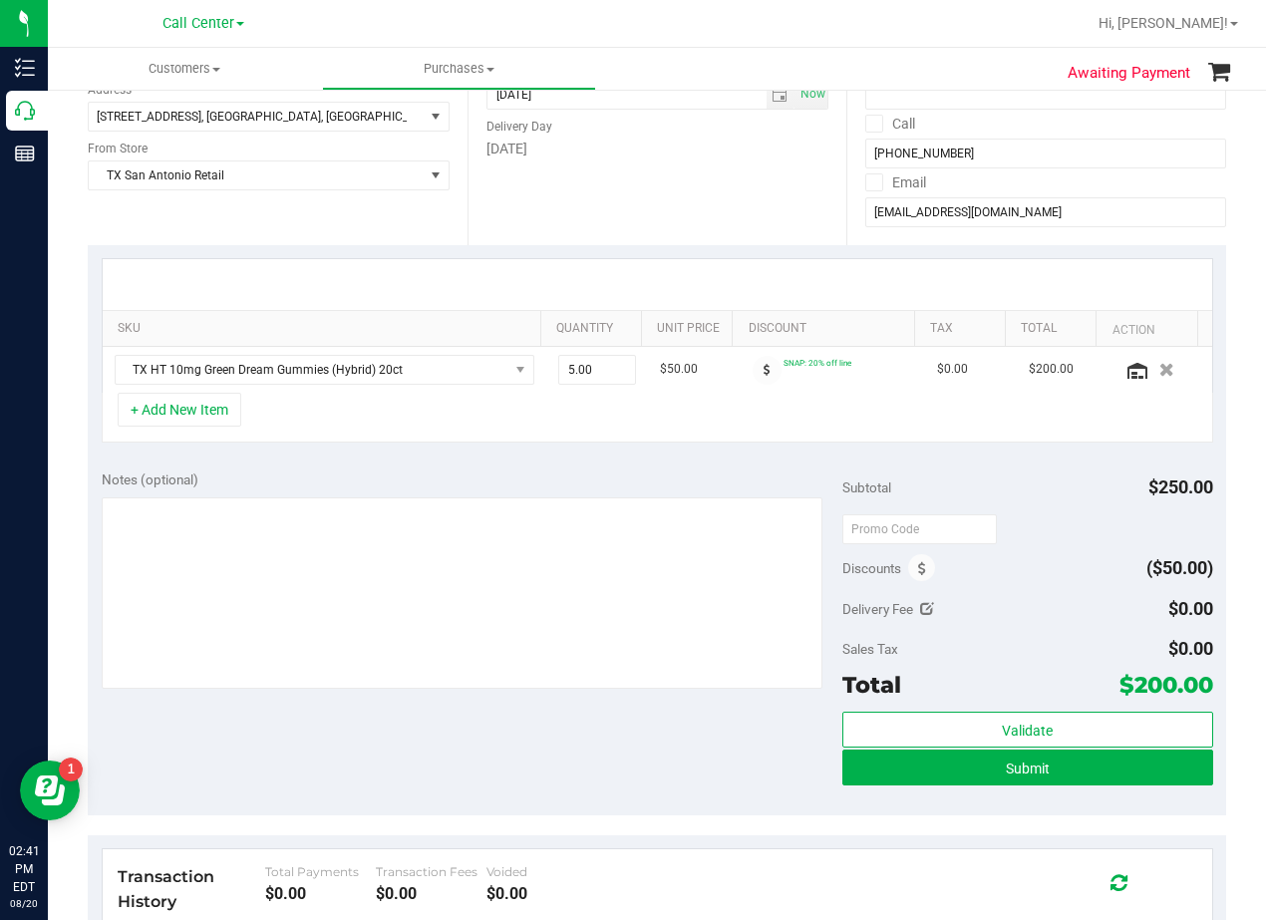
click at [749, 215] on div "Date Delivery Date 08/20/2025 Now 08/20/2025 08:00 AM Now Delivery Day Wednesday" at bounding box center [657, 123] width 380 height 244
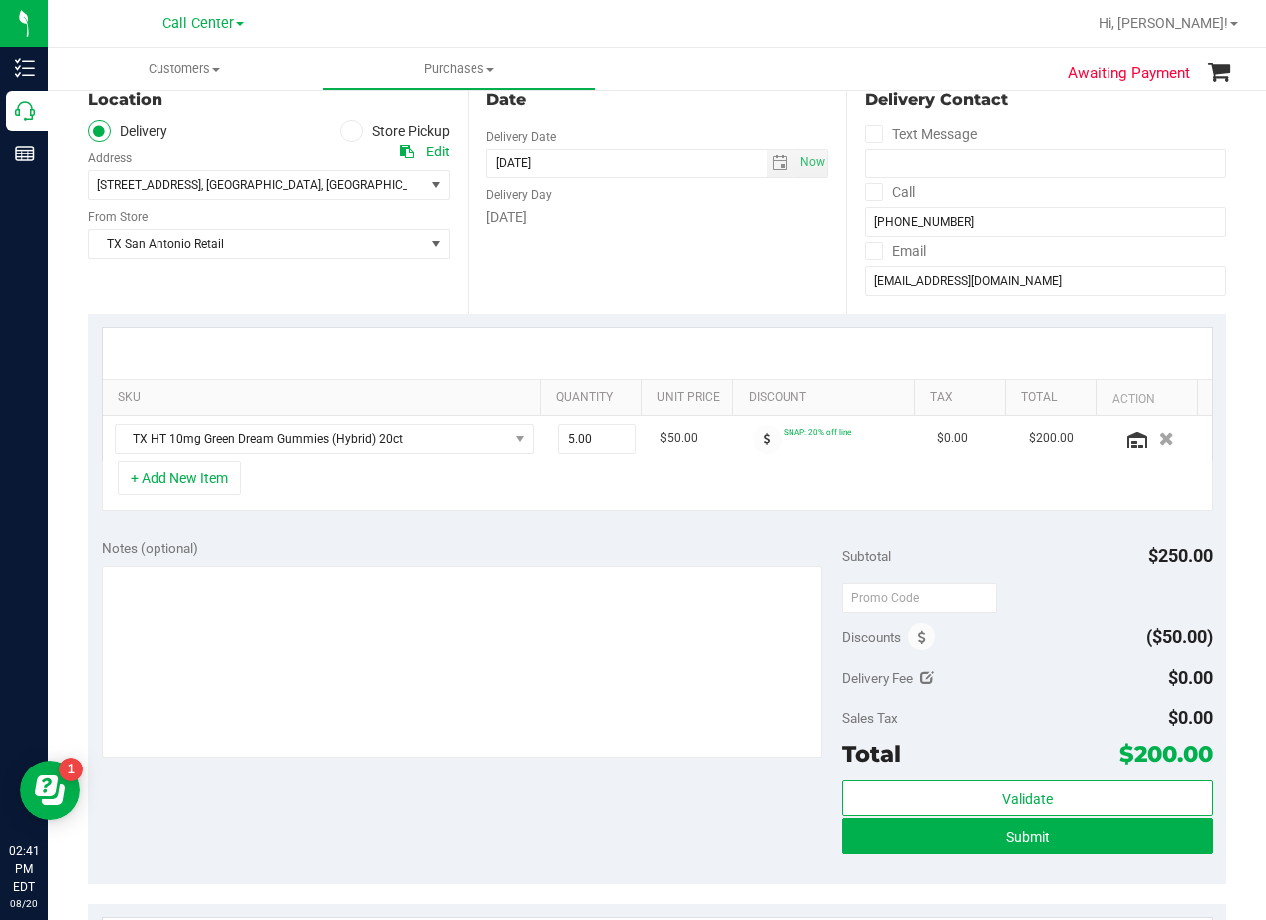
scroll to position [184, 0]
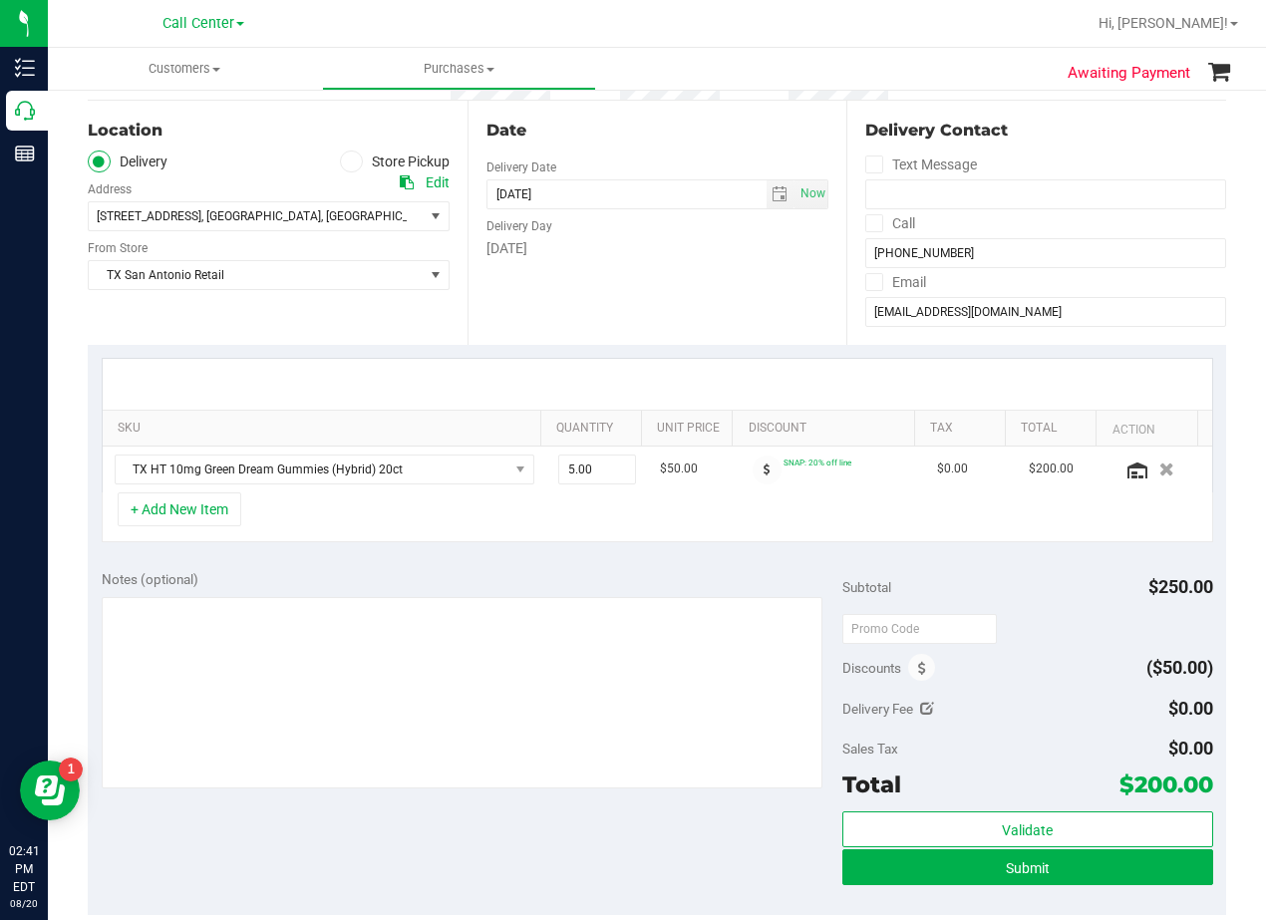
click at [676, 247] on div "[DATE]" at bounding box center [657, 248] width 343 height 21
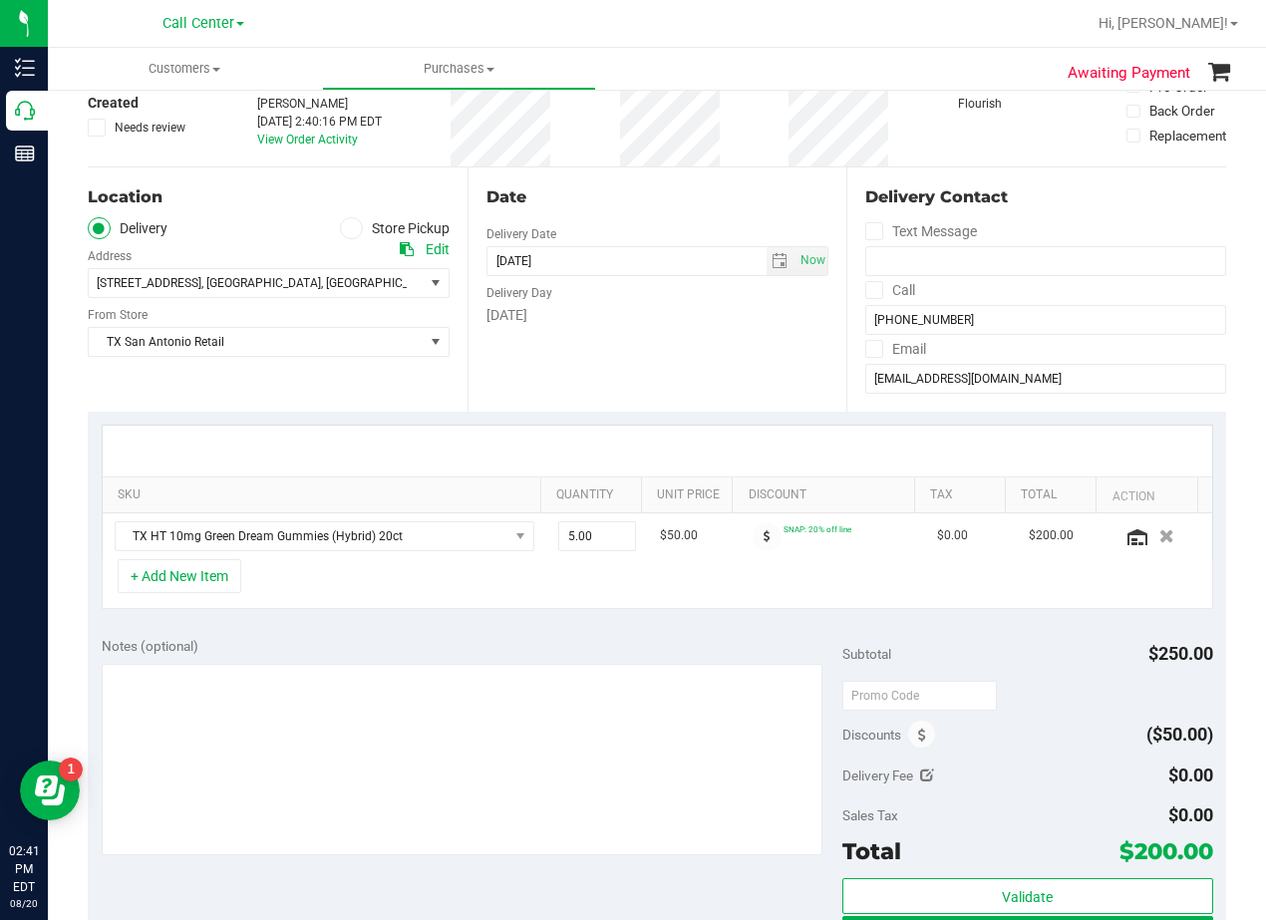
scroll to position [85, 0]
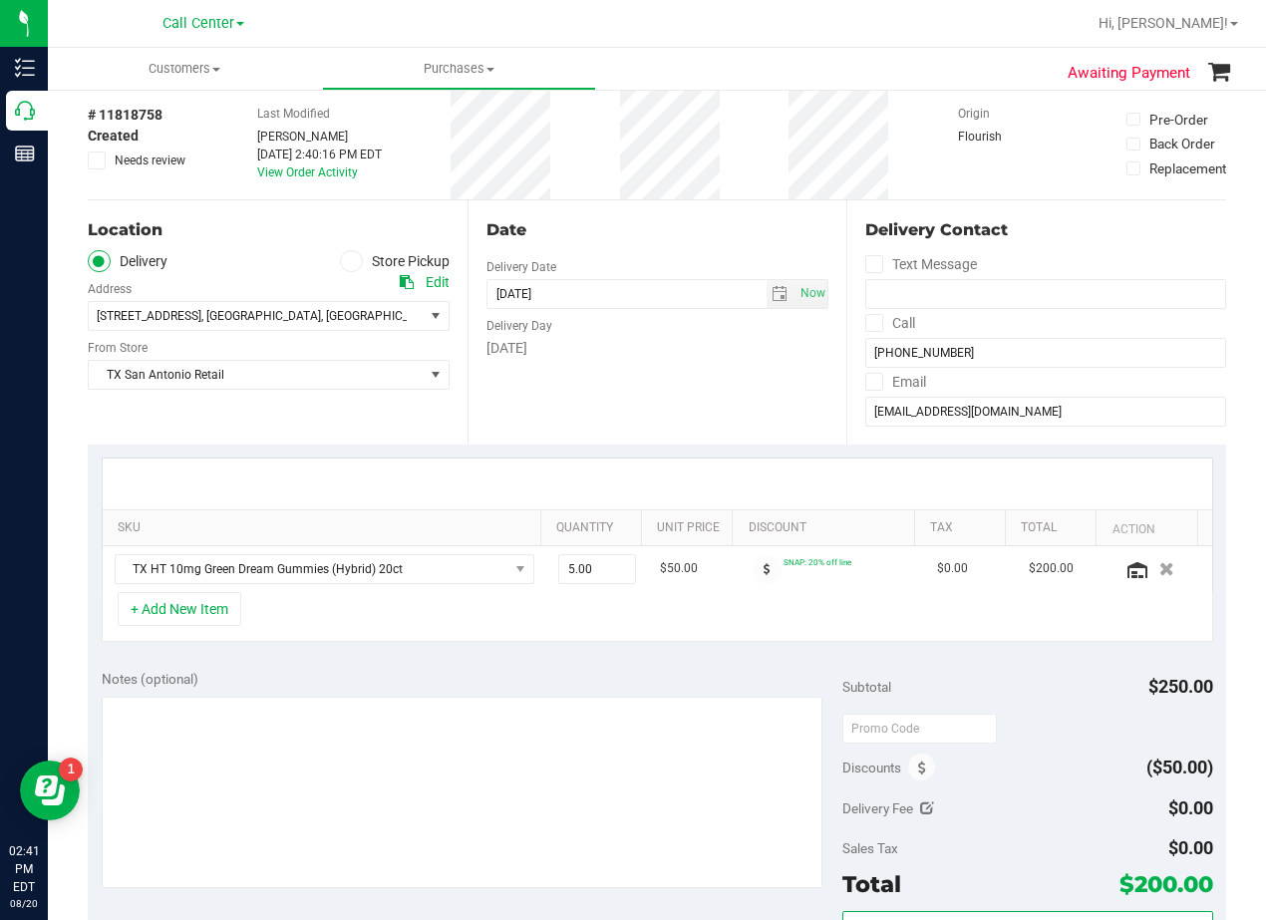
click at [625, 243] on div "Date Delivery Date 08/20/2025 Now 08/20/2025 08:00 AM Now Delivery Day Wednesday" at bounding box center [657, 322] width 380 height 244
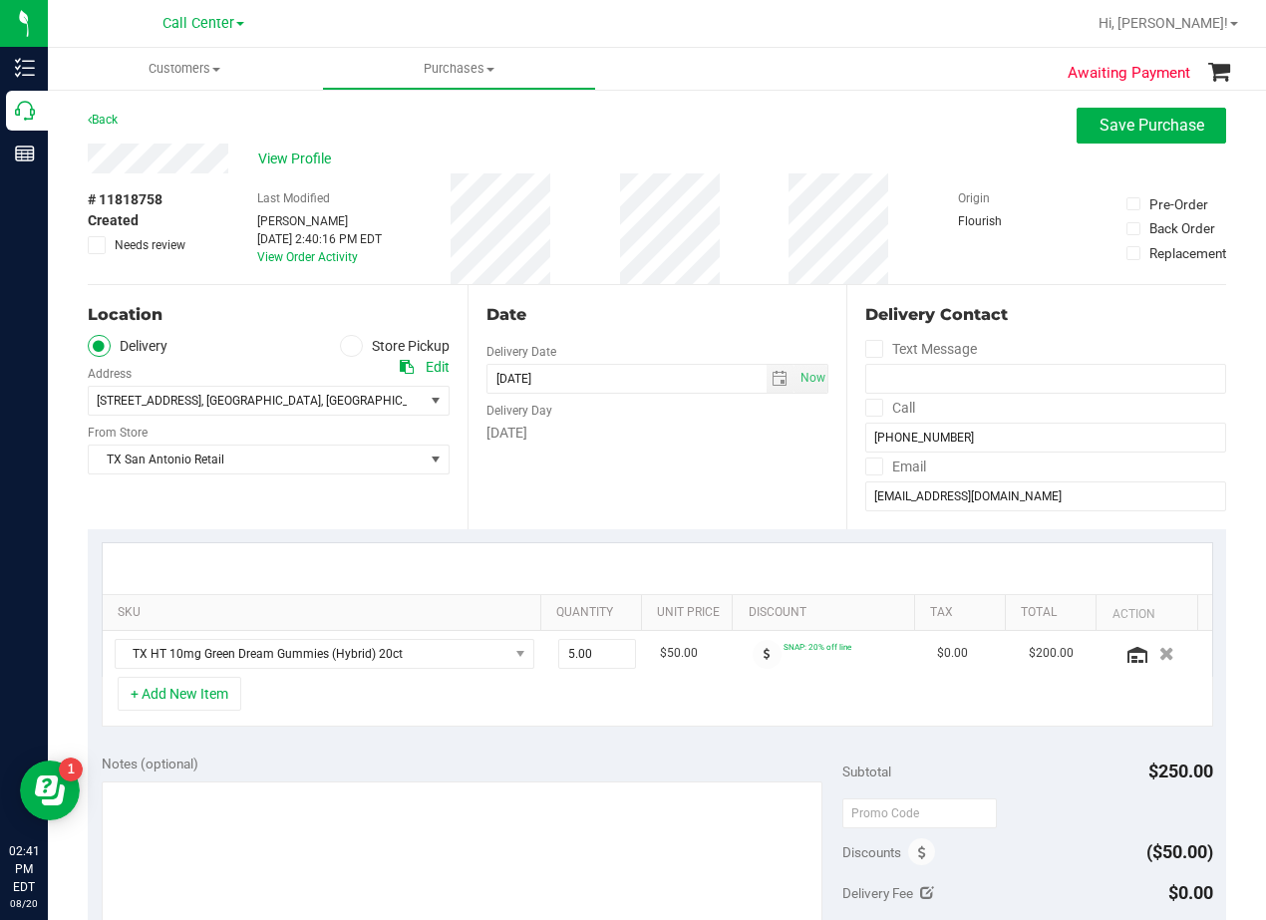
click at [675, 120] on div "Back Save Purchase" at bounding box center [657, 126] width 1138 height 36
click at [671, 148] on div "View Profile" at bounding box center [657, 159] width 1138 height 30
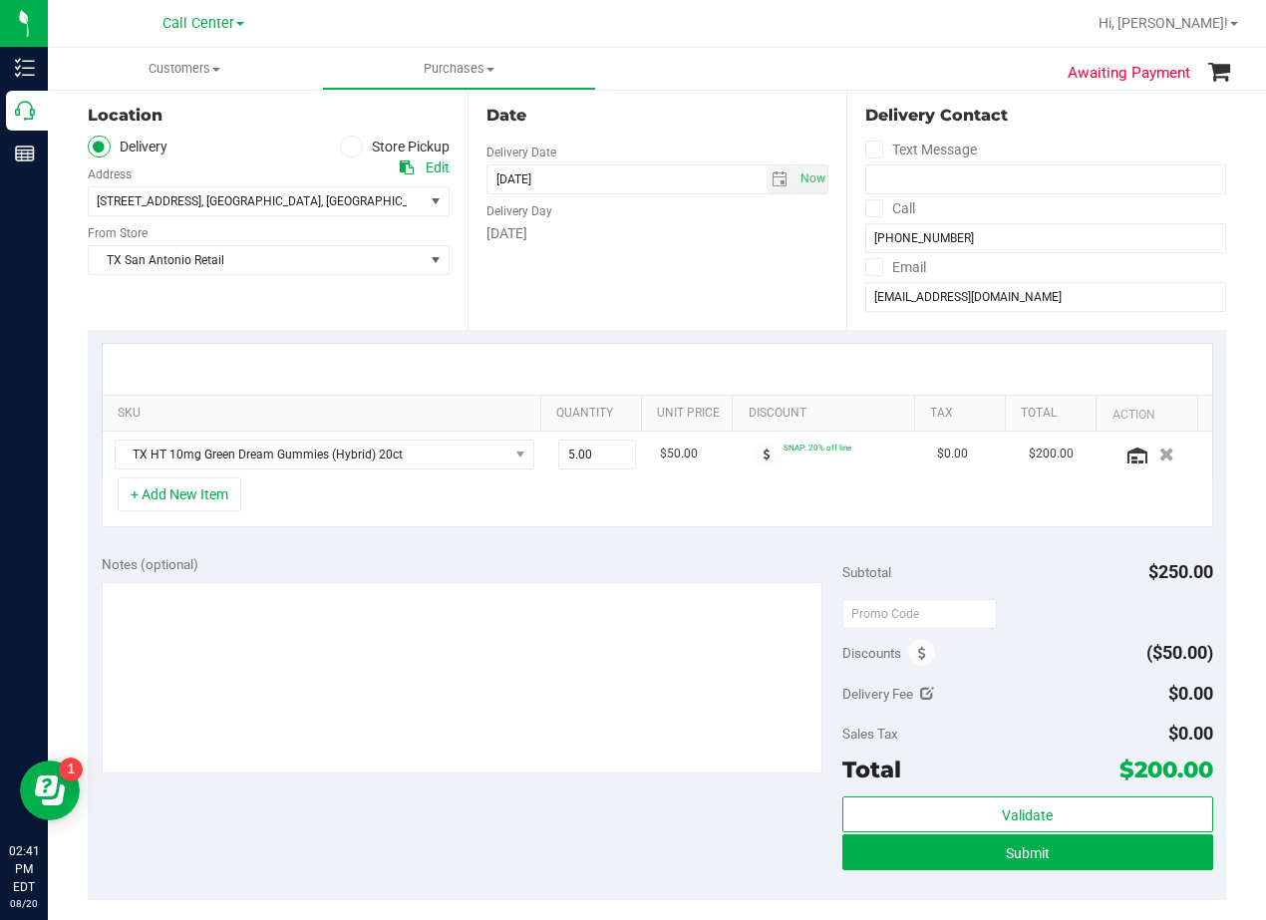
scroll to position [100, 0]
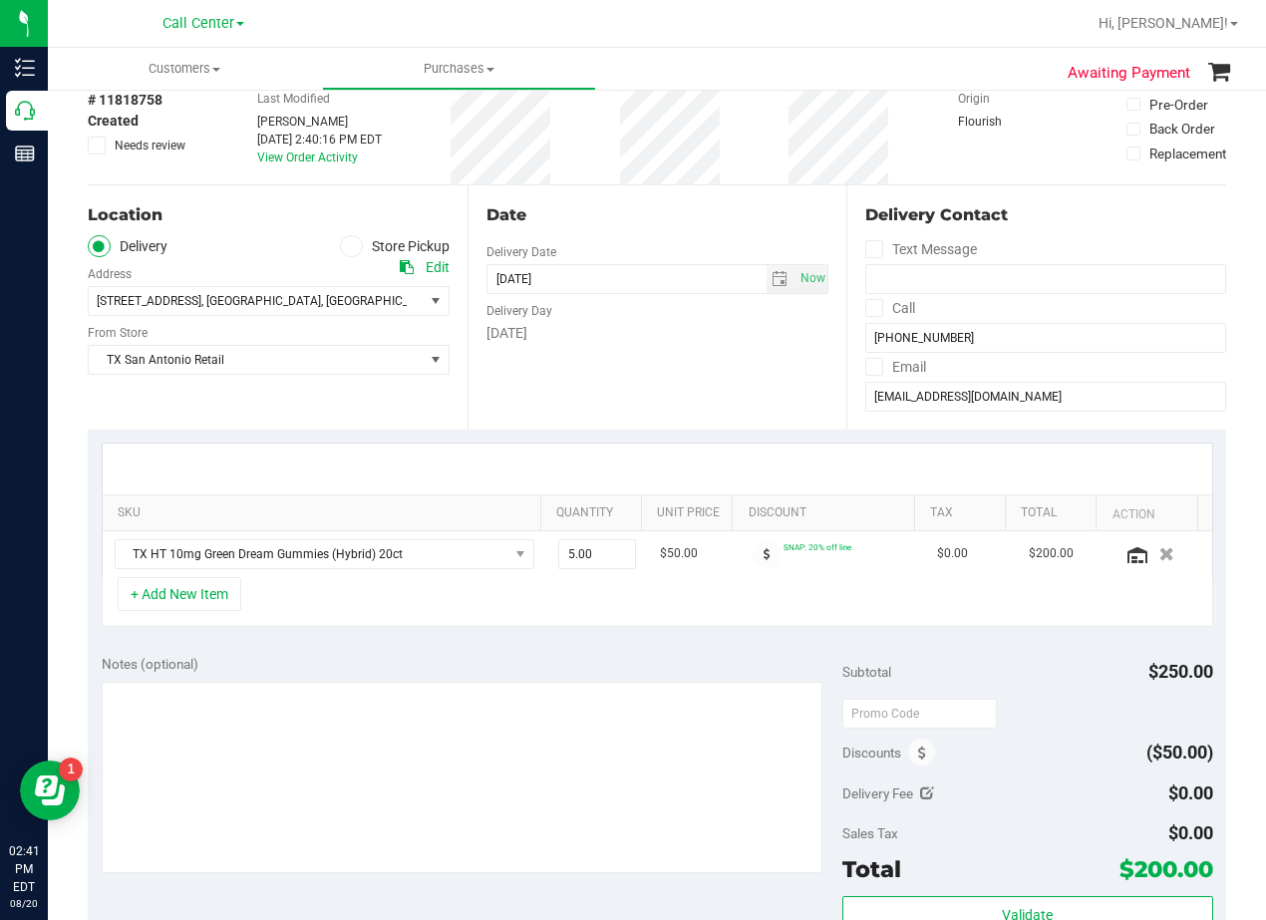
click at [753, 213] on div "Date" at bounding box center [657, 215] width 343 height 24
click at [709, 218] on div "Date" at bounding box center [657, 215] width 343 height 24
click at [641, 218] on div "Date" at bounding box center [657, 215] width 343 height 24
click at [641, 216] on div "Date" at bounding box center [657, 215] width 343 height 24
click at [775, 401] on div "Date Delivery Date 08/20/2025 Now 08/20/2025 08:00 AM Now Delivery Day Wednesday" at bounding box center [657, 307] width 380 height 244
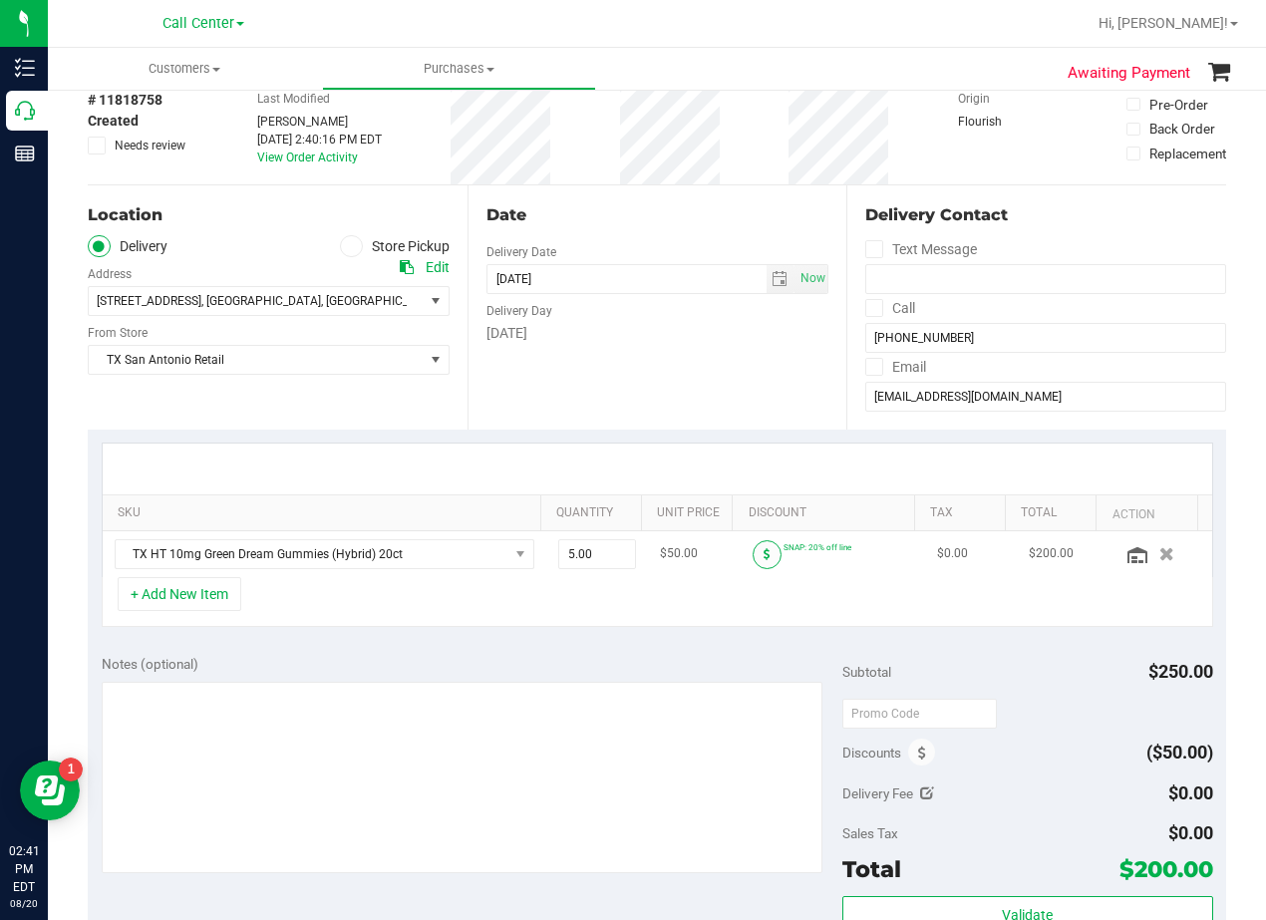
click at [754, 554] on span at bounding box center [766, 554] width 29 height 29
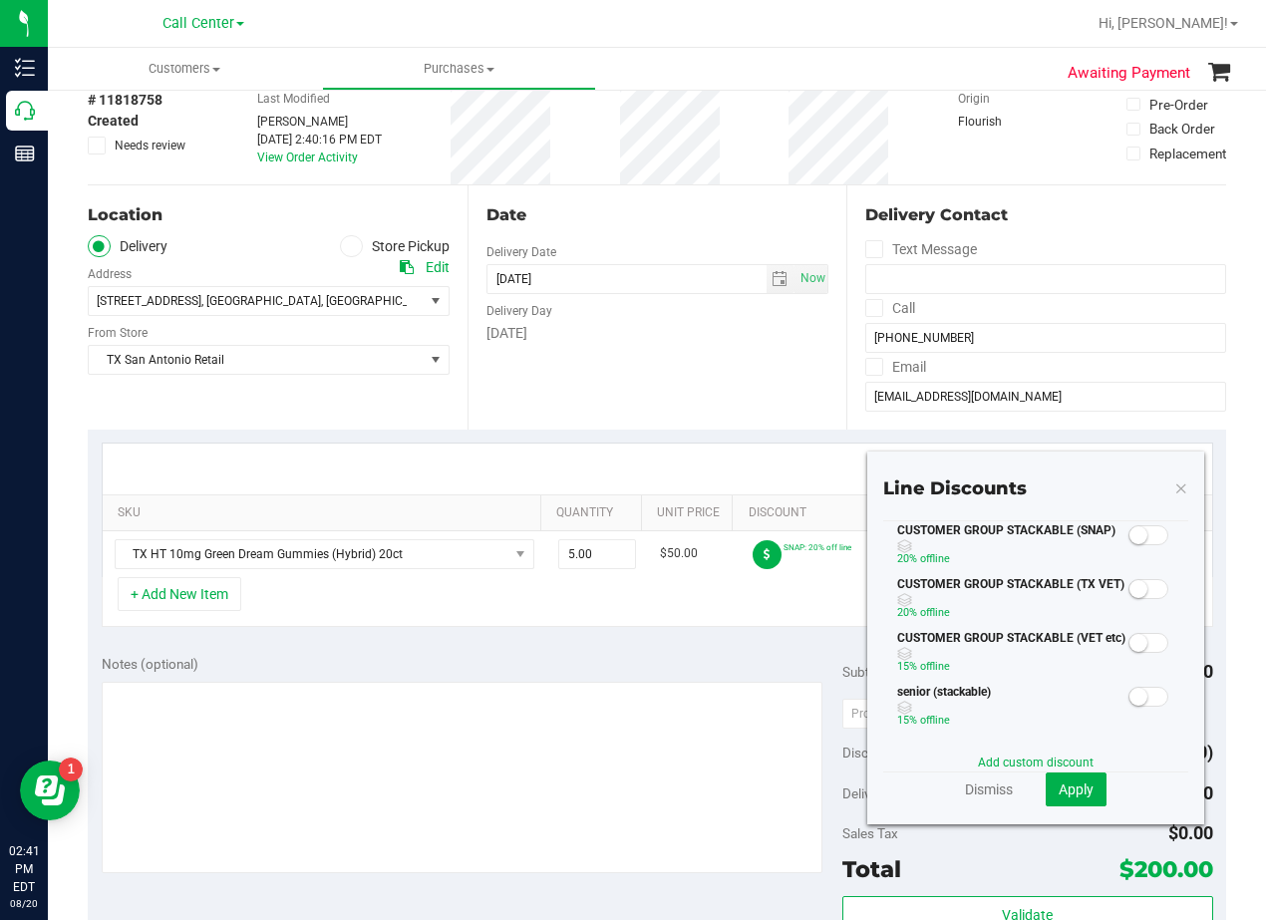
click at [1129, 525] on span at bounding box center [1148, 535] width 40 height 20
click at [1069, 783] on span "Apply" at bounding box center [1075, 789] width 35 height 16
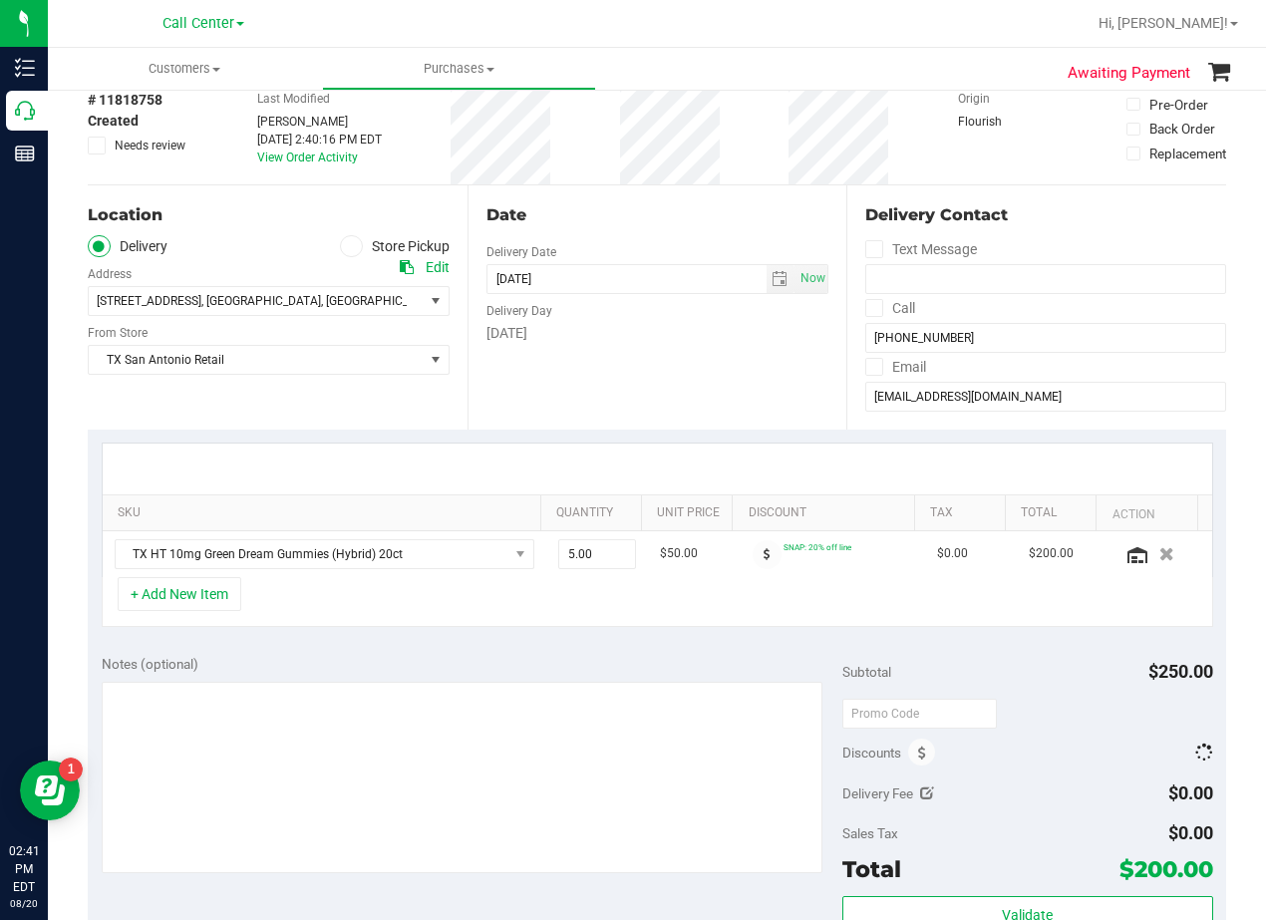
click at [739, 329] on div "[DATE]" at bounding box center [657, 333] width 343 height 21
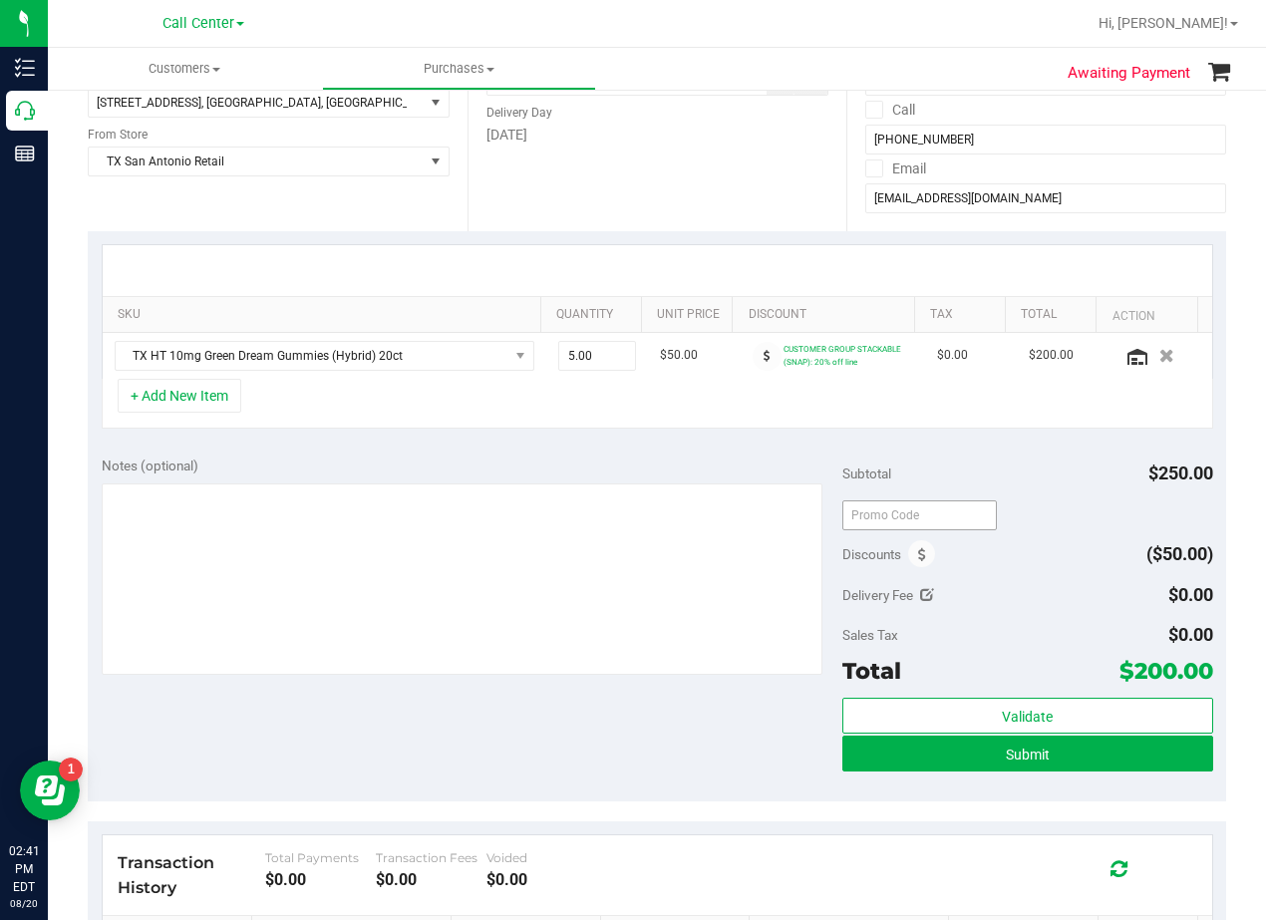
scroll to position [299, 0]
click at [904, 508] on input "text" at bounding box center [919, 514] width 154 height 30
type input "TXAIQ10"
click at [1022, 537] on div "Discounts ($50.00)" at bounding box center [1027, 553] width 371 height 36
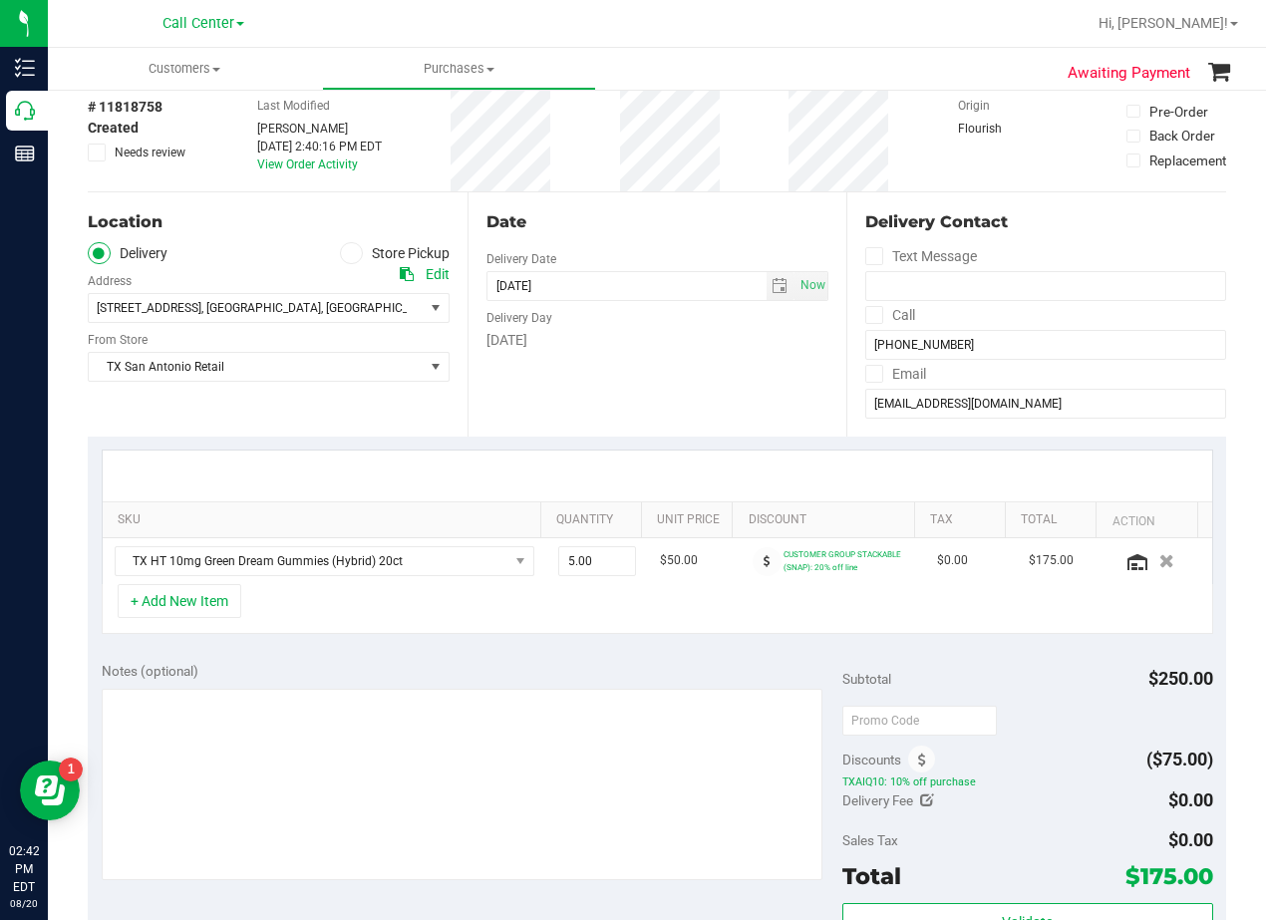
scroll to position [100, 0]
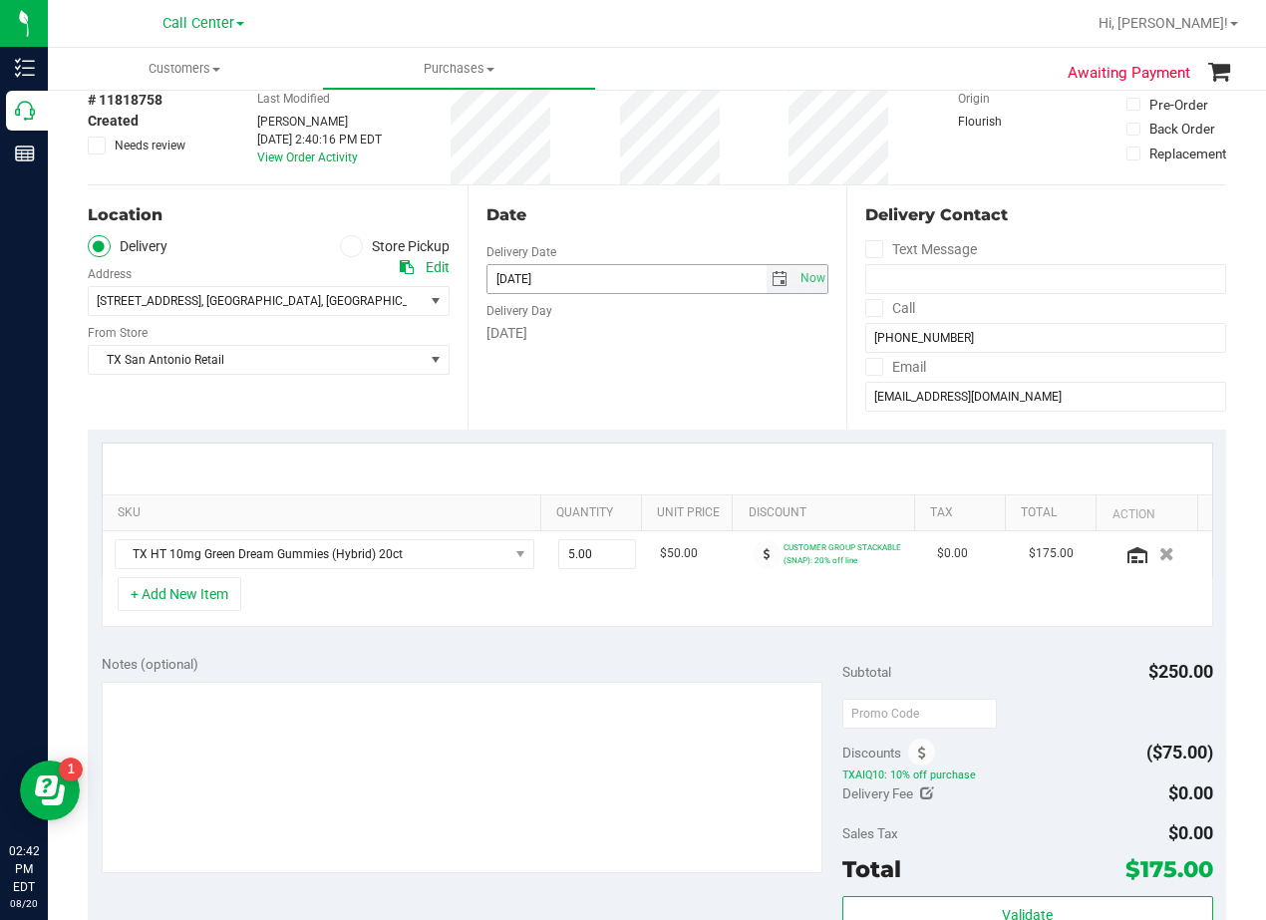
click at [776, 277] on span "select" at bounding box center [779, 279] width 16 height 16
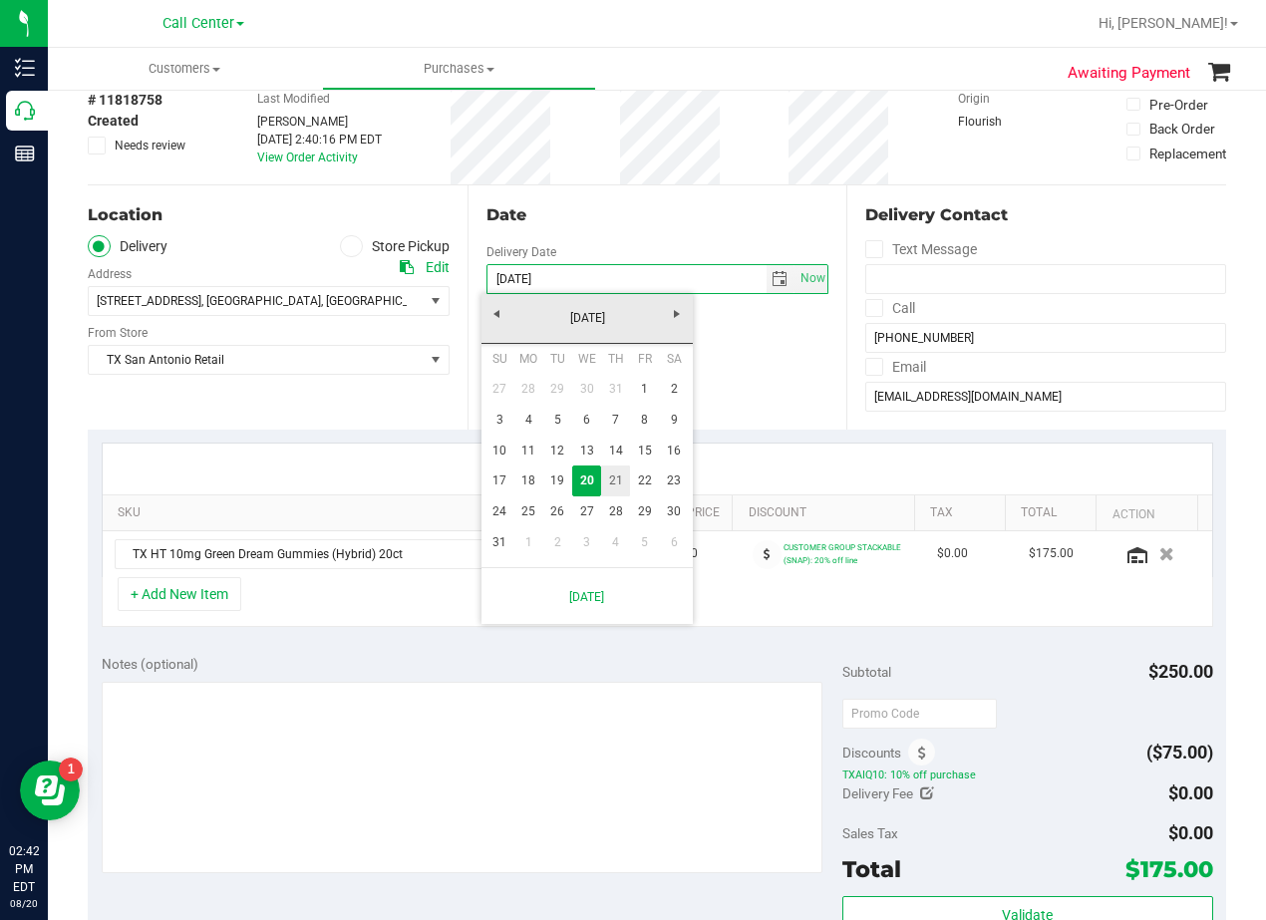
click at [619, 487] on link "21" at bounding box center [615, 480] width 29 height 31
type input "08/21/2025"
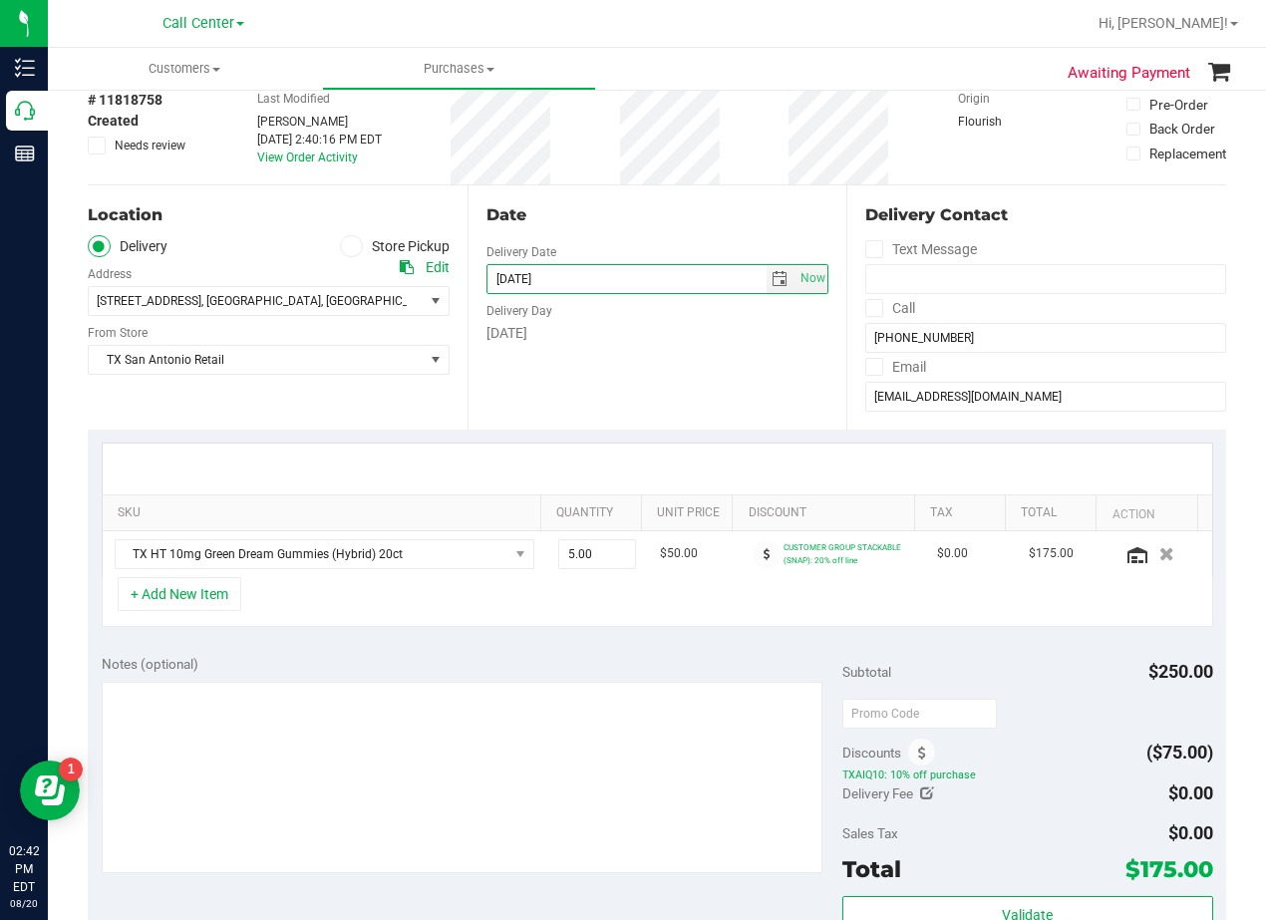
click at [658, 357] on div "Date Delivery Date 08/21/2025 Now 08/21/2025 08:00 AM Now Delivery Day Thursday" at bounding box center [657, 307] width 380 height 244
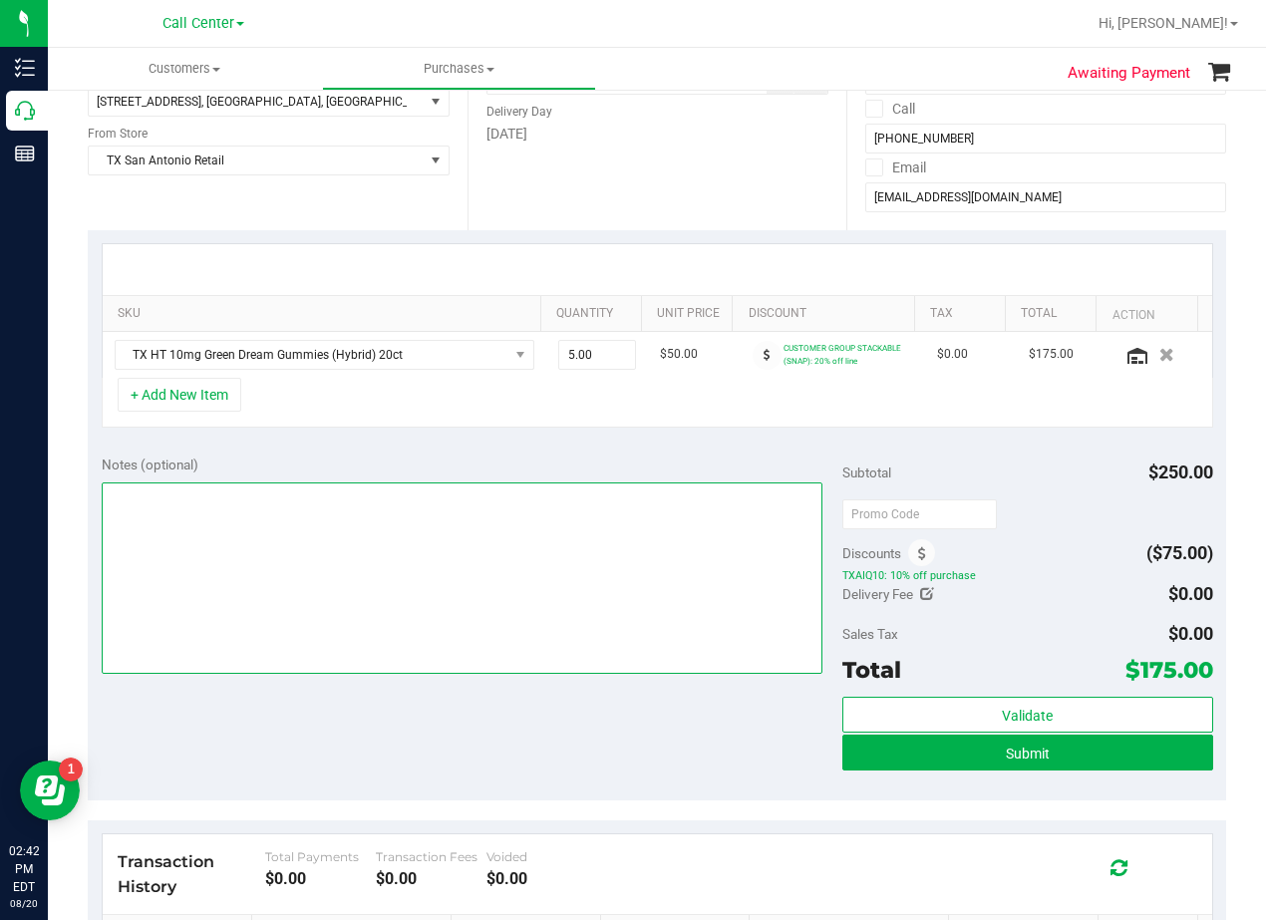
click at [584, 582] on textarea at bounding box center [462, 577] width 721 height 191
type textarea "pu"
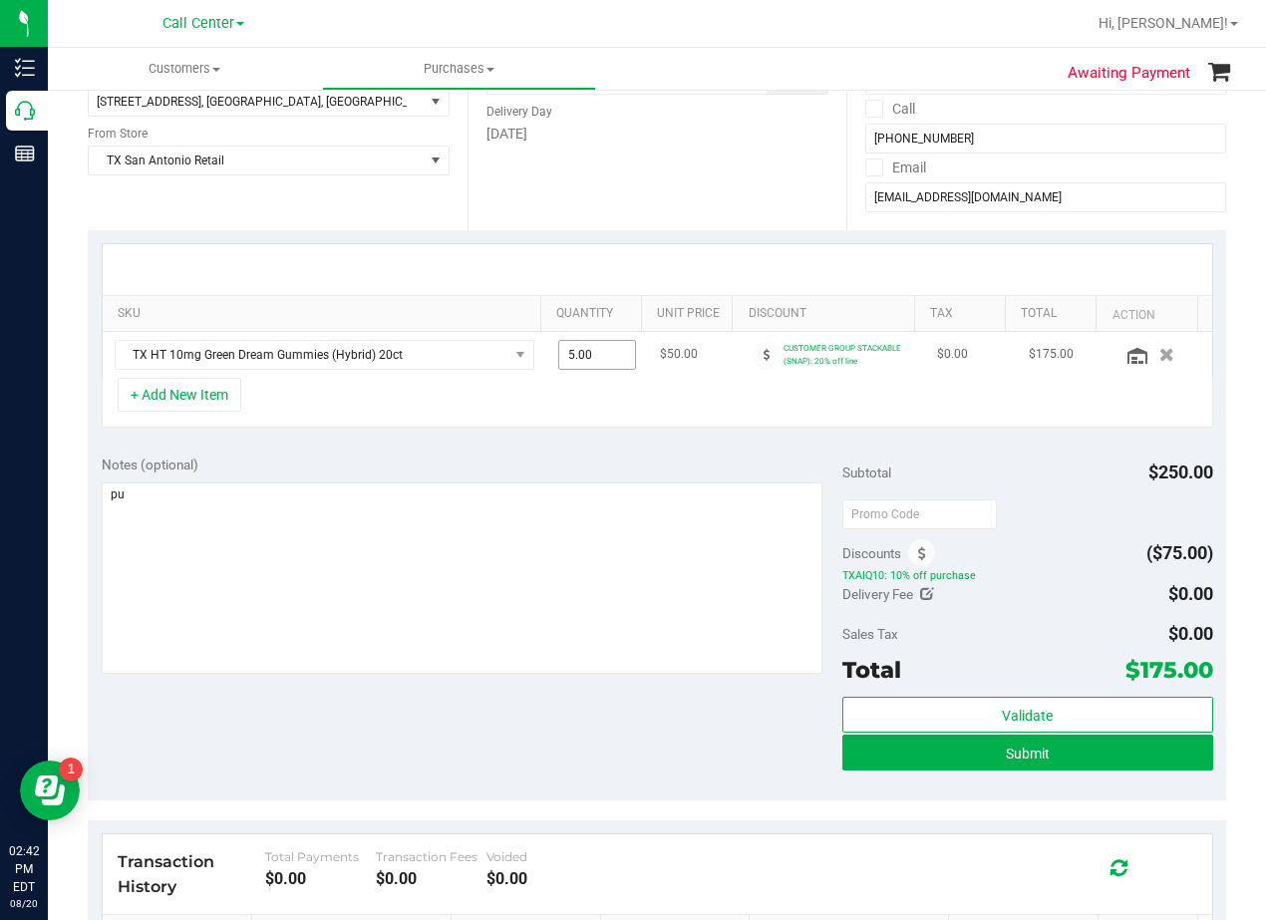
click at [587, 358] on span "5.00 5" at bounding box center [597, 355] width 79 height 30
click at [587, 358] on input "5" at bounding box center [597, 355] width 77 height 28
type input "10"
type input "10.00"
click at [604, 258] on div at bounding box center [657, 269] width 1109 height 51
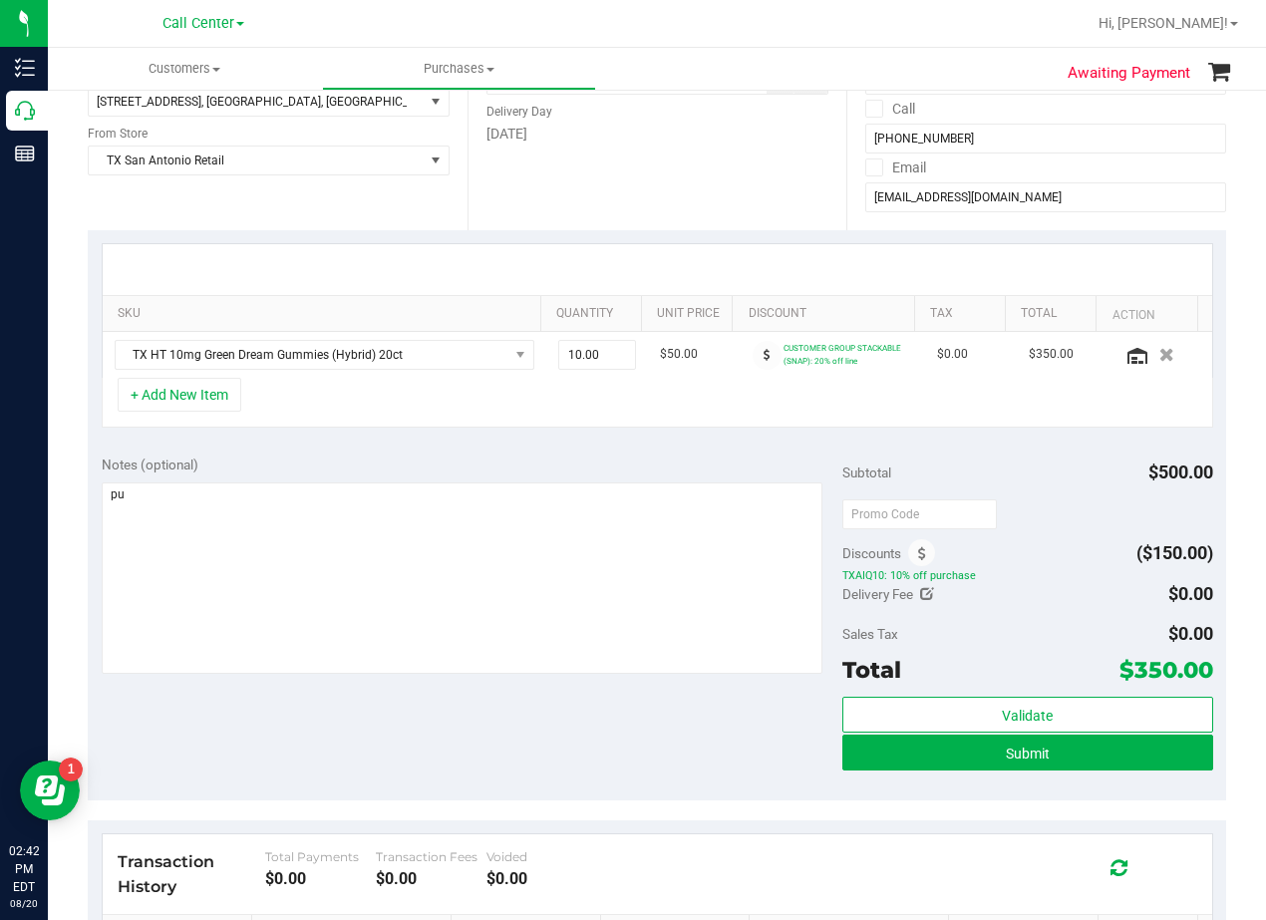
click at [659, 178] on div "Date Delivery Date 08/21/2025 Now 08/21/2025 08:00 AM Now Delivery Day Thursday" at bounding box center [657, 108] width 380 height 244
click at [579, 369] on span "10.00 10" at bounding box center [597, 355] width 79 height 30
click at [579, 369] on input "10" at bounding box center [597, 355] width 77 height 28
type input "5"
type input "5.00"
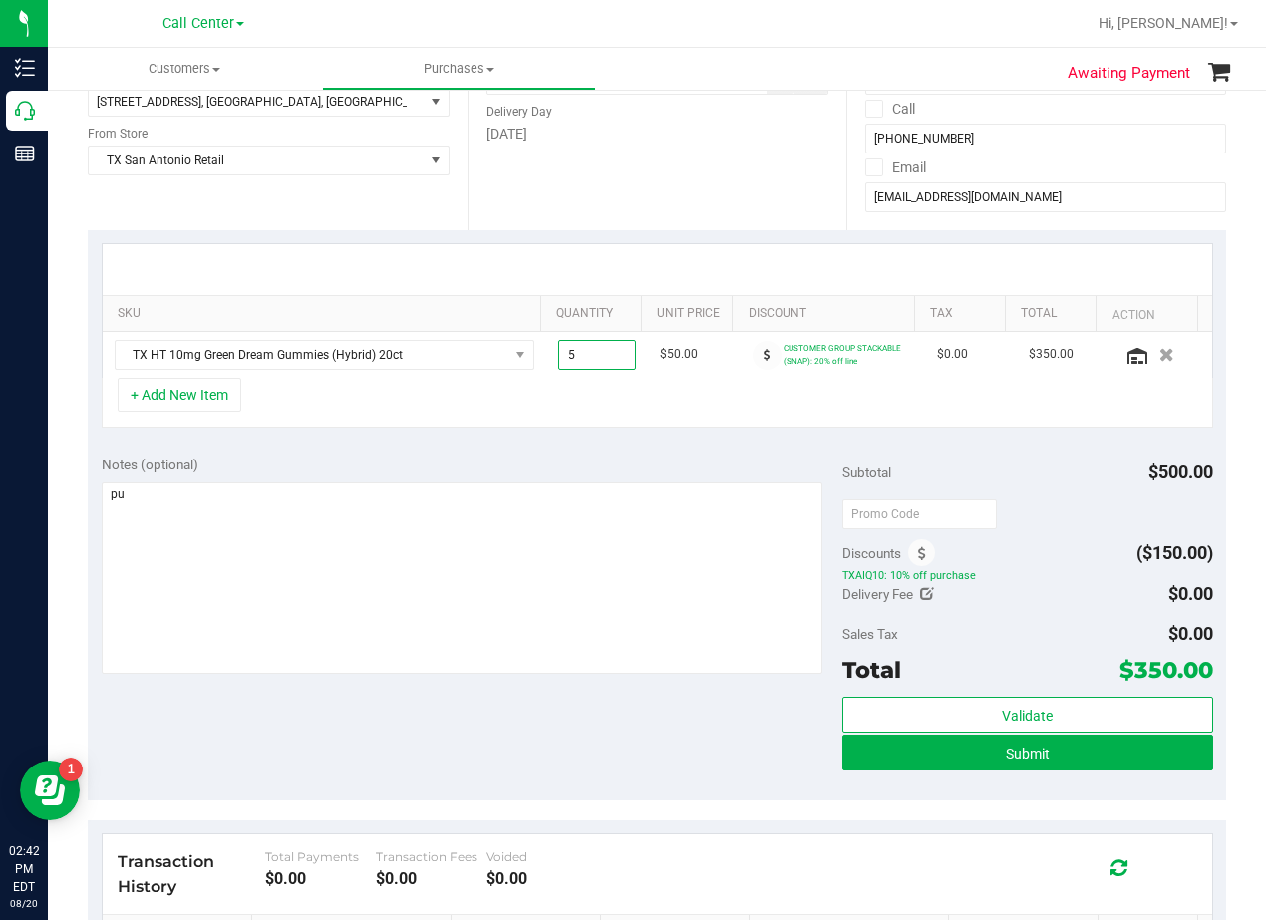
click at [626, 218] on div "Date Delivery Date 08/21/2025 Now 08/21/2025 08:00 AM Now Delivery Day Thursday" at bounding box center [657, 108] width 380 height 244
click at [606, 212] on div "Date Delivery Date 08/21/2025 Now 08/21/2025 08:00 AM Now Delivery Day Thursday" at bounding box center [657, 108] width 380 height 244
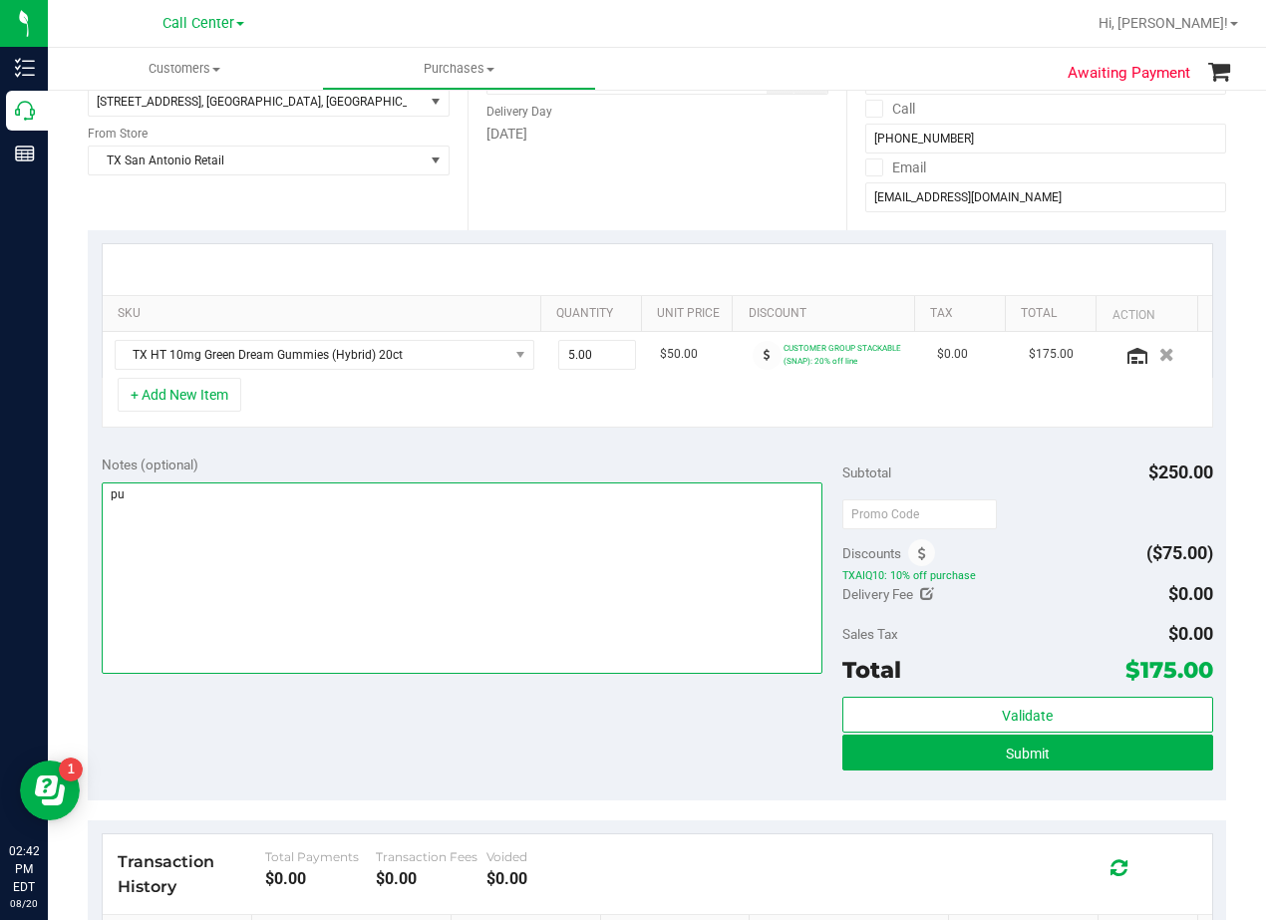
drag, startPoint x: 402, startPoint y: 489, endPoint x: 399, endPoint y: 439, distance: 49.9
click at [401, 489] on textarea at bounding box center [462, 577] width 721 height 191
type textarea "pu 8/21 San Antonio. AL 8/20"
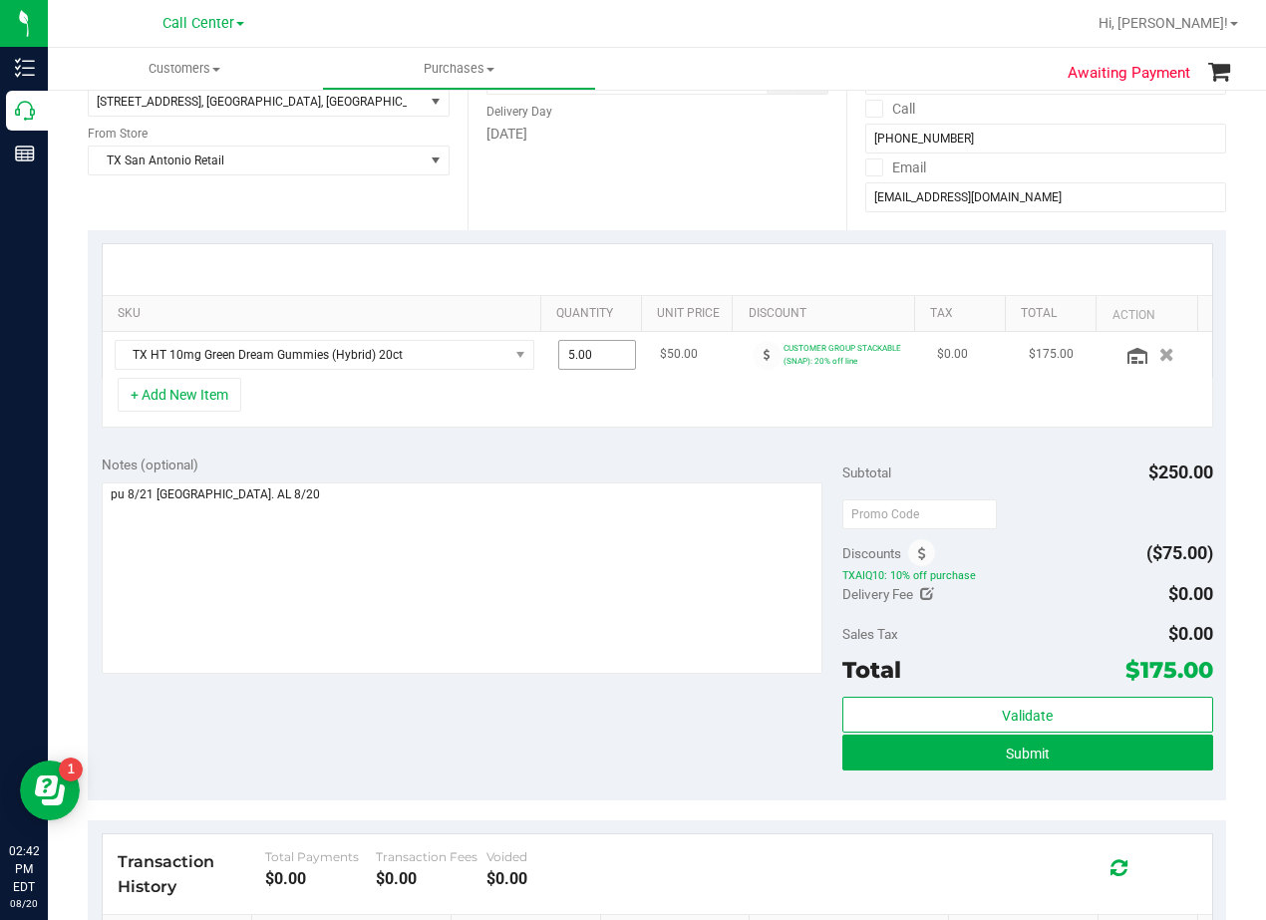
click at [586, 355] on span "5.00 5" at bounding box center [597, 355] width 79 height 30
click at [586, 355] on input "5" at bounding box center [597, 355] width 77 height 28
type input "10"
type input "10.00"
click at [585, 248] on div at bounding box center [657, 269] width 1109 height 51
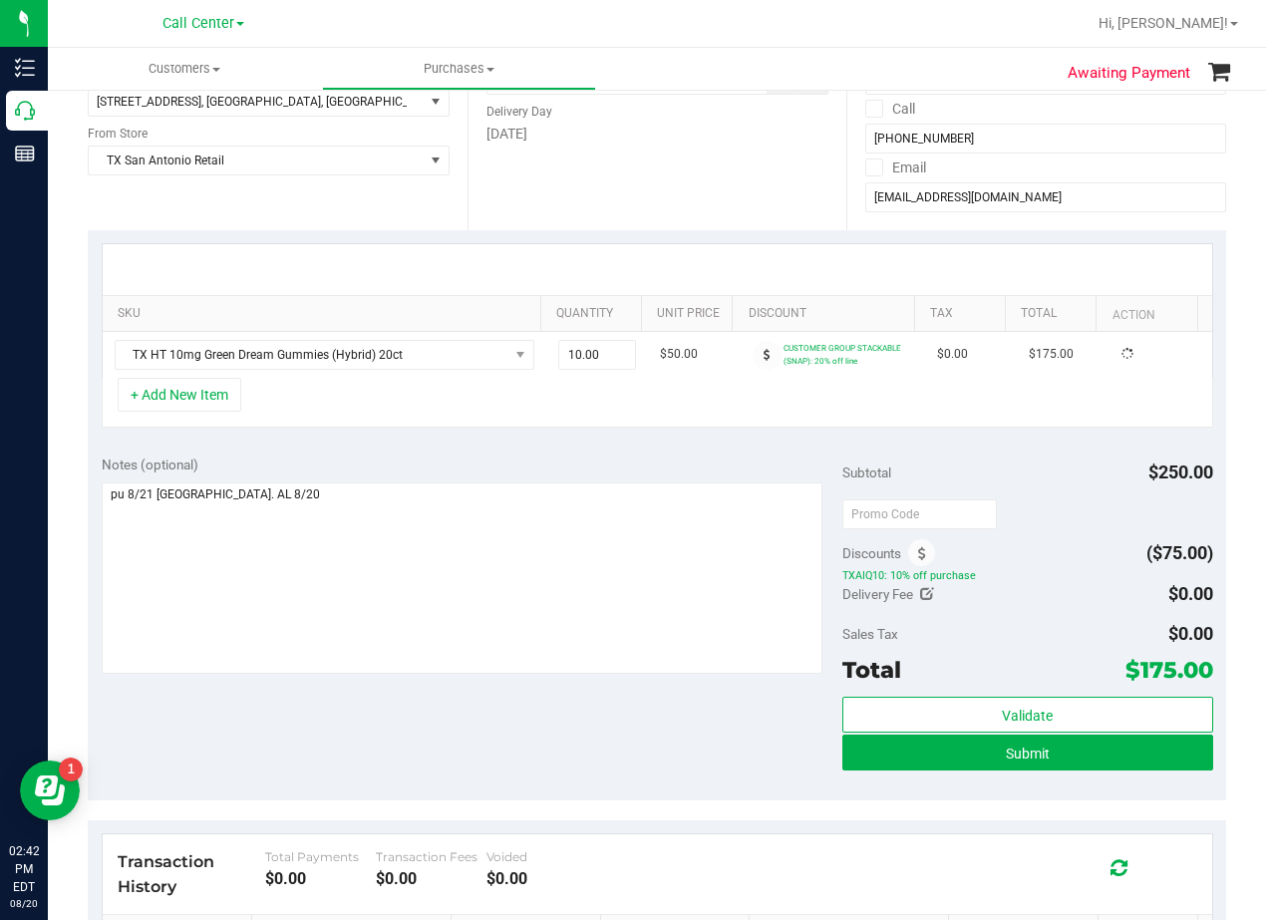
click at [696, 167] on div "Date Delivery Date 08/21/2025 Now 08/21/2025 08:00 AM Now Delivery Day Thursday" at bounding box center [657, 108] width 380 height 244
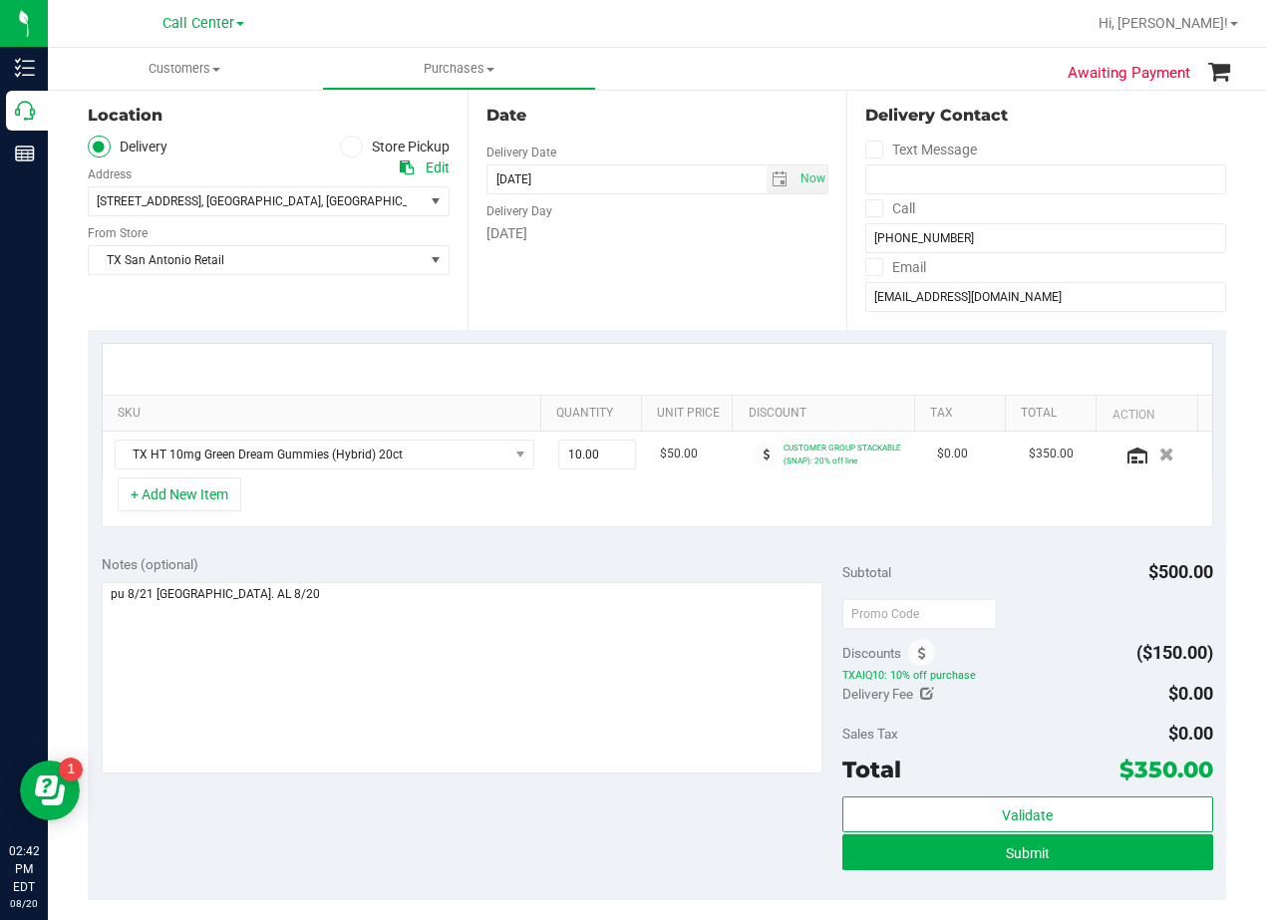
click at [675, 143] on div "Date Delivery Date 08/21/2025 Now 08/21/2025 08:00 AM Now Delivery Day Thursday" at bounding box center [657, 208] width 380 height 244
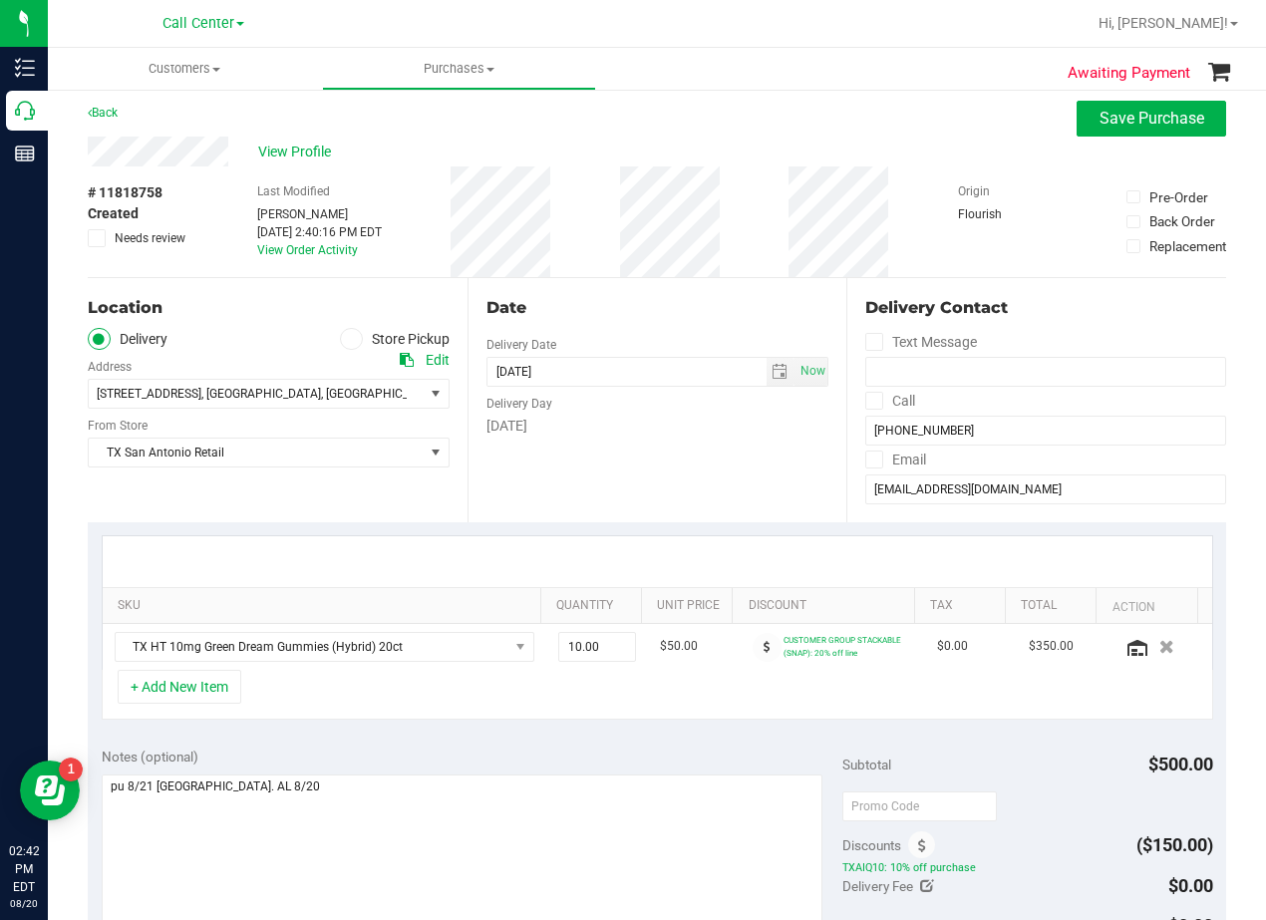
scroll to position [0, 0]
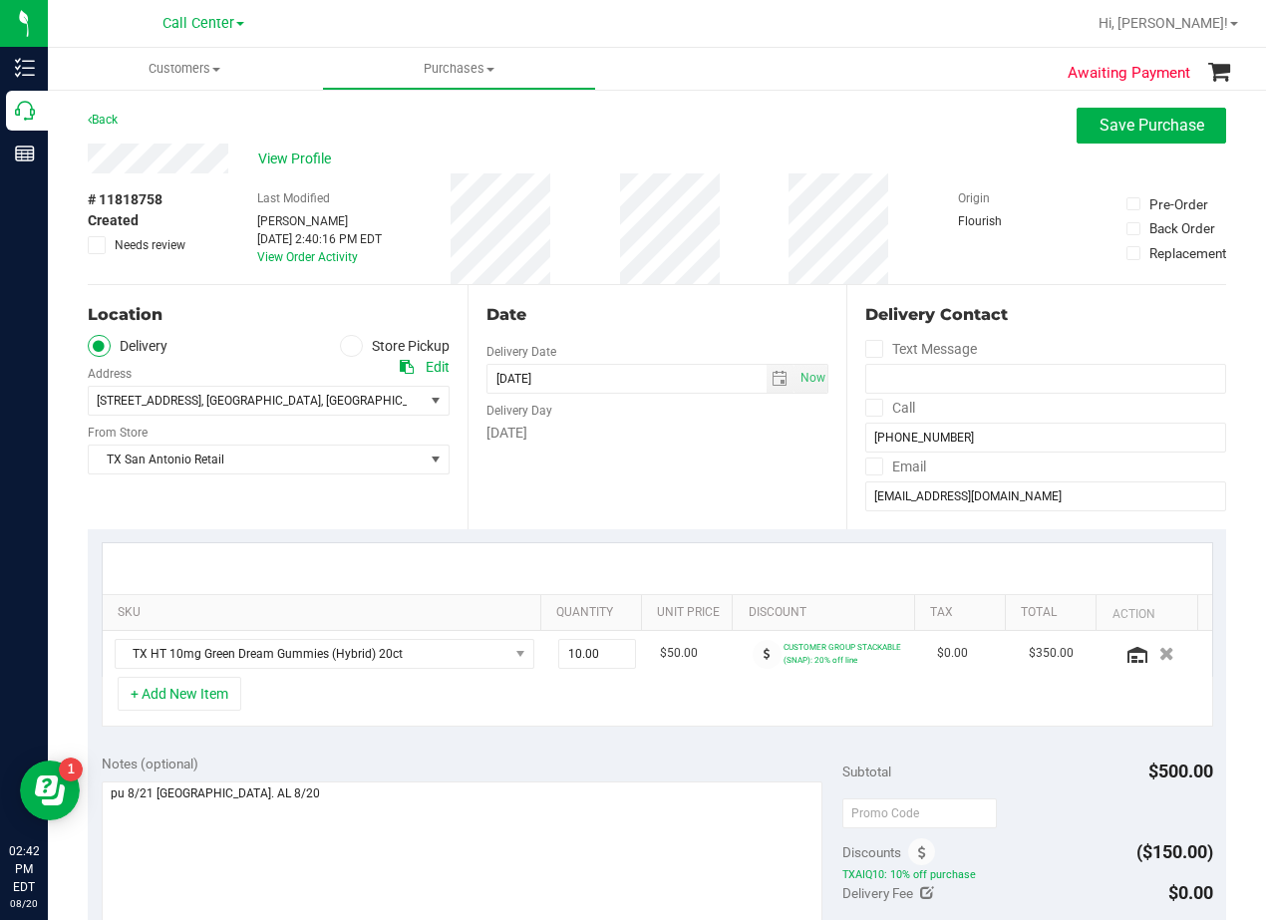
click at [672, 141] on div "Back Save Purchase" at bounding box center [657, 126] width 1138 height 36
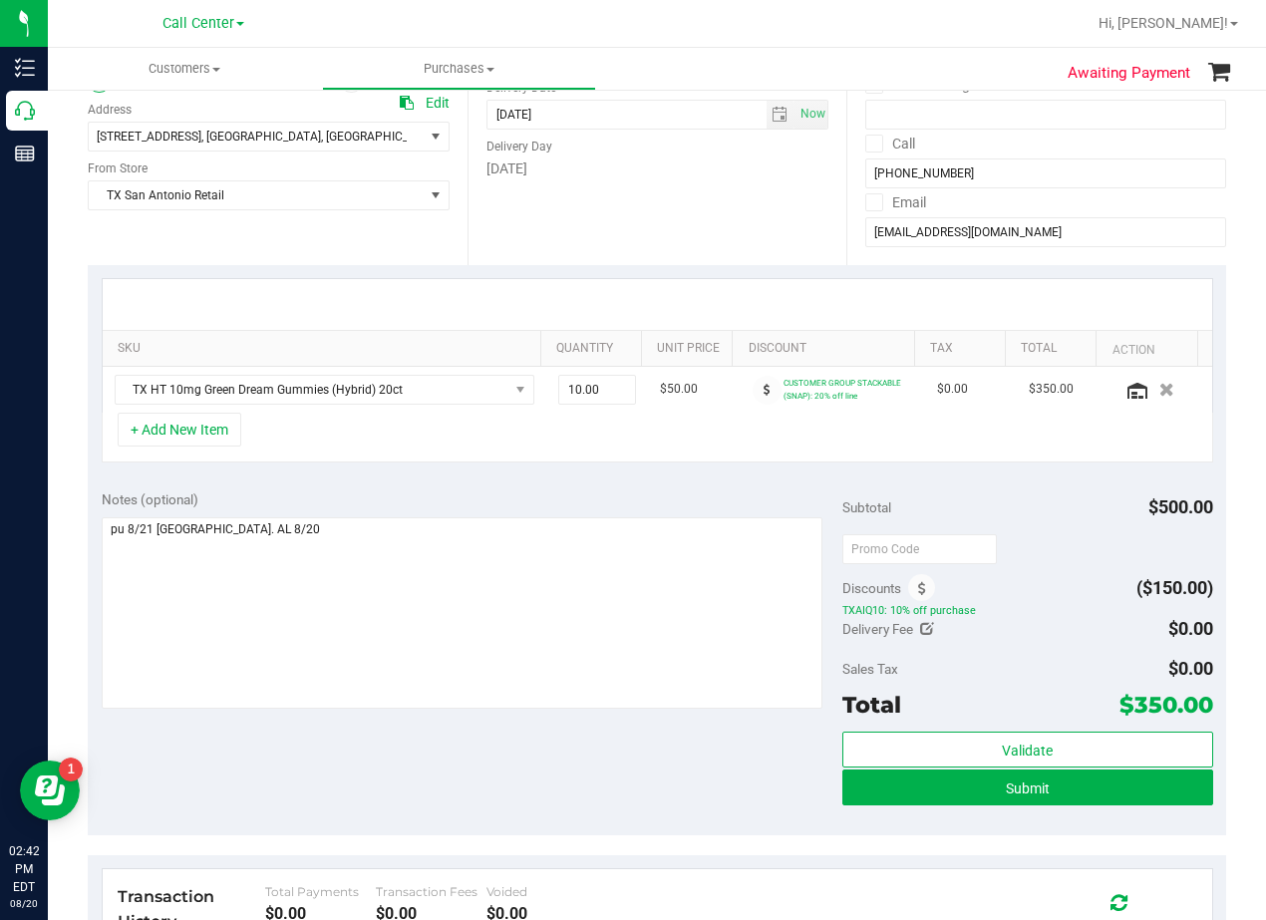
scroll to position [299, 0]
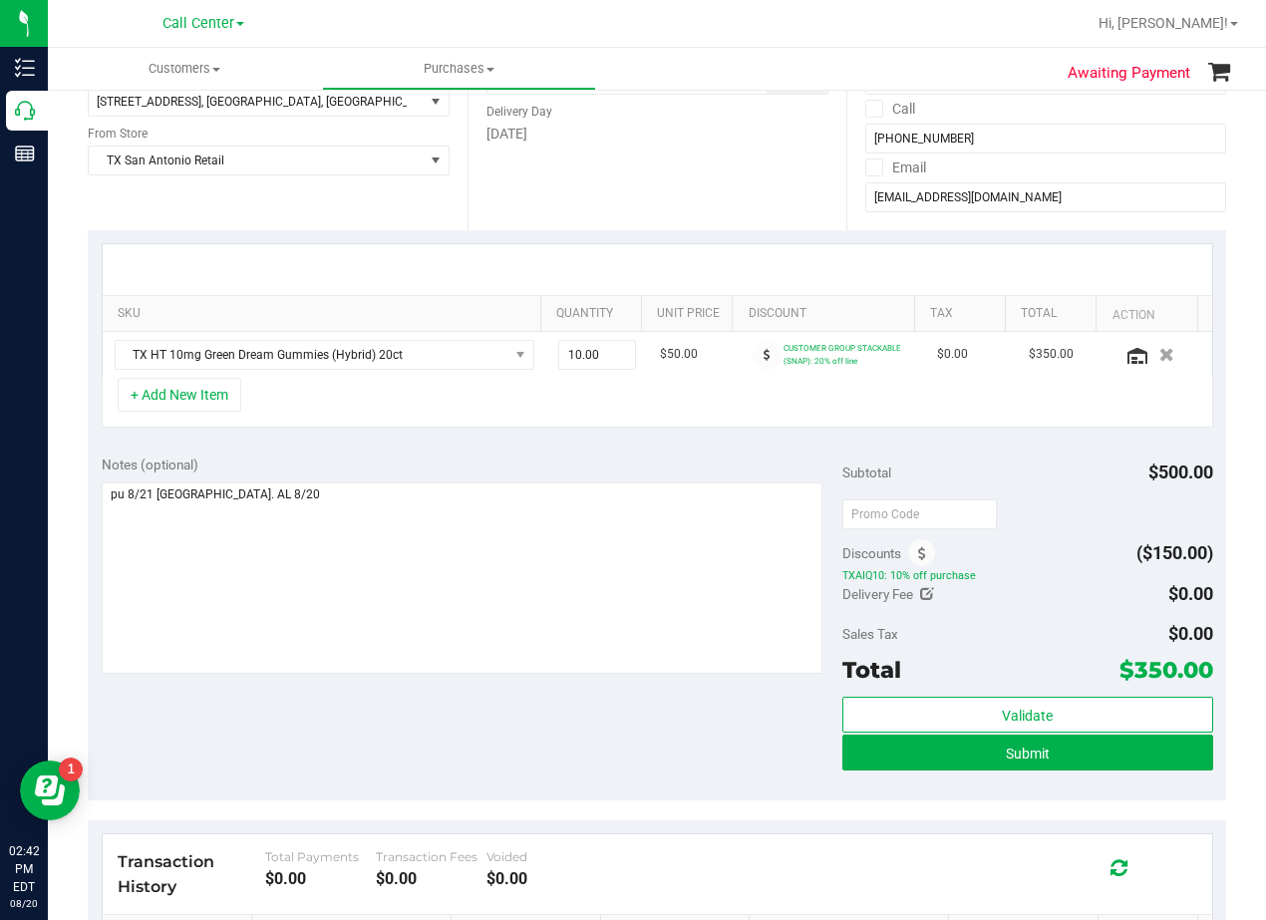
click at [714, 248] on div at bounding box center [657, 269] width 1109 height 51
click at [707, 257] on div at bounding box center [657, 269] width 1109 height 51
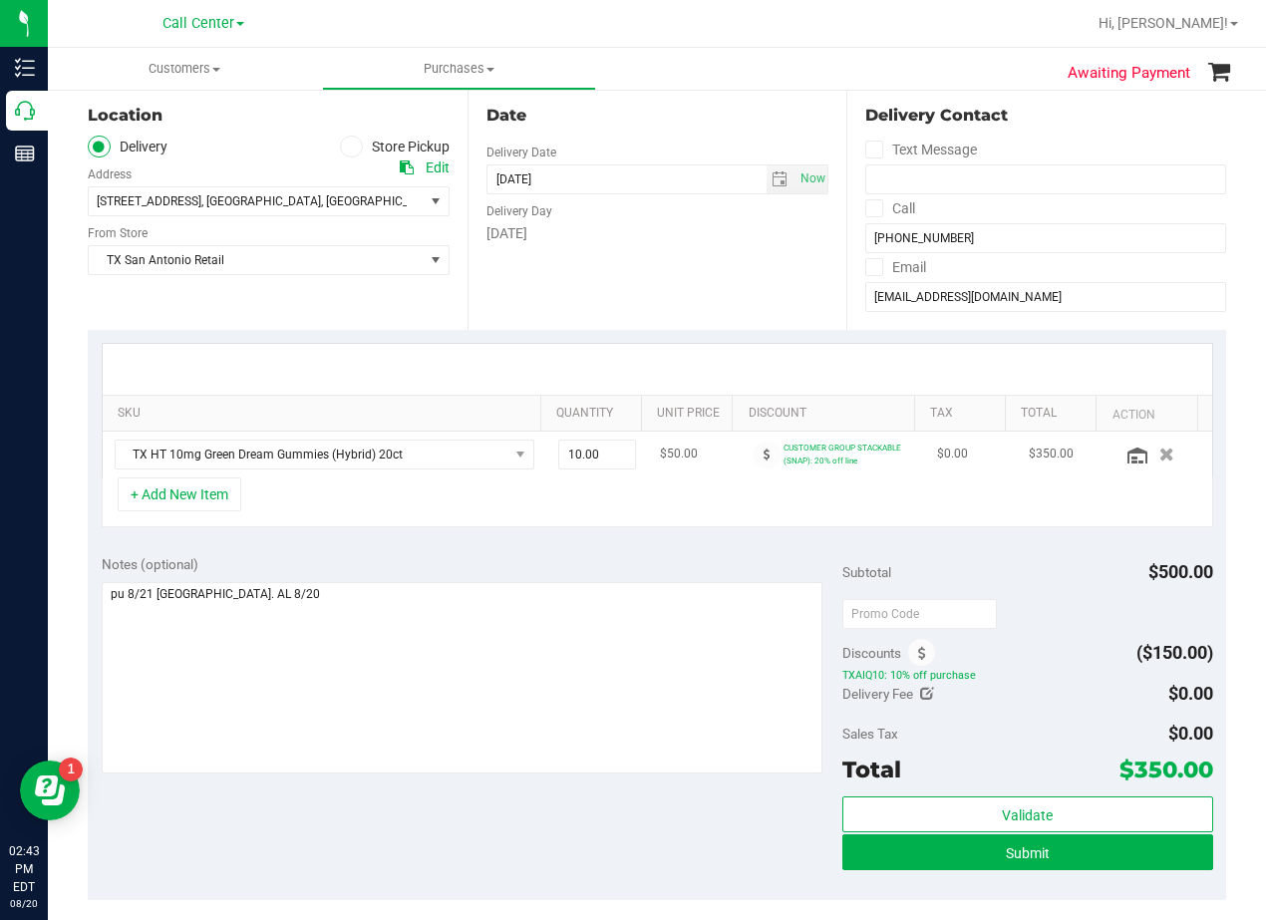
click at [706, 257] on div "Date Delivery Date 08/21/2025 Now 08/21/2025 08:00 AM Now Delivery Day Thursday" at bounding box center [657, 208] width 380 height 244
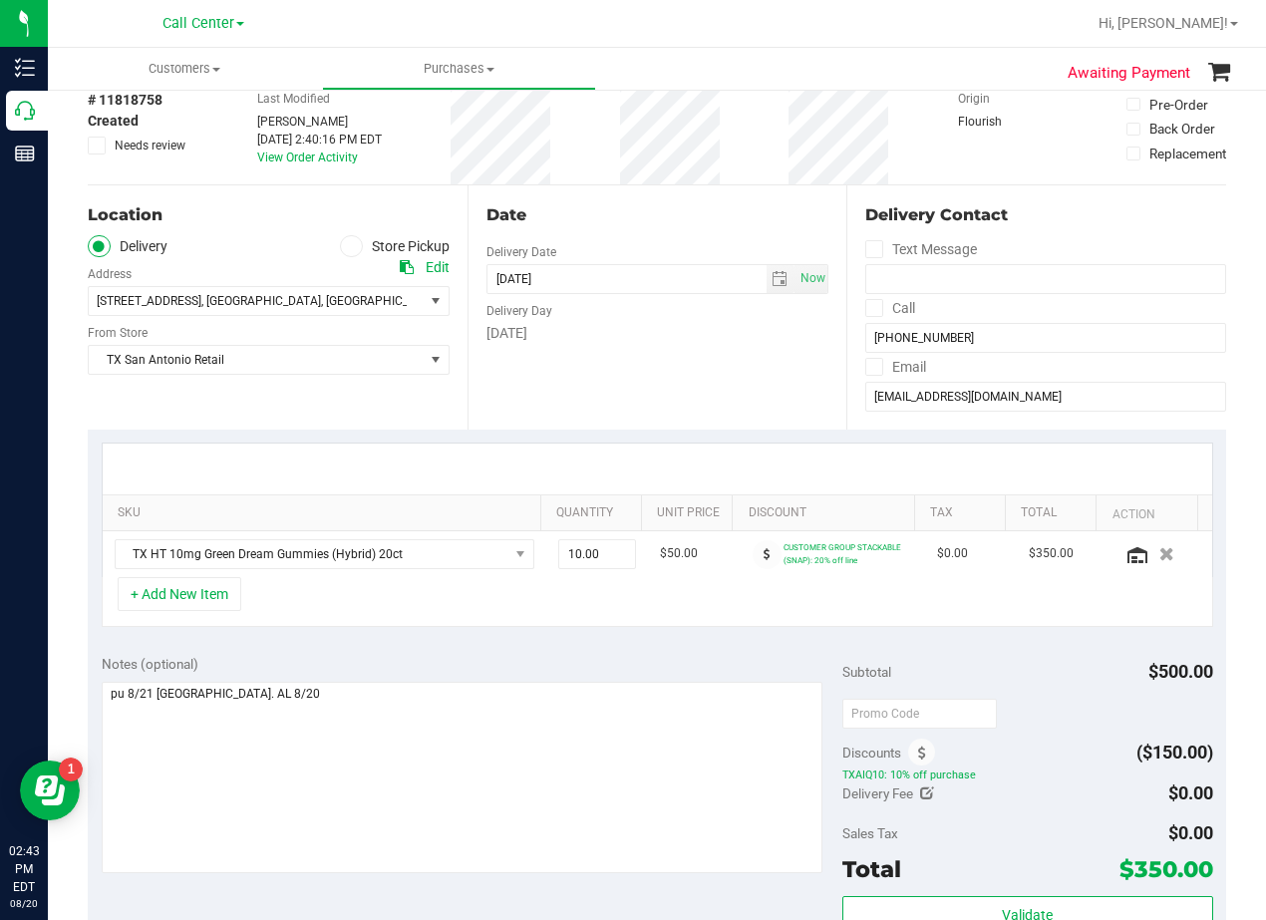
click at [703, 213] on div "Date" at bounding box center [657, 215] width 343 height 24
click at [696, 224] on div "Date" at bounding box center [657, 215] width 343 height 24
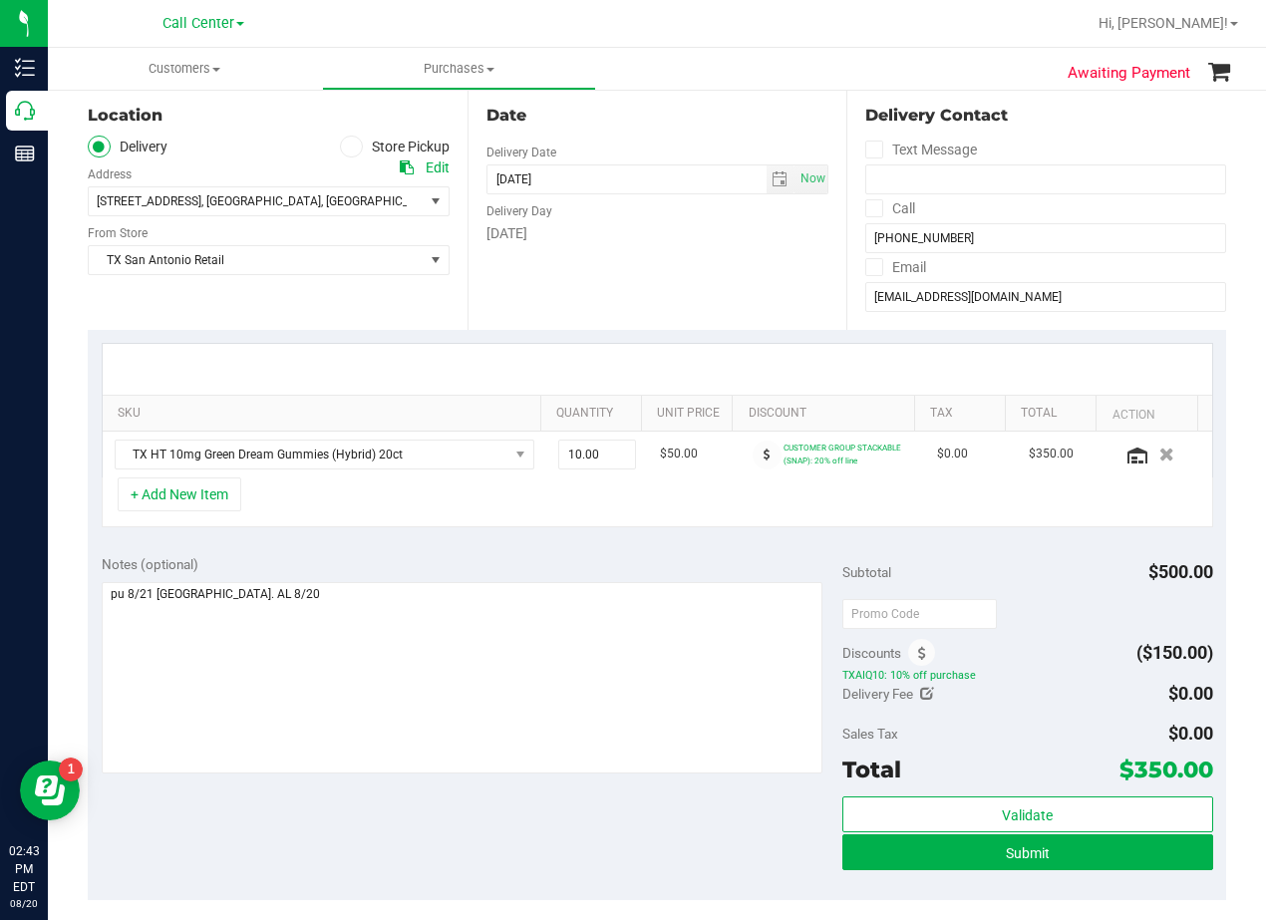
scroll to position [100, 0]
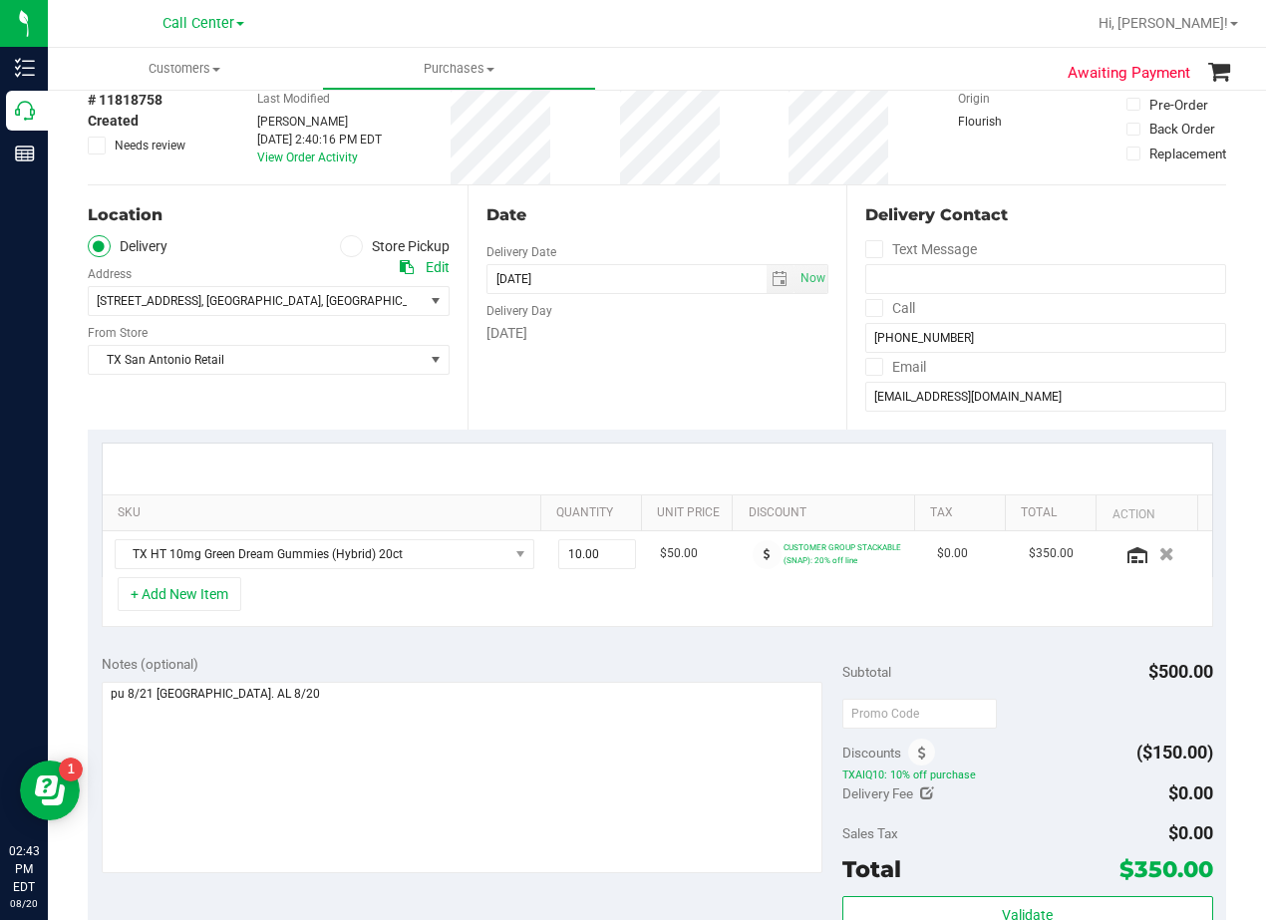
click at [696, 224] on div "Date" at bounding box center [657, 215] width 343 height 24
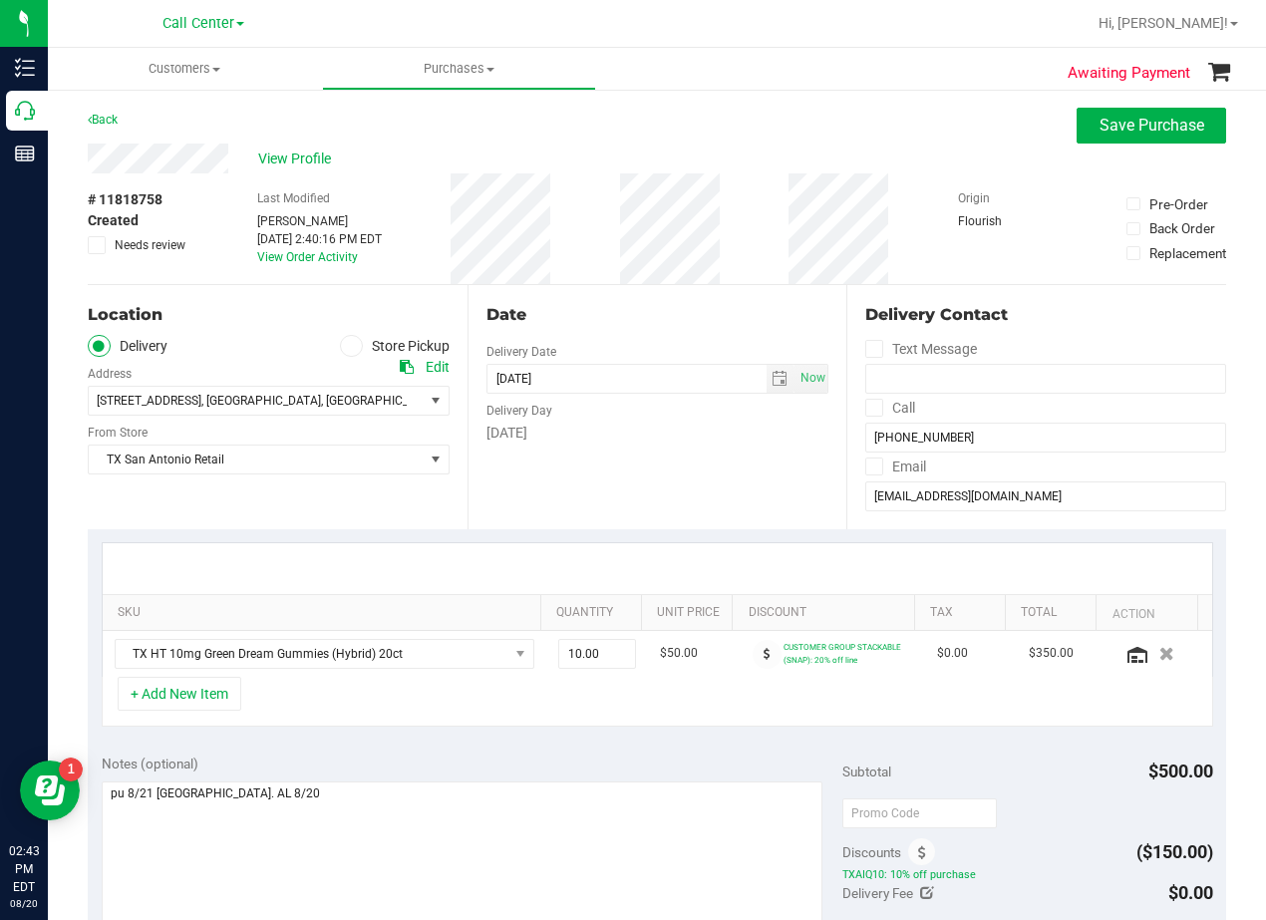
click at [689, 141] on div "Back Save Purchase" at bounding box center [657, 126] width 1138 height 36
click at [681, 145] on div "View Profile" at bounding box center [657, 159] width 1138 height 30
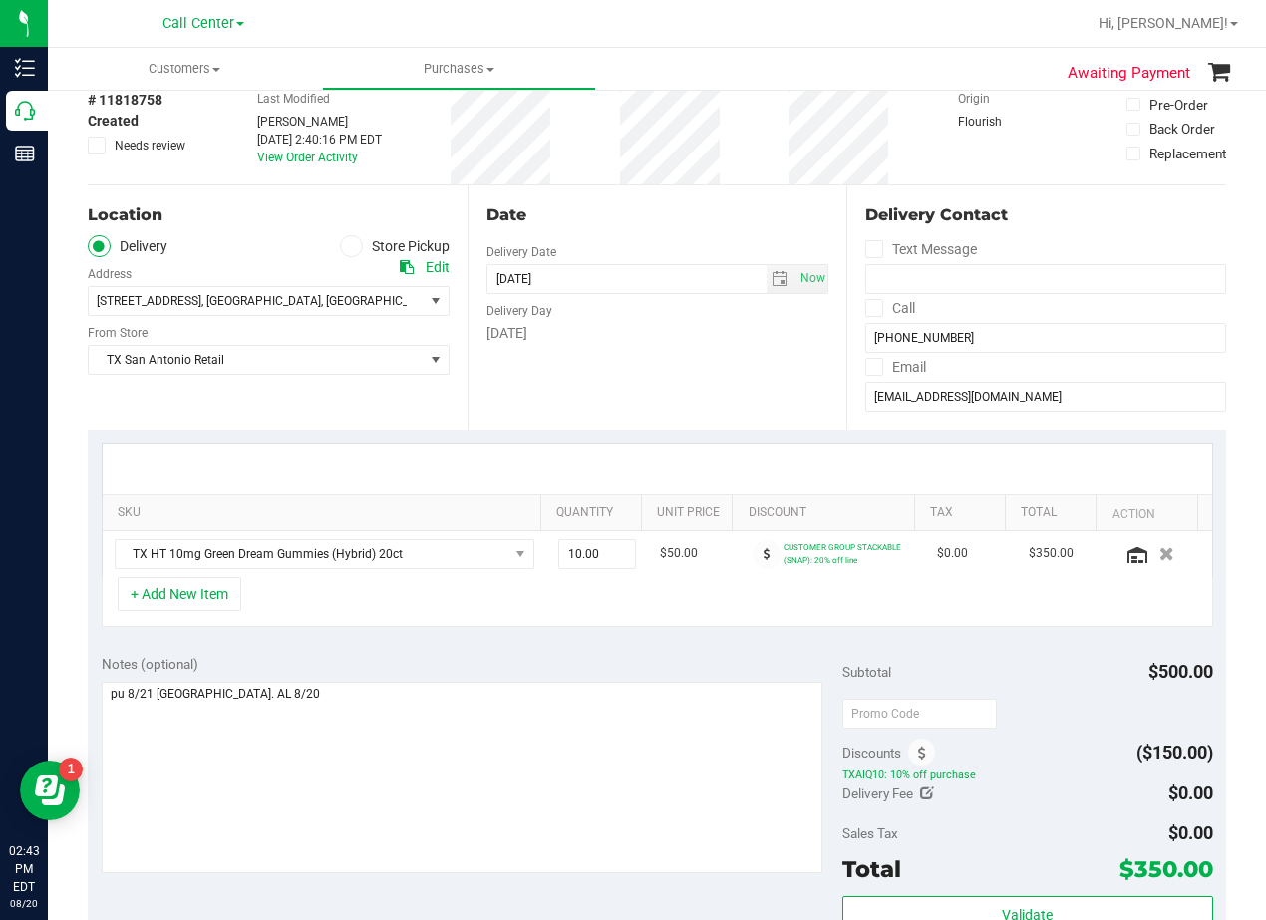
scroll to position [199, 0]
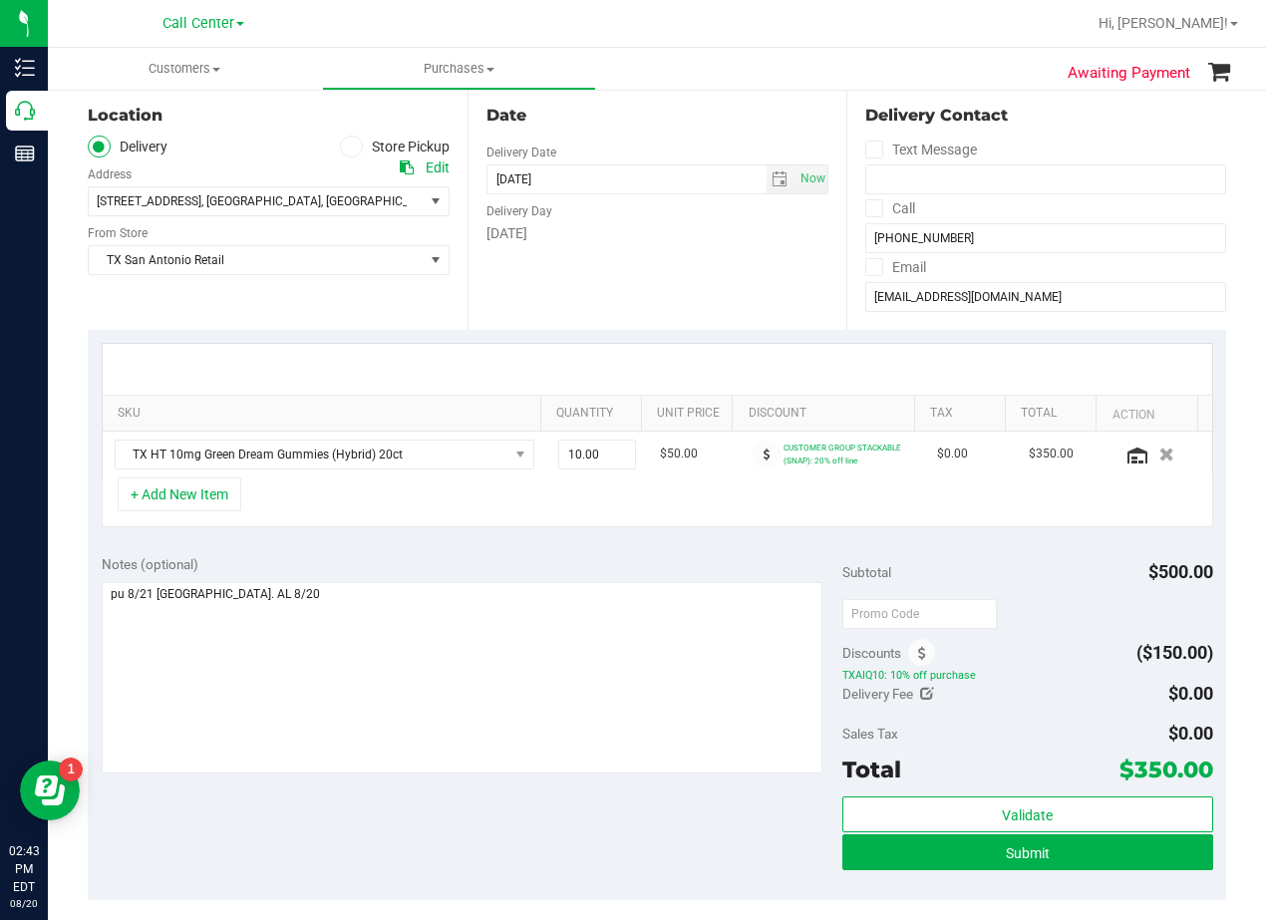
click at [698, 125] on div "Date" at bounding box center [657, 116] width 343 height 24
click at [699, 247] on div "Date Delivery Date 08/21/2025 Now 08/21/2025 08:00 AM Now Delivery Day Thursday" at bounding box center [657, 208] width 380 height 244
click at [722, 545] on div "Notes (optional) Subtotal $500.00 Discounts ($150.00) TXAIQ10: 10% off purchase…" at bounding box center [657, 720] width 1138 height 359
click at [737, 534] on div "SKU Quantity Unit Price Discount Tax Total Action TX HT 10mg Green Dream Gummie…" at bounding box center [657, 435] width 1138 height 211
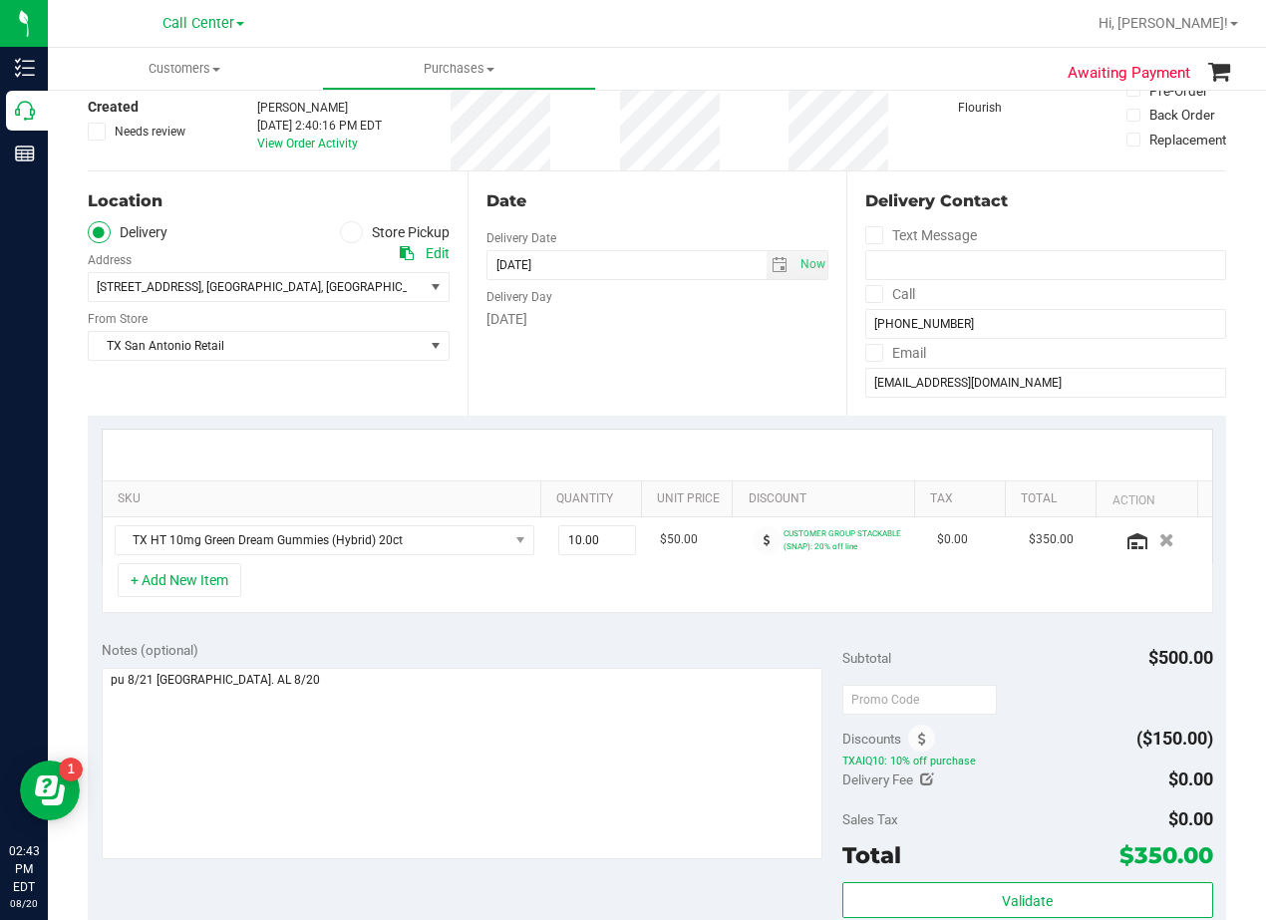
scroll to position [0, 0]
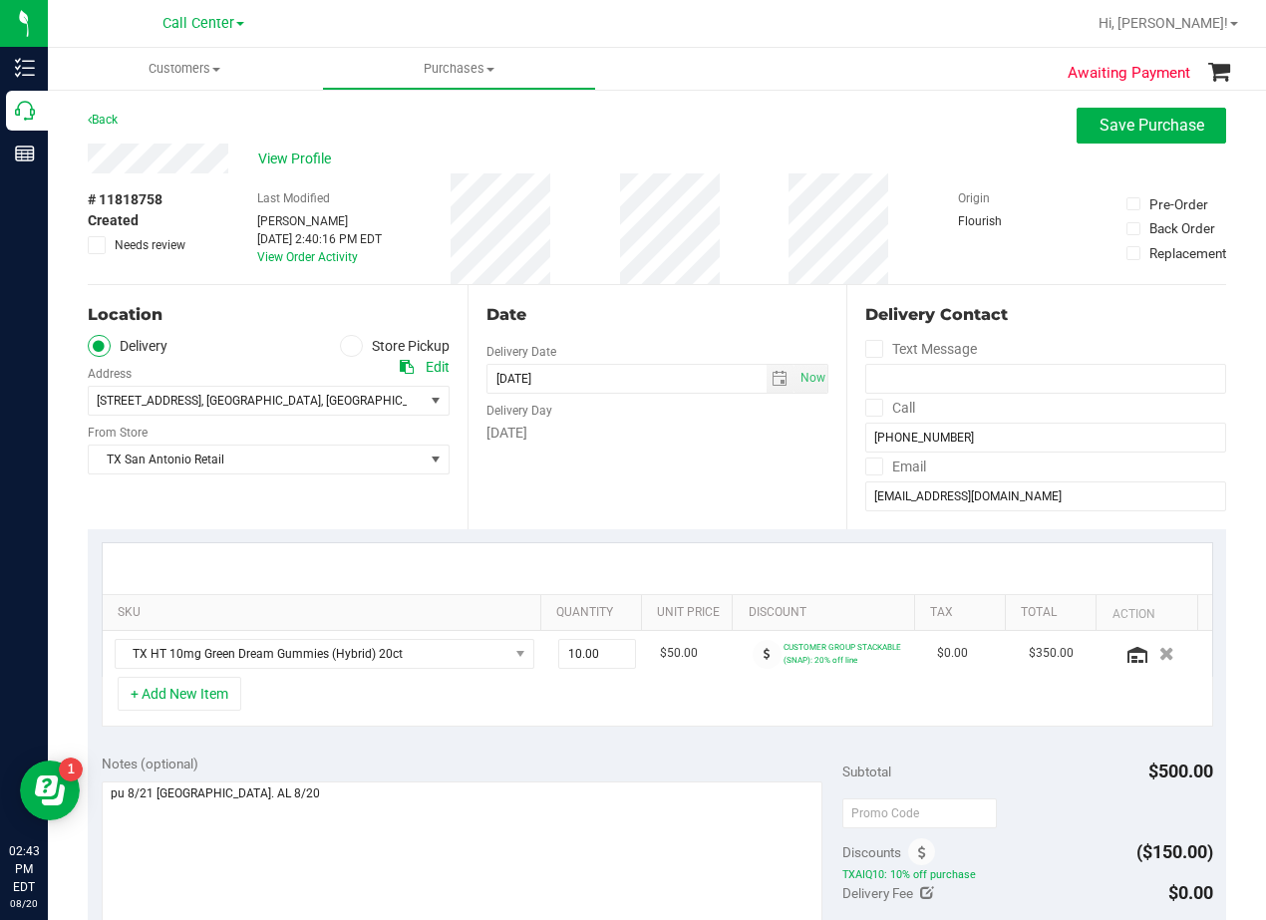
click at [691, 485] on div "Date Delivery Date 08/21/2025 Now 08/21/2025 08:00 AM Now Delivery Day Thursday" at bounding box center [657, 407] width 380 height 244
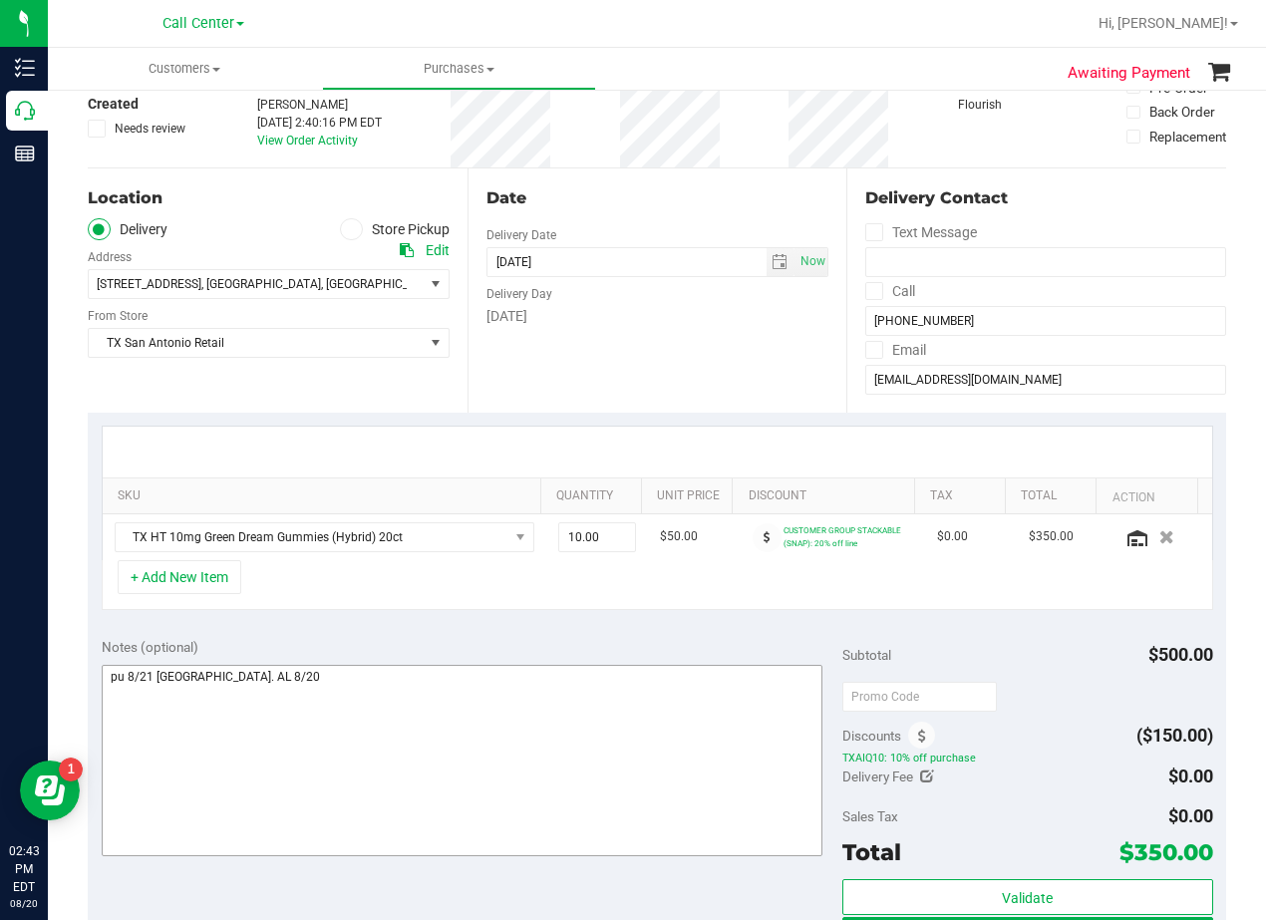
scroll to position [399, 0]
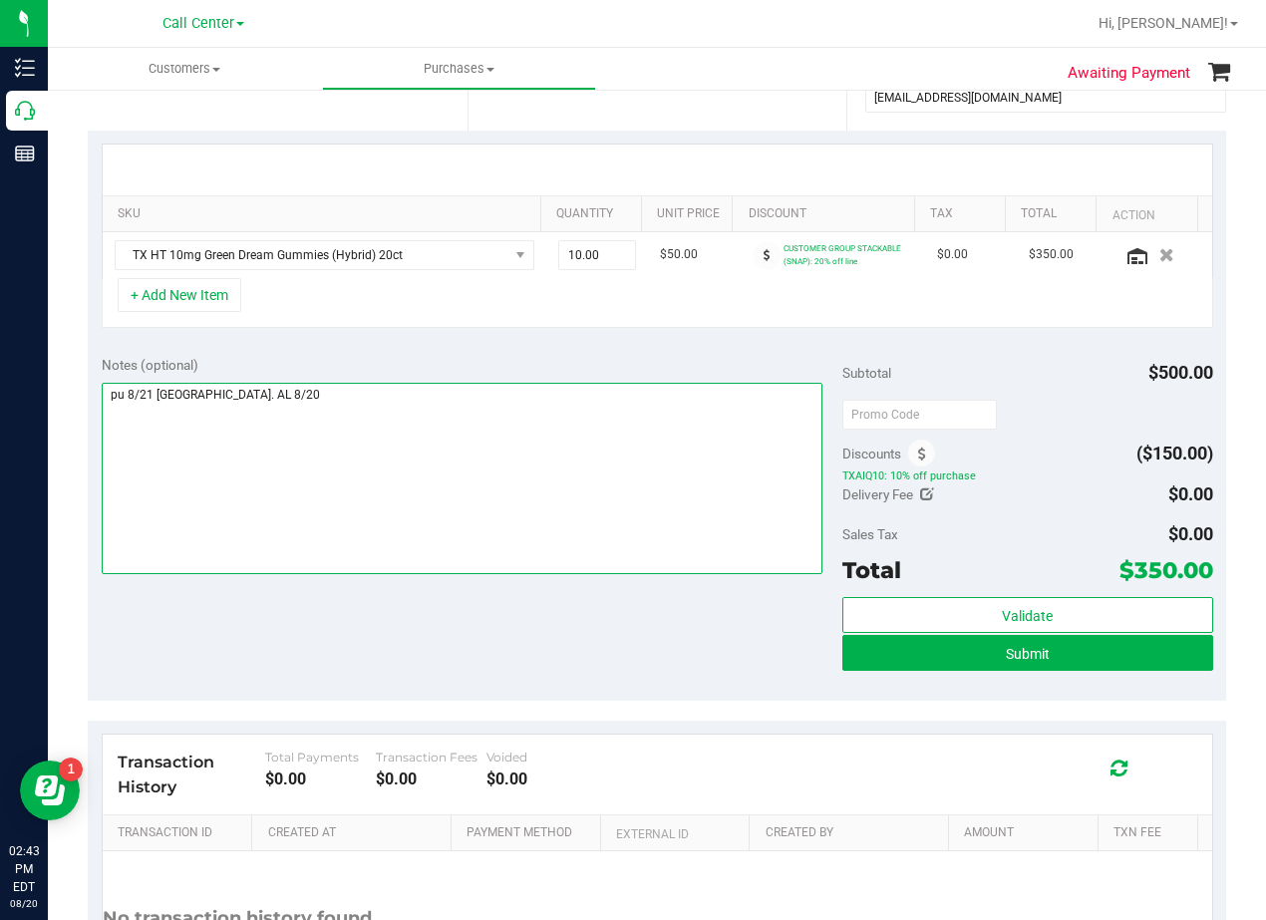
click at [415, 442] on textarea at bounding box center [462, 478] width 721 height 191
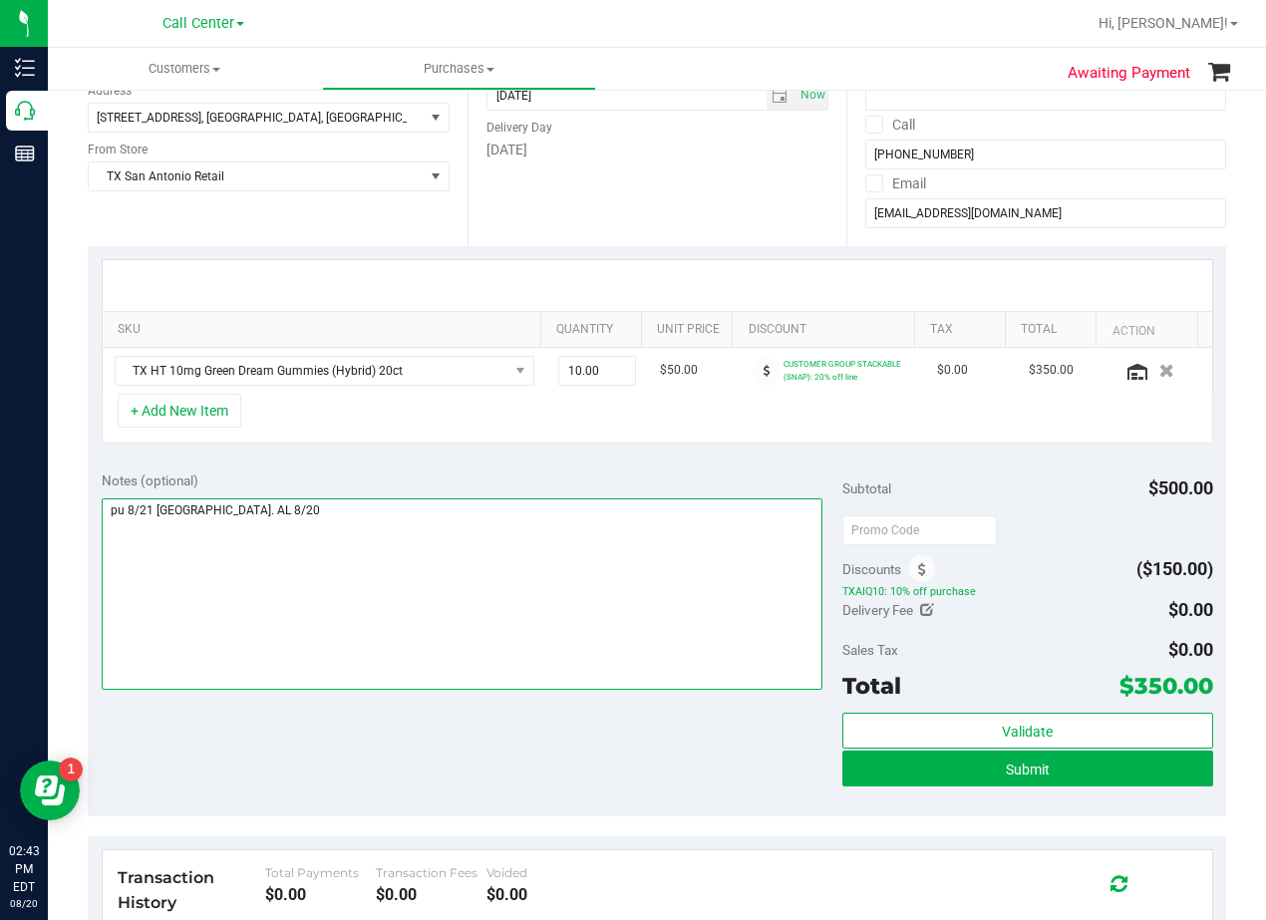
scroll to position [0, 0]
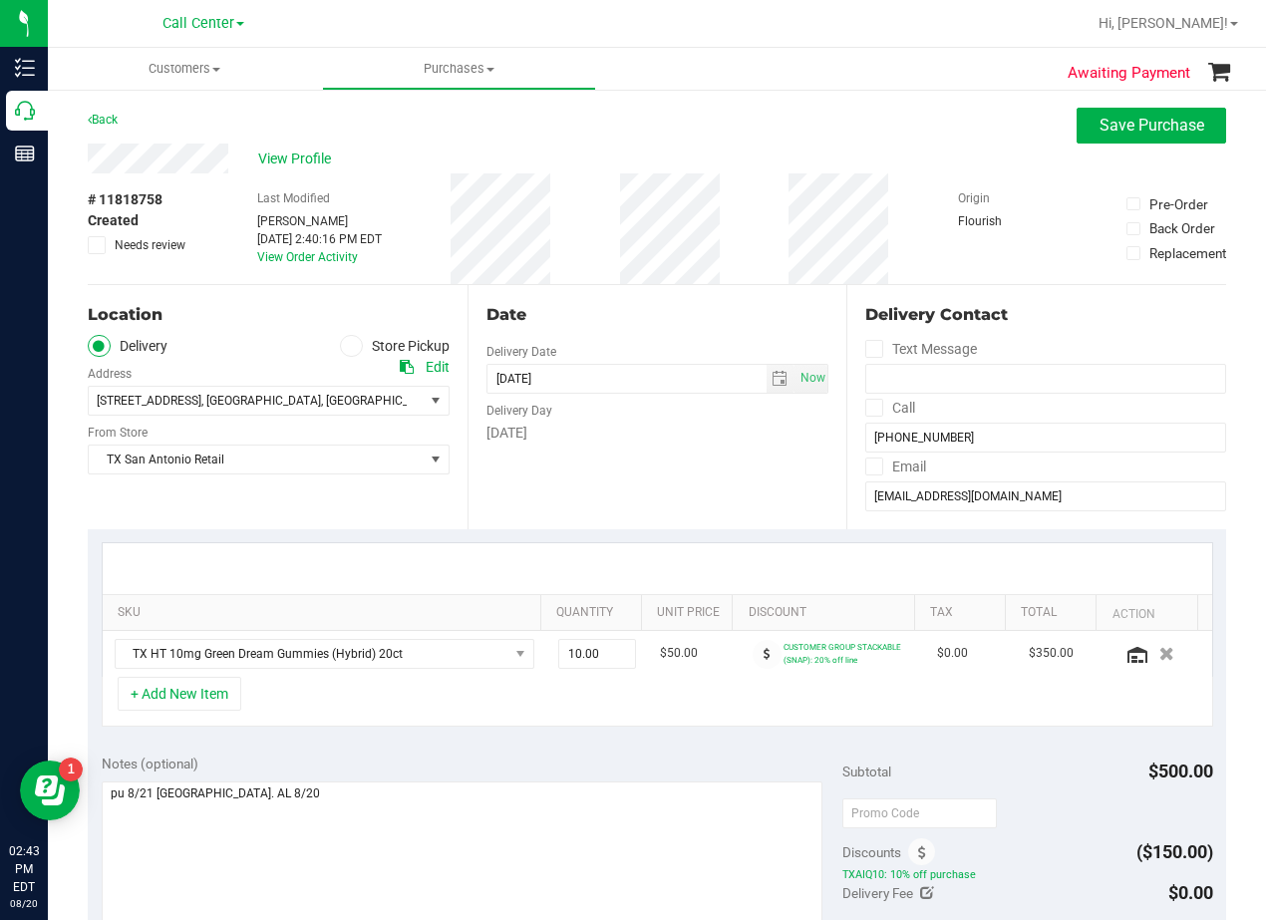
drag, startPoint x: 682, startPoint y: 425, endPoint x: 636, endPoint y: 307, distance: 126.2
click at [681, 425] on div "Thursday" at bounding box center [657, 433] width 343 height 21
click at [636, 307] on div "Date" at bounding box center [657, 315] width 343 height 24
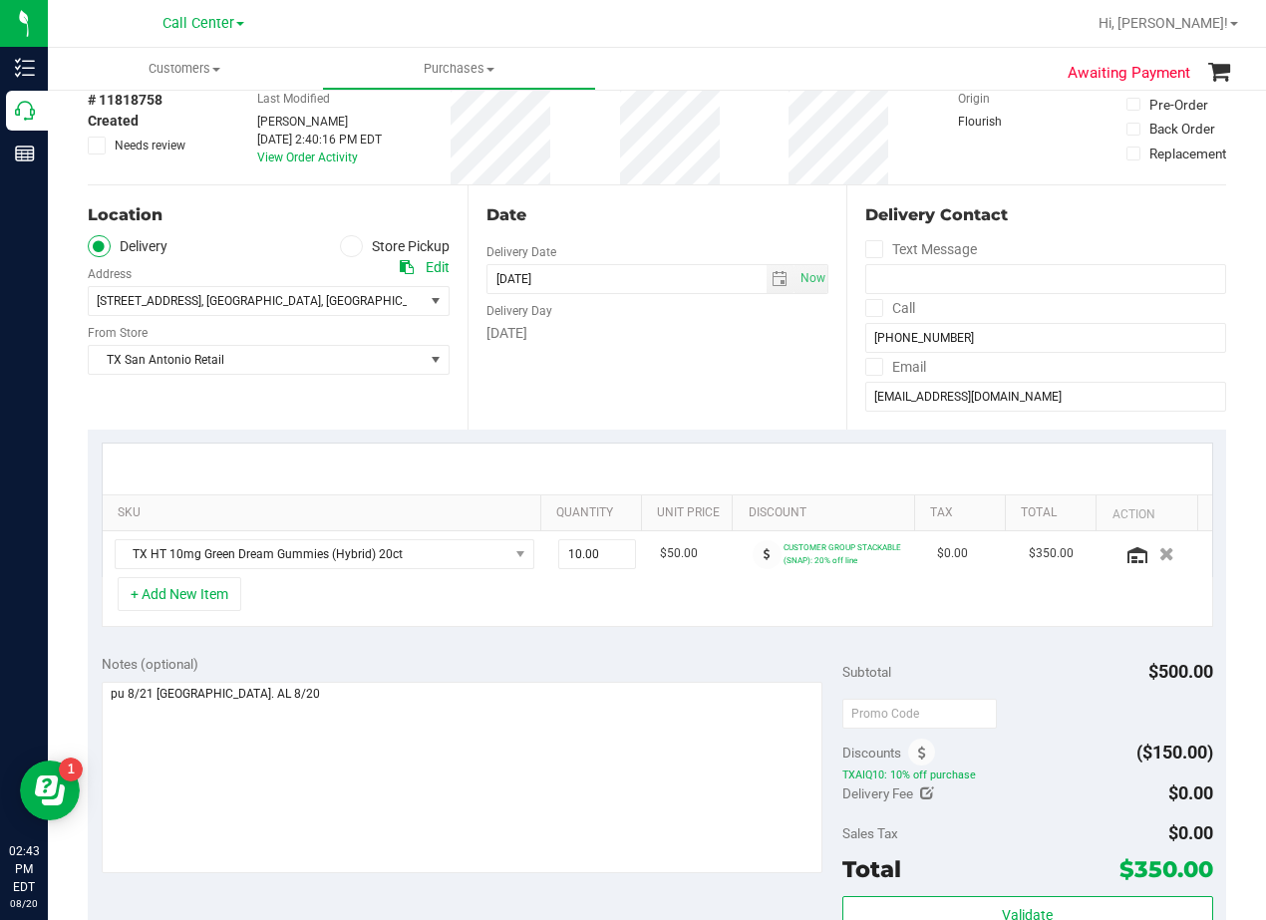
click at [643, 354] on div "Date Delivery Date 08/21/2025 Now 08/21/2025 08:00 AM Now Delivery Day Thursday" at bounding box center [657, 307] width 380 height 244
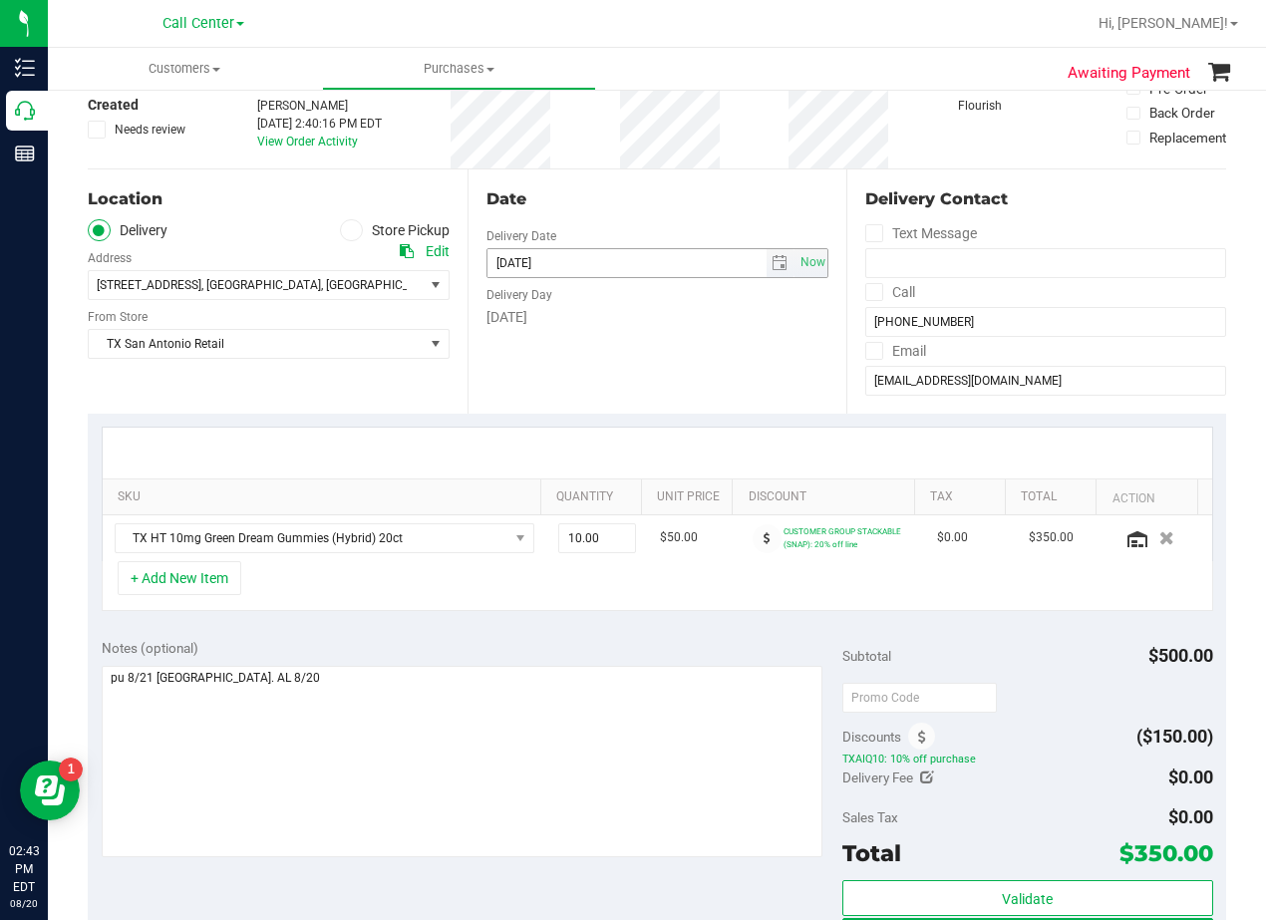
scroll to position [100, 0]
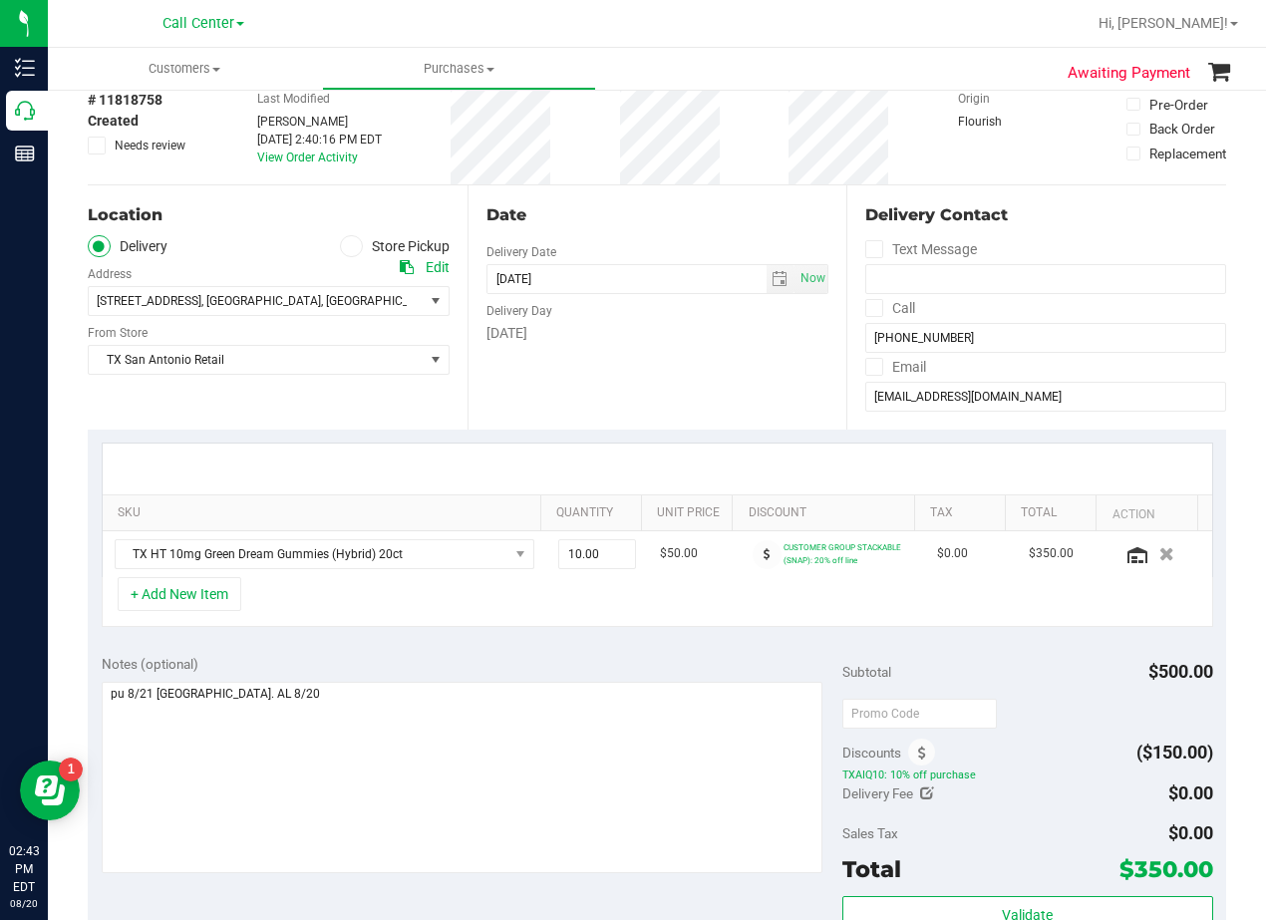
click at [695, 315] on div "Delivery Day" at bounding box center [657, 308] width 343 height 29
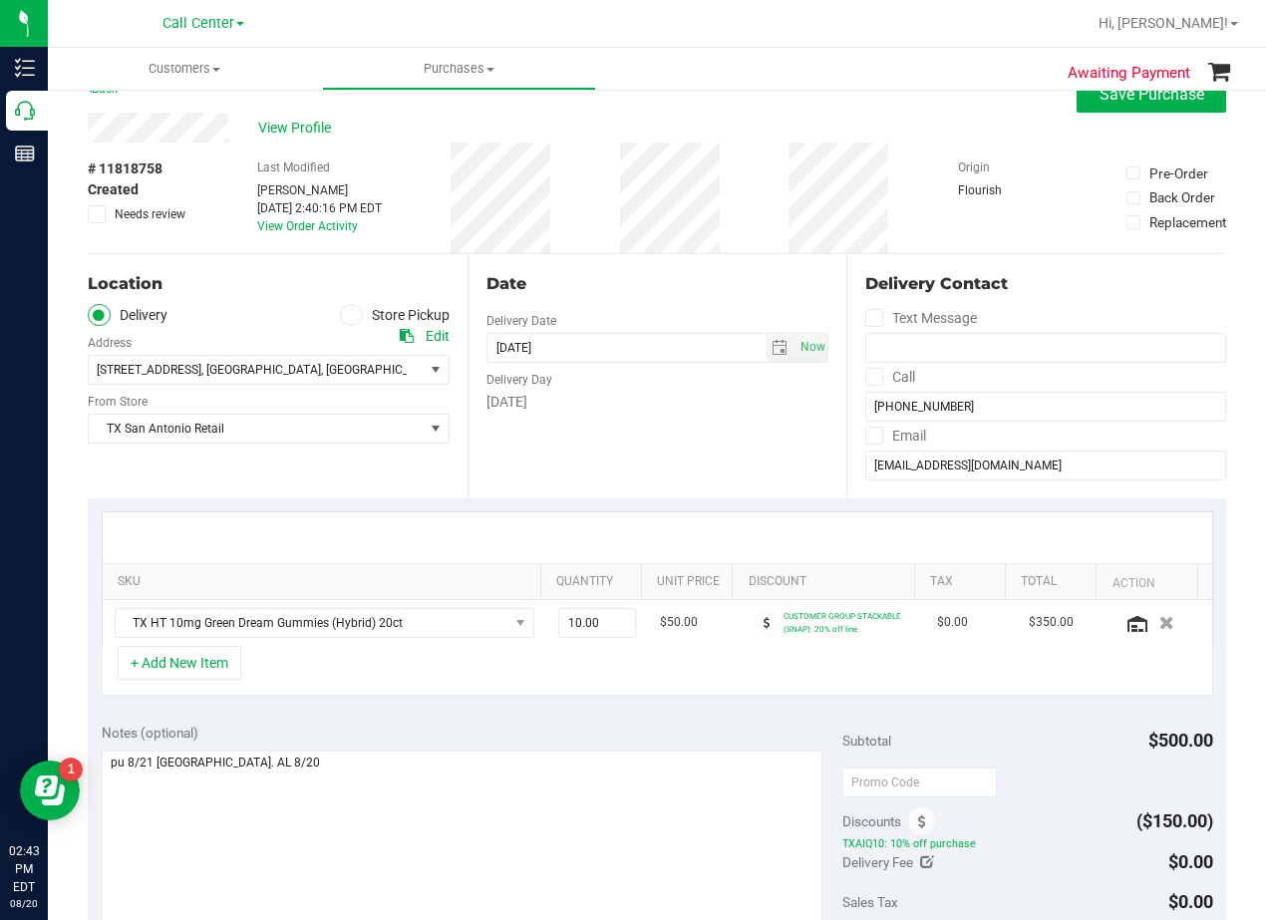
scroll to position [0, 0]
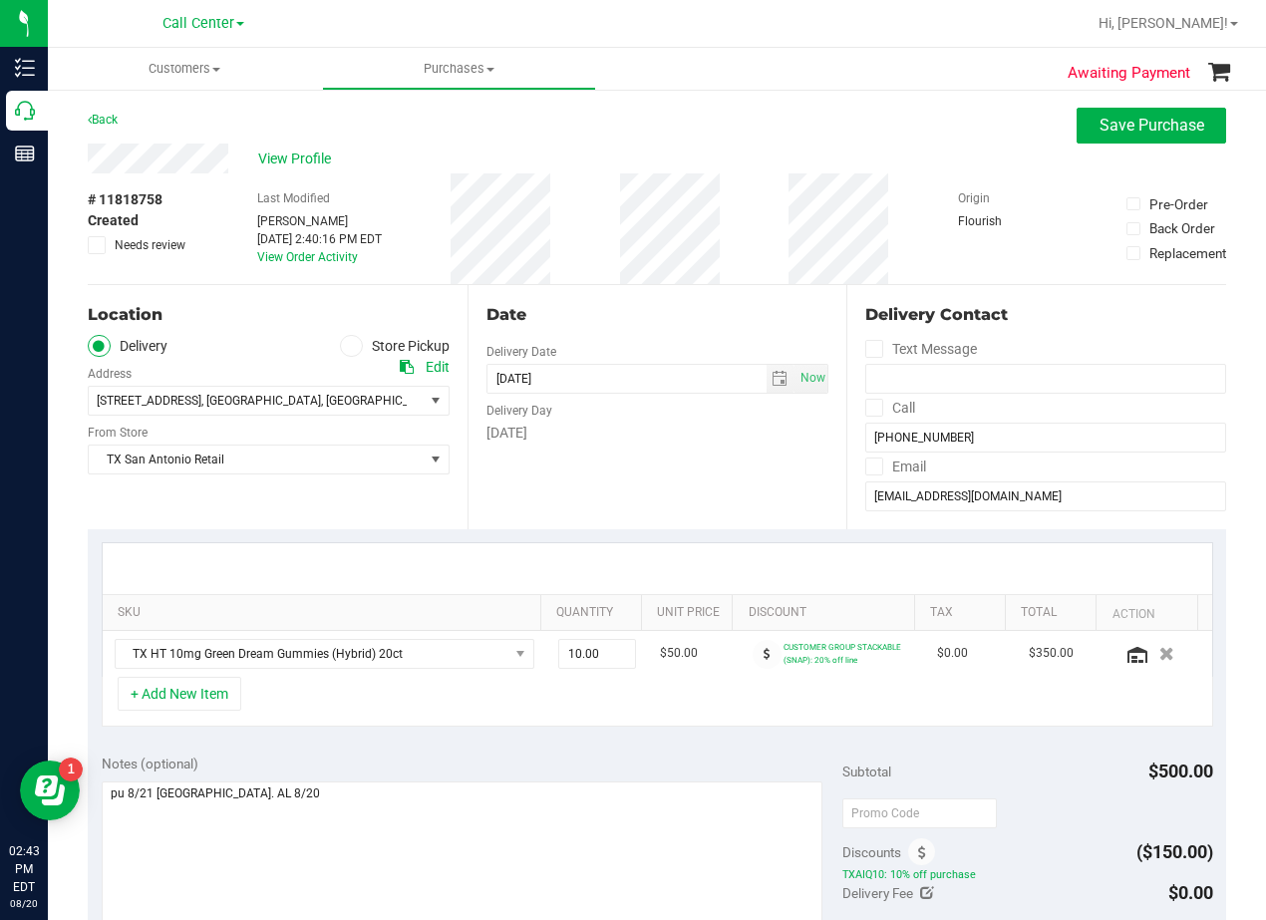
click at [642, 300] on div "Date Delivery Date 08/21/2025 Now 08/21/2025 08:00 AM Now Delivery Day Thursday" at bounding box center [657, 407] width 380 height 244
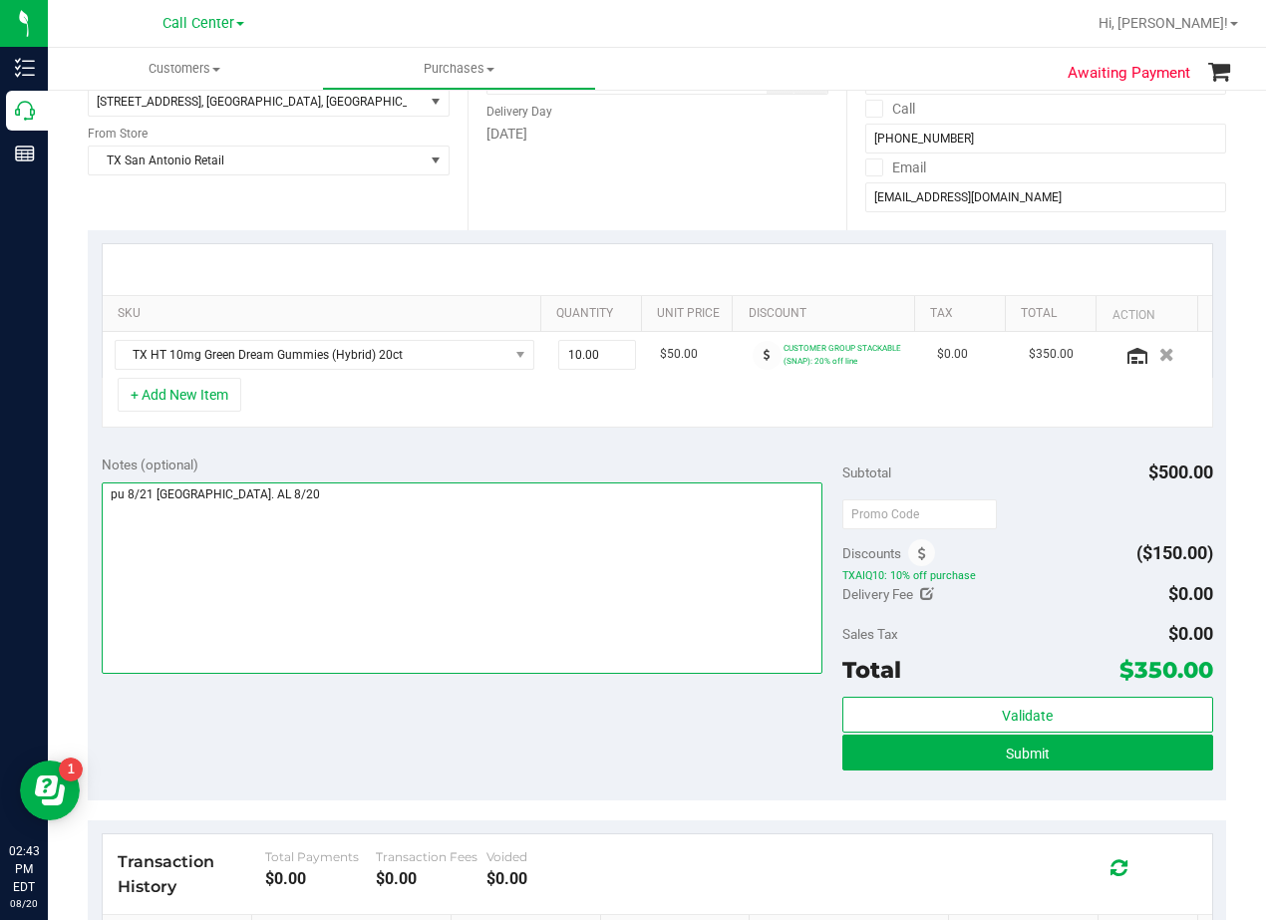
click at [654, 490] on textarea at bounding box center [462, 577] width 721 height 191
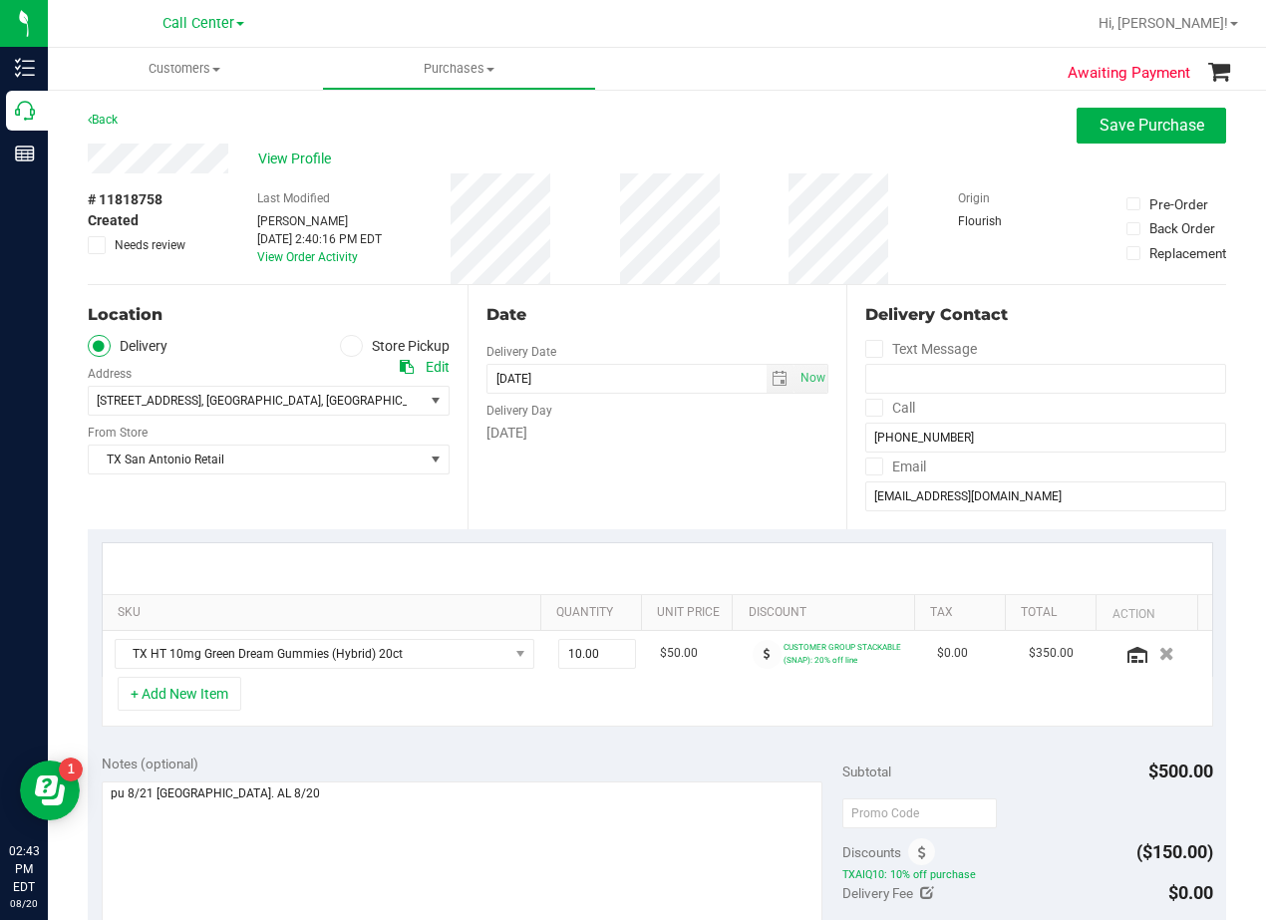
click at [686, 431] on div "Thursday" at bounding box center [657, 433] width 343 height 21
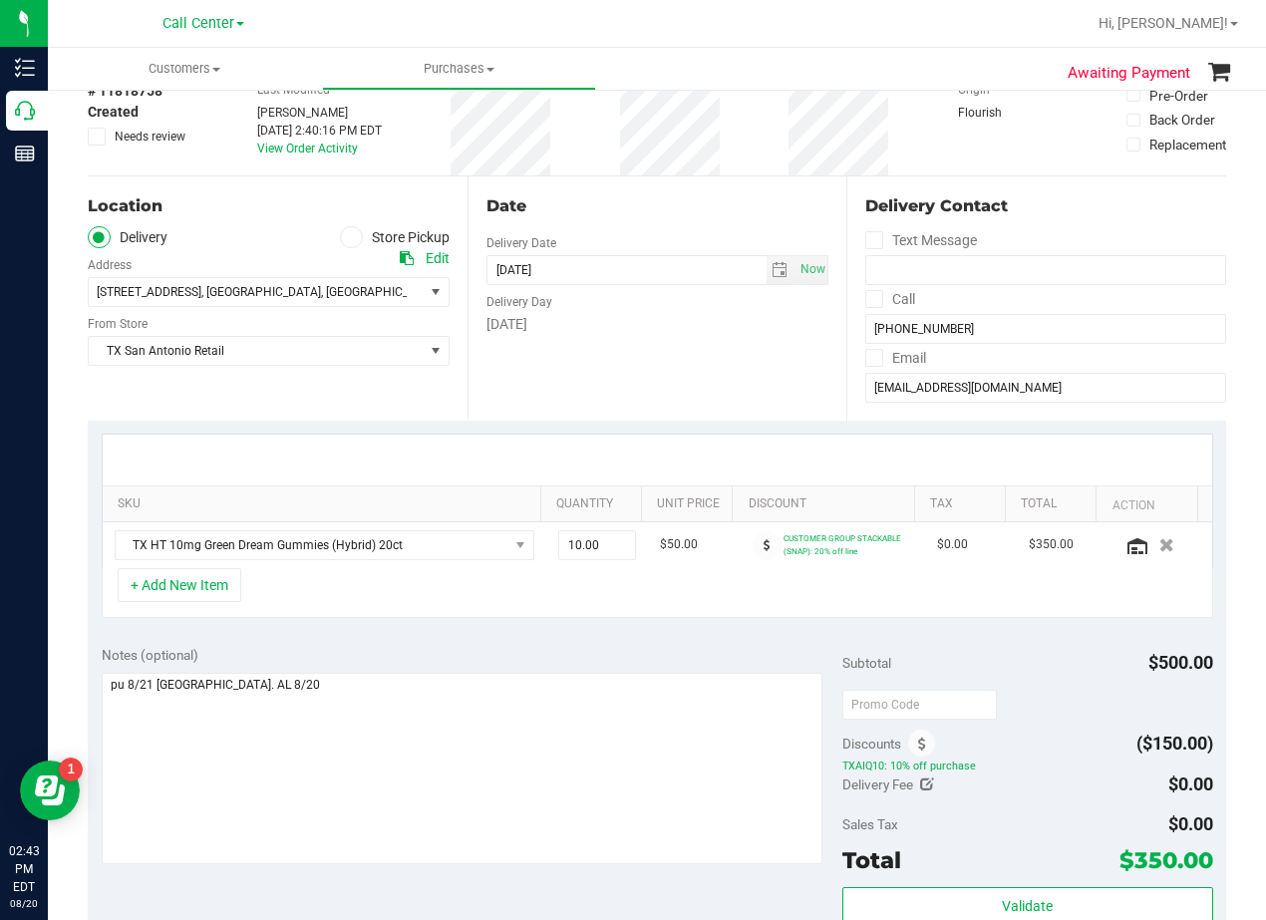
scroll to position [299, 0]
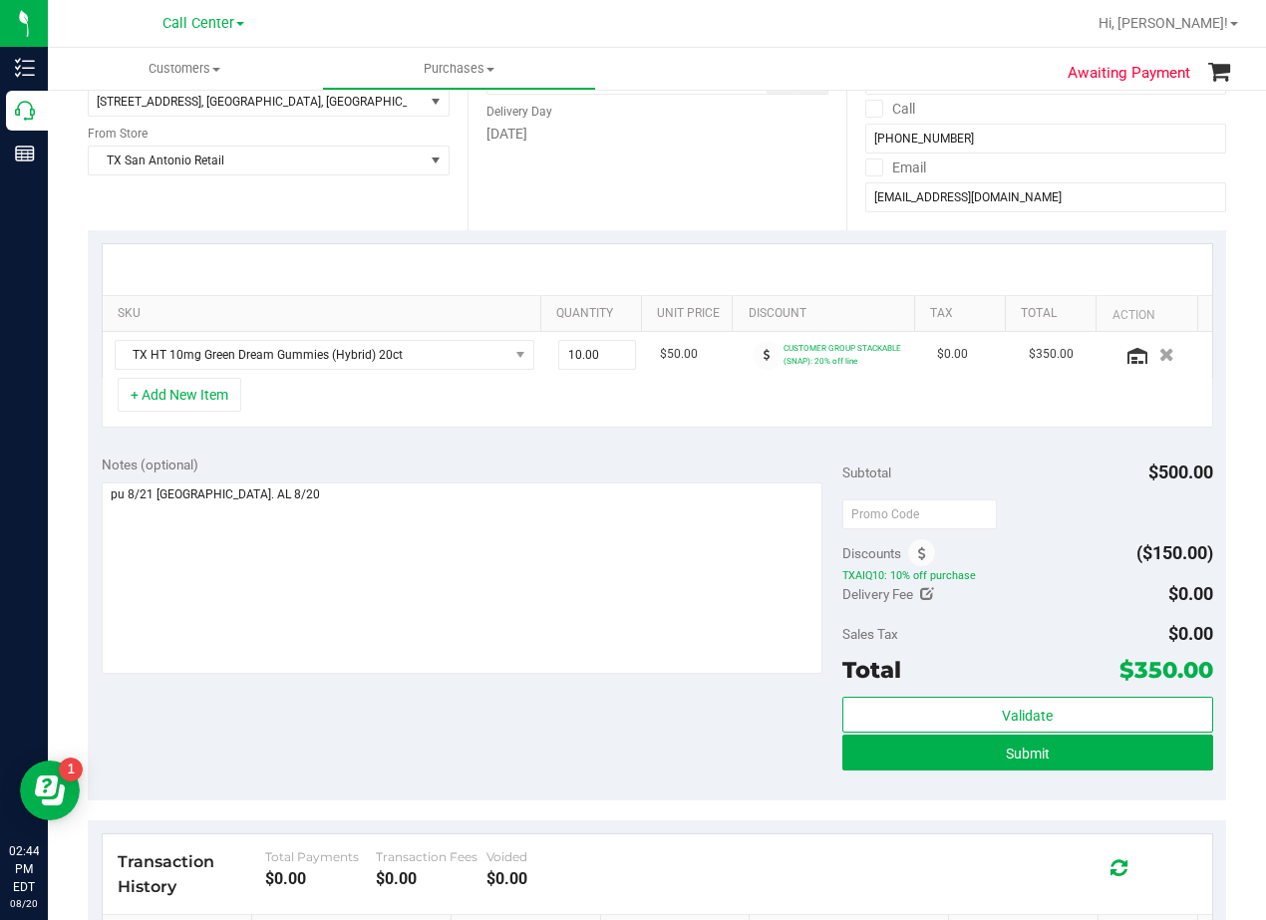
click at [686, 465] on div "Notes (optional)" at bounding box center [472, 464] width 740 height 20
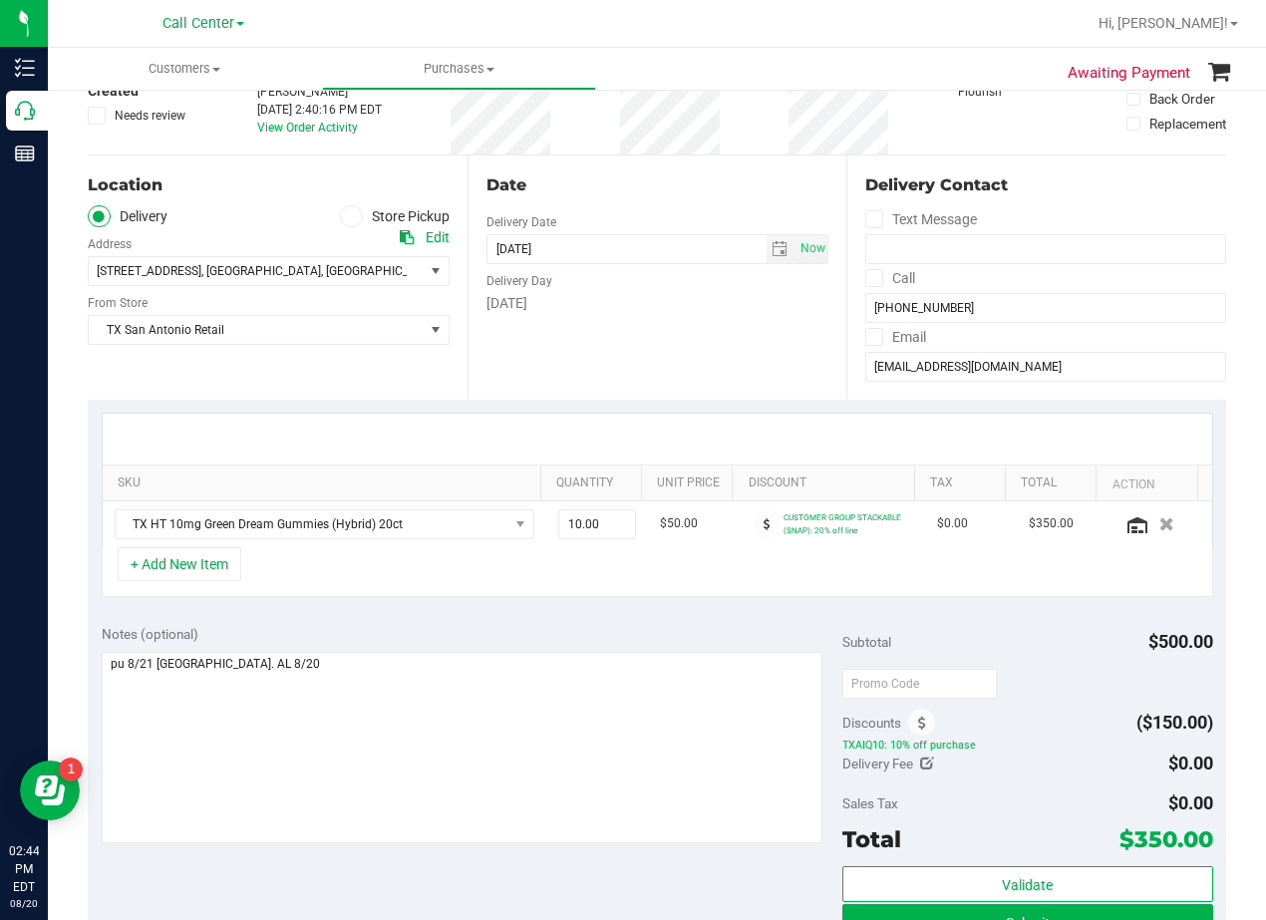
scroll to position [0, 0]
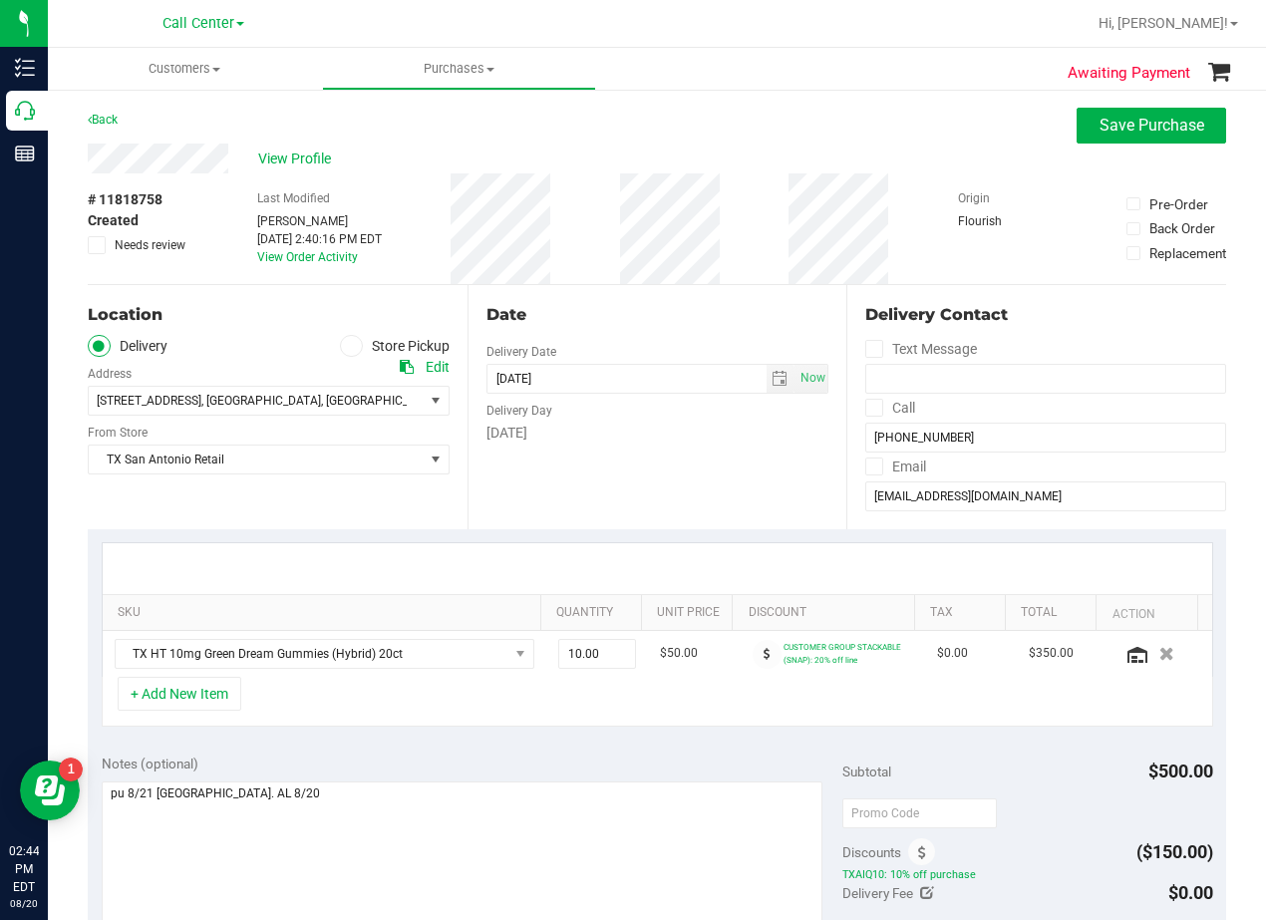
click at [685, 465] on div "Date Delivery Date 08/21/2025 Now 08/21/2025 08:00 AM Now Delivery Day Thursday" at bounding box center [657, 407] width 380 height 244
click at [690, 297] on div "Date Delivery Date 08/21/2025 Now 08/21/2025 08:00 AM Now Delivery Day Thursday" at bounding box center [657, 407] width 380 height 244
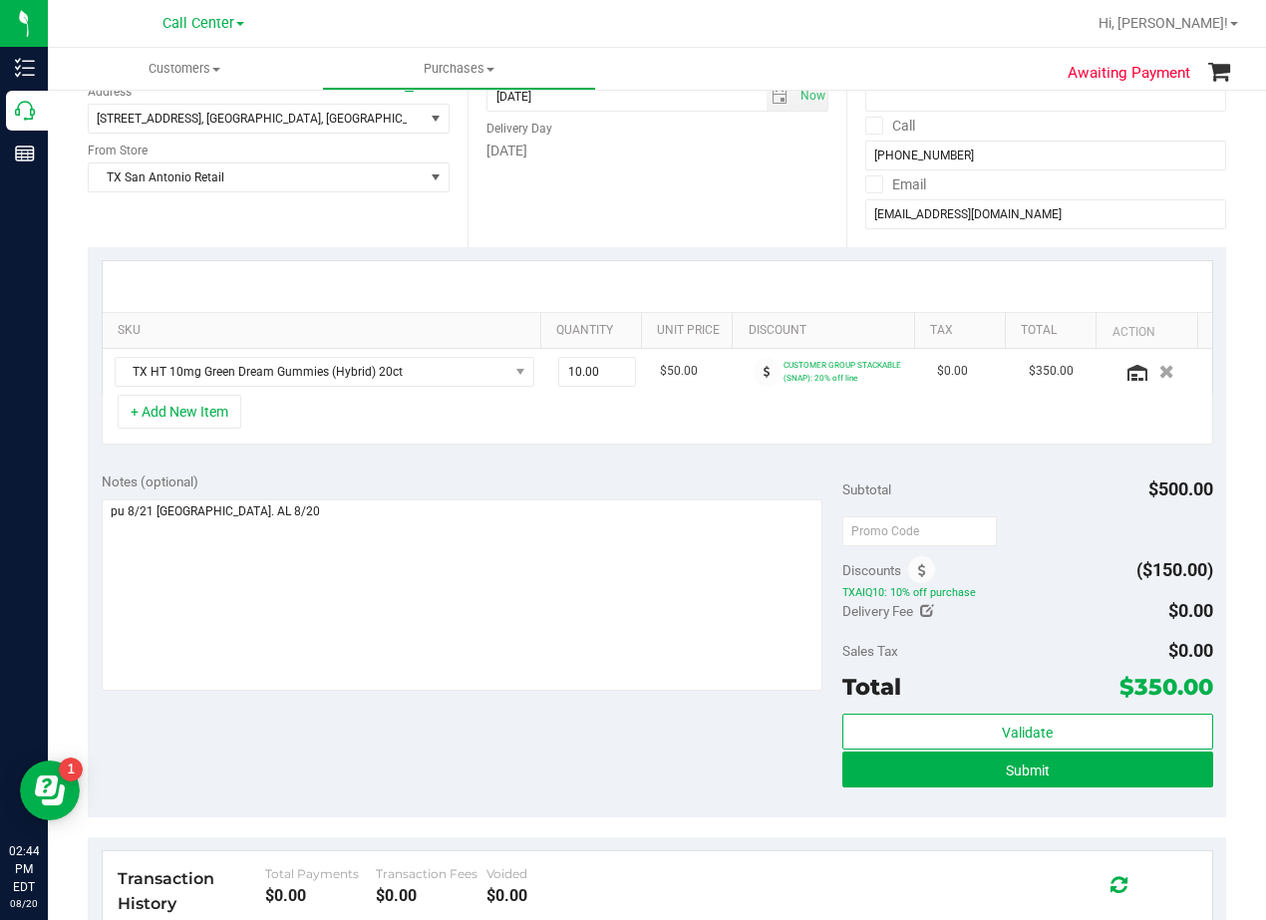
scroll to position [299, 0]
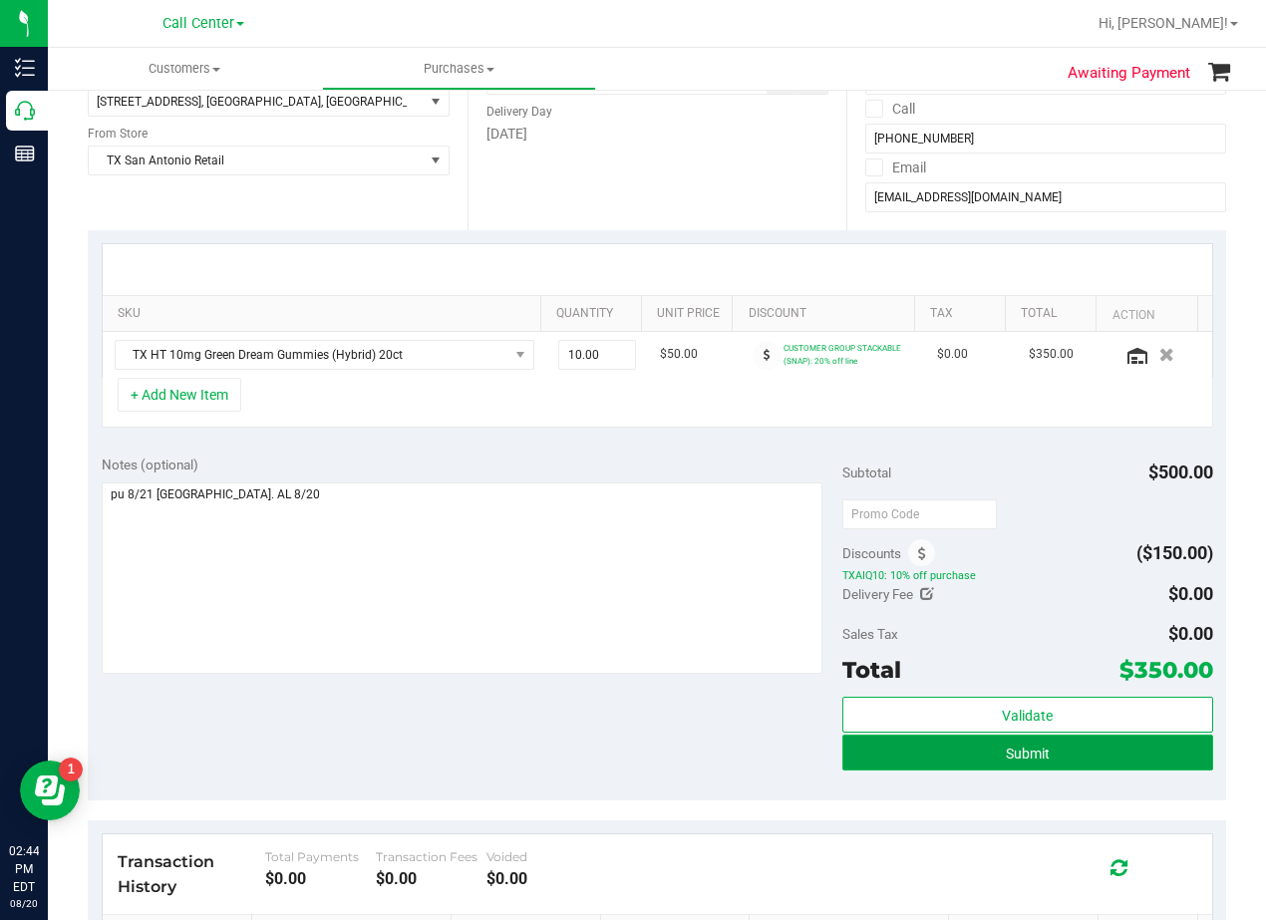
click at [921, 765] on button "Submit" at bounding box center [1027, 752] width 371 height 36
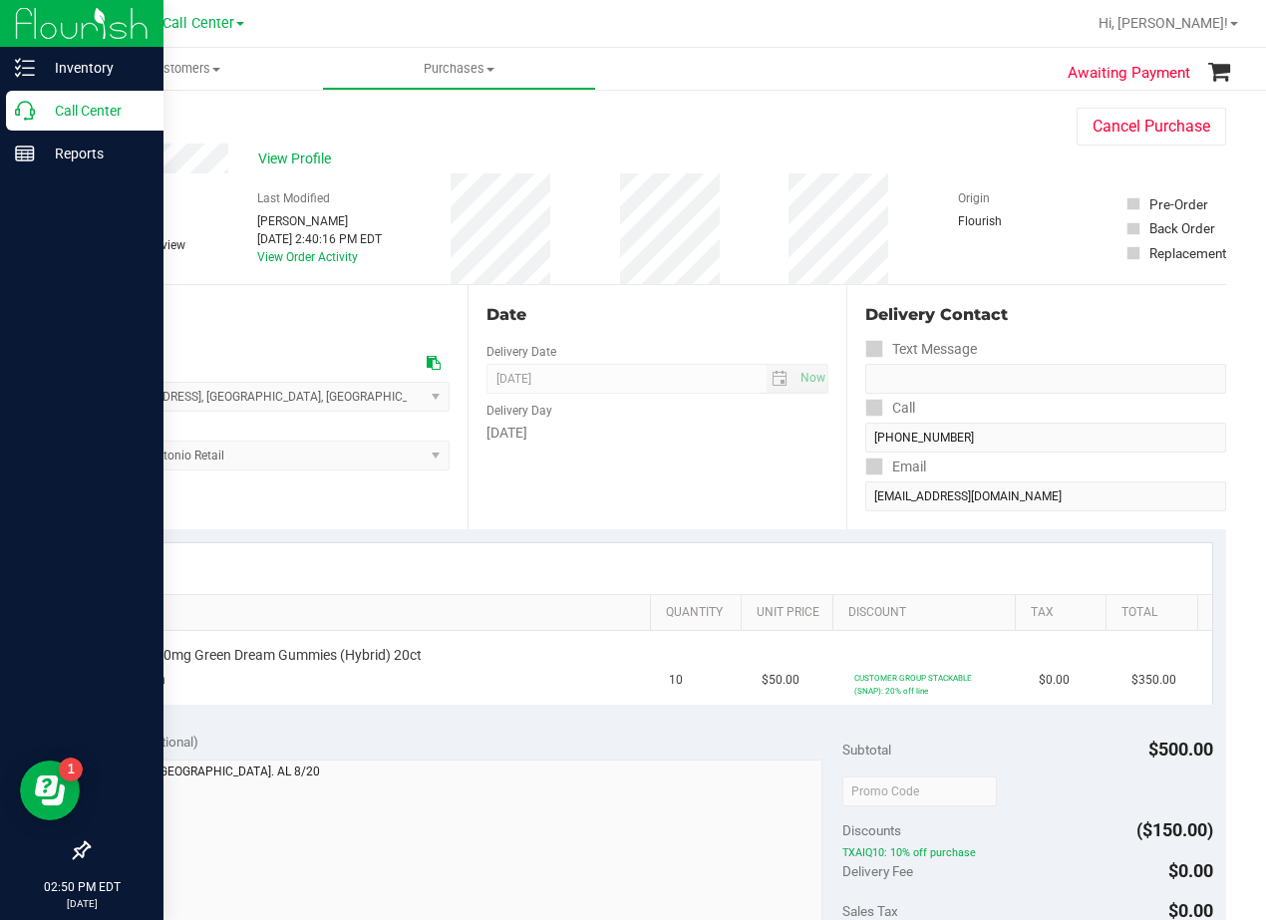
click at [48, 121] on p "Call Center" at bounding box center [95, 111] width 120 height 24
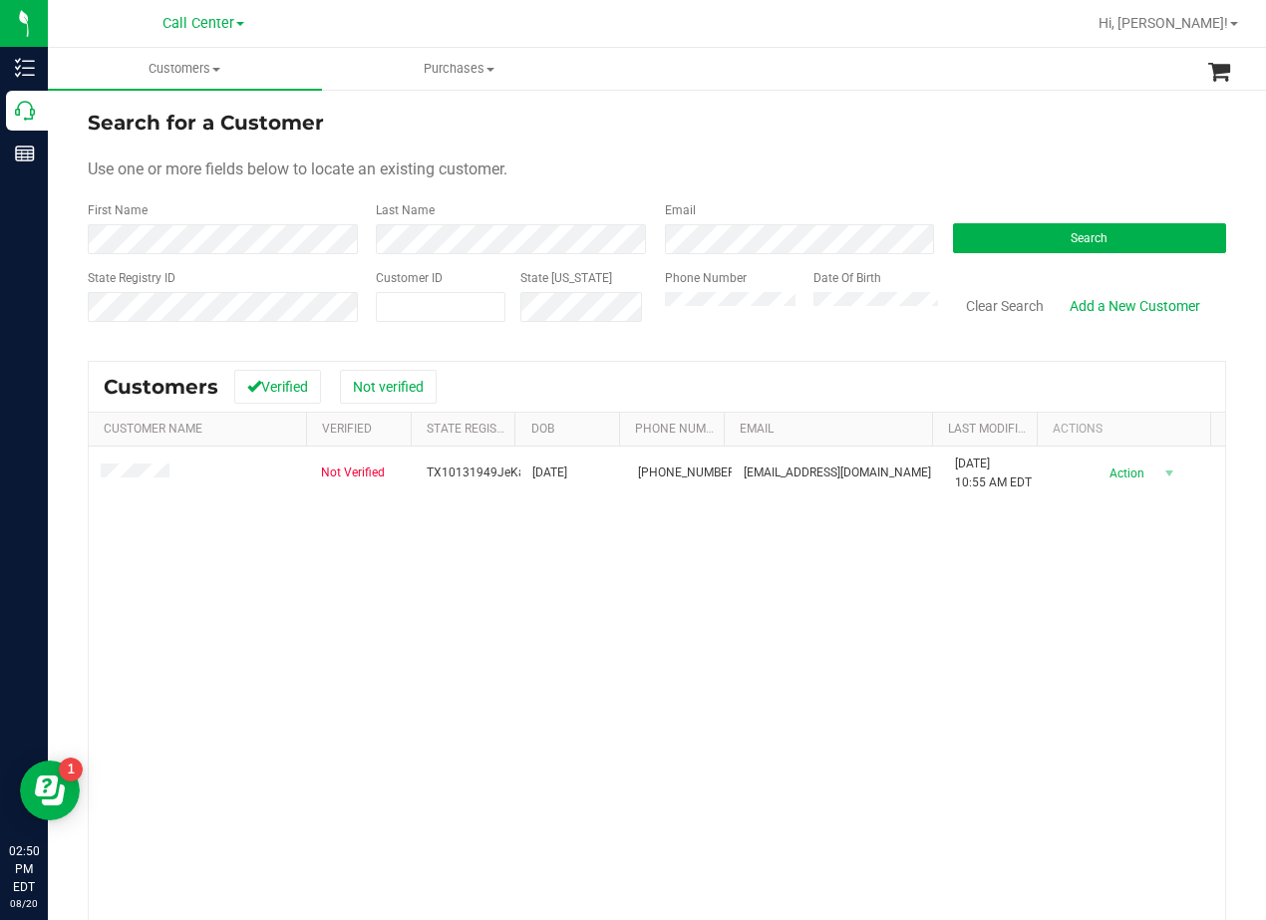
click at [787, 124] on div "Search for a Customer" at bounding box center [657, 123] width 1138 height 30
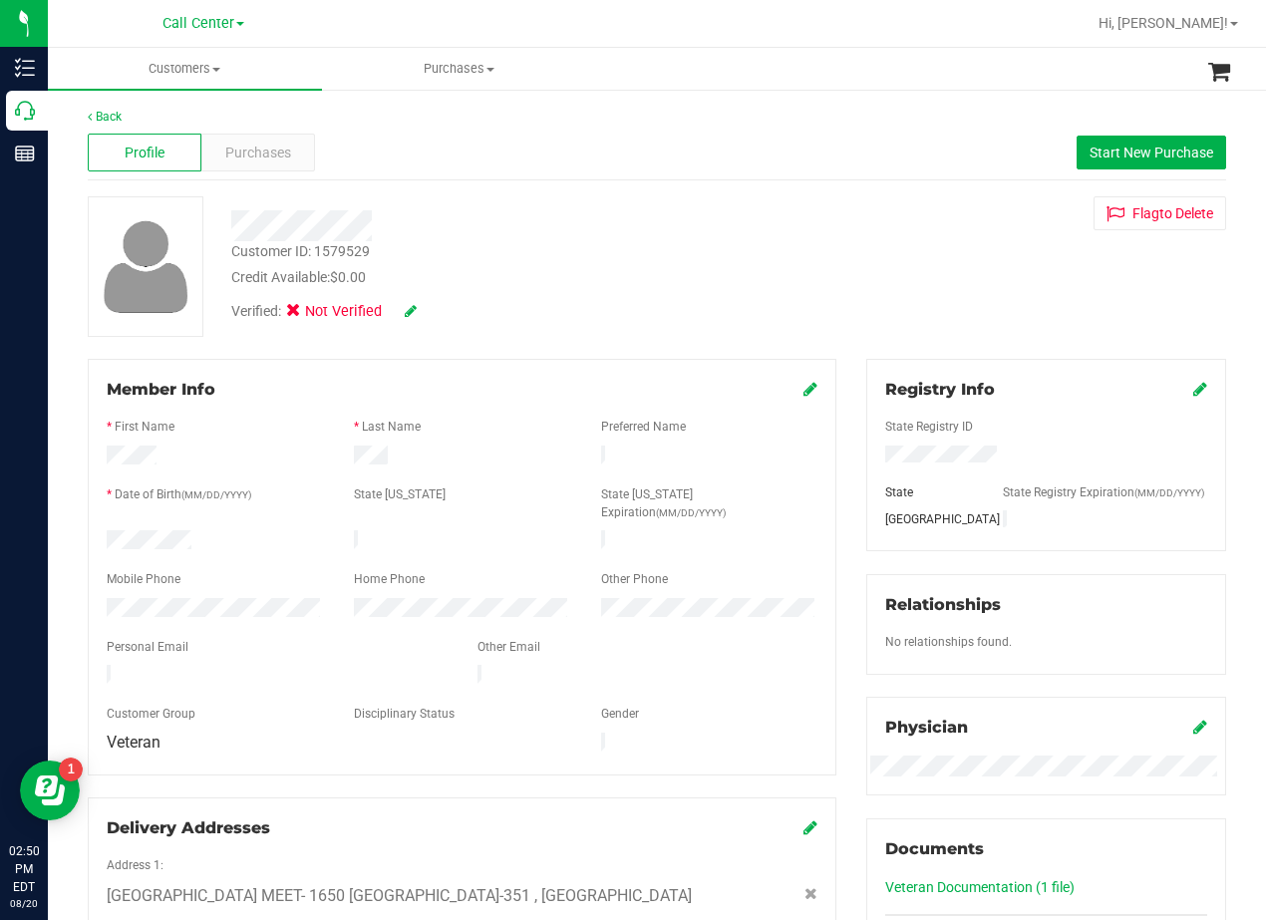
drag, startPoint x: 1059, startPoint y: 203, endPoint x: 1036, endPoint y: 203, distance: 22.9
click at [1056, 203] on div "Flag to Delete" at bounding box center [1046, 213] width 390 height 34
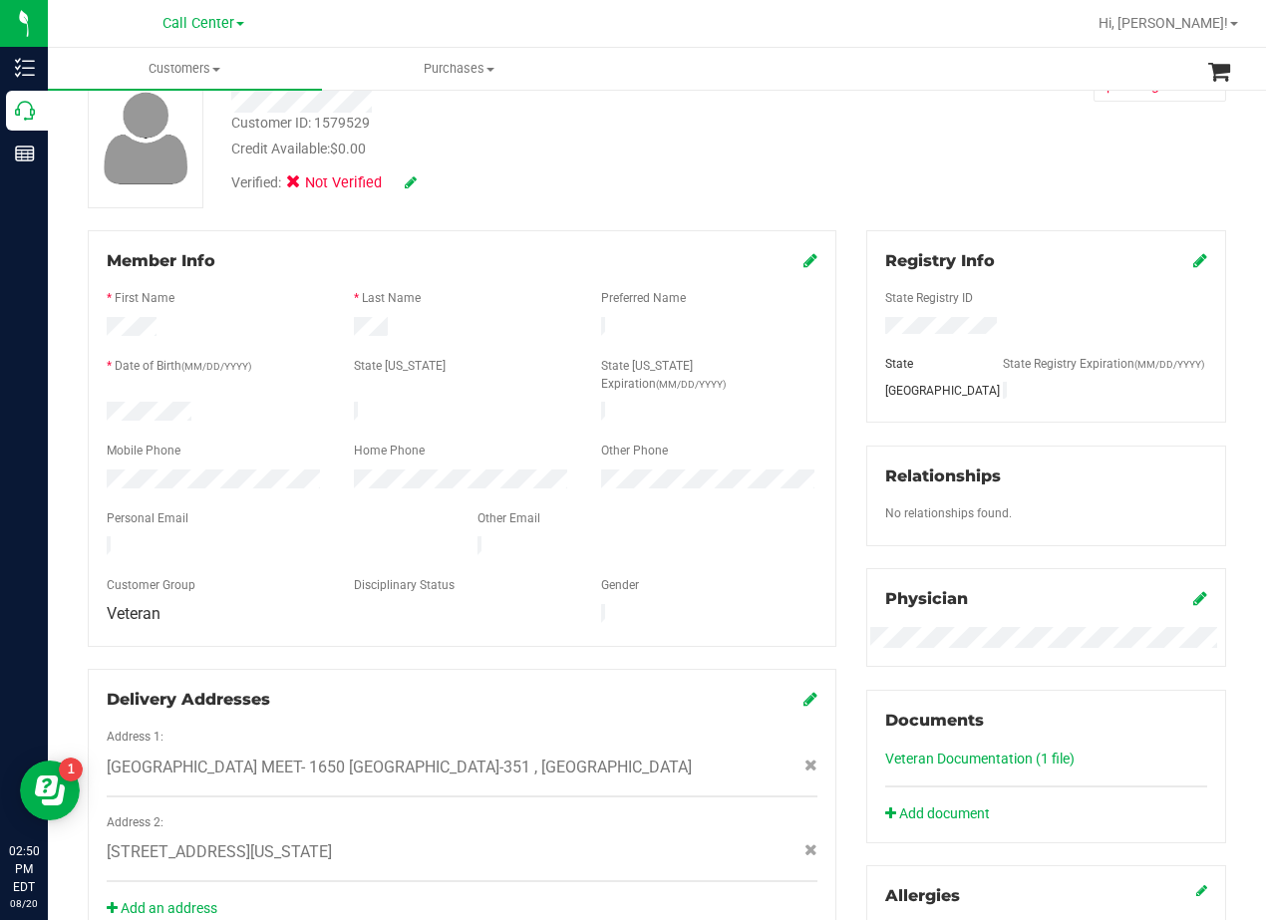
scroll to position [399, 0]
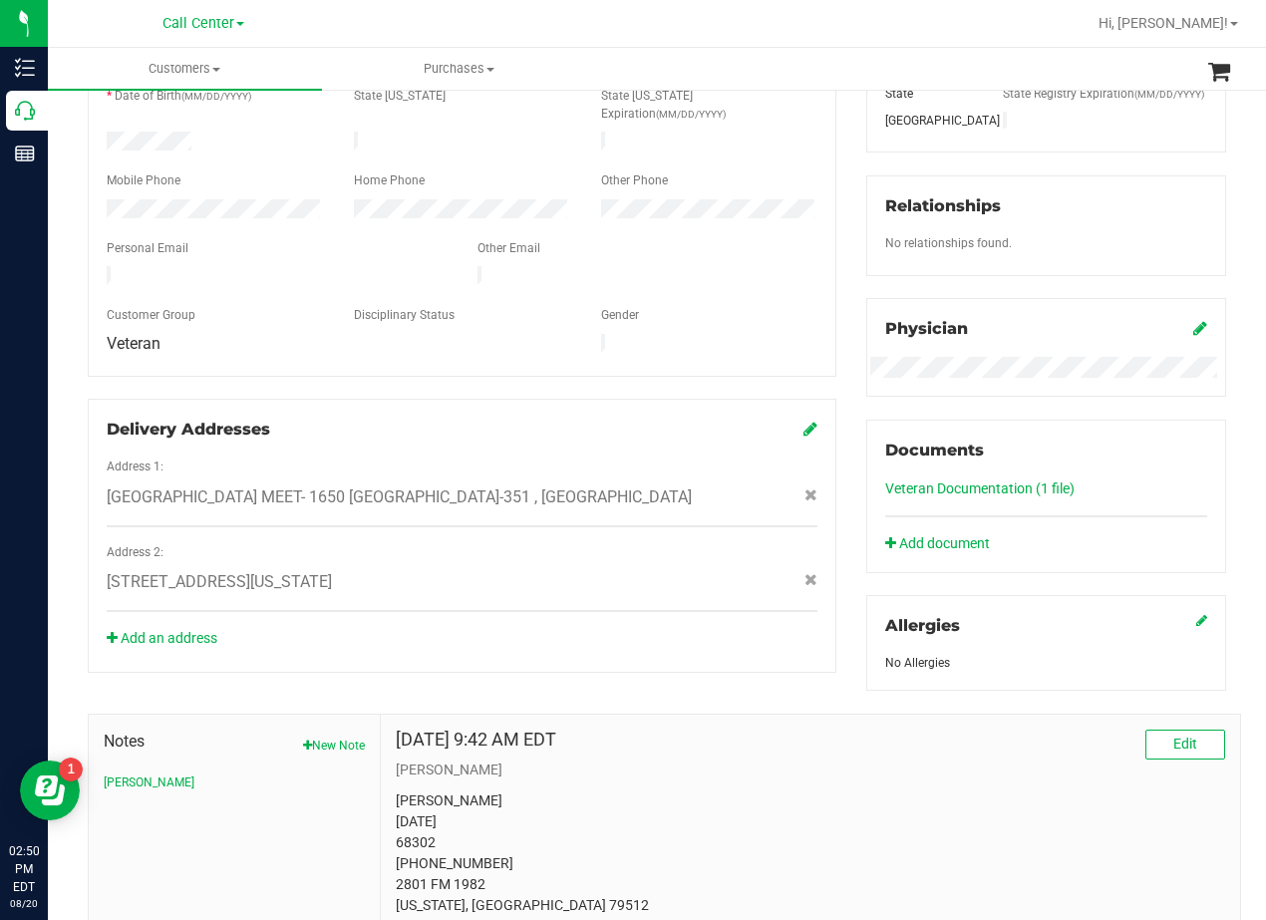
click at [330, 570] on span "2801 FM1982 , Colorado City , TX 79512" at bounding box center [219, 582] width 225 height 24
copy div "2801 FM1982 , Colorado City , TX 79512"
click at [826, 399] on div "Delivery Addresses Address 1: WEST TX MEET- 1650 TX-351 , Abilene , TX 79601 Ad…" at bounding box center [462, 536] width 748 height 274
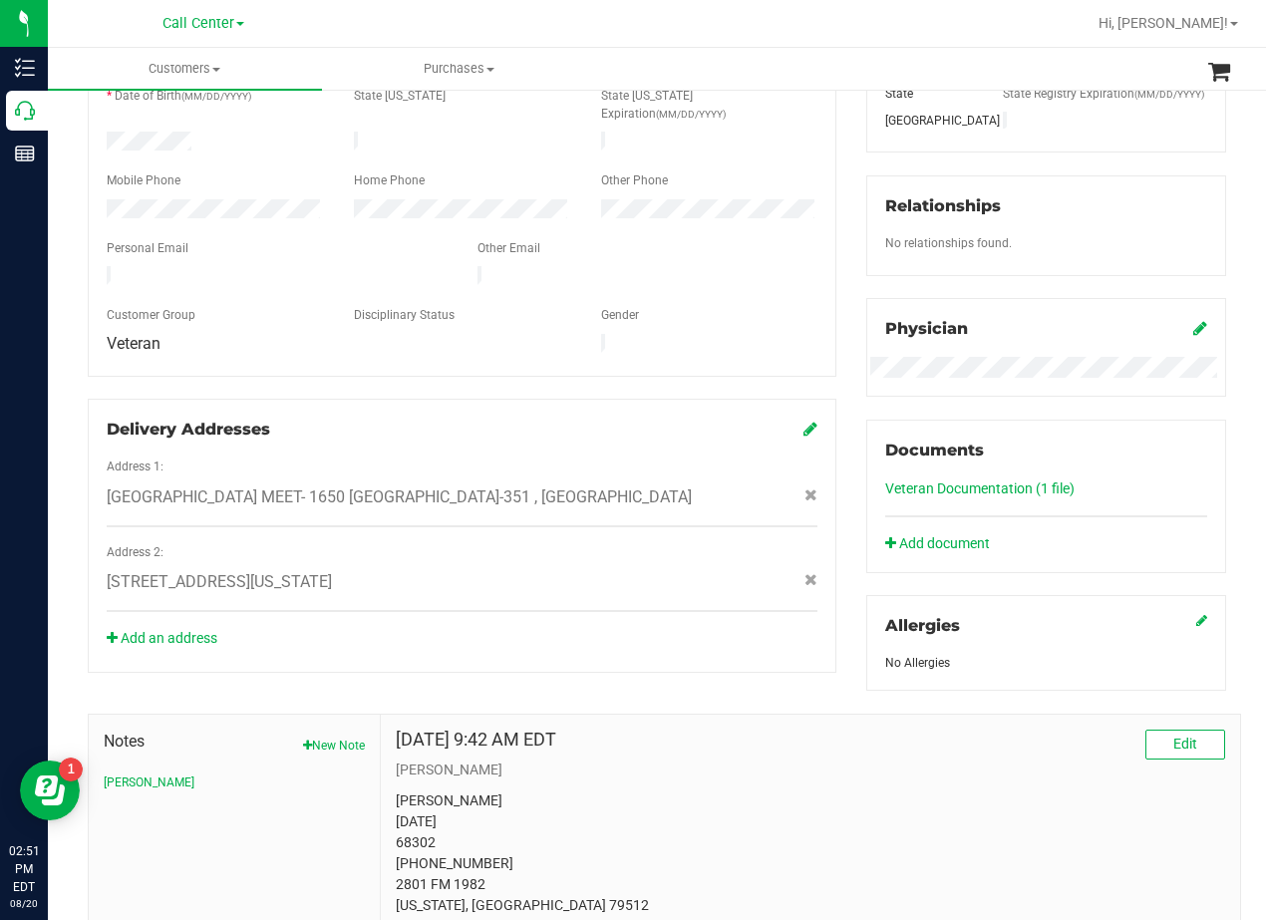
scroll to position [299, 0]
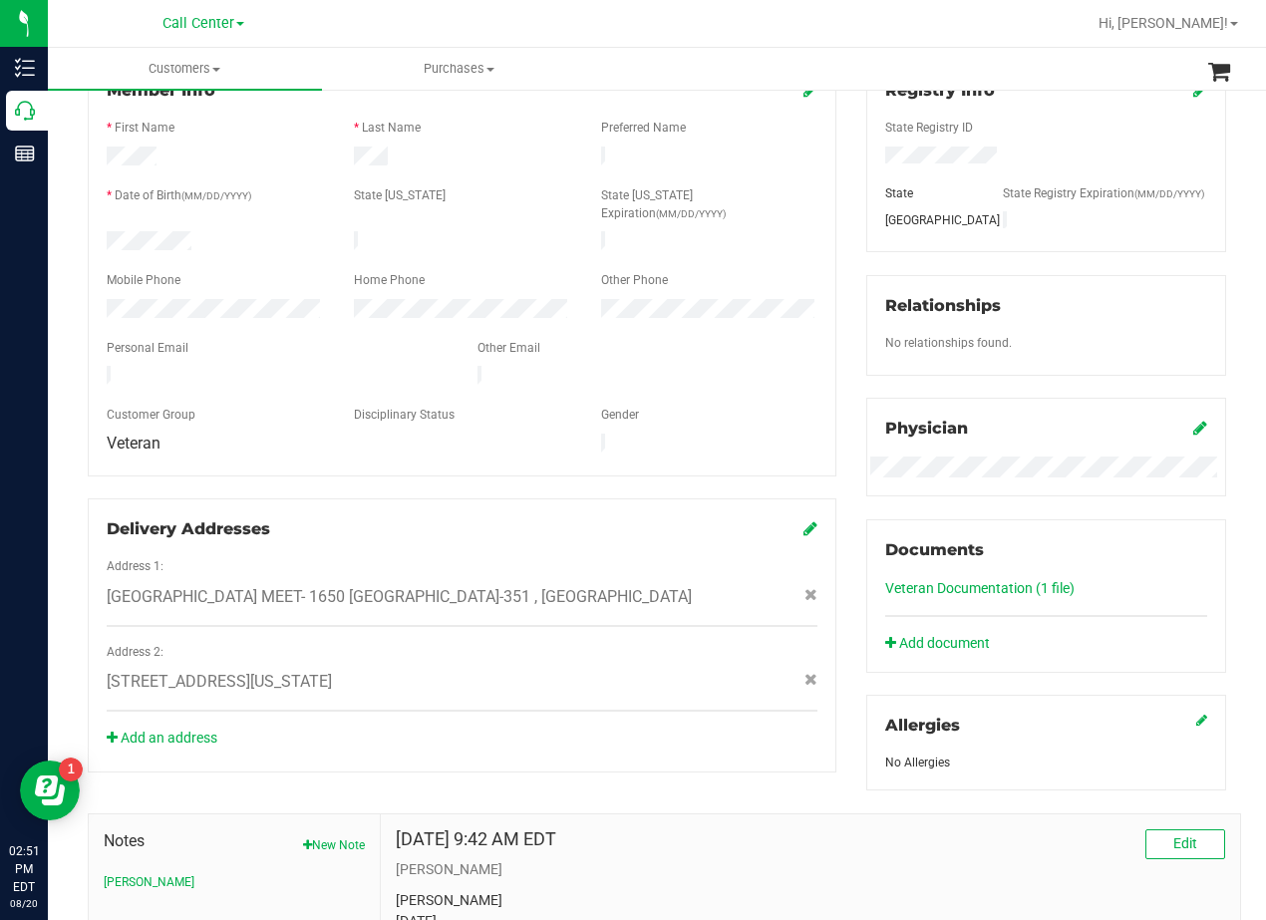
click at [820, 406] on div "Gender" at bounding box center [709, 417] width 247 height 23
click at [204, 670] on span "2801 FM1982 , Colorado City , TX 79512" at bounding box center [219, 682] width 225 height 24
copy div "2801 FM1982 , Colorado City , TX 79512"
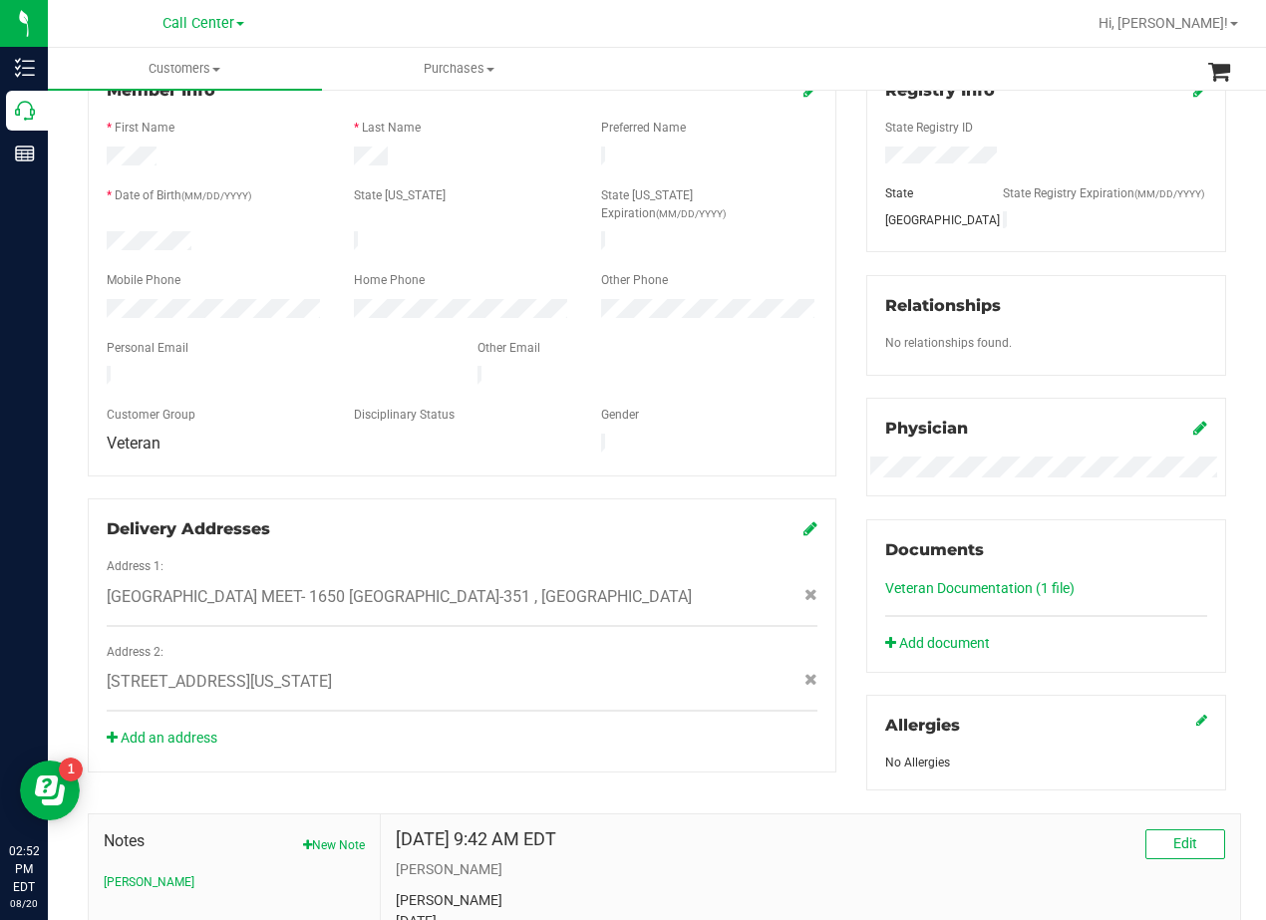
click at [712, 585] on div "WEST TX MEET- 1650 TX-351 , Abilene , TX 79601" at bounding box center [462, 597] width 740 height 24
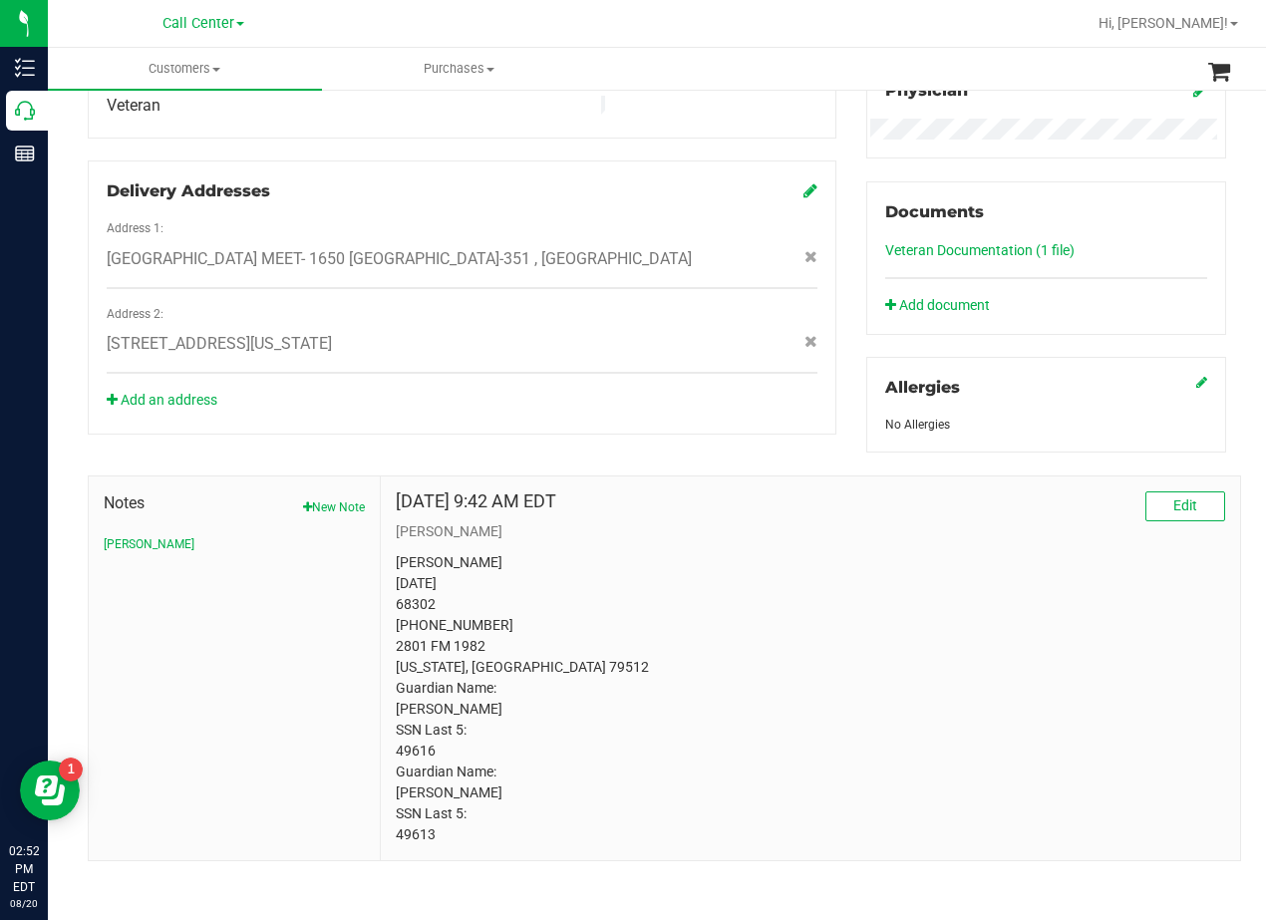
scroll to position [659, 0]
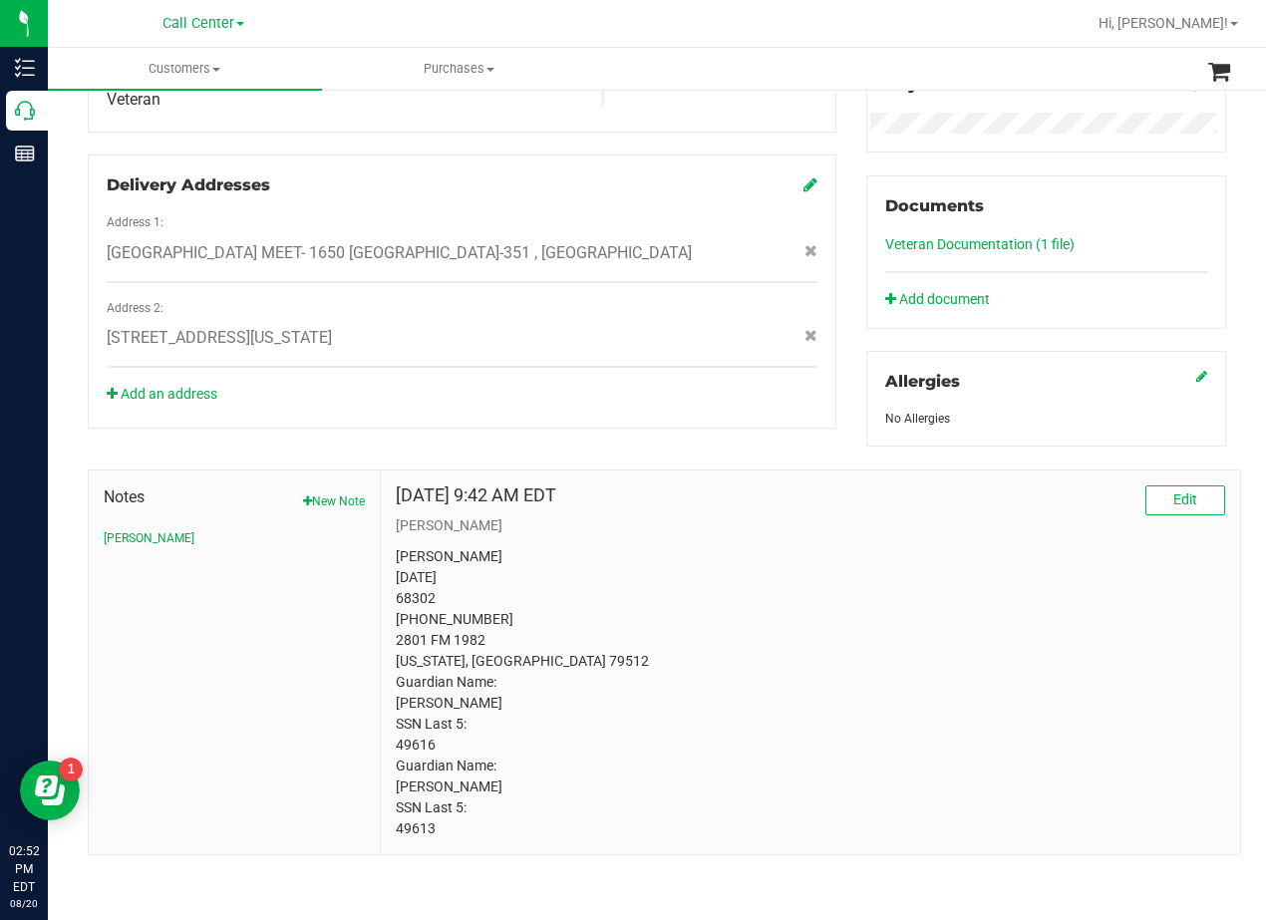
click at [784, 552] on p "Jeffrey R Kaye 10/13/1949 68302 (325) 242-4411 2801 FM 1982 Colorado, TX 79512 …" at bounding box center [810, 692] width 829 height 293
click at [929, 543] on div "Aug 19, 2025 9:42 AM EDT Edit CURT Jeffrey R Kaye 10/13/1949 68302 (325) 242-44…" at bounding box center [810, 662] width 829 height 354
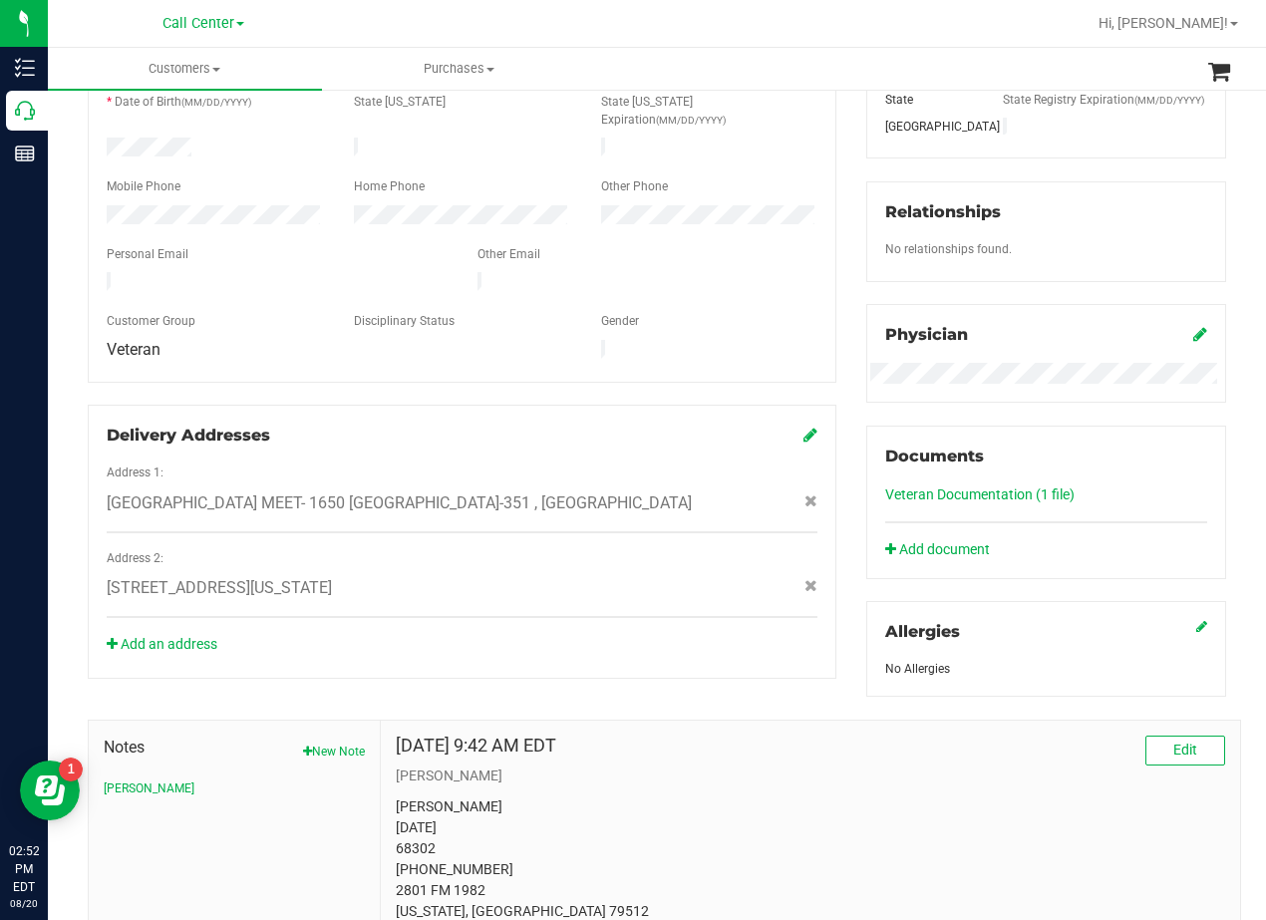
scroll to position [360, 0]
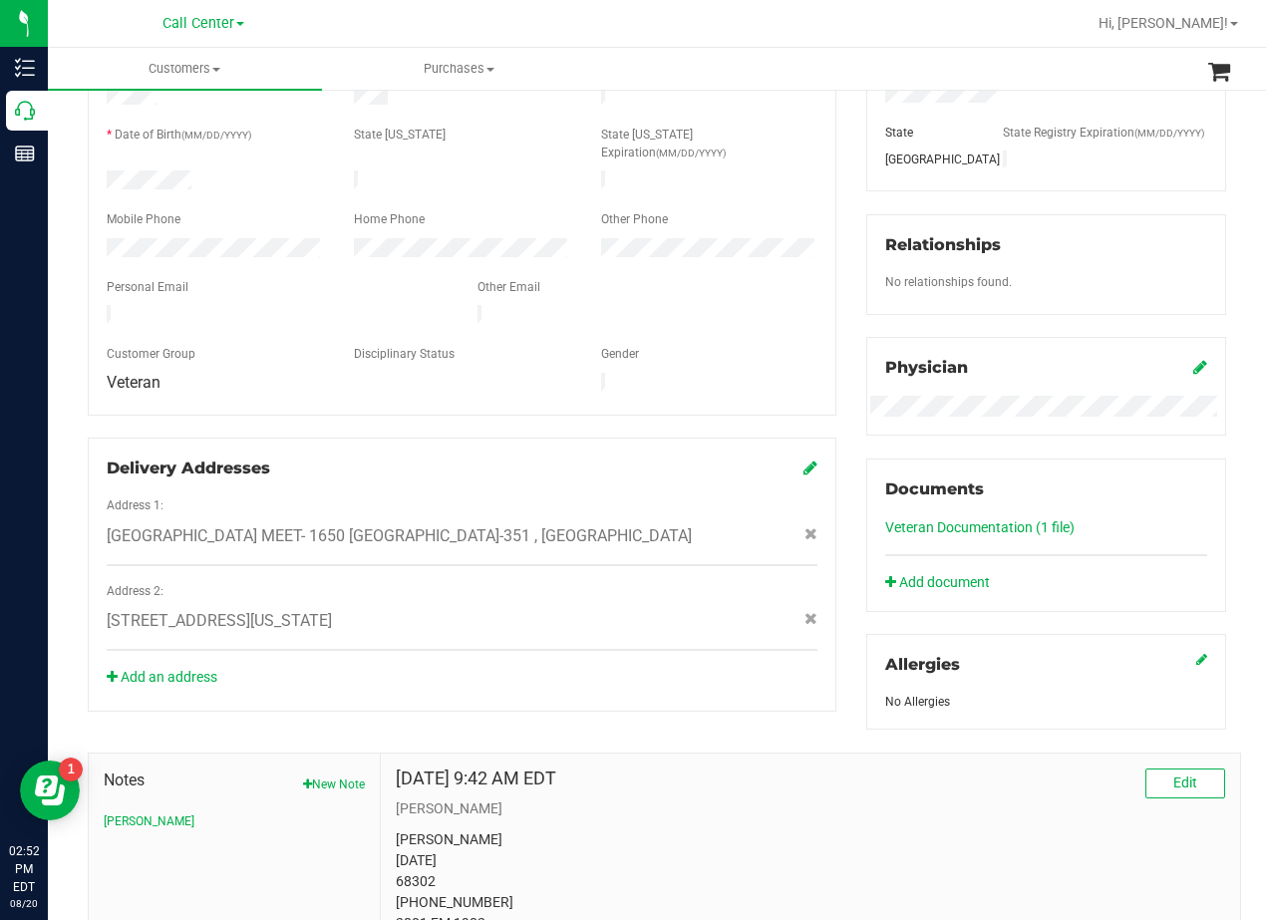
click at [834, 270] on div "Member Info * First Name * Last Name Preferred Name * Date of Birth (MM/DD/YYYY…" at bounding box center [462, 355] width 778 height 713
click at [851, 307] on div "Registry Info State Registry ID State State Registry Expiration (MM/DD/YYYY) TX…" at bounding box center [1046, 364] width 390 height 730
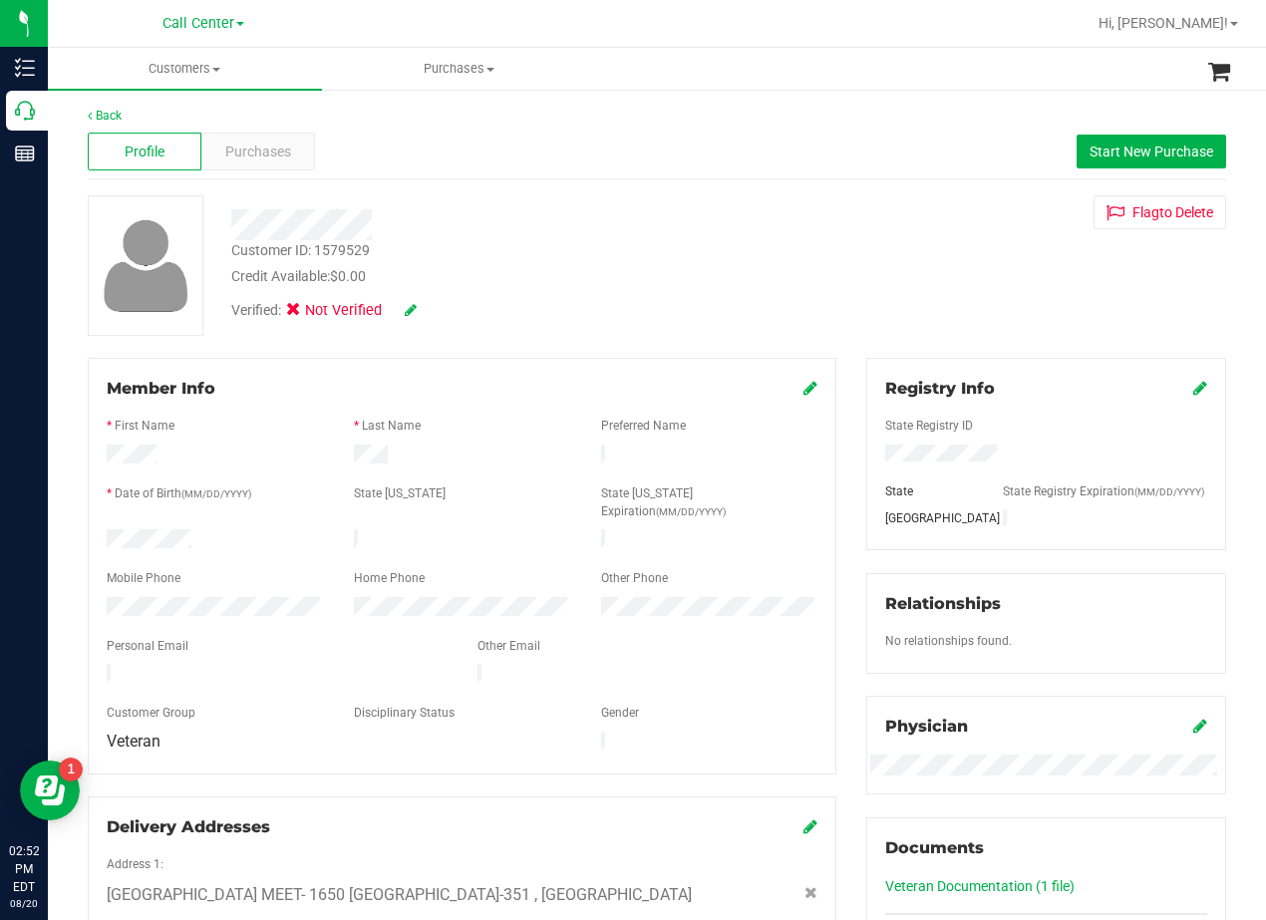
scroll to position [0, 0]
click at [489, 249] on div "Customer ID: 1579529 Credit Available: $0.00" at bounding box center [508, 264] width 584 height 47
click at [729, 263] on div "Customer ID: 1579529 Credit Available: $0.00" at bounding box center [508, 264] width 584 height 47
click at [757, 322] on div "Verified: Not Verified" at bounding box center [508, 310] width 584 height 44
click at [1163, 109] on div "Back" at bounding box center [657, 117] width 1138 height 18
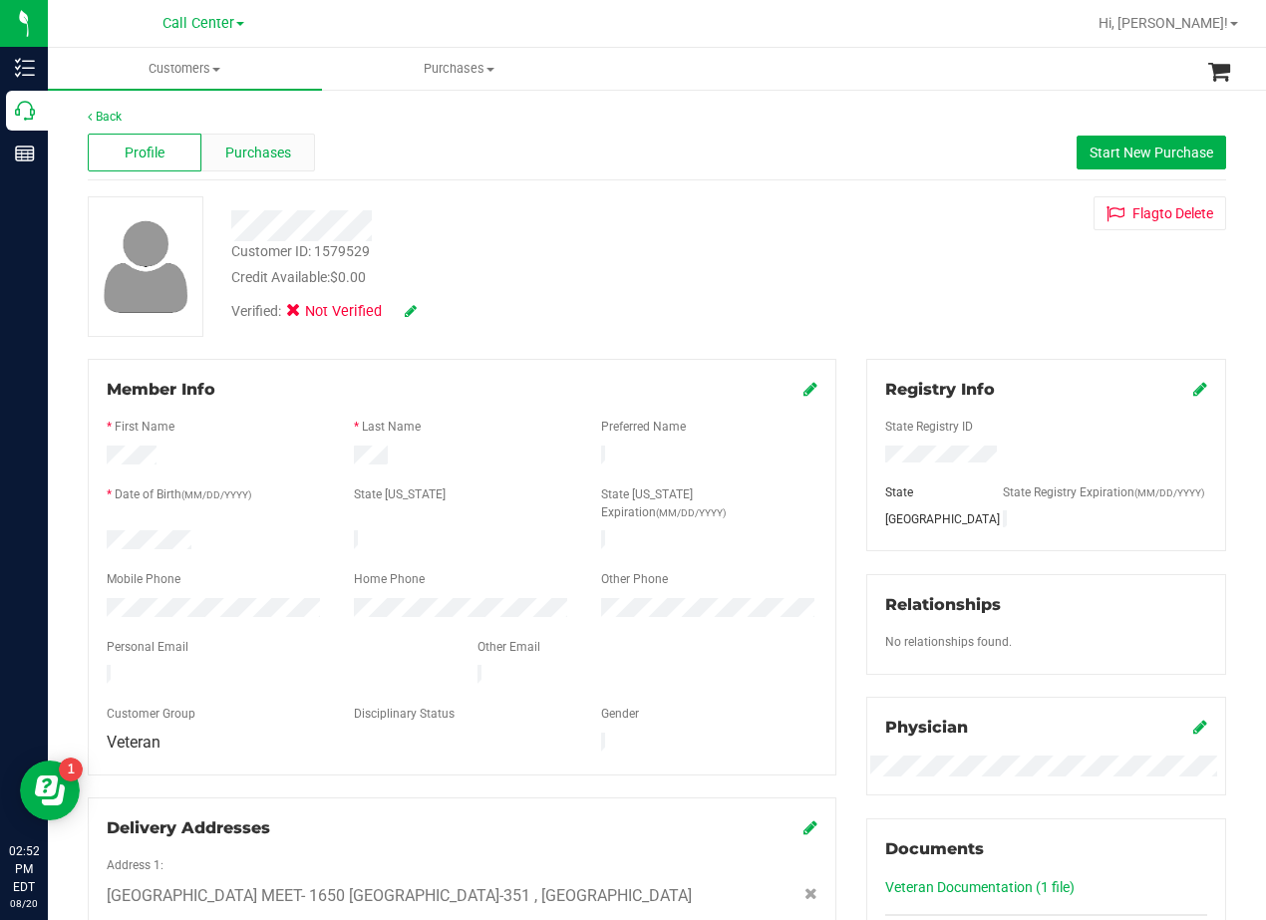
click at [302, 149] on div "Purchases" at bounding box center [258, 153] width 114 height 38
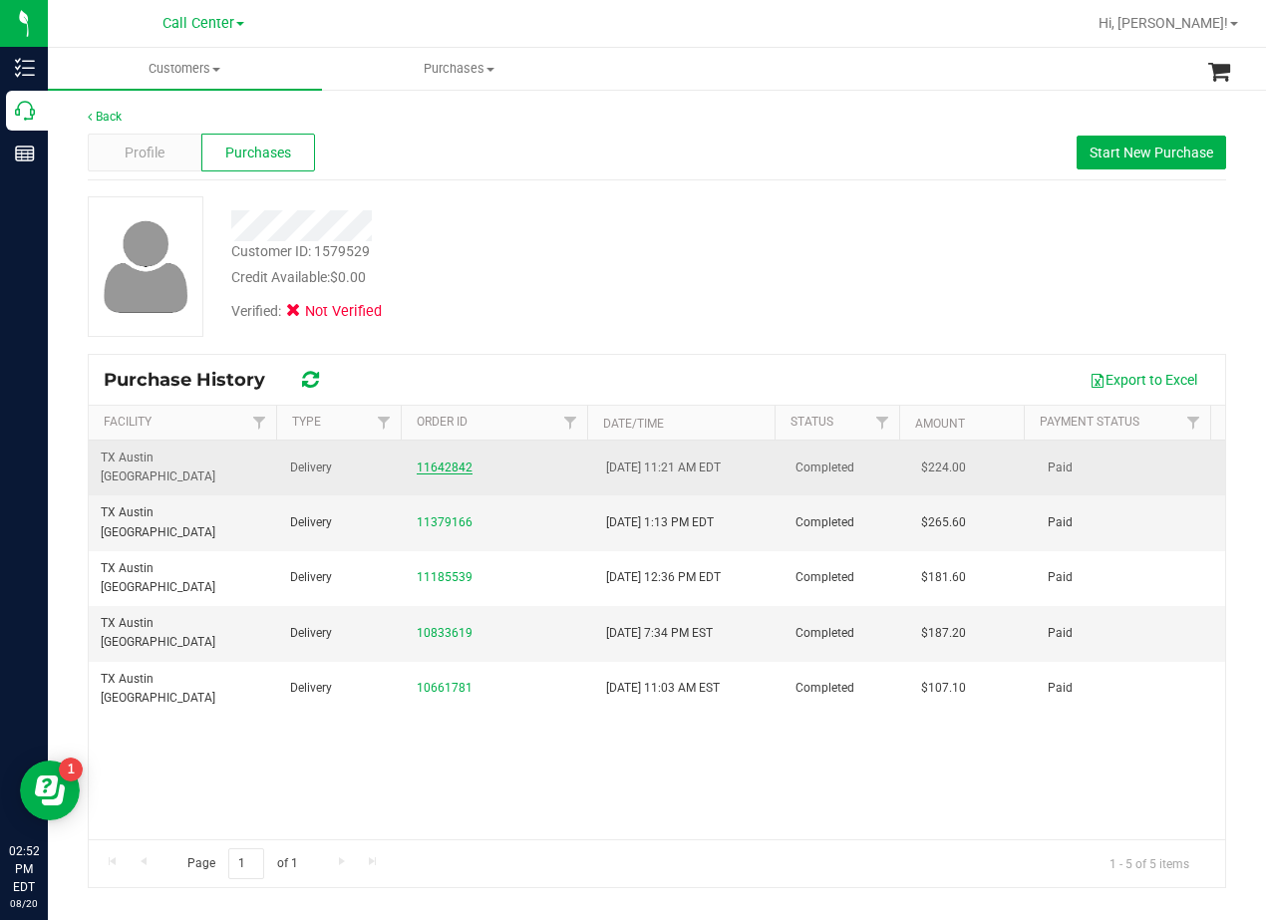
click at [442, 460] on link "11642842" at bounding box center [445, 467] width 56 height 14
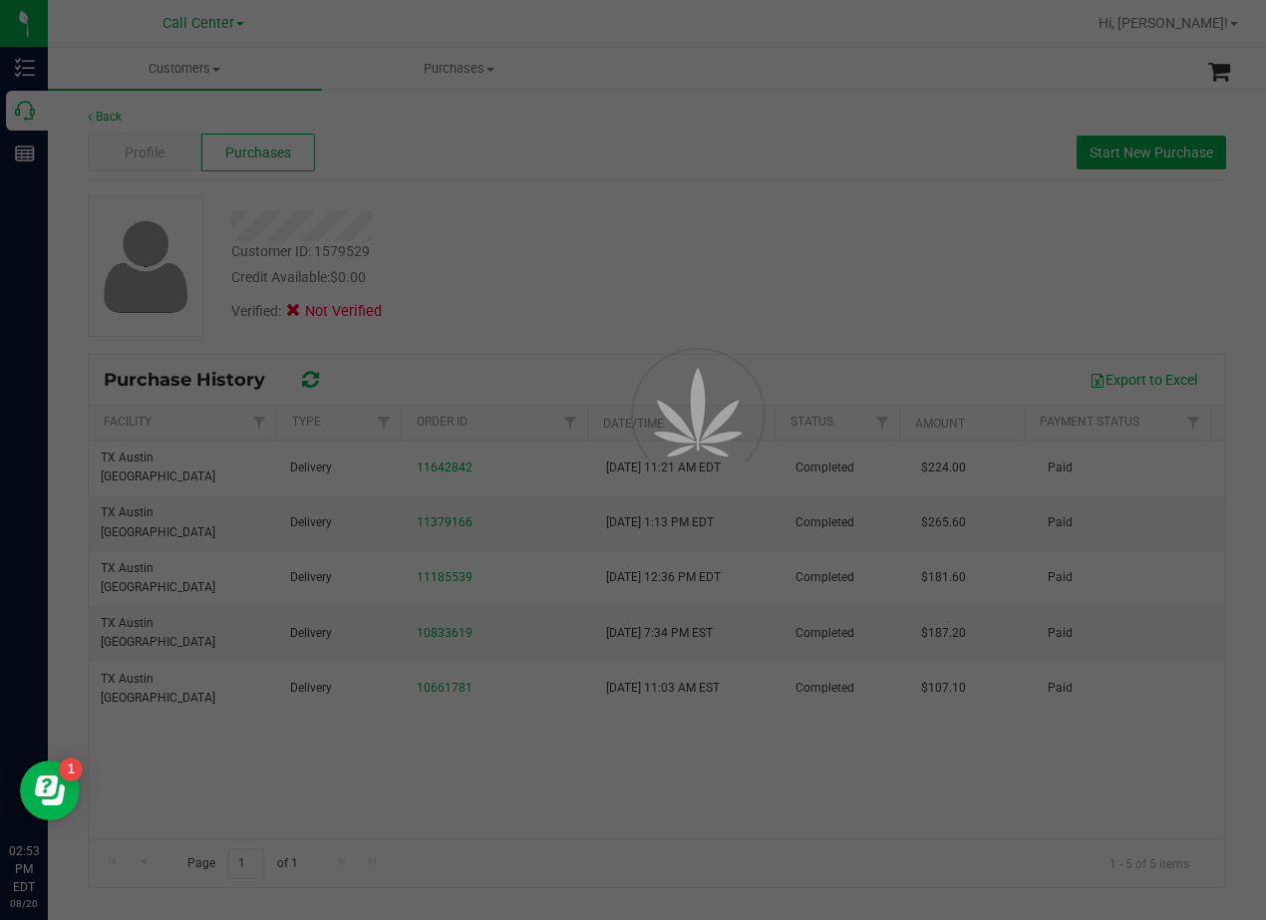
click at [621, 209] on div at bounding box center [633, 460] width 1266 height 920
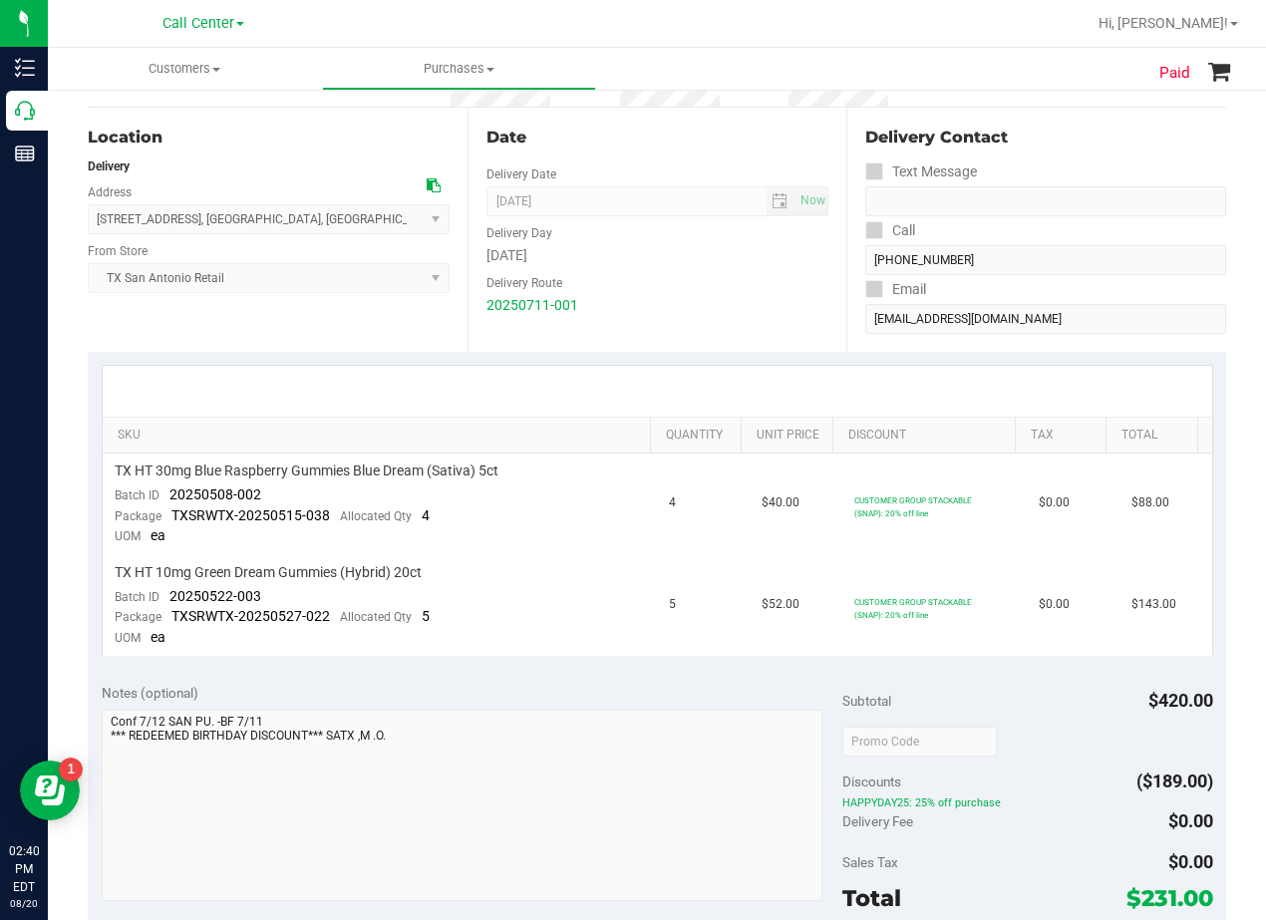
scroll to position [199, 0]
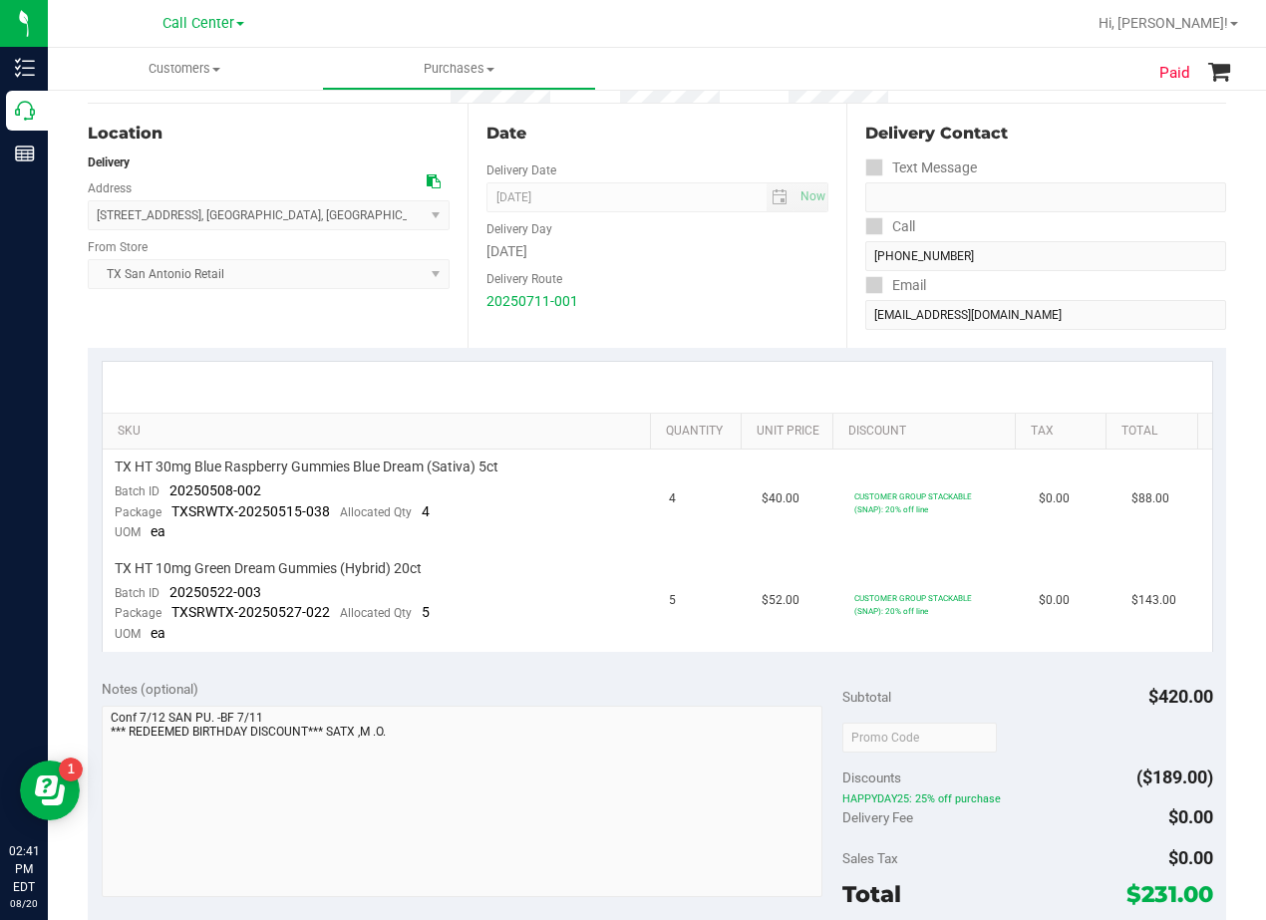
drag, startPoint x: 655, startPoint y: 272, endPoint x: 651, endPoint y: 282, distance: 10.7
click at [655, 272] on div "Delivery Route" at bounding box center [657, 276] width 343 height 29
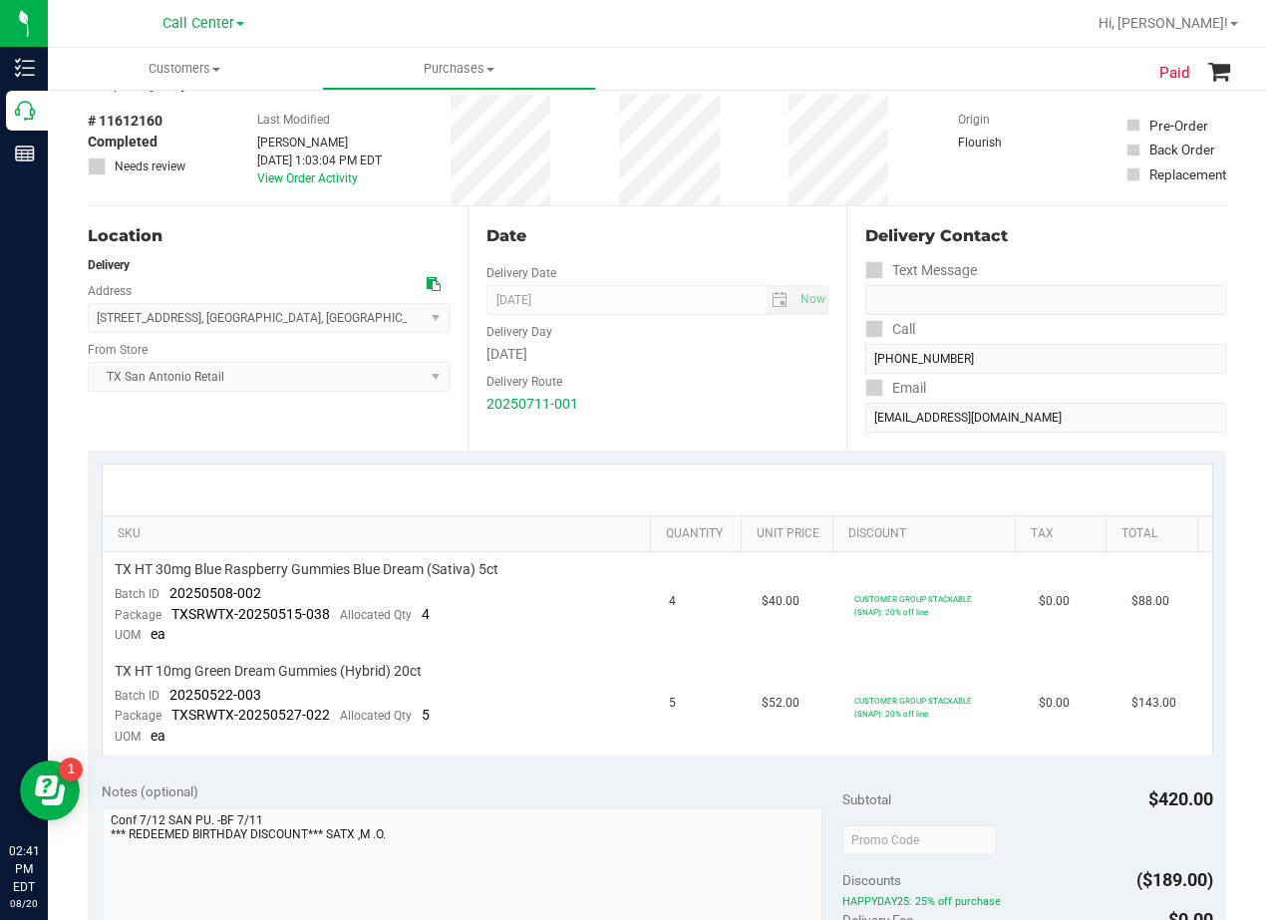
scroll to position [0, 0]
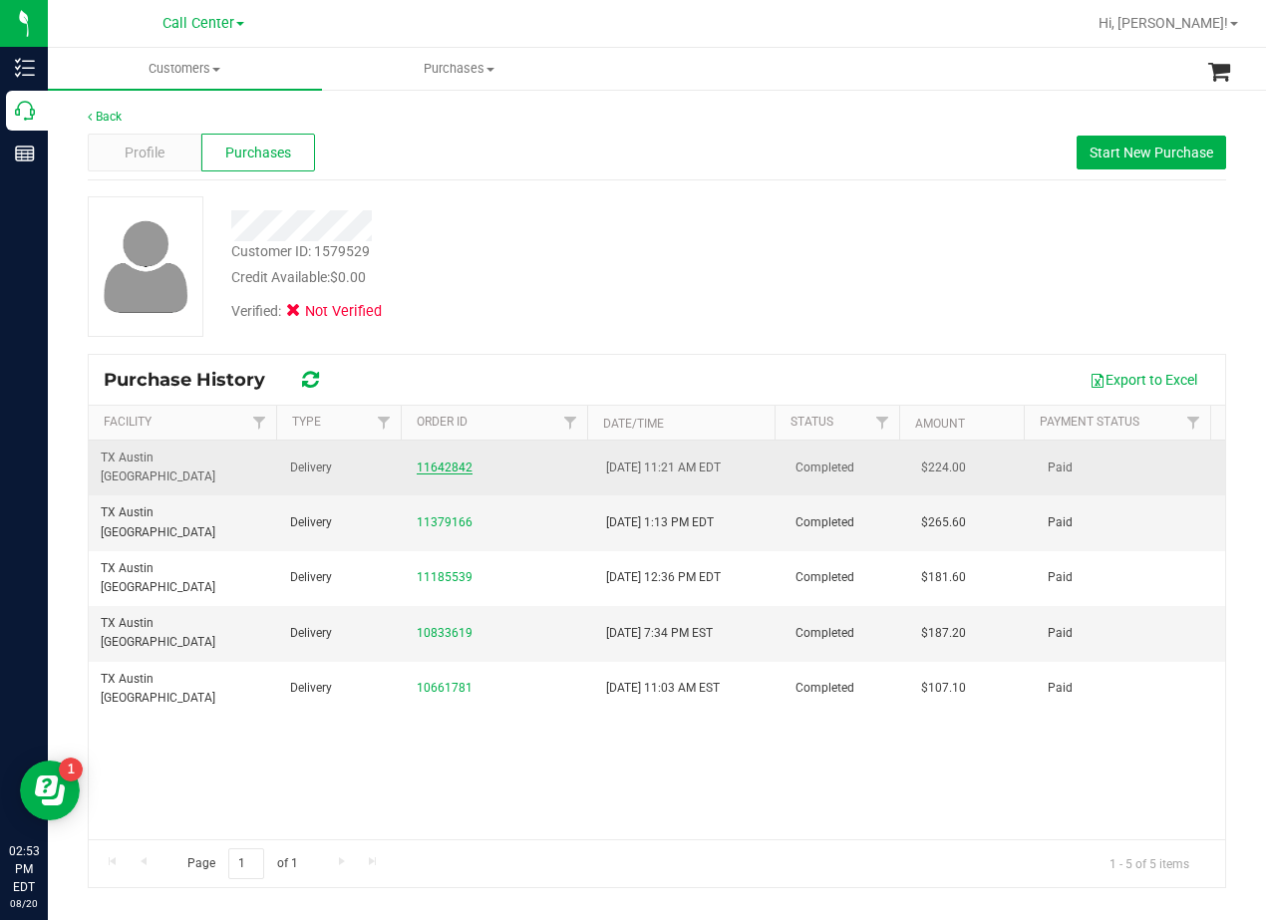
click at [447, 460] on link "11642842" at bounding box center [445, 467] width 56 height 14
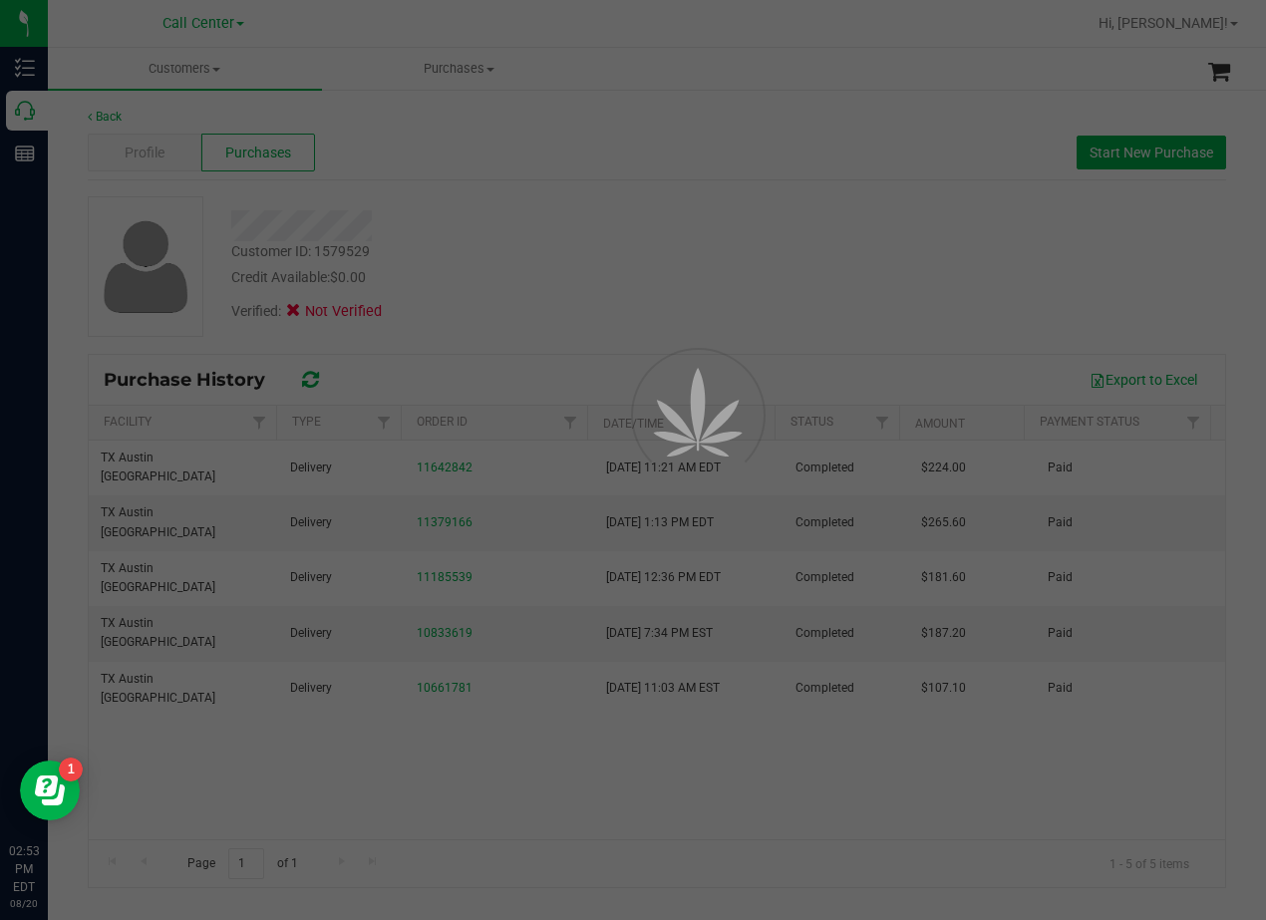
click at [539, 258] on div at bounding box center [633, 460] width 1266 height 920
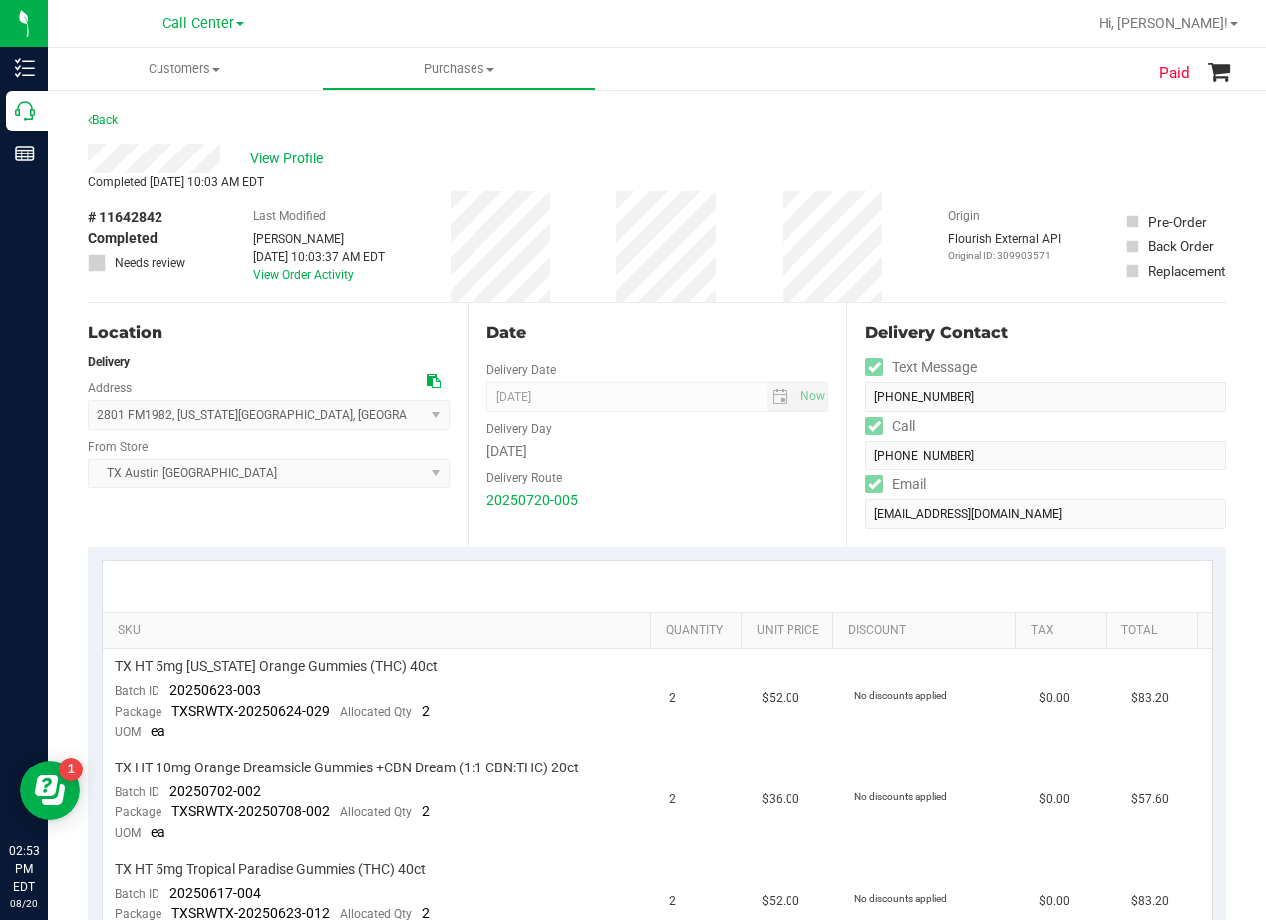
click at [672, 336] on div "Date" at bounding box center [657, 333] width 343 height 24
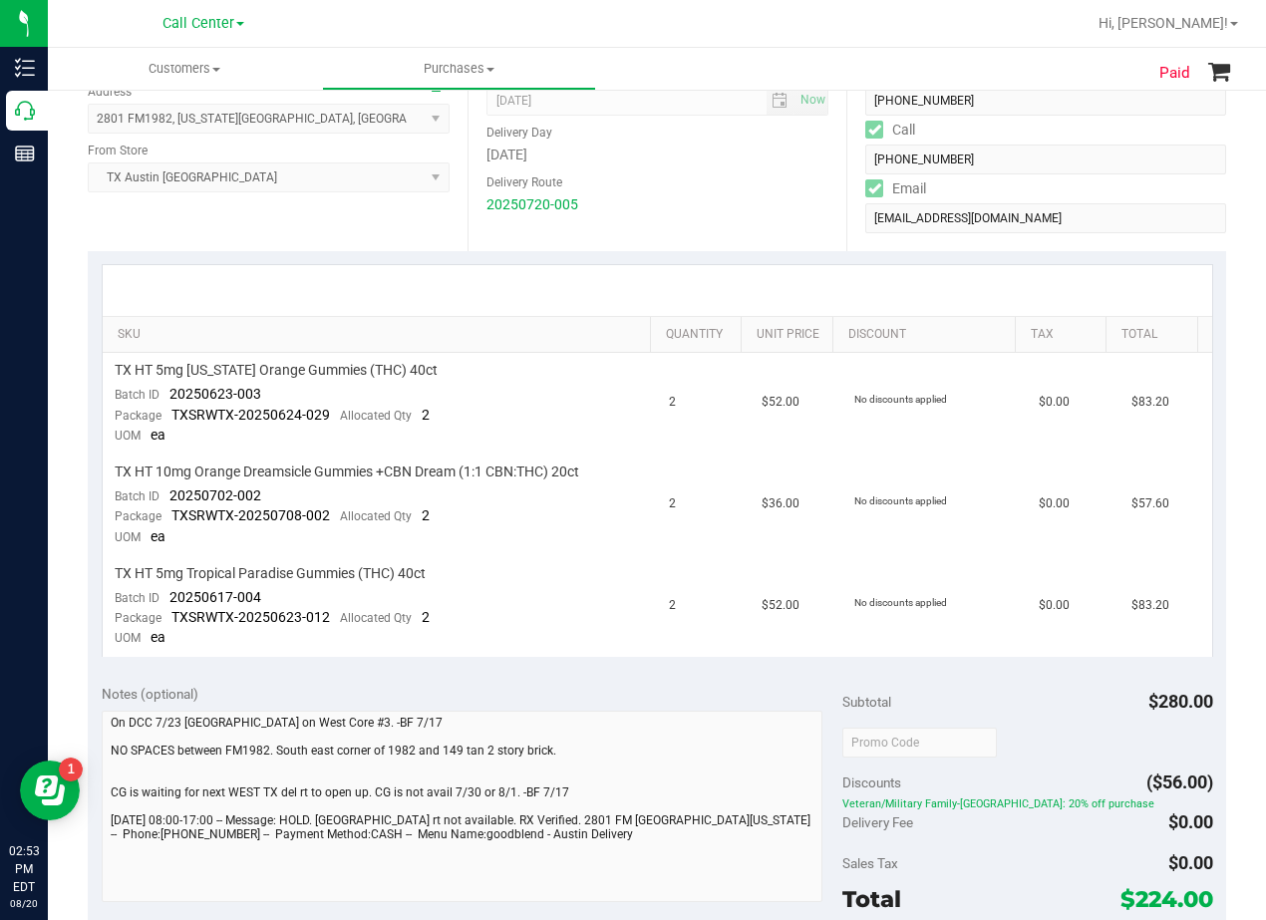
scroll to position [299, 0]
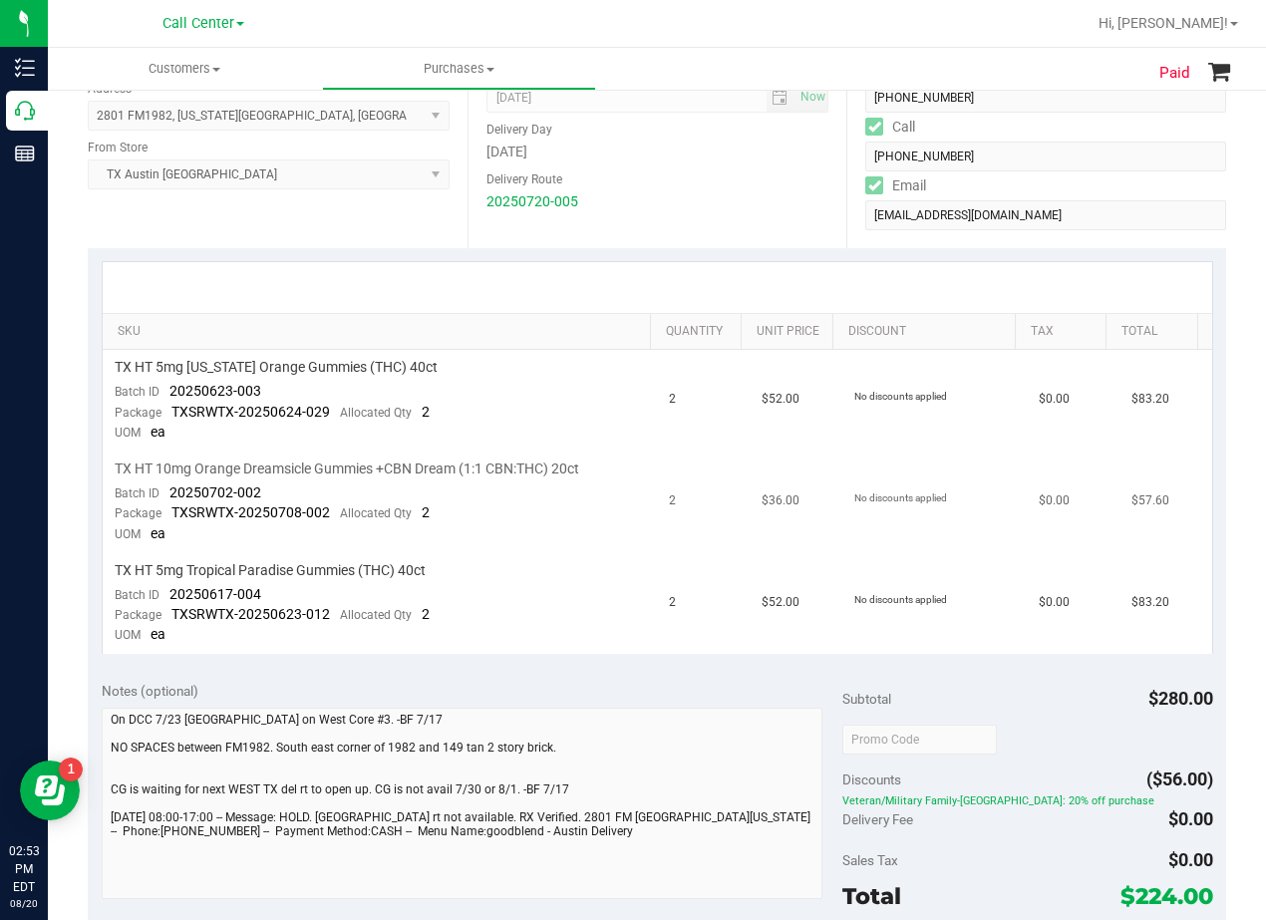
click at [666, 503] on td "2" at bounding box center [703, 502] width 93 height 102
click at [667, 503] on td "2" at bounding box center [703, 502] width 93 height 102
click at [688, 410] on td "2" at bounding box center [703, 401] width 93 height 102
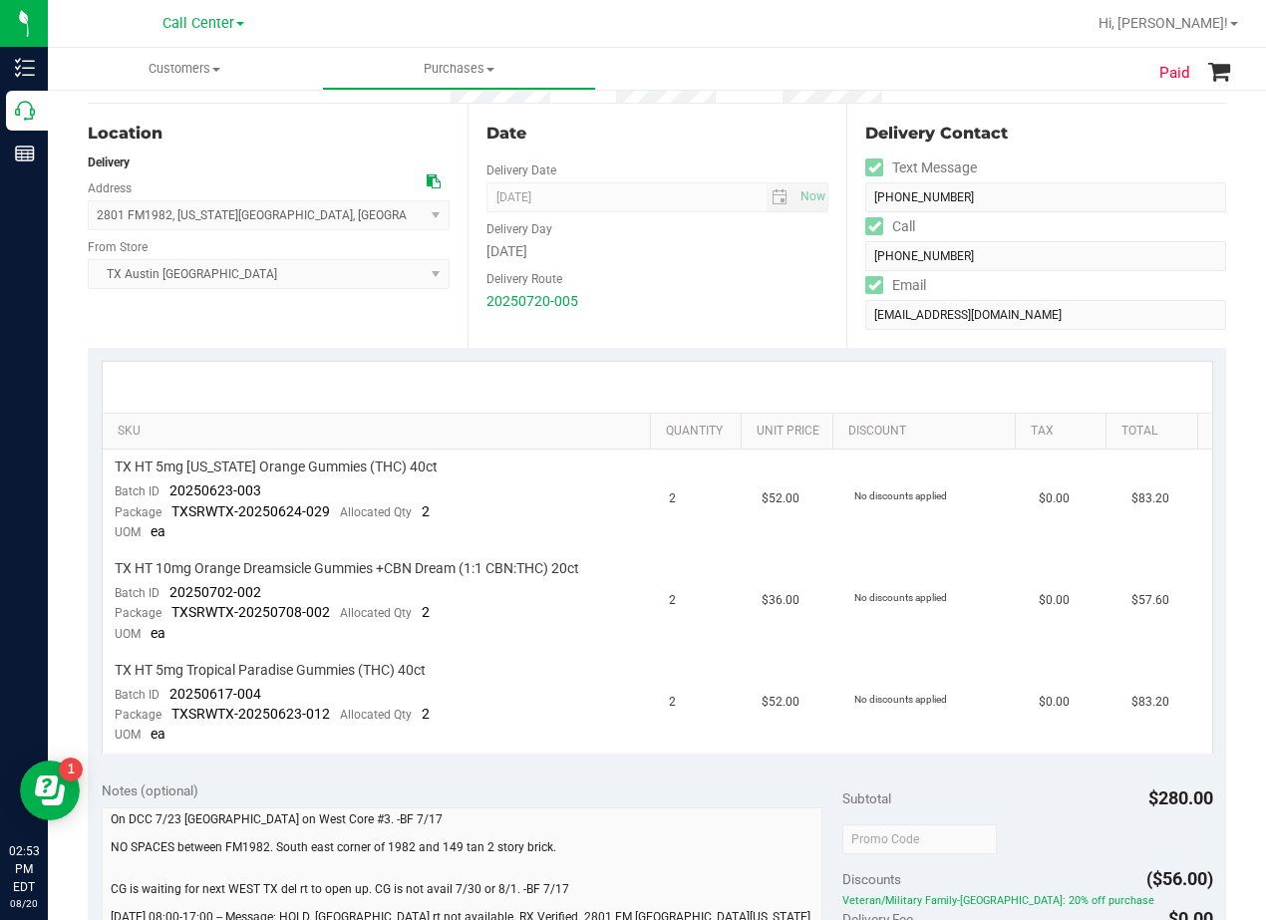
click at [698, 388] on div at bounding box center [657, 387] width 1073 height 1
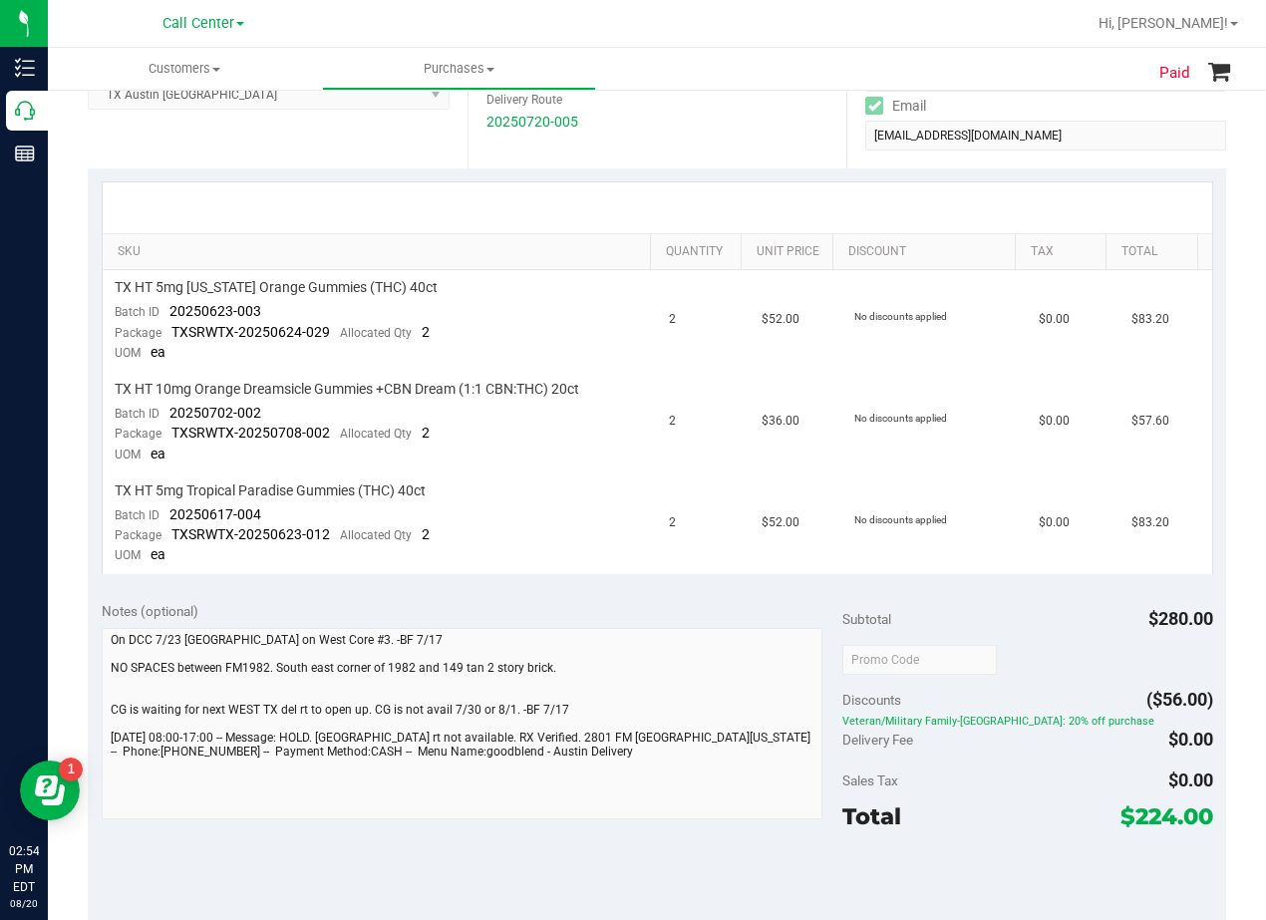
scroll to position [399, 0]
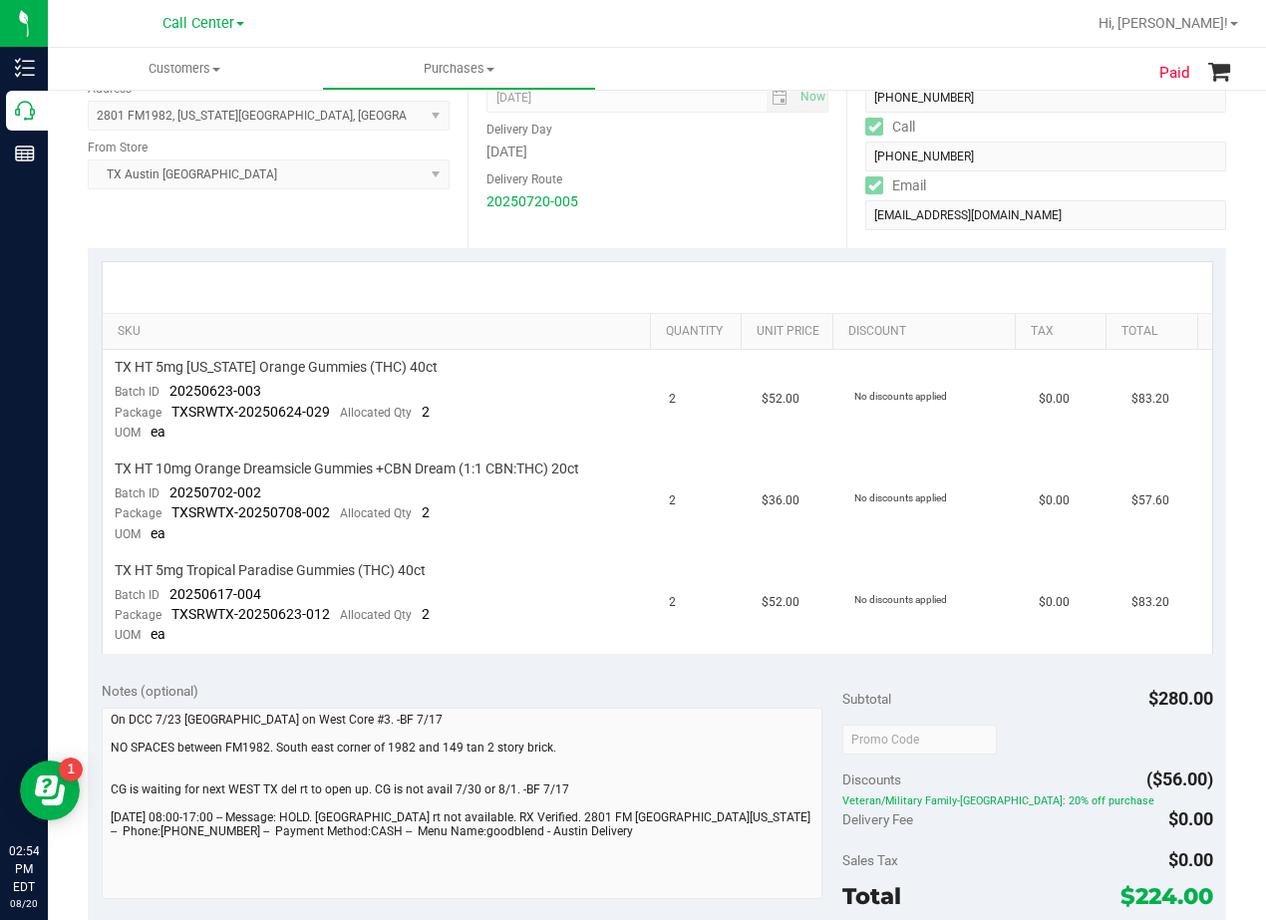
click at [705, 212] on div "Date Delivery Date [DATE] Now [DATE] 08:00 AM Now Delivery Day [DATE] Delivery …" at bounding box center [657, 126] width 380 height 244
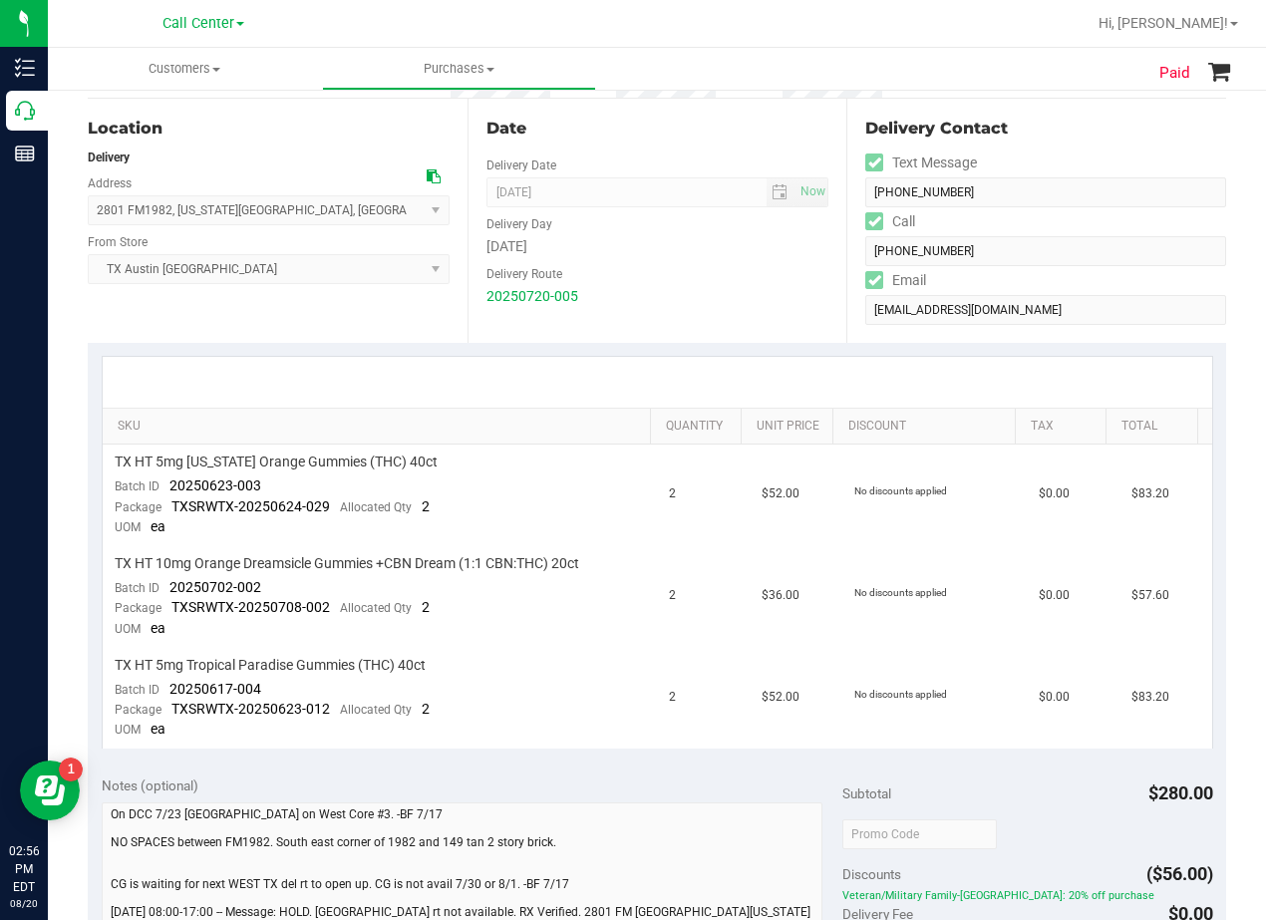
scroll to position [199, 0]
